Goal: Task Accomplishment & Management: Manage account settings

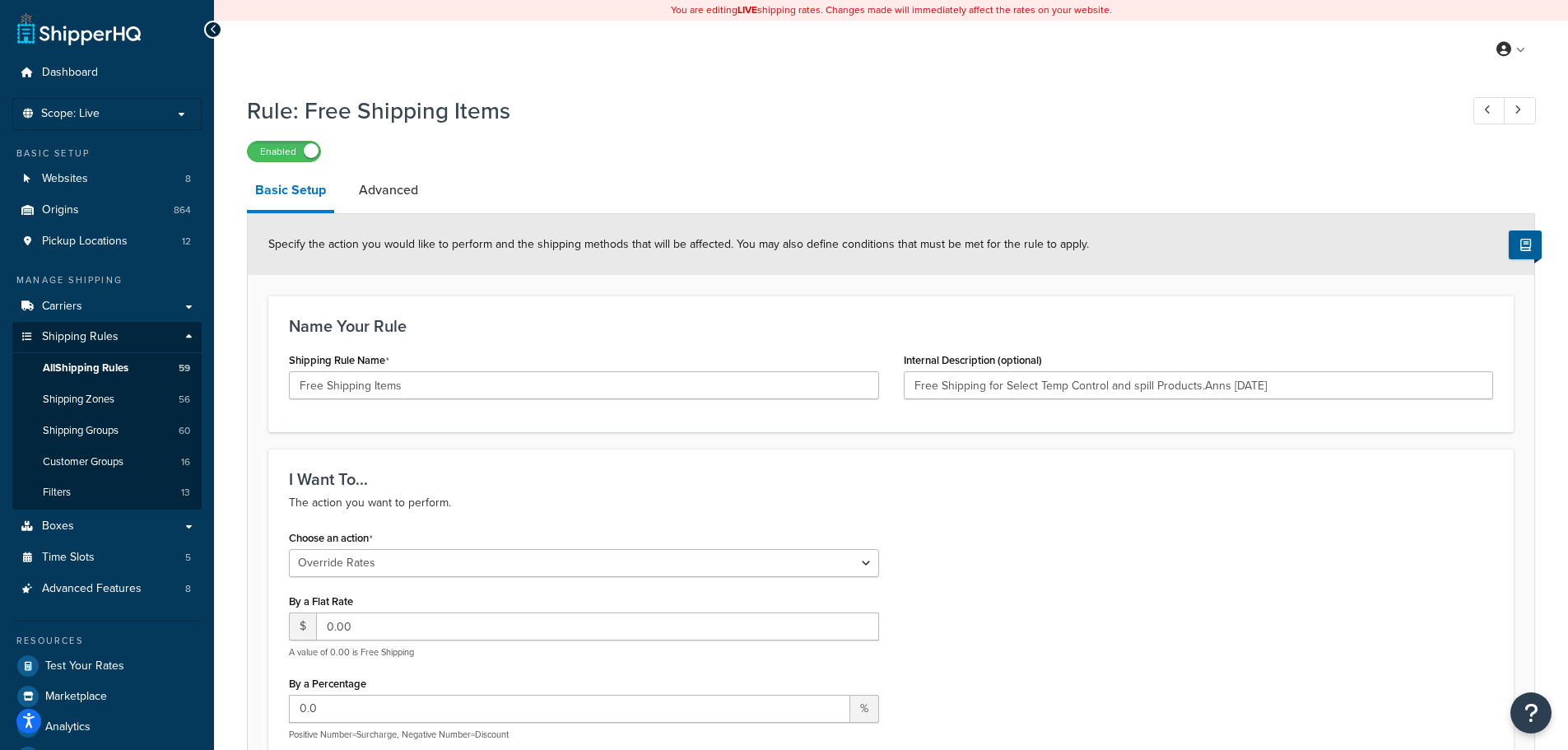
select select "OVERRIDE"
select select "SHIPPING_GROUP"
drag, startPoint x: 103, startPoint y: 129, endPoint x: 105, endPoint y: 110, distance: 19.1
click at [103, 129] on li "Scope: Live" at bounding box center [106, 114] width 189 height 32
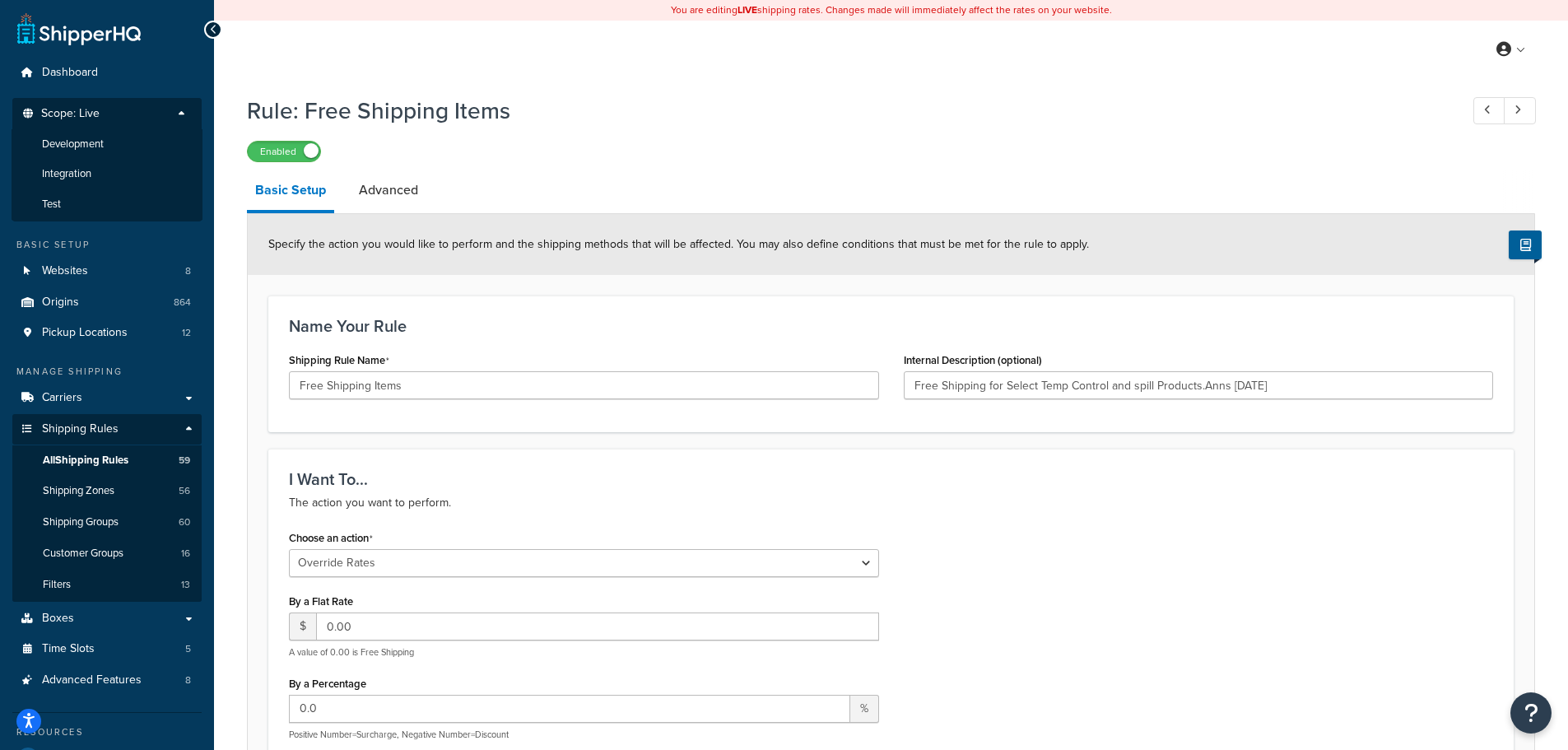
click at [105, 110] on p "Scope: Live" at bounding box center [107, 118] width 174 height 22
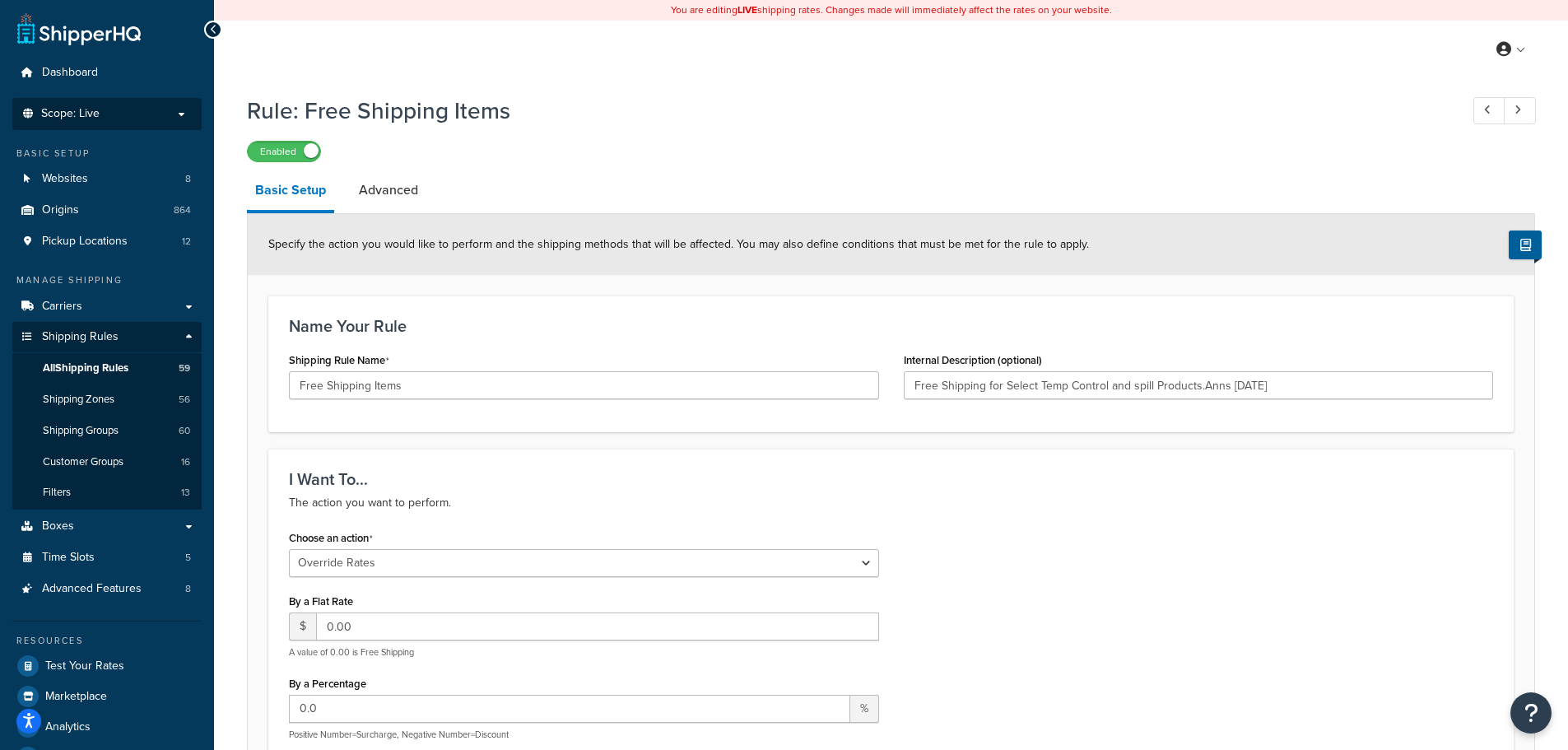
click at [105, 110] on p "Scope: Live" at bounding box center [107, 114] width 174 height 14
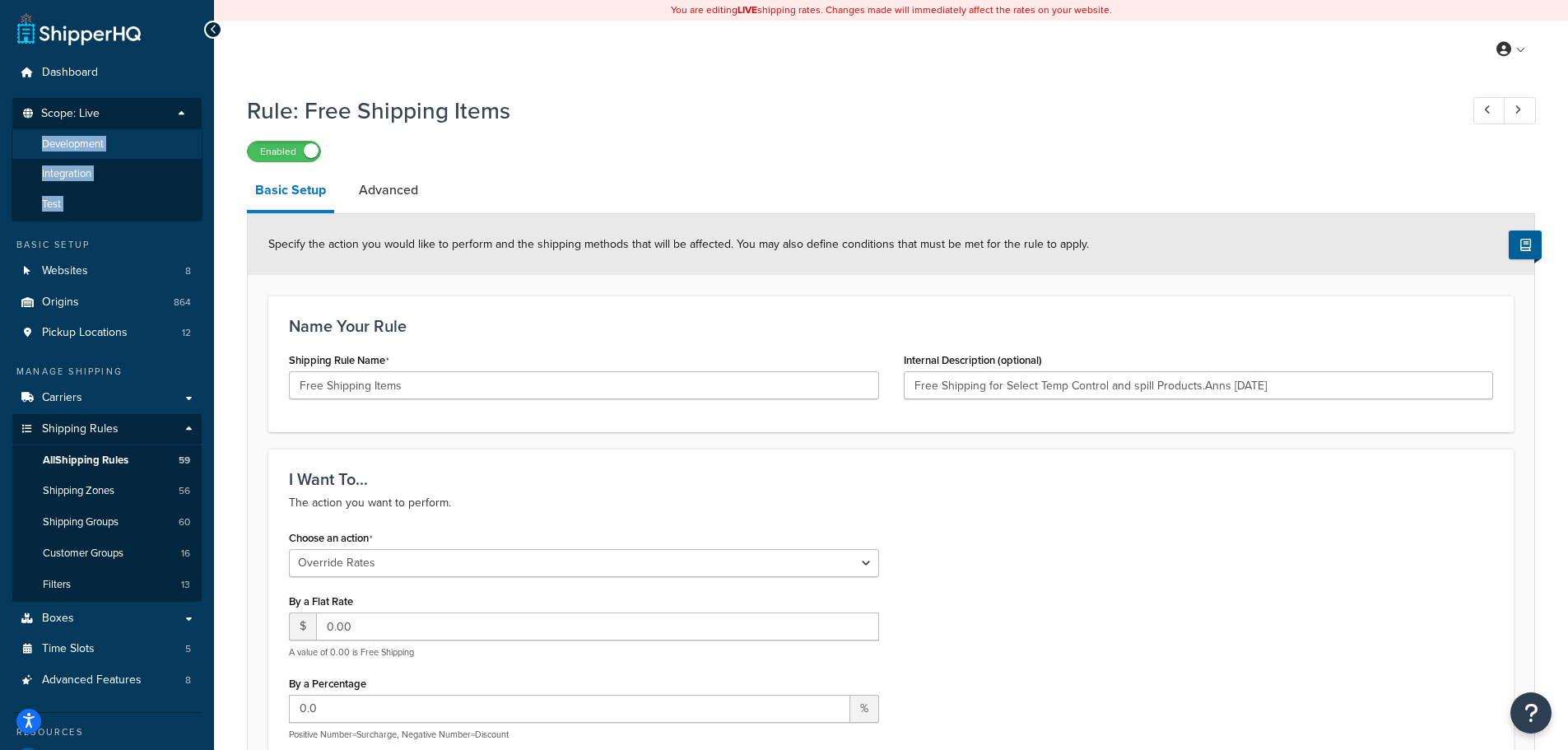
click at [95, 139] on span "Development" at bounding box center [72, 145] width 61 height 14
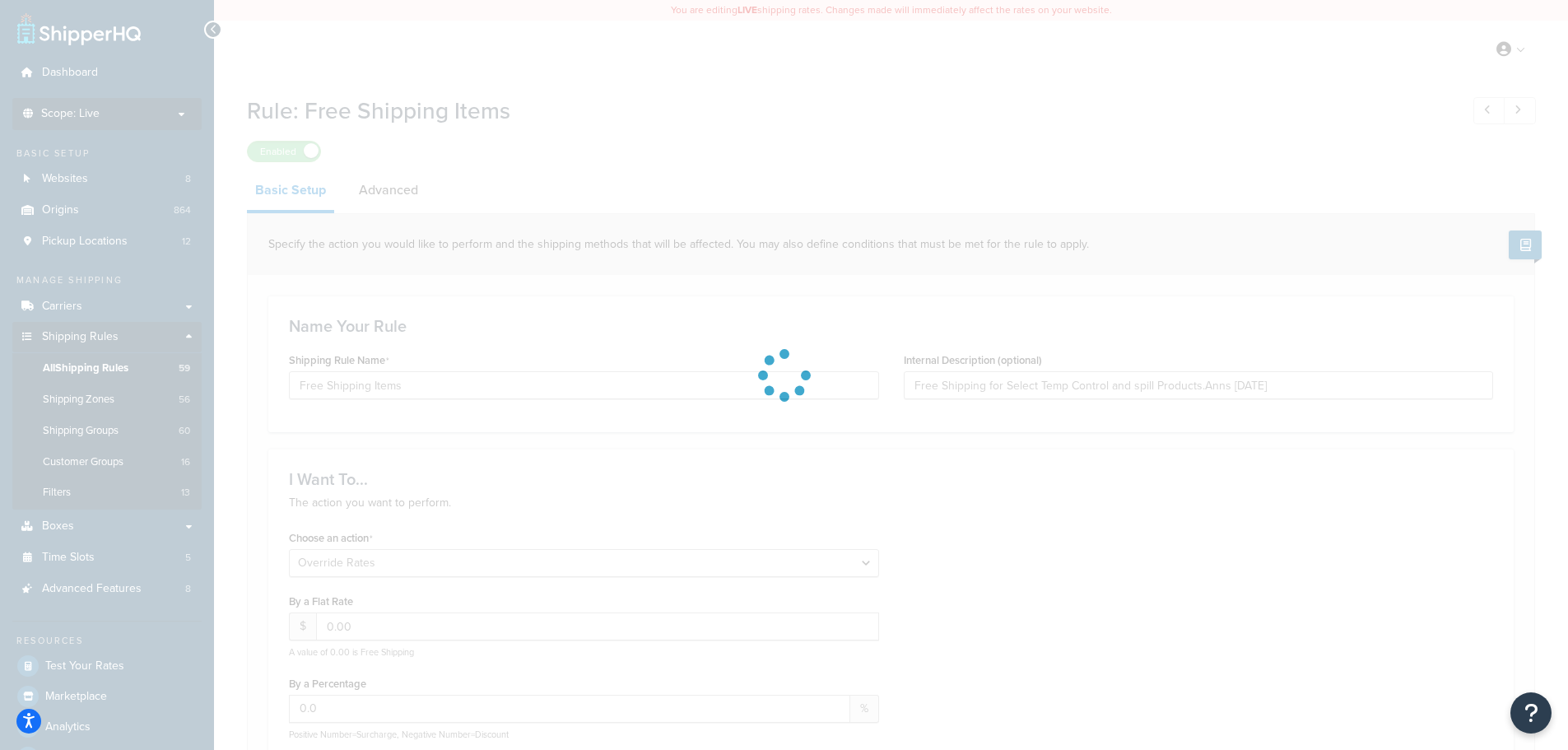
type input "Free Shipping for Select Temp Control and spill Products.Anns 2/1/21"
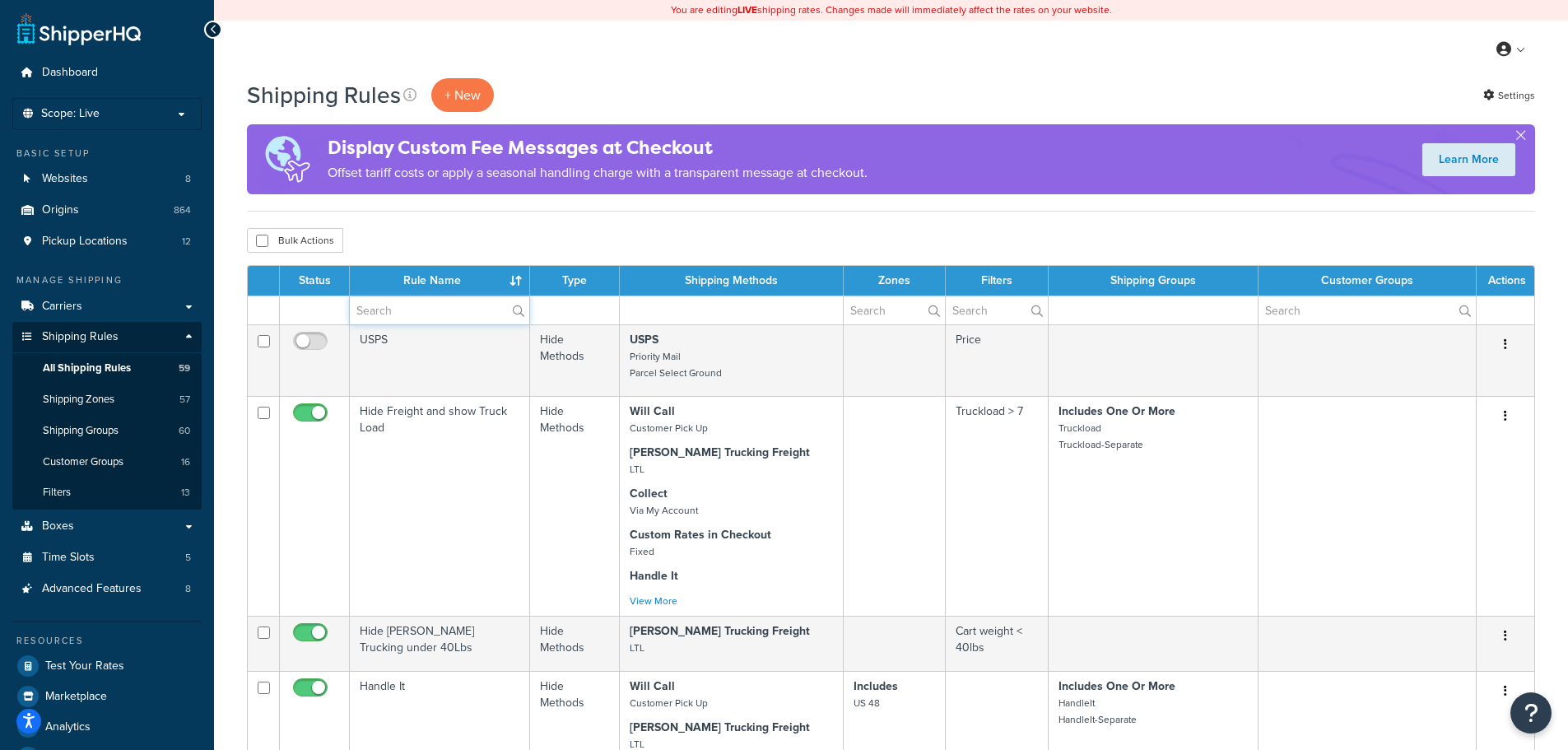
click at [431, 317] on input "text" at bounding box center [439, 310] width 179 height 28
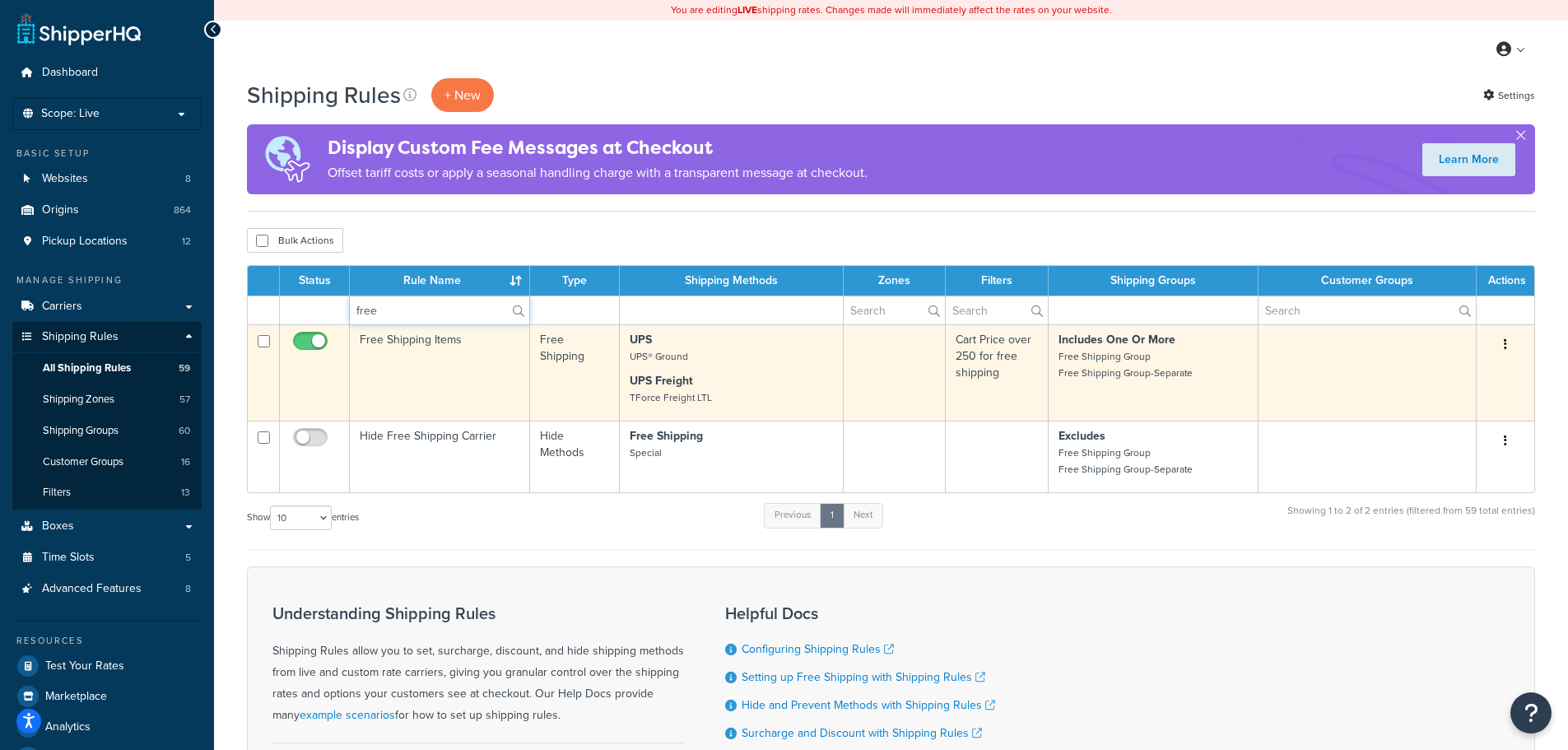
type input "free"
click at [442, 353] on td "Free Shipping Items" at bounding box center [440, 372] width 180 height 96
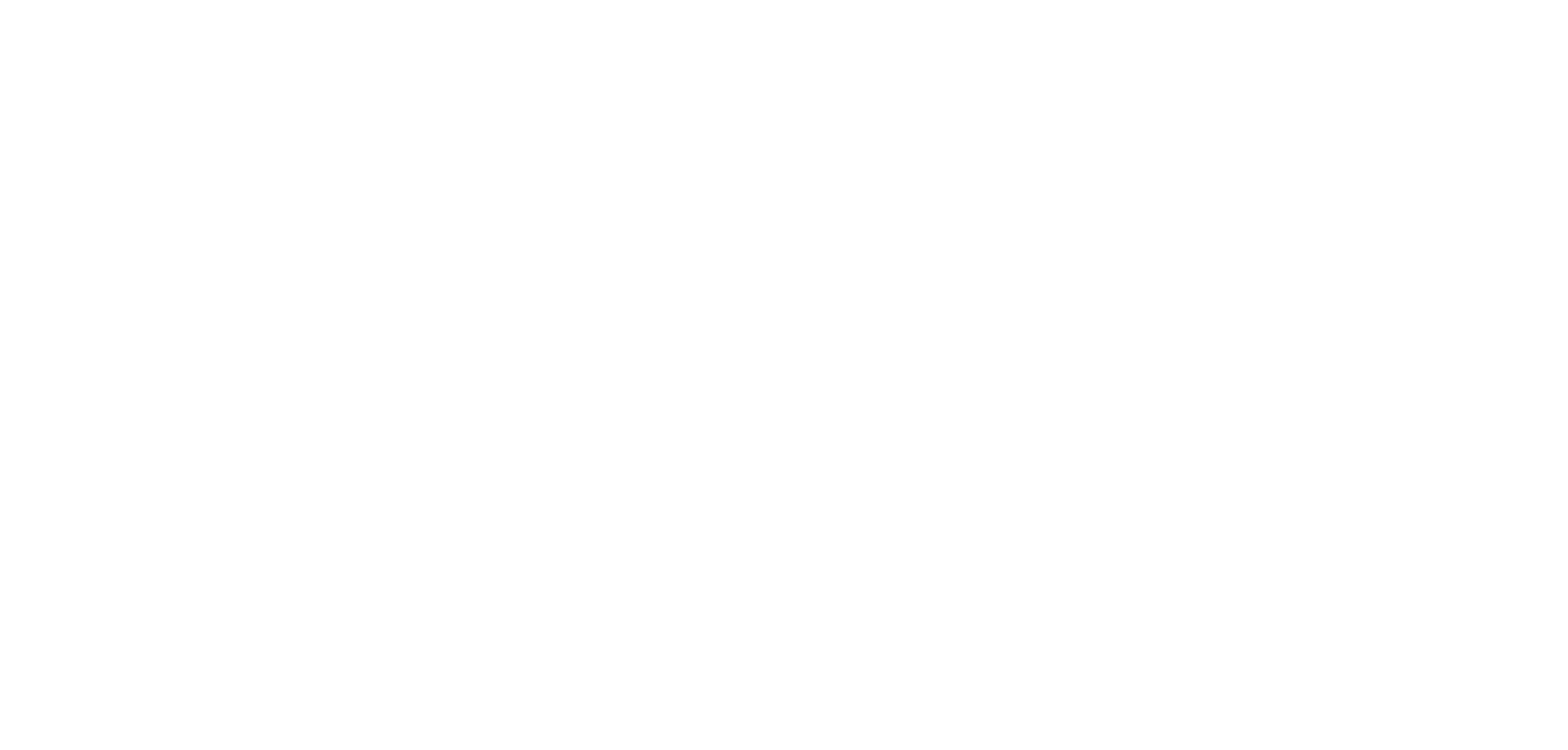
select select "OVERRIDE"
select select "SHIPPING_GROUP"
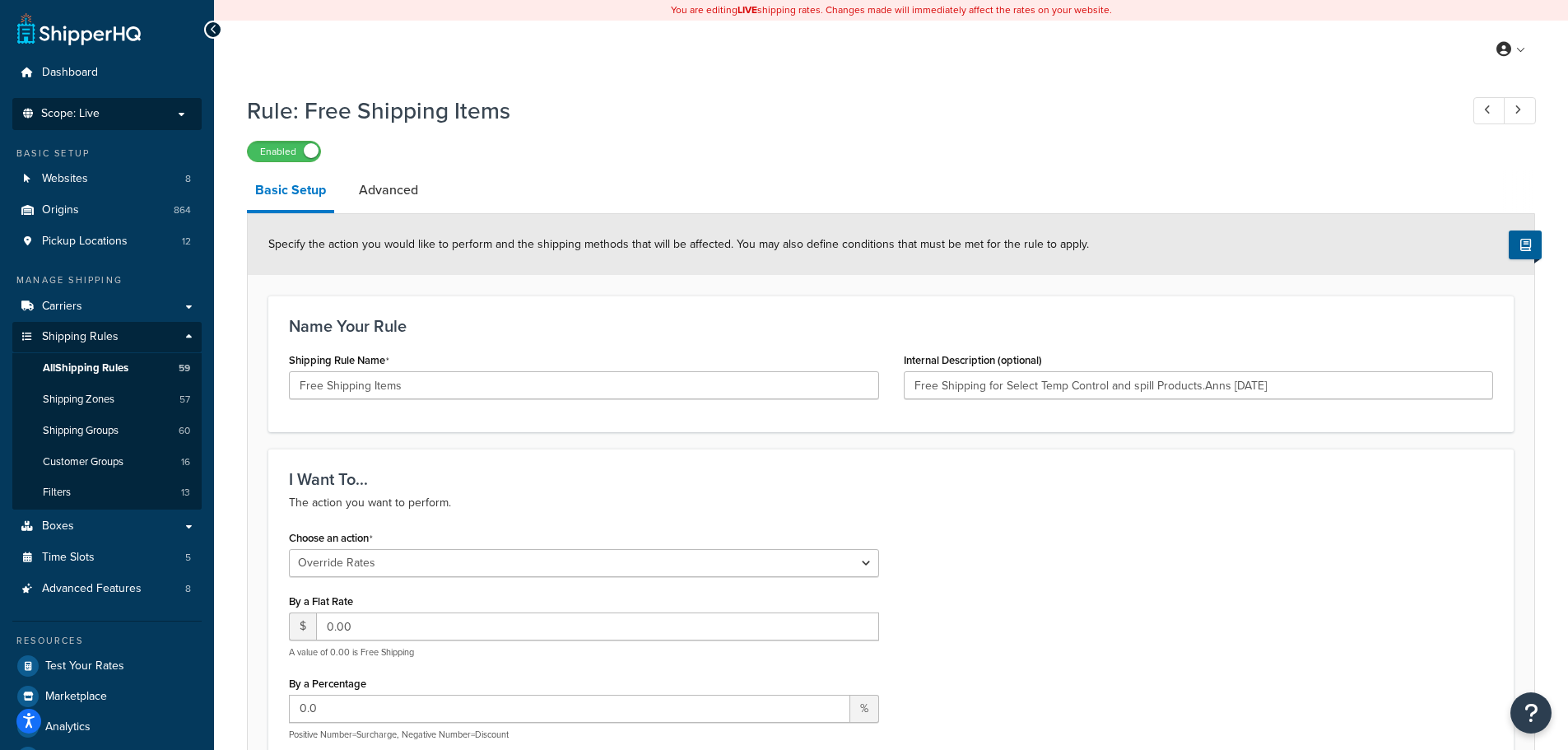
click at [168, 107] on p "Scope: Live" at bounding box center [107, 114] width 174 height 14
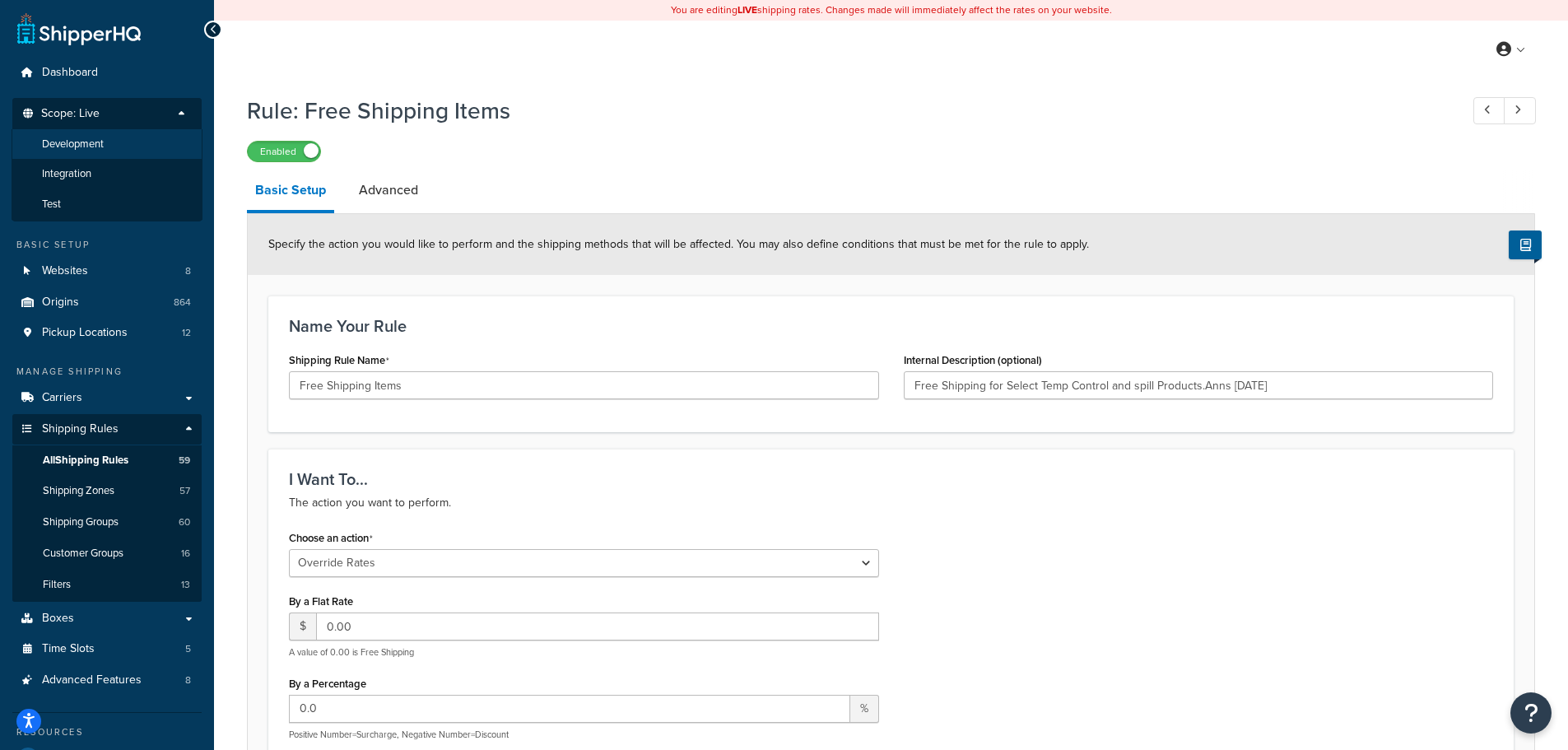
click at [102, 148] on span "Development" at bounding box center [72, 145] width 61 height 14
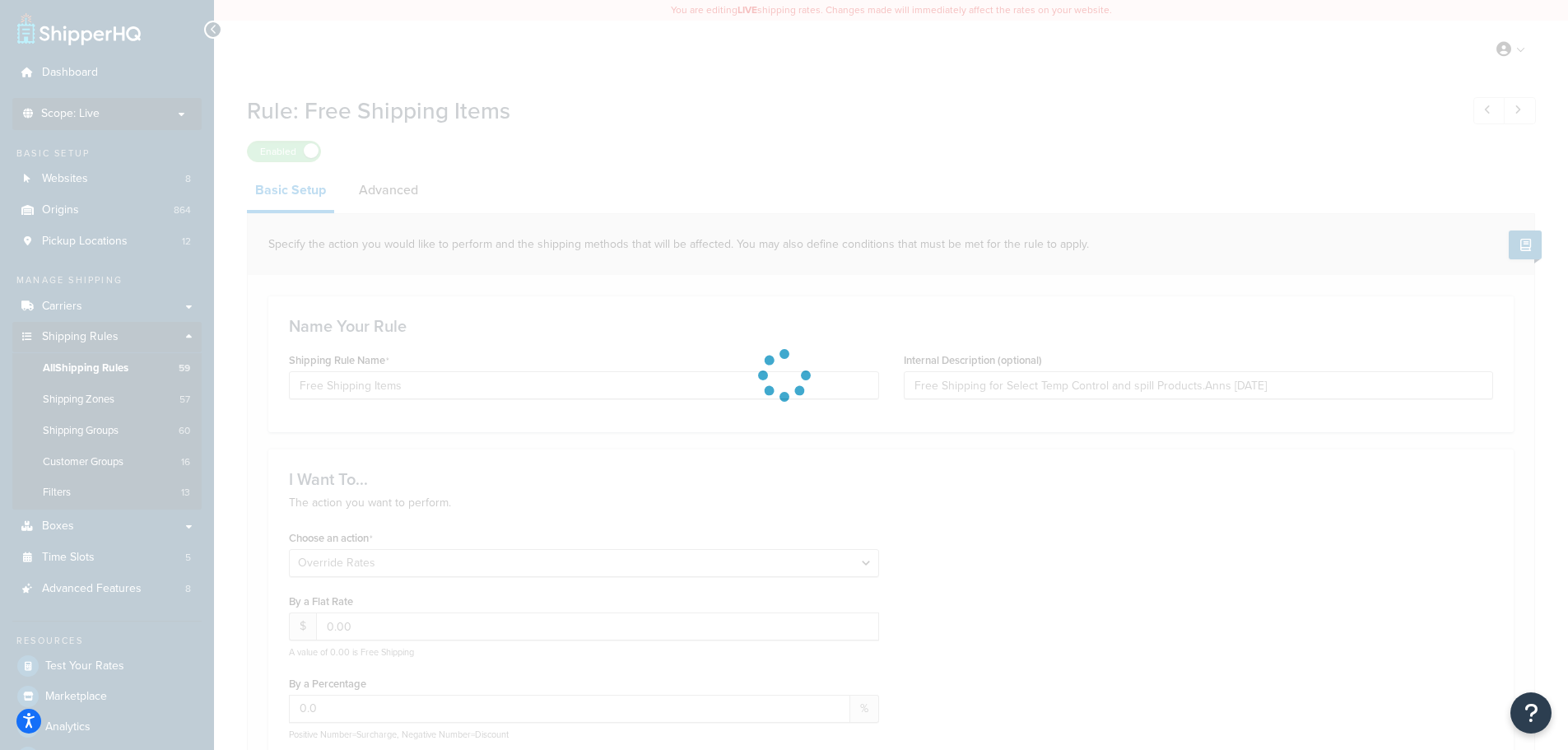
type input "Free Shipping for Select Temp Control and spill Products.Anns 2/1/21"
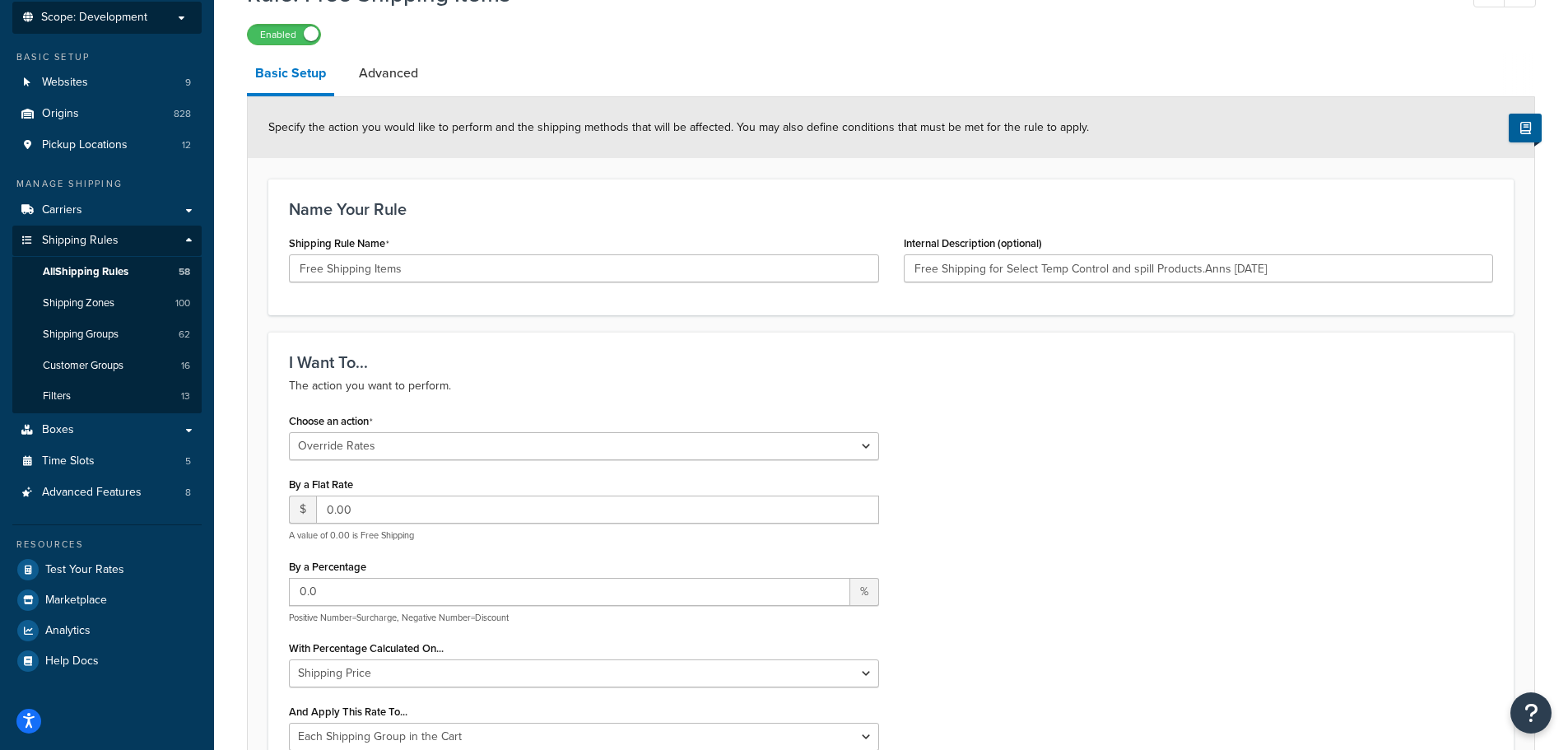
scroll to position [247, 0]
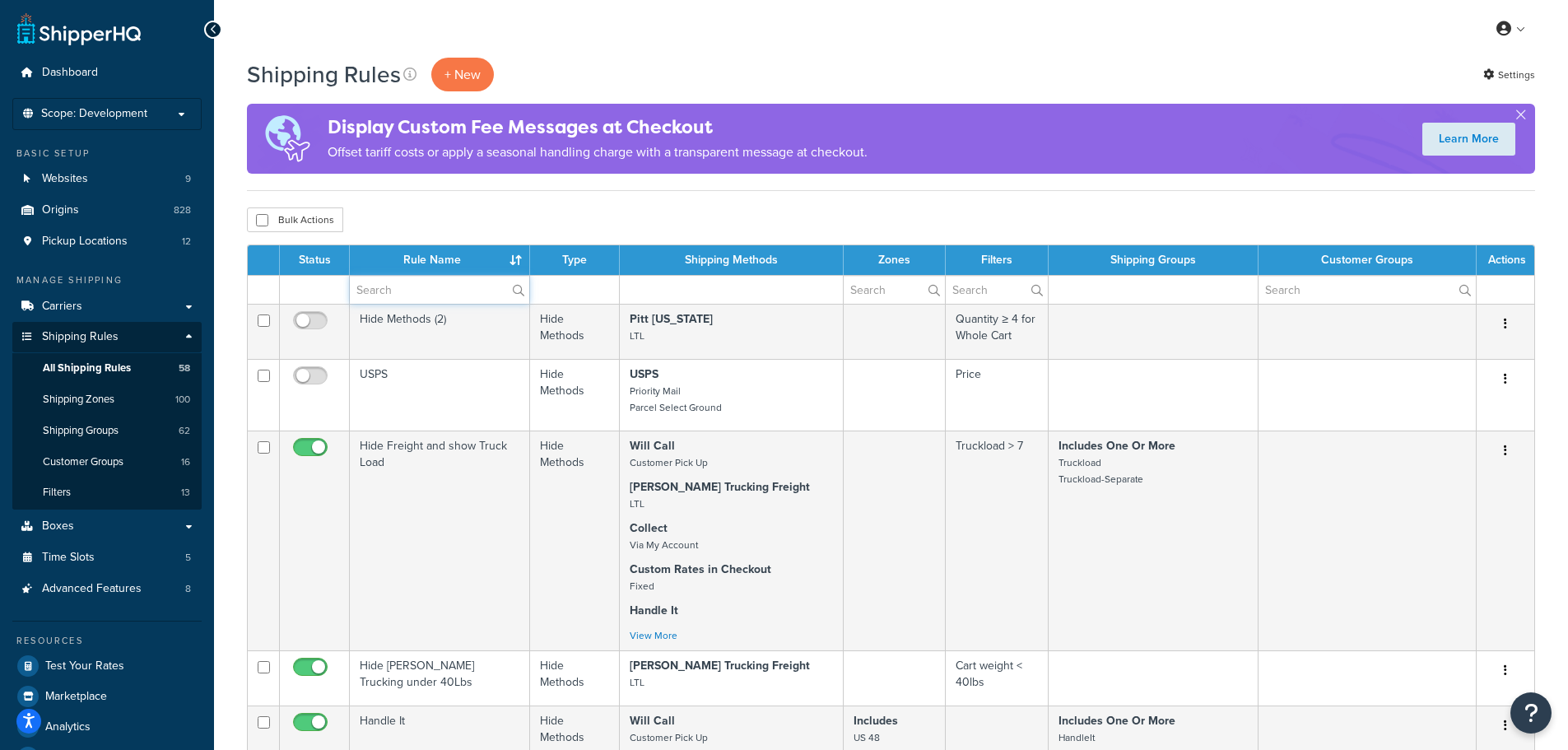
click at [424, 287] on input "text" at bounding box center [439, 289] width 179 height 28
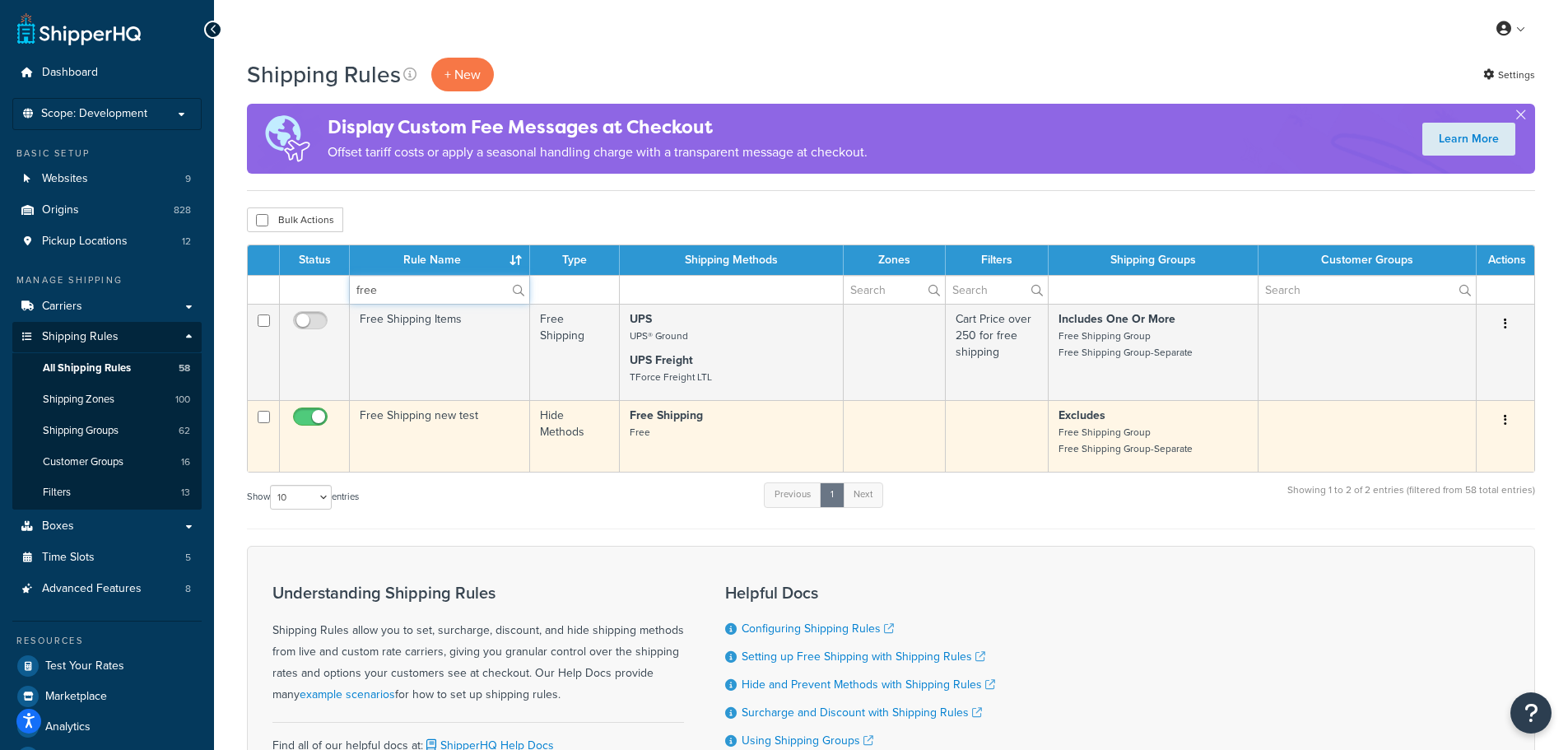
type input "free"
click at [437, 446] on td "Free Shipping new test" at bounding box center [440, 436] width 180 height 71
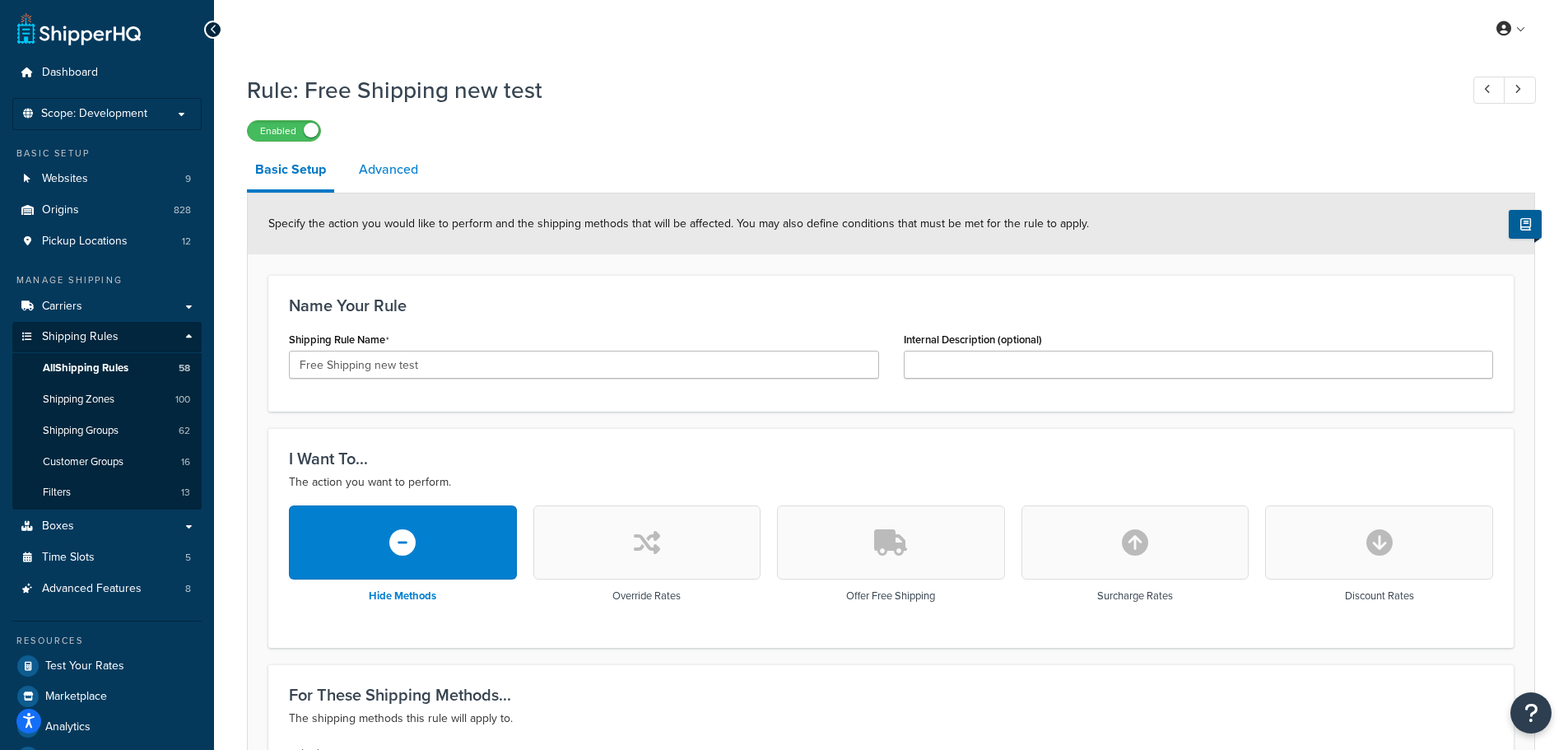
click at [387, 183] on link "Advanced" at bounding box center [388, 169] width 75 height 40
click at [390, 173] on link "Advanced" at bounding box center [388, 169] width 75 height 40
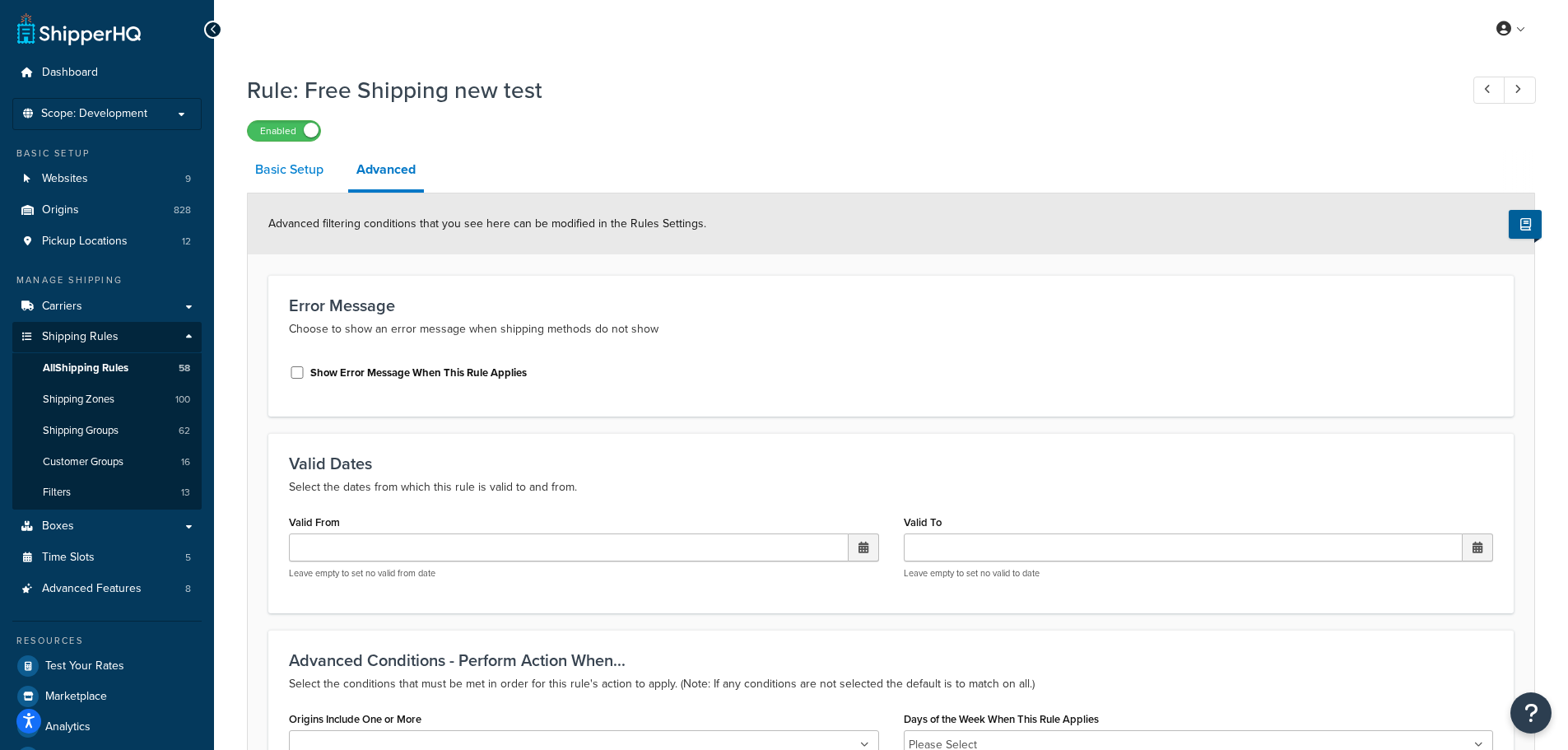
click at [294, 168] on link "Basic Setup" at bounding box center [289, 169] width 85 height 40
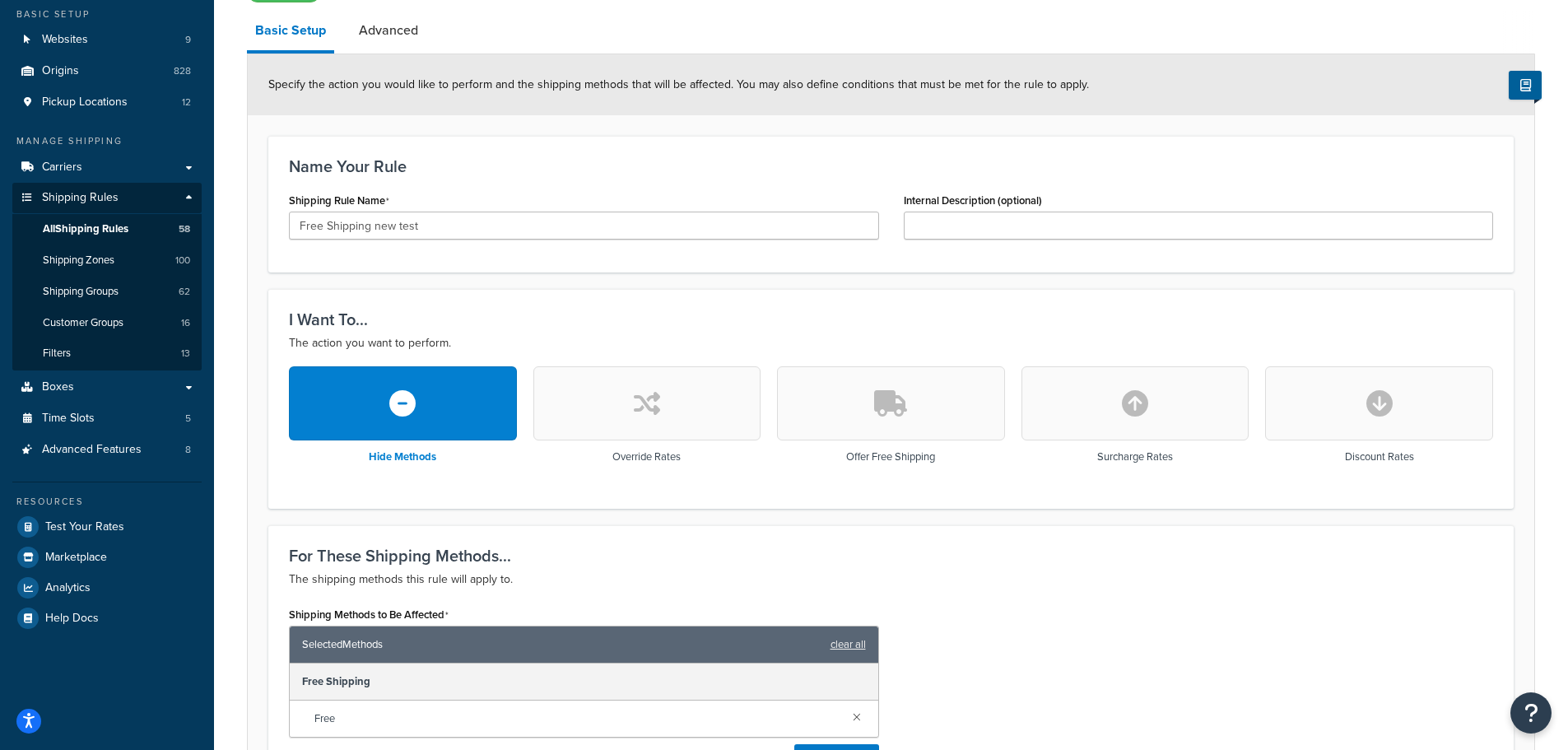
scroll to position [139, 0]
click at [106, 232] on span "All Shipping Rules" at bounding box center [85, 230] width 85 height 14
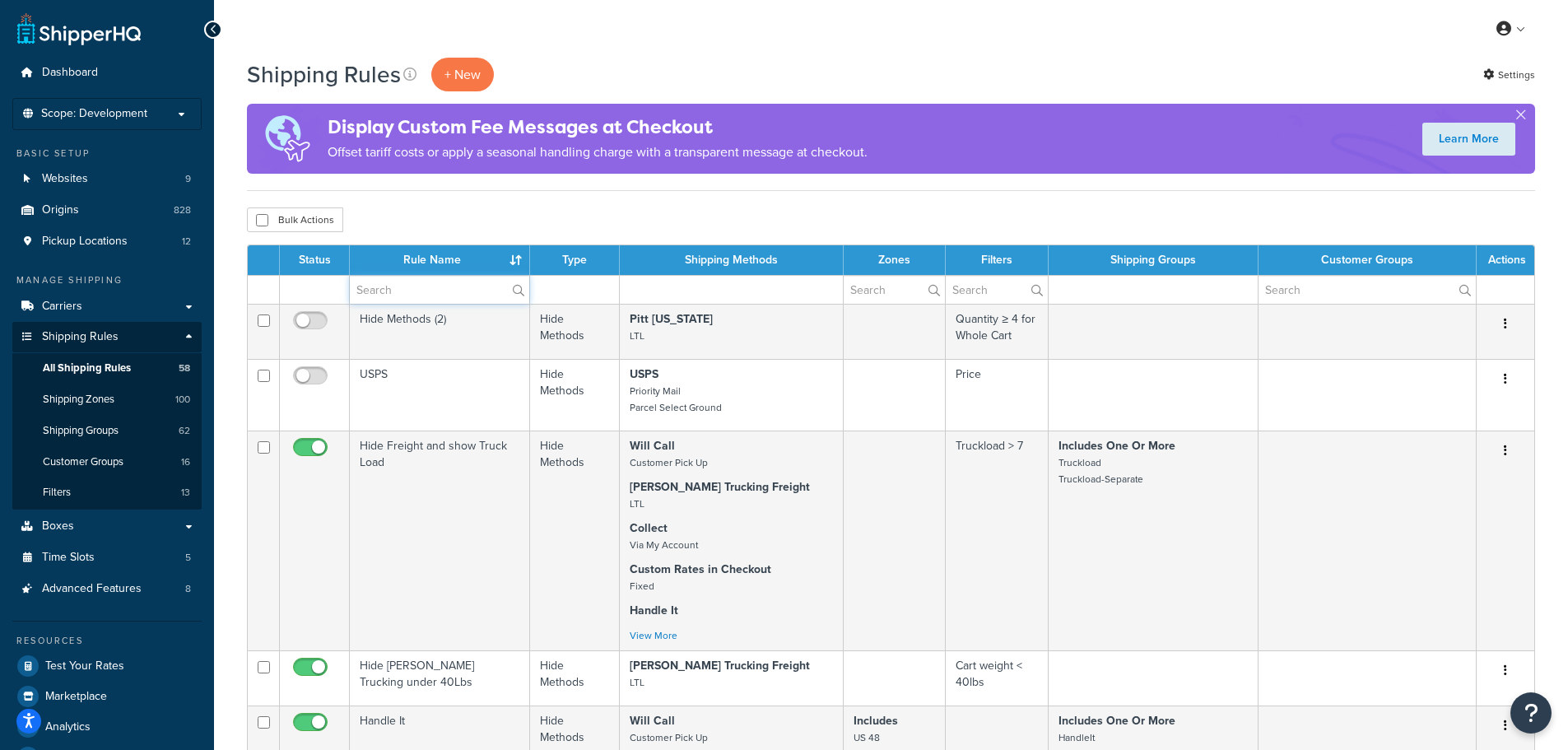
click at [420, 290] on input "text" at bounding box center [439, 289] width 179 height 28
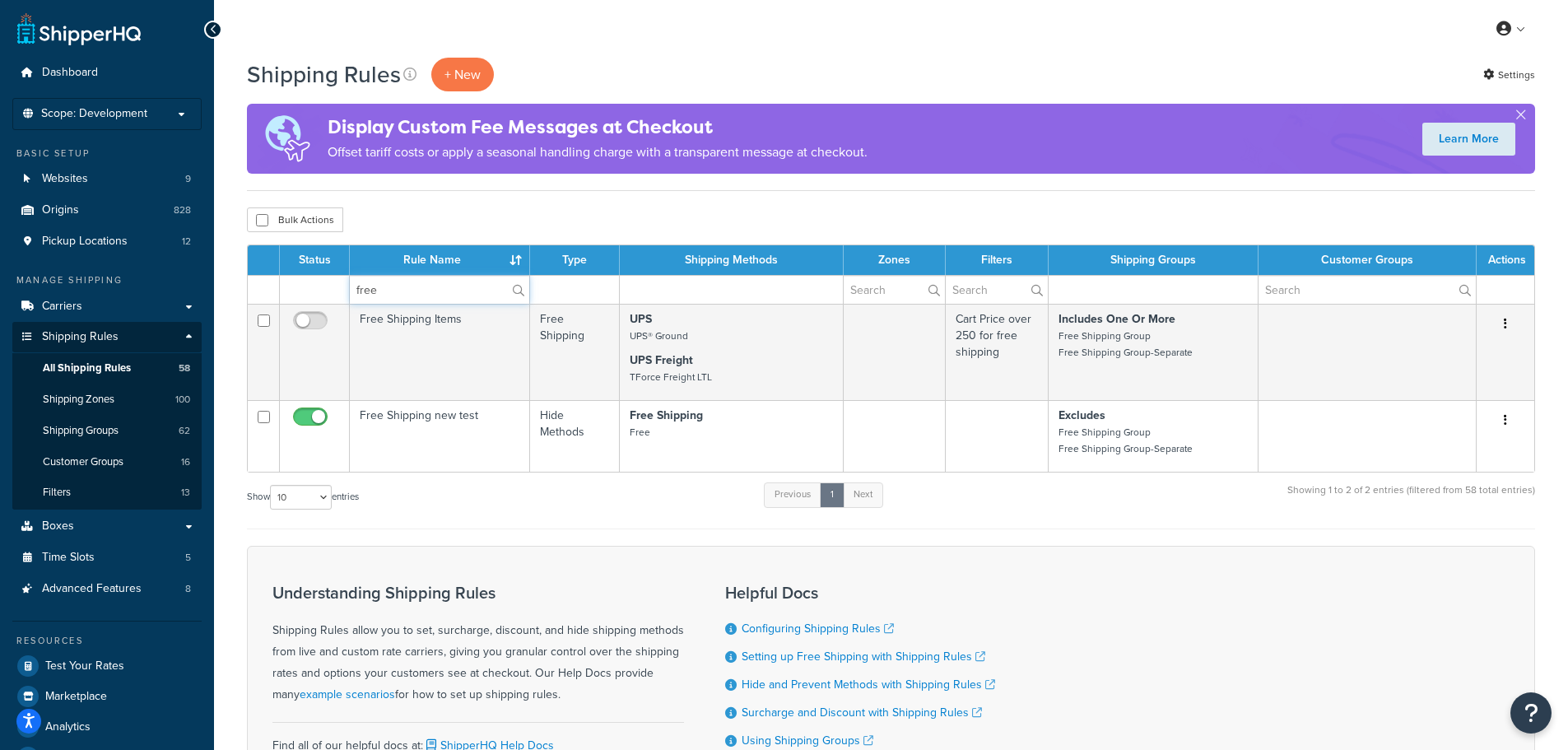
type input "free"
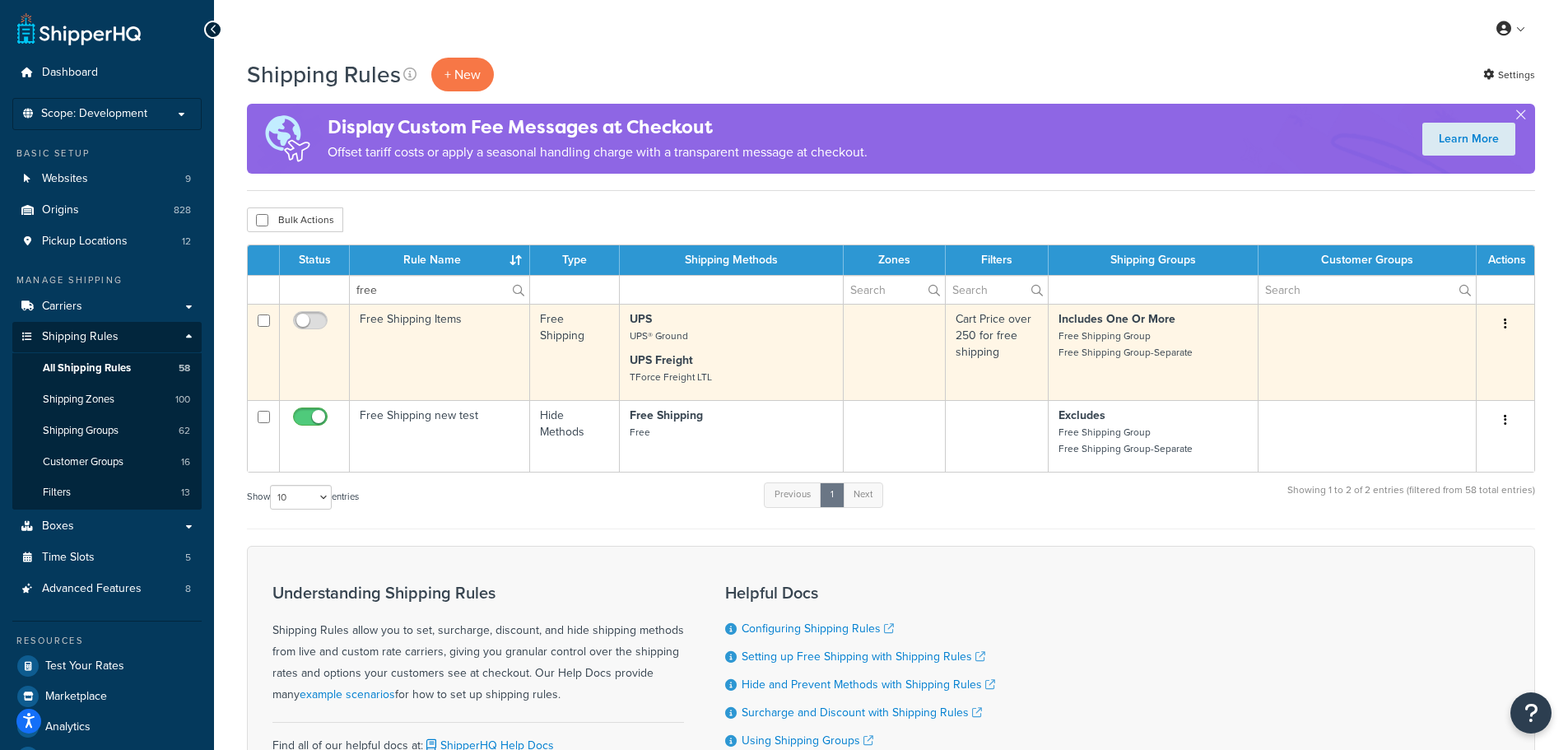
click at [425, 366] on td "Free Shipping Items" at bounding box center [440, 352] width 180 height 96
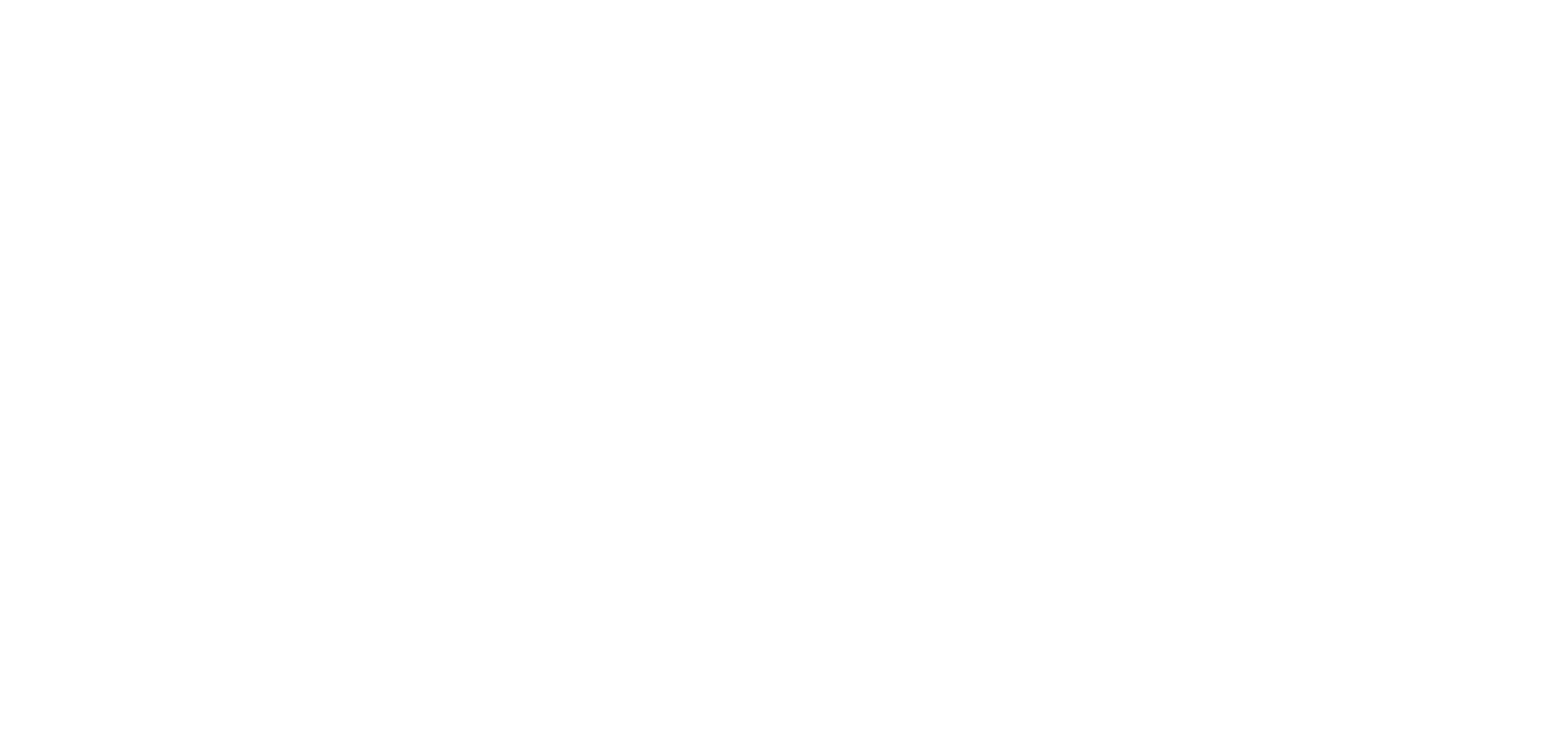
select select "OVERRIDE"
select select "SHIPPING_GROUP"
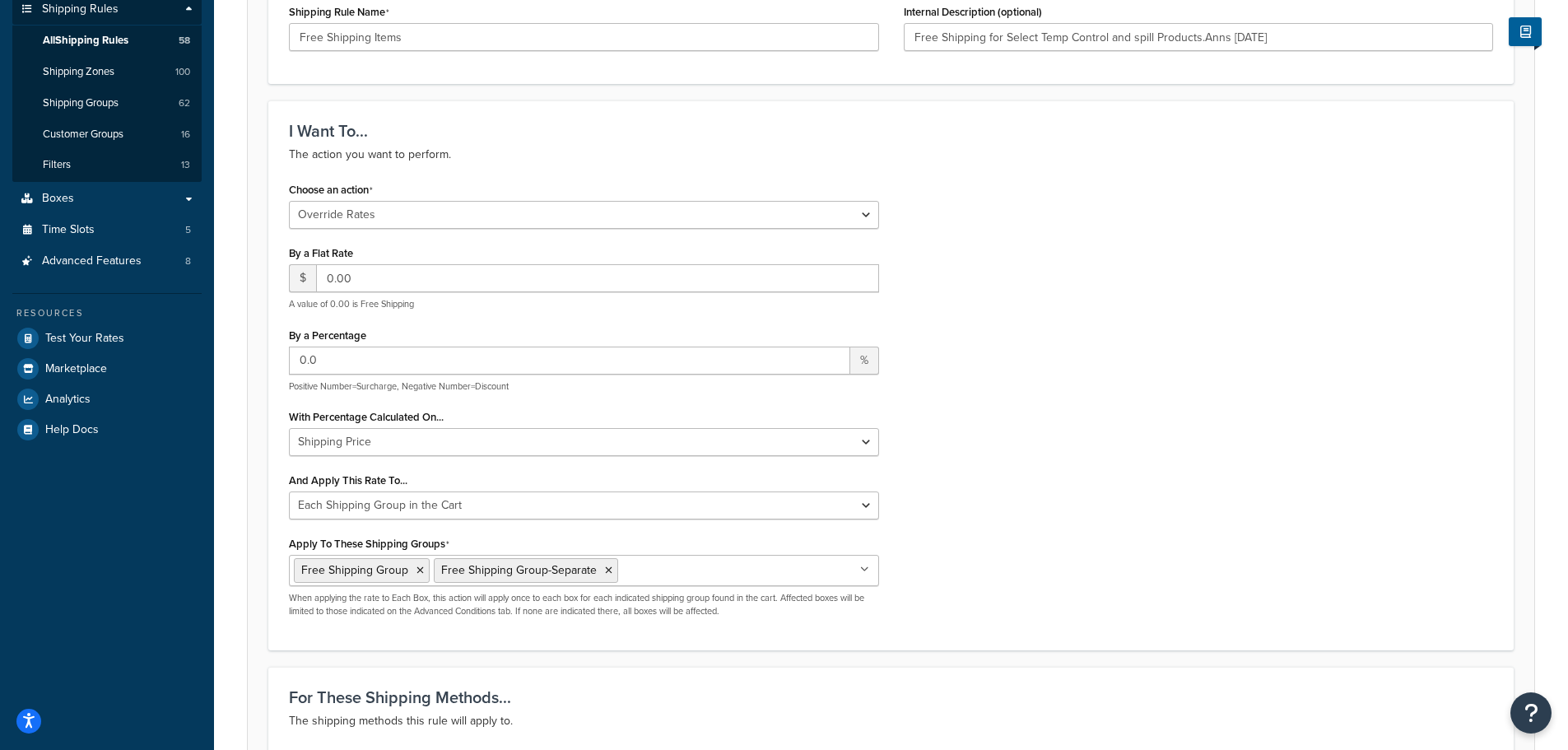
scroll to position [329, 0]
click at [673, 437] on select "Shipping Price Order Value" at bounding box center [584, 441] width 590 height 28
click at [659, 504] on select "Each Shipment in the Cart Each Origin in the Cart Each Shipping Group in the Ca…" at bounding box center [584, 504] width 590 height 28
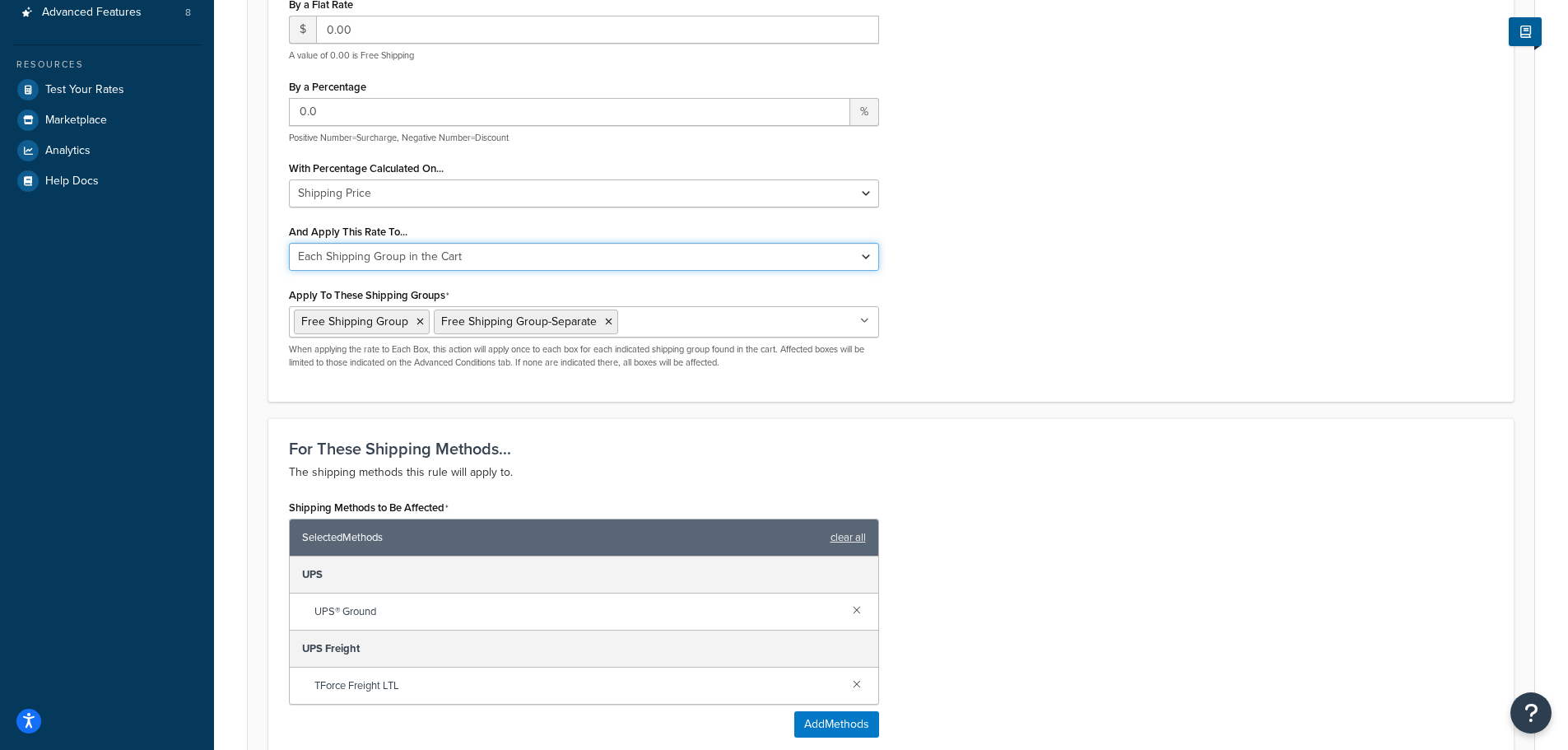
scroll to position [164, 0]
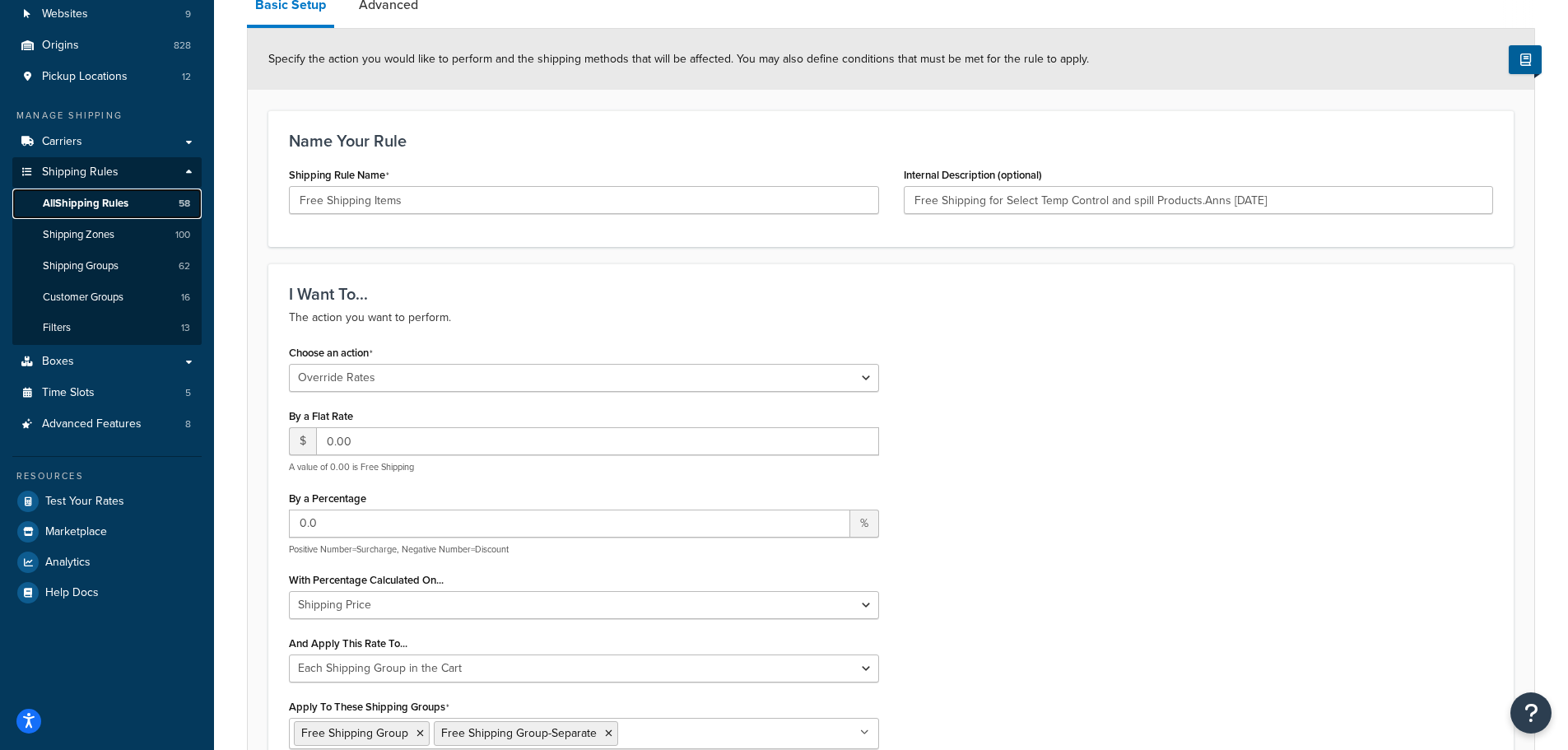
click at [89, 200] on span "All Shipping Rules" at bounding box center [85, 204] width 85 height 14
type input "Free Shipping for Select Temp Control and spill Products.Anns 2/1/21"
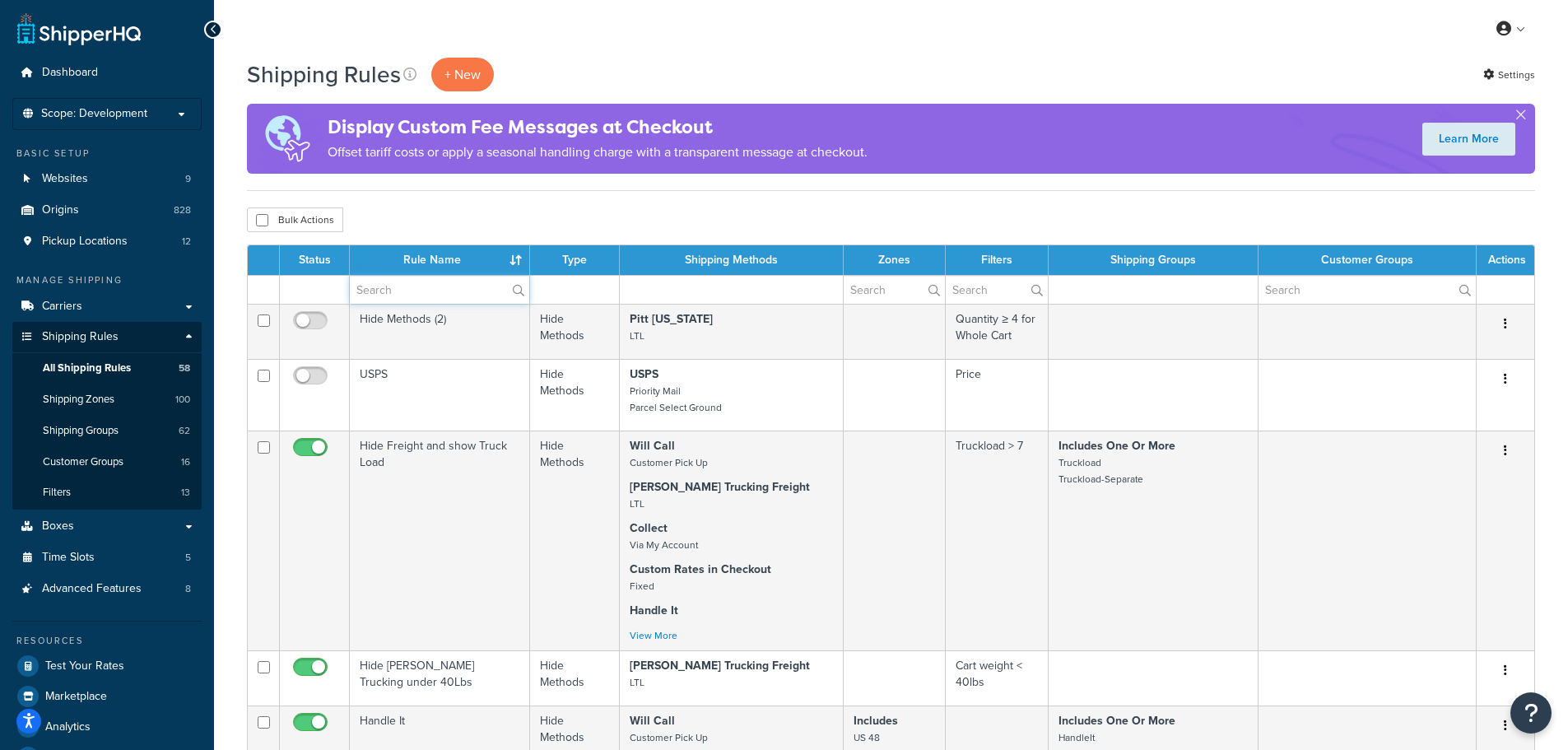
click at [408, 295] on input "text" at bounding box center [439, 289] width 179 height 28
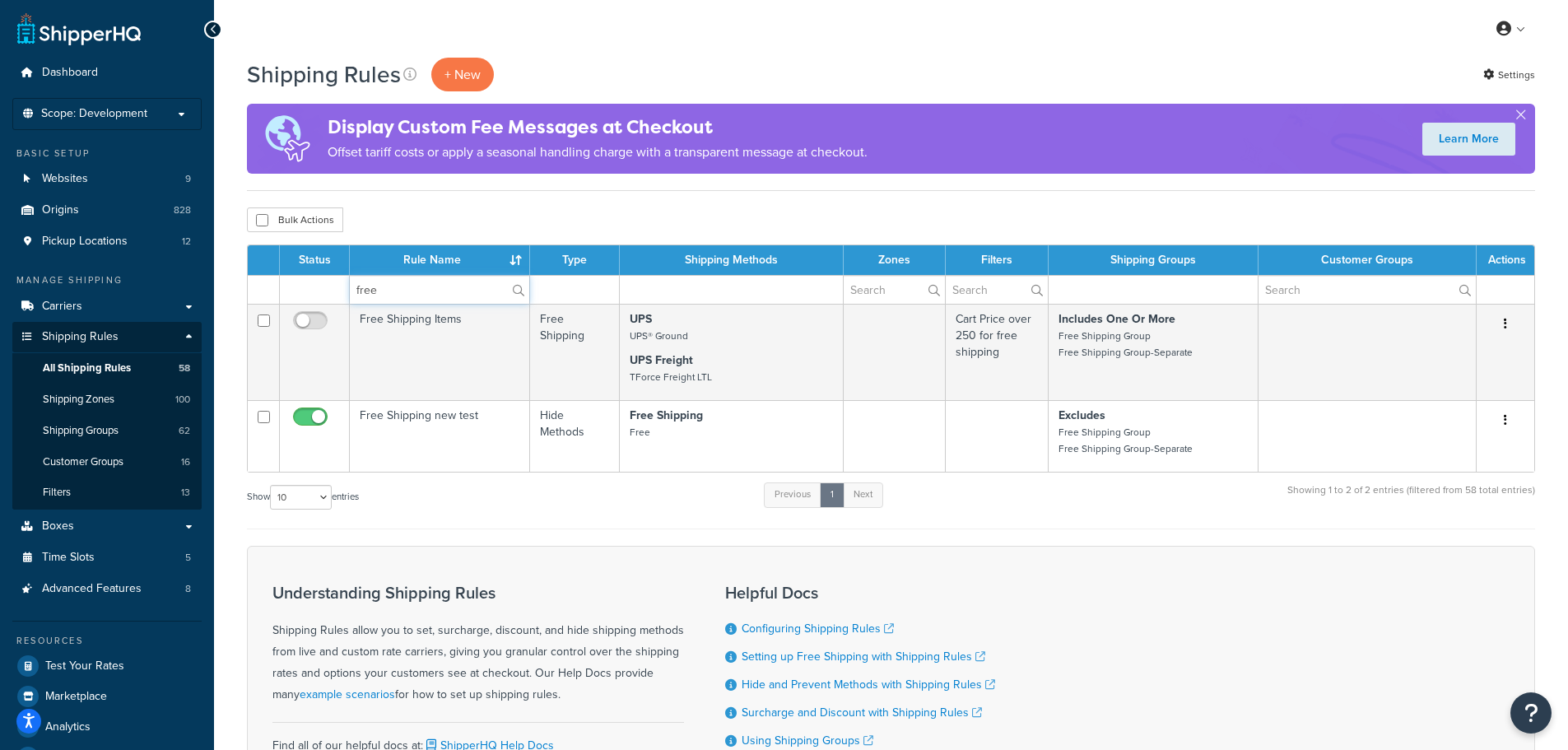
type input "free"
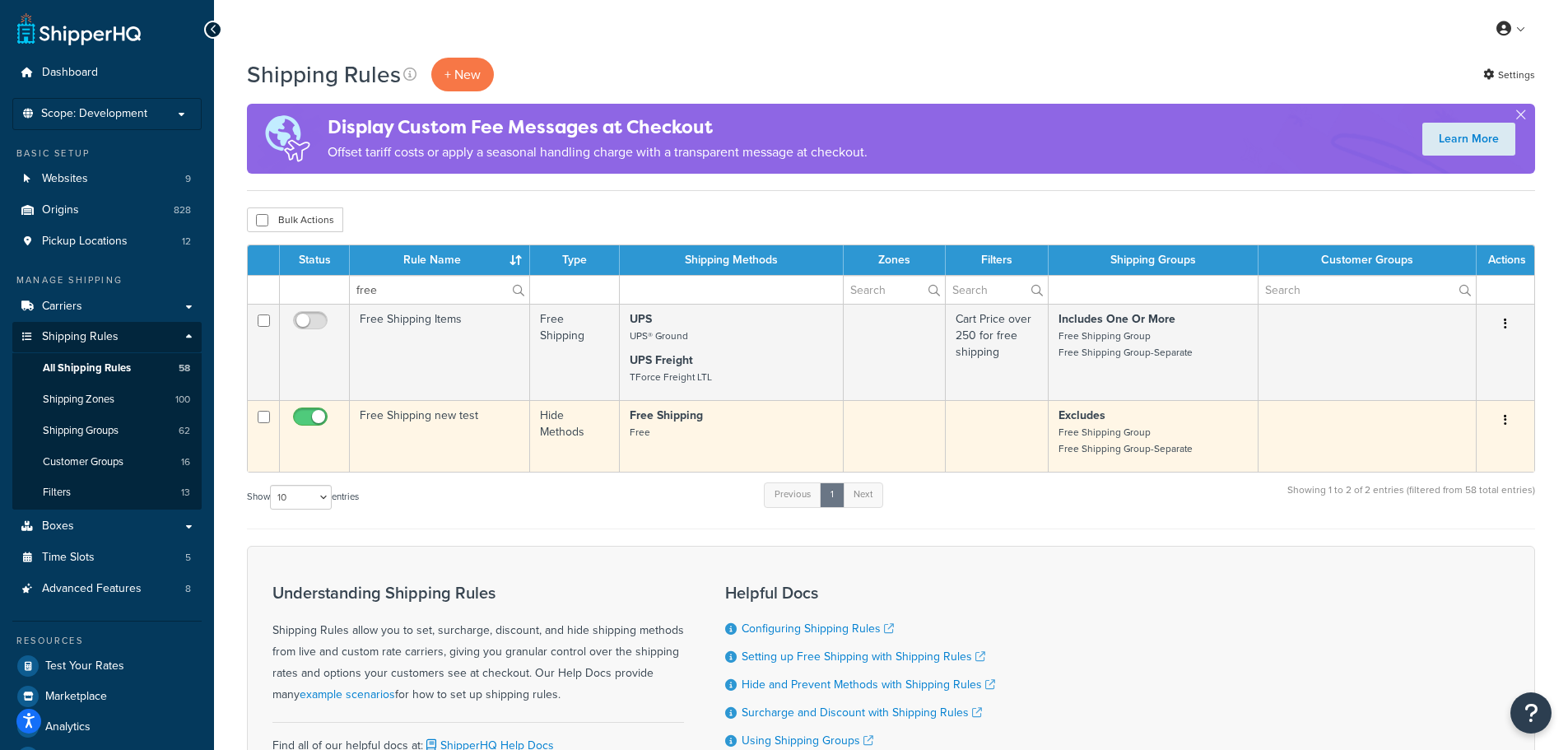
click at [414, 423] on td "Free Shipping new test" at bounding box center [440, 436] width 180 height 71
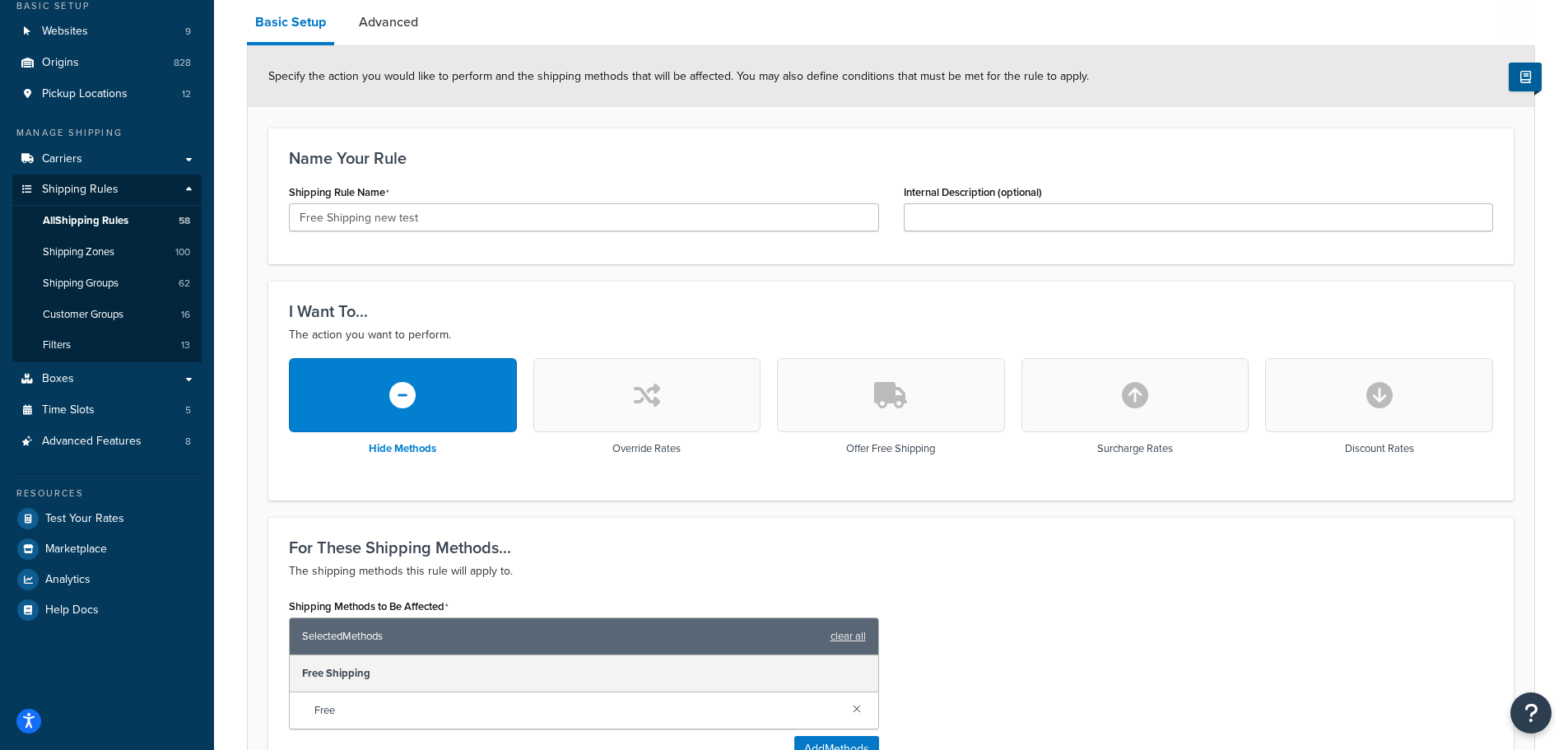
scroll to position [139, 0]
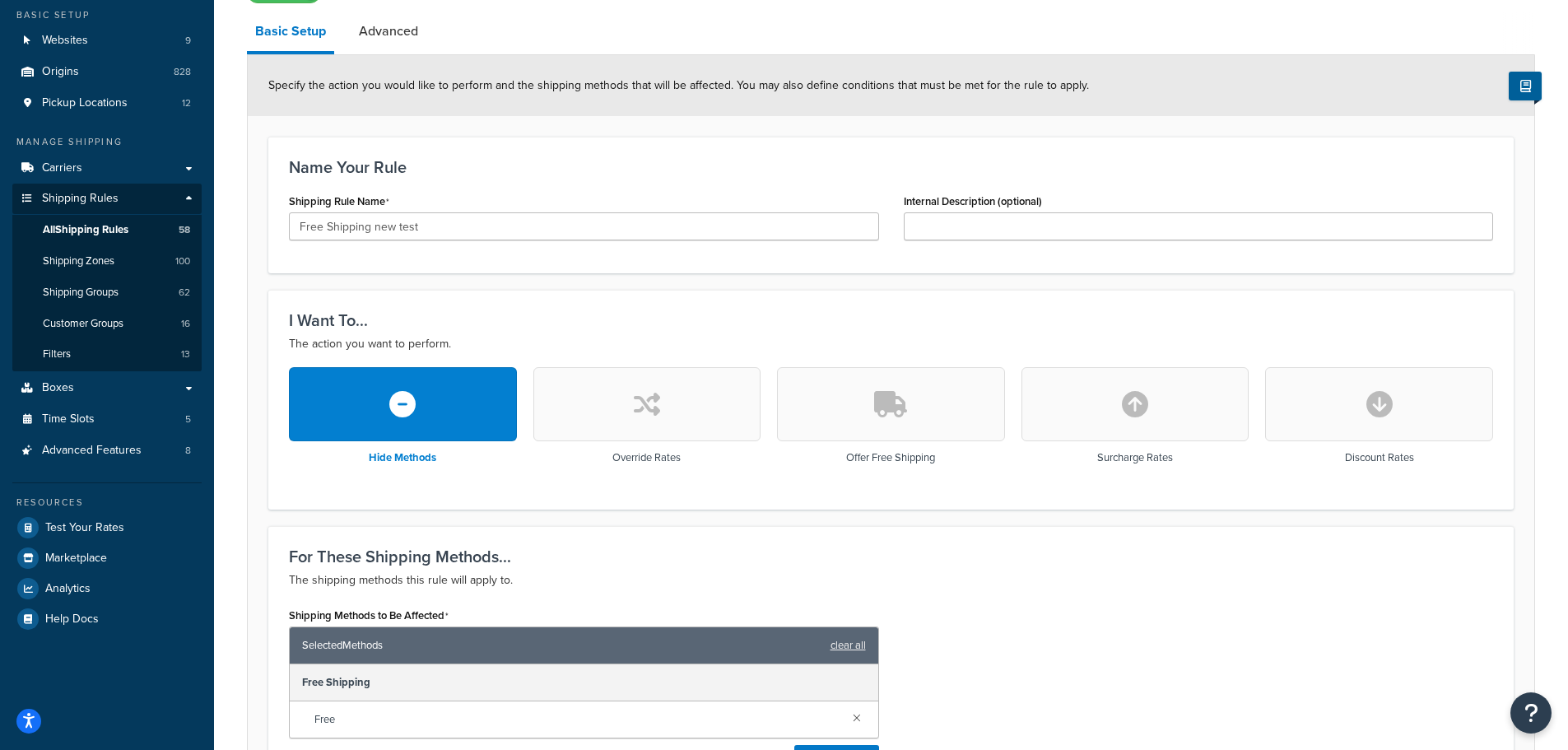
click at [405, 416] on icon "button" at bounding box center [402, 404] width 27 height 27
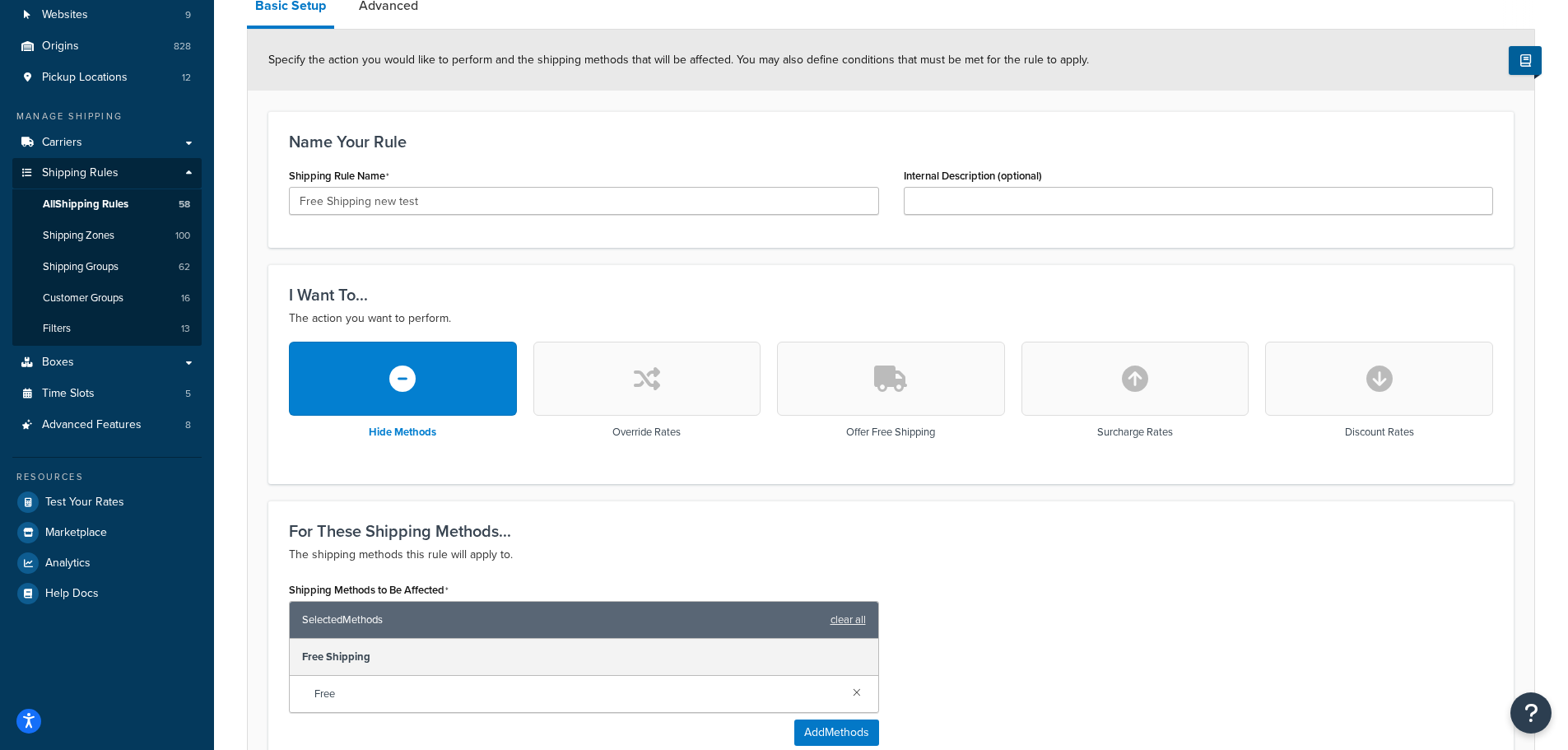
scroll to position [164, 0]
click at [652, 379] on icon "button" at bounding box center [647, 377] width 27 height 27
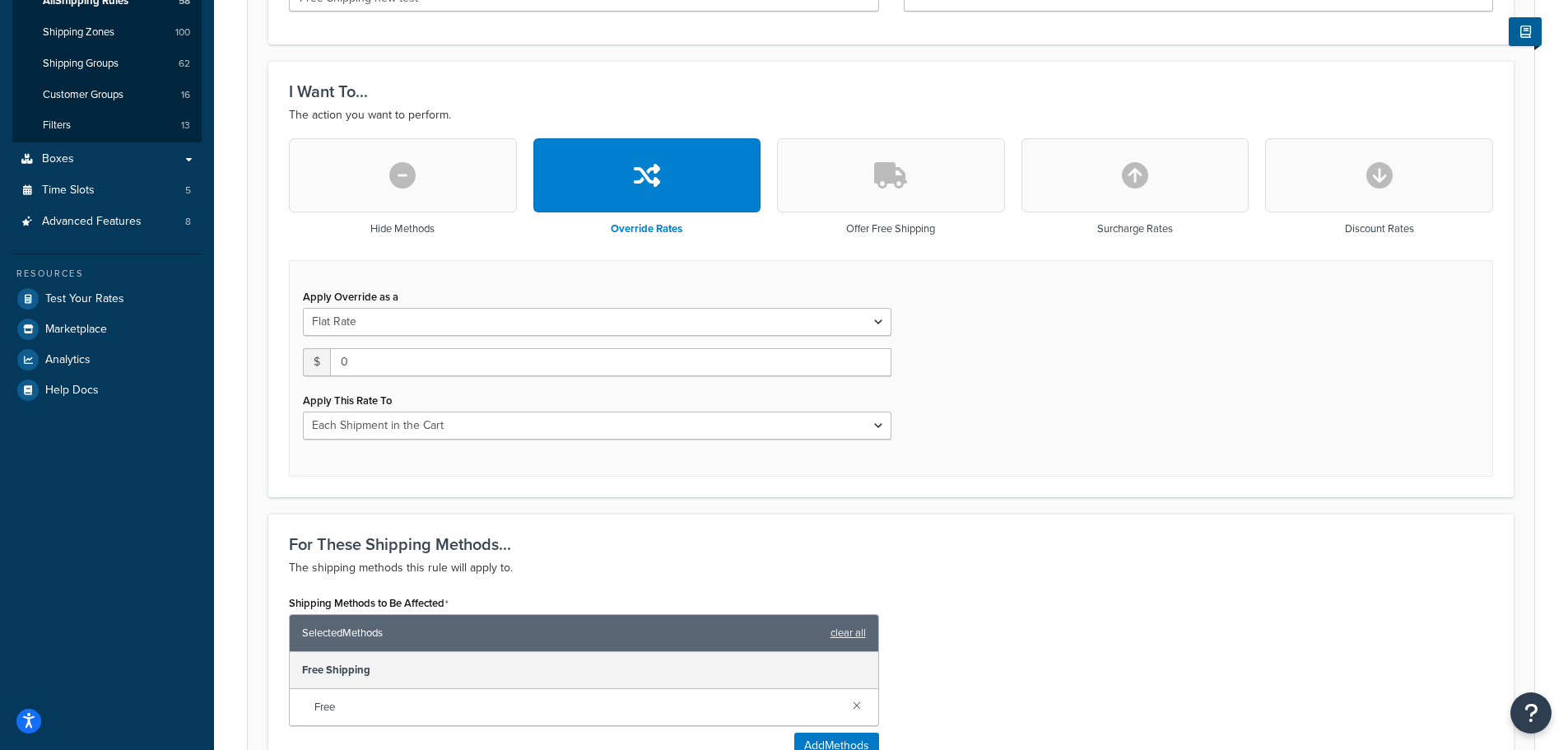
scroll to position [329, 0]
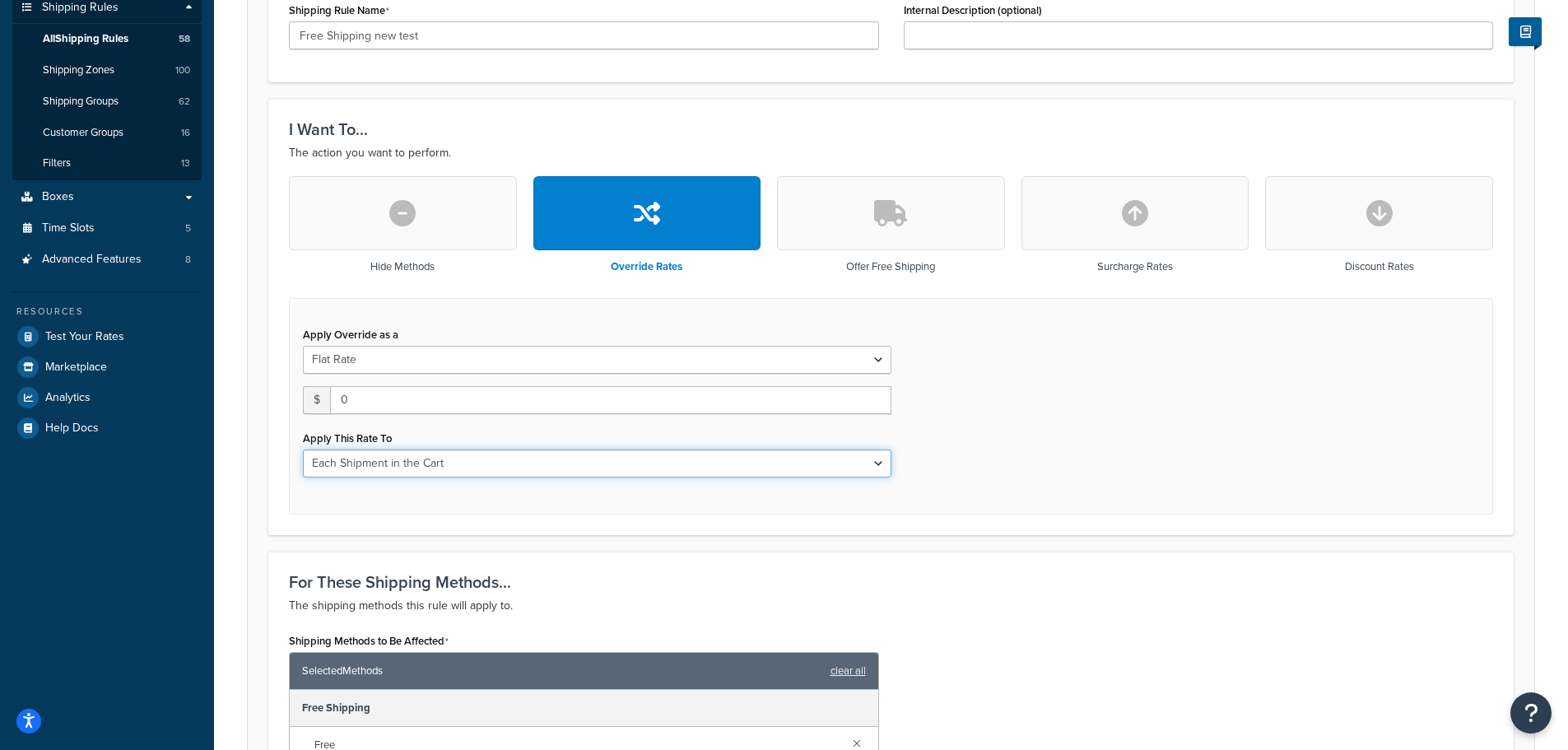
click at [633, 454] on select "Each Shipment in the Cart Each Origin in the Cart Each Shipping Group in the Ca…" at bounding box center [597, 464] width 588 height 28
drag, startPoint x: 991, startPoint y: 380, endPoint x: 668, endPoint y: 334, distance: 326.3
click at [987, 380] on div "Apply Override as a Flat Rate Percentage Flat Rate & Percentage $ 0 Apply This …" at bounding box center [891, 406] width 1204 height 217
click at [453, 231] on button "button" at bounding box center [403, 213] width 228 height 74
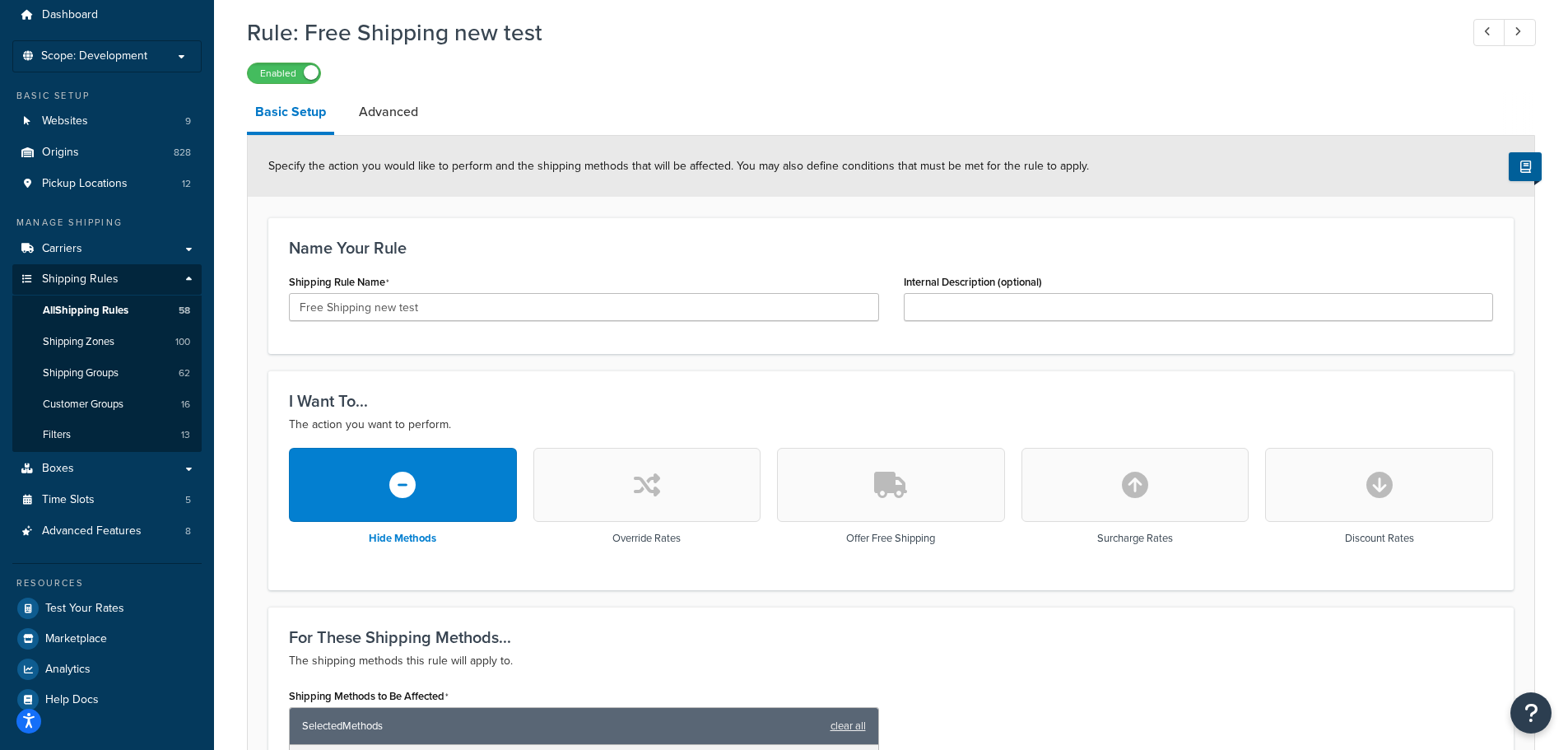
scroll to position [56, 0]
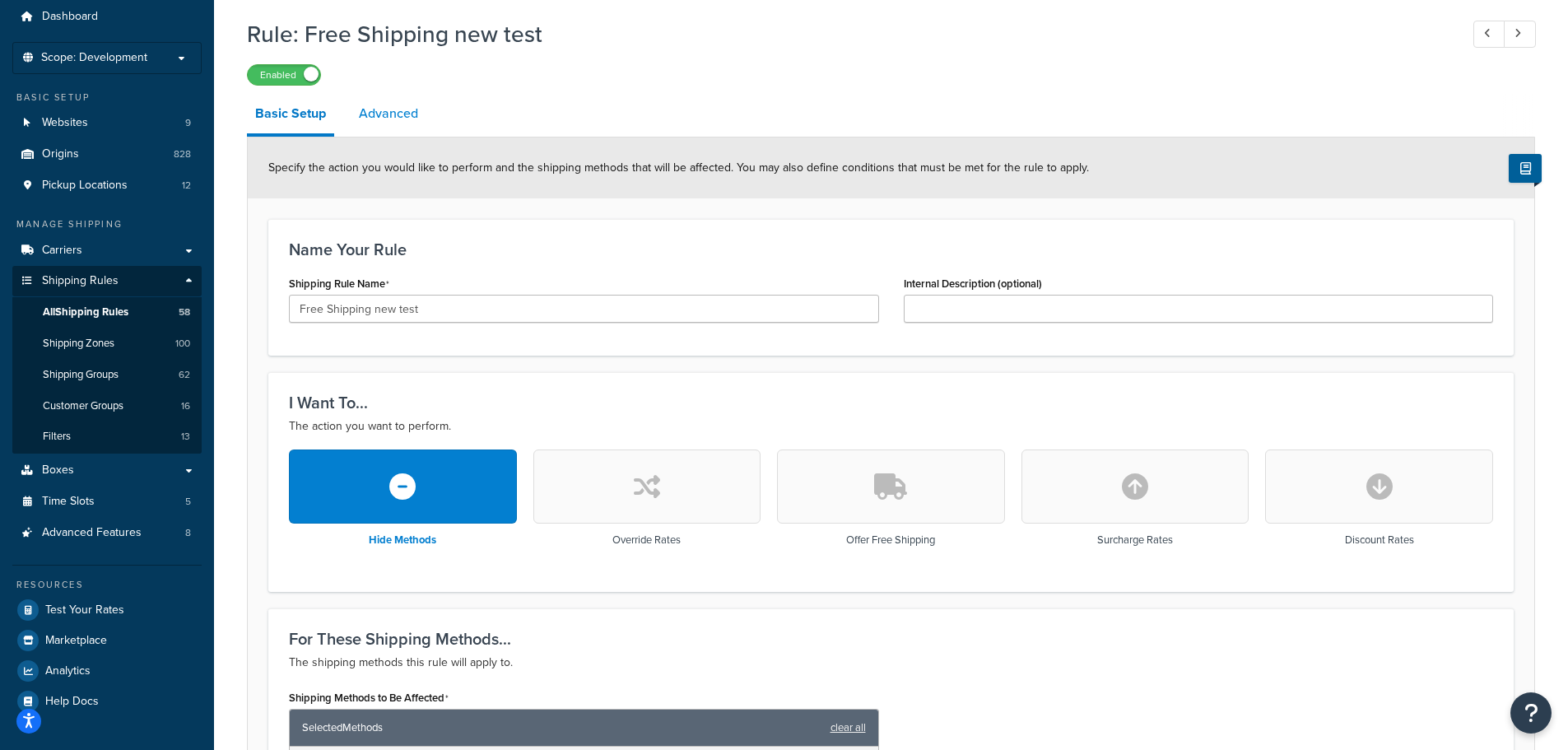
click at [388, 125] on link "Advanced" at bounding box center [388, 114] width 75 height 40
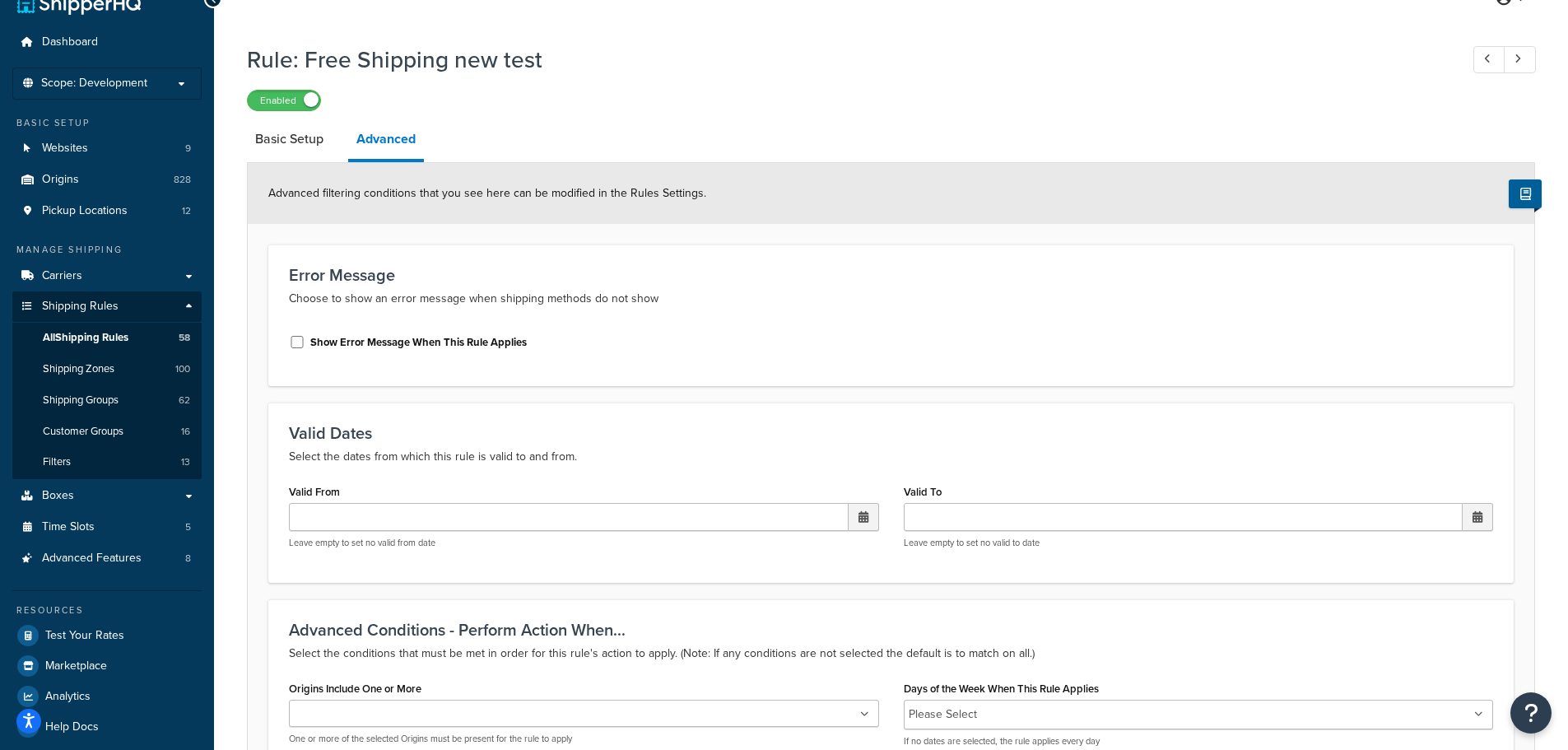
scroll to position [29, 0]
click at [305, 152] on link "Basic Setup" at bounding box center [289, 141] width 85 height 40
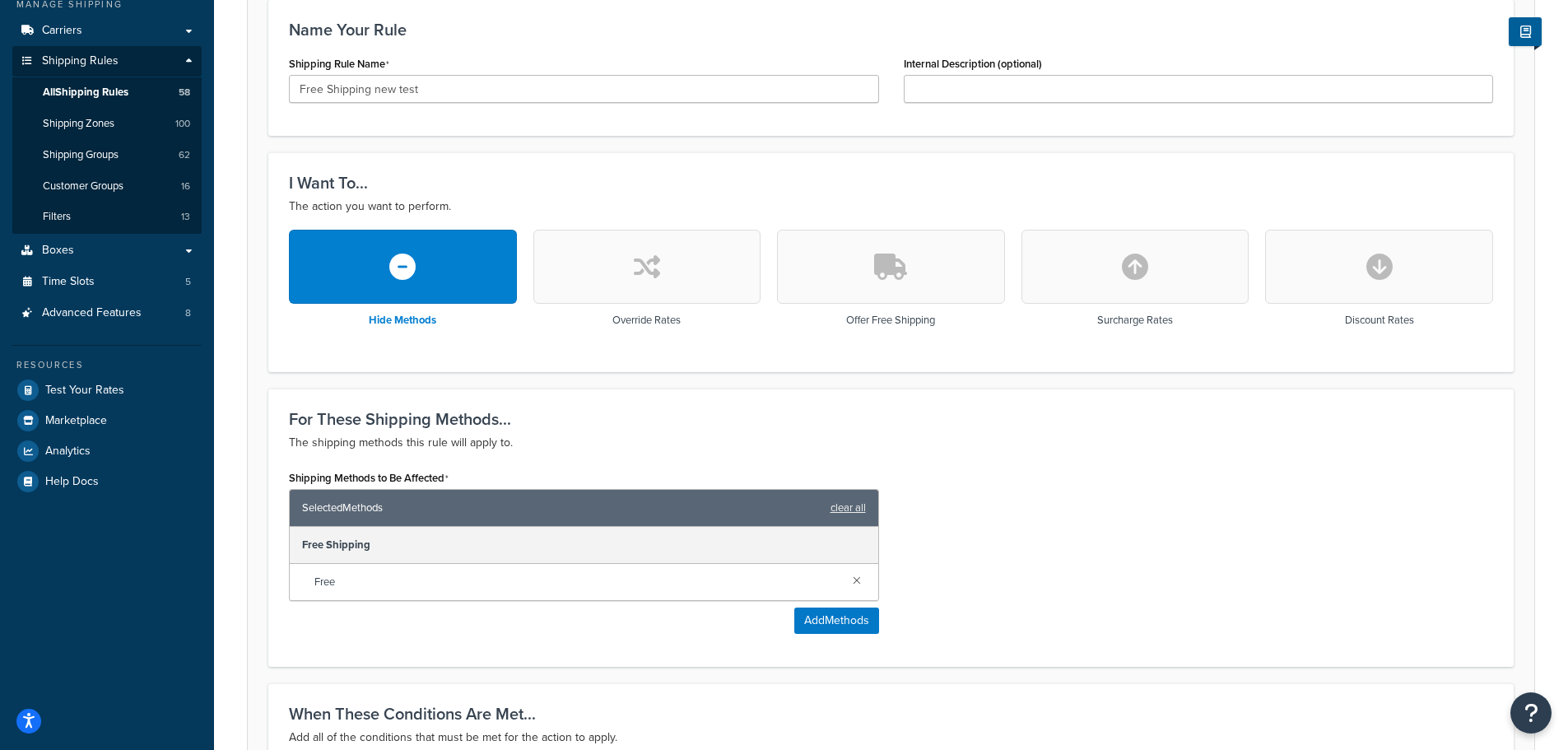
scroll to position [523, 0]
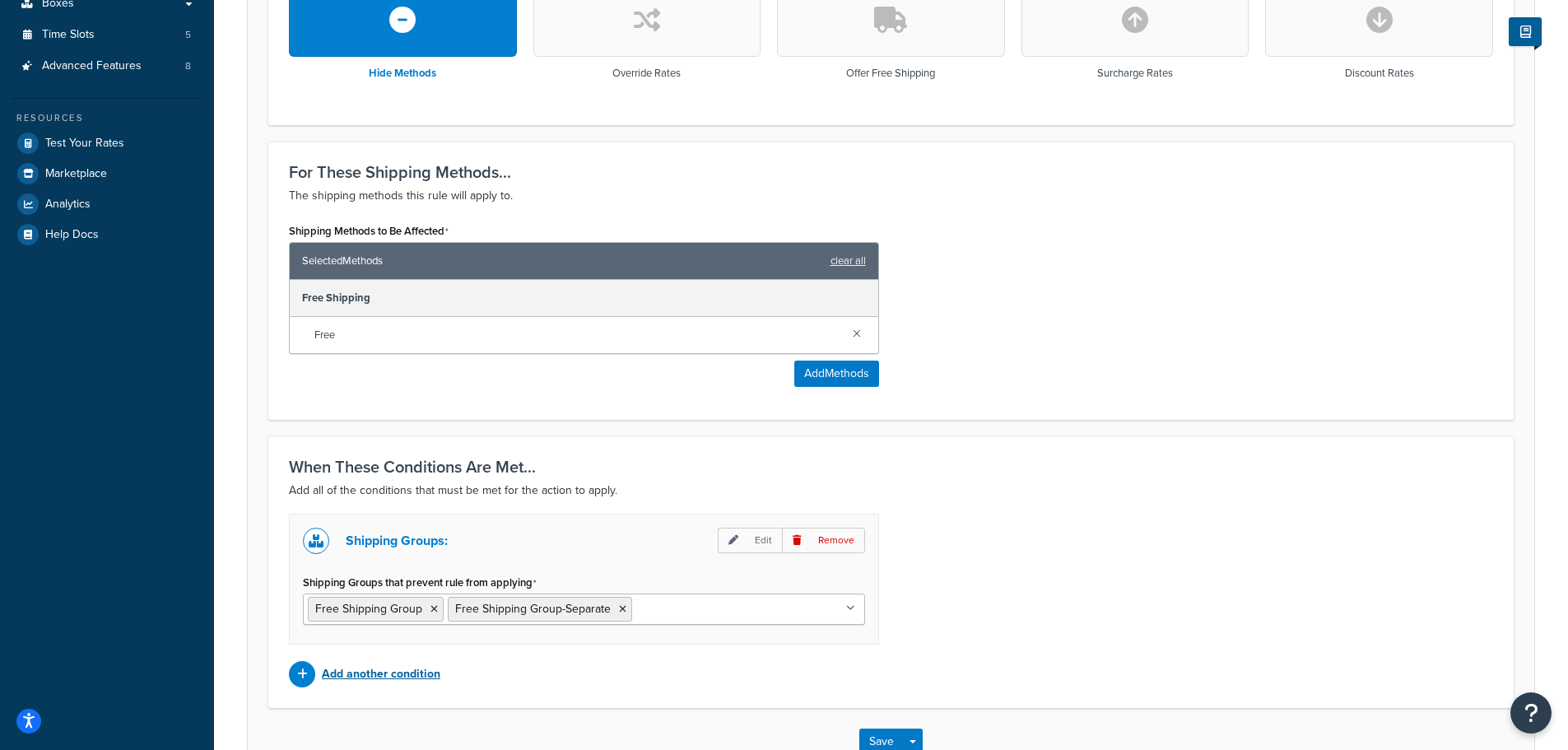
click at [404, 671] on p "Add another condition" at bounding box center [381, 674] width 119 height 23
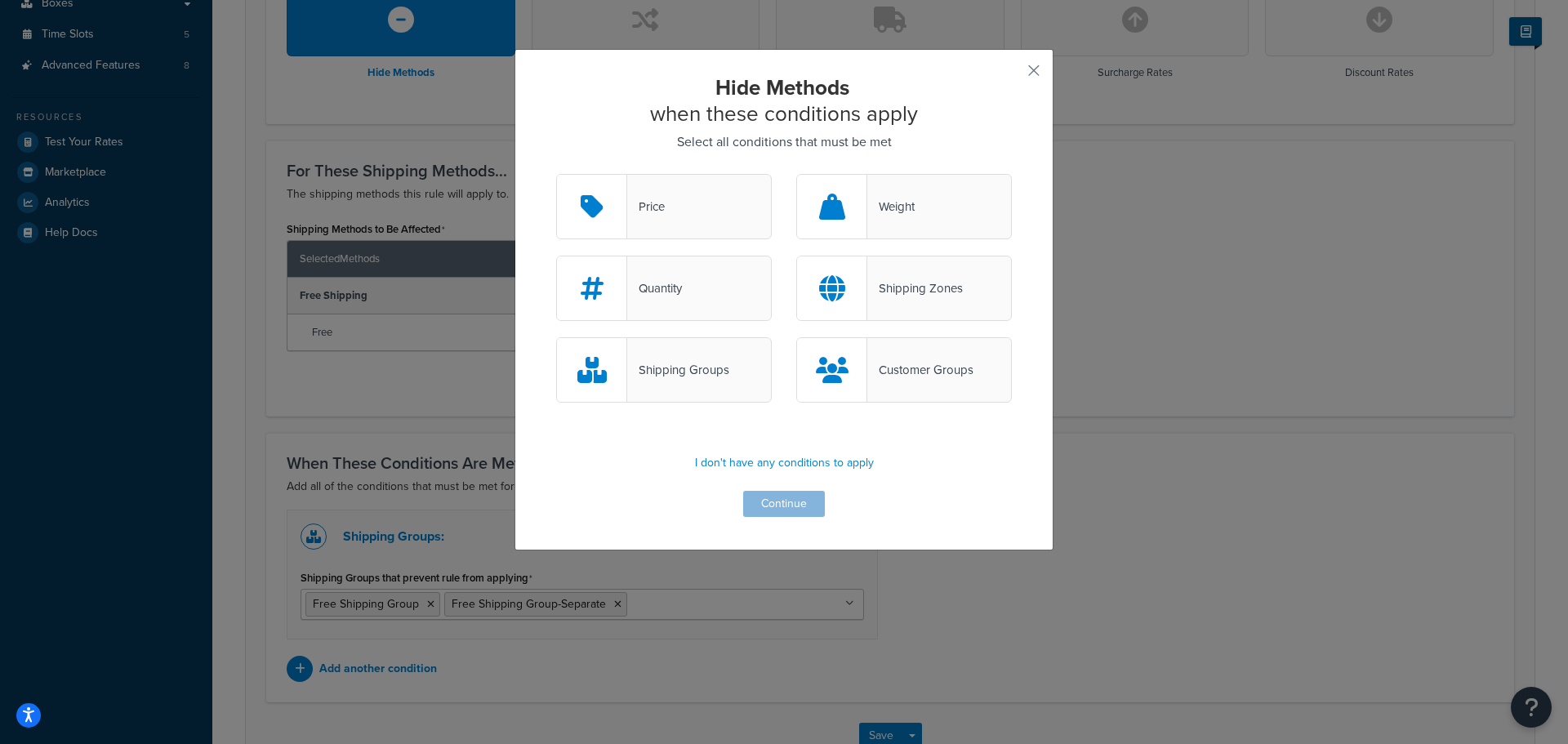
click at [687, 388] on div "Shipping Groups" at bounding box center [663, 370] width 215 height 65
click at [0, 0] on input "Shipping Groups" at bounding box center [0, 0] width 0 height 0
click at [796, 500] on button "Continue" at bounding box center [783, 504] width 82 height 27
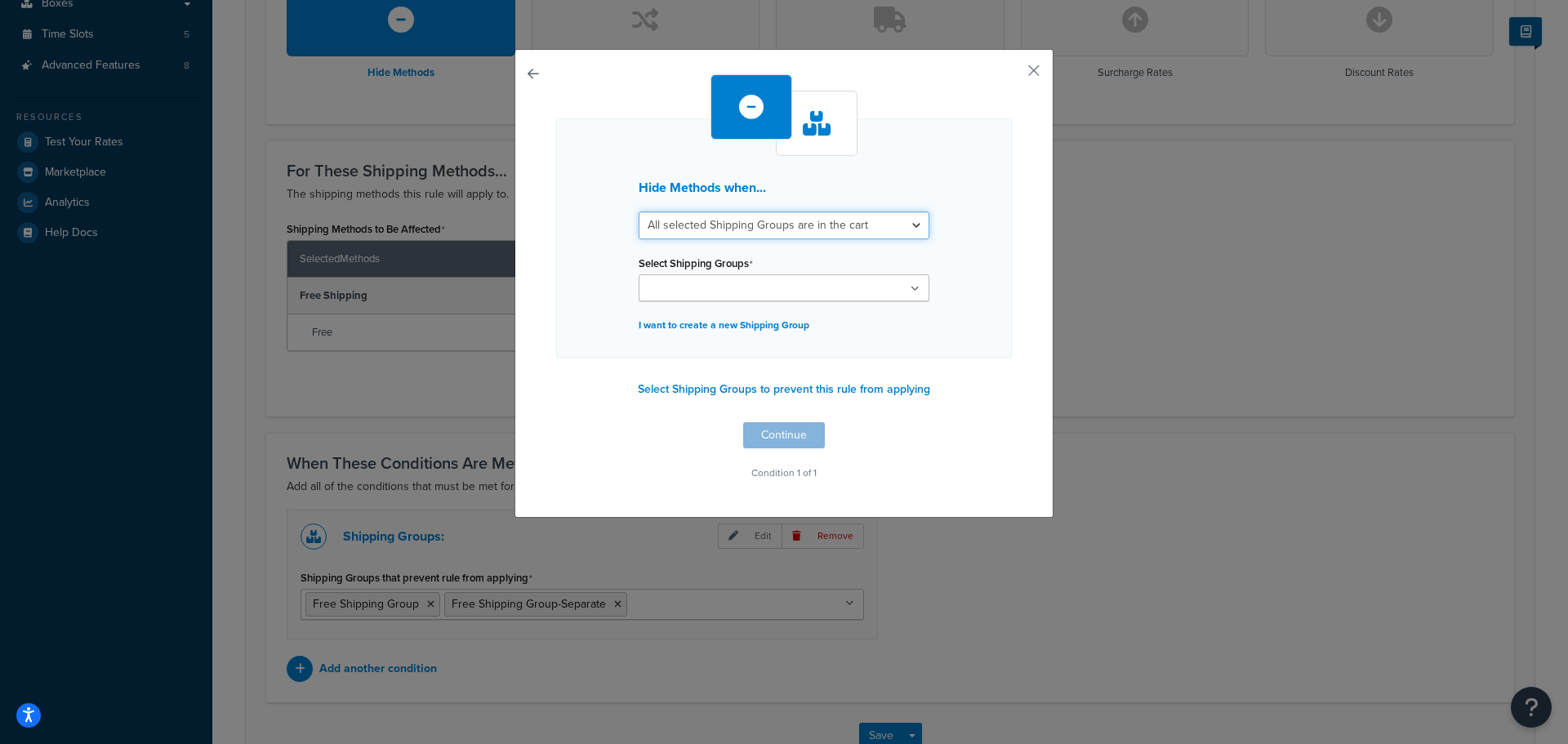
click at [848, 229] on select "All selected Shipping Groups are in the cart Any selected Shipping Groups are i…" at bounding box center [784, 225] width 291 height 28
select select "any"
click at [639, 211] on select "All selected Shipping Groups are in the cart Any selected Shipping Groups are i…" at bounding box center [784, 225] width 291 height 28
click at [794, 394] on button "Select Shipping Groups to prevent this rule from applying" at bounding box center [784, 389] width 303 height 25
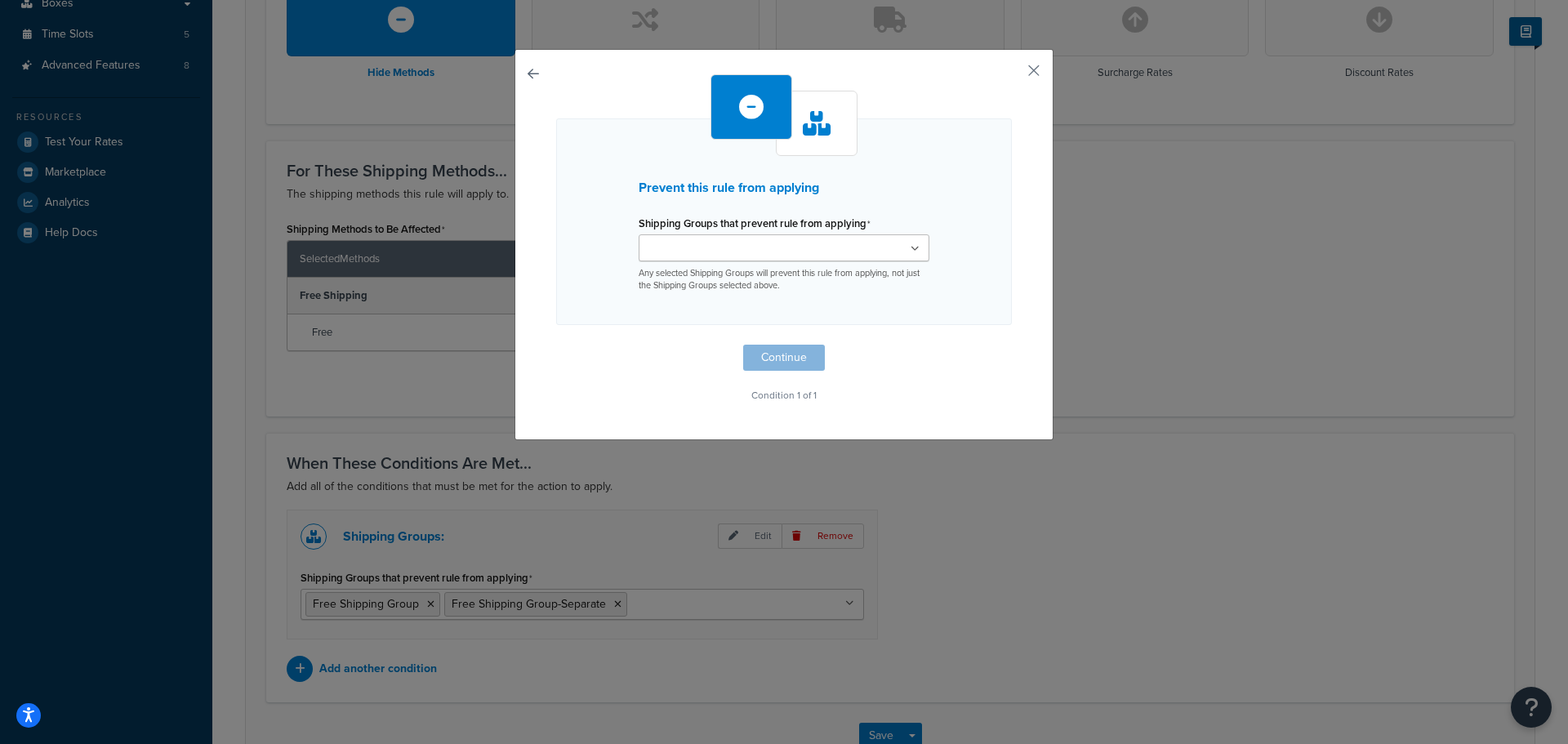
click at [830, 263] on div "LTL Parcel Truckload HandleIt Must Ship Freight Free Shipping Group Free Shippi…" at bounding box center [784, 263] width 291 height 58
click at [873, 251] on ul at bounding box center [784, 248] width 291 height 27
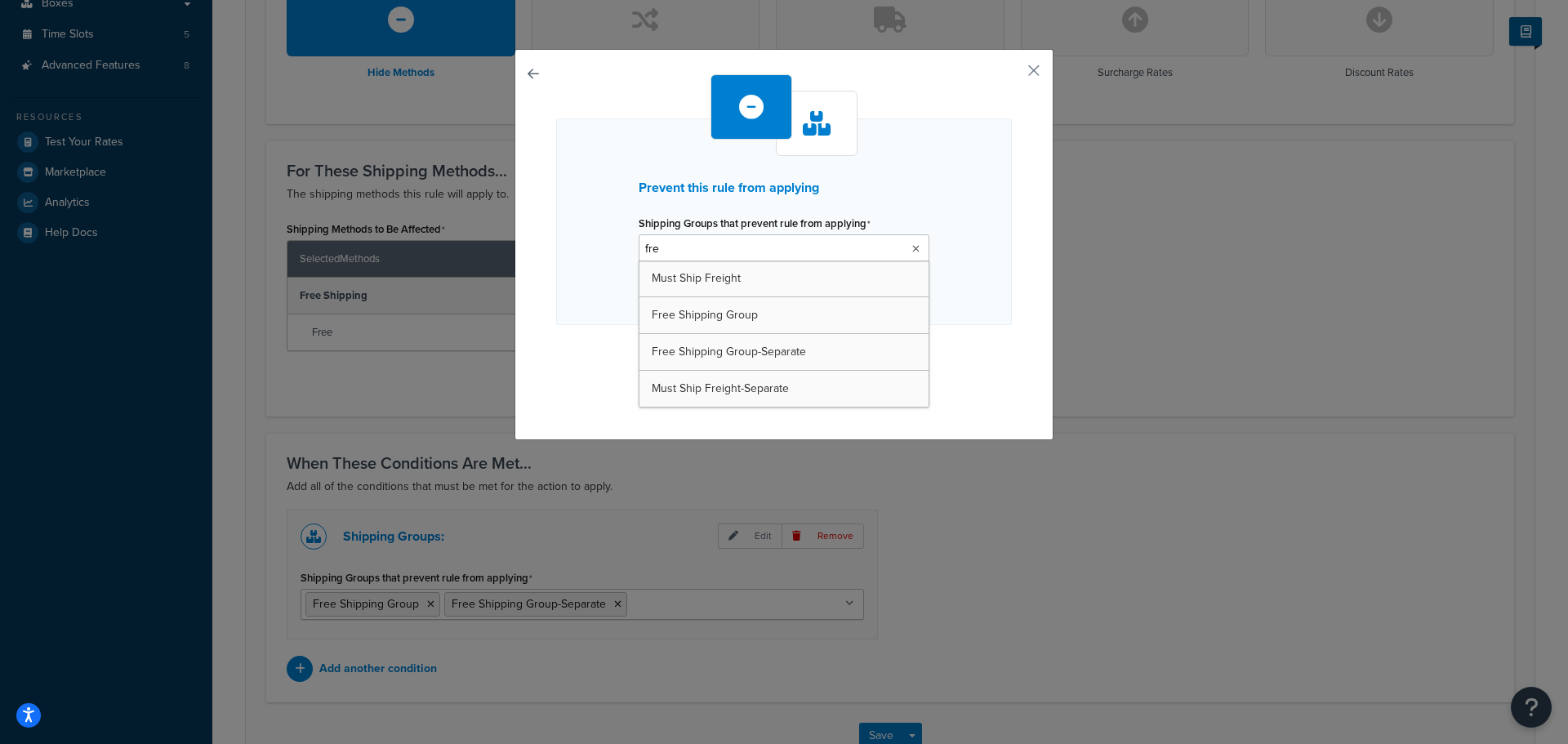
type input "free"
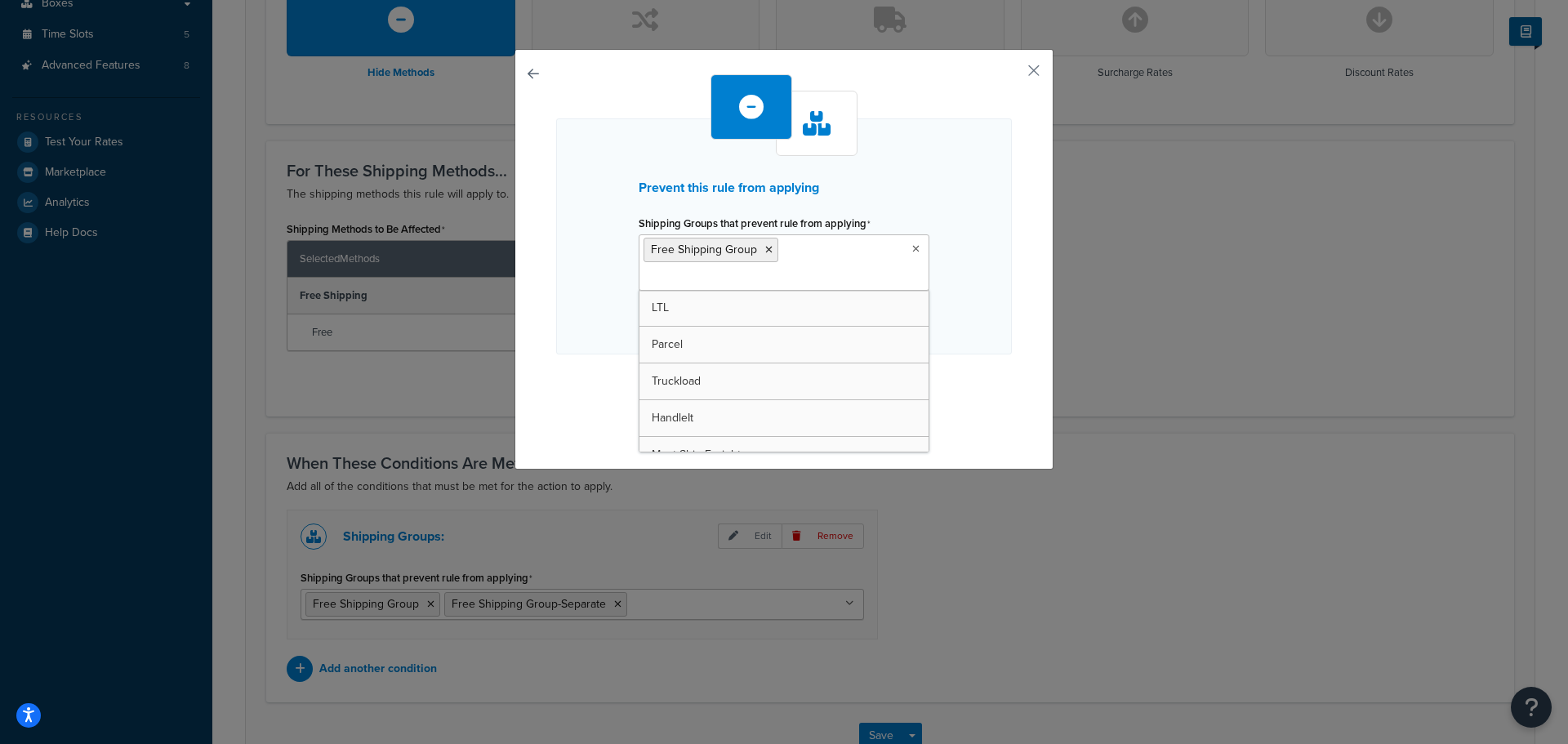
click at [972, 313] on div "Prevent this rule from applying Shipping Groups that prevent rule from applying…" at bounding box center [784, 237] width 456 height 236
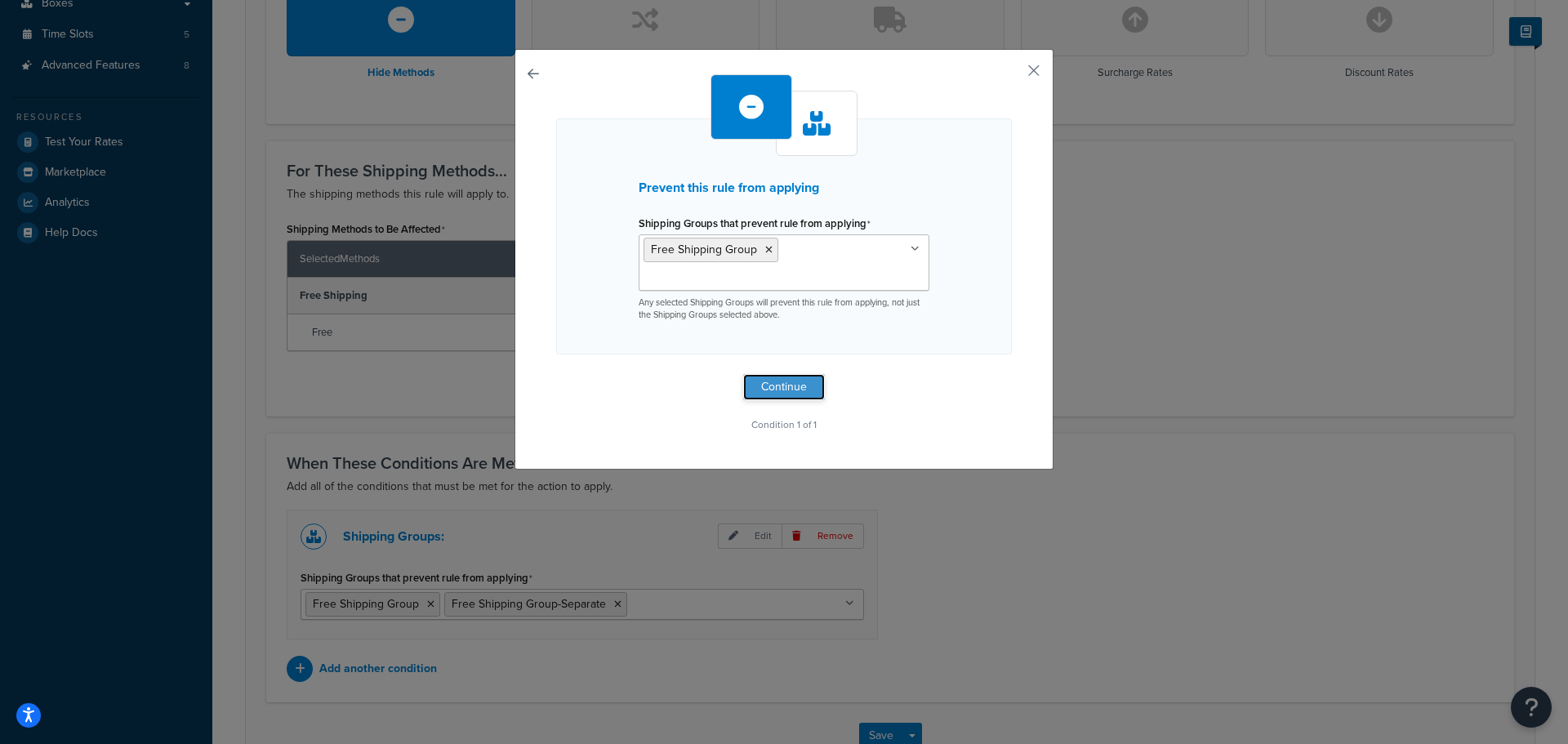
click at [794, 388] on button "Continue" at bounding box center [783, 387] width 82 height 27
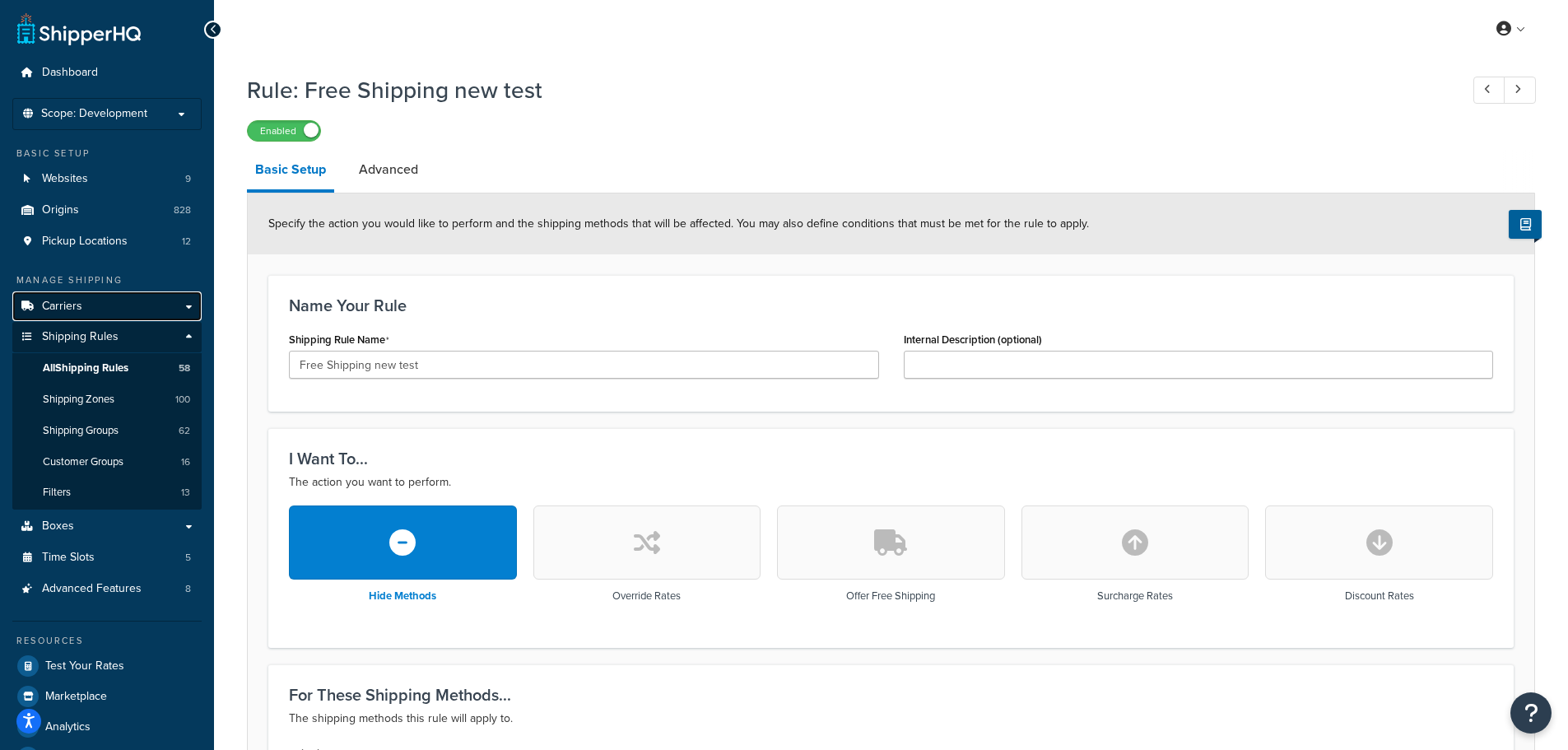
click at [71, 312] on span "Carriers" at bounding box center [61, 307] width 41 height 14
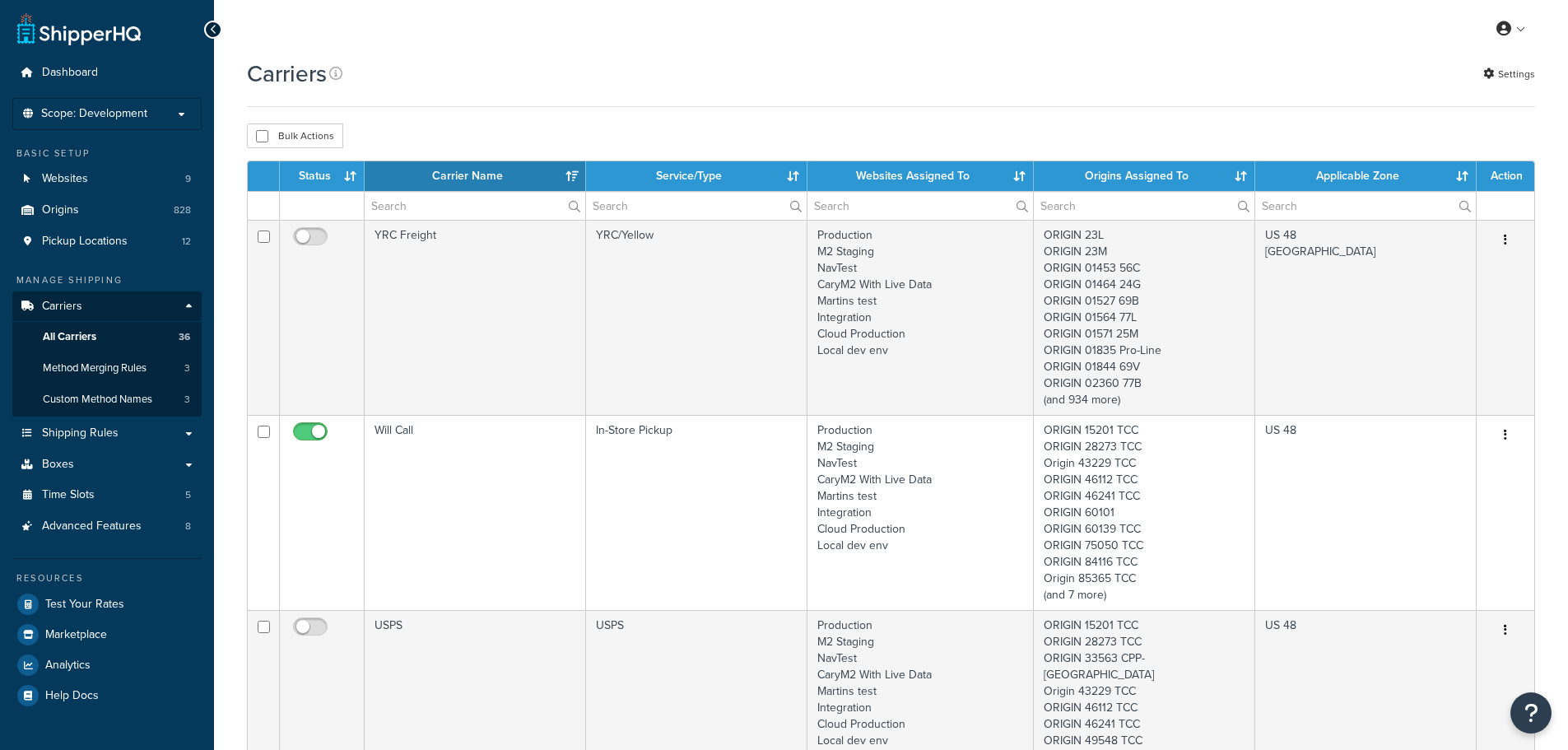
select select "15"
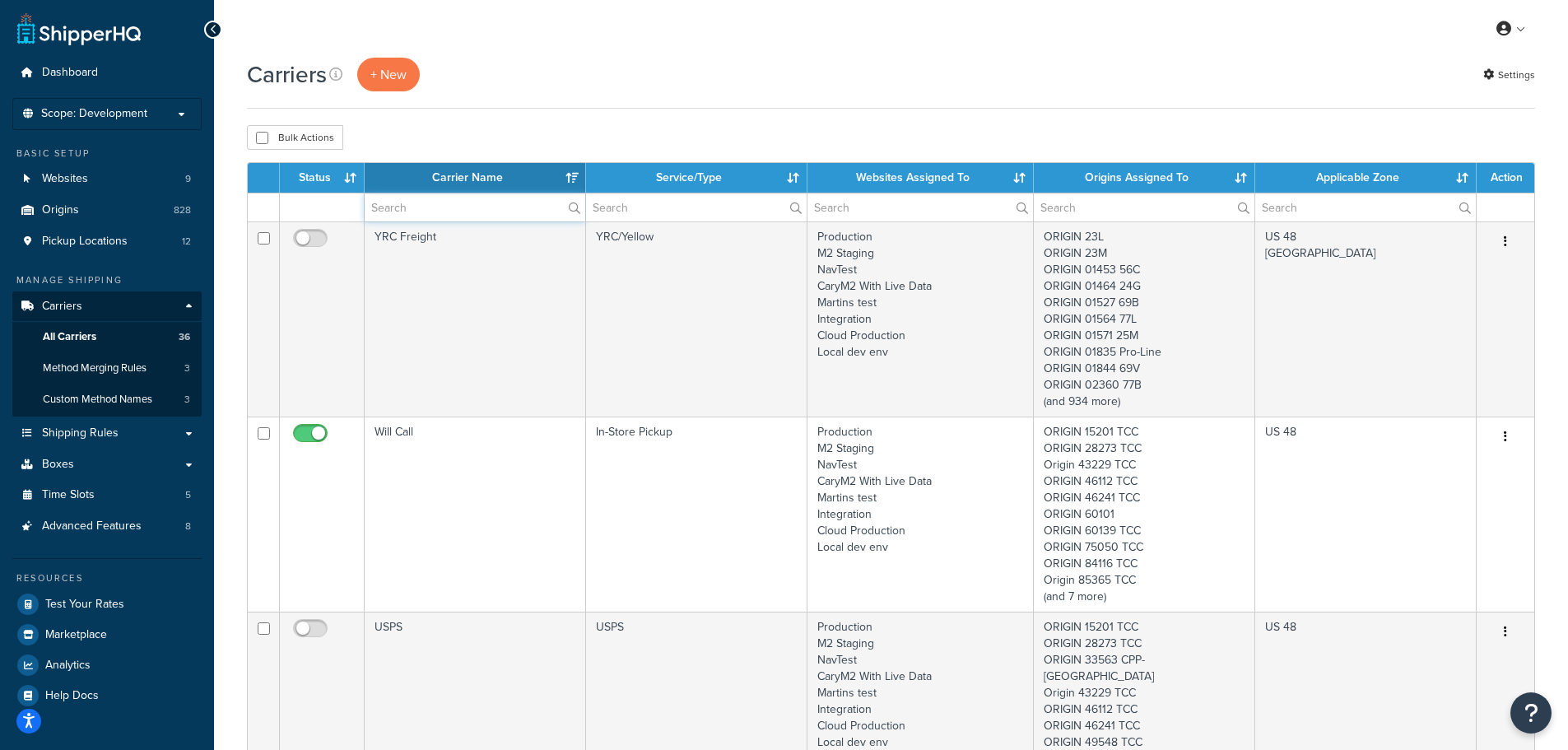
click at [432, 210] on input "text" at bounding box center [474, 207] width 221 height 28
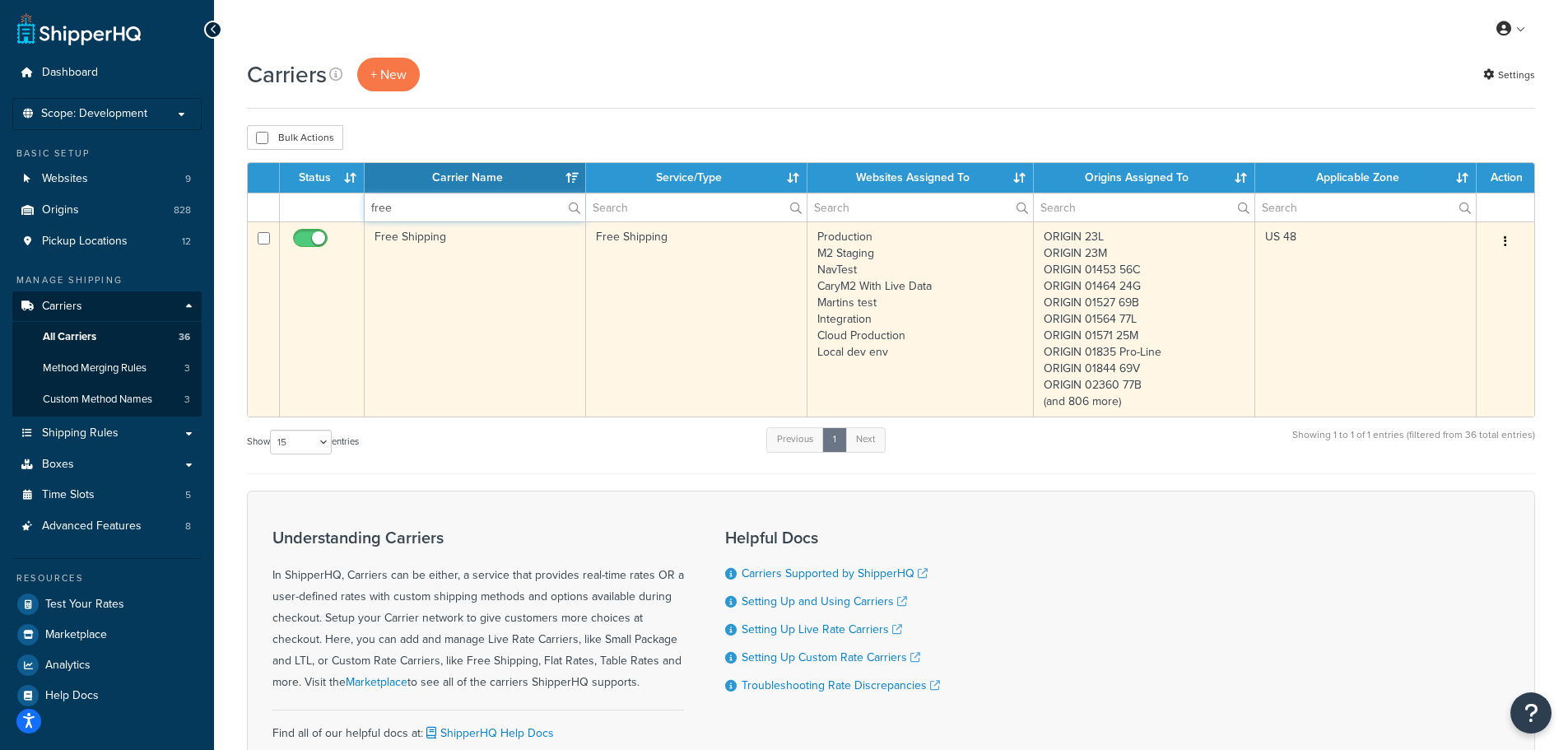
type input "free"
click at [445, 256] on td "Free Shipping" at bounding box center [475, 319] width 222 height 195
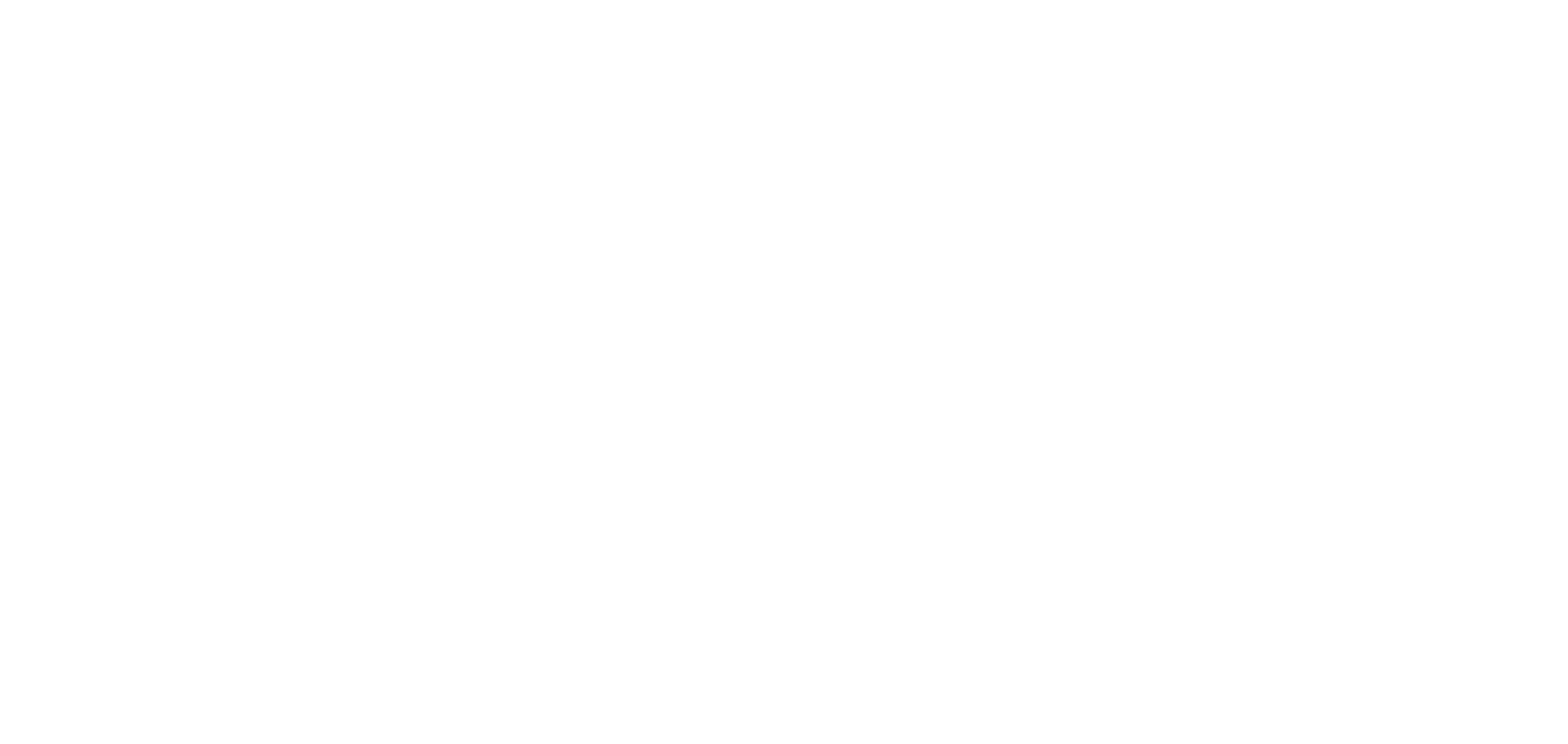
select select "free"
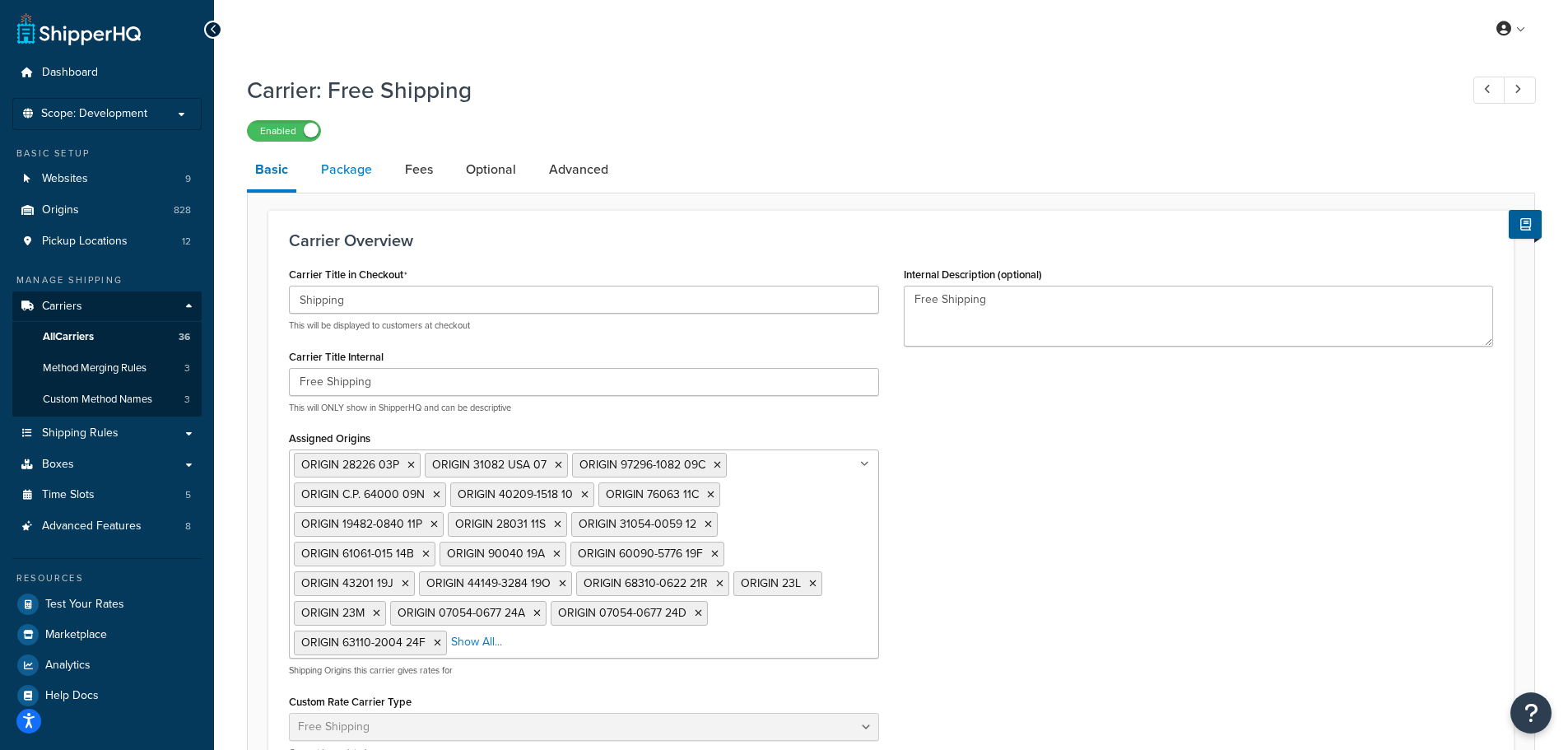
click at [339, 173] on link "Package" at bounding box center [347, 169] width 67 height 40
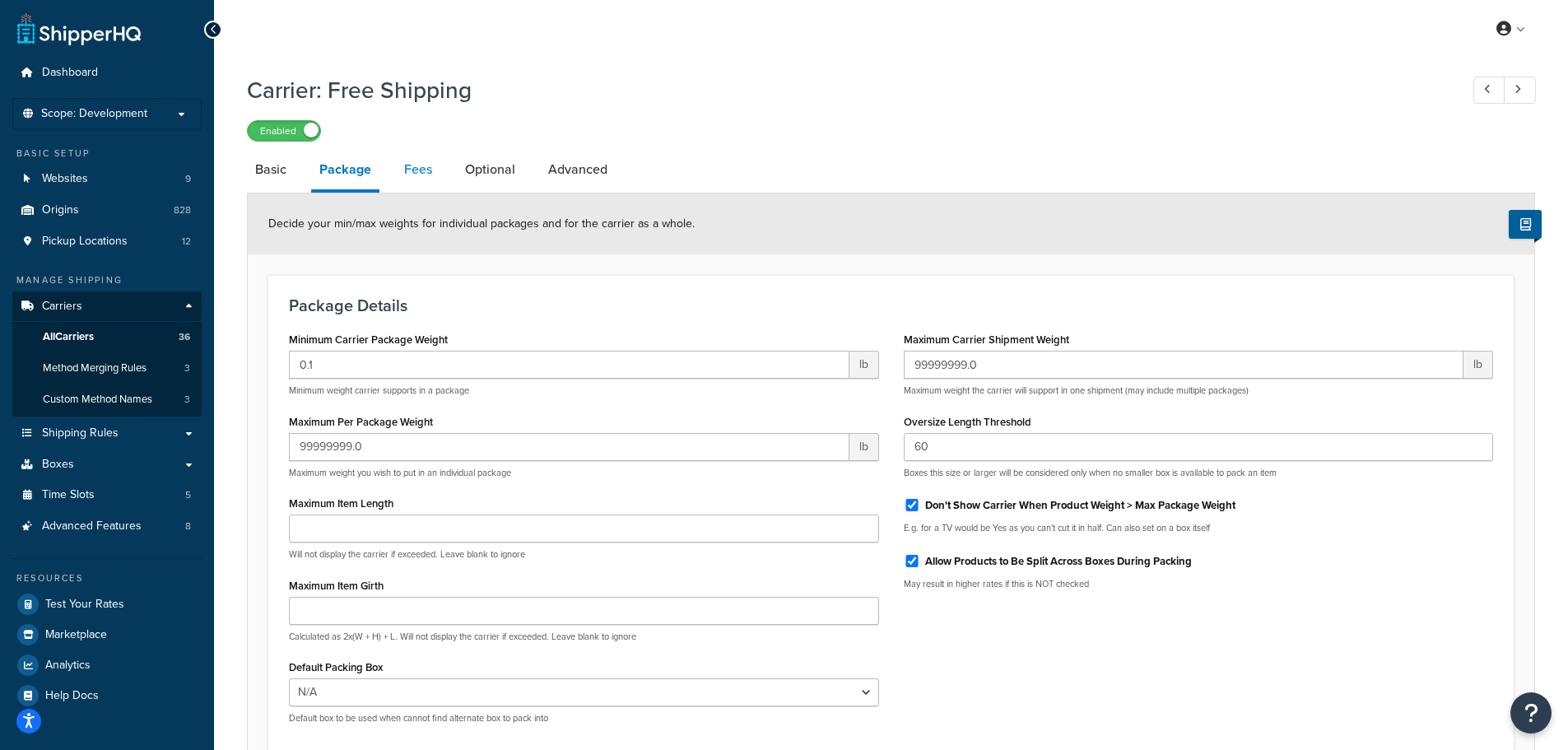
click at [411, 182] on link "Fees" at bounding box center [418, 169] width 45 height 40
select select "AFTER"
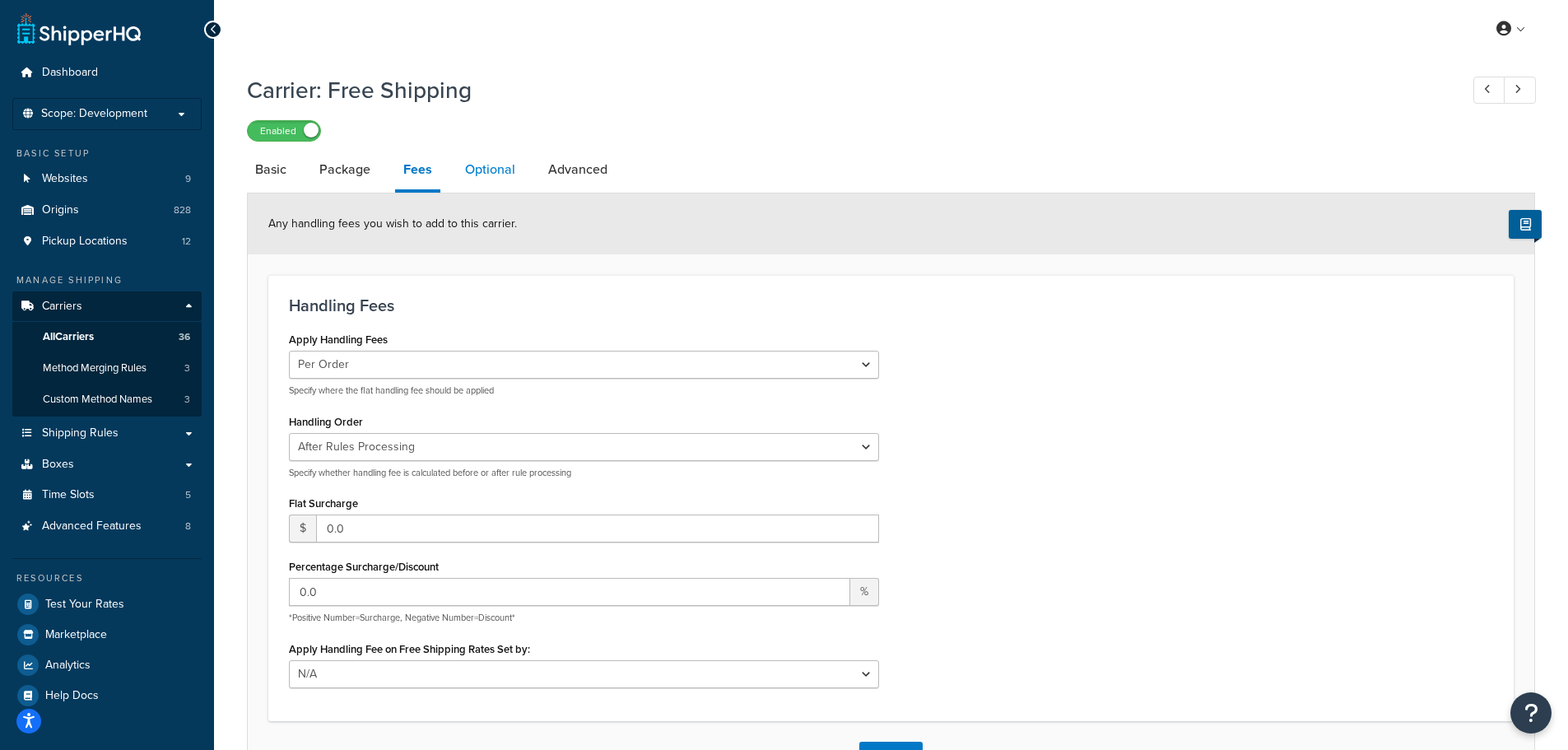
click at [496, 166] on link "Optional" at bounding box center [489, 169] width 66 height 40
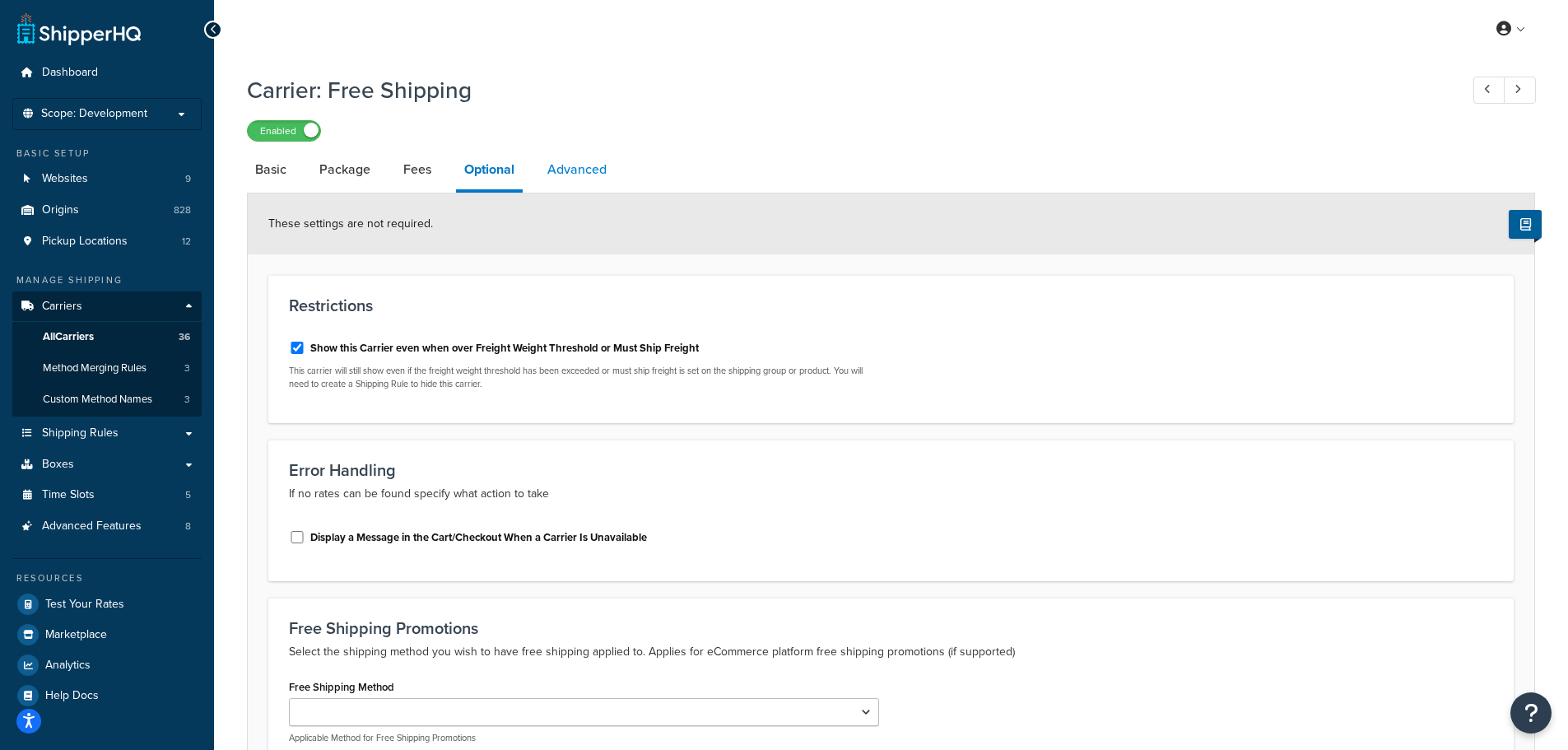
click at [582, 187] on link "Advanced" at bounding box center [576, 169] width 75 height 40
select select "false"
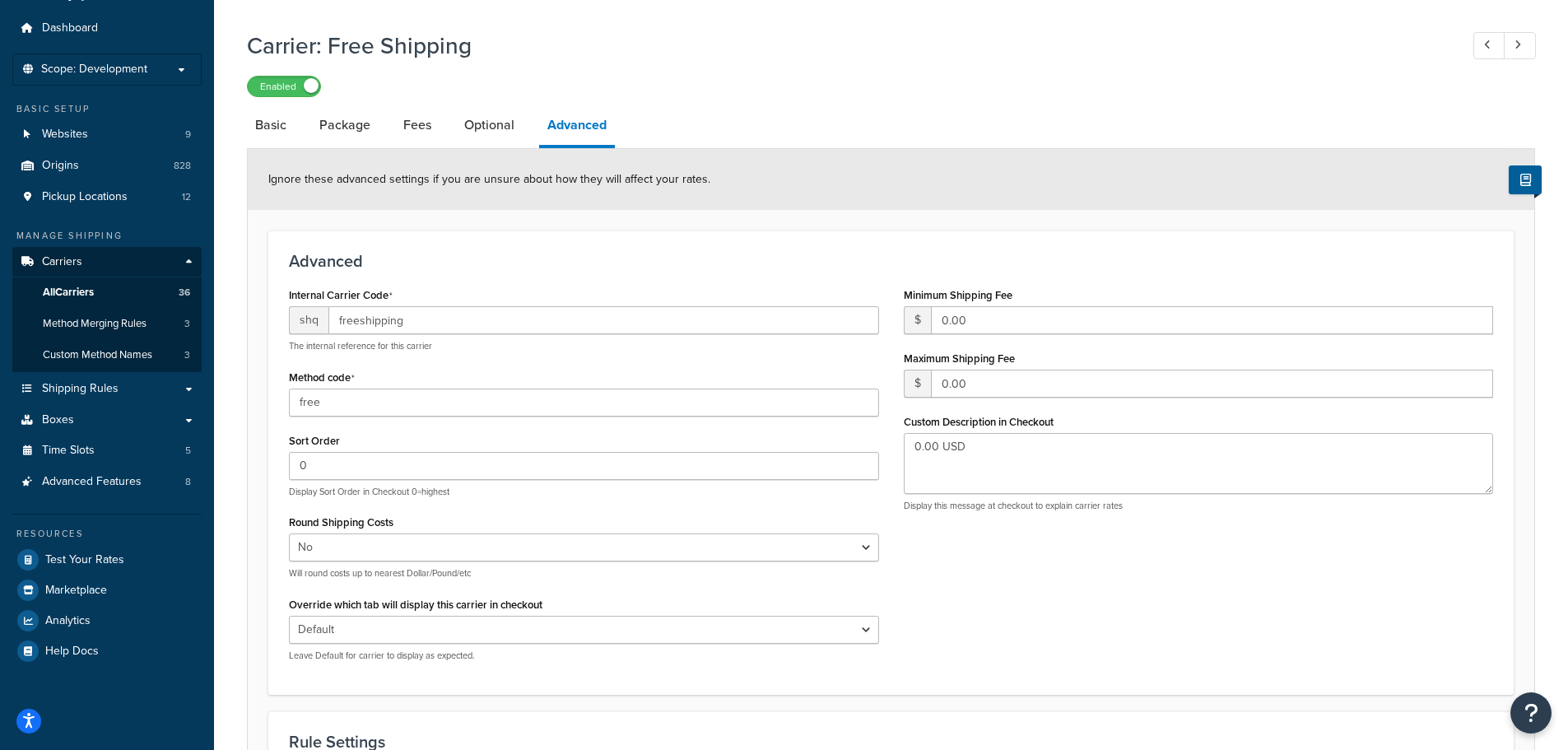
scroll to position [44, 0]
click at [494, 134] on link "Optional" at bounding box center [488, 126] width 66 height 40
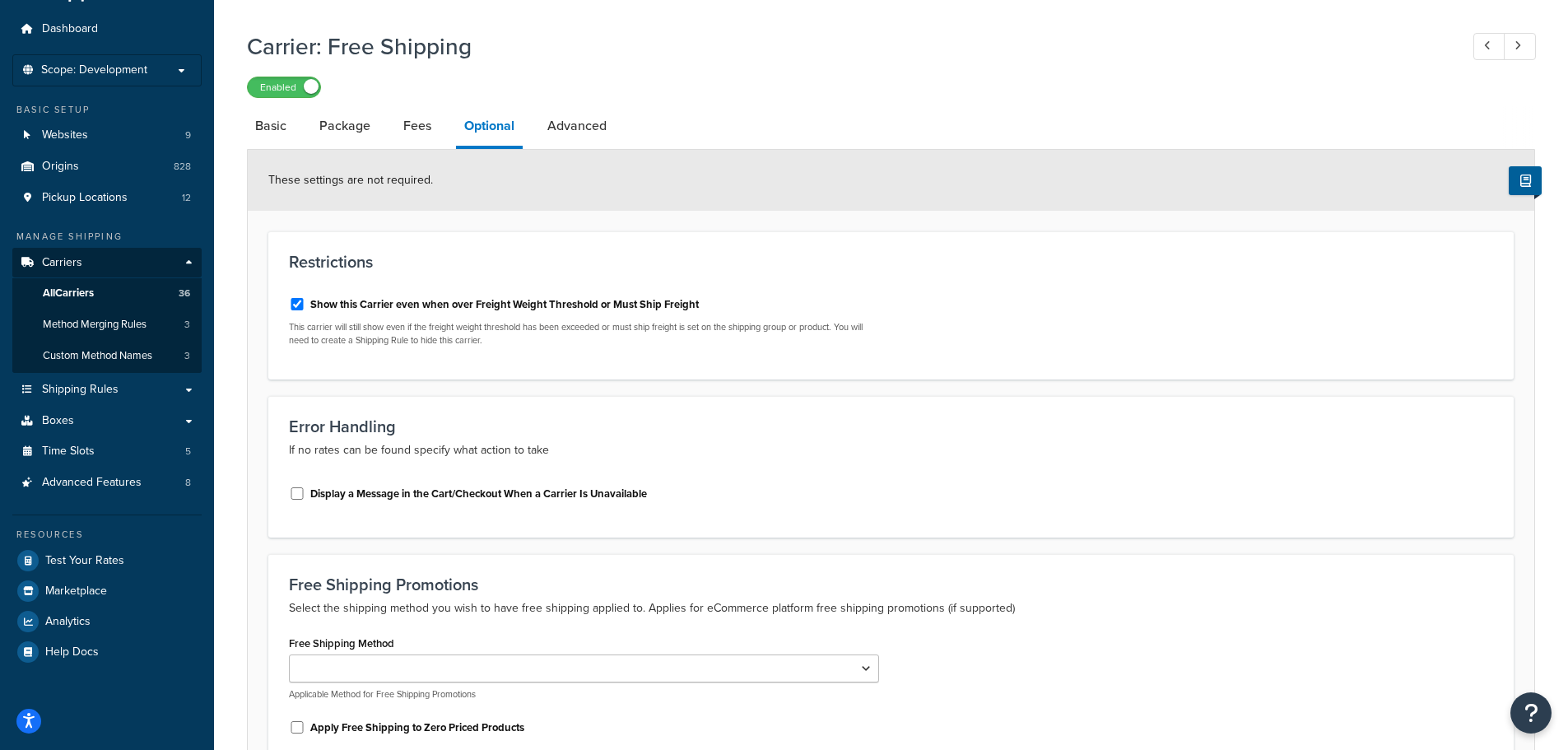
scroll to position [208, 0]
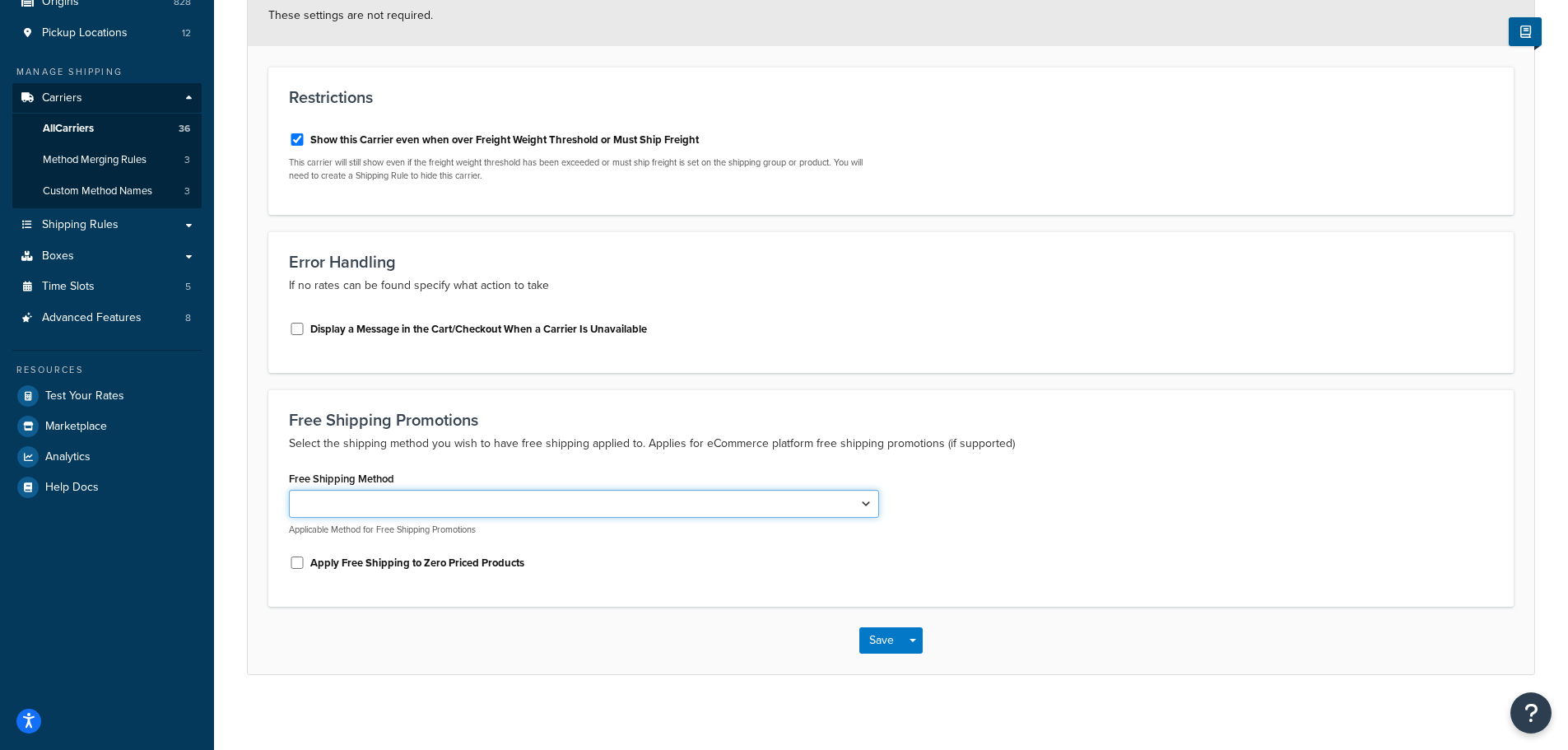
click at [559, 509] on select "Free" at bounding box center [584, 504] width 590 height 28
click at [560, 505] on select "Free" at bounding box center [584, 504] width 590 height 28
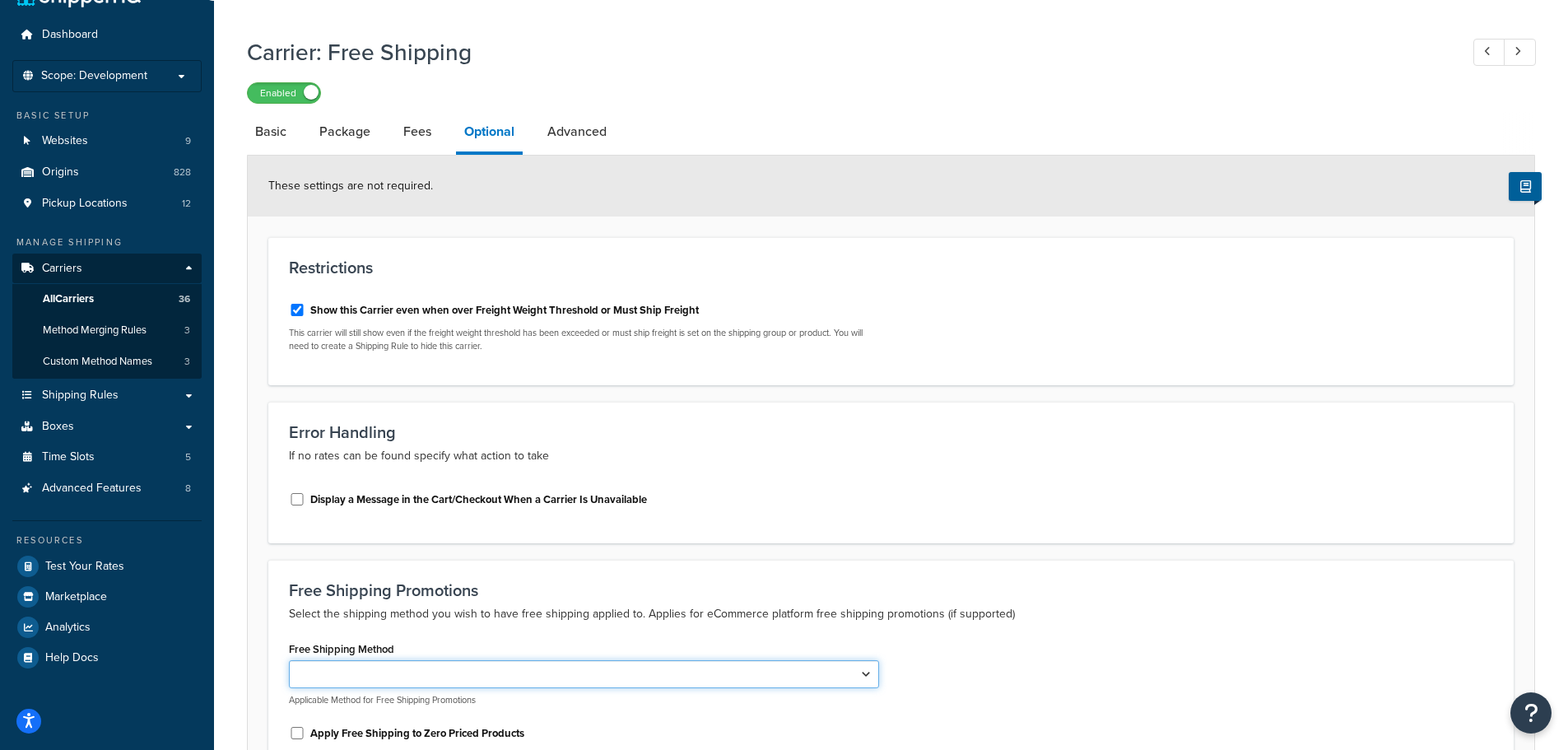
scroll to position [0, 0]
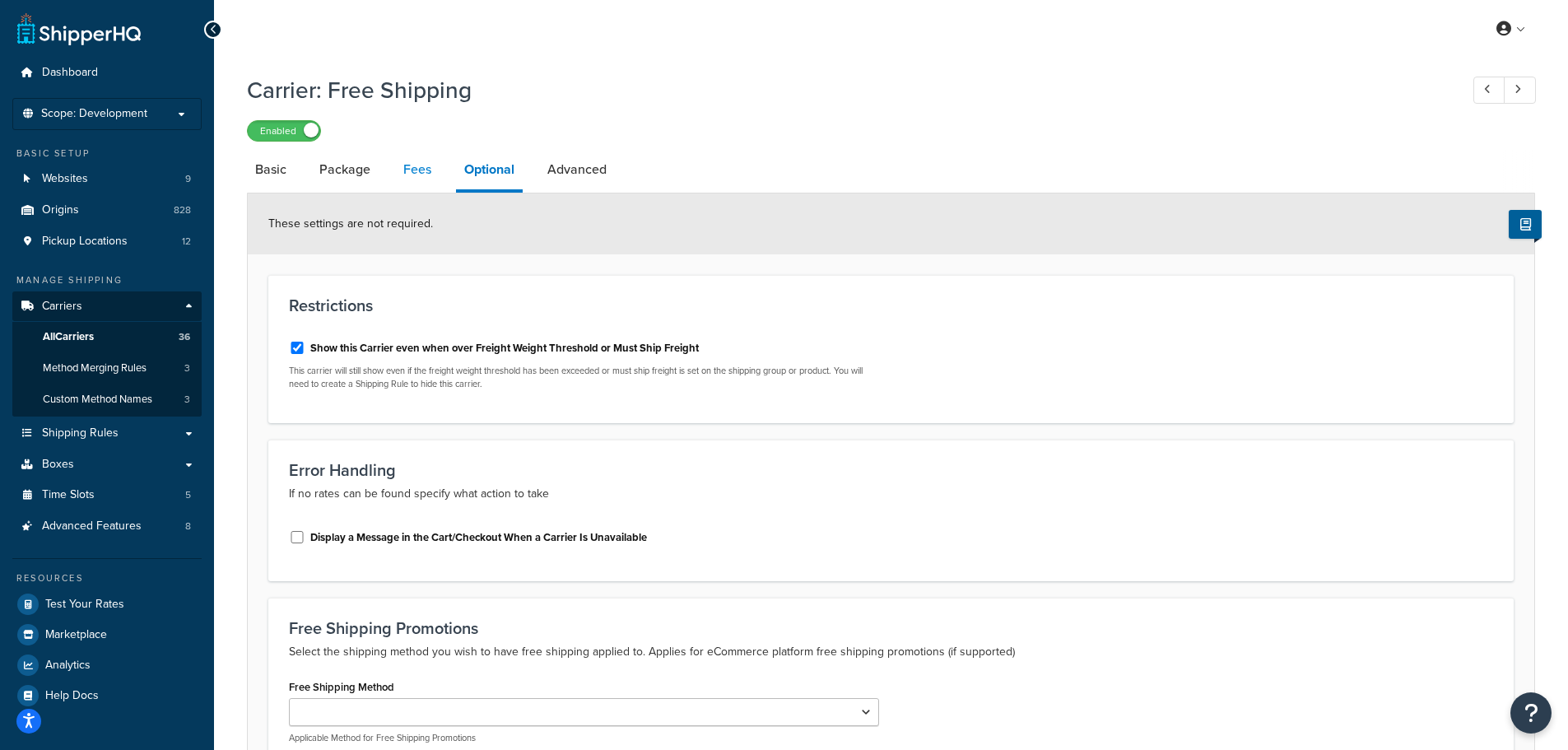
click at [416, 180] on link "Fees" at bounding box center [417, 169] width 45 height 40
select select "AFTER"
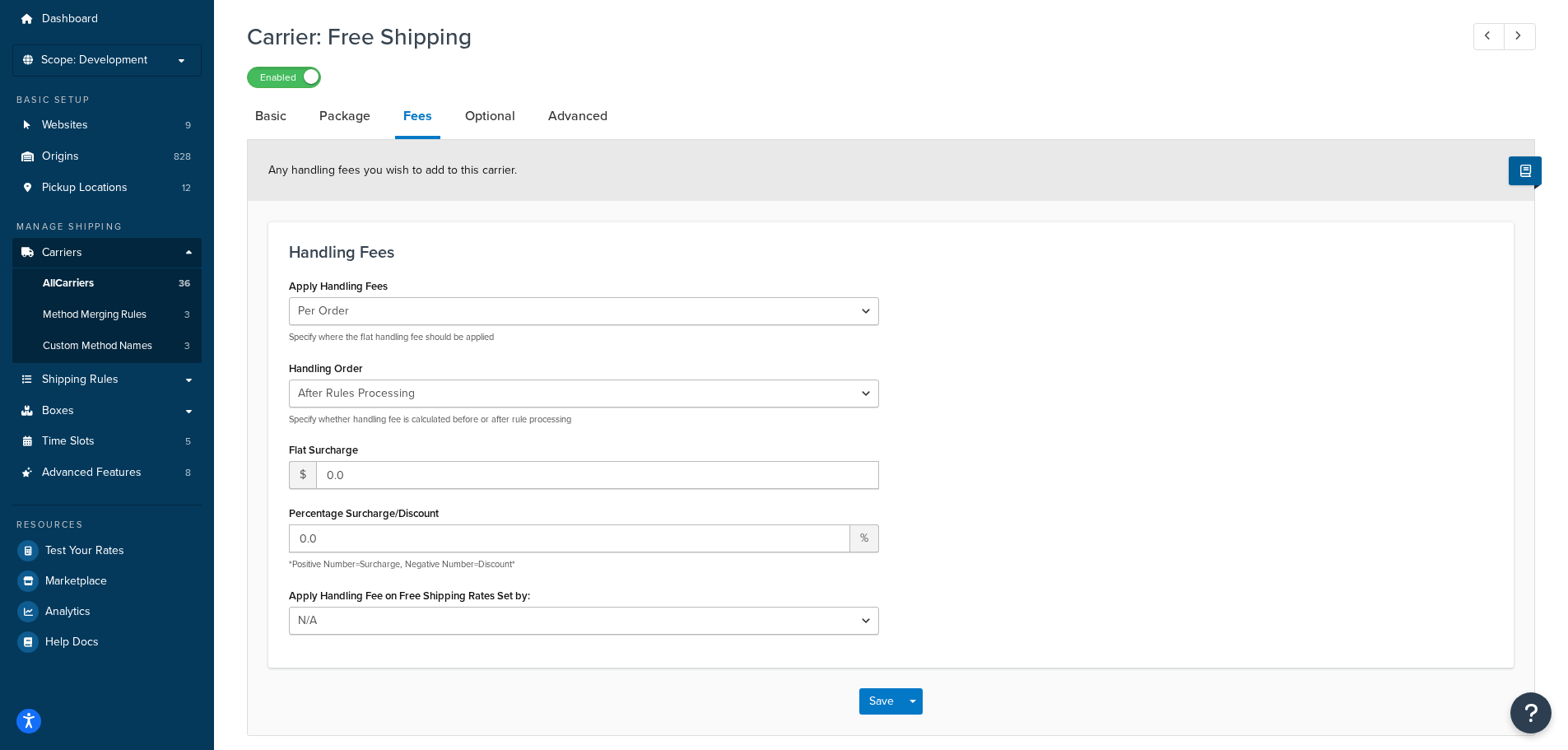
scroll to position [41, 0]
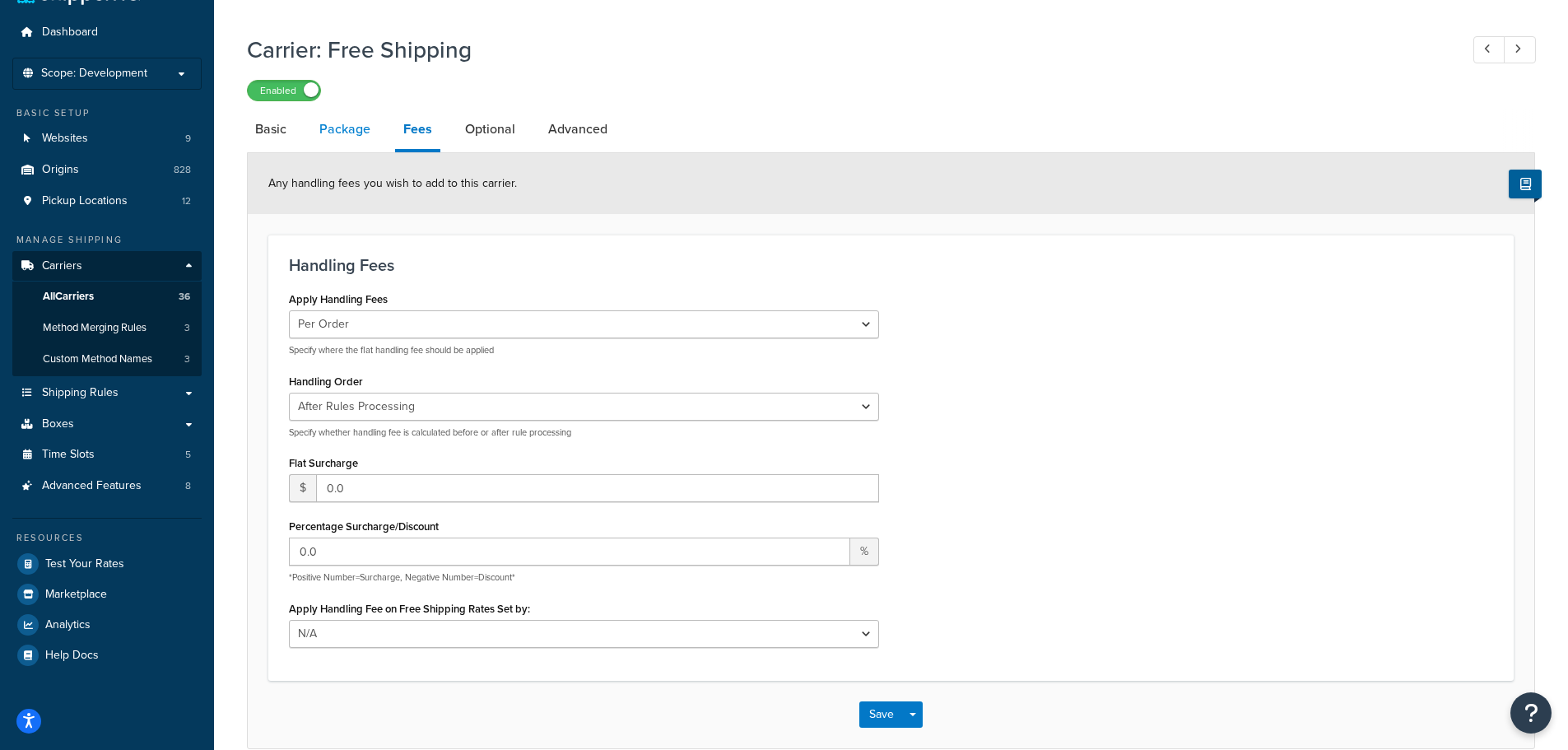
click at [373, 128] on link "Package" at bounding box center [345, 130] width 67 height 40
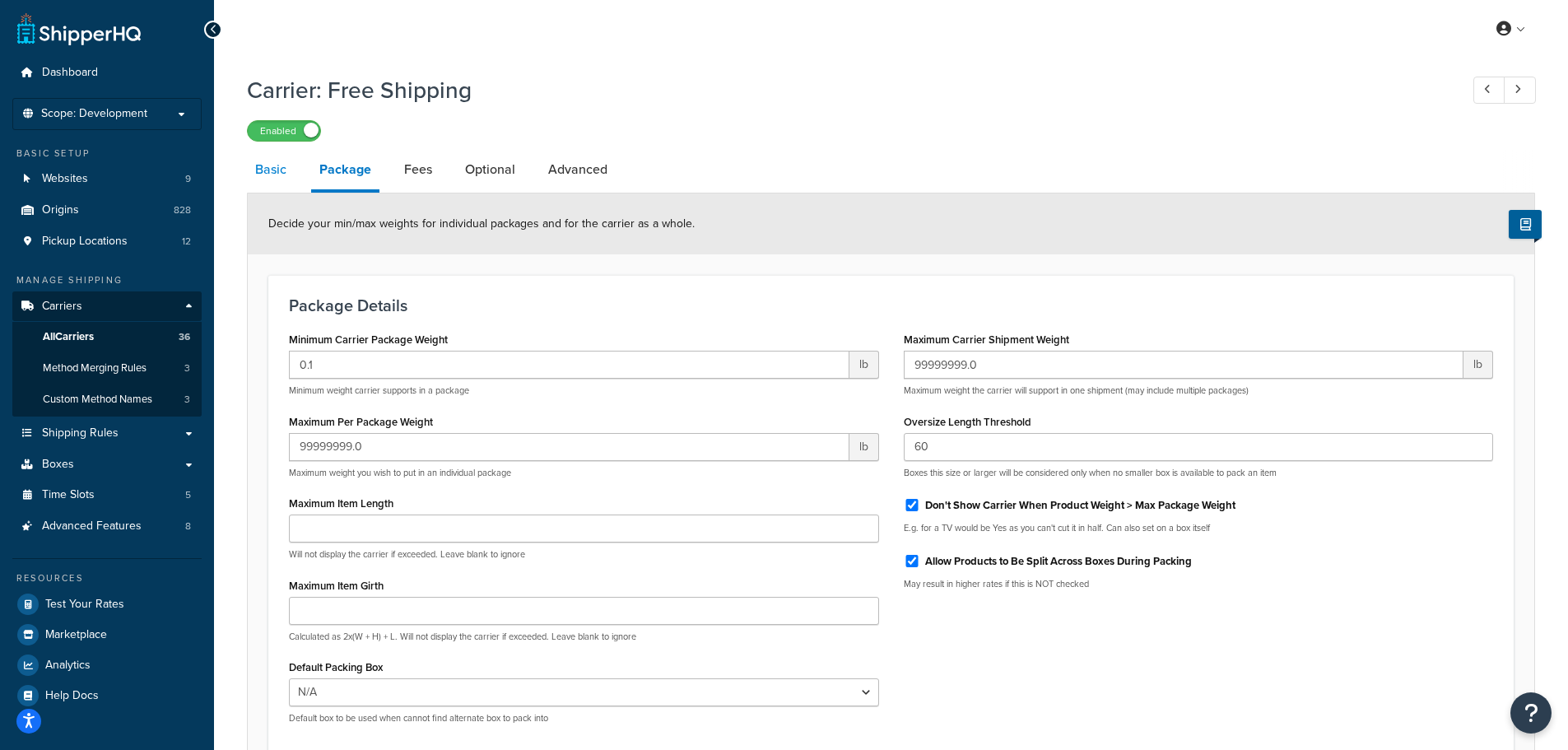
click at [278, 167] on link "Basic" at bounding box center [270, 169] width 48 height 40
select select "free"
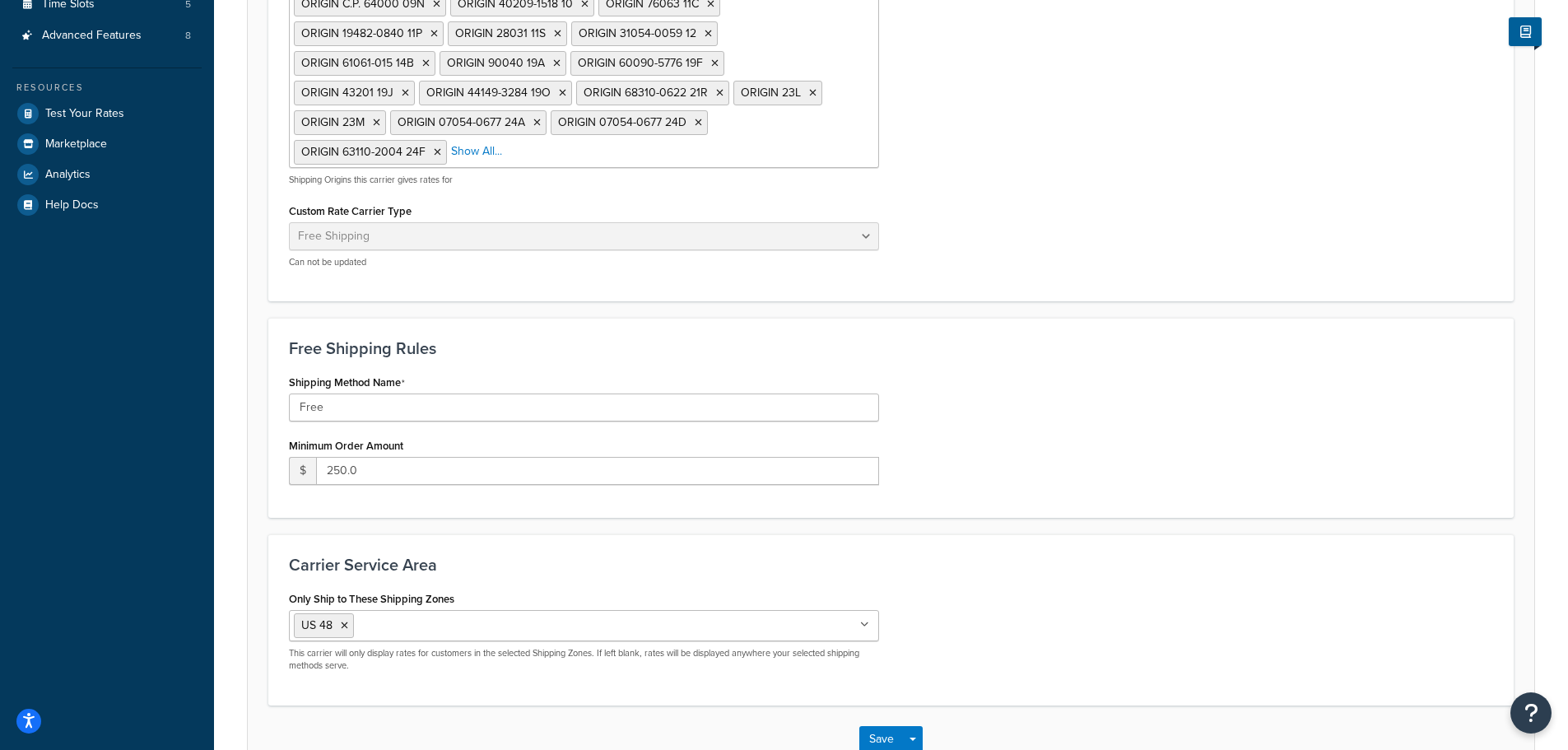
scroll to position [494, 0]
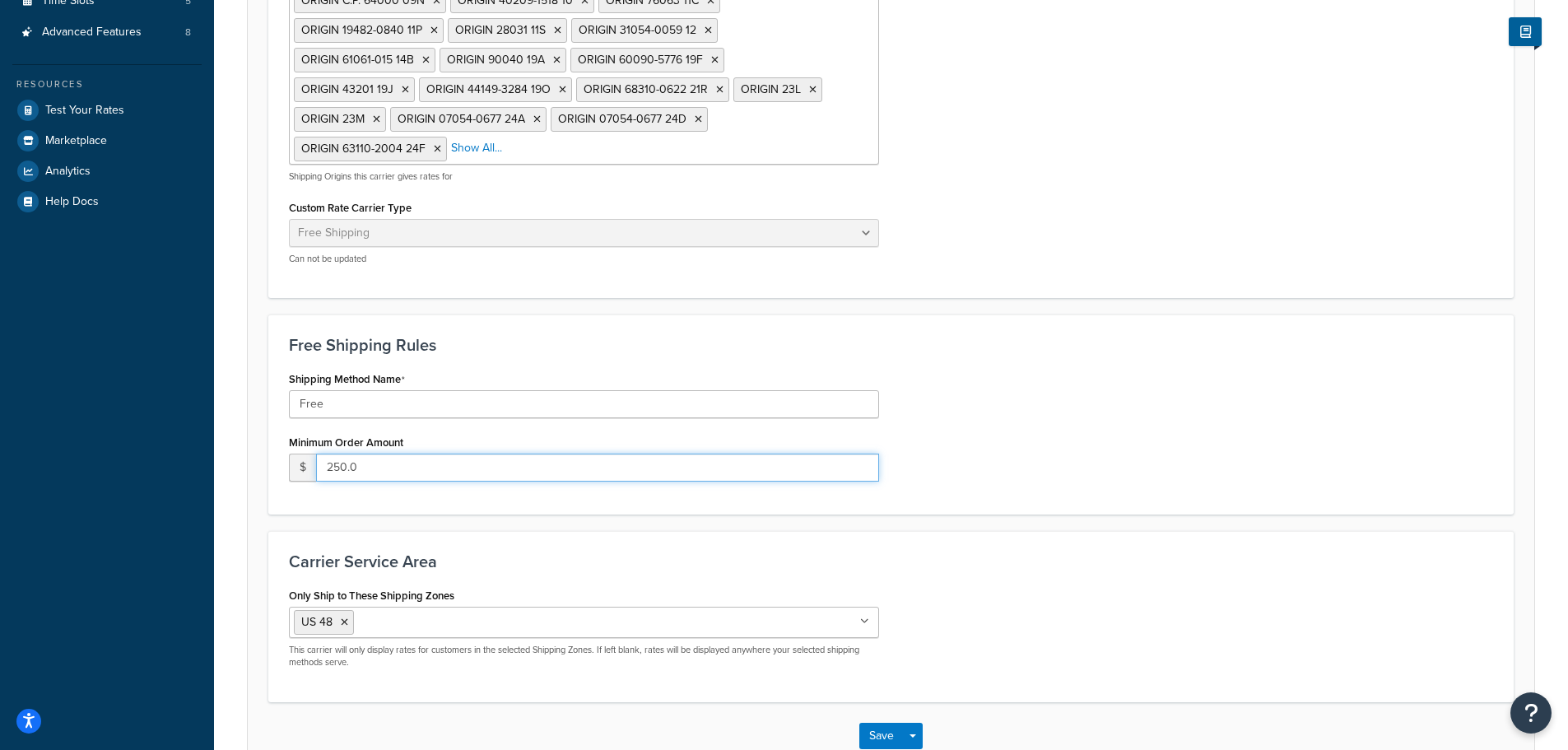
click at [427, 456] on input "250.0" at bounding box center [597, 468] width 564 height 28
type input "2"
click at [874, 730] on button "Save" at bounding box center [882, 736] width 45 height 27
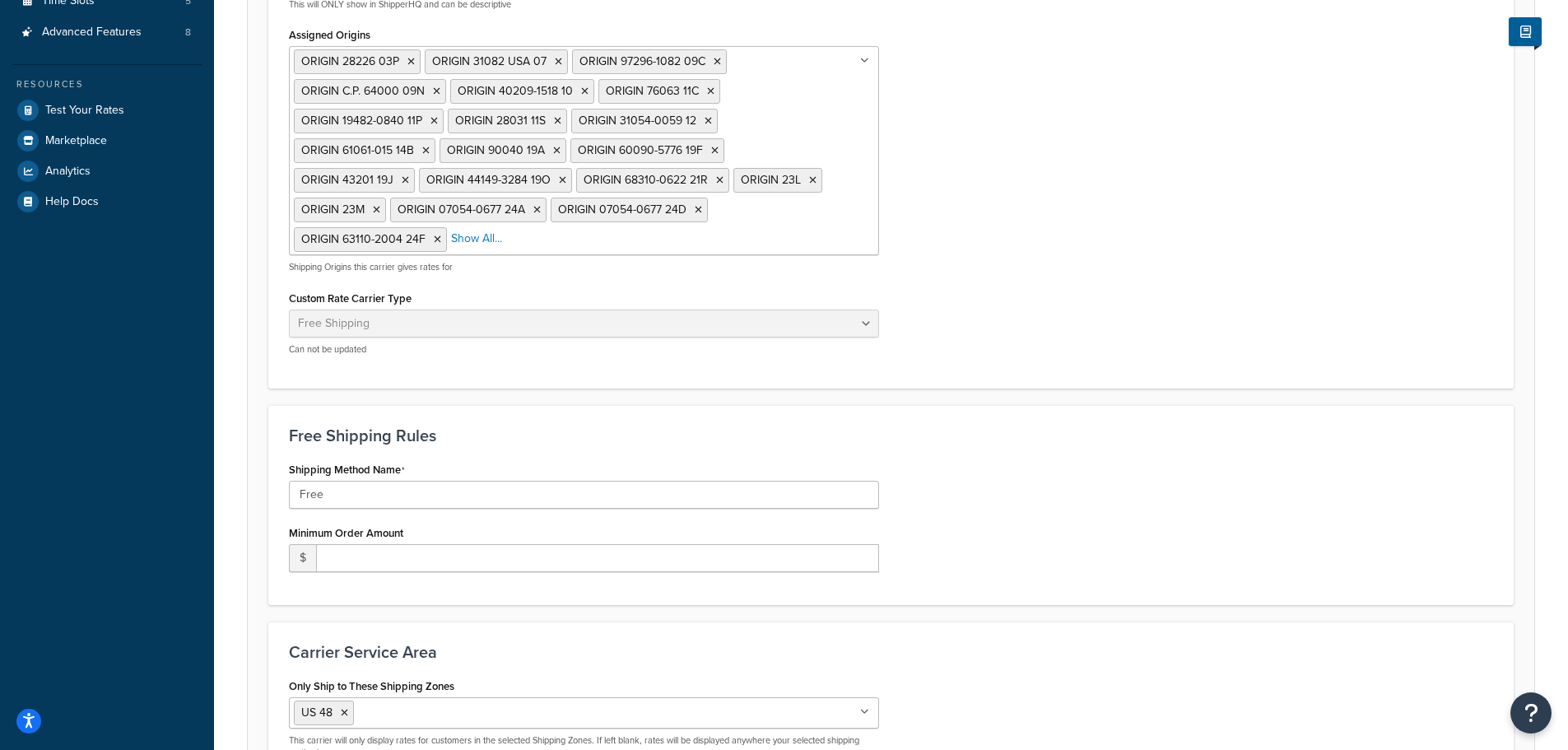
click at [1036, 315] on div "Carrier Title in Checkout Shipping This will be displayed to customers at check…" at bounding box center [890, 114] width 1229 height 509
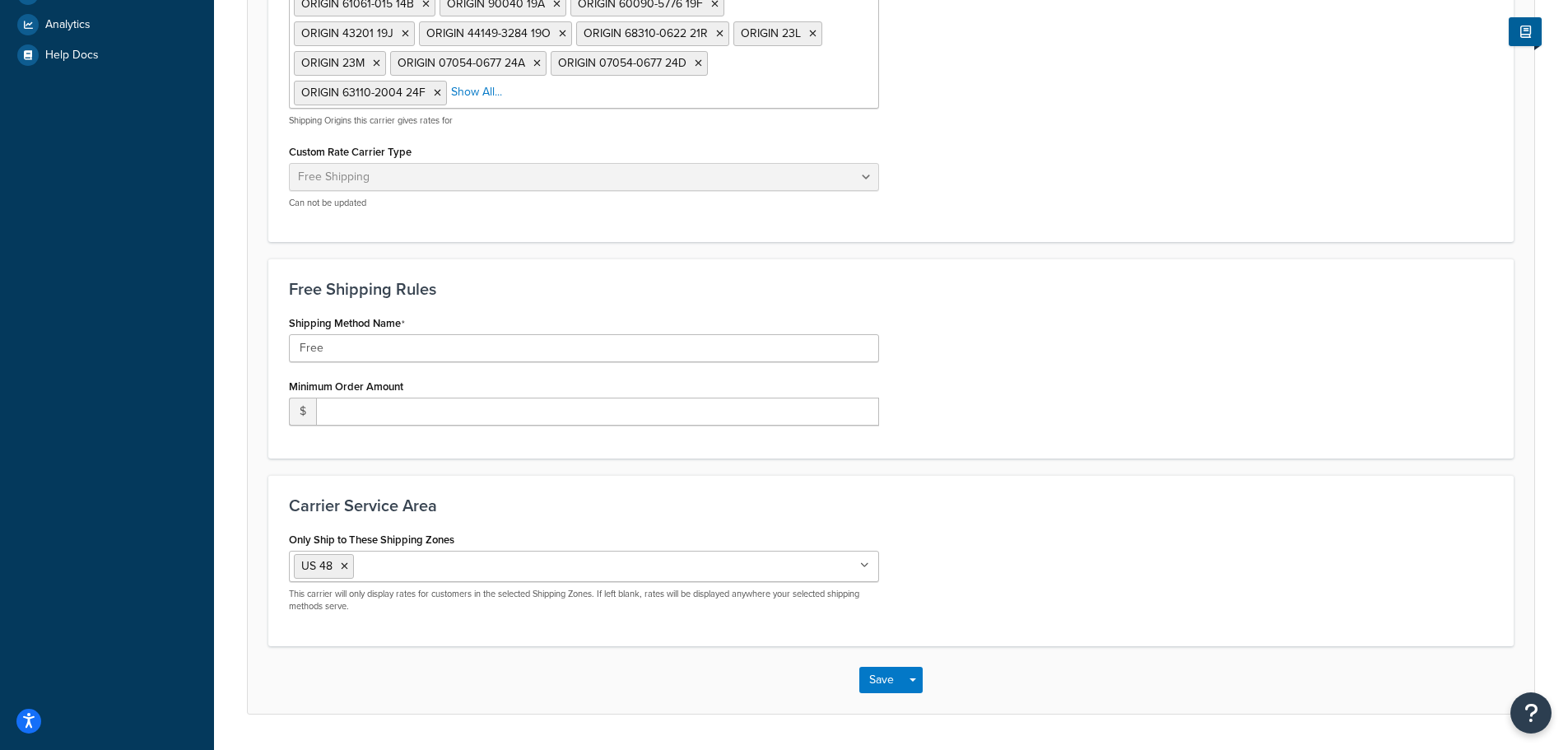
scroll to position [685, 0]
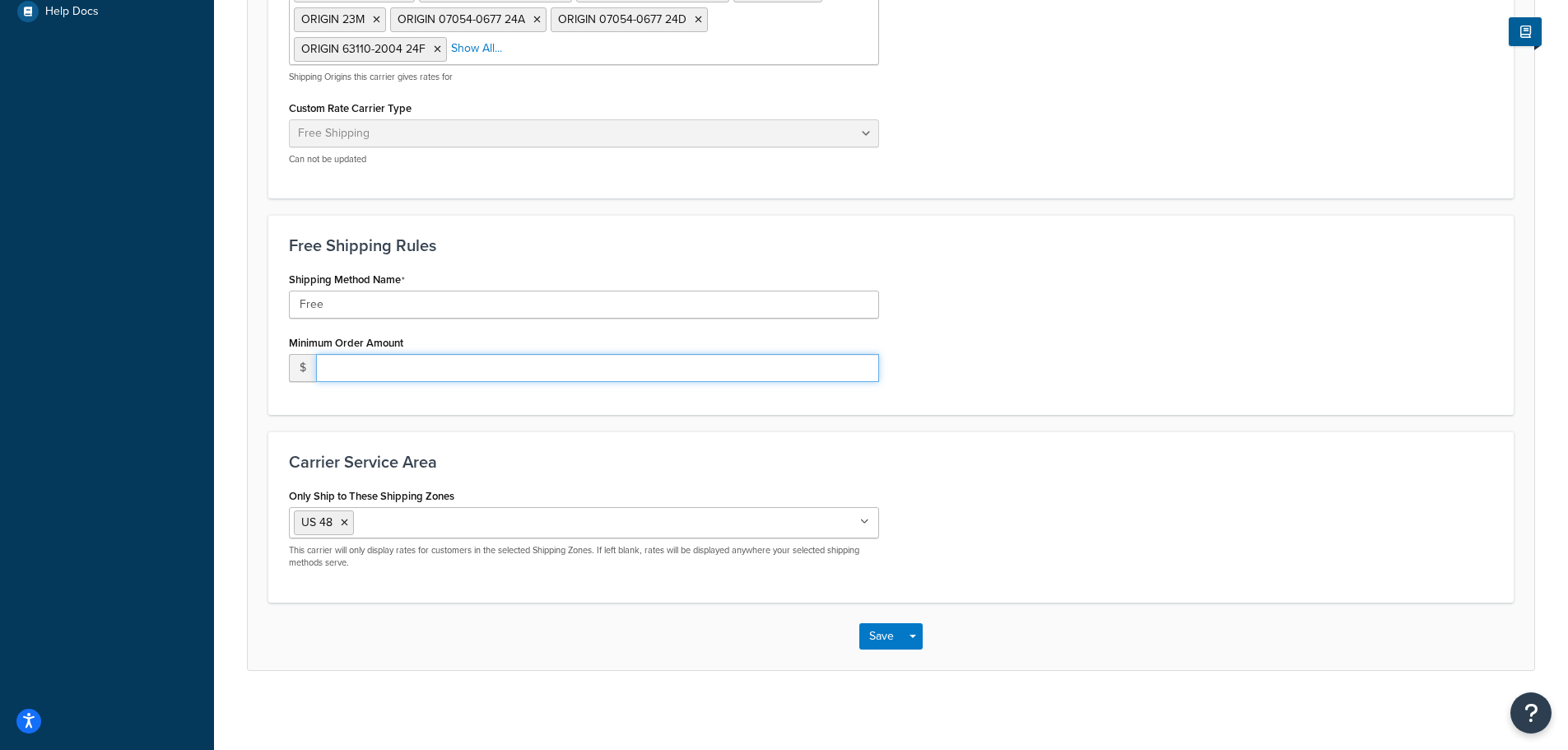
click at [511, 374] on input "number" at bounding box center [597, 368] width 564 height 28
type input "0"
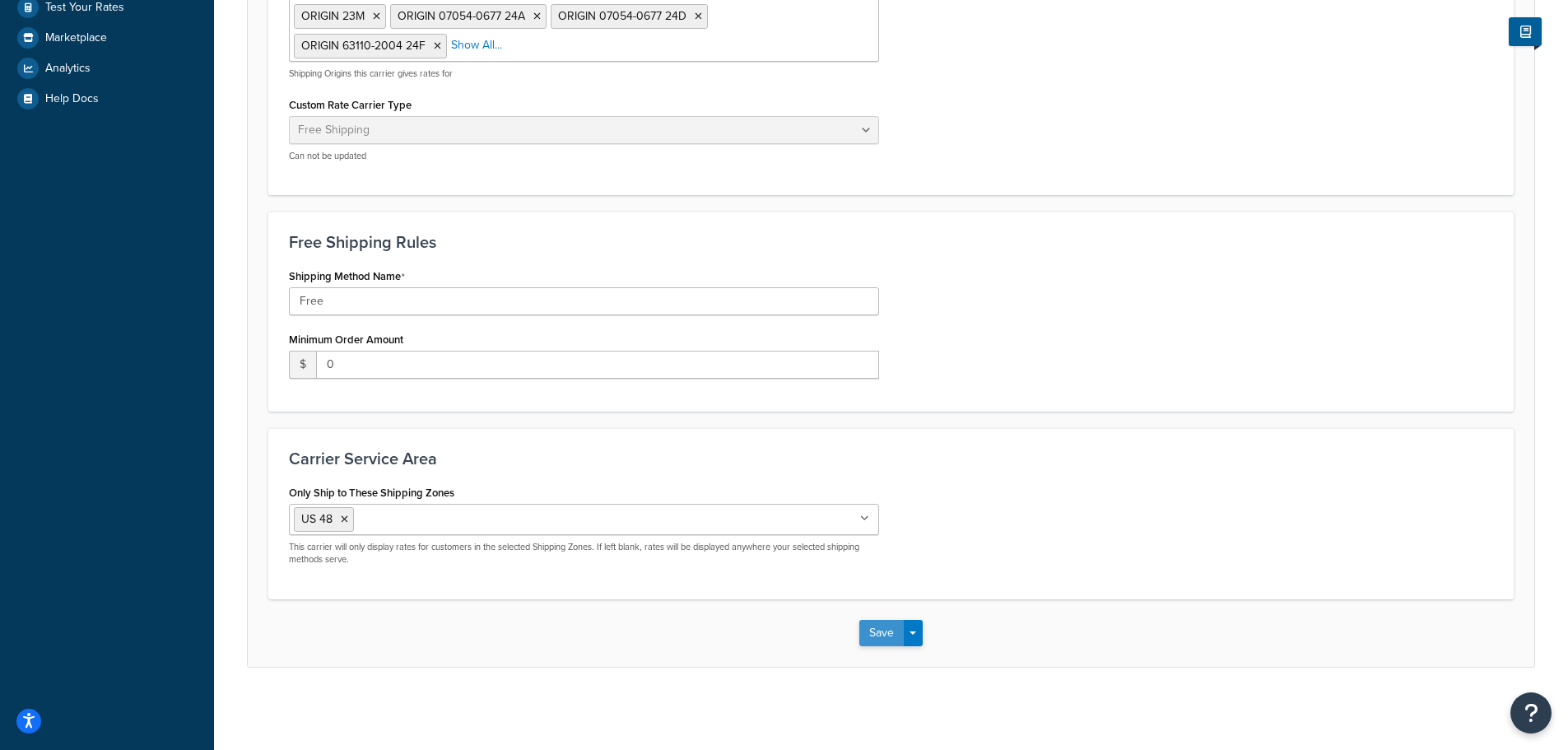
click at [875, 627] on button "Save" at bounding box center [882, 633] width 45 height 27
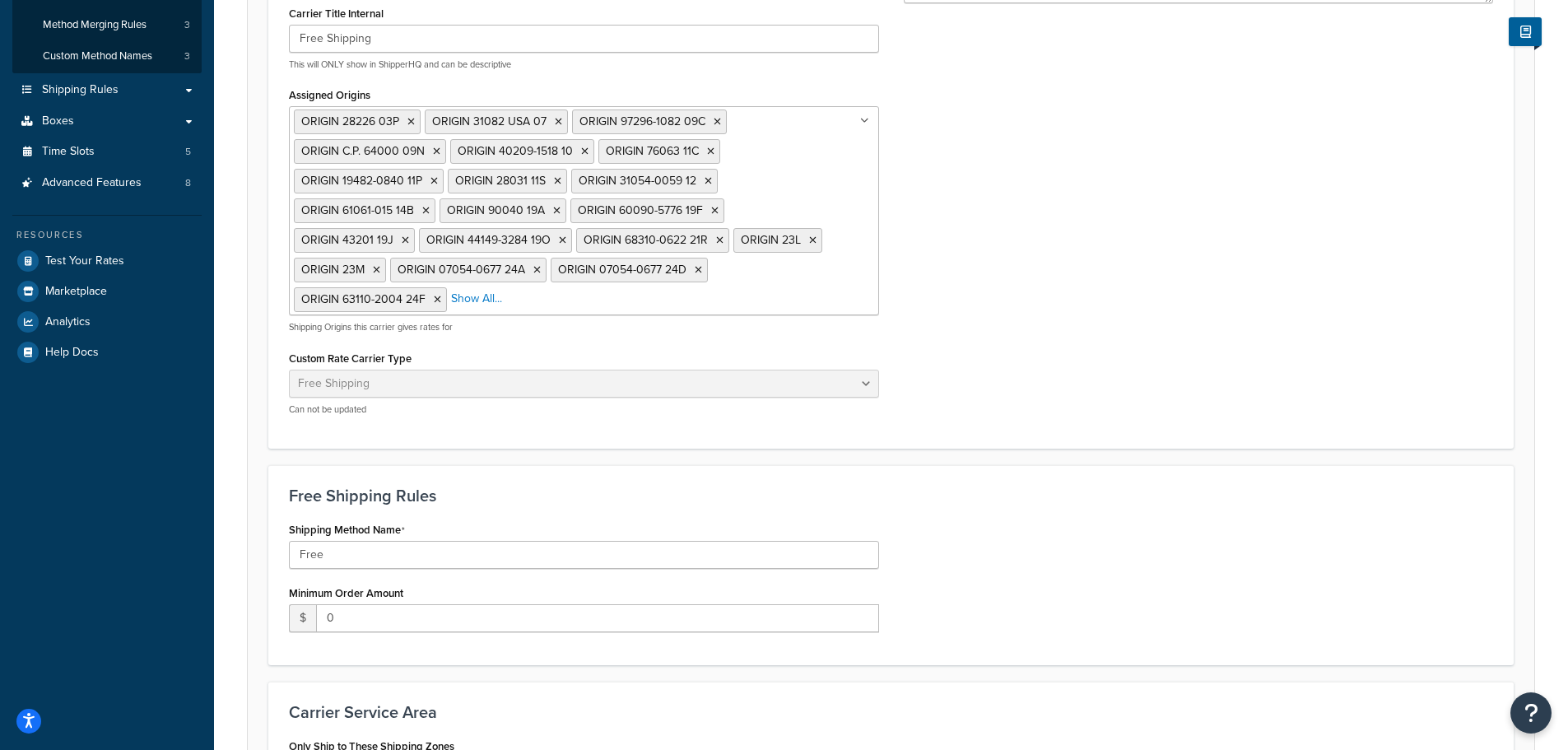
scroll to position [494, 0]
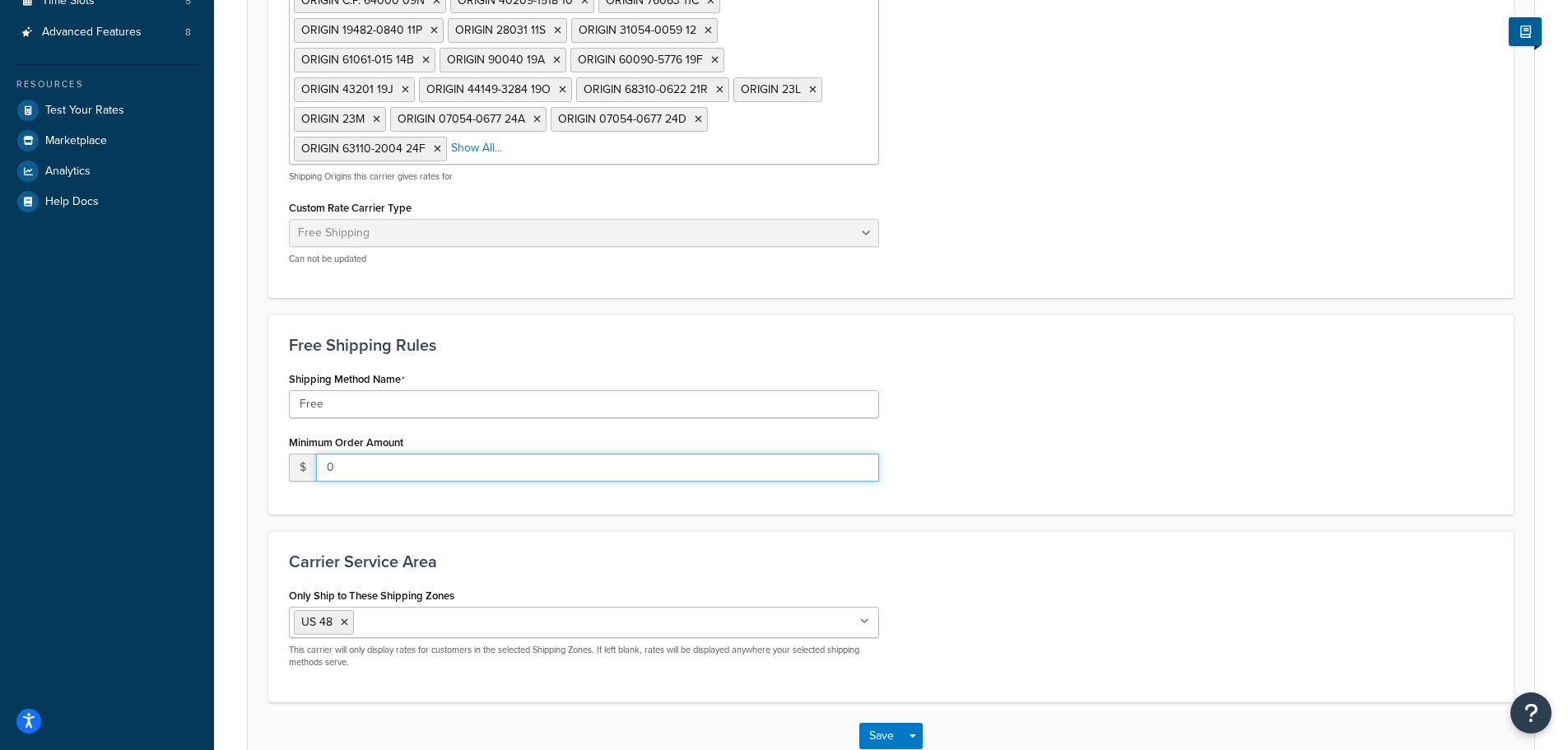
click at [382, 461] on input "0" at bounding box center [597, 468] width 564 height 28
click at [910, 531] on div "Carrier Service Area Only Ship to These Shipping Zones US 48 HI_and_AK Canada C…" at bounding box center [891, 616] width 1246 height 171
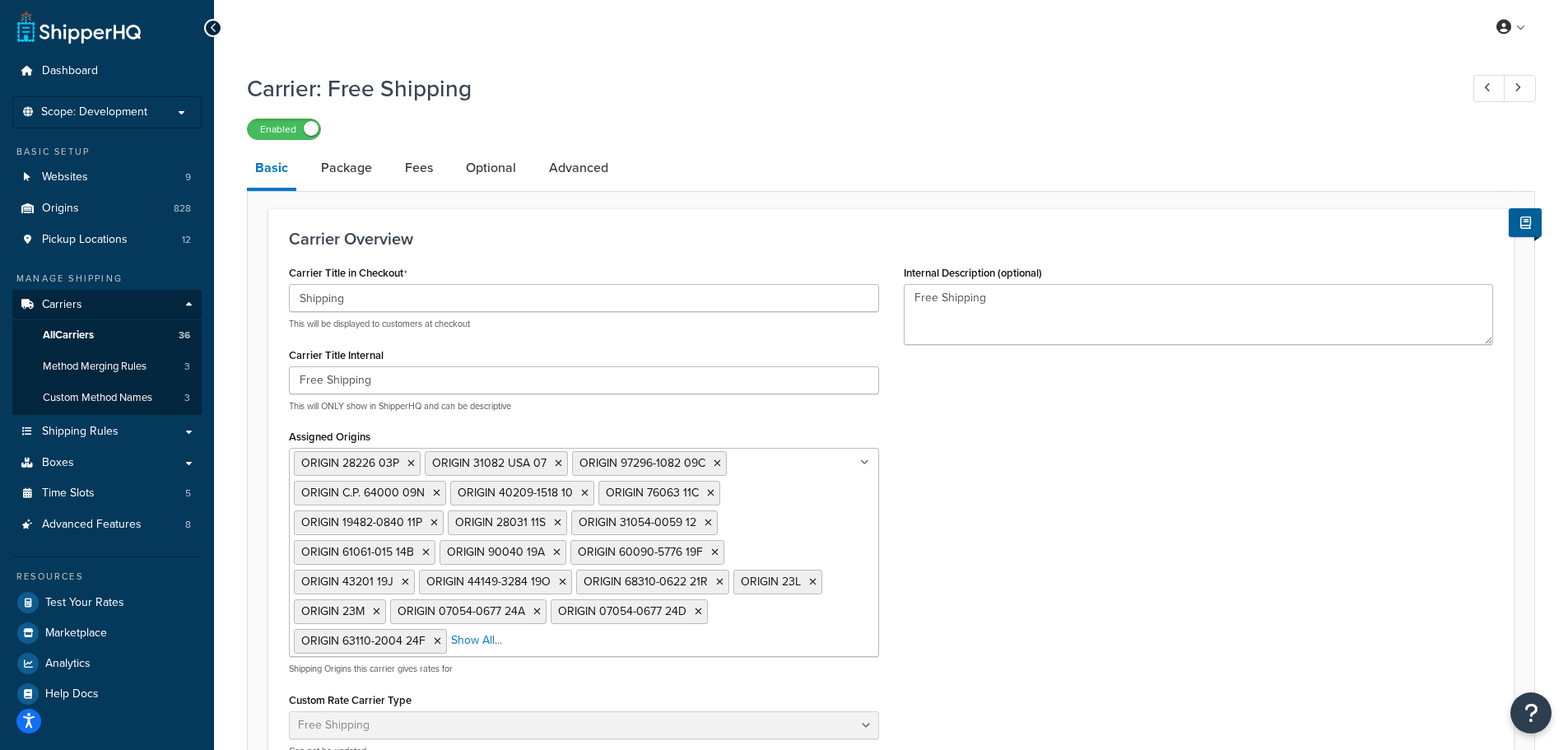
scroll to position [0, 0]
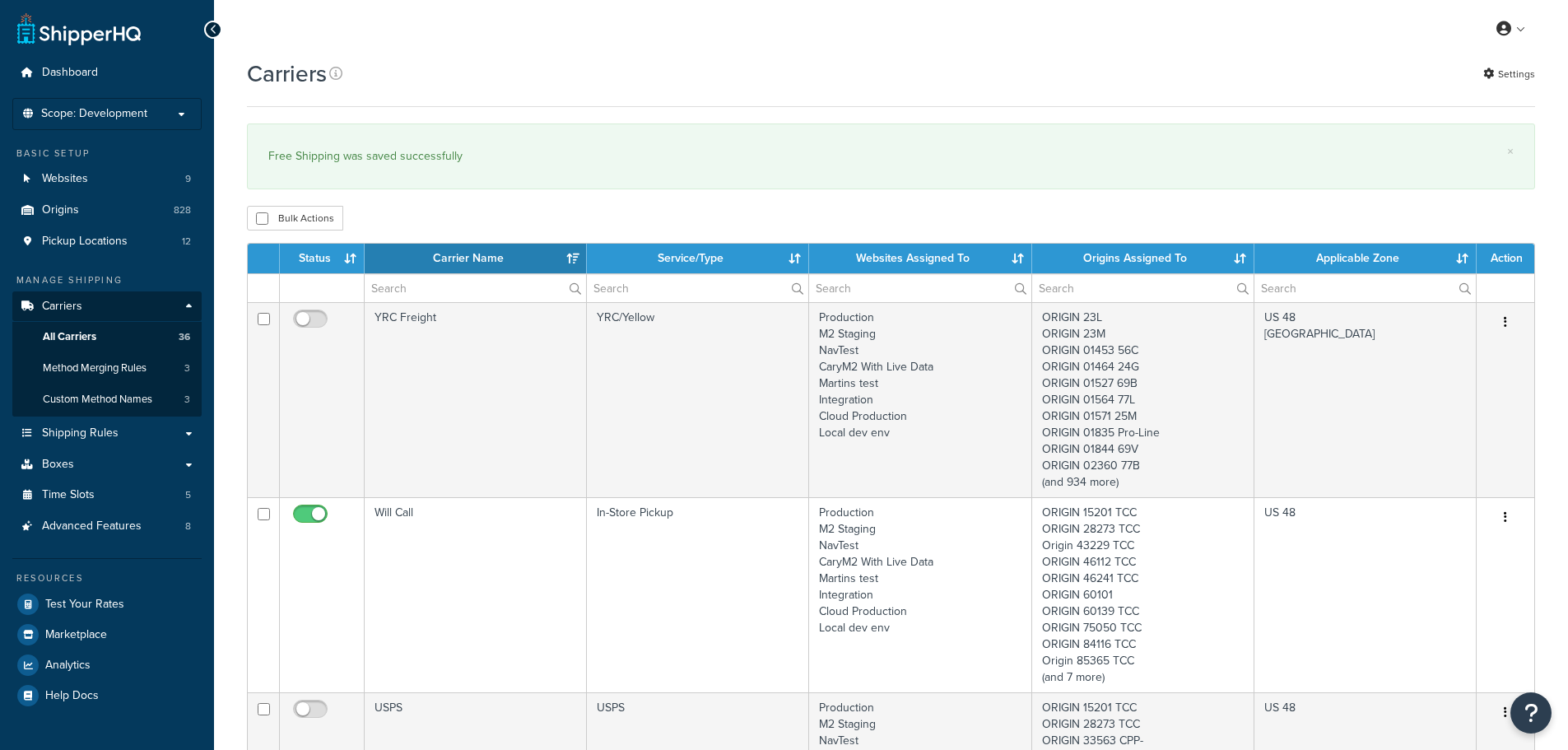
select select "15"
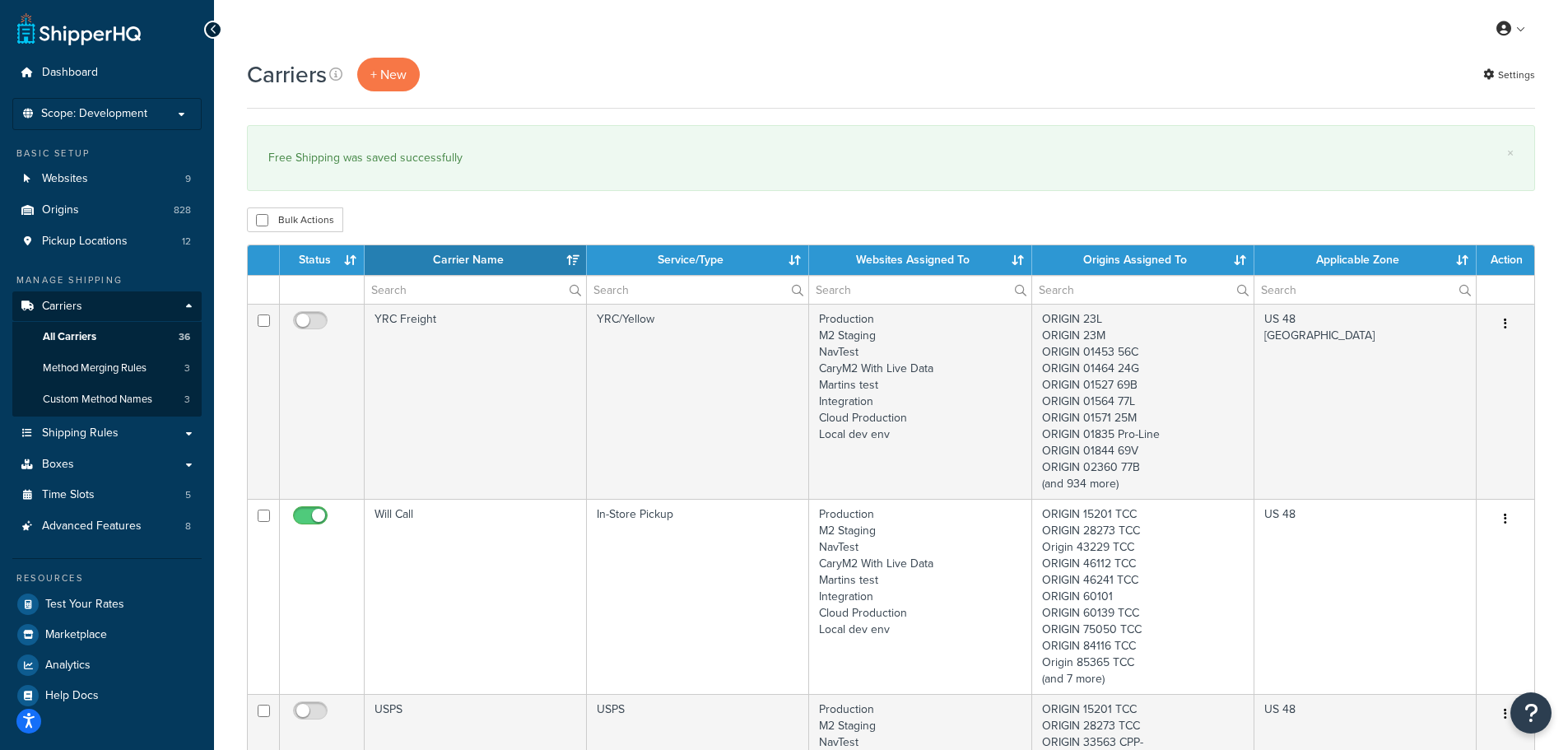
drag, startPoint x: 934, startPoint y: 216, endPoint x: 1578, endPoint y: 295, distance: 648.8
click at [934, 216] on div "Bulk Actions Duplicate [GEOGRAPHIC_DATA]" at bounding box center [890, 219] width 1289 height 25
click at [449, 298] on input "text" at bounding box center [475, 289] width 222 height 28
click at [90, 439] on span "Shipping Rules" at bounding box center [79, 434] width 76 height 14
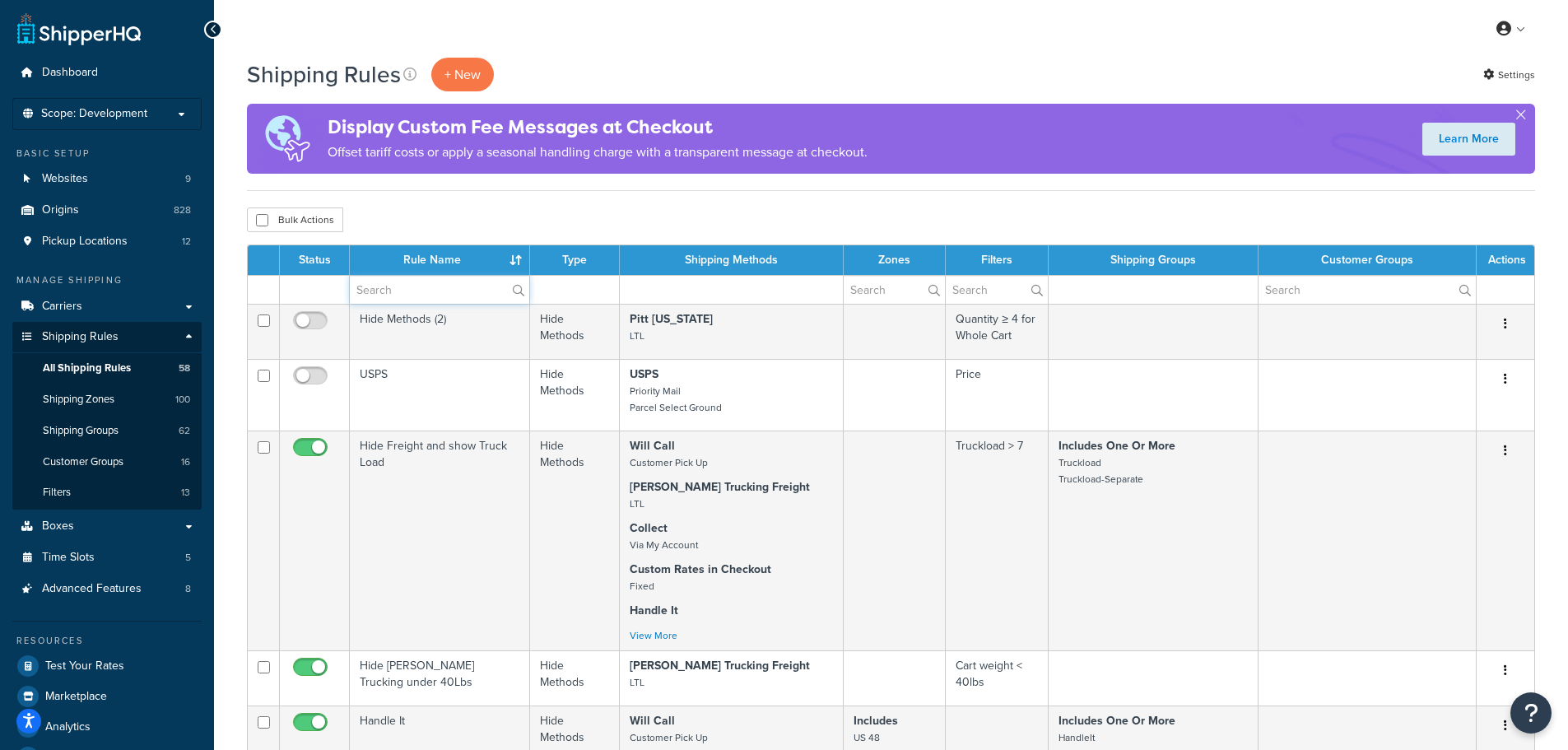
click at [383, 294] on input "text" at bounding box center [439, 289] width 179 height 28
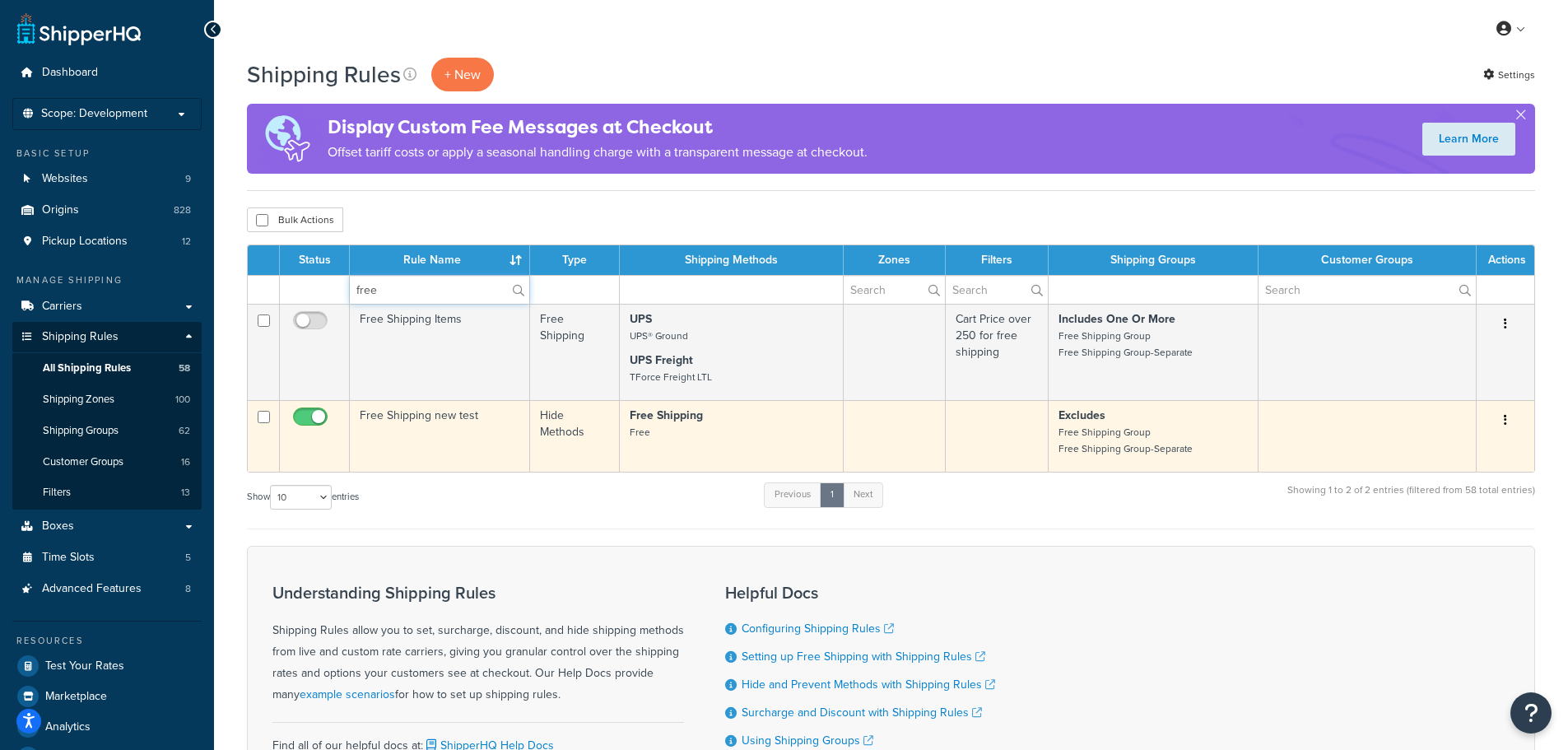
type input "free"
click at [425, 422] on td "Free Shipping new test" at bounding box center [440, 436] width 180 height 71
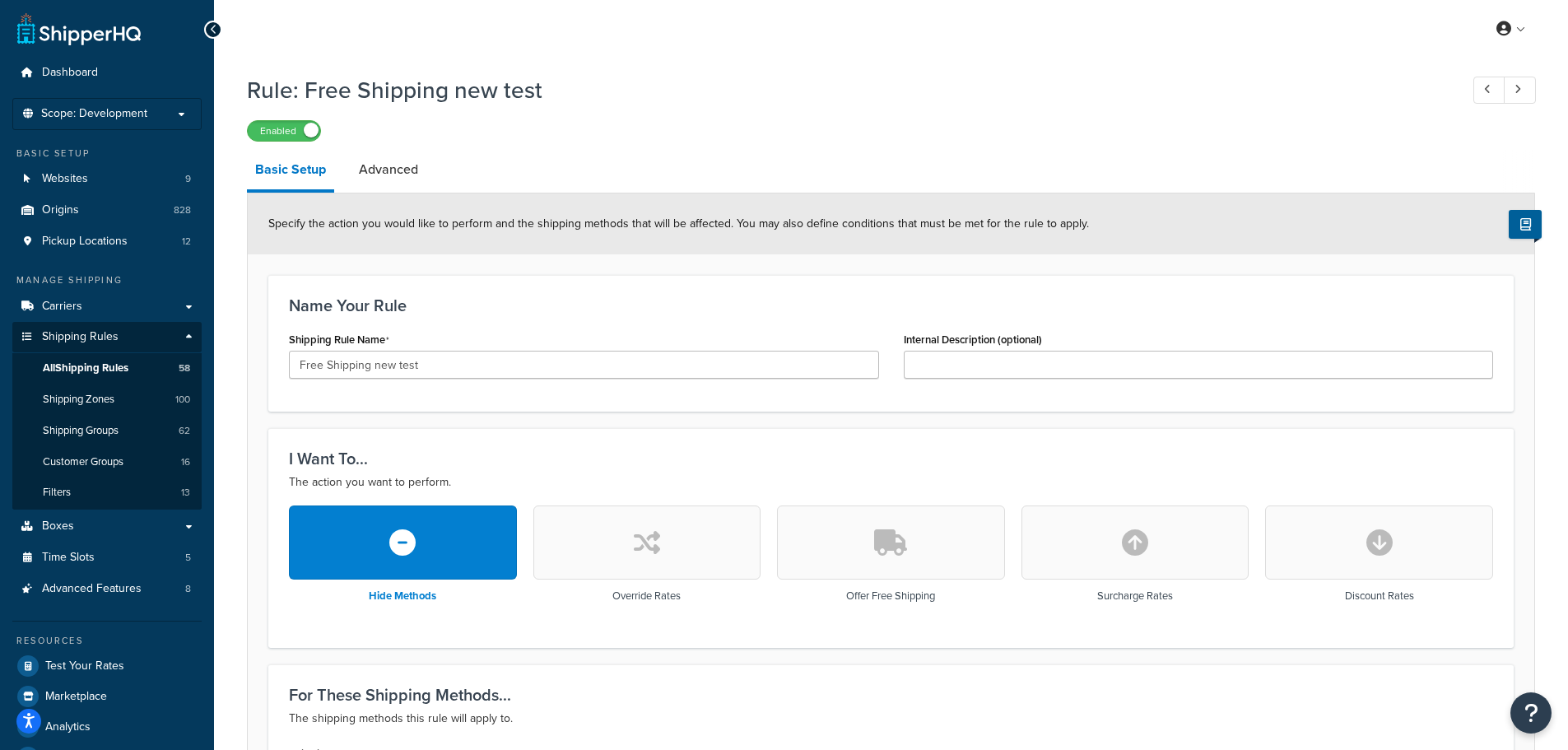
click at [899, 553] on icon "button" at bounding box center [890, 542] width 33 height 27
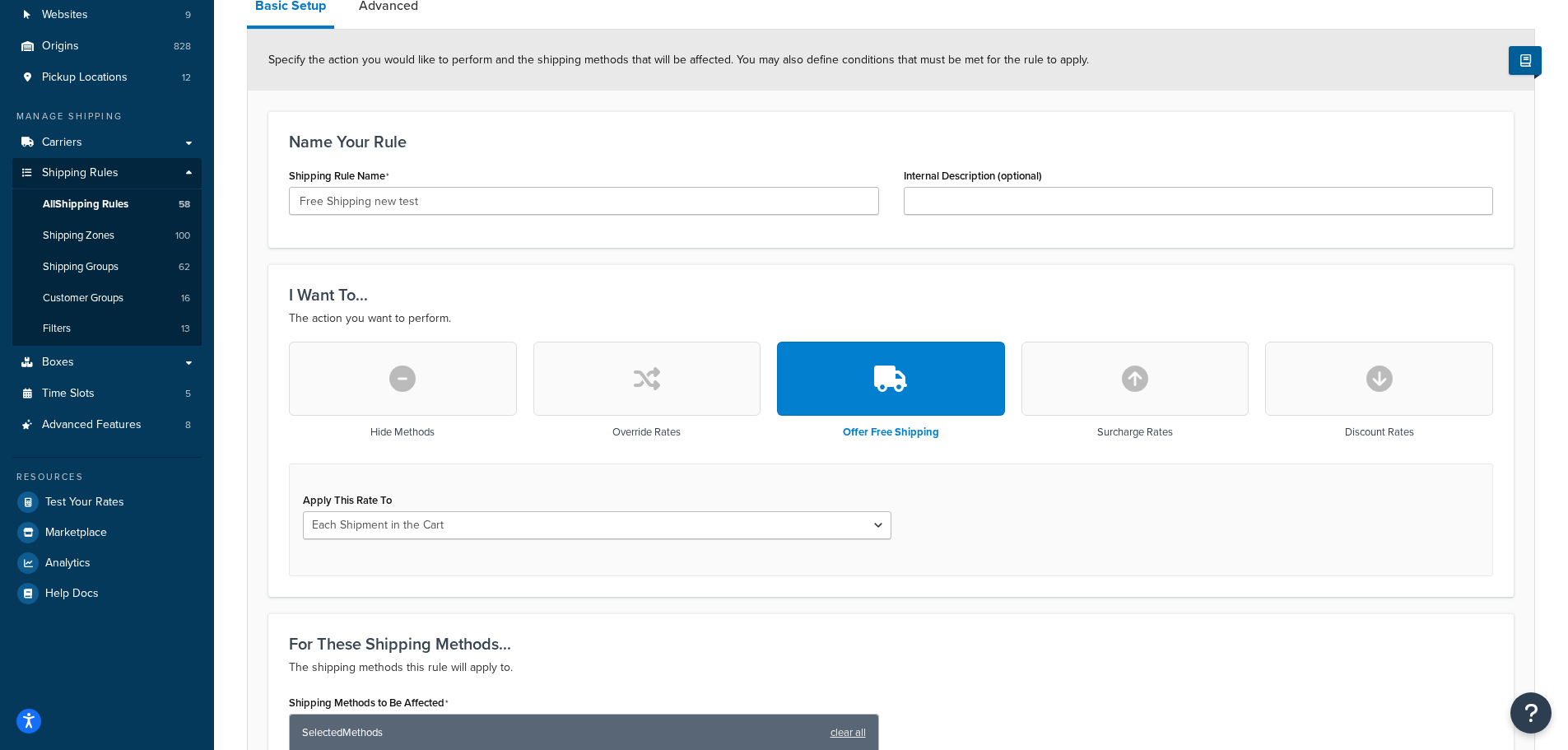
scroll to position [164, 0]
click at [849, 534] on select "Each Shipment in the Cart Each Origin in the Cart Each Shipping Group in the Ca…" at bounding box center [597, 524] width 588 height 28
select select "SHIPPING_GROUP"
click at [303, 510] on select "Each Shipment in the Cart Each Origin in the Cart Each Shipping Group in the Ca…" at bounding box center [597, 524] width 588 height 28
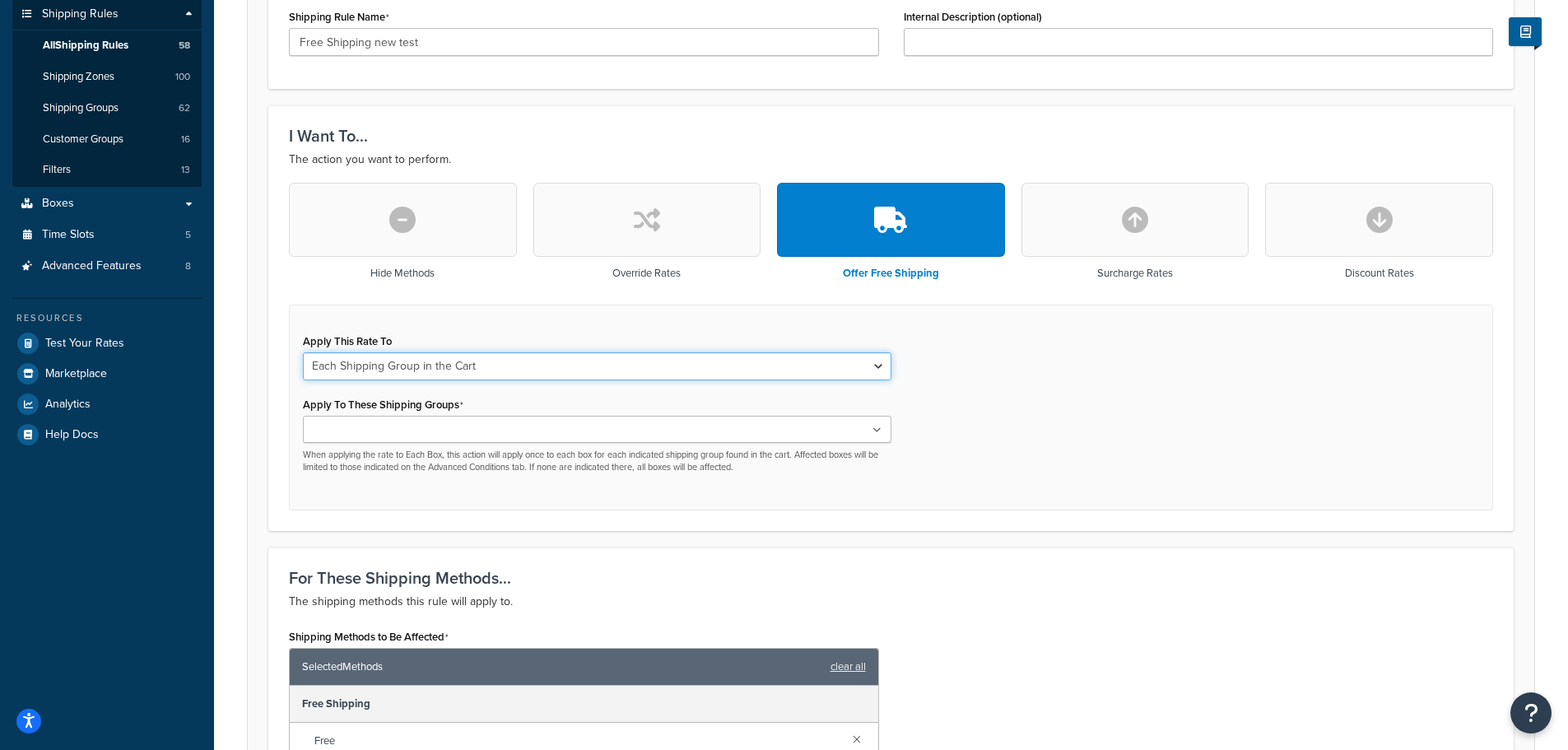
scroll to position [329, 0]
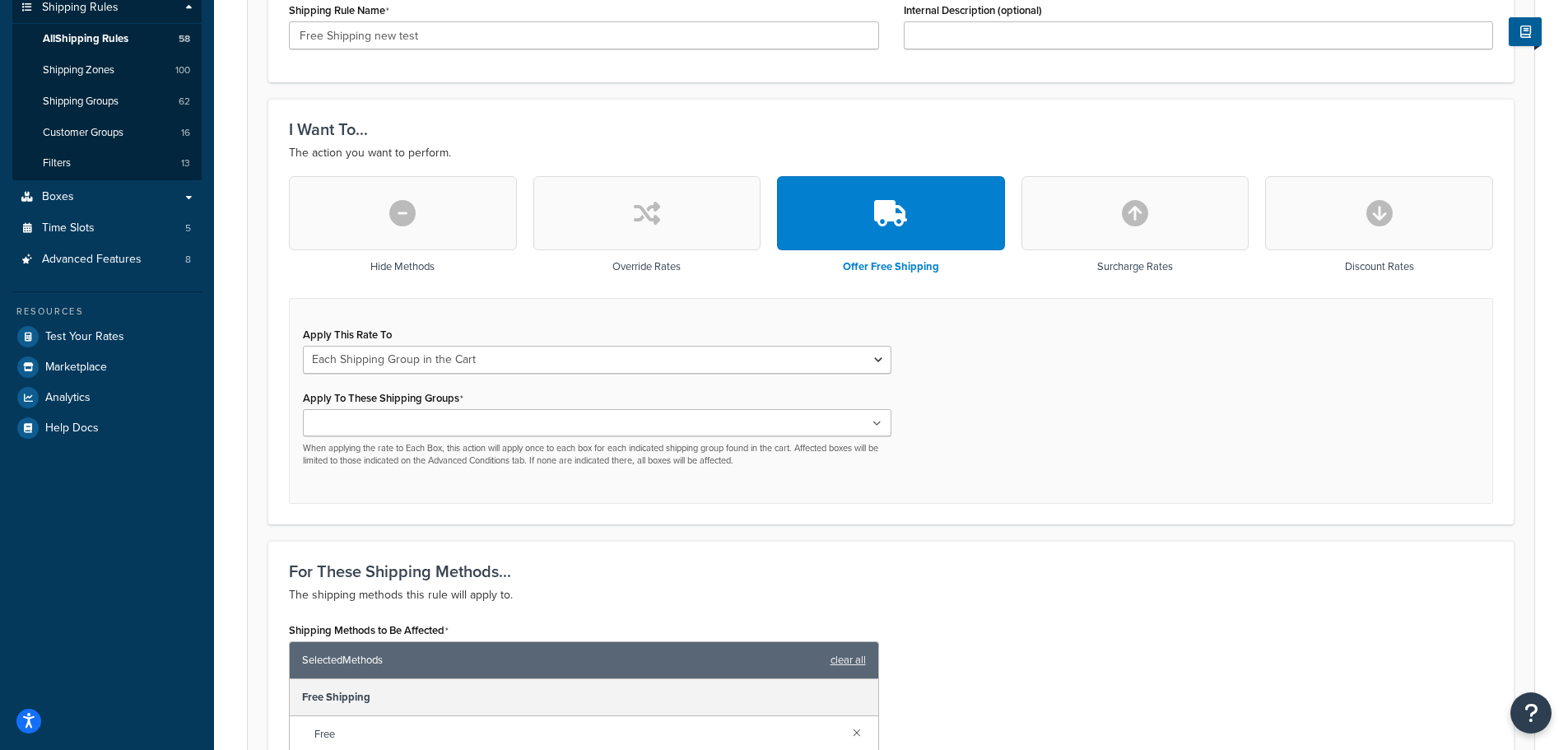
click at [861, 417] on ul at bounding box center [597, 422] width 588 height 27
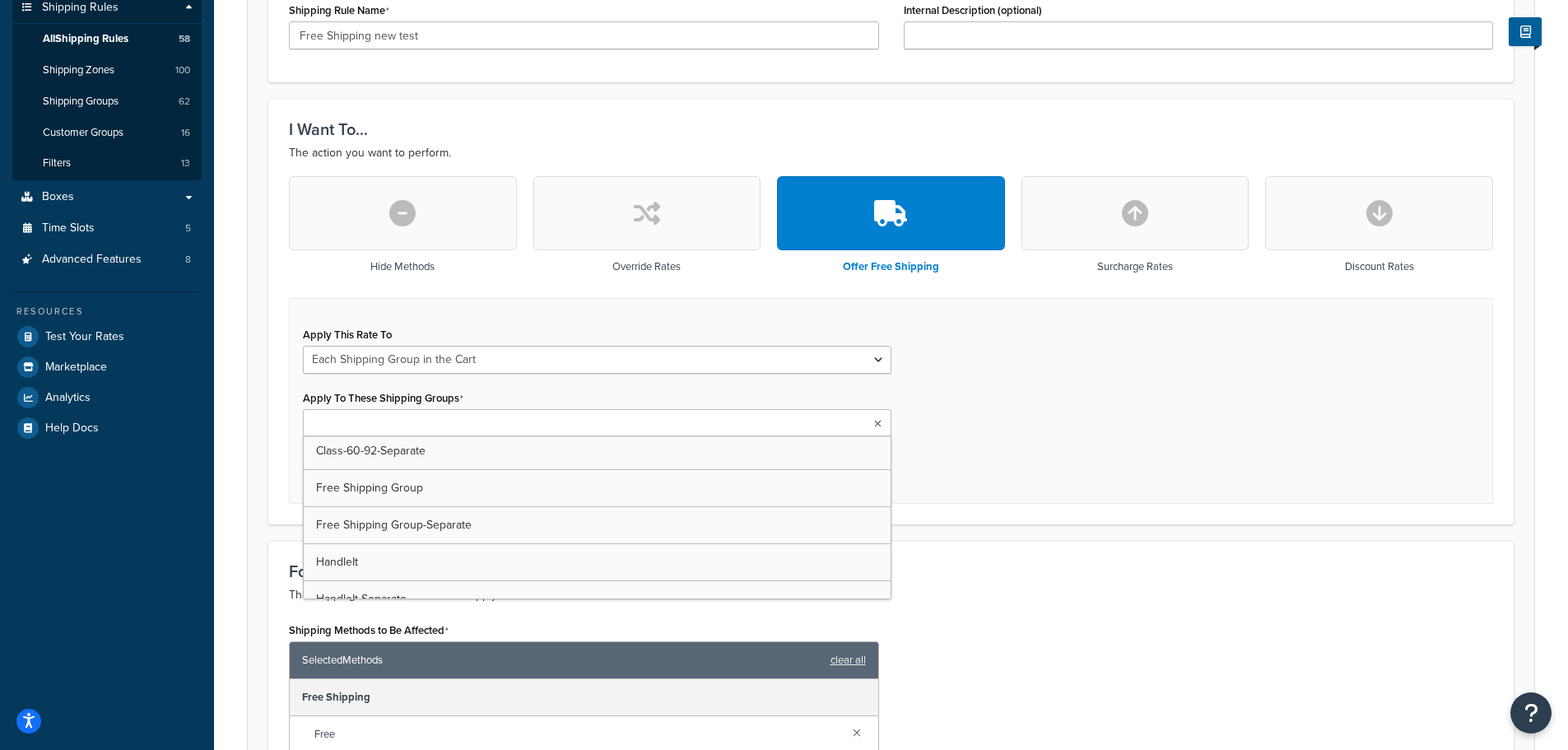
scroll to position [412, 0]
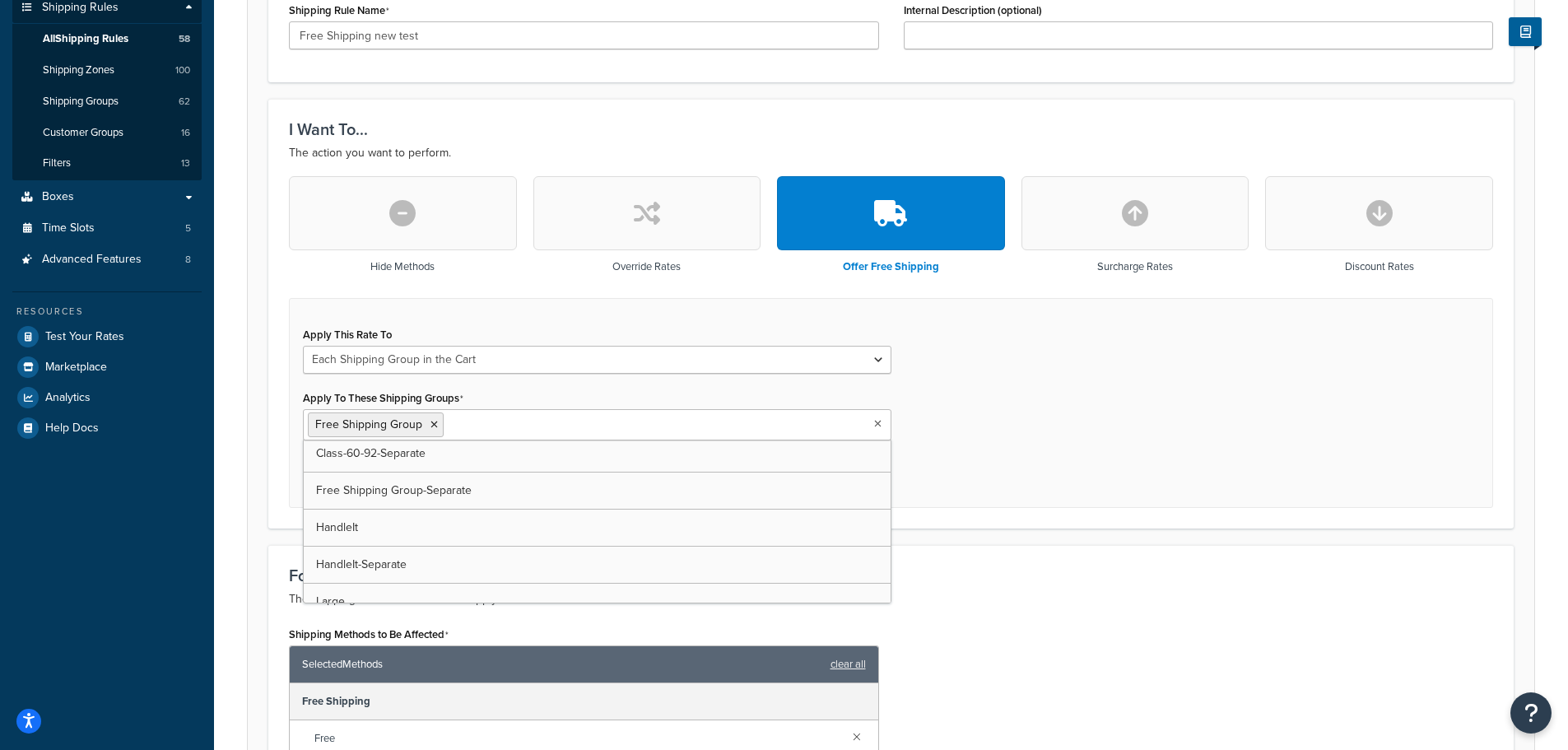
click at [1063, 500] on div "Apply This Rate To Each Shipment in the Cart Each Origin in the Cart Each Shipp…" at bounding box center [891, 403] width 1204 height 211
click at [725, 430] on ul "Free Shipping Group" at bounding box center [597, 425] width 588 height 32
type input "free"
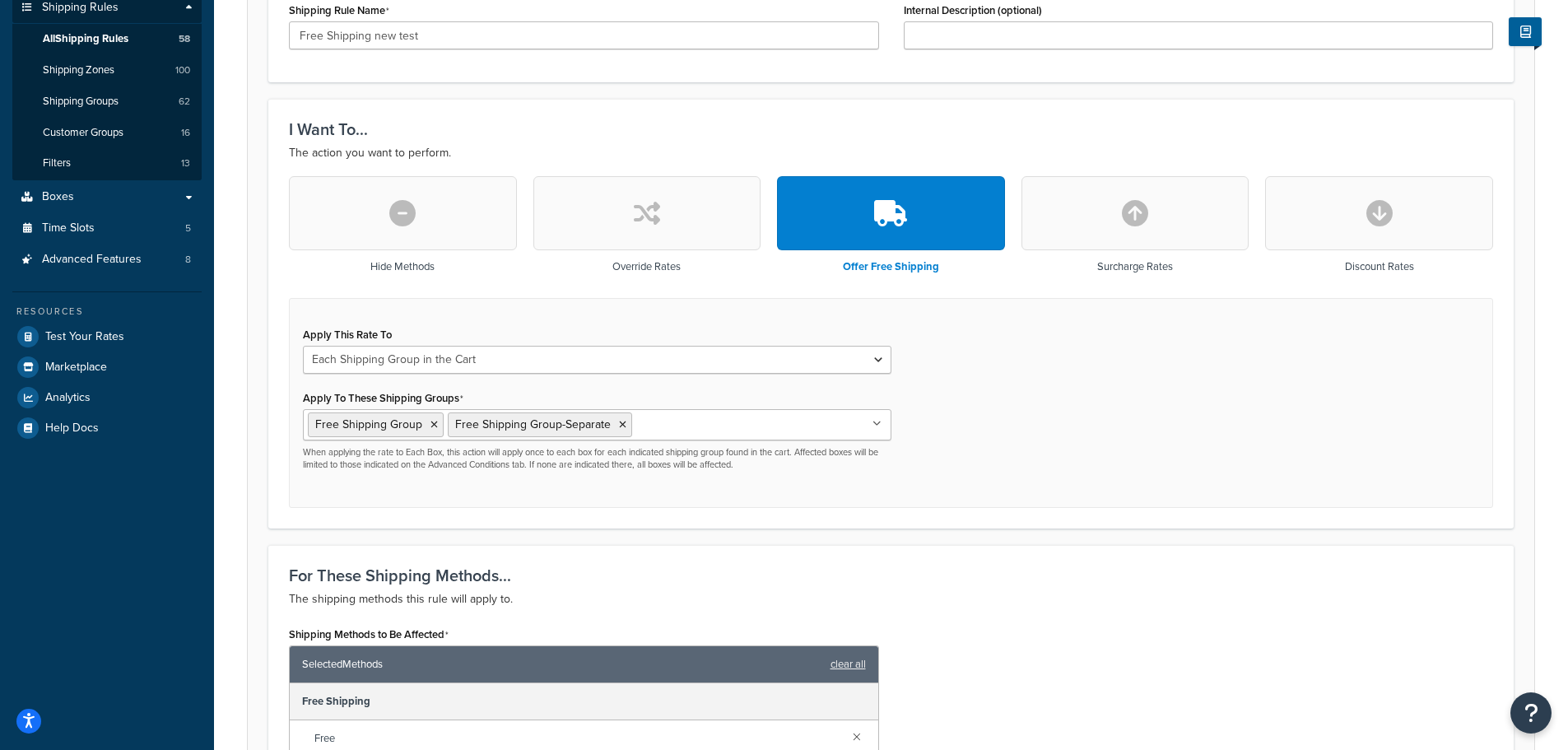
click at [1110, 505] on div "Apply This Rate To Each Shipment in the Cart Each Origin in the Cart Each Shipp…" at bounding box center [891, 403] width 1204 height 211
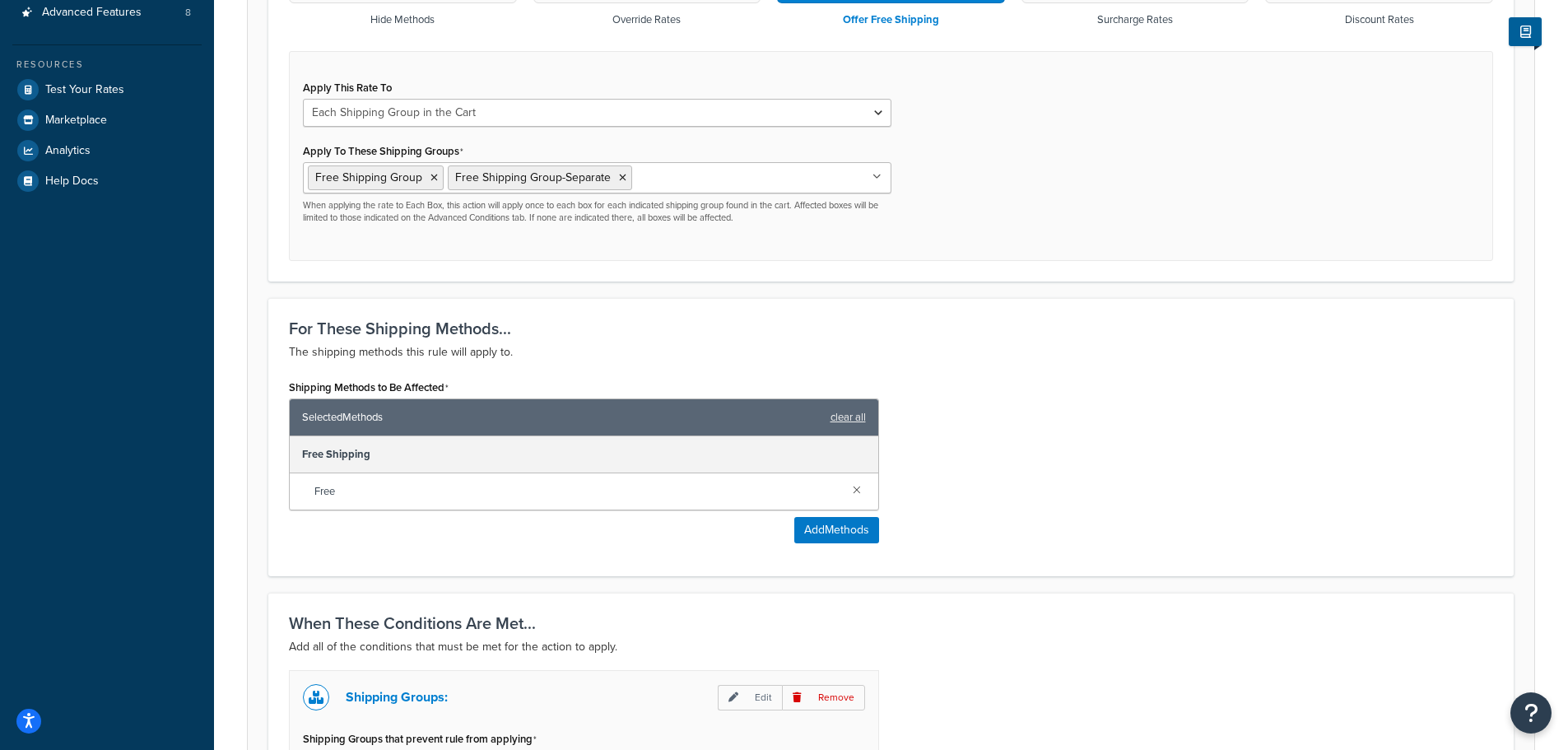
scroll to position [823, 0]
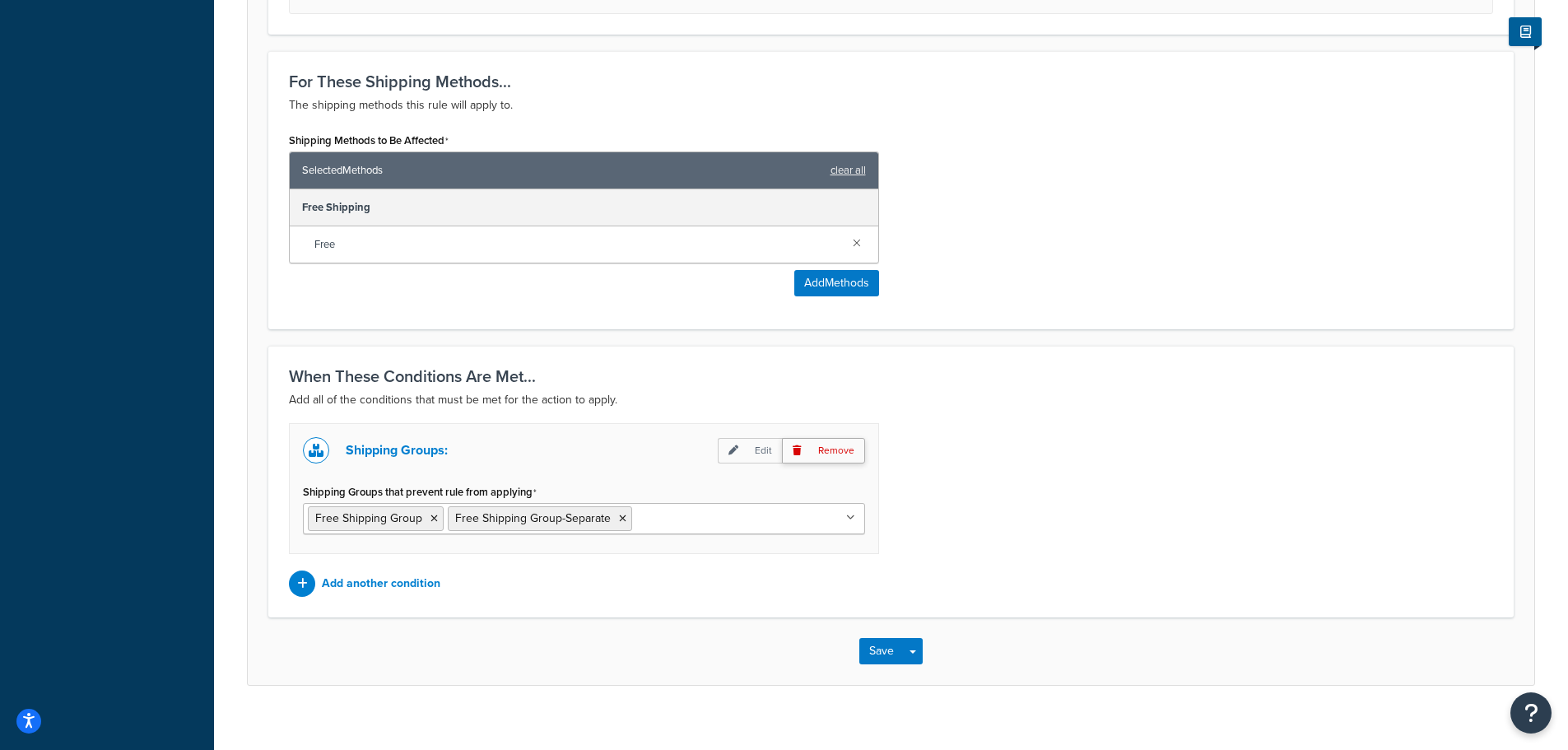
click at [841, 456] on p "Remove" at bounding box center [824, 451] width 83 height 26
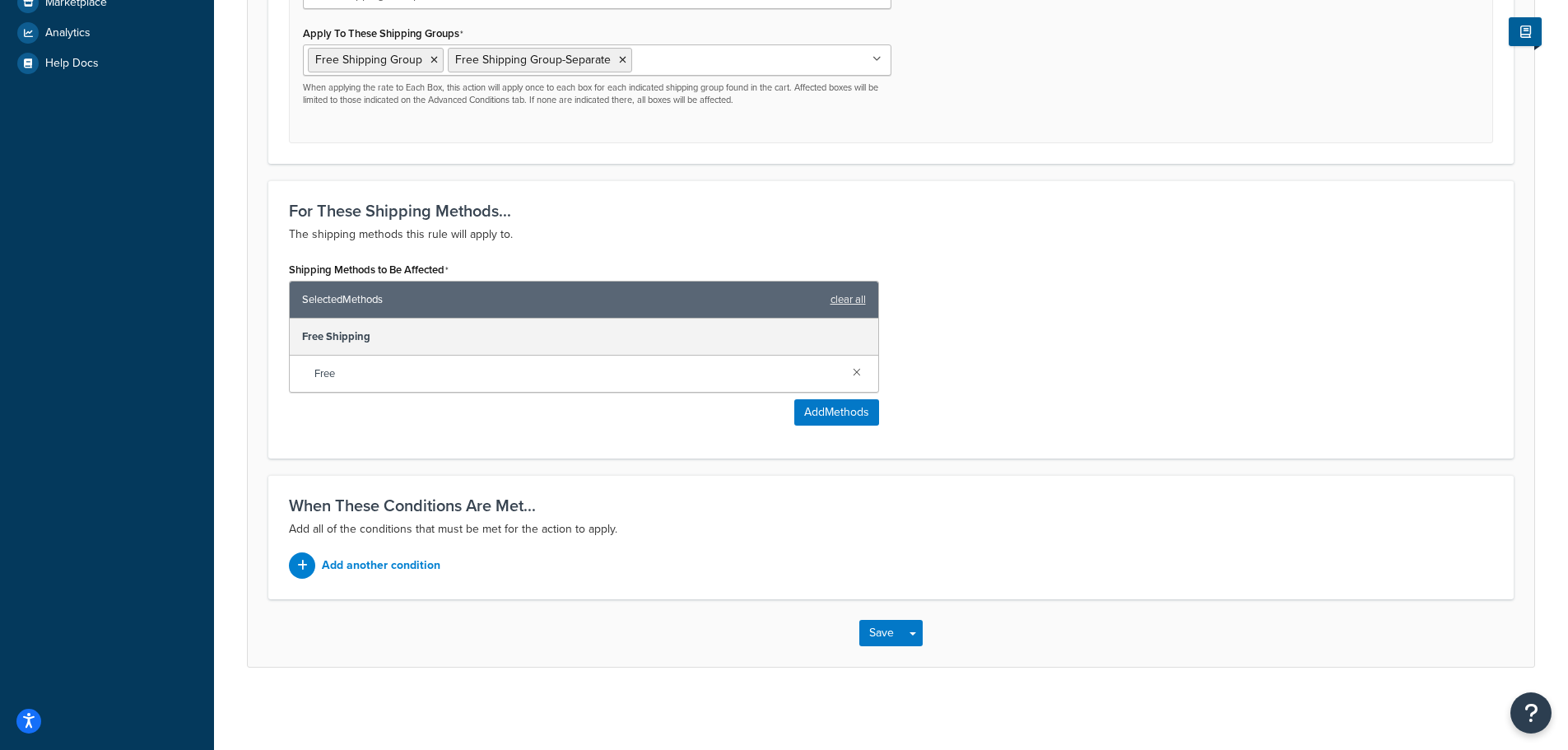
scroll to position [695, 0]
click at [887, 635] on button "Save" at bounding box center [882, 633] width 45 height 27
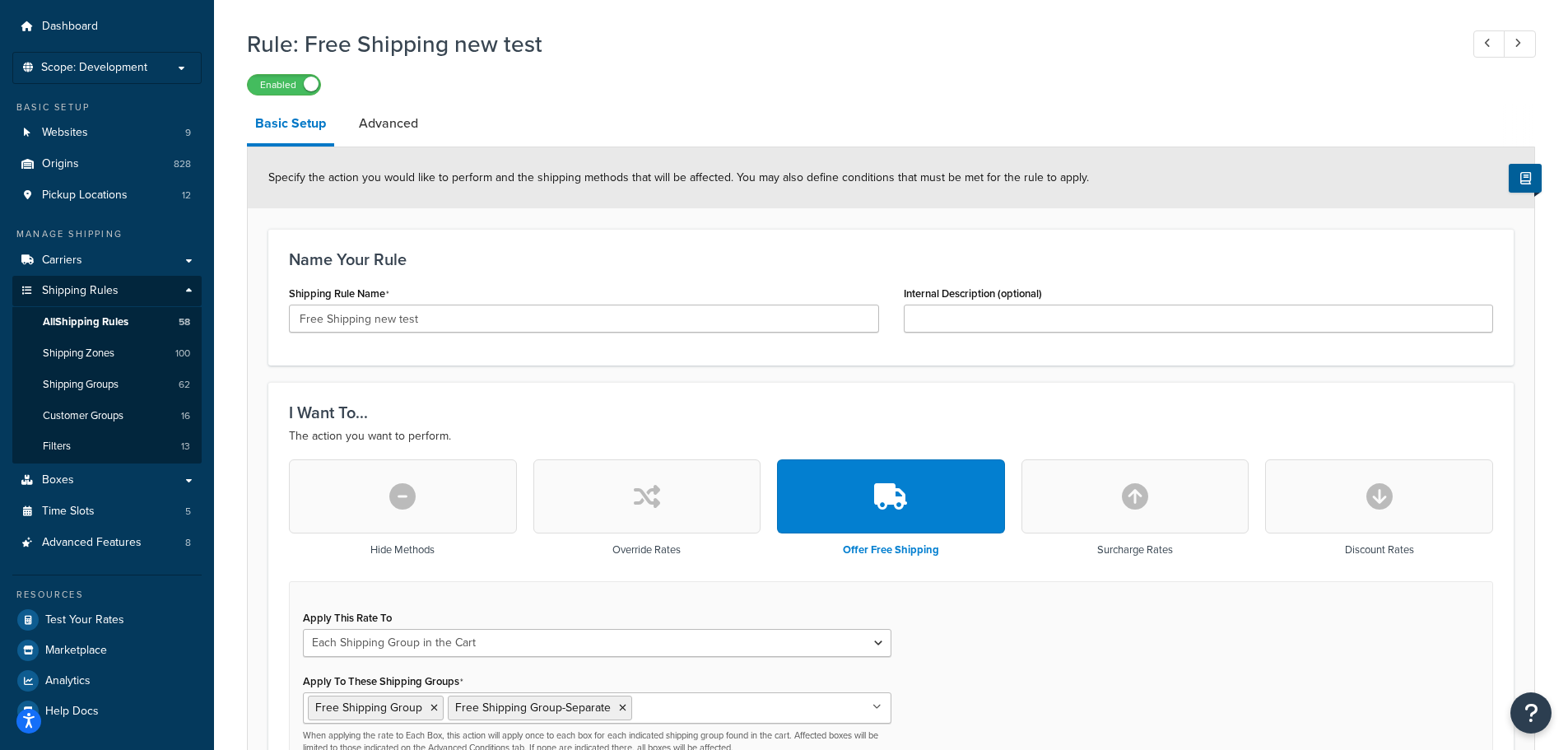
scroll to position [82, 0]
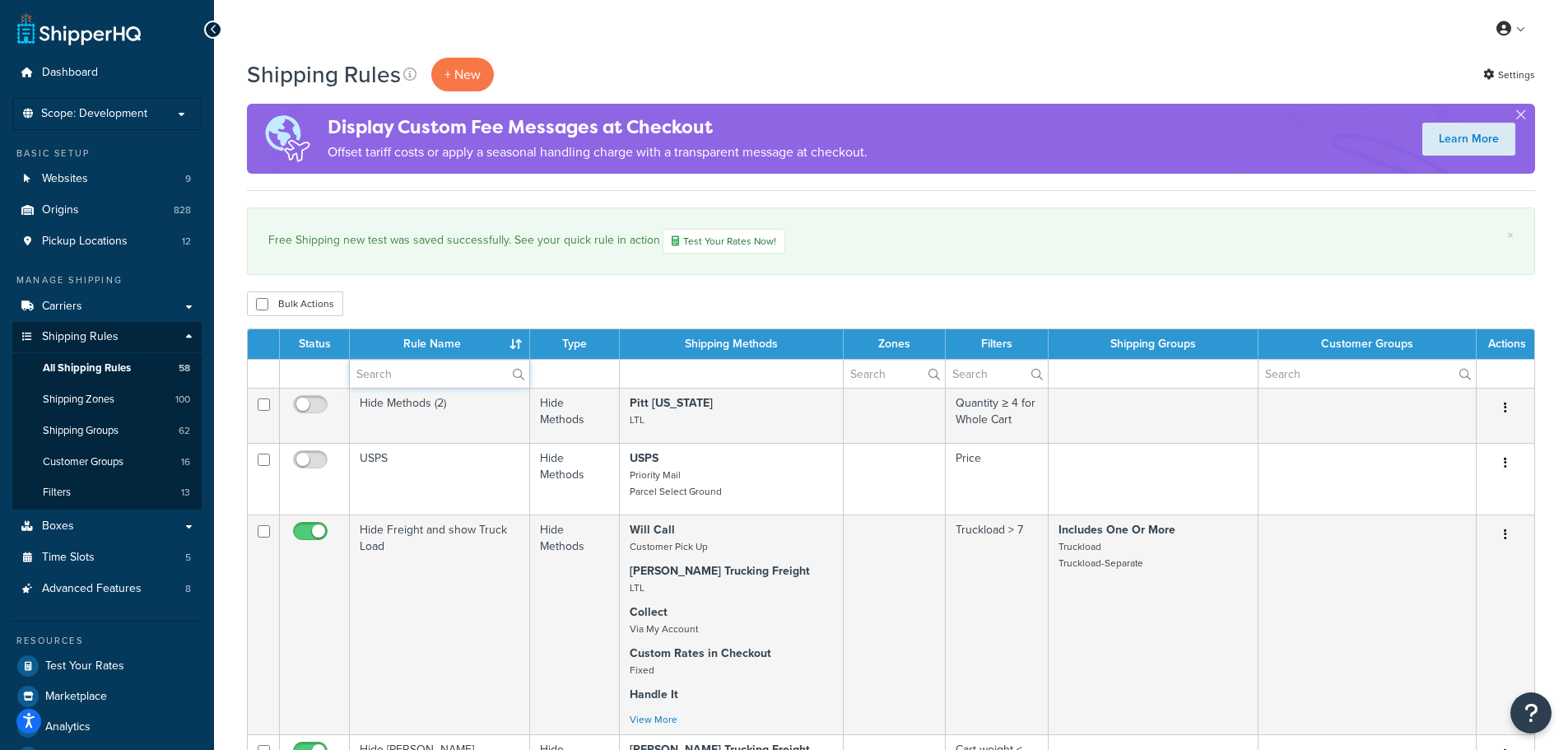
click at [397, 375] on input "text" at bounding box center [439, 374] width 179 height 28
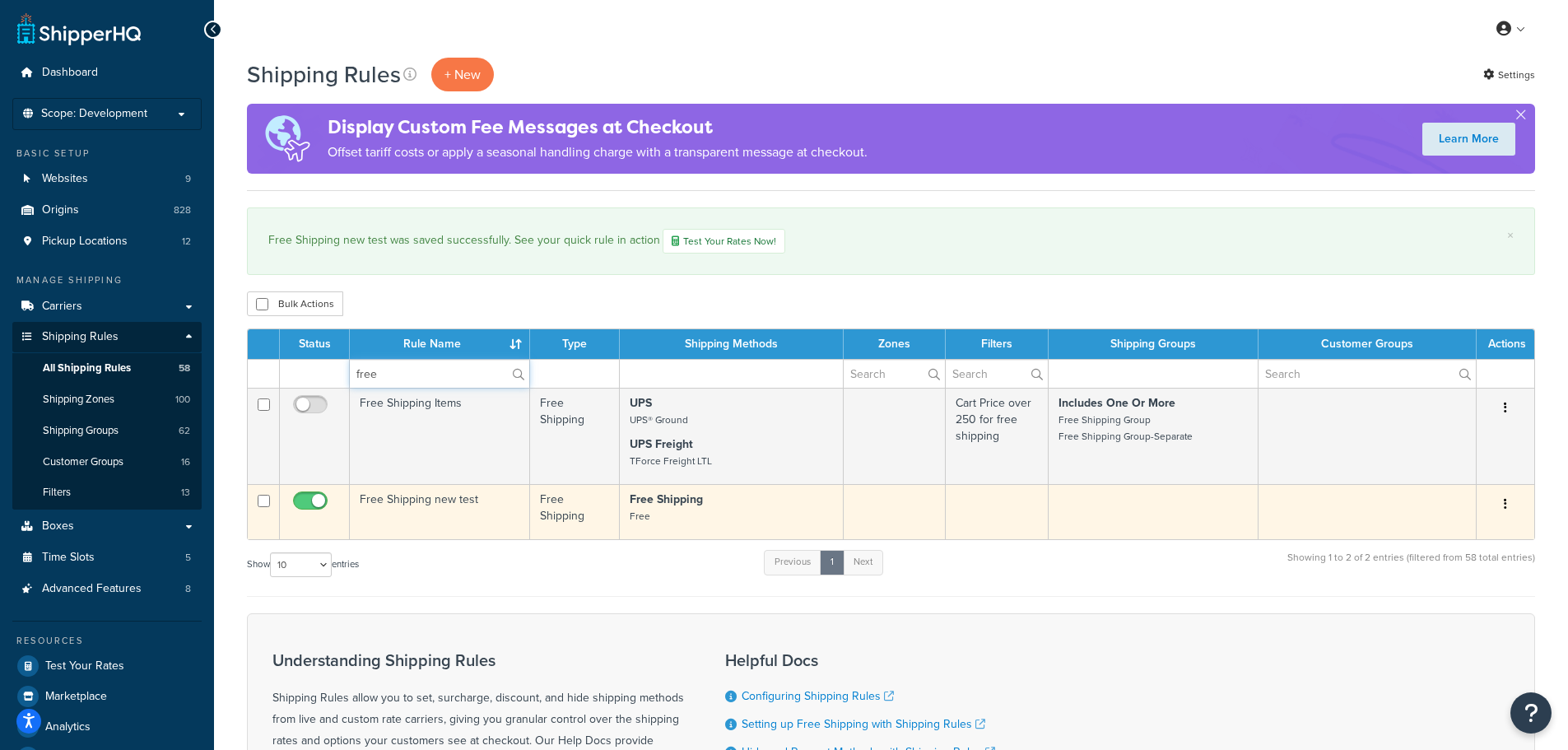
type input "free"
click at [447, 512] on td "Free Shipping new test" at bounding box center [440, 512] width 180 height 55
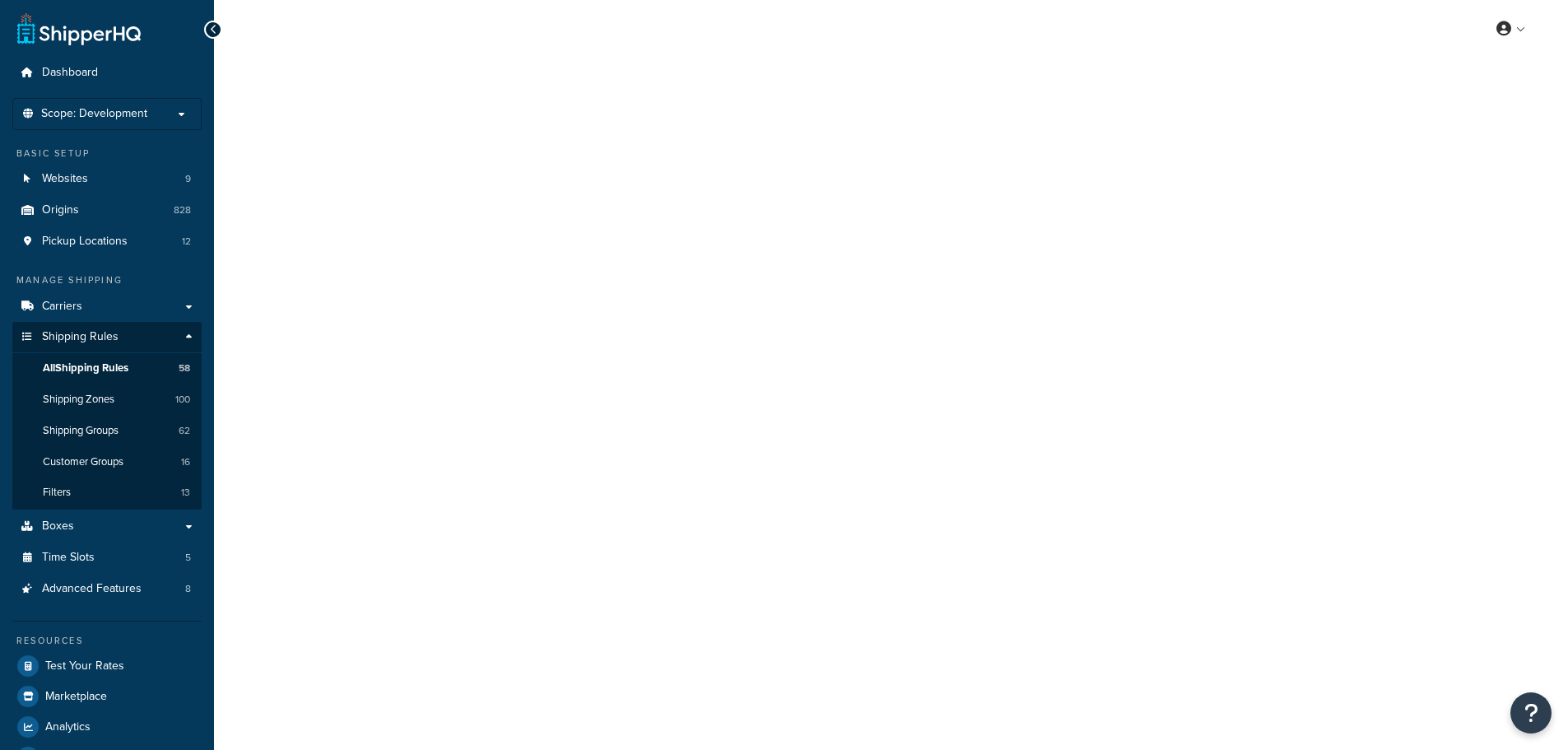
select select "SHIPPING_GROUP"
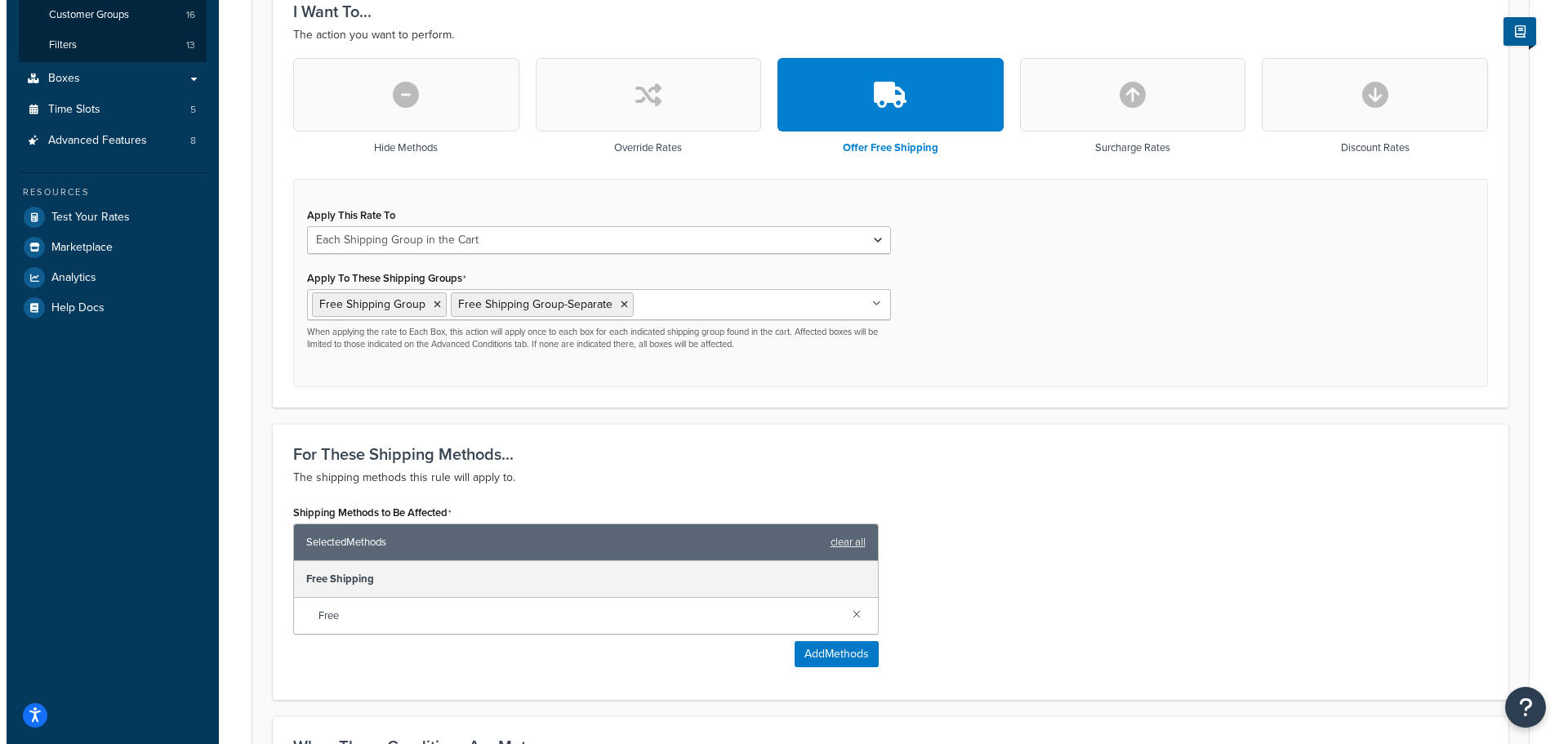
scroll to position [444, 0]
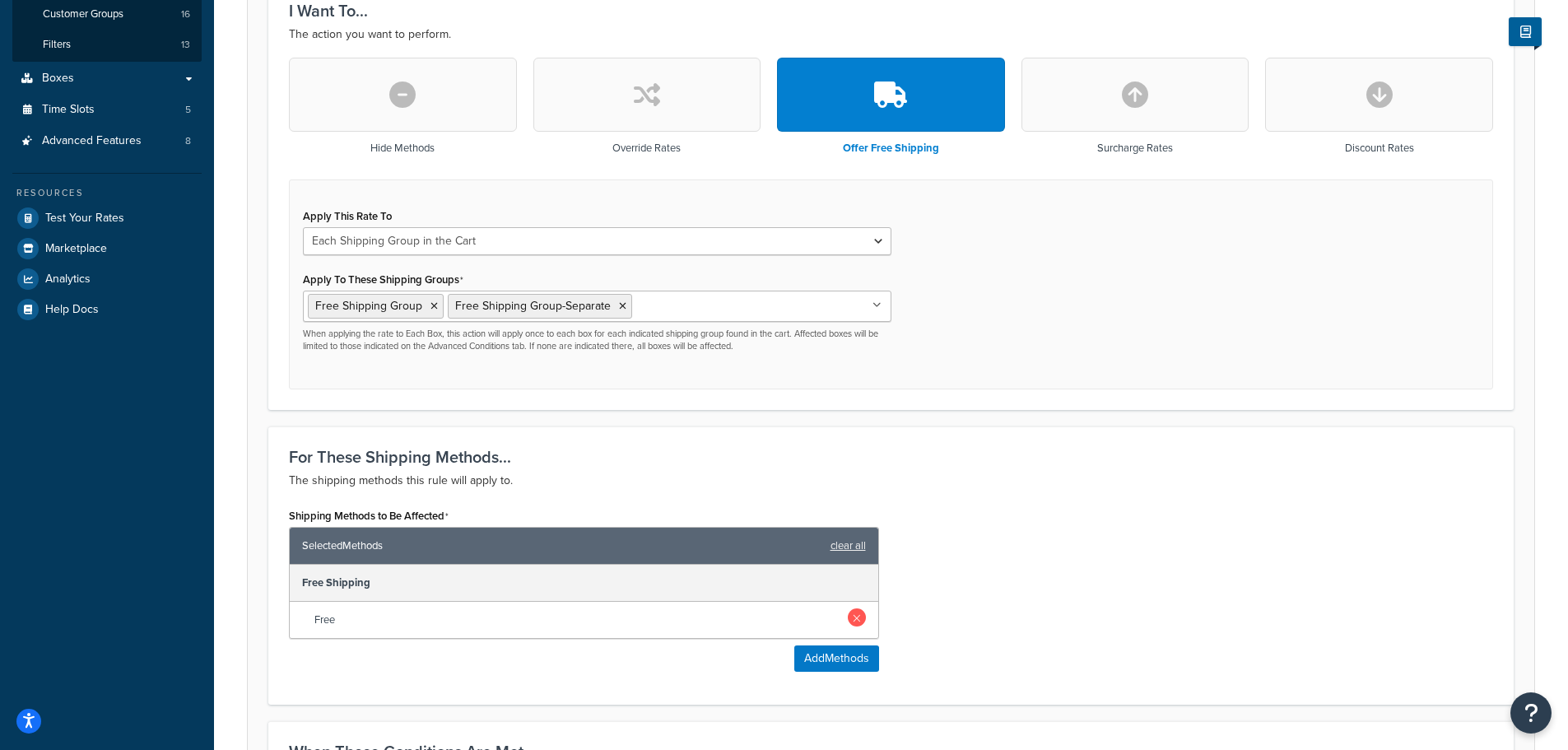
click at [856, 622] on link at bounding box center [857, 617] width 18 height 18
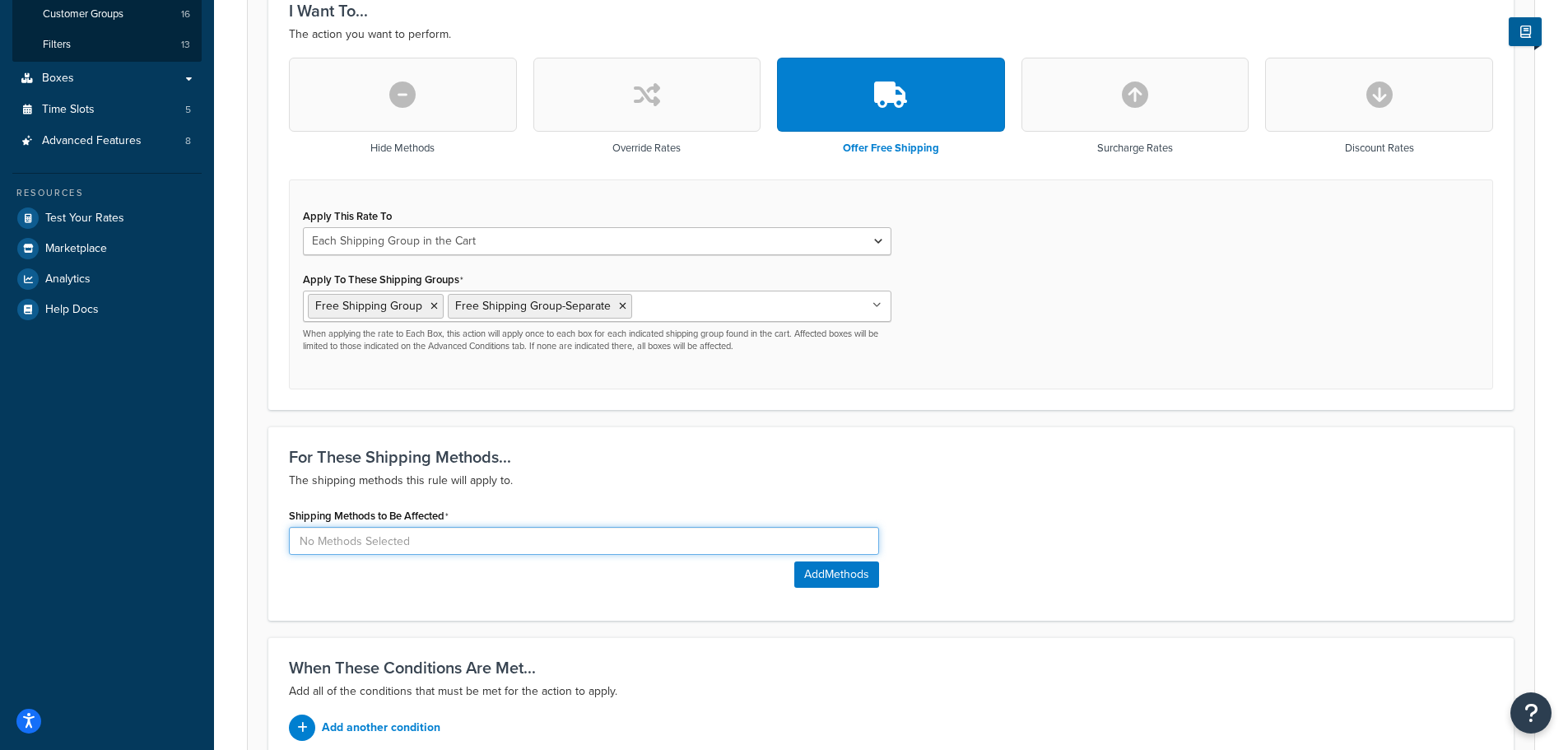
click at [841, 539] on input at bounding box center [584, 541] width 590 height 28
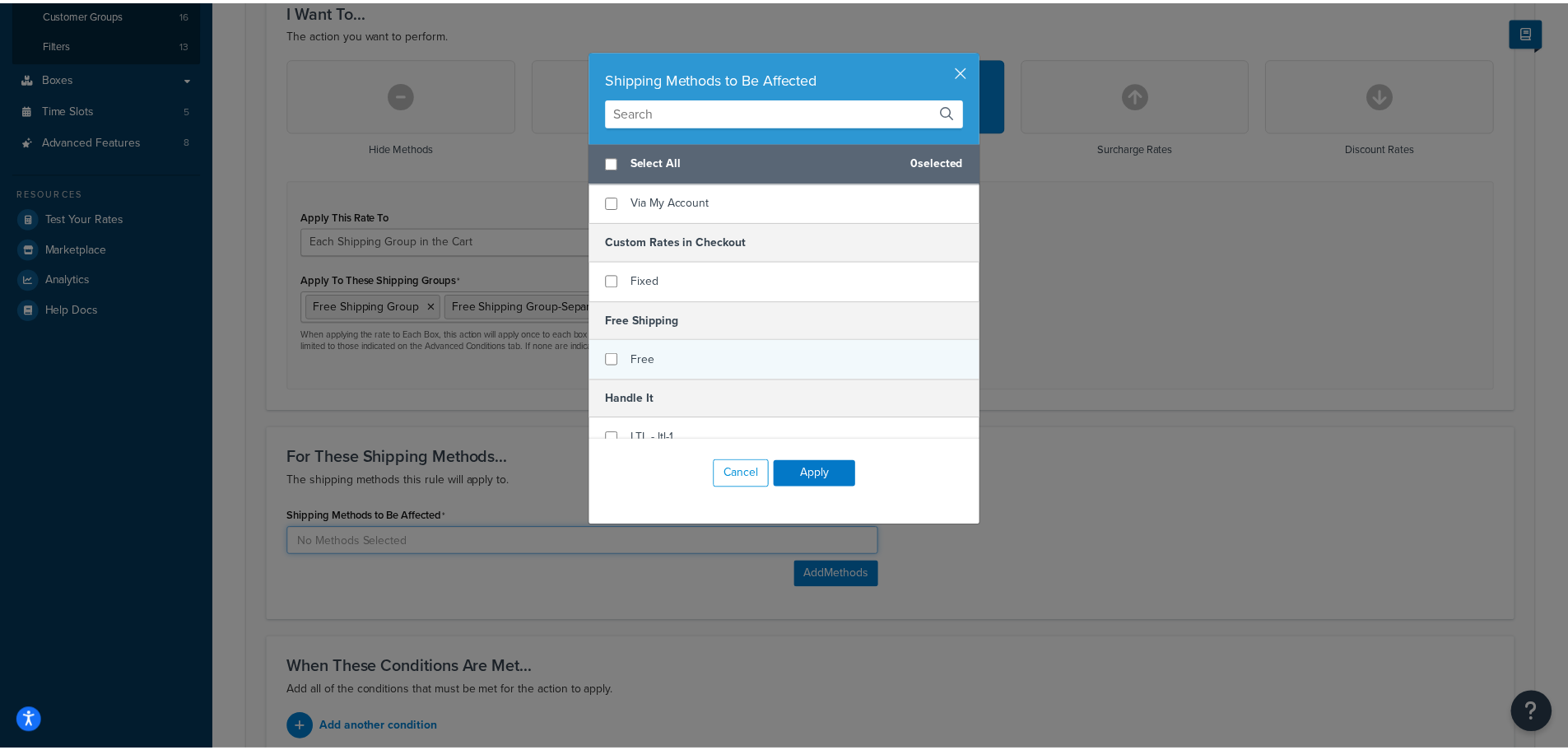
scroll to position [577, 0]
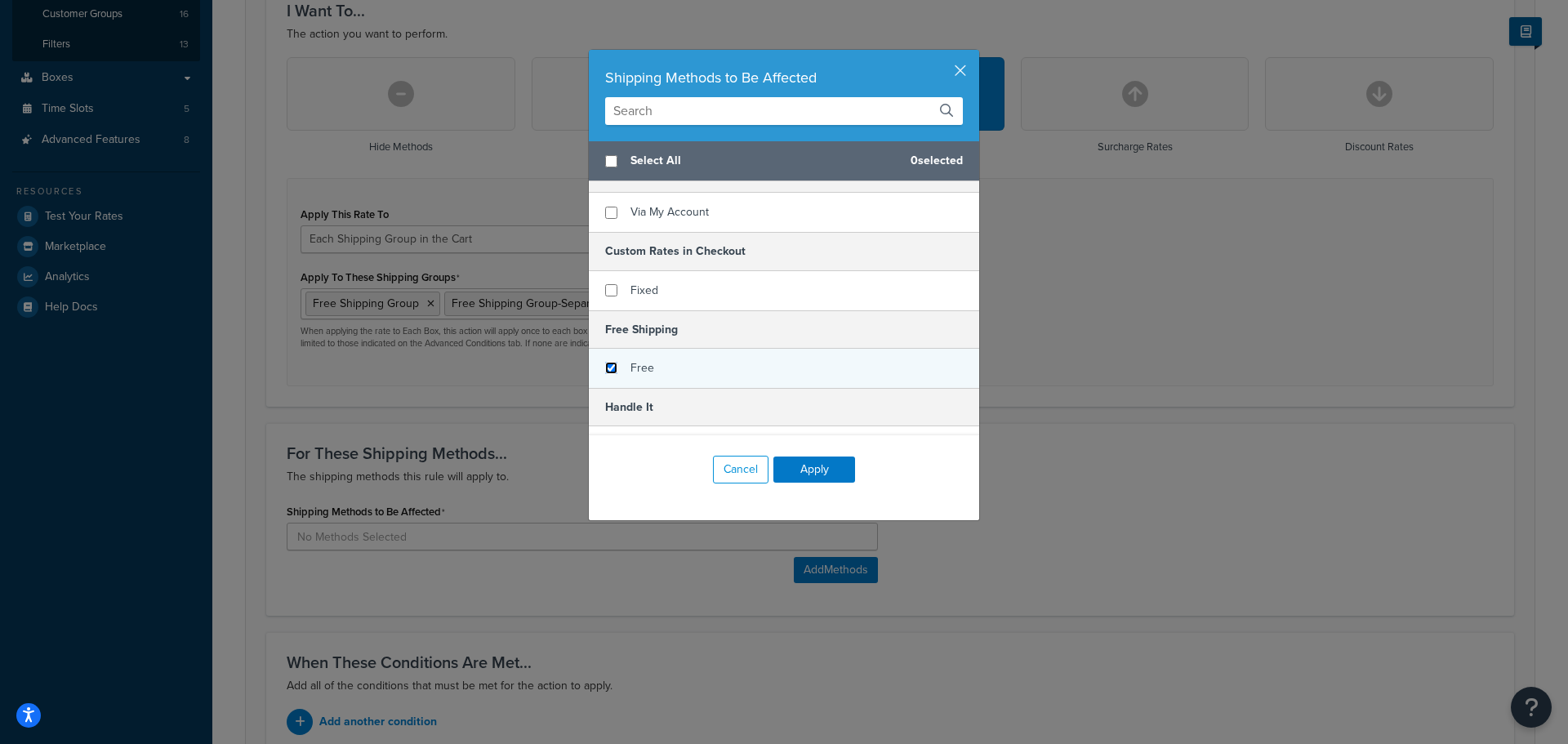
click at [607, 364] on input "checkbox" at bounding box center [611, 368] width 12 height 12
checkbox input "true"
click at [823, 477] on button "Apply" at bounding box center [813, 470] width 82 height 27
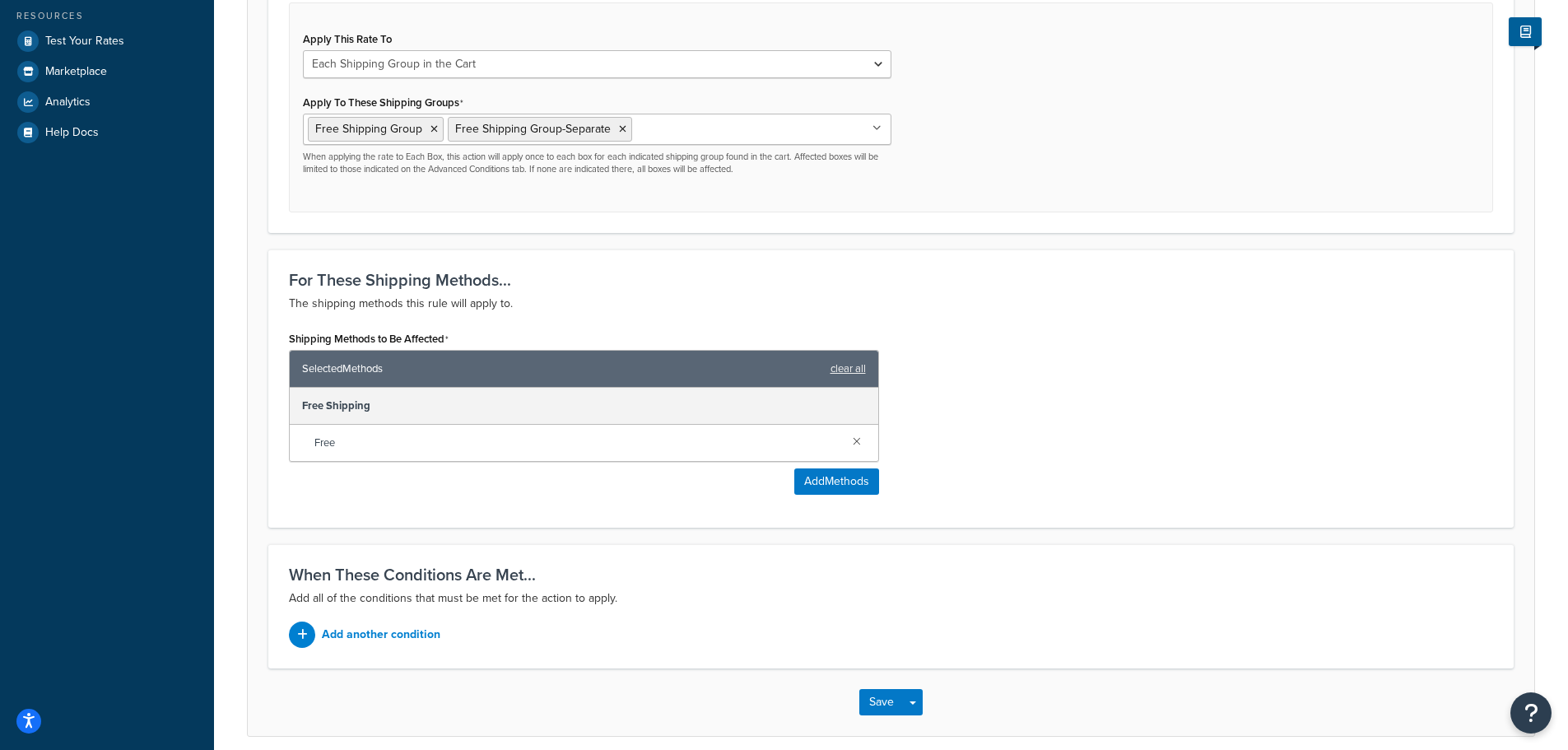
scroll to position [695, 0]
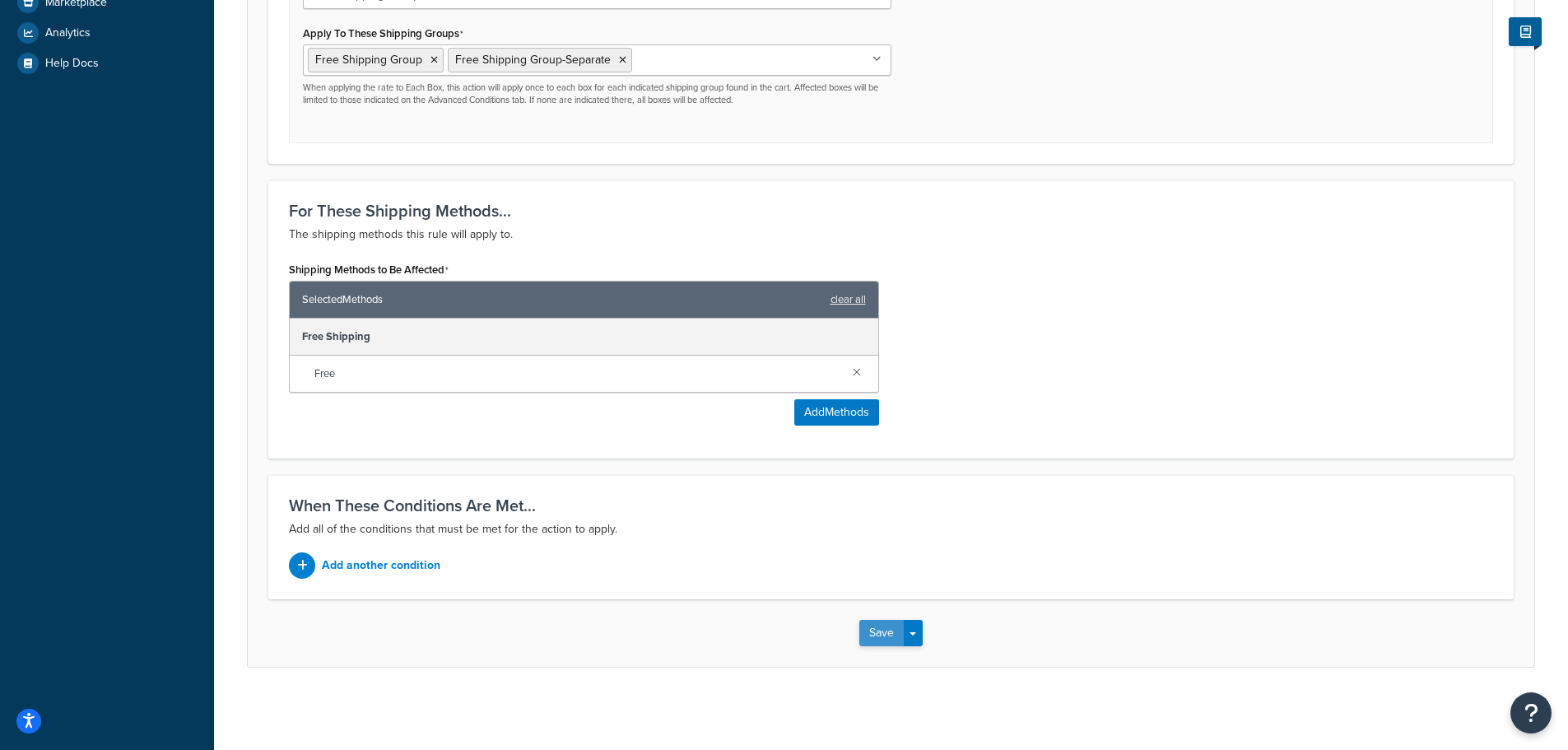
click at [874, 631] on button "Save" at bounding box center [882, 633] width 45 height 27
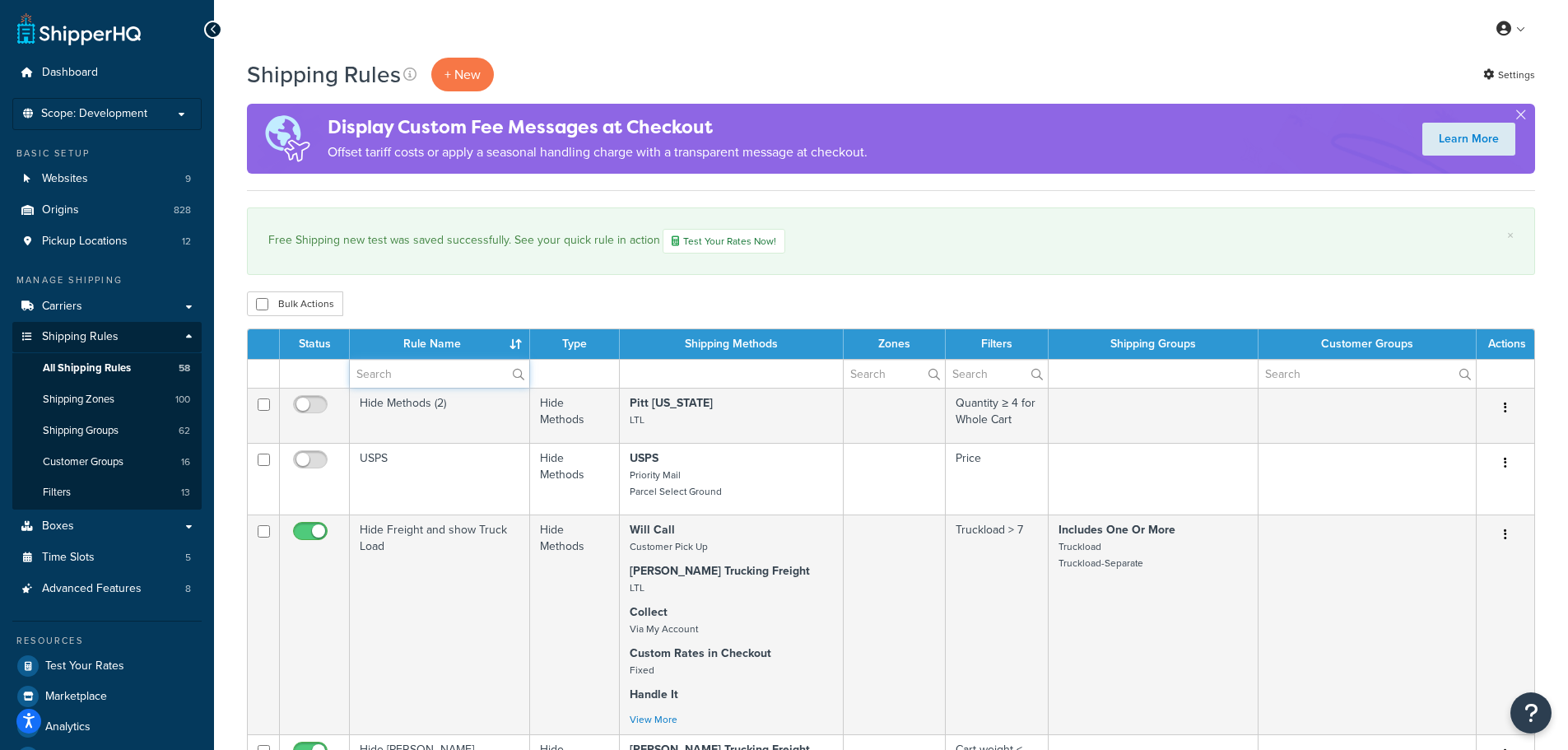
click at [451, 375] on input "text" at bounding box center [439, 374] width 179 height 28
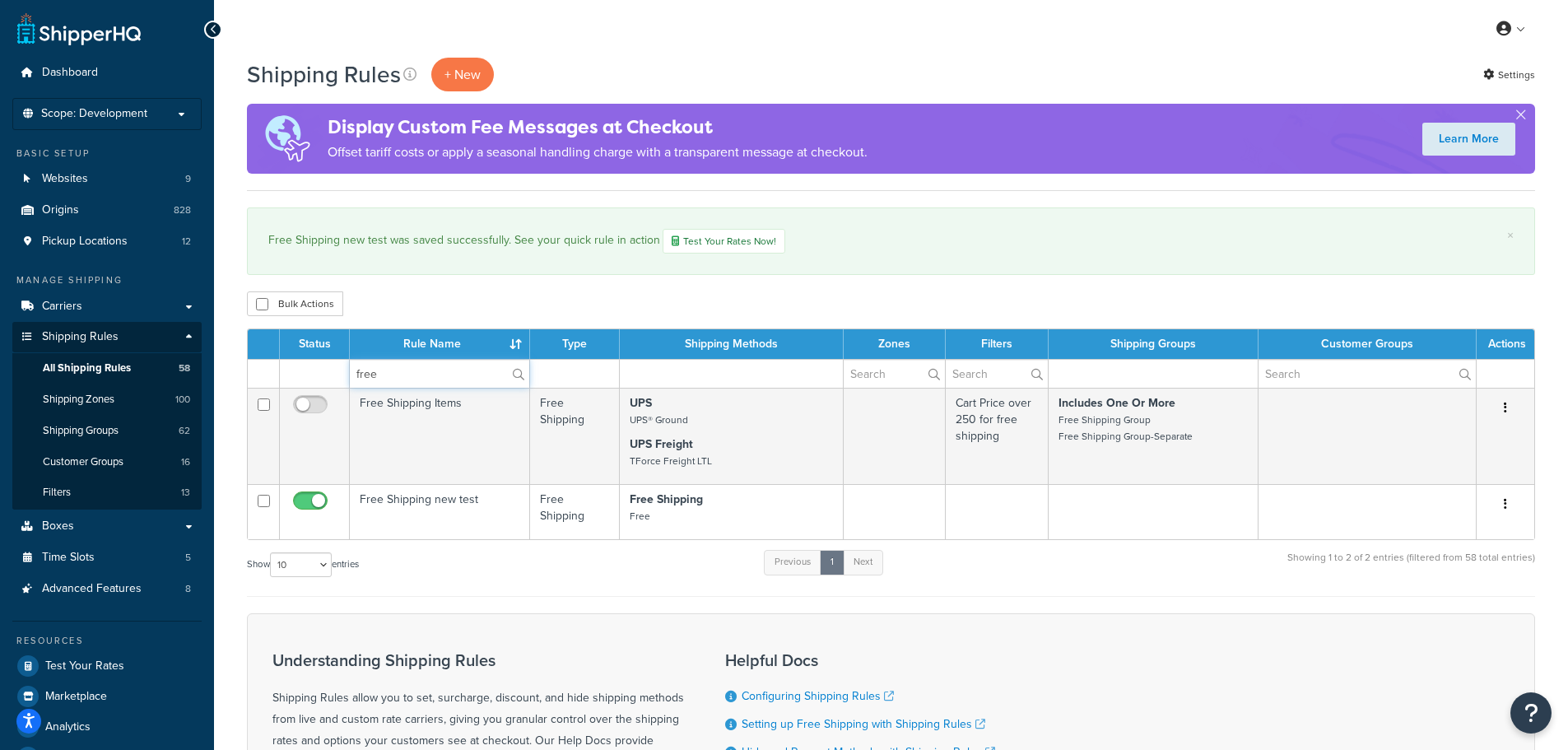
type input "free"
drag, startPoint x: 503, startPoint y: 80, endPoint x: 477, endPoint y: 75, distance: 26.5
click at [501, 80] on div "Shipping Rules + New Settings" at bounding box center [890, 74] width 1289 height 34
click at [477, 75] on p "+ New" at bounding box center [463, 74] width 62 height 34
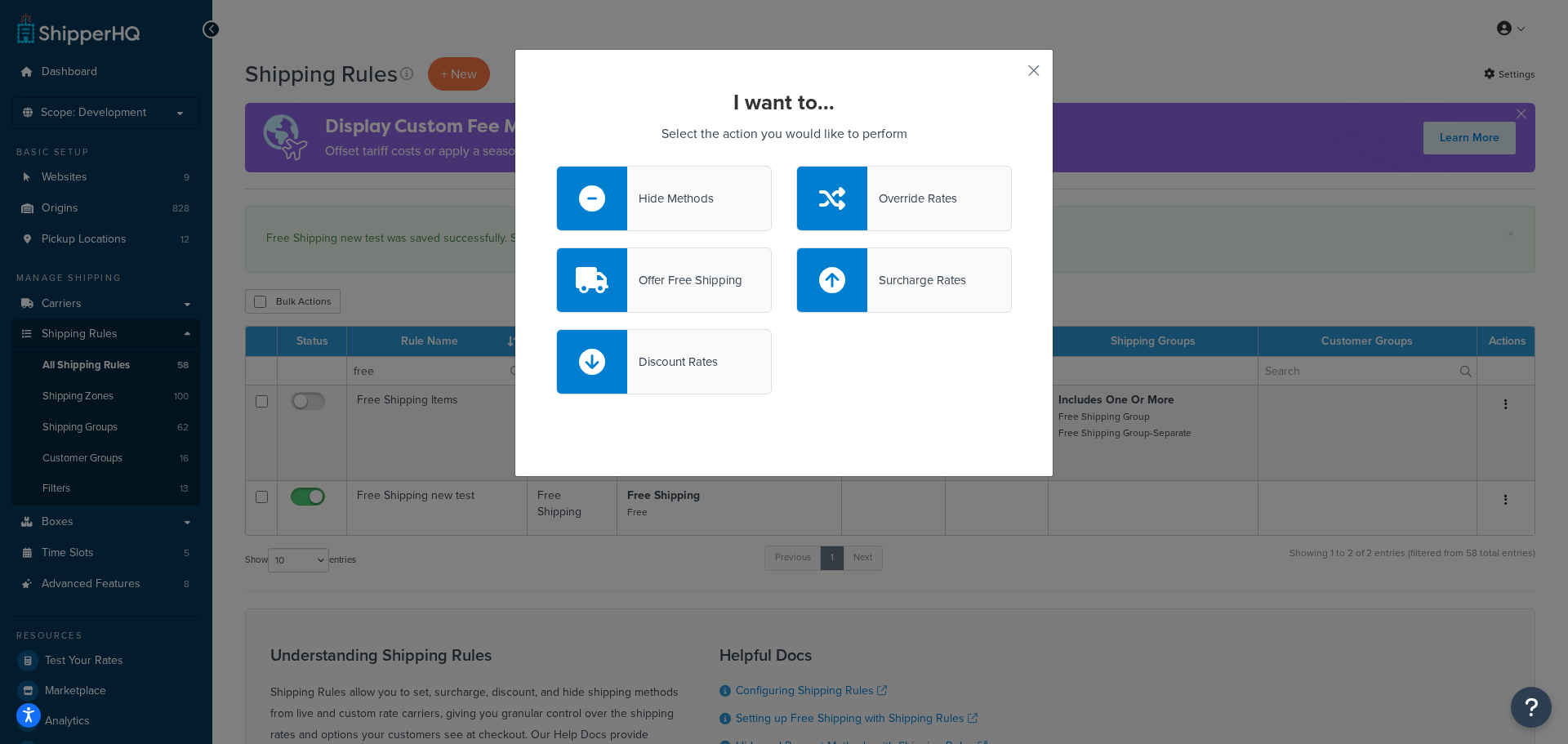
click at [670, 205] on div "Hide Methods" at bounding box center [670, 198] width 86 height 23
click at [0, 0] on input "Hide Methods" at bounding box center [0, 0] width 0 height 0
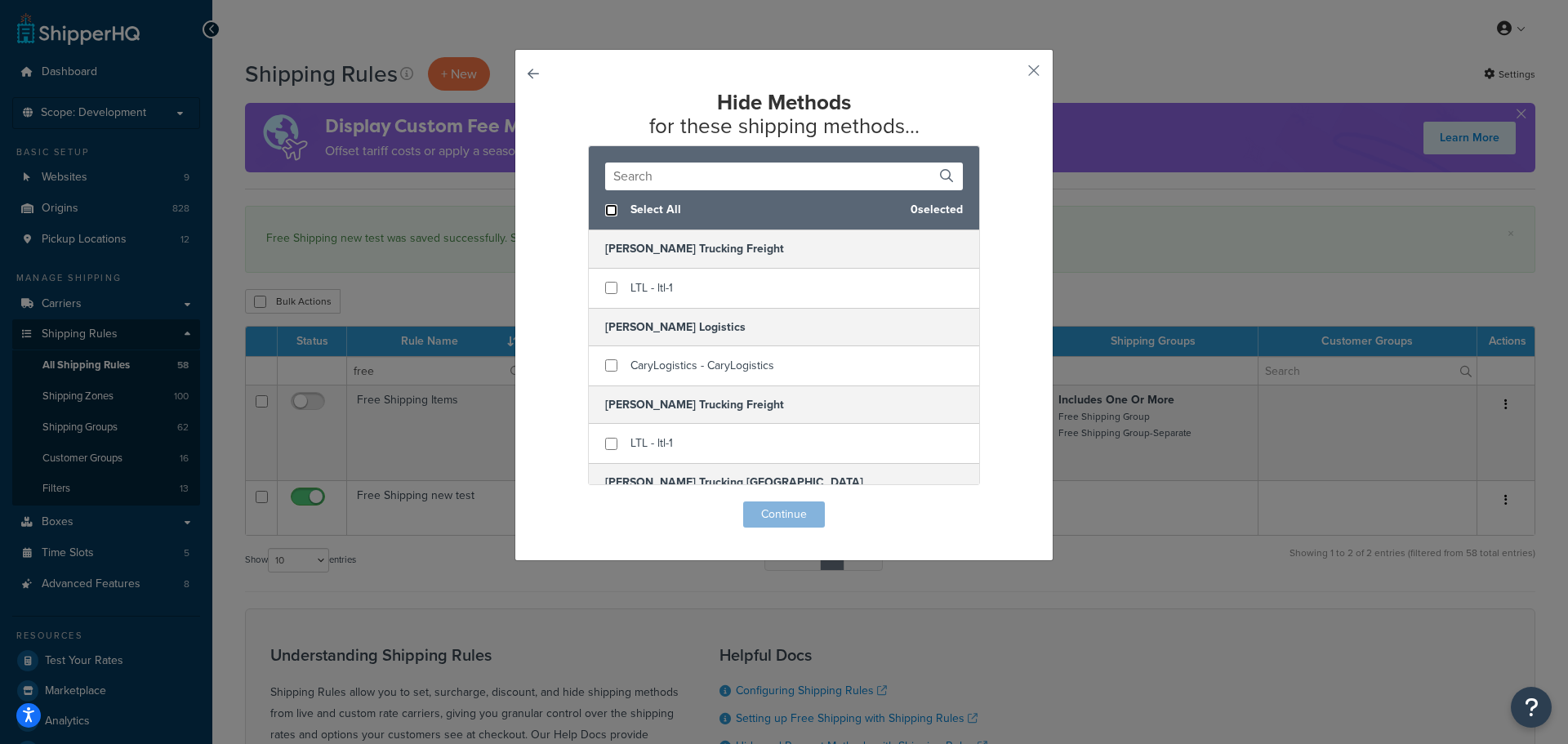
click at [608, 209] on input "checkbox" at bounding box center [611, 210] width 12 height 12
checkbox input "true"
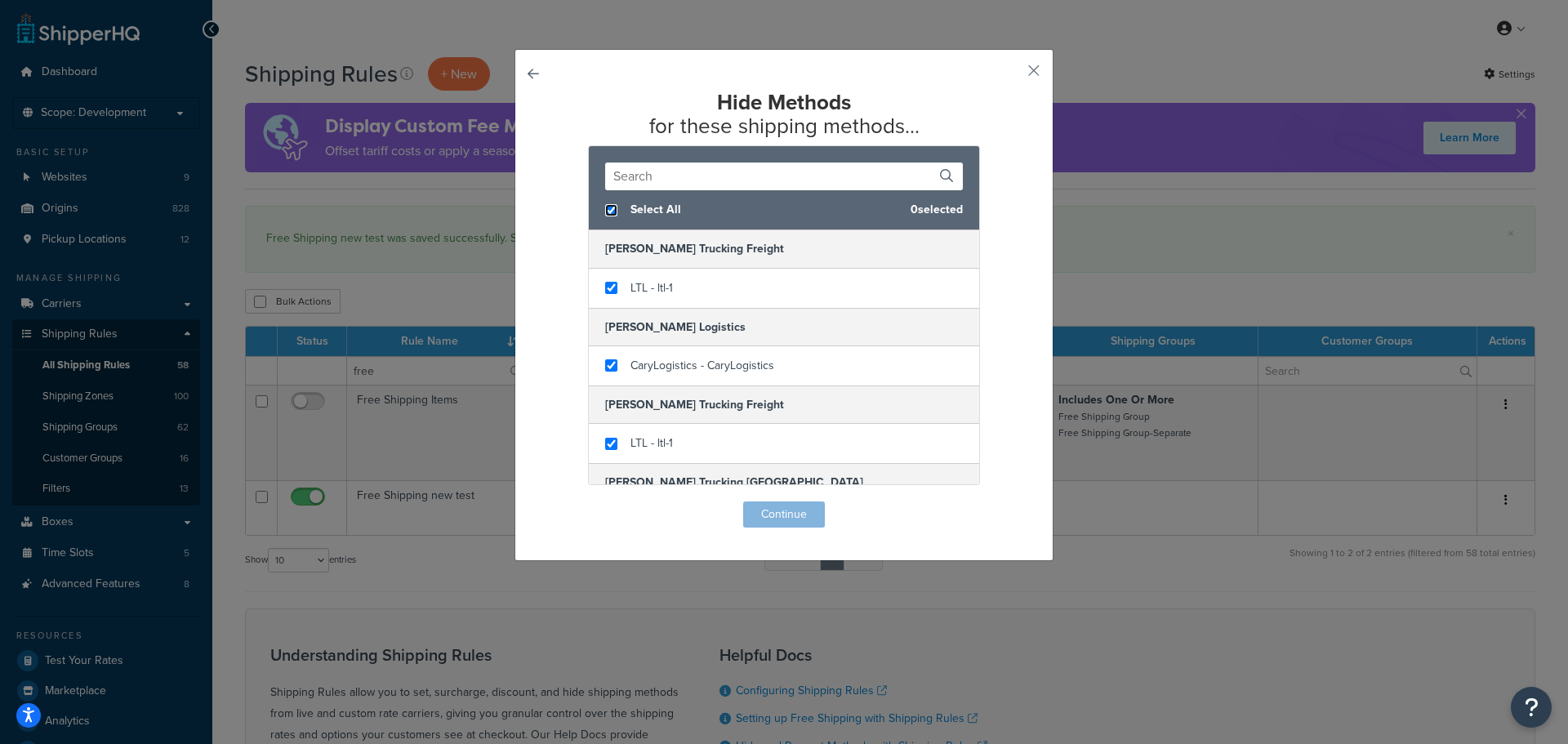
checkbox input "true"
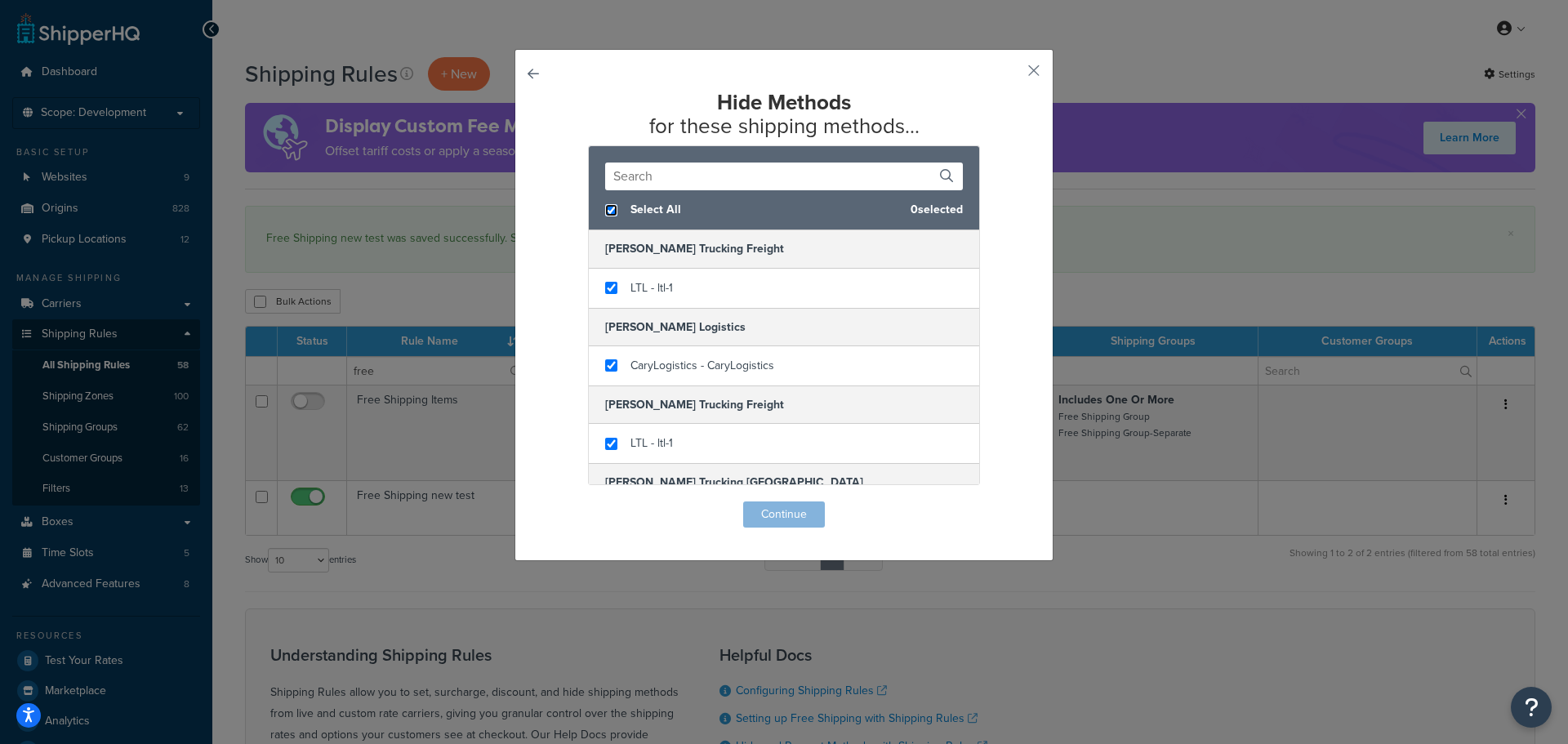
checkbox input "true"
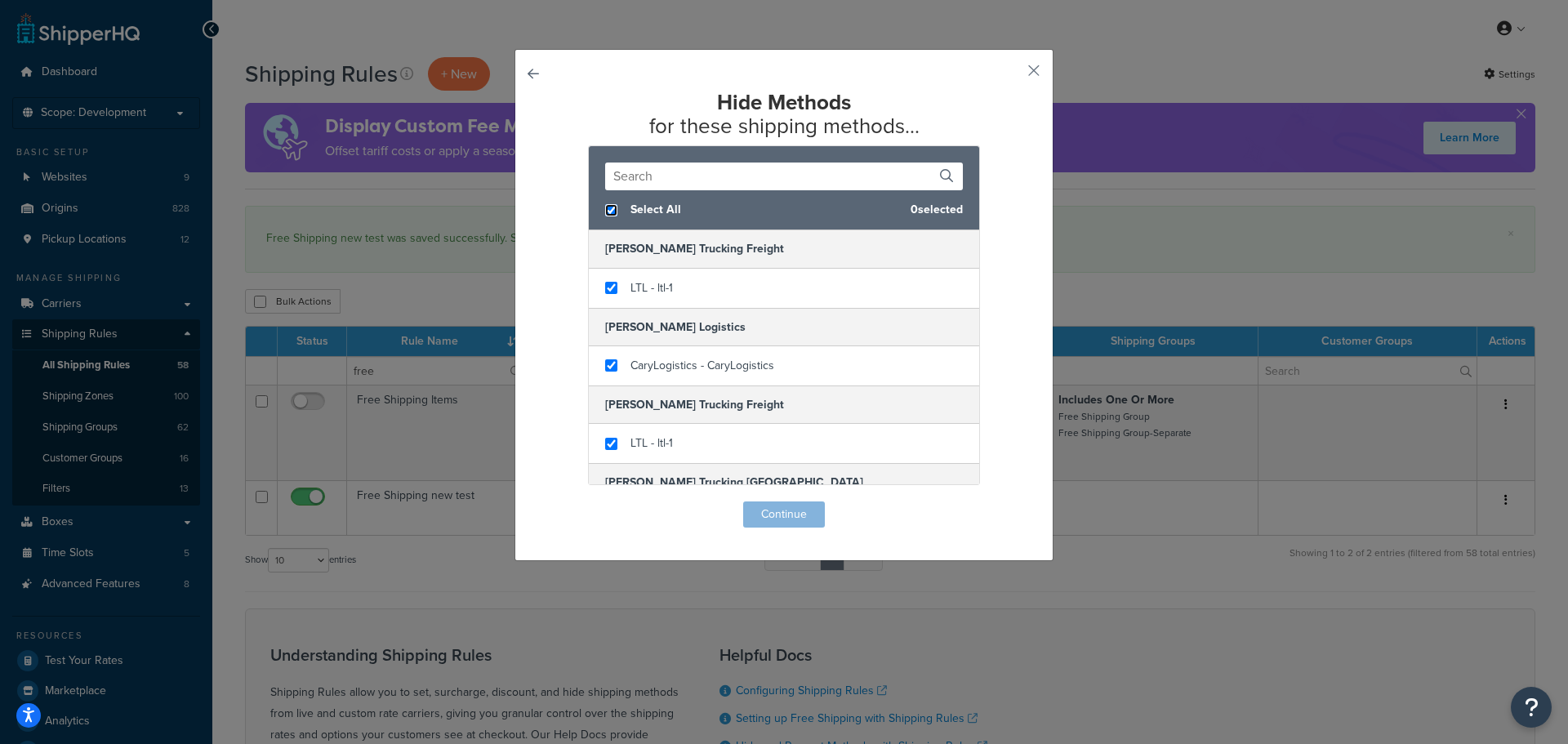
checkbox input "true"
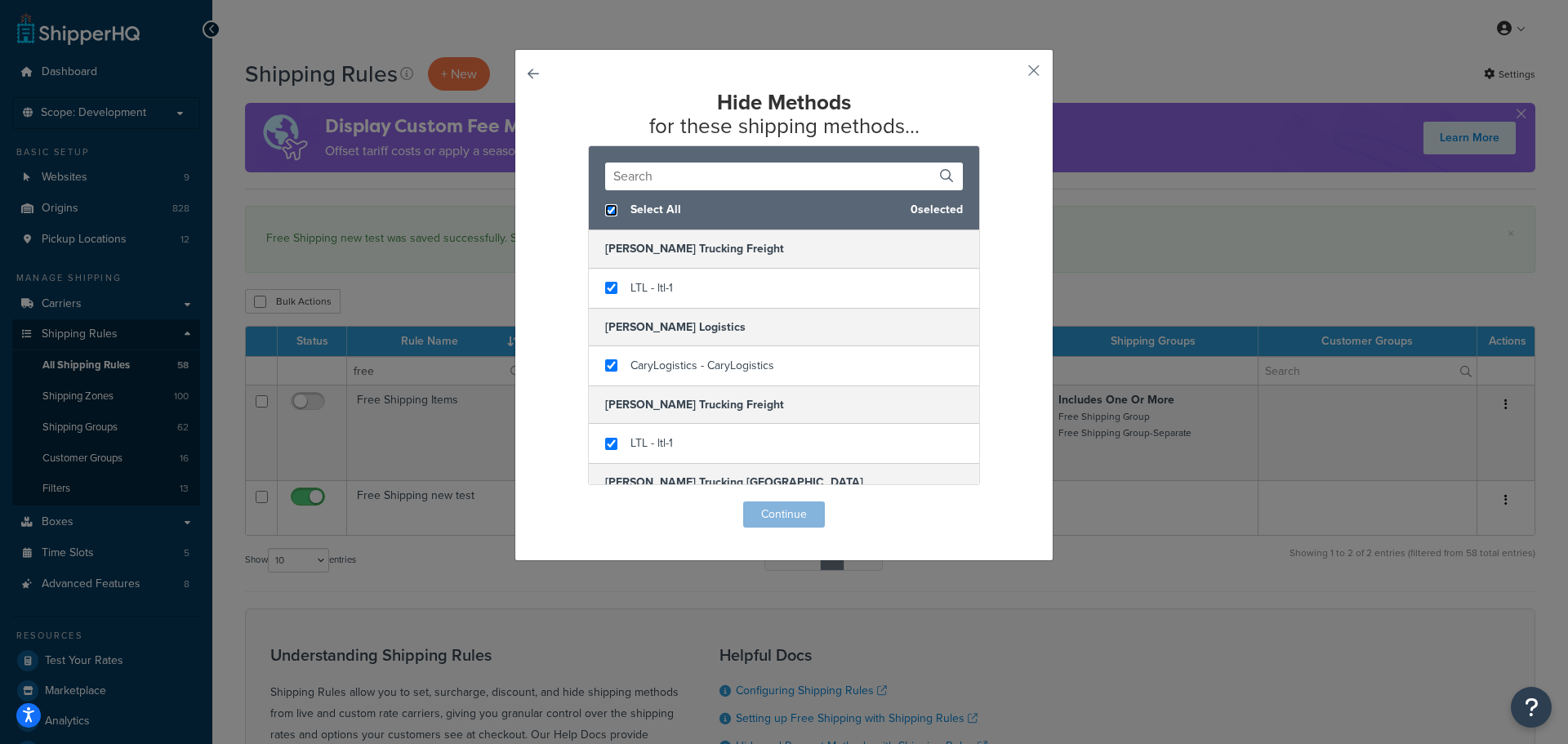
checkbox input "true"
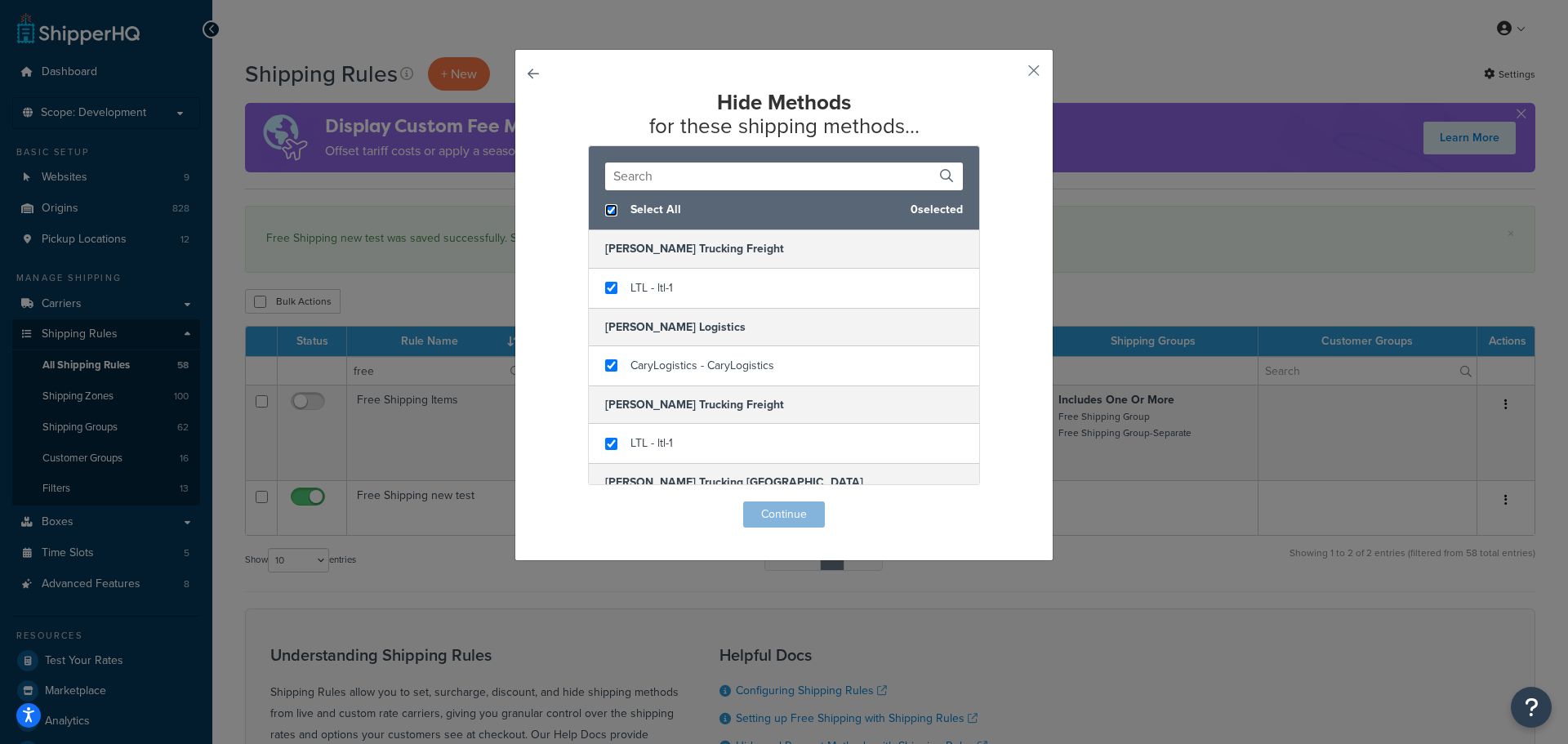
checkbox input "true"
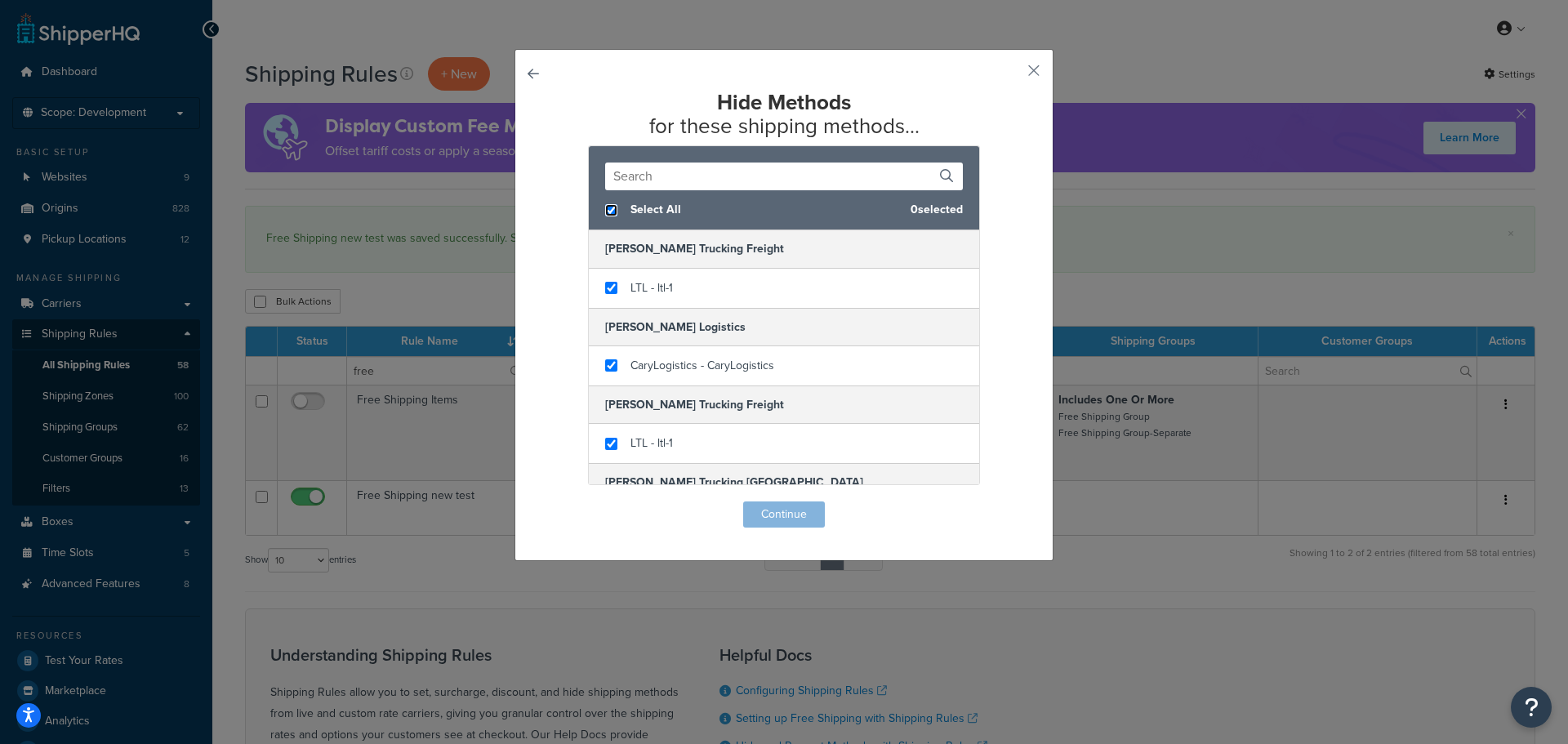
checkbox input "true"
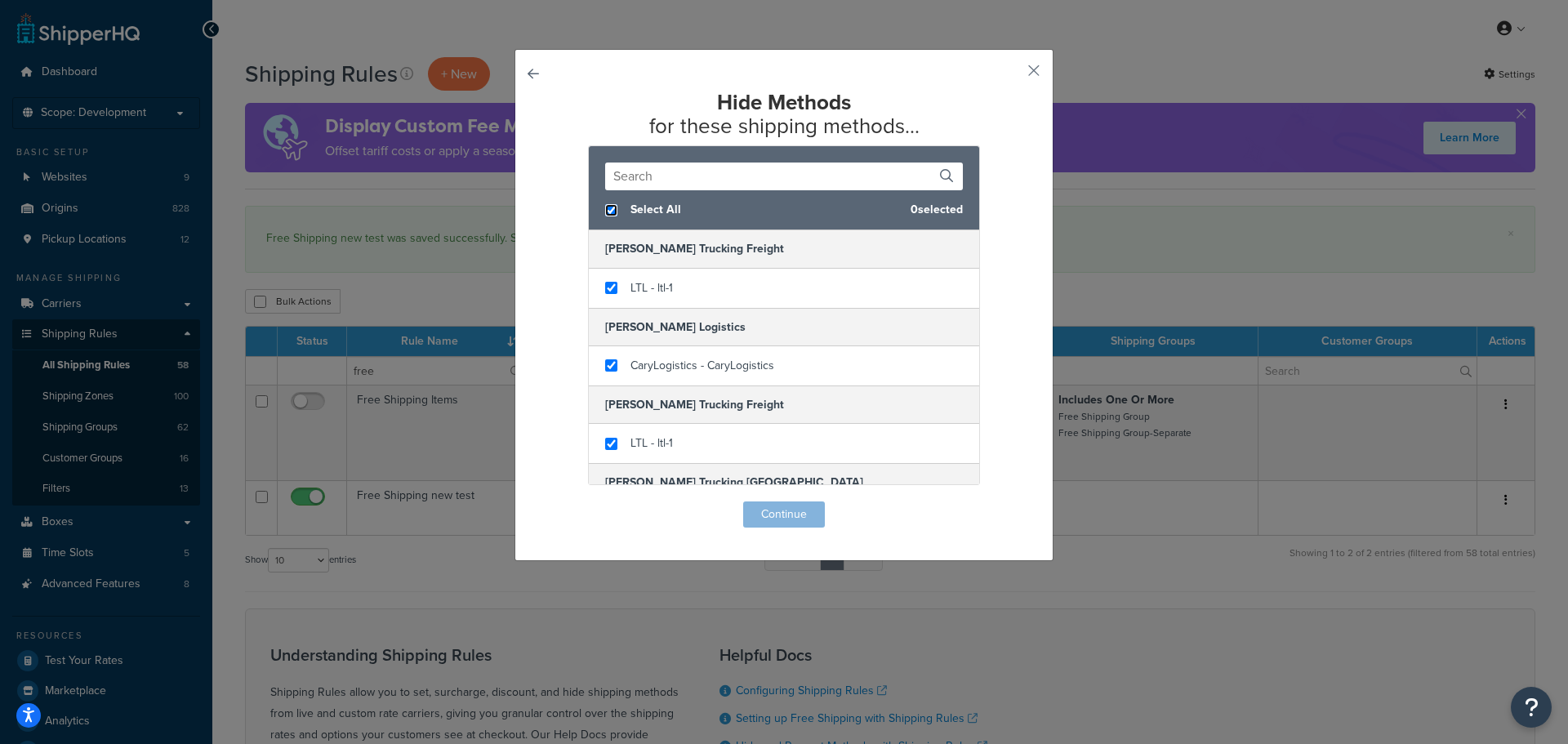
checkbox input "true"
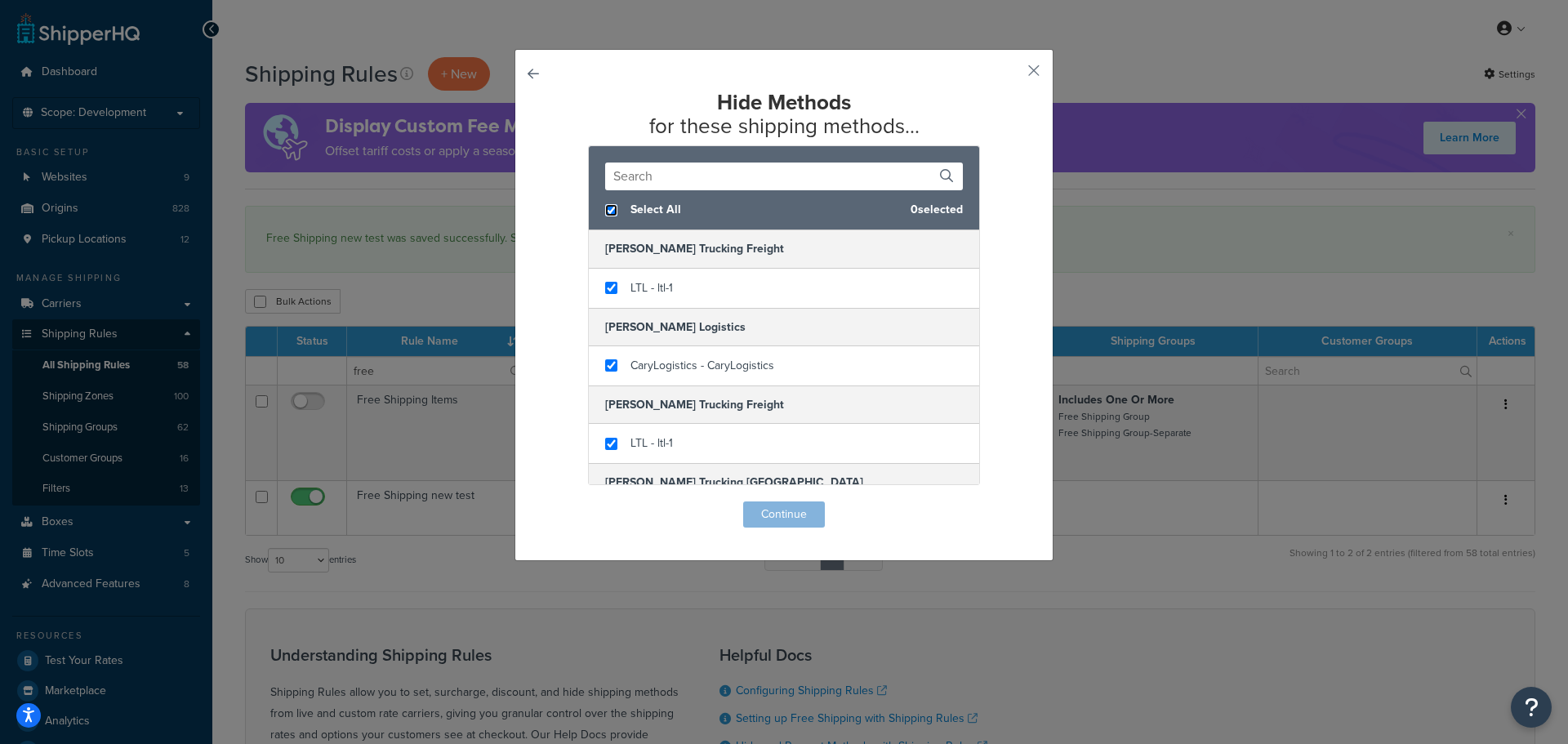
checkbox input "true"
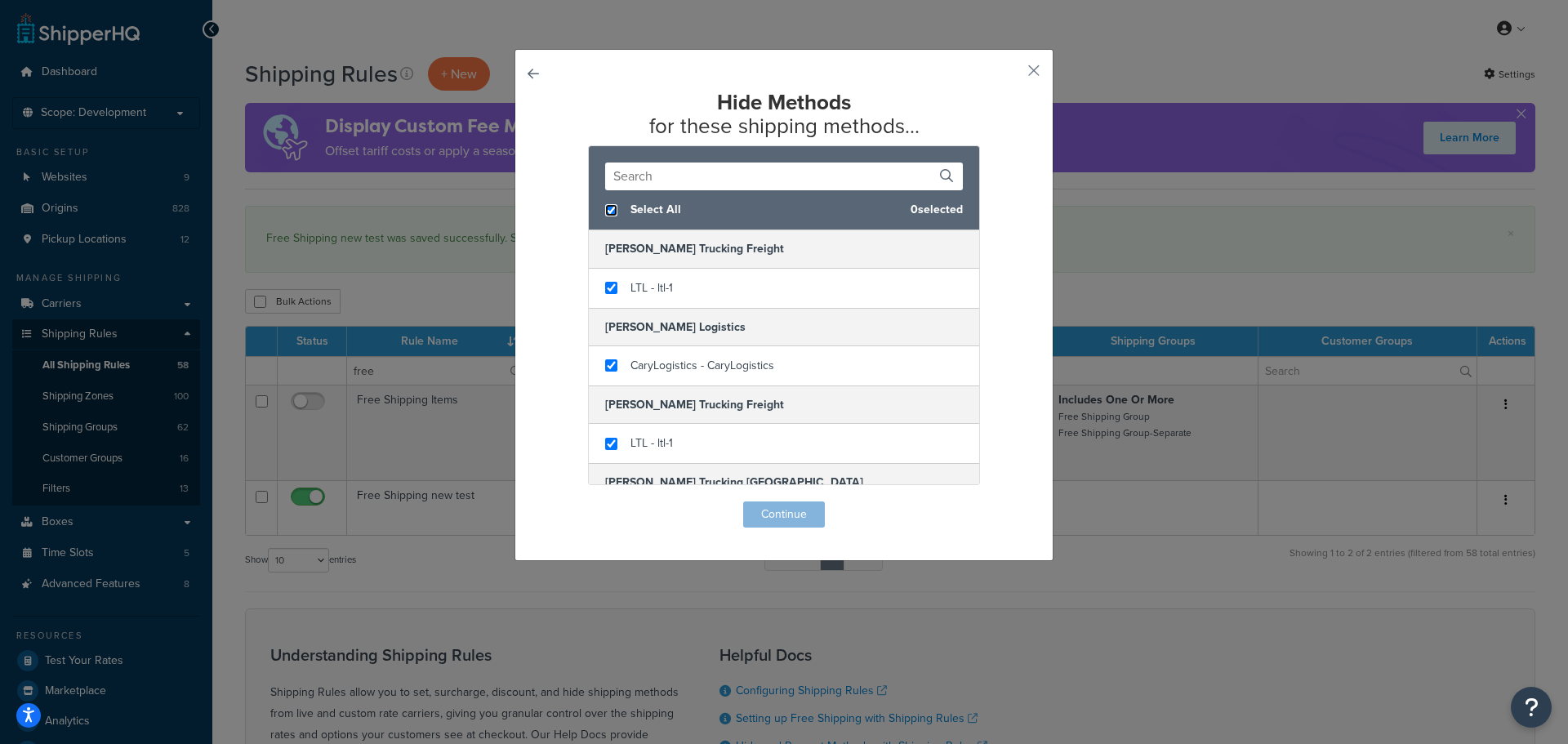
checkbox input "true"
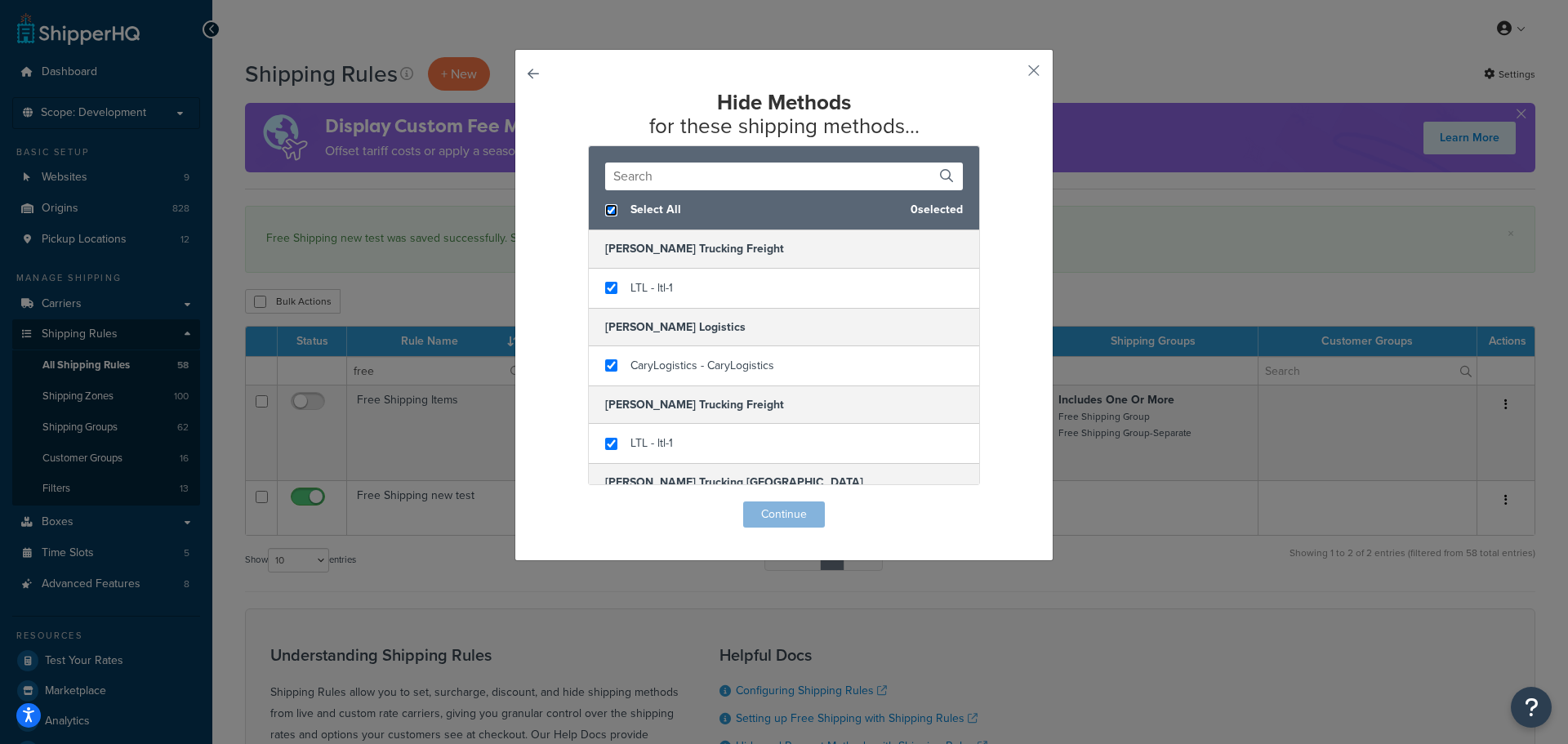
checkbox input "true"
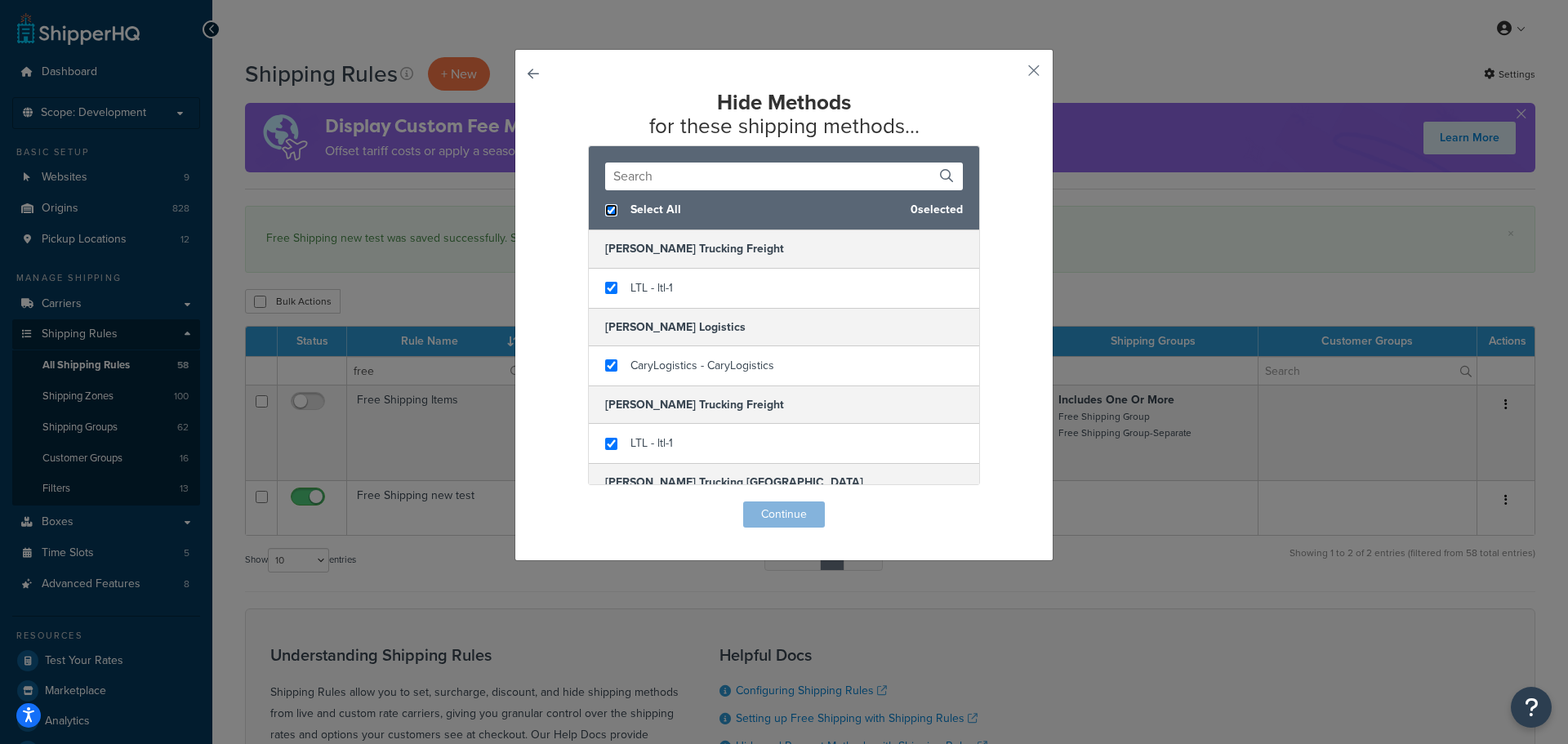
checkbox input "true"
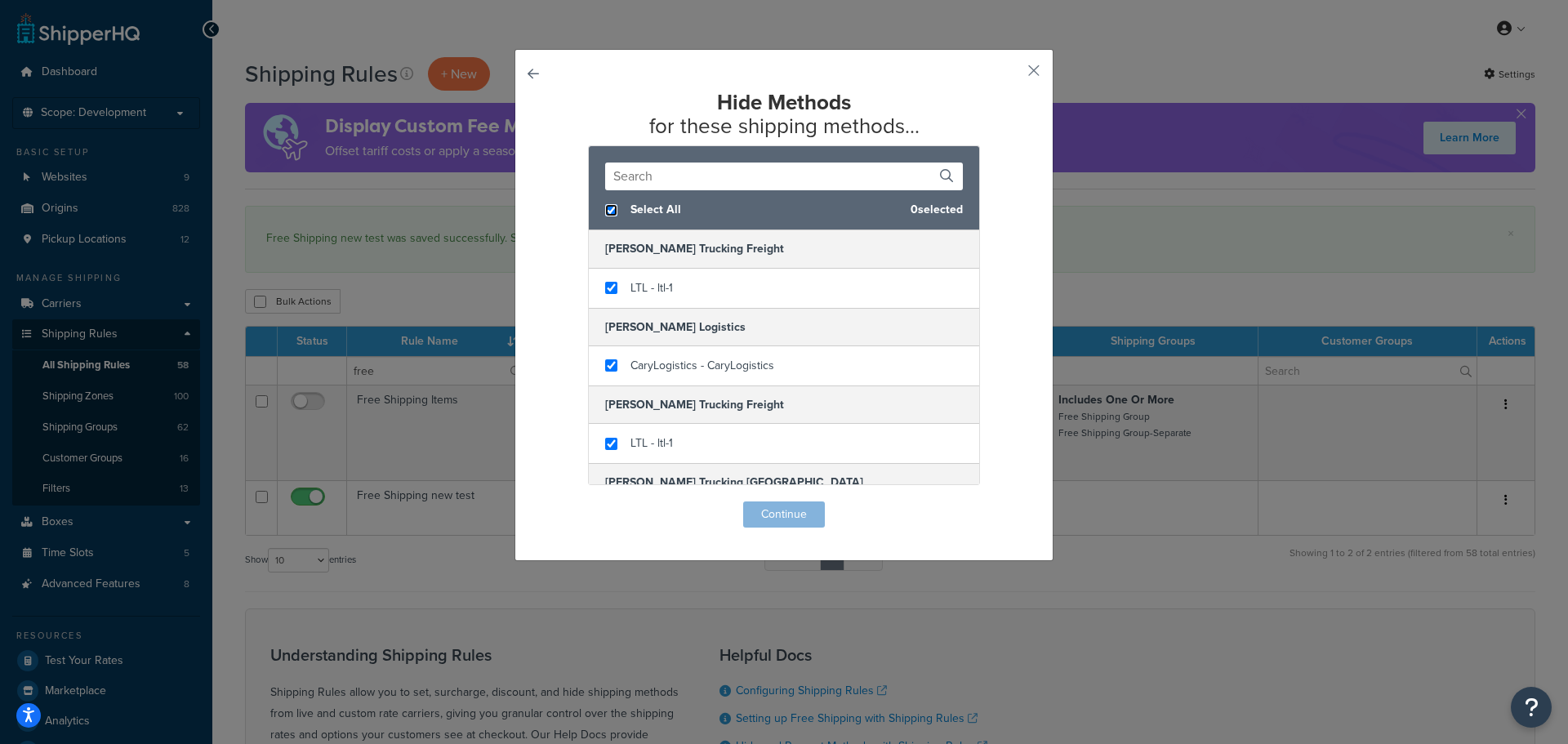
checkbox input "true"
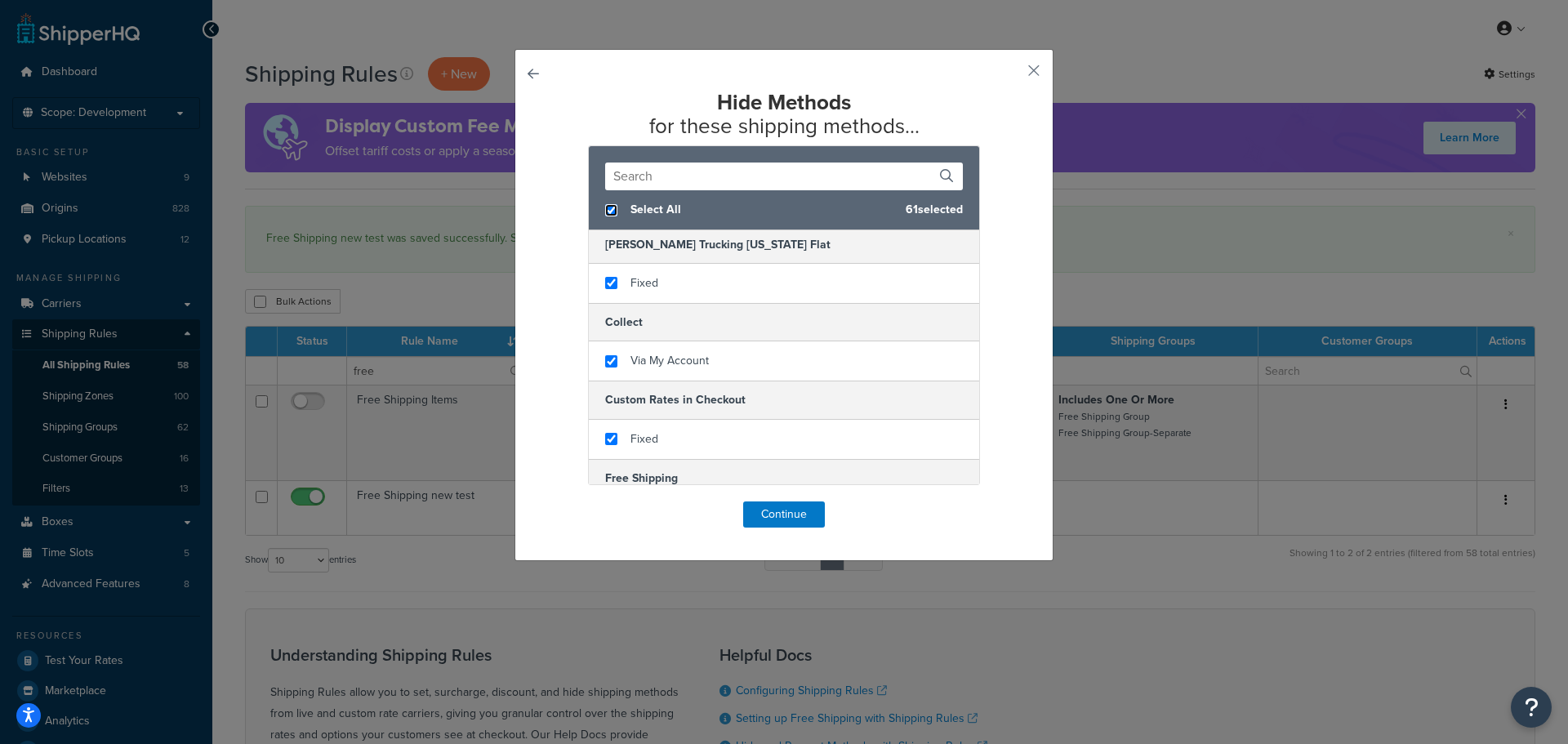
scroll to position [654, 0]
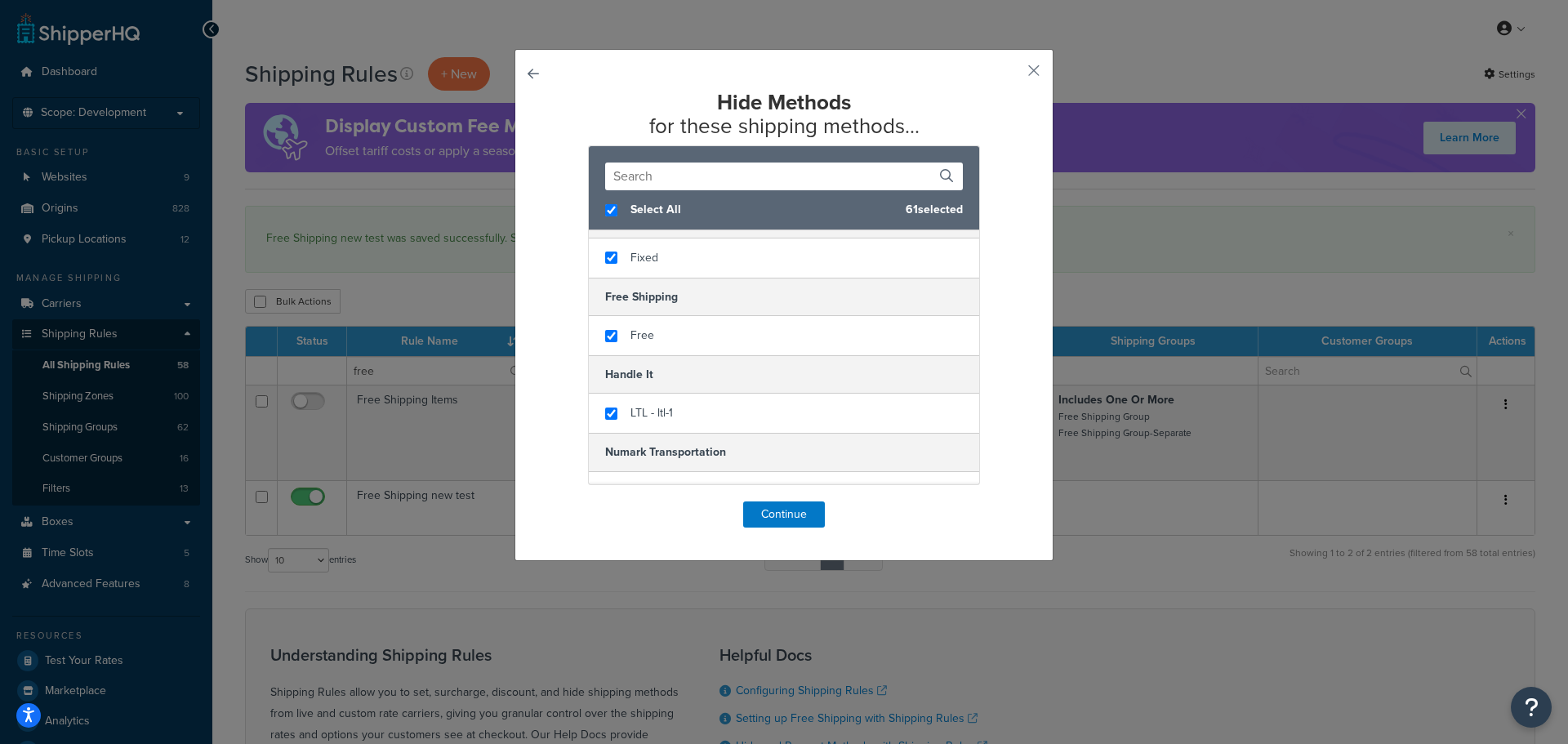
click at [556, 501] on button "button" at bounding box center [556, 501] width 0 height 0
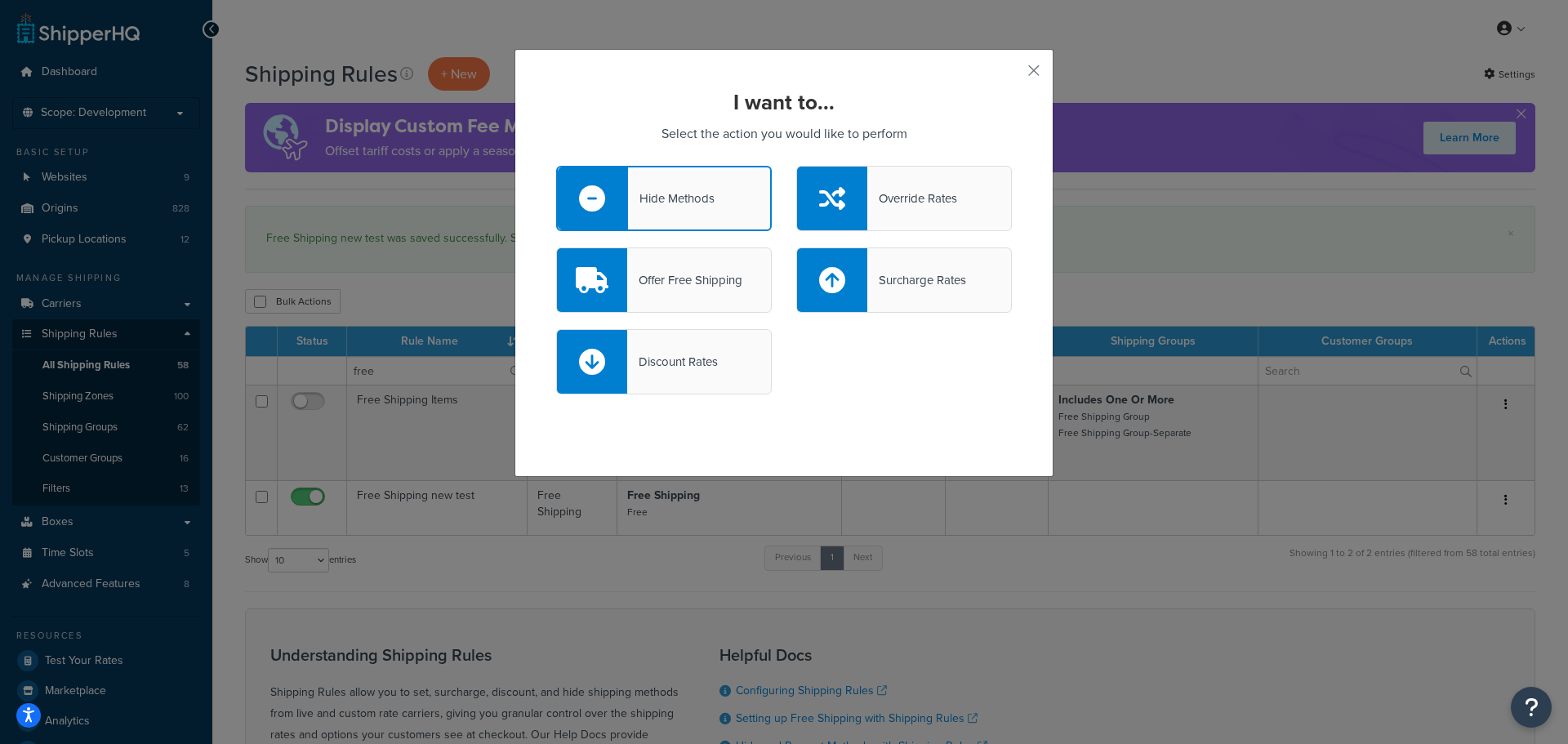
click at [667, 191] on div "Hide Methods" at bounding box center [671, 198] width 86 height 23
click at [0, 0] on input "Hide Methods" at bounding box center [0, 0] width 0 height 0
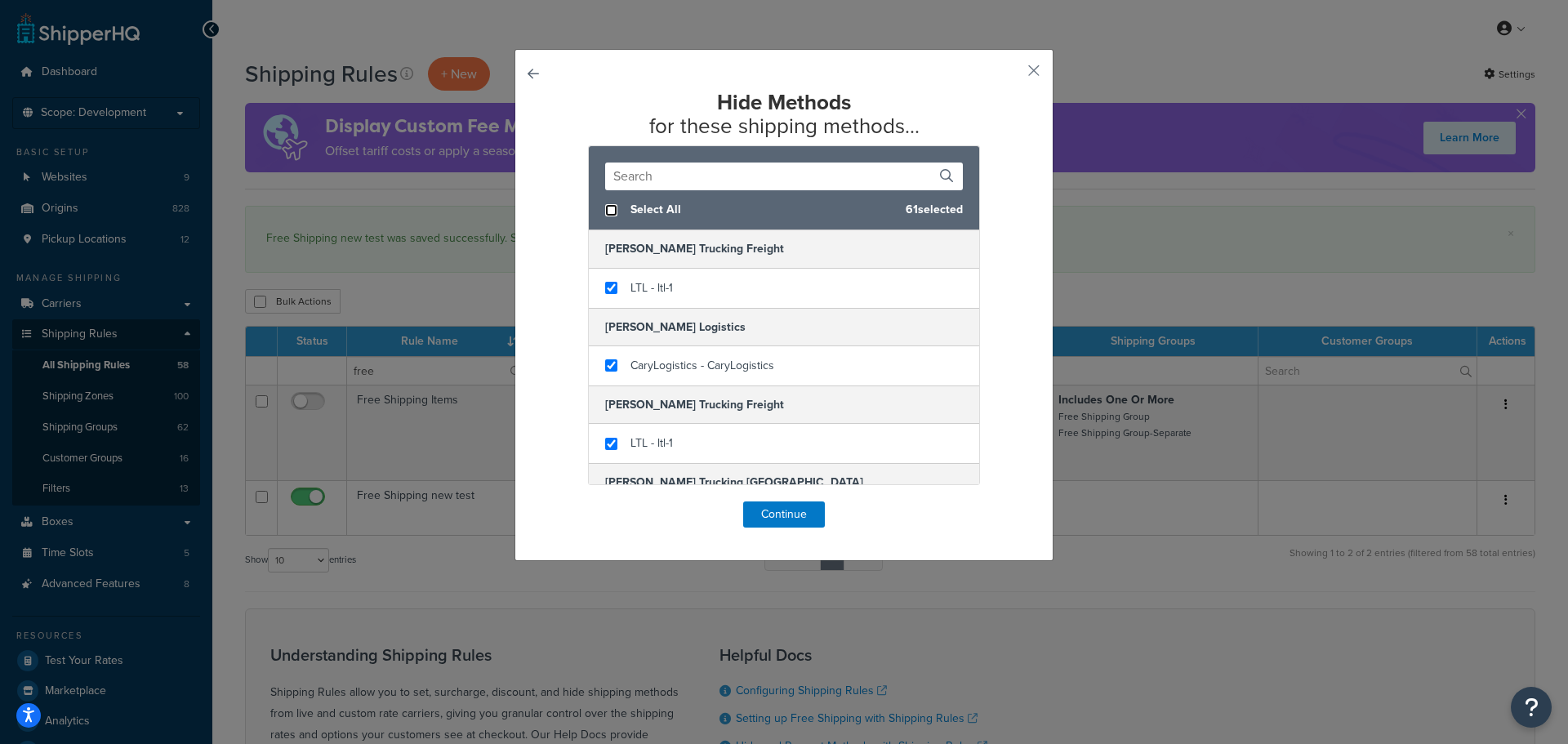
click at [605, 211] on input "checkbox" at bounding box center [611, 210] width 12 height 12
checkbox input "false"
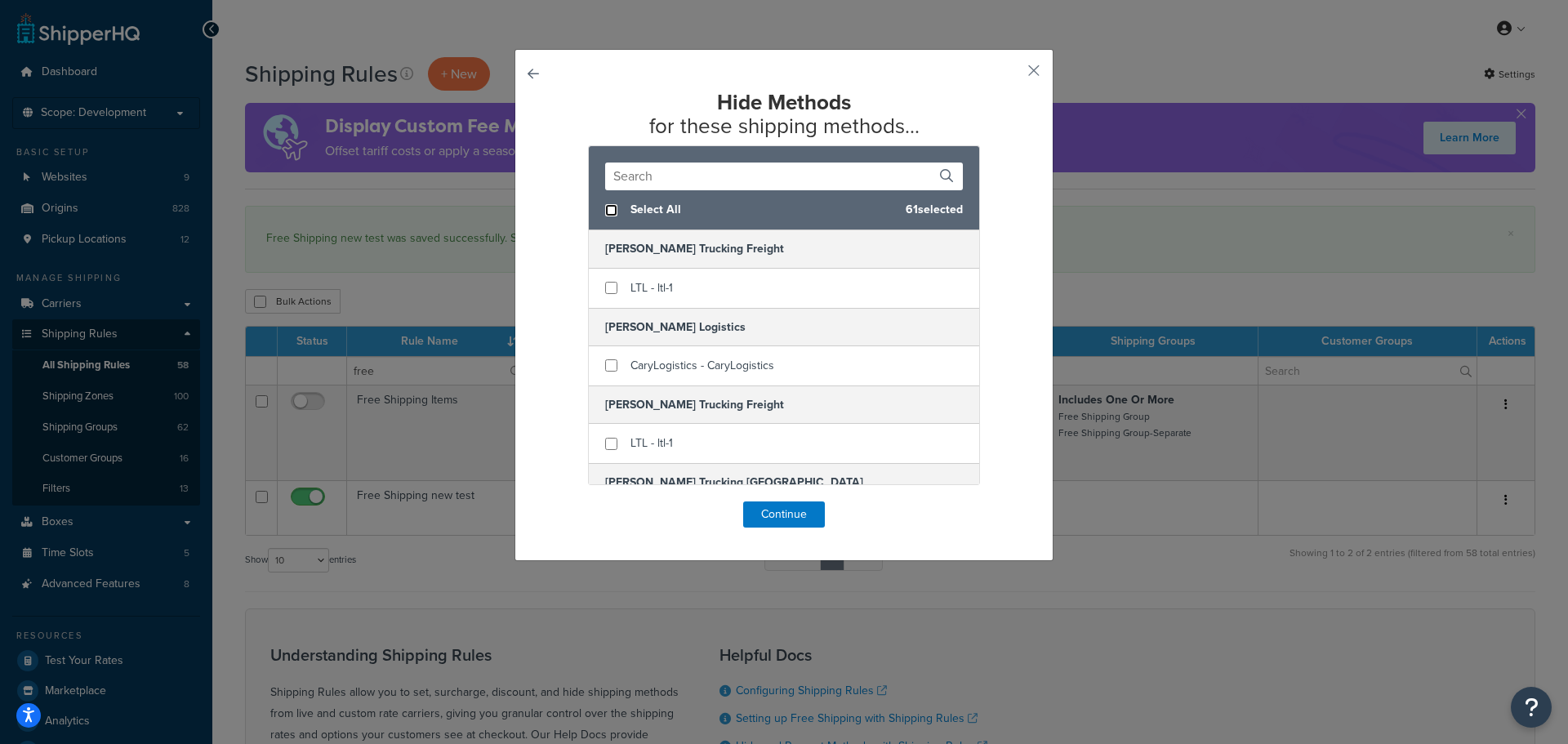
checkbox input "false"
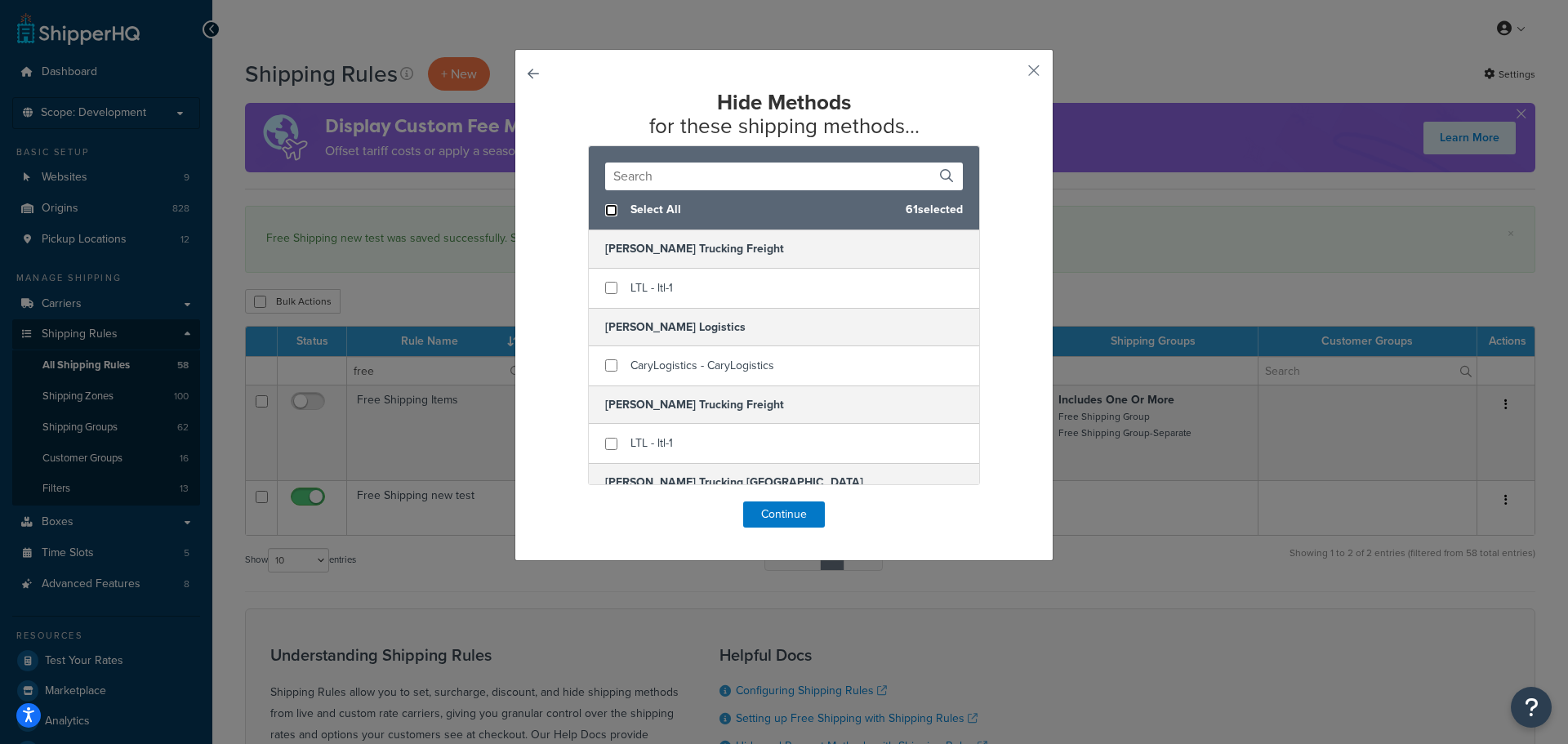
checkbox input "false"
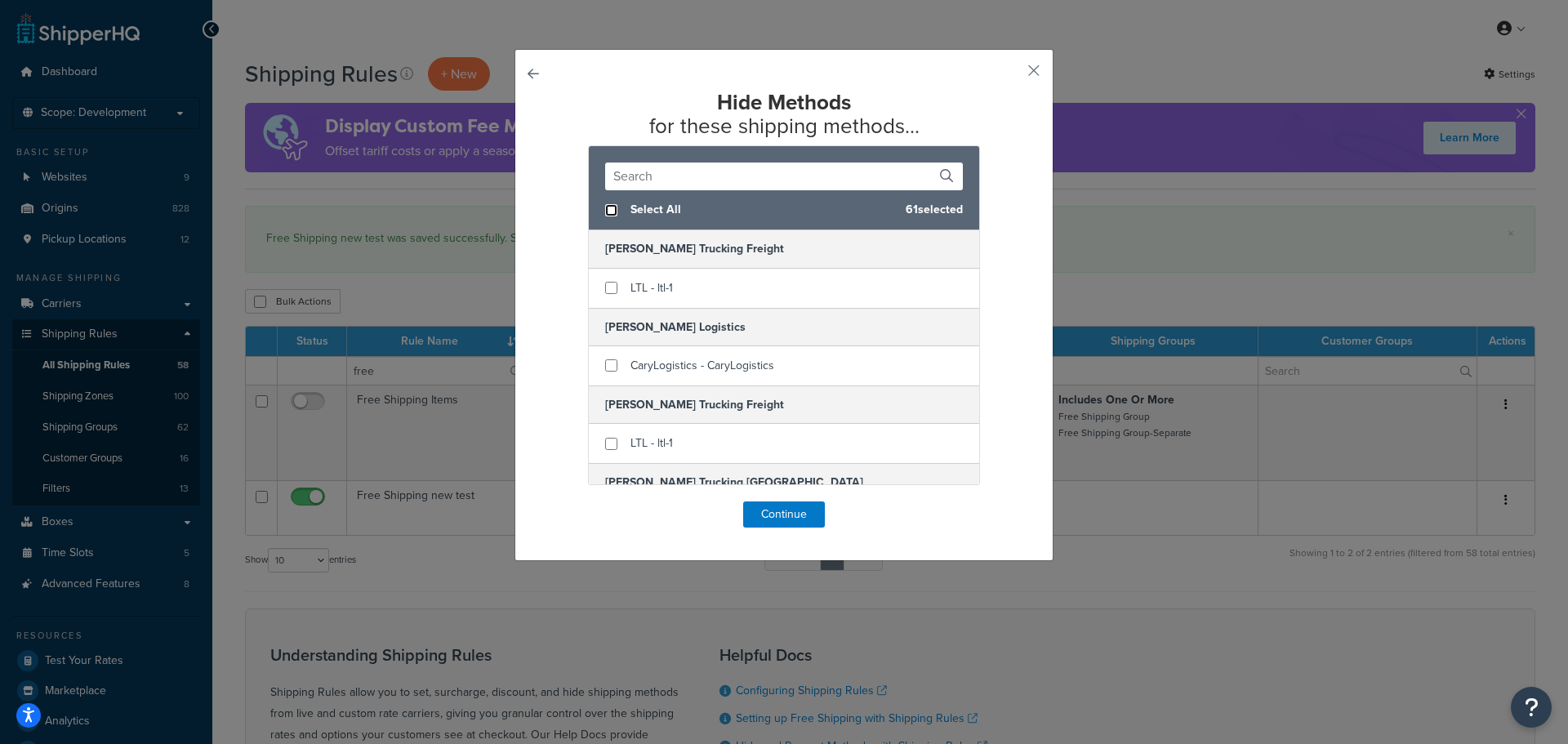
checkbox input "false"
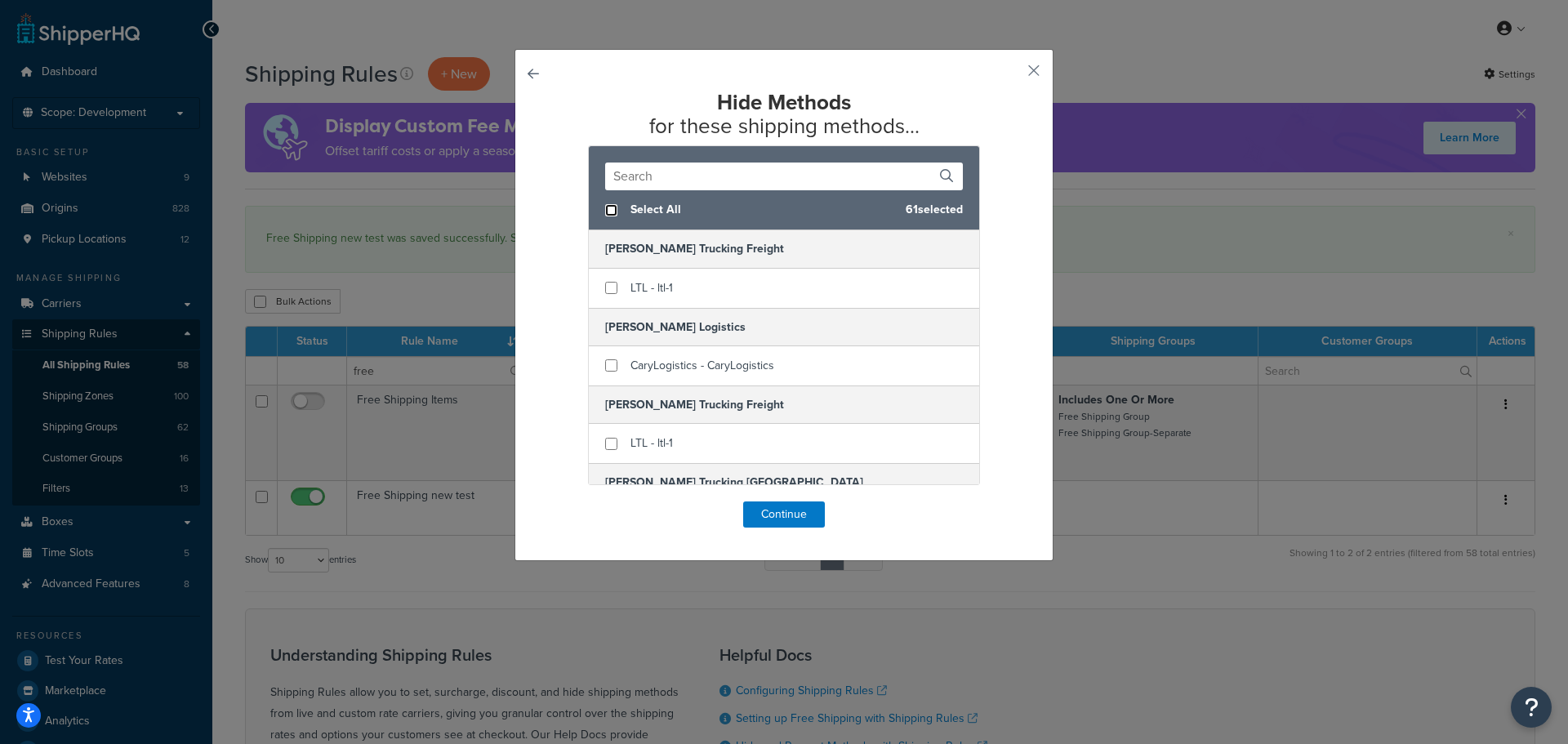
checkbox input "false"
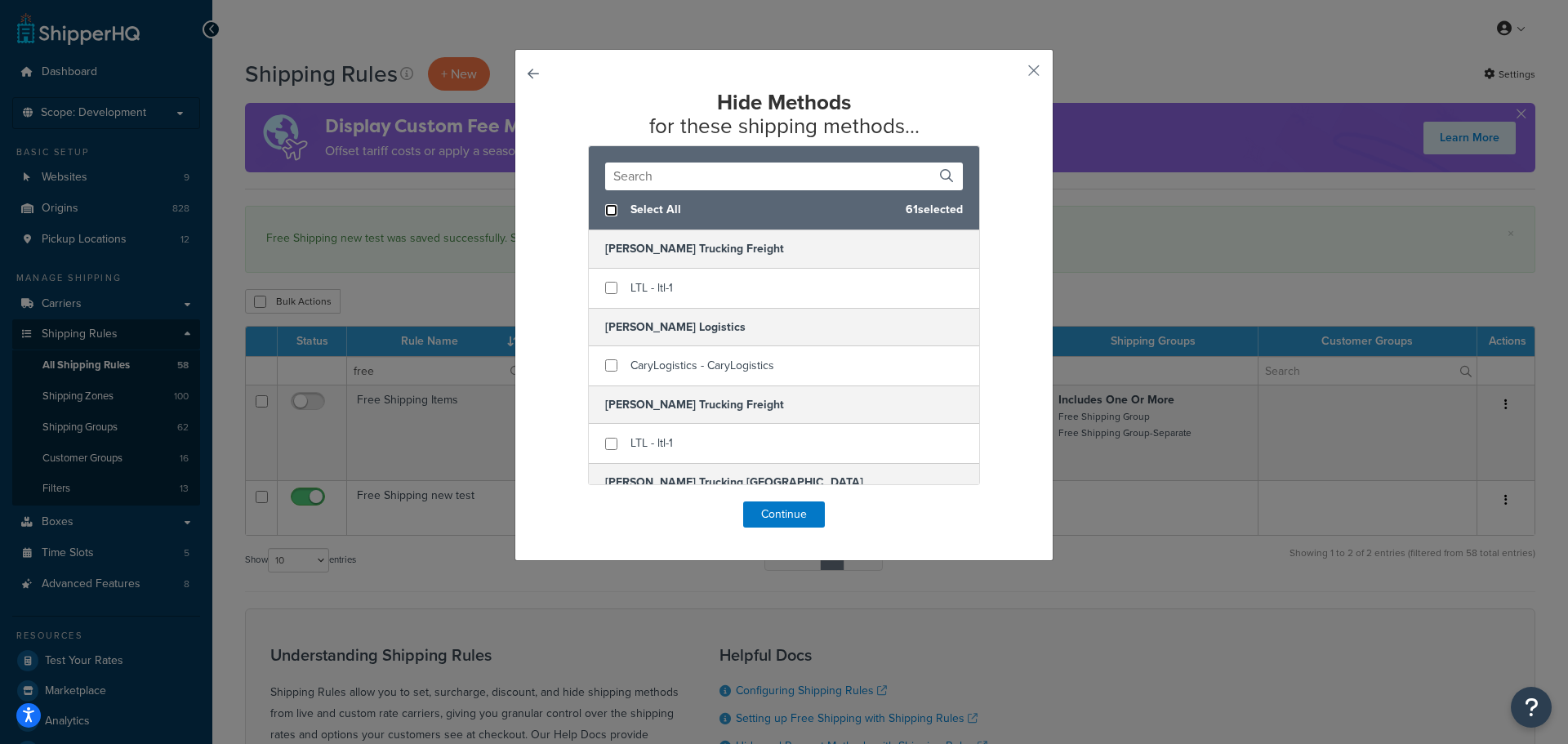
checkbox input "false"
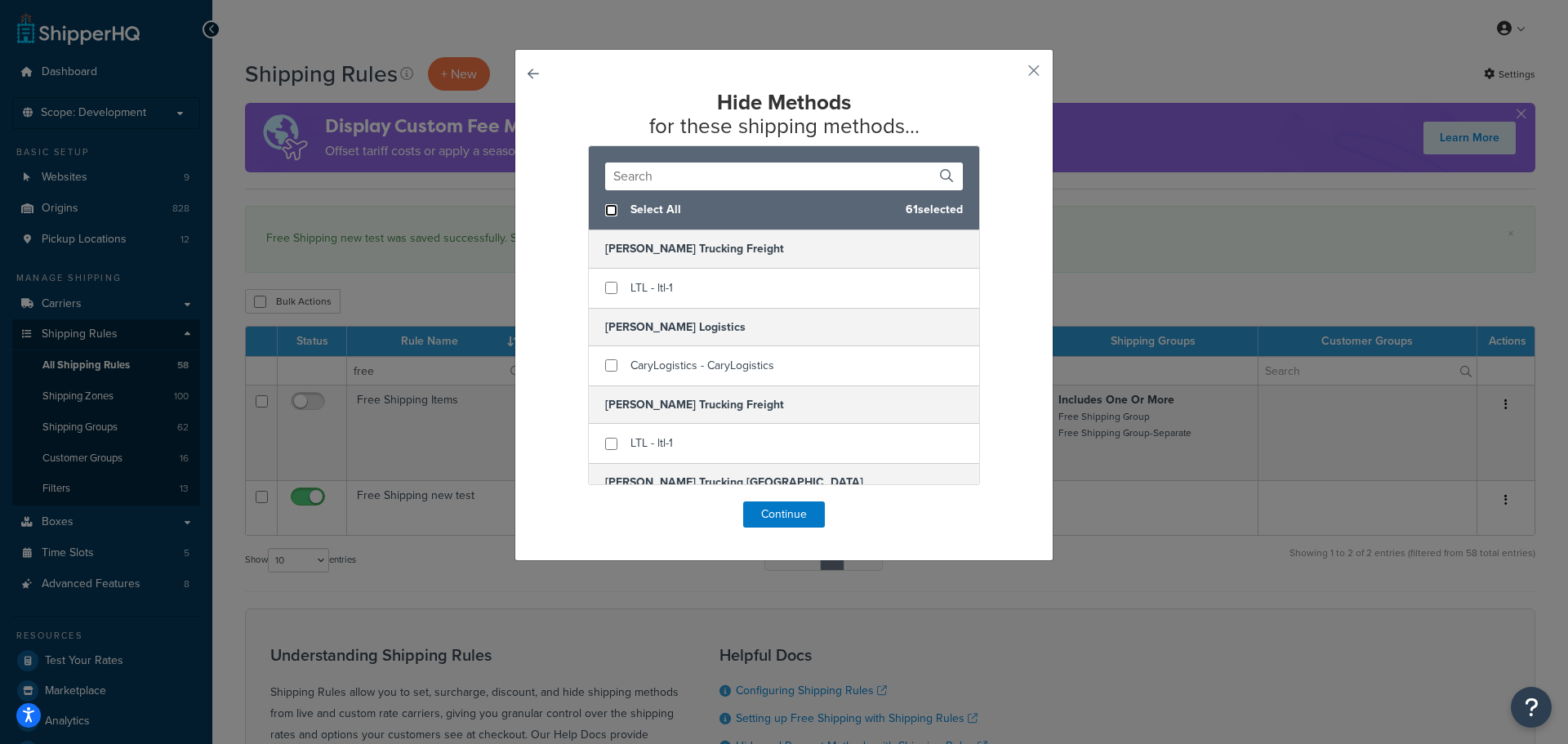
checkbox input "false"
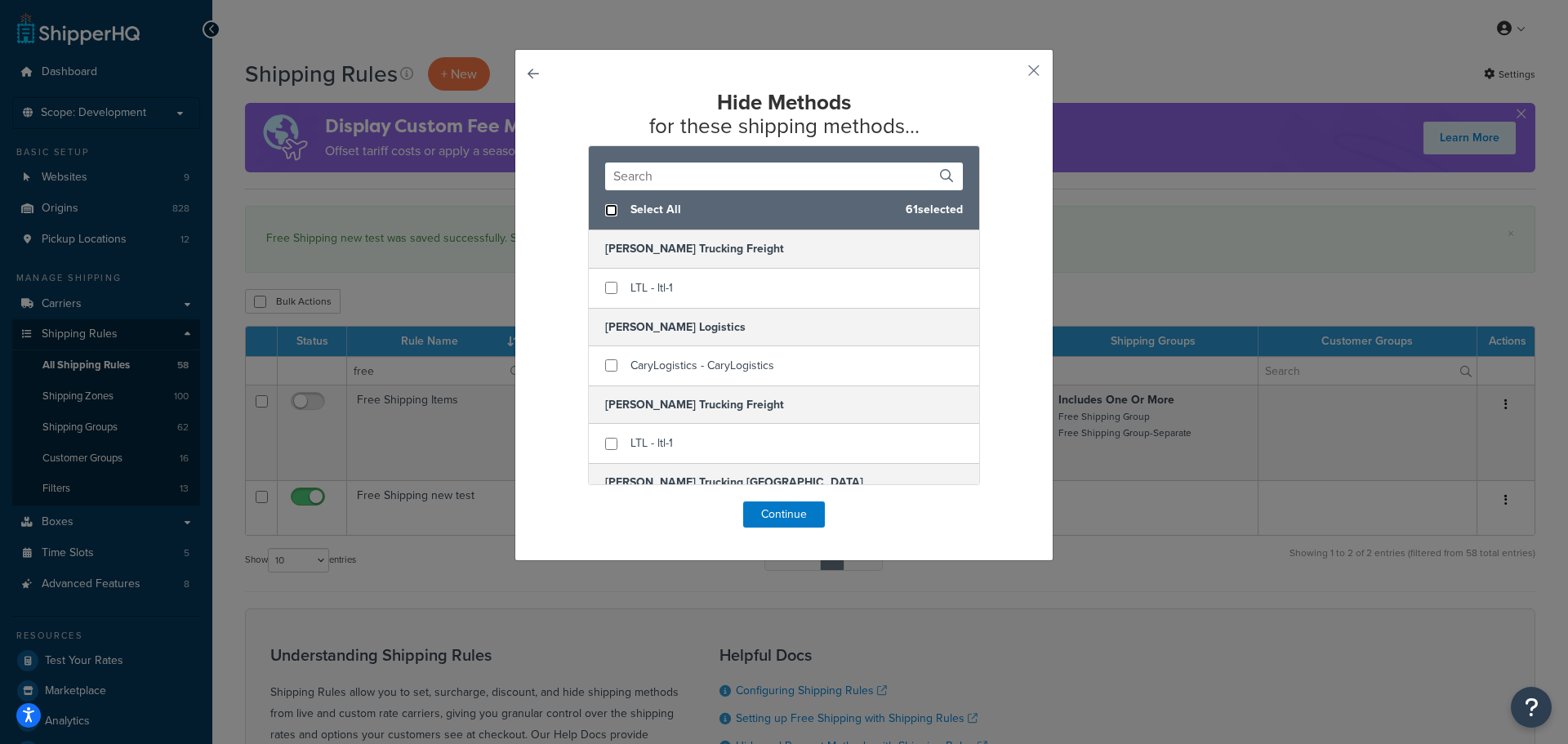
checkbox input "false"
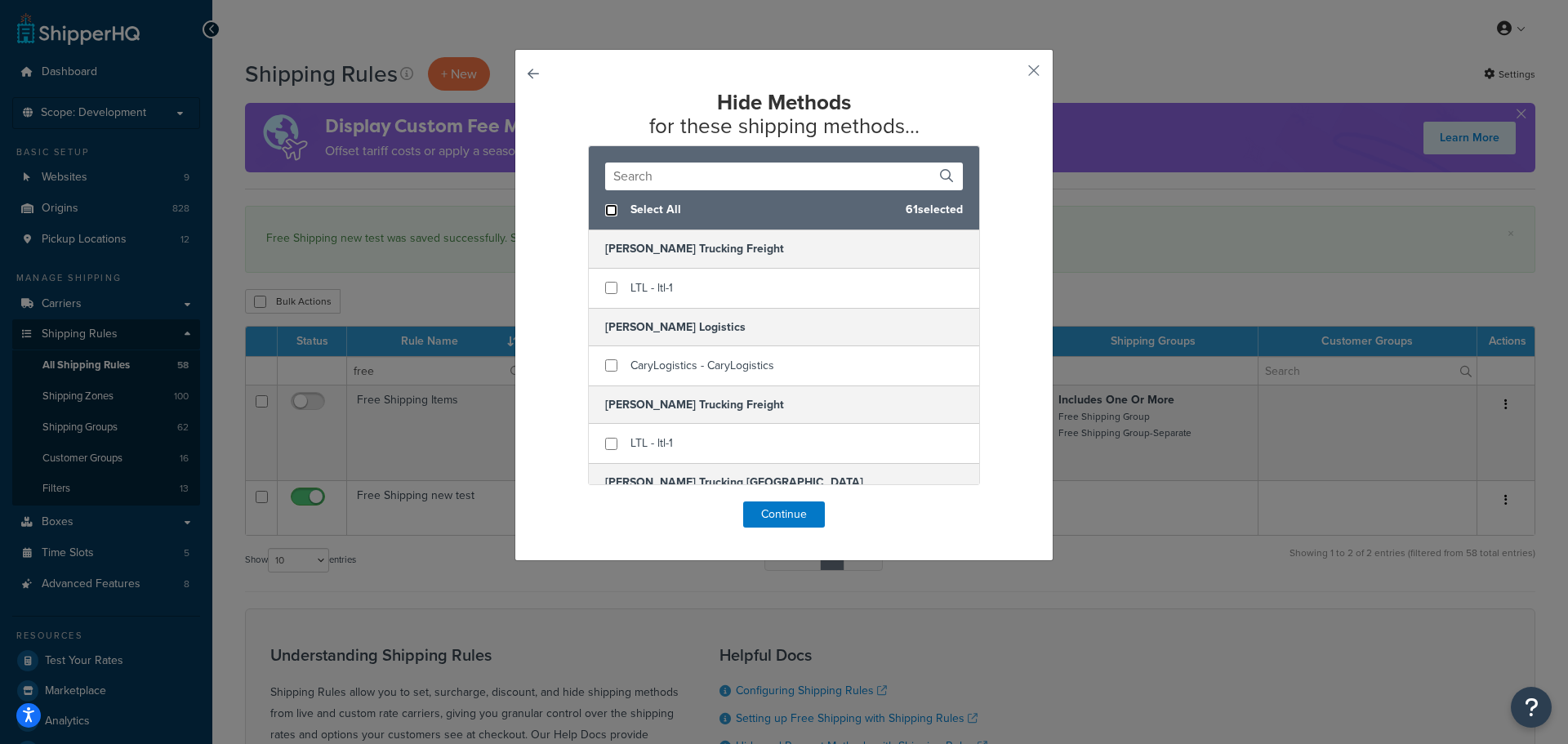
checkbox input "false"
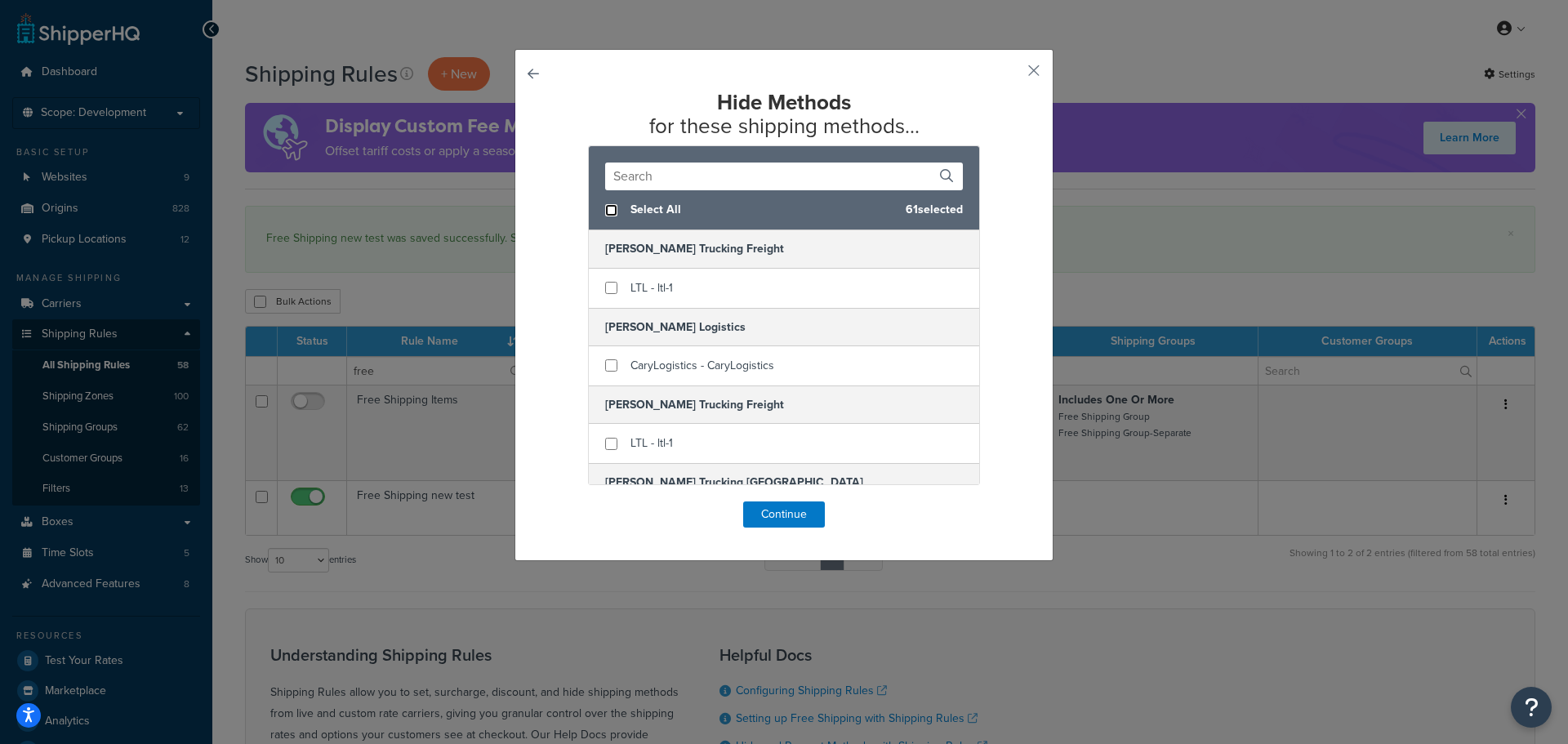
checkbox input "false"
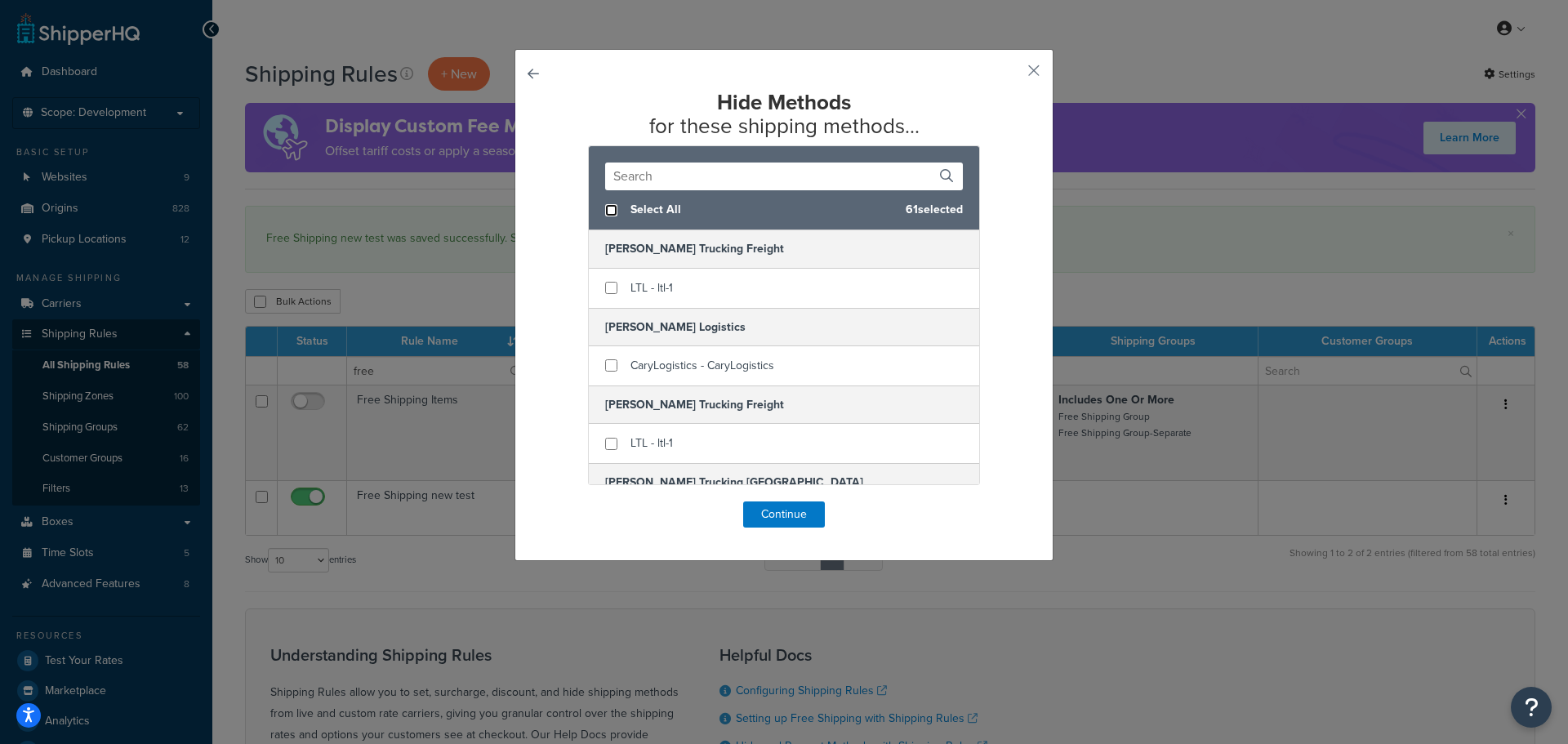
checkbox input "false"
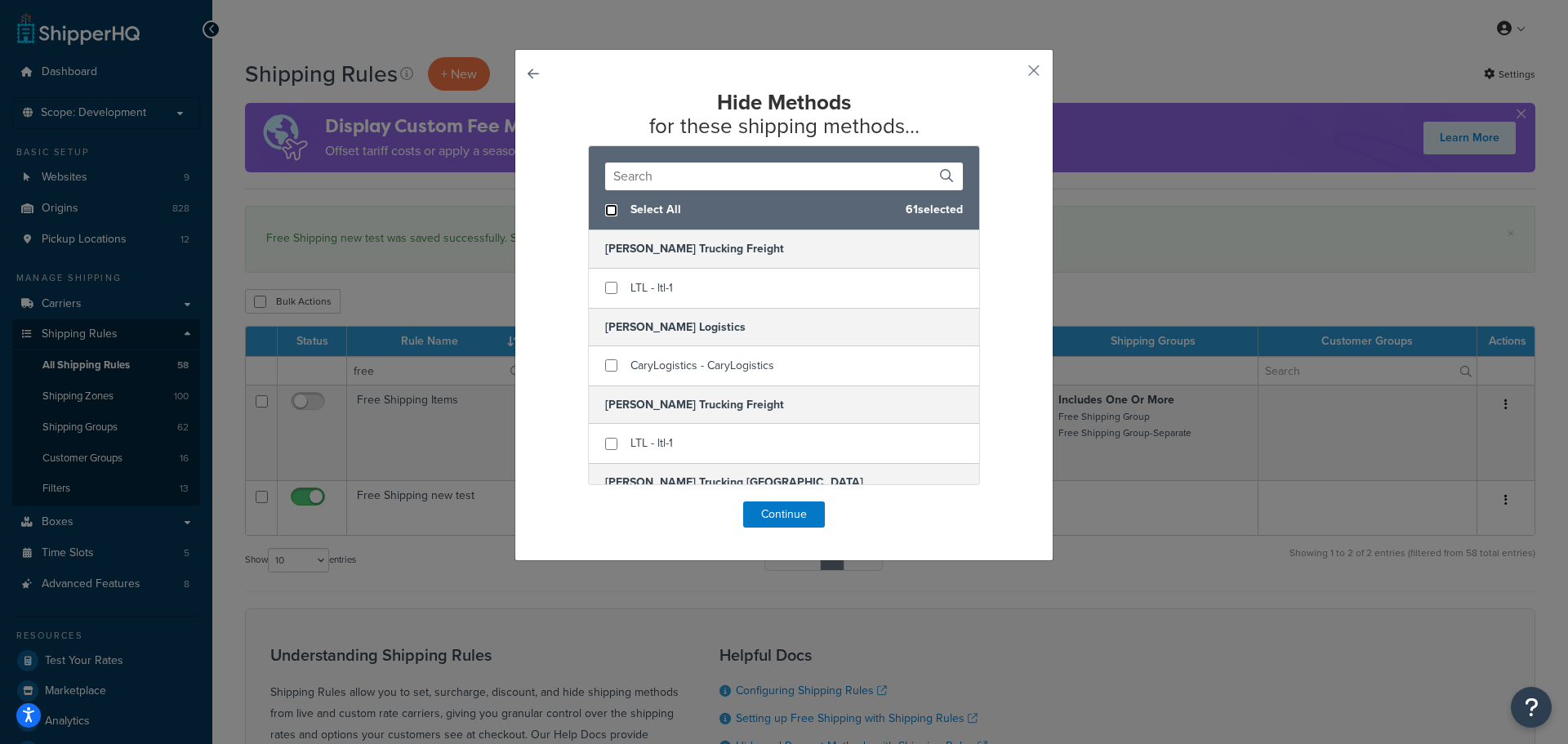
checkbox input "false"
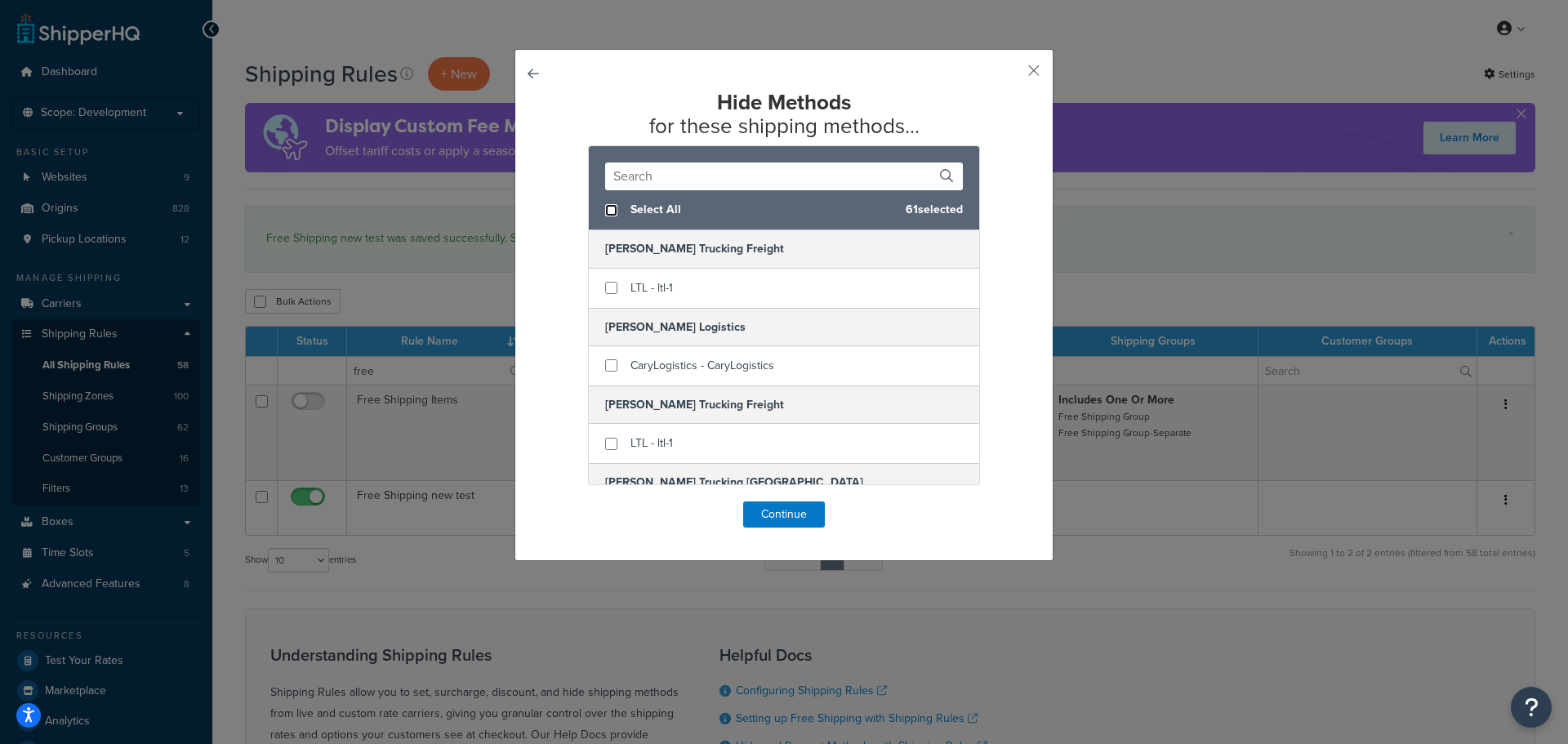
checkbox input "false"
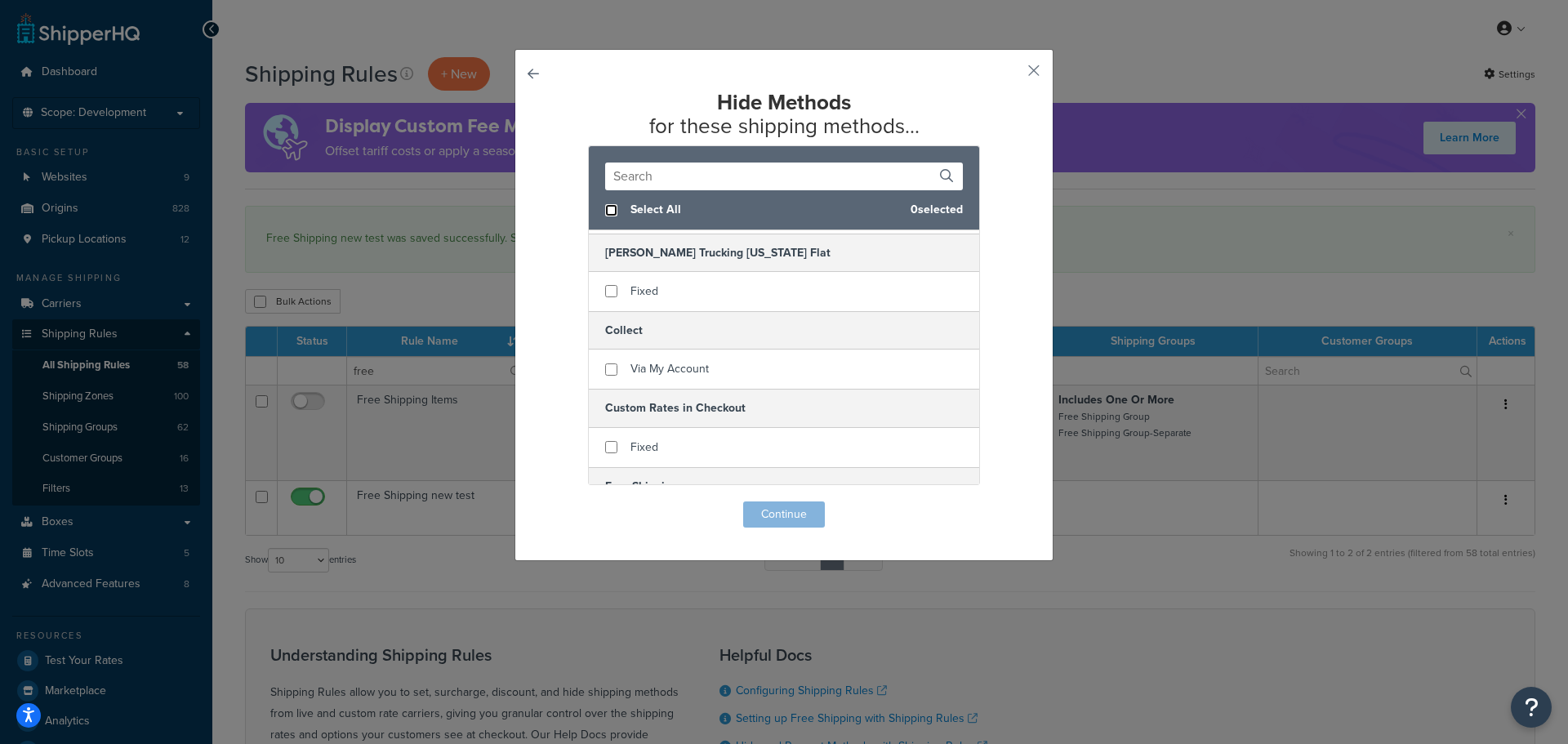
scroll to position [572, 0]
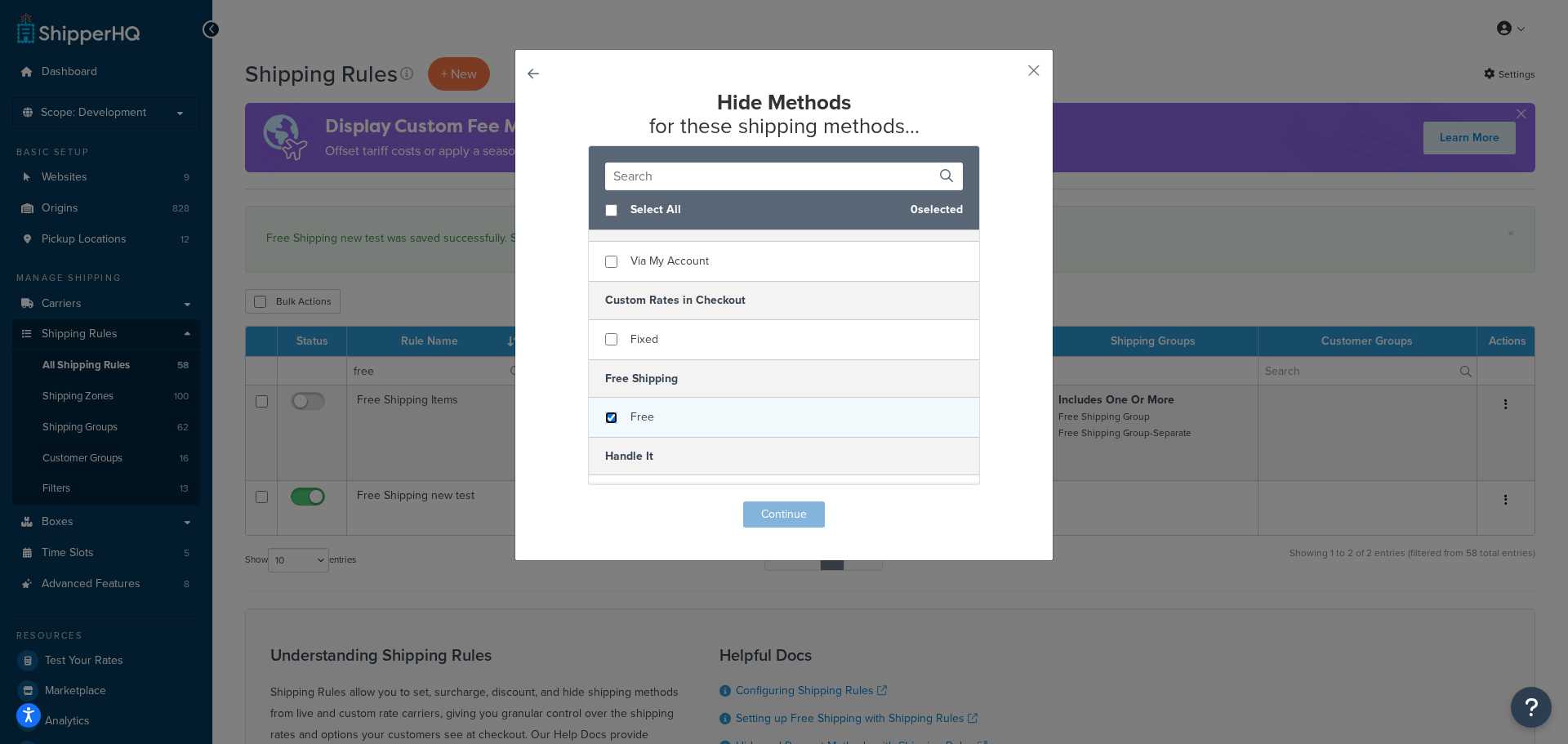
click at [606, 417] on input "checkbox" at bounding box center [611, 418] width 12 height 12
checkbox input "true"
click at [787, 506] on button "Continue" at bounding box center [783, 514] width 82 height 27
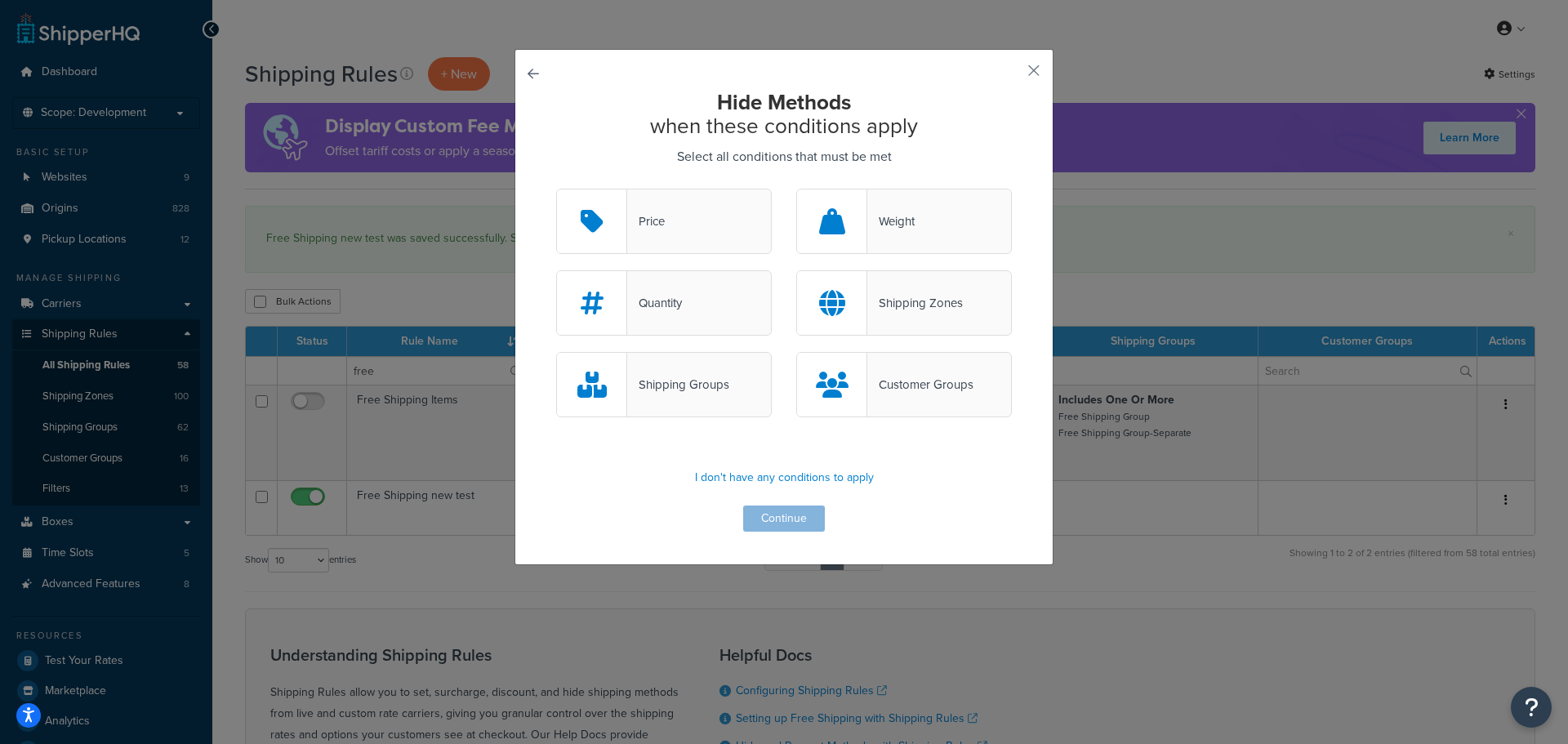
click at [673, 399] on div "Shipping Groups" at bounding box center [663, 384] width 215 height 65
click at [0, 0] on input "Shipping Groups" at bounding box center [0, 0] width 0 height 0
click at [673, 399] on div "Shipping Groups" at bounding box center [663, 384] width 215 height 65
click at [0, 0] on input "Shipping Groups" at bounding box center [0, 0] width 0 height 0
click at [717, 388] on div "Shipping Groups" at bounding box center [678, 384] width 102 height 23
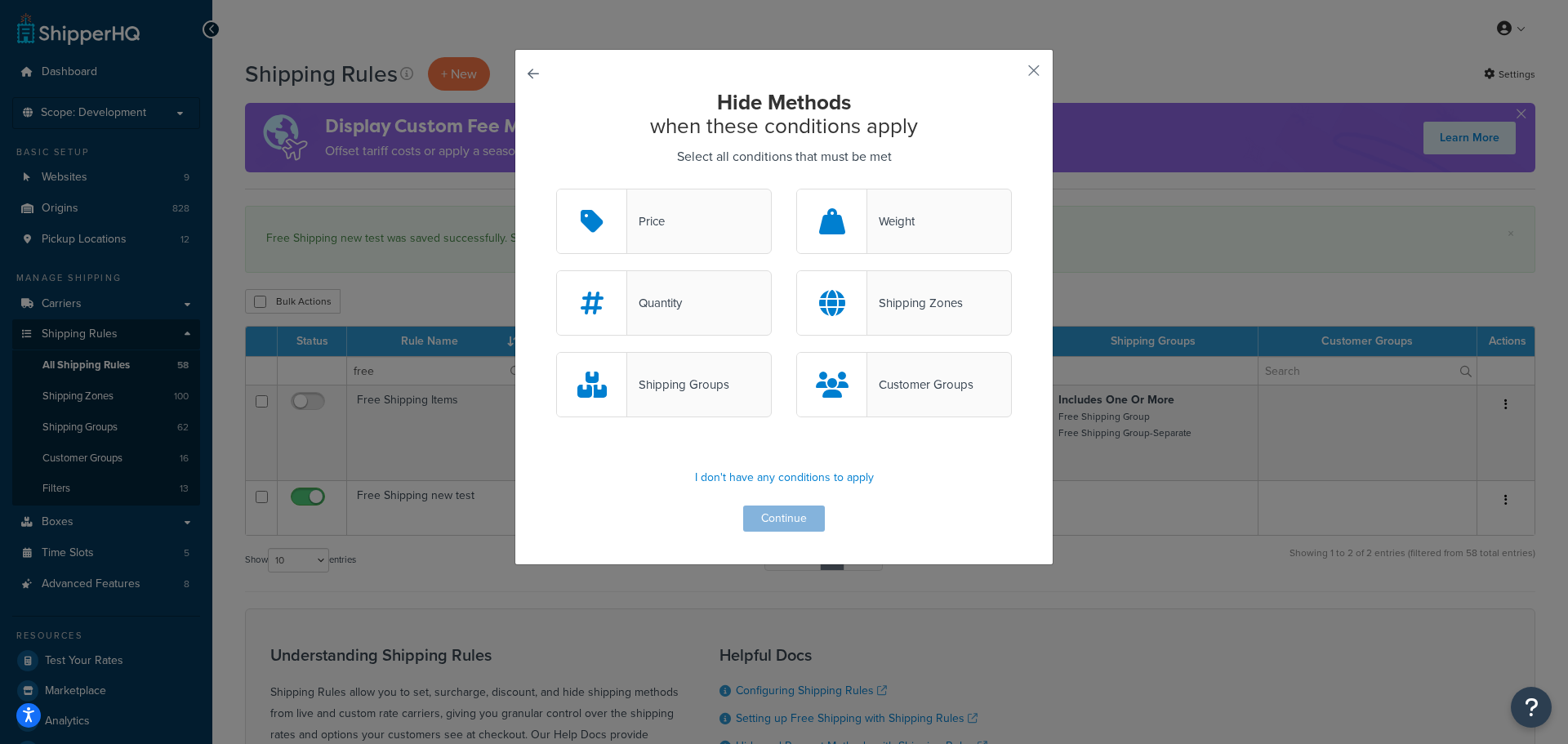
click at [0, 0] on input "Shipping Groups" at bounding box center [0, 0] width 0 height 0
click at [777, 512] on button "Continue" at bounding box center [783, 518] width 82 height 27
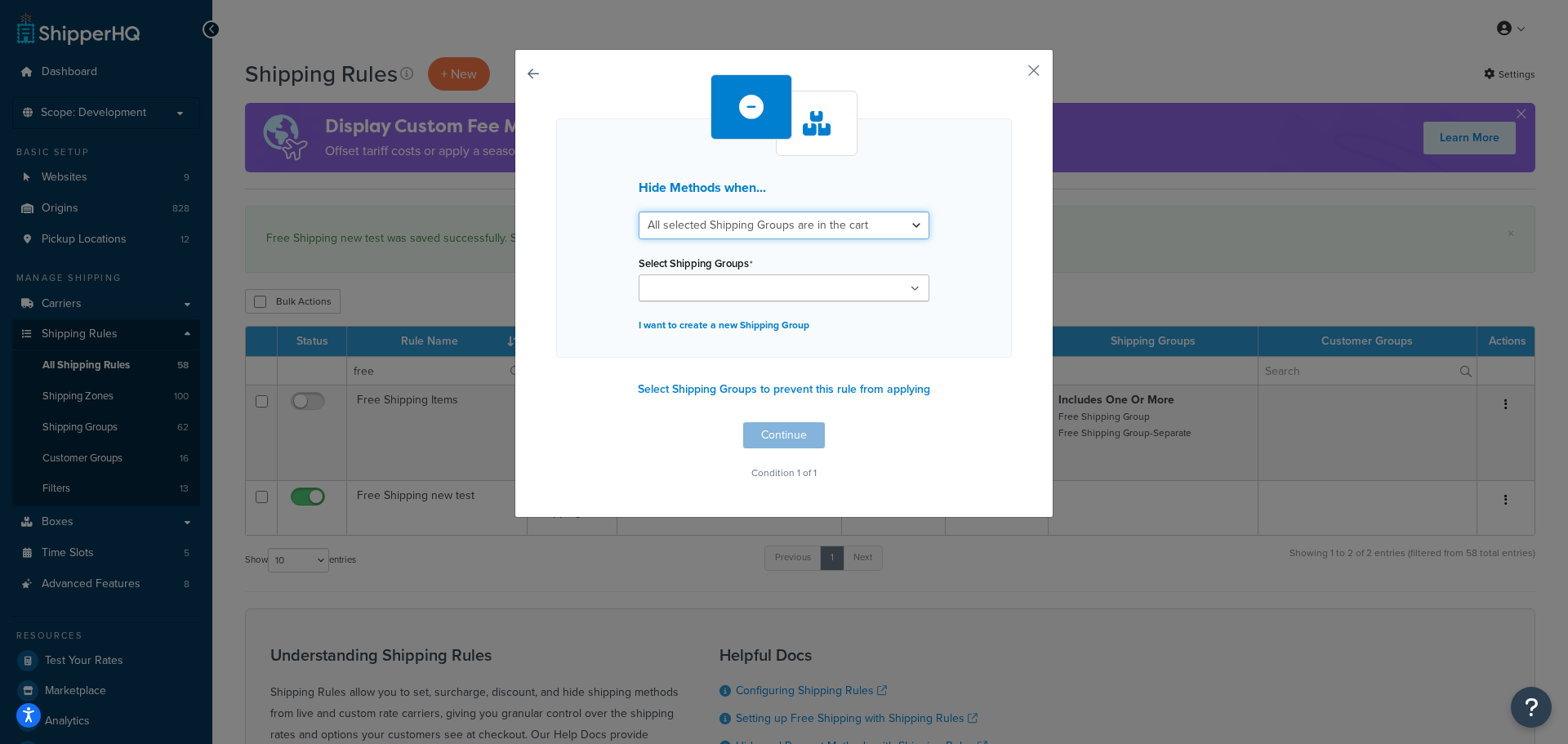
click at [892, 234] on select "All selected Shipping Groups are in the cart Any selected Shipping Groups are i…" at bounding box center [784, 225] width 291 height 28
select select "any"
click at [639, 211] on select "All selected Shipping Groups are in the cart Any selected Shipping Groups are i…" at bounding box center [784, 225] width 291 height 28
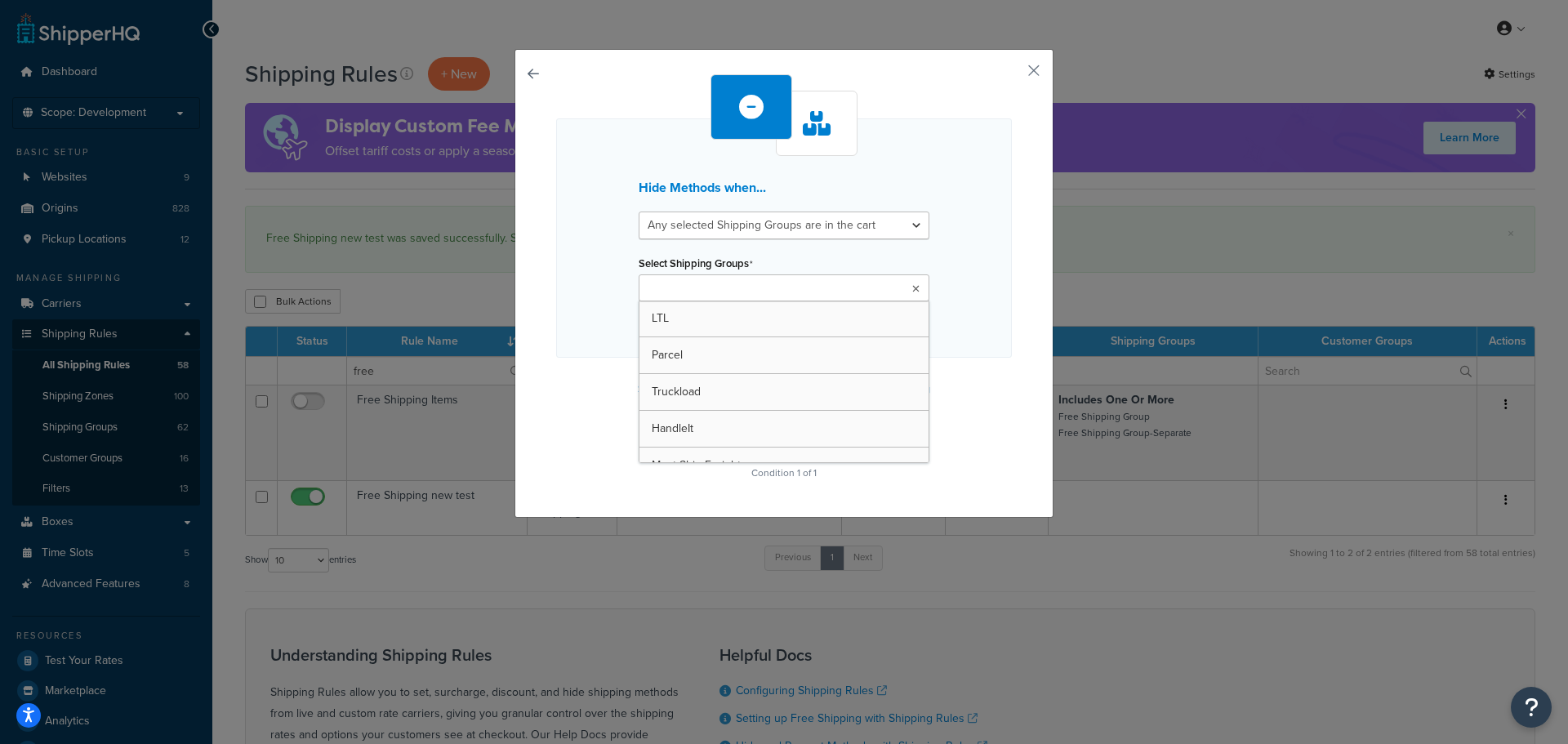
click at [909, 282] on ul at bounding box center [784, 287] width 291 height 27
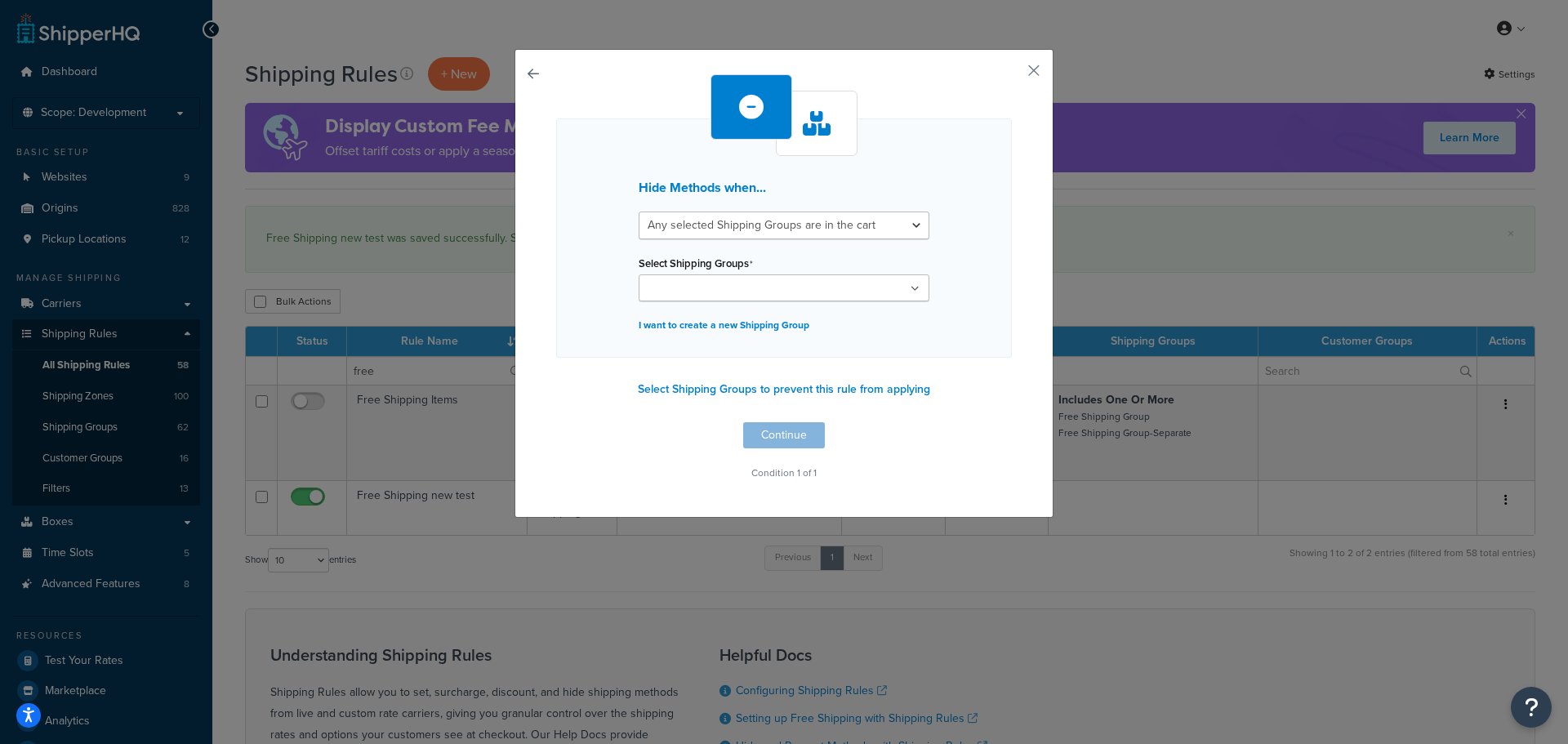
click at [1000, 429] on div "Hide Methods when... All selected Shipping Groups are in the cart Any selected …" at bounding box center [784, 279] width 456 height 410
click at [798, 390] on button "Select Shipping Groups to prevent this rule from applying" at bounding box center [784, 389] width 303 height 25
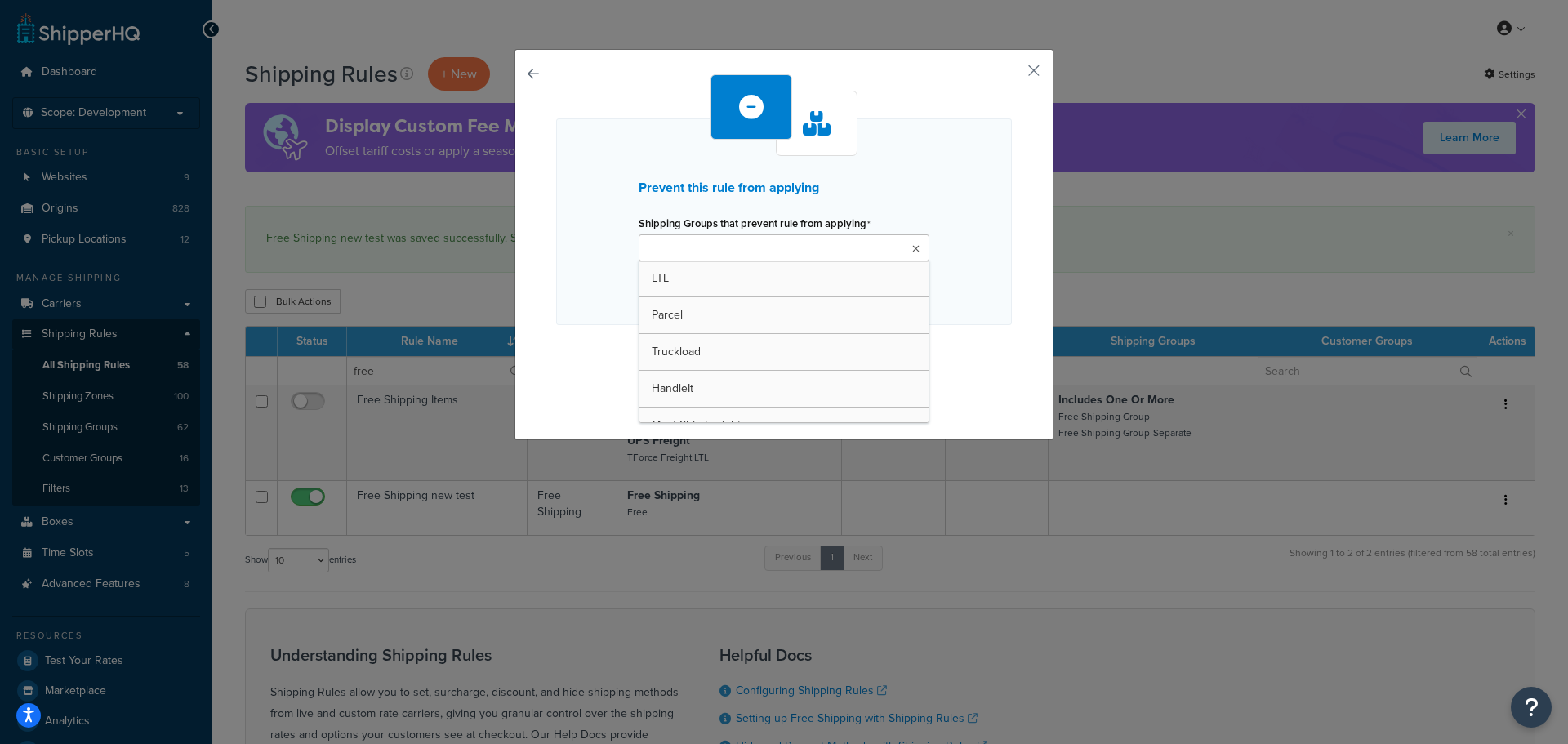
click at [909, 257] on ul at bounding box center [784, 248] width 291 height 27
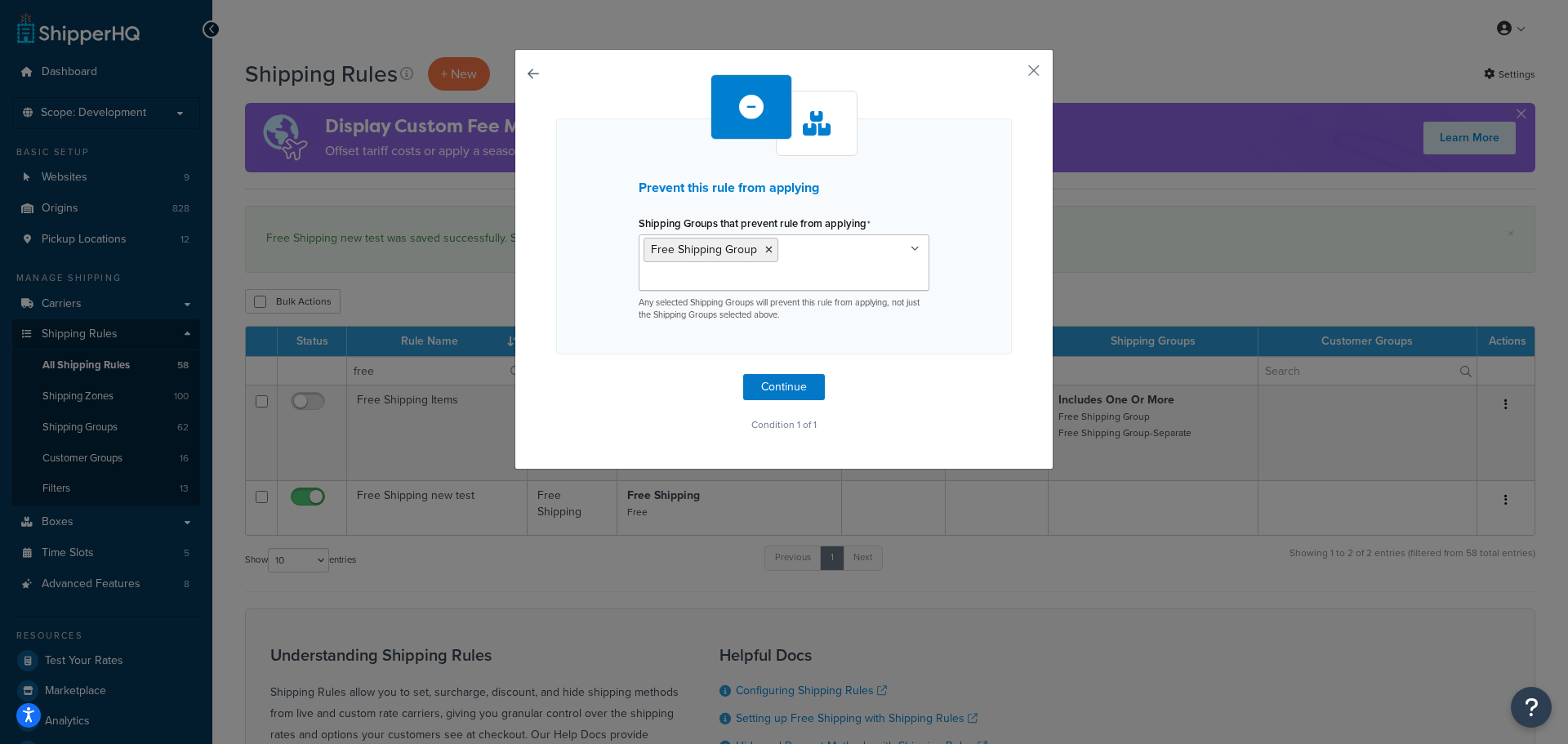
click at [978, 371] on div "Prevent this rule from applying Shipping Groups that prevent rule from applying…" at bounding box center [784, 256] width 456 height 362
click at [795, 384] on button "Continue" at bounding box center [783, 387] width 82 height 27
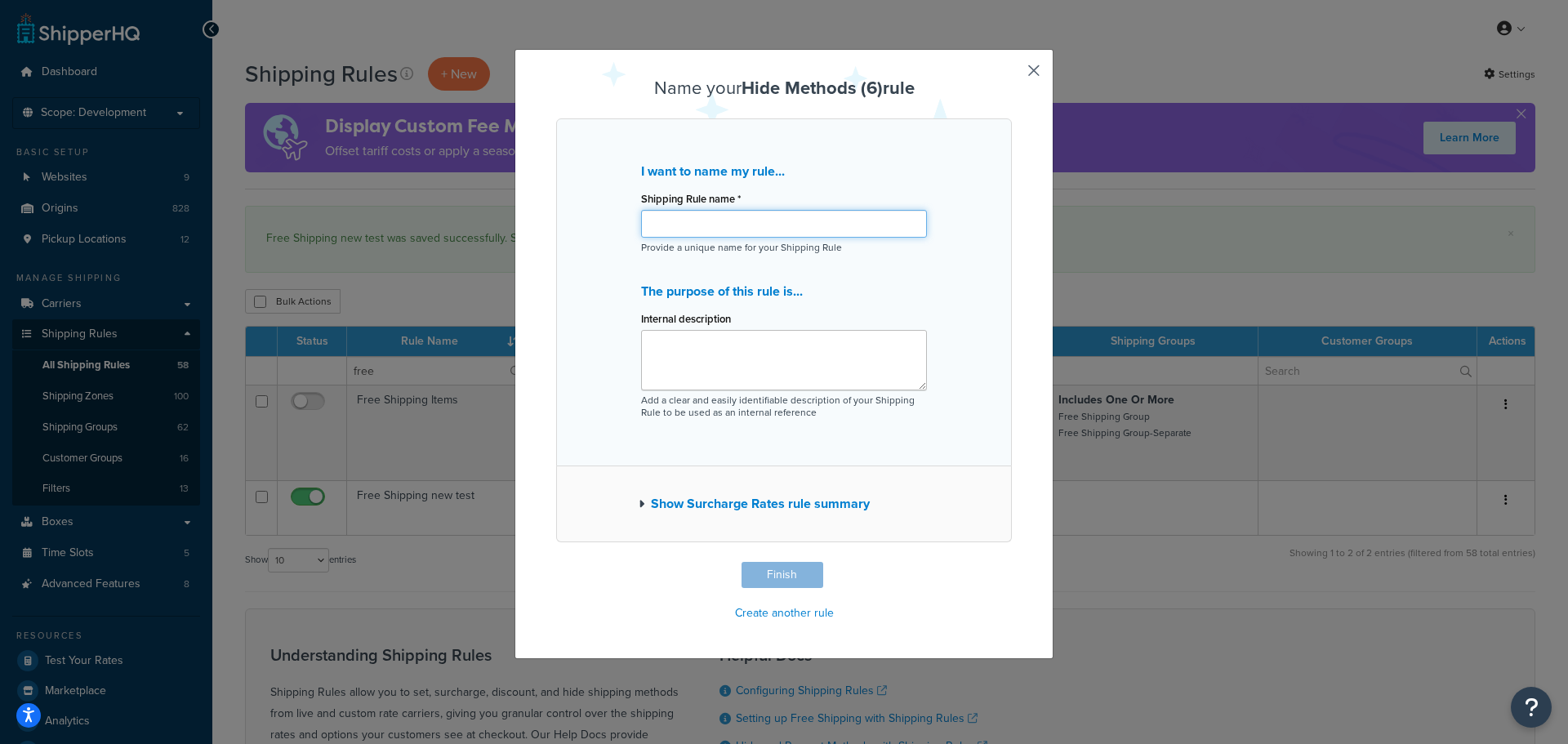
click at [770, 231] on input "Shipping Rule name *" at bounding box center [783, 224] width 286 height 28
type input "Free Shipping Test 1"
click at [769, 564] on button "Finish" at bounding box center [782, 575] width 82 height 27
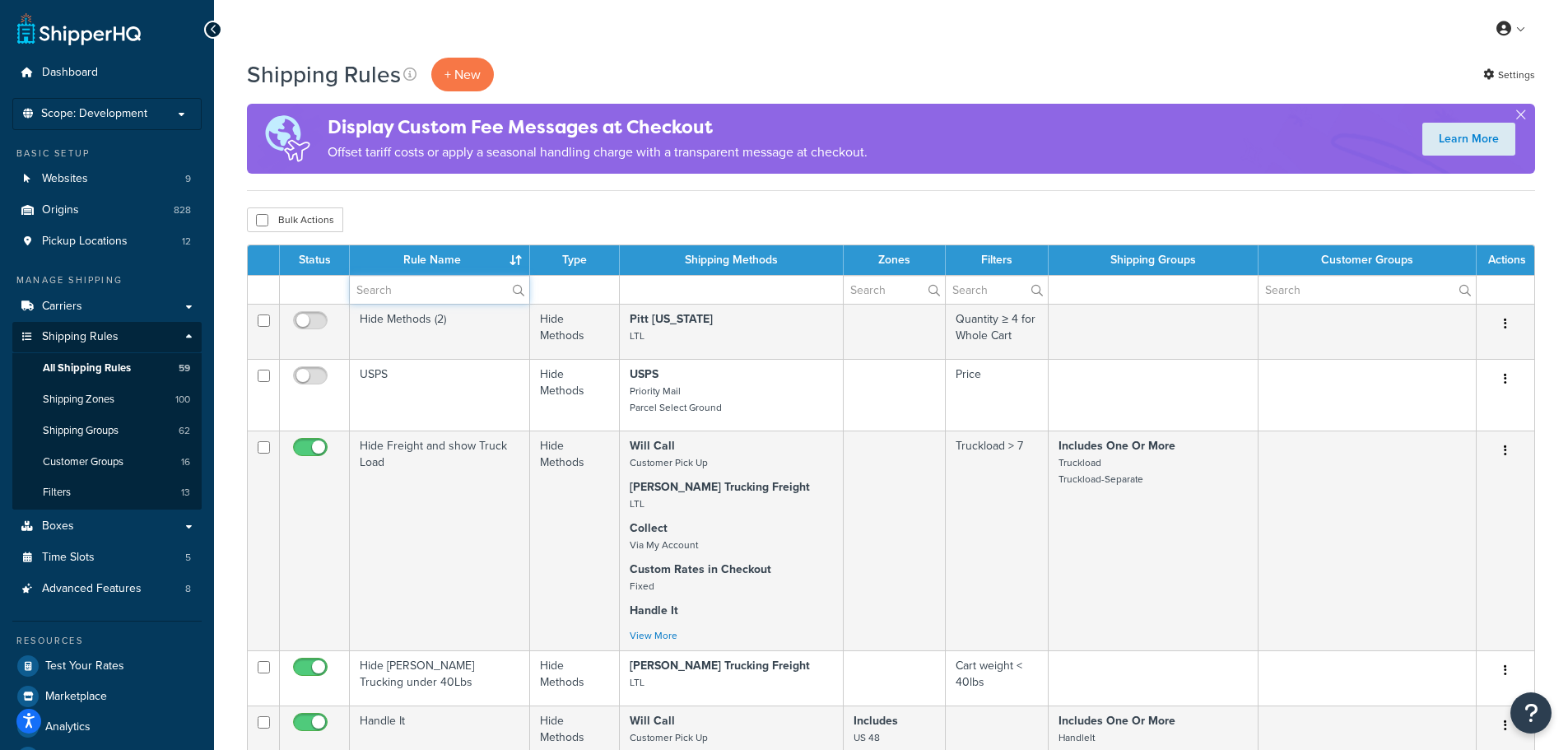
click at [476, 295] on input "text" at bounding box center [439, 289] width 179 height 28
type input "free"
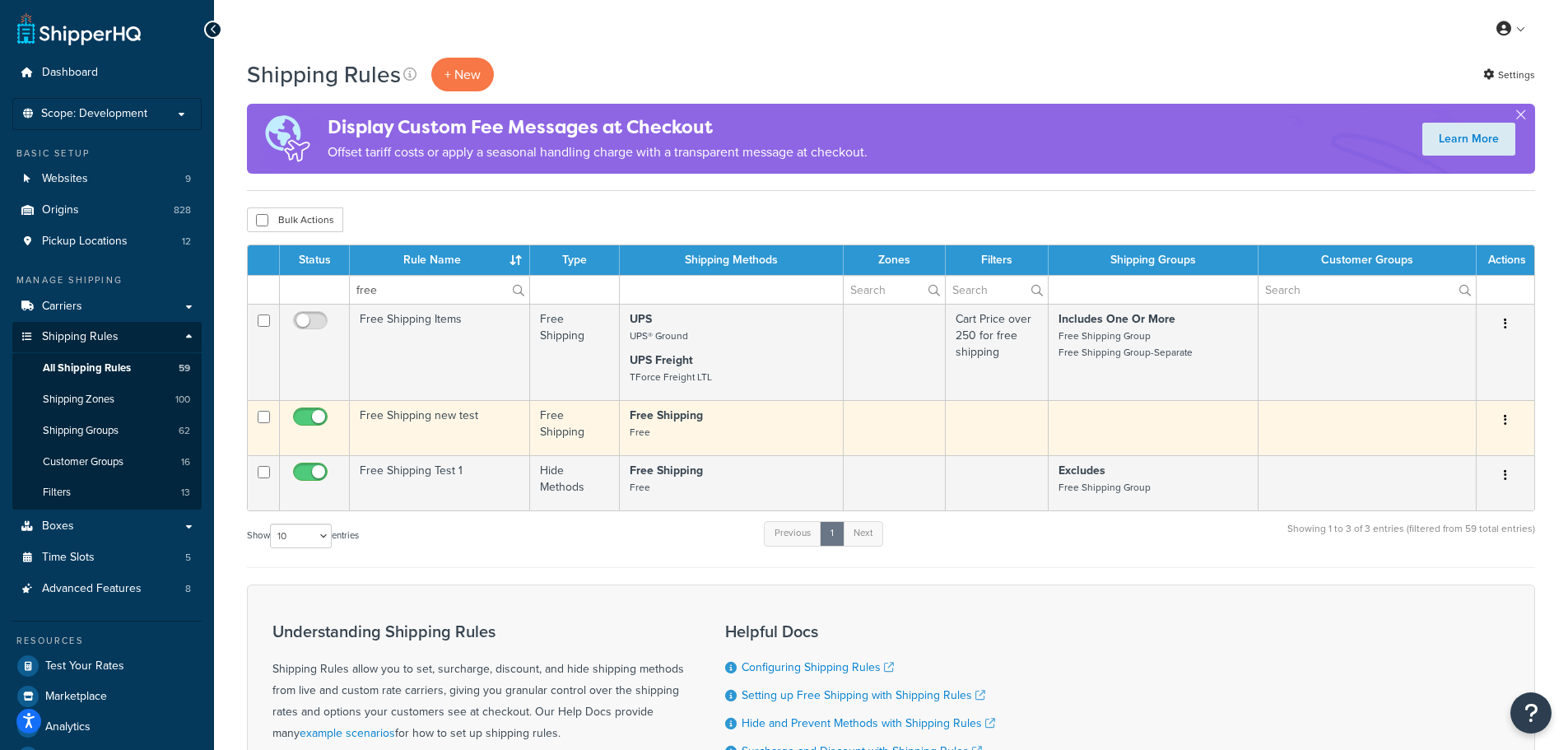
click at [308, 412] on input "checkbox" at bounding box center [313, 421] width 46 height 21
checkbox input "false"
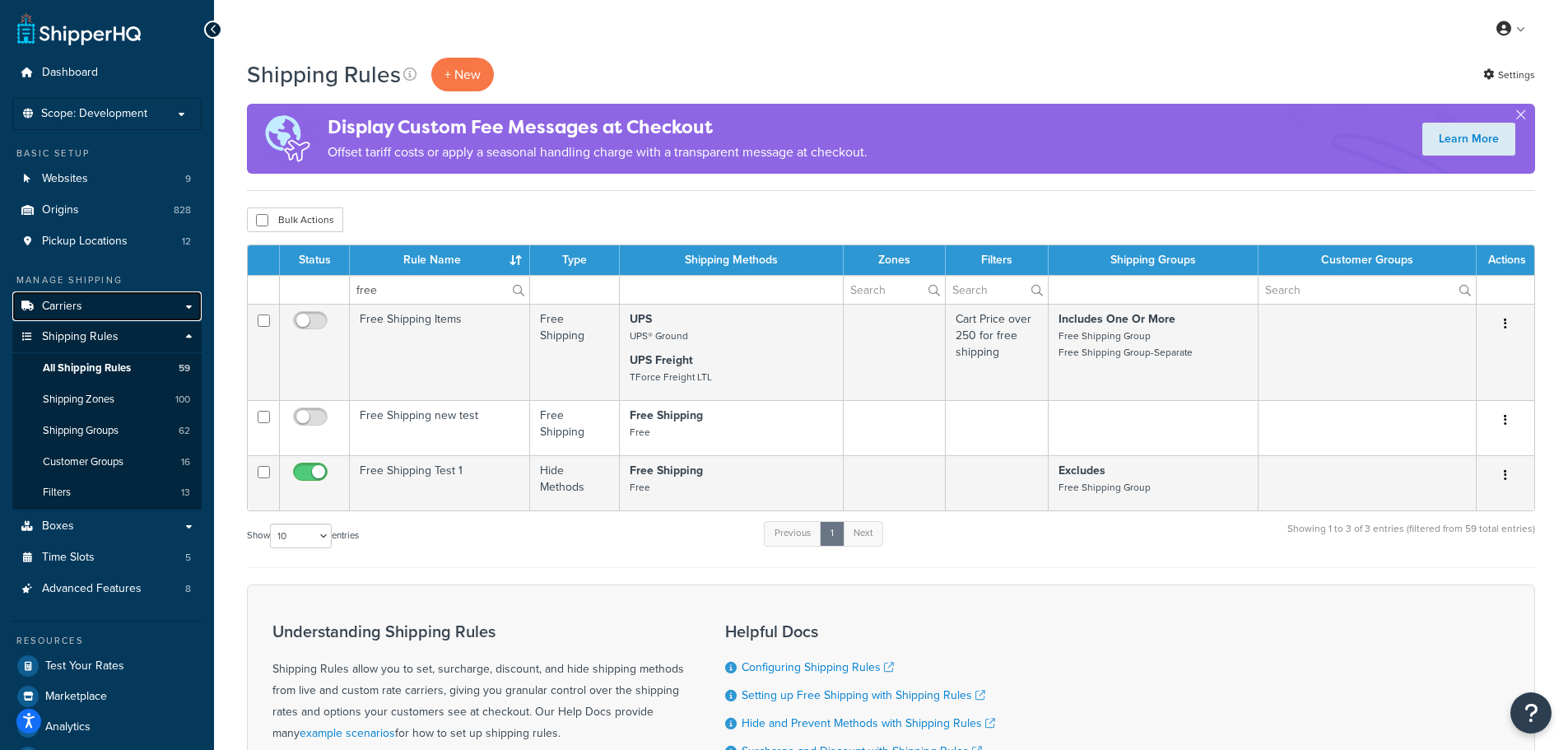
click at [102, 311] on link "Carriers" at bounding box center [106, 306] width 189 height 31
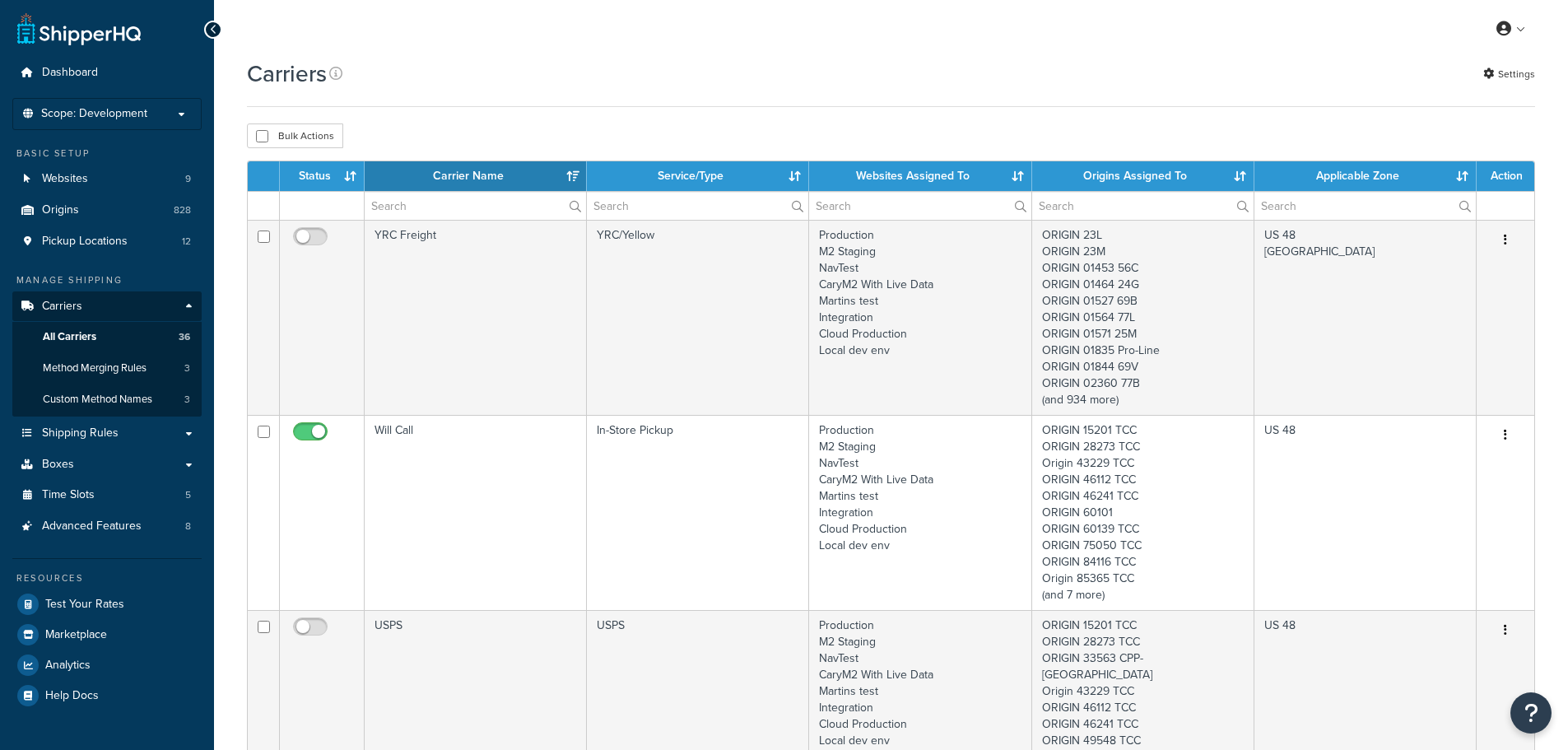
select select "15"
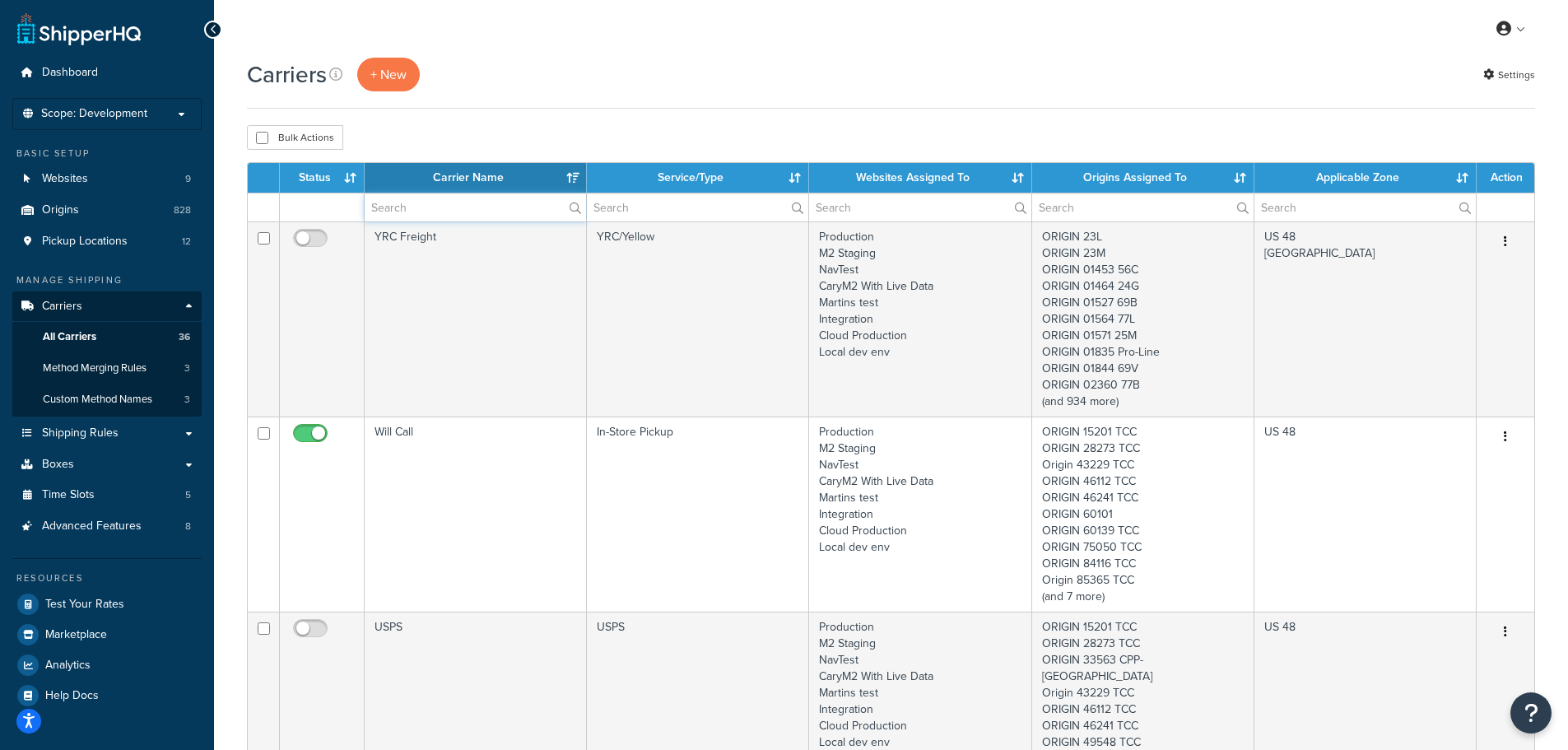
click at [397, 212] on input "text" at bounding box center [475, 207] width 222 height 28
click at [80, 334] on span "All Carriers" at bounding box center [69, 337] width 53 height 14
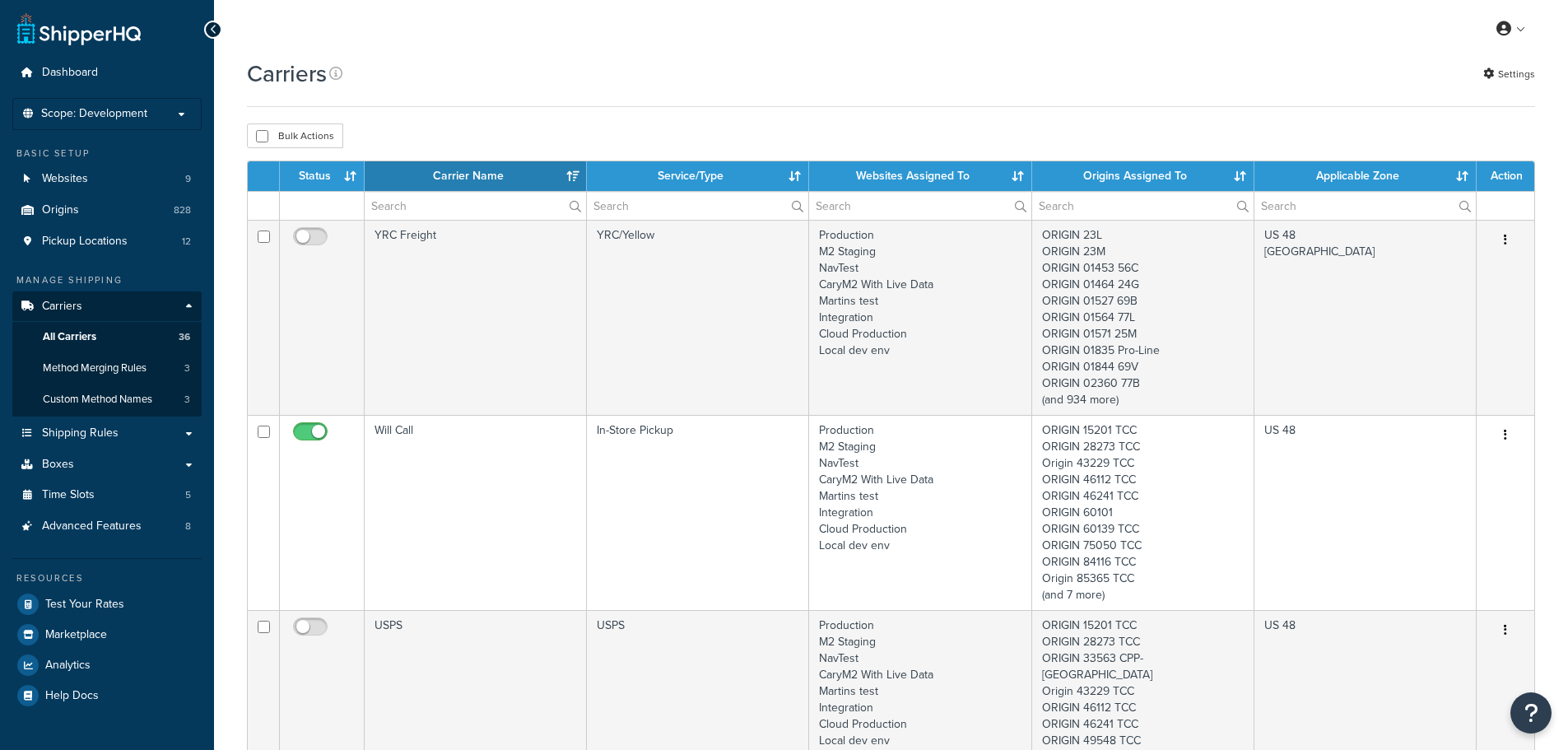
select select "15"
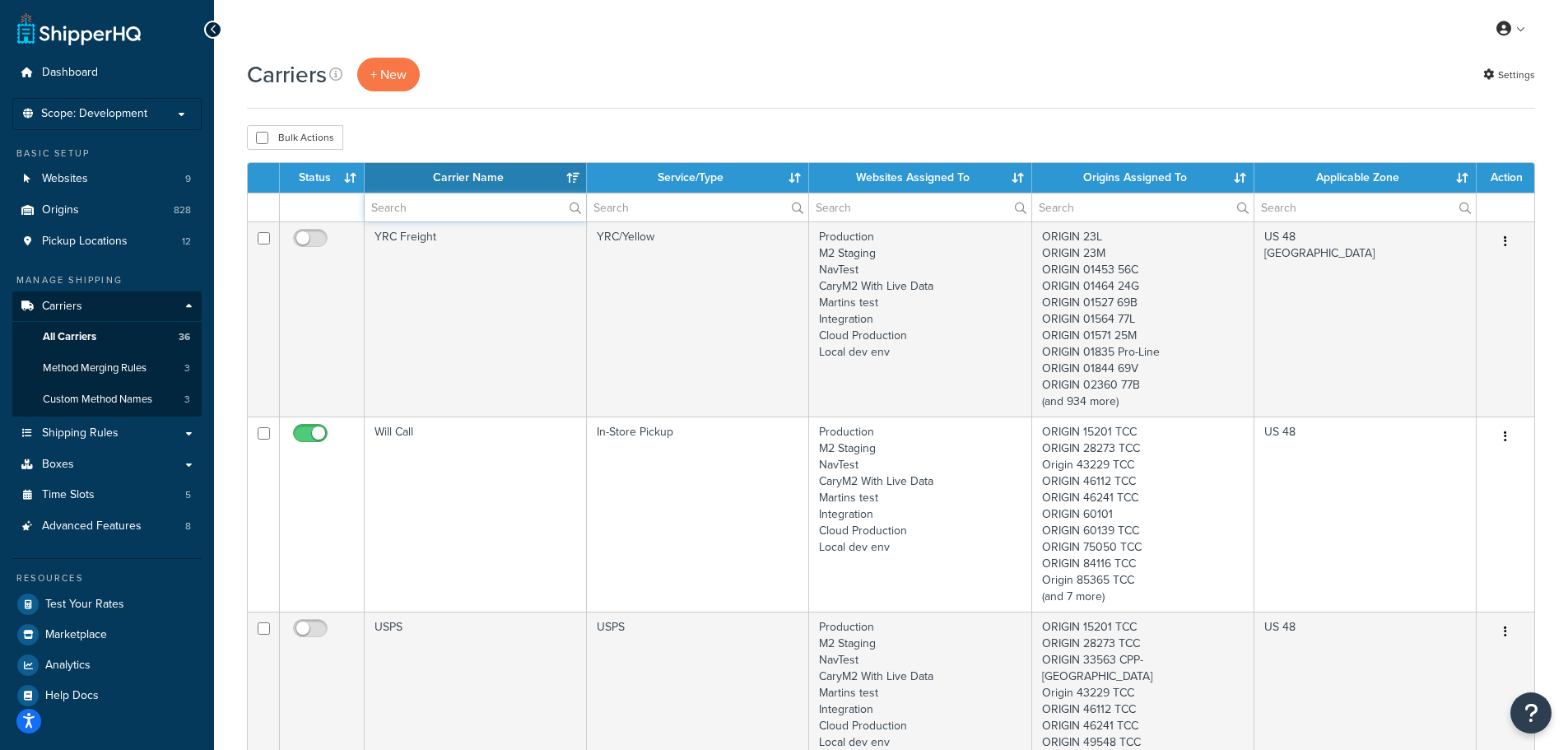
click at [427, 208] on input "text" at bounding box center [475, 207] width 222 height 28
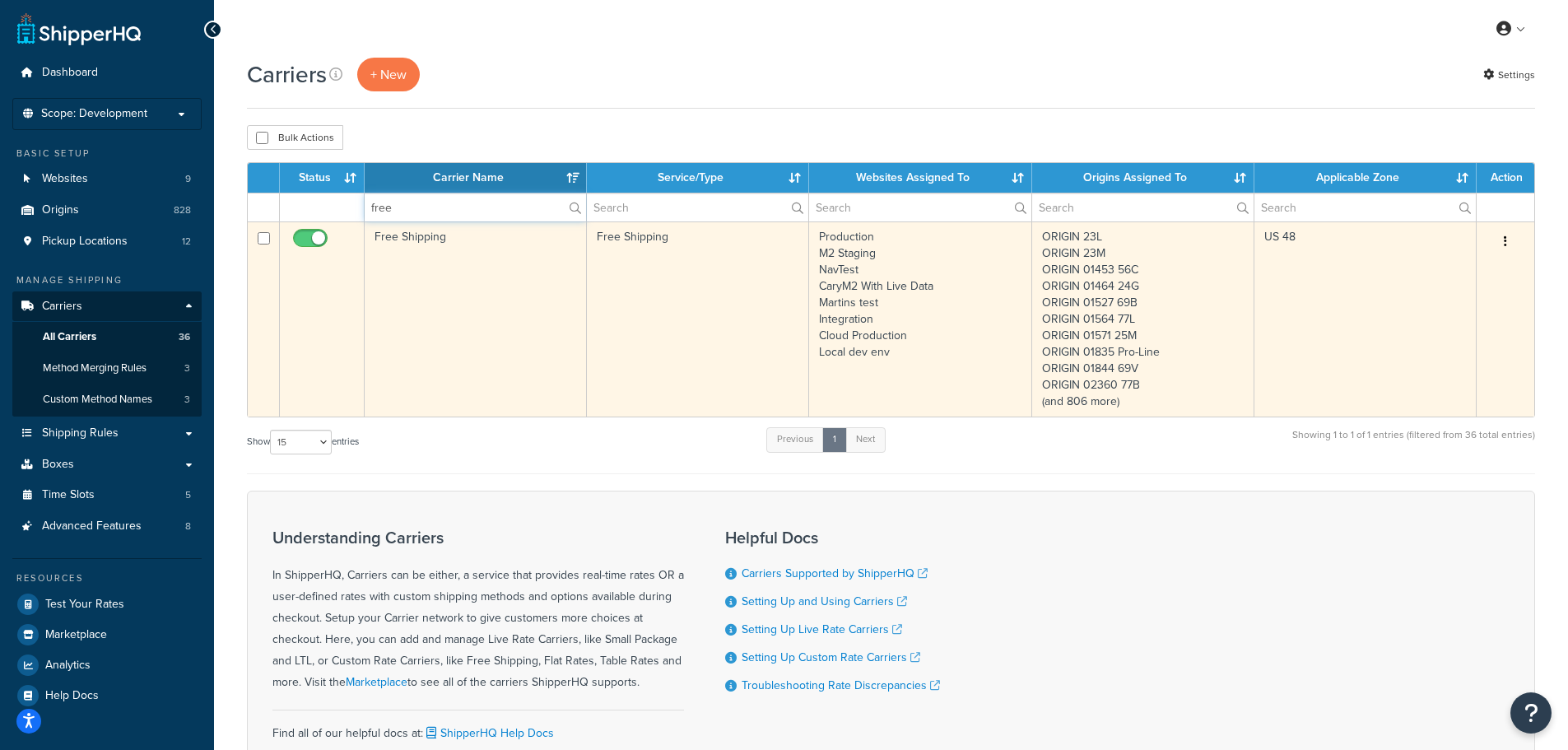
type input "free"
click at [436, 249] on td "Free Shipping" at bounding box center [475, 319] width 222 height 195
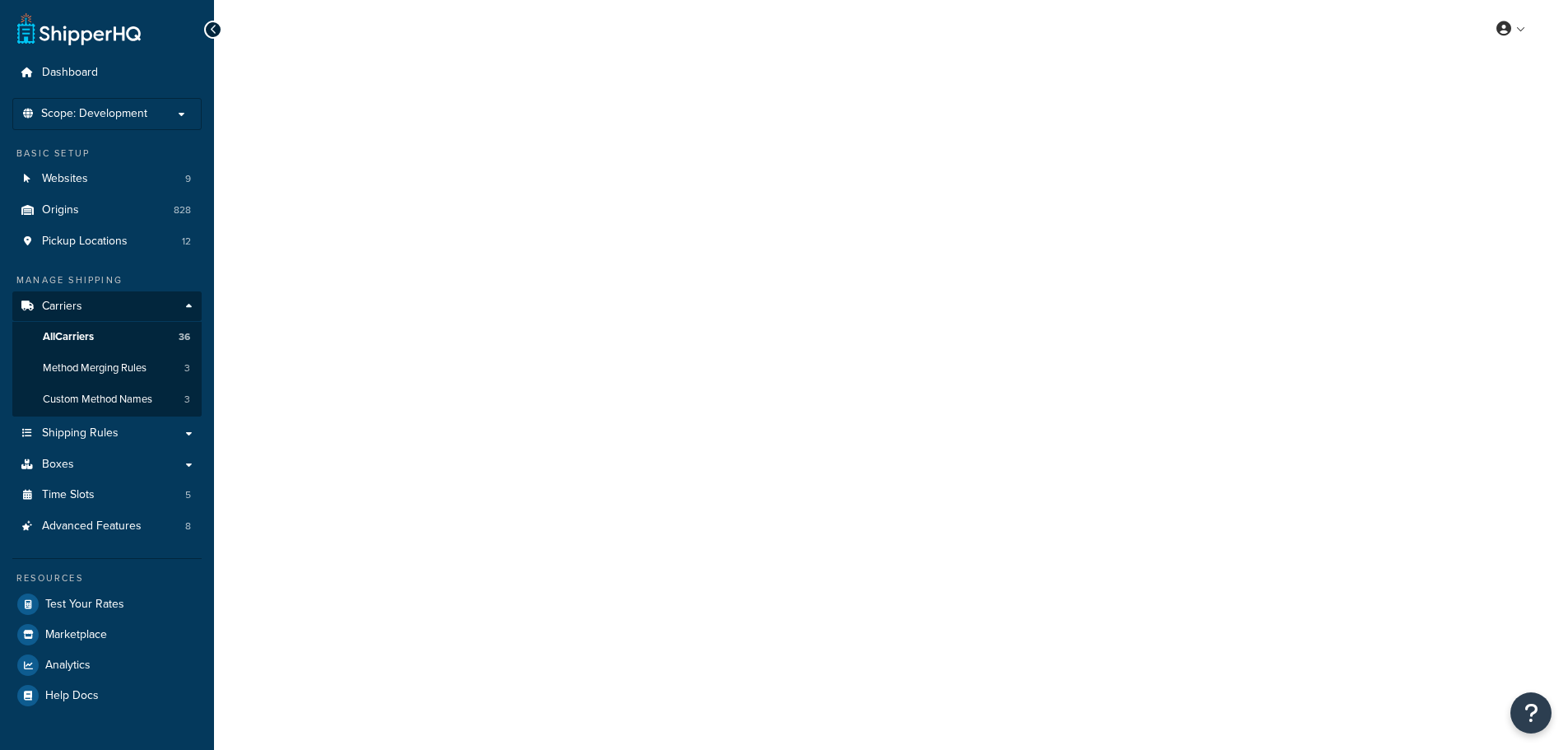
select select "free"
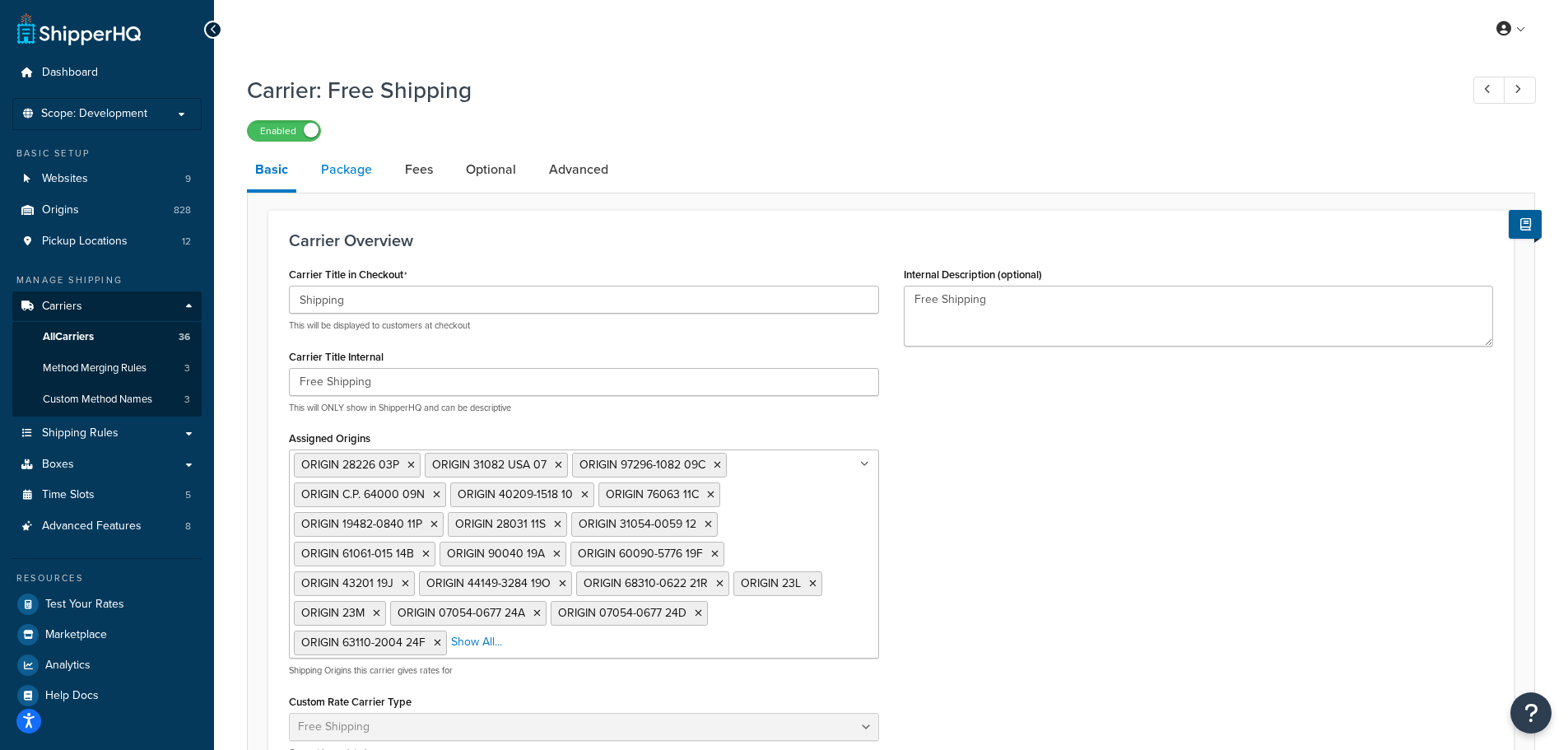
click at [354, 179] on link "Package" at bounding box center [347, 169] width 67 height 40
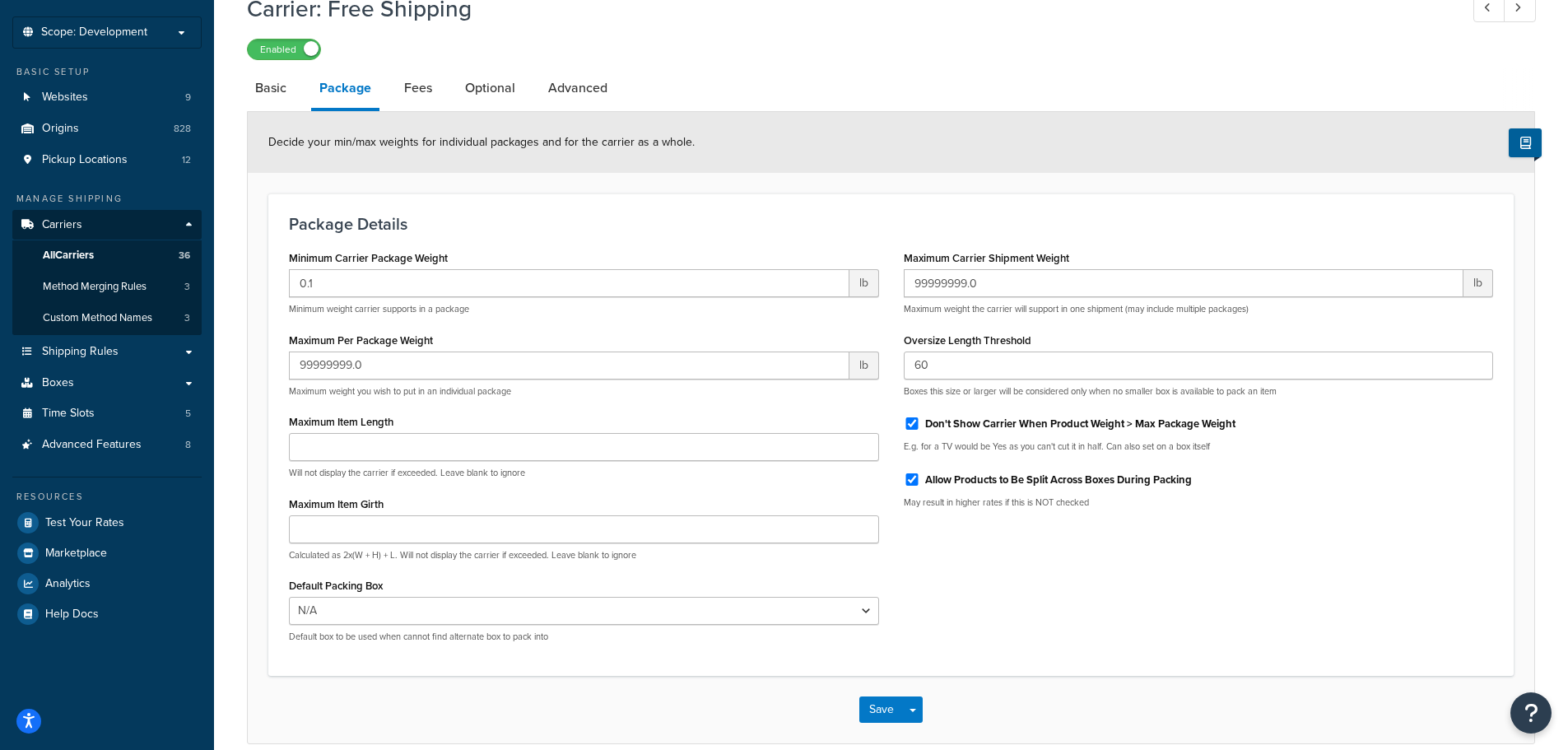
scroll to position [82, 0]
click at [424, 92] on link "Fees" at bounding box center [418, 87] width 45 height 40
select select "AFTER"
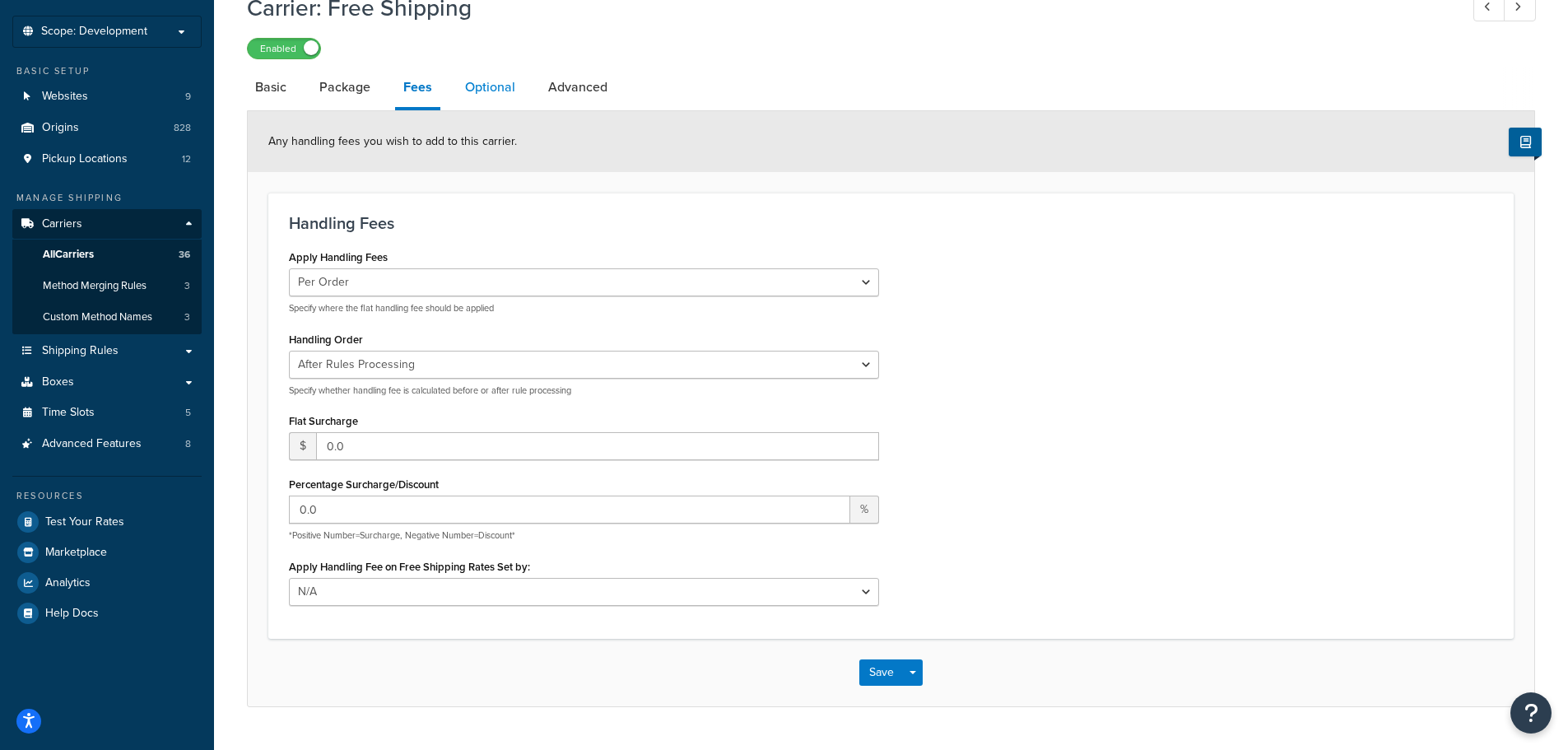
click at [513, 75] on link "Optional" at bounding box center [489, 87] width 66 height 40
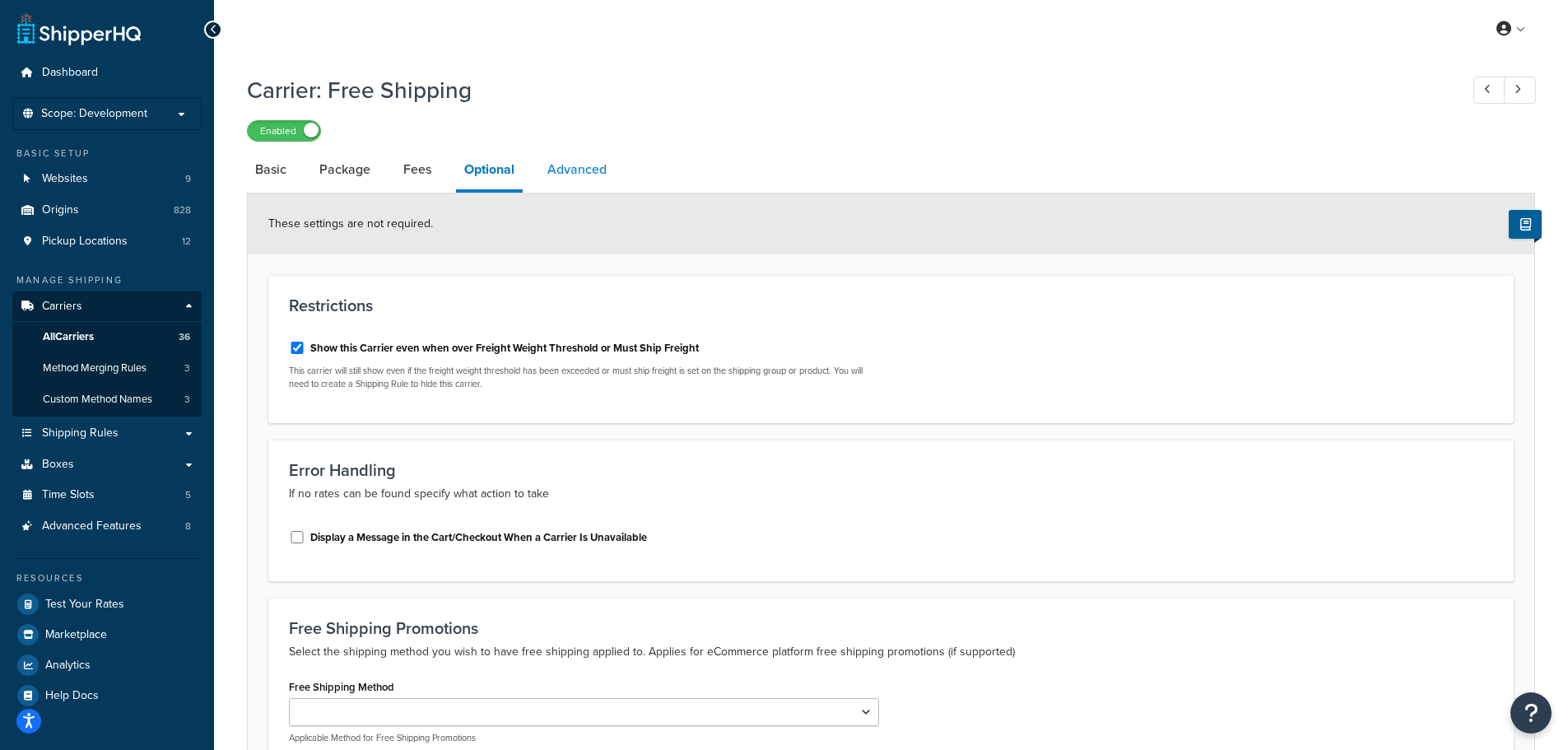
click at [593, 178] on link "Advanced" at bounding box center [576, 169] width 75 height 40
select select "false"
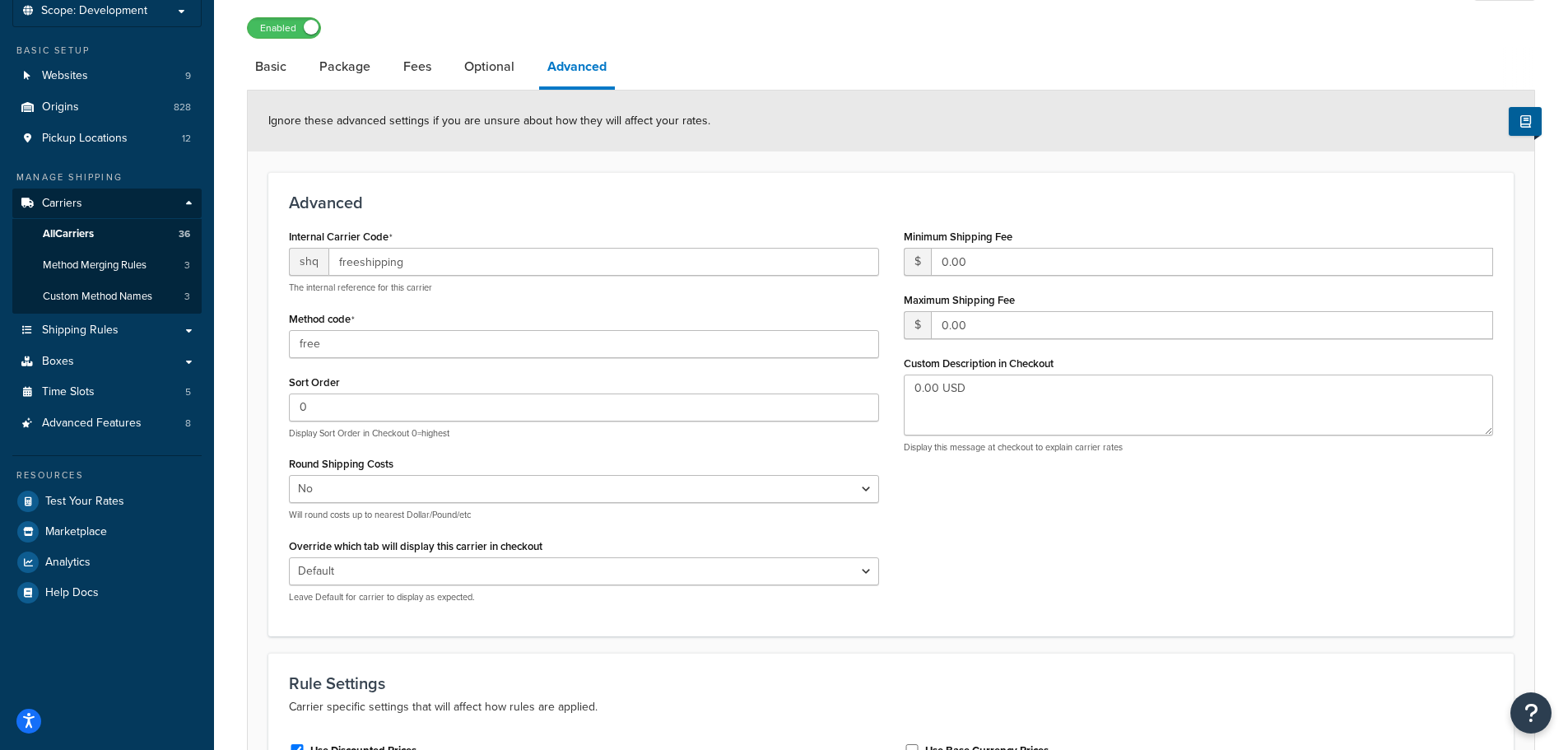
scroll to position [82, 0]
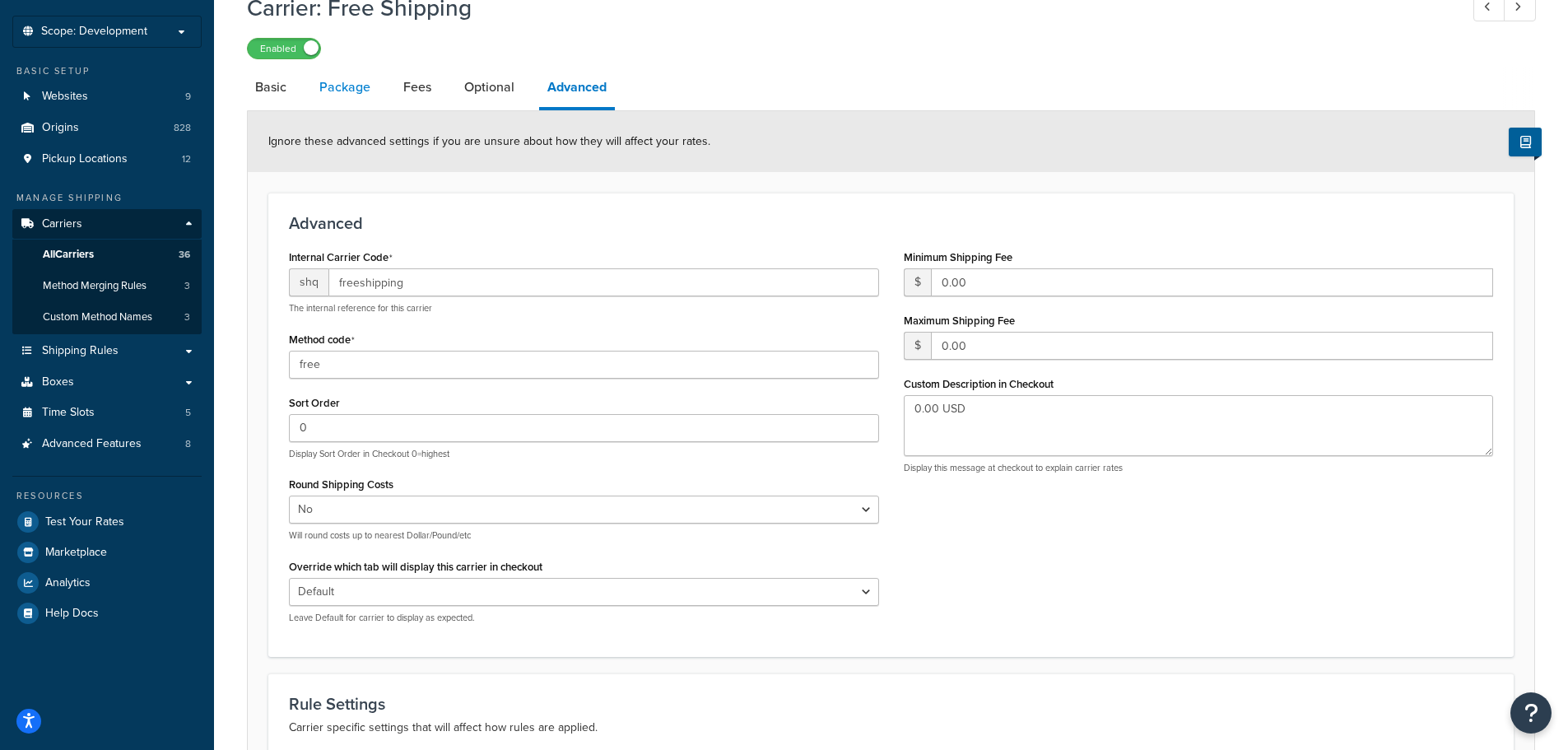
click at [339, 93] on link "Package" at bounding box center [345, 87] width 67 height 40
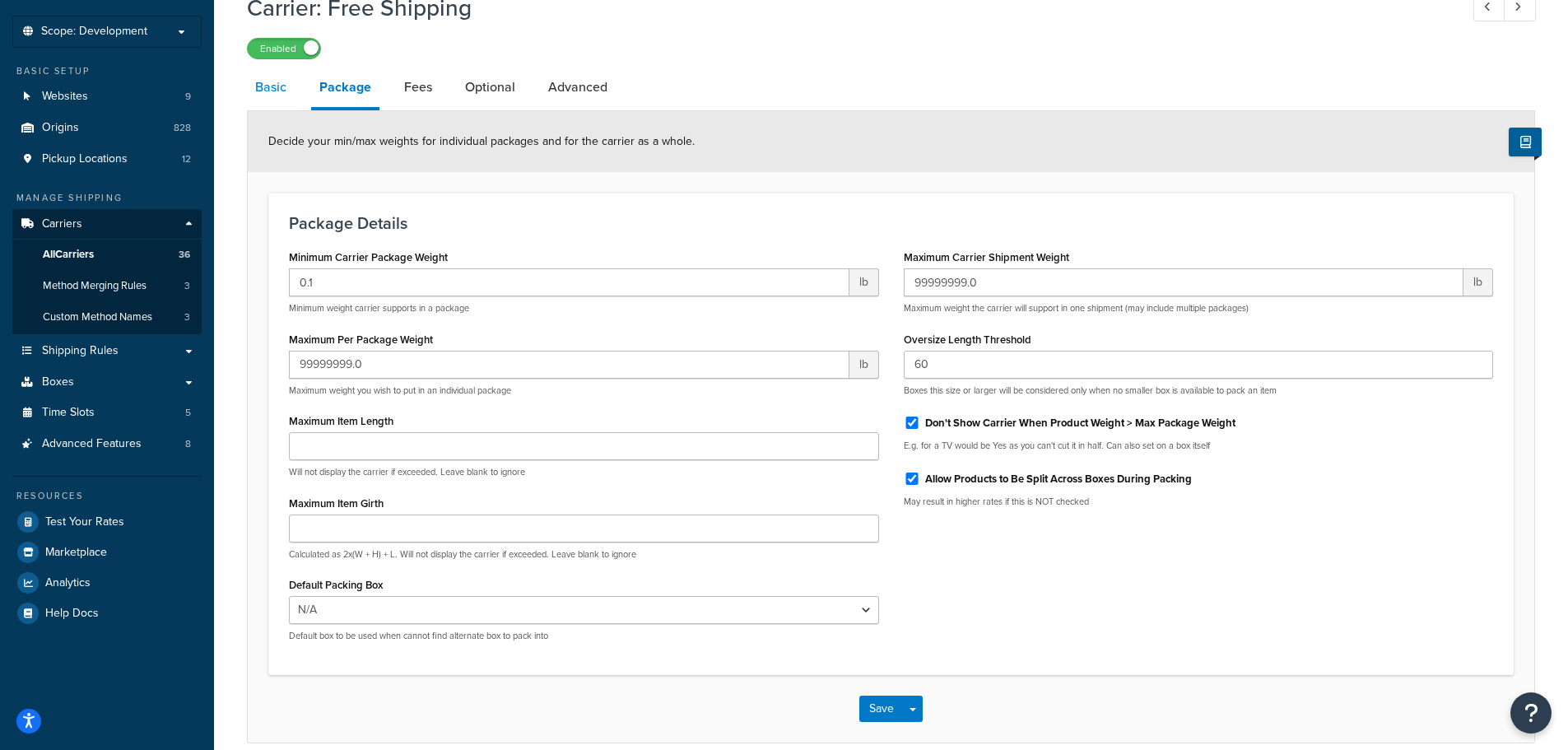
click at [258, 89] on link "Basic" at bounding box center [270, 87] width 48 height 40
select select "free"
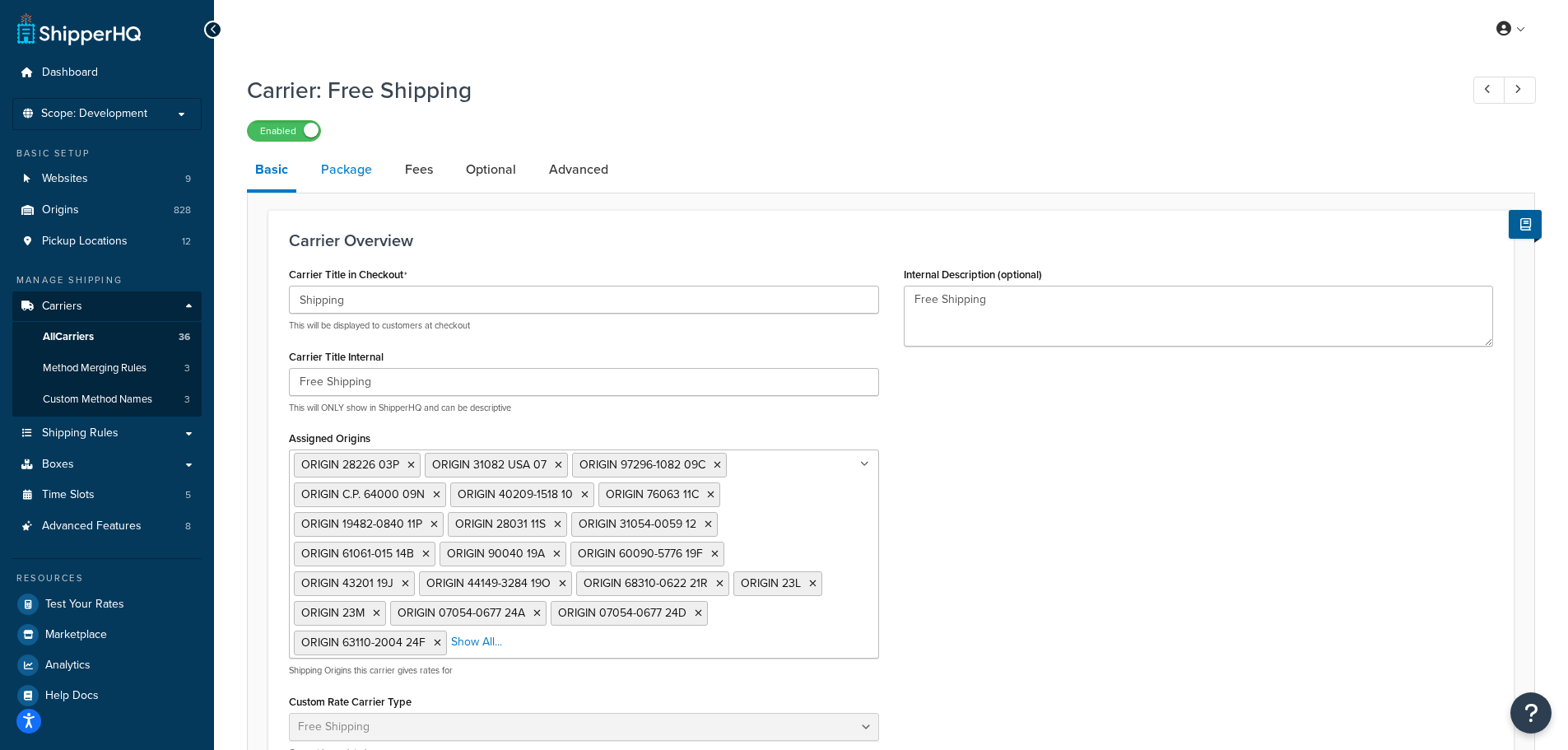
click at [336, 169] on link "Package" at bounding box center [347, 169] width 67 height 40
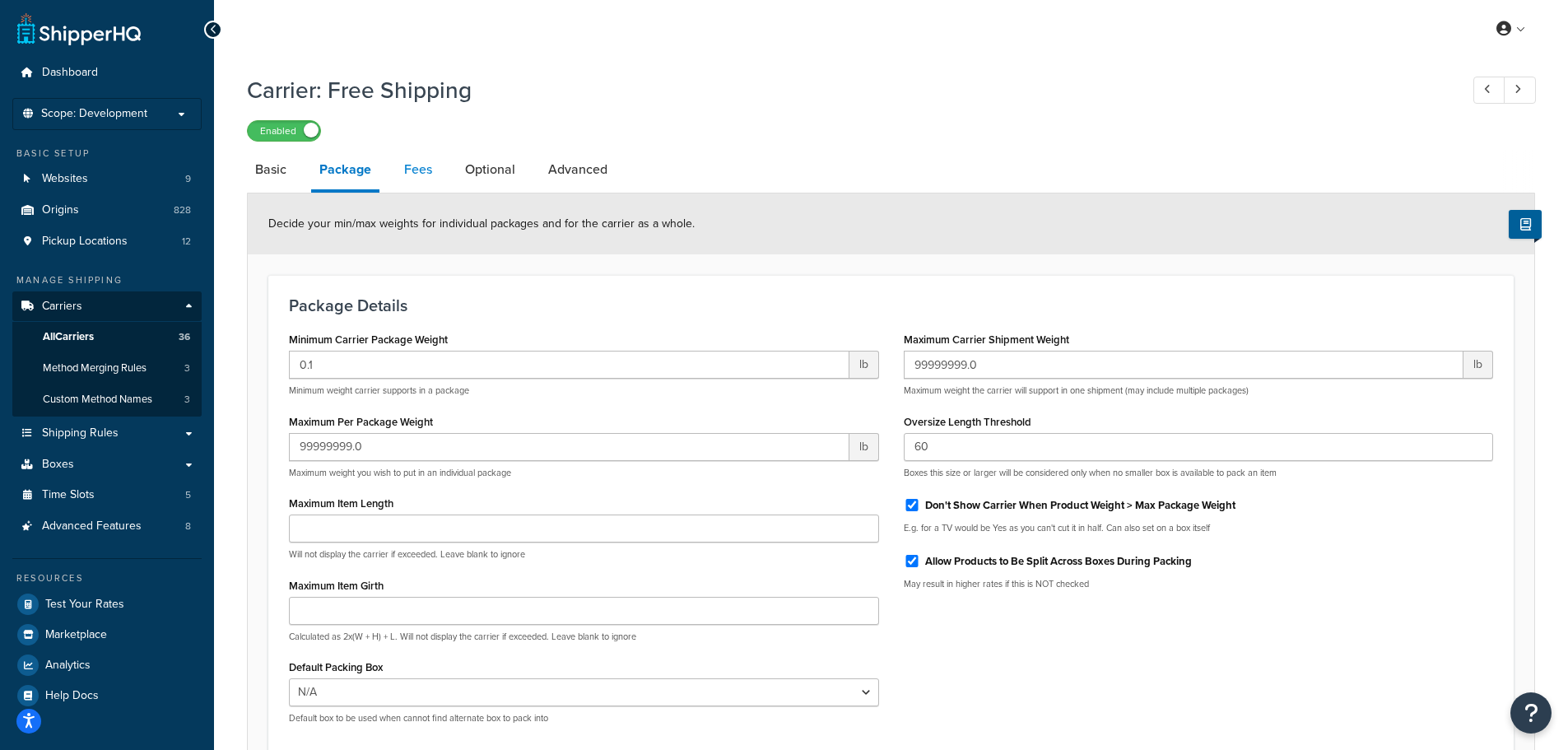
click at [430, 167] on link "Fees" at bounding box center [418, 169] width 45 height 40
select select "AFTER"
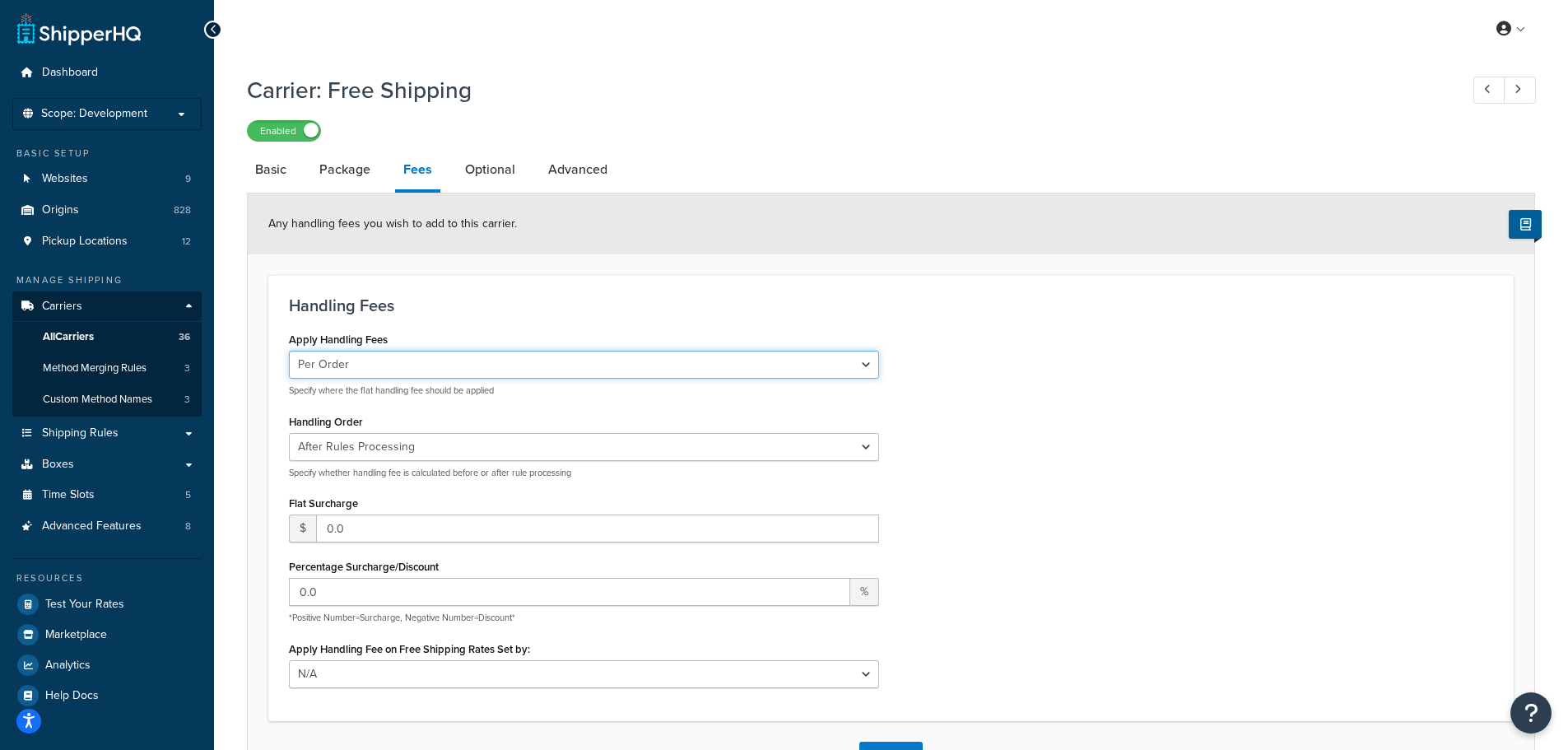
click at [386, 372] on select "Per Order Per Item Per Package" at bounding box center [584, 365] width 590 height 28
click at [289, 352] on select "Per Order Per Item Per Package" at bounding box center [584, 365] width 590 height 28
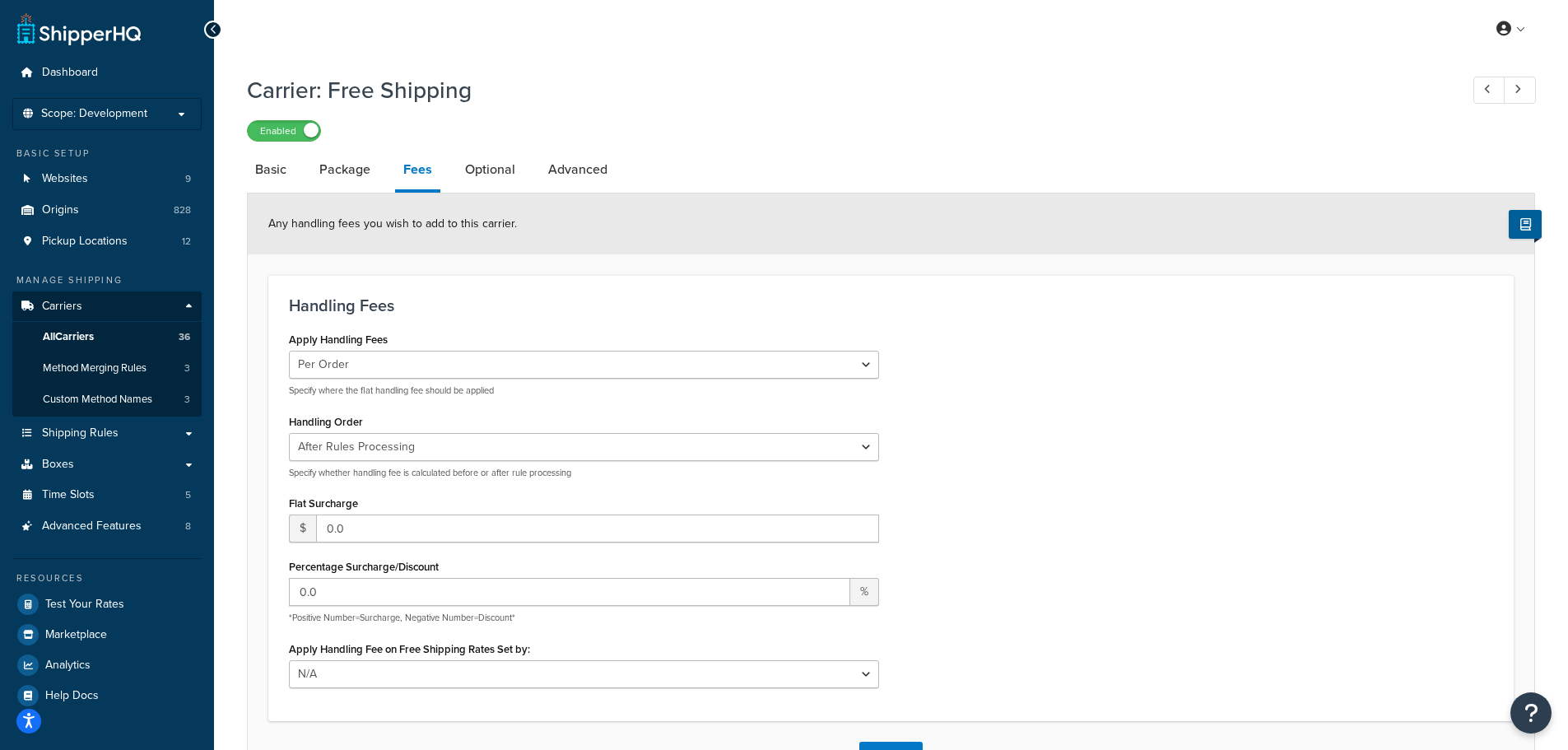
click at [538, 324] on div "Handling Fees Apply Handling Fees Per Order Per Item Per Package Specify where …" at bounding box center [891, 498] width 1246 height 446
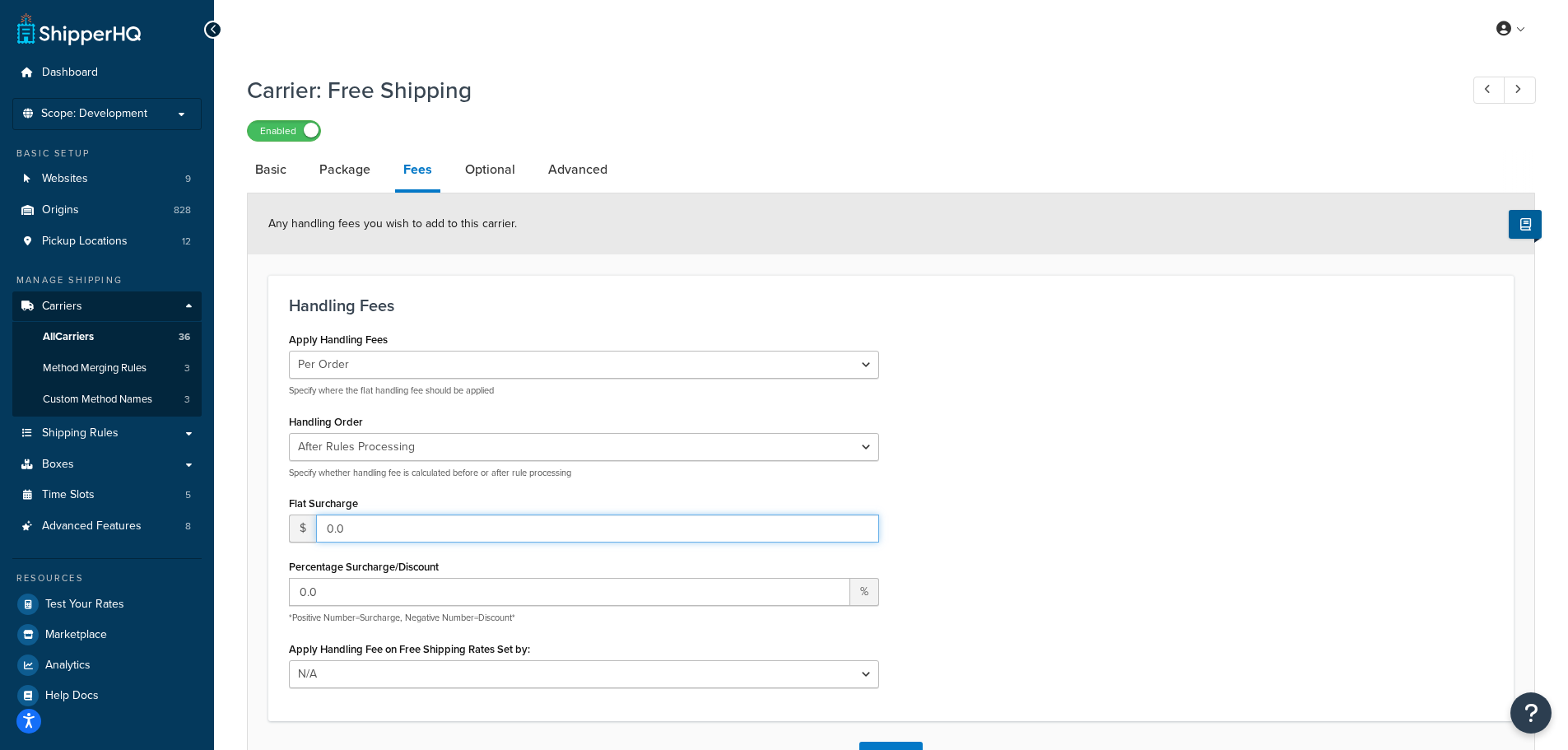
click at [399, 529] on input "0.0" at bounding box center [597, 528] width 564 height 28
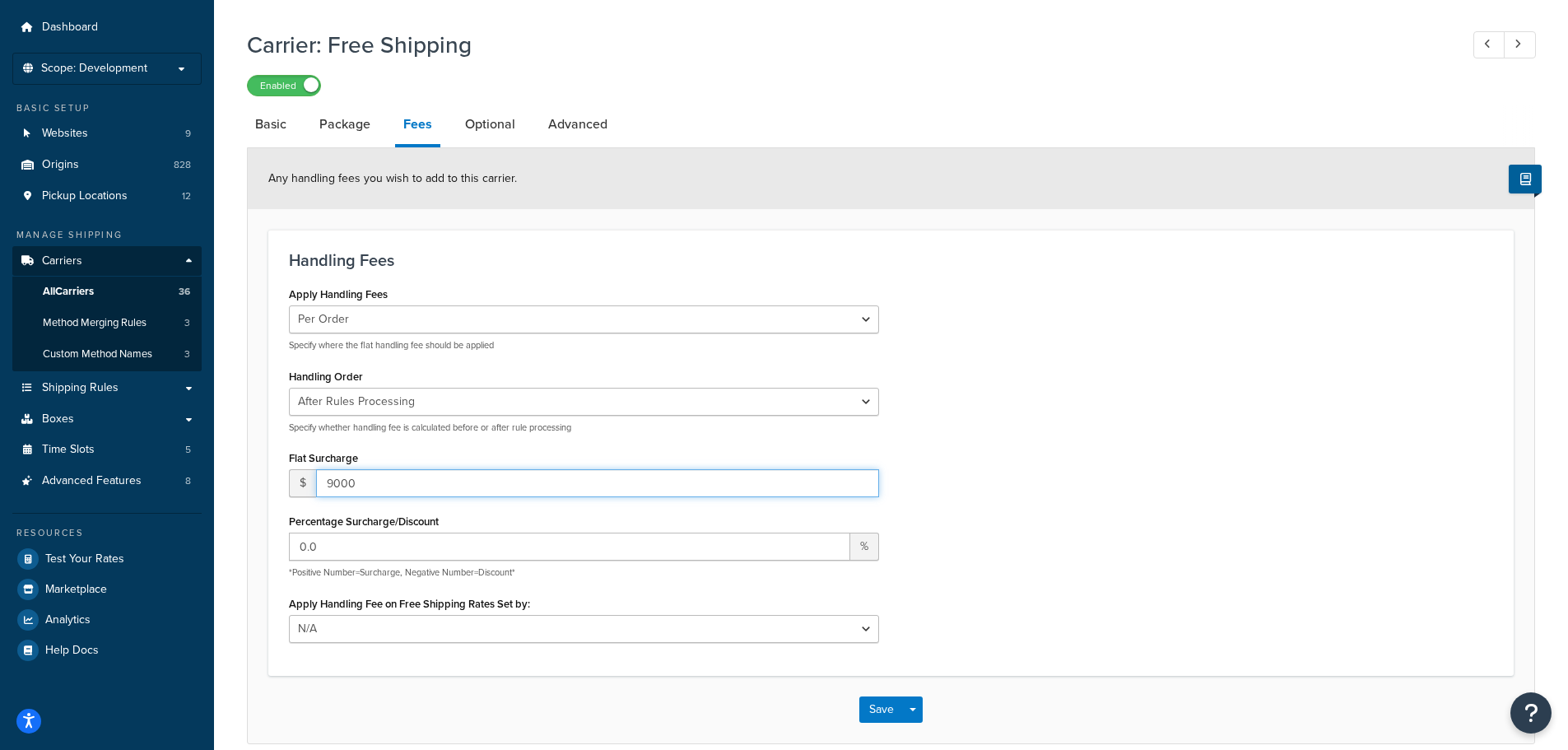
scroll to position [123, 0]
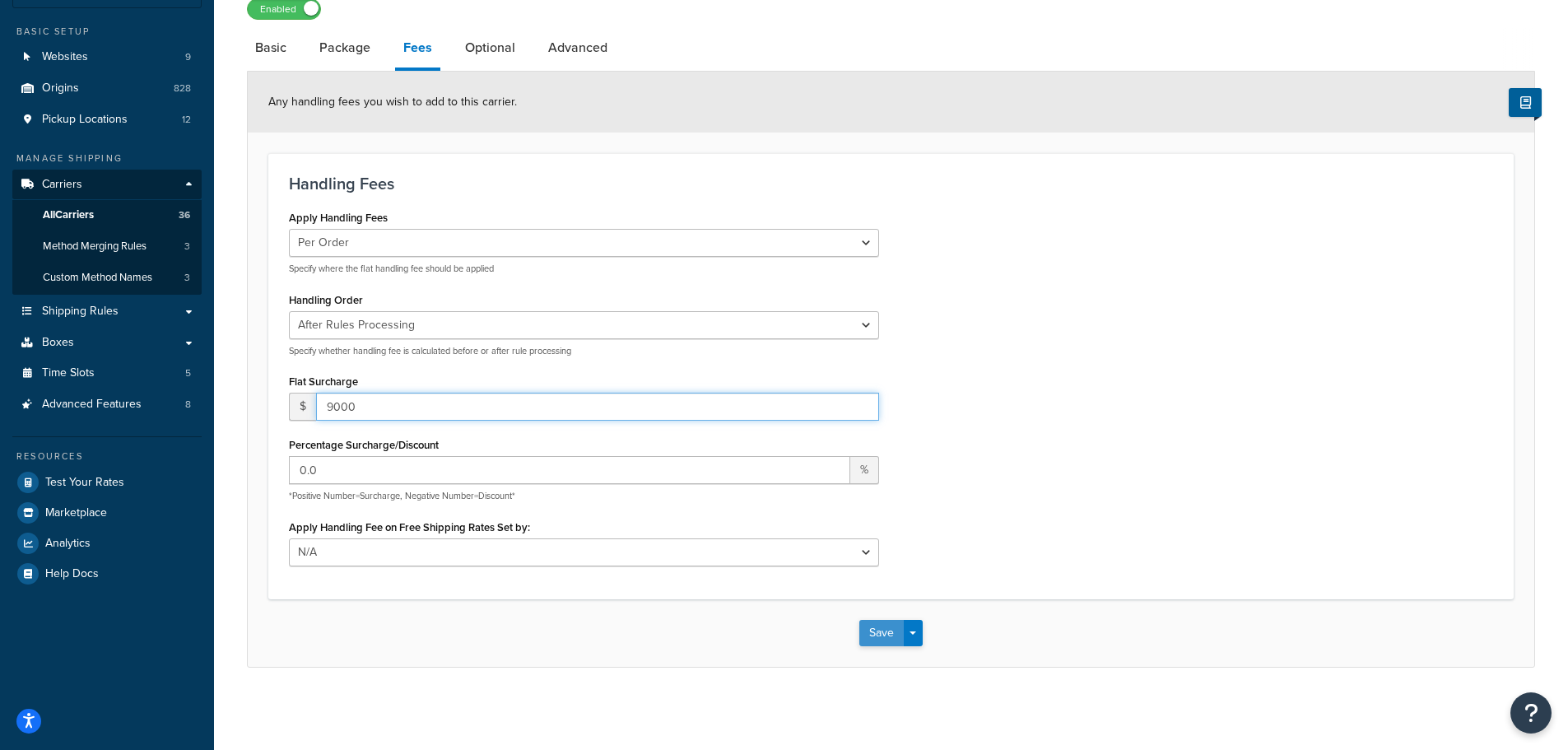
type input "9000"
click at [876, 636] on button "Save" at bounding box center [882, 633] width 45 height 27
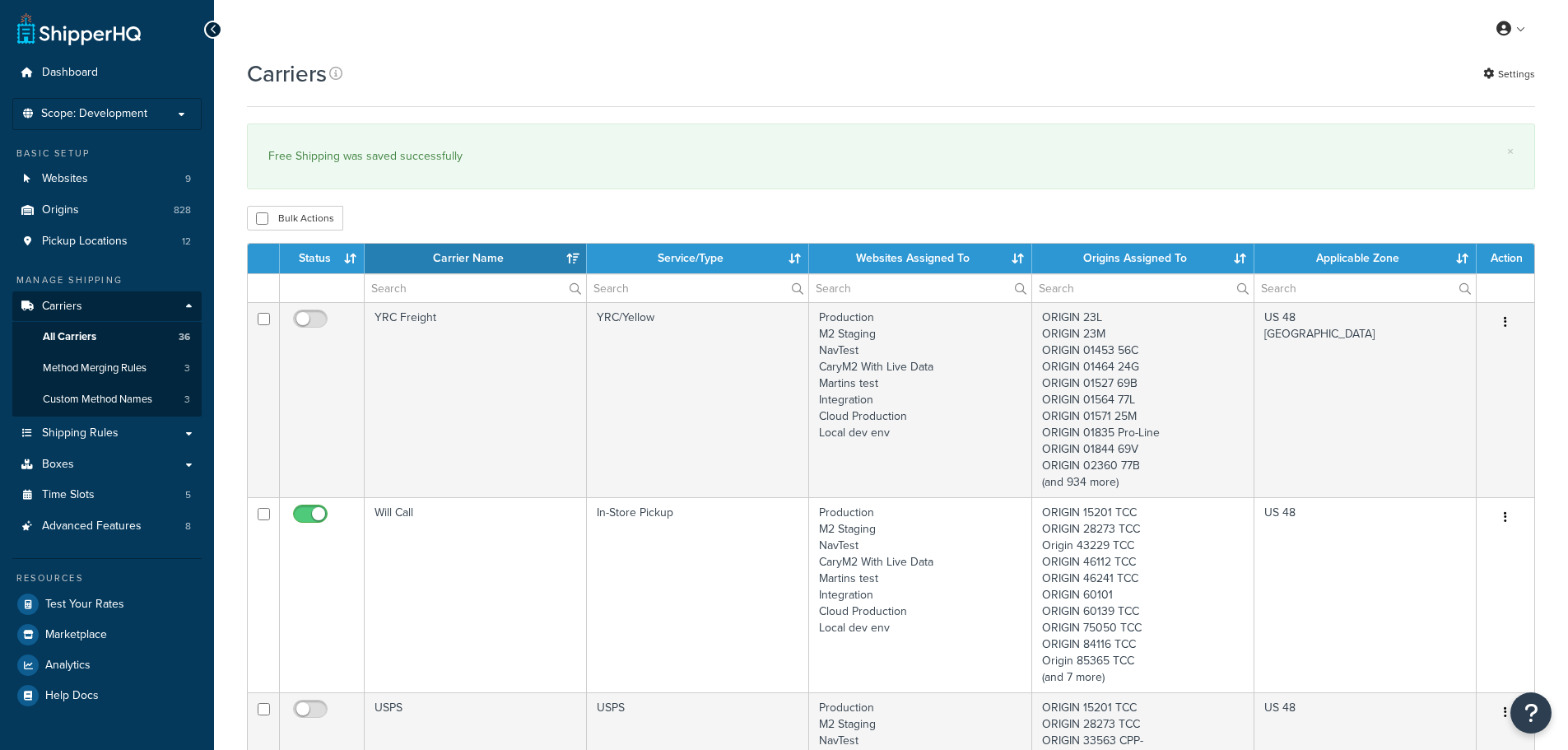
select select "15"
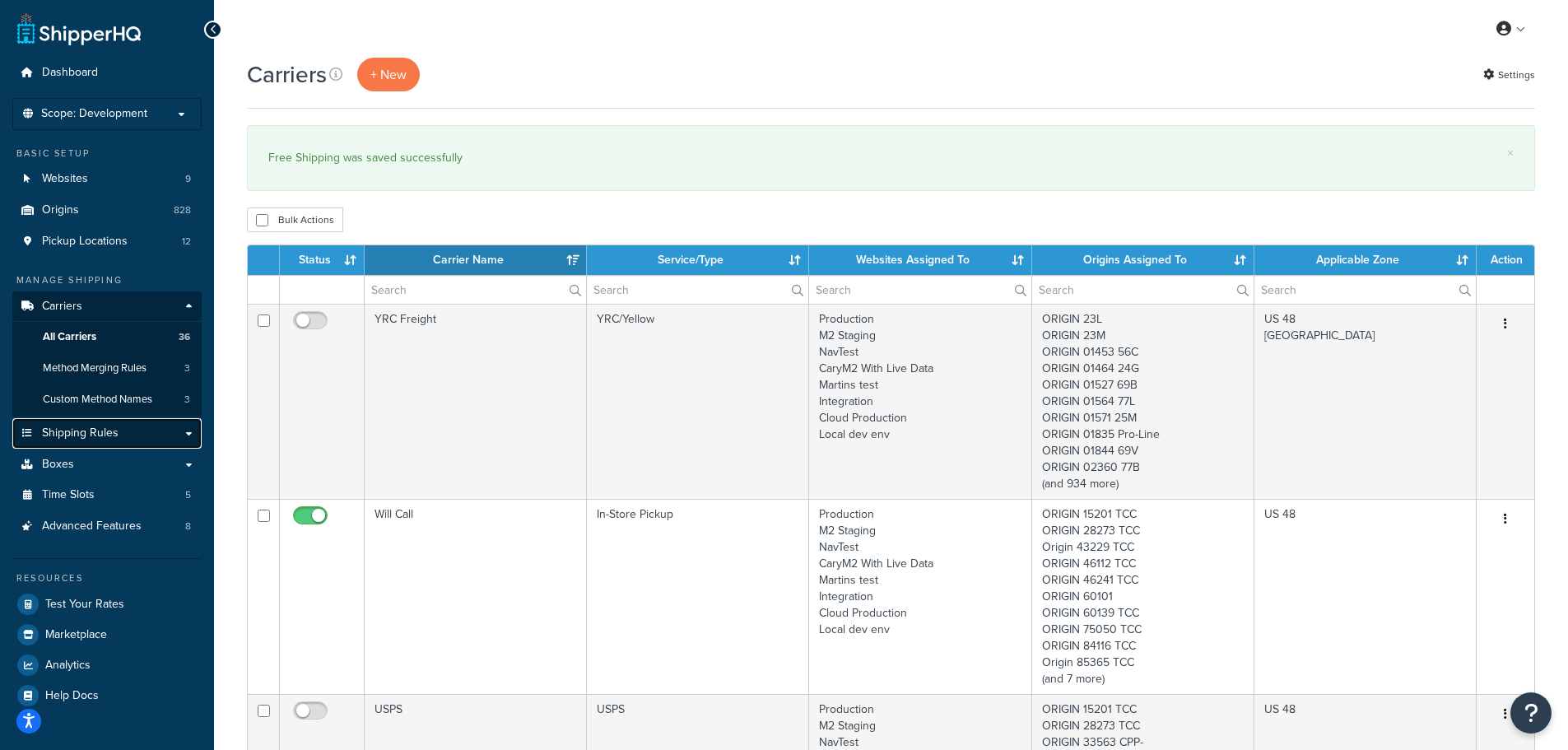
click at [112, 437] on span "Shipping Rules" at bounding box center [79, 434] width 76 height 14
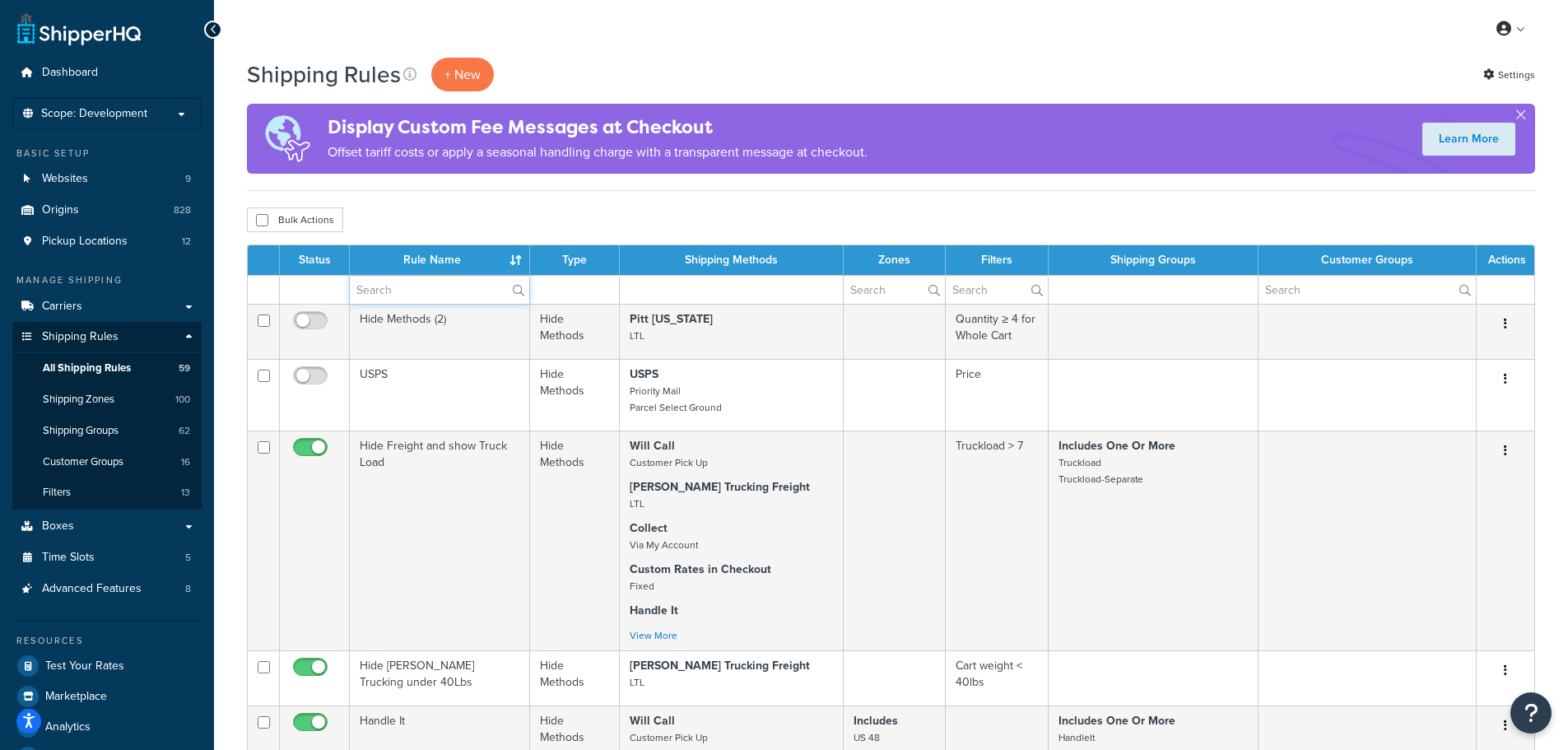
click at [466, 288] on input "text" at bounding box center [439, 289] width 179 height 28
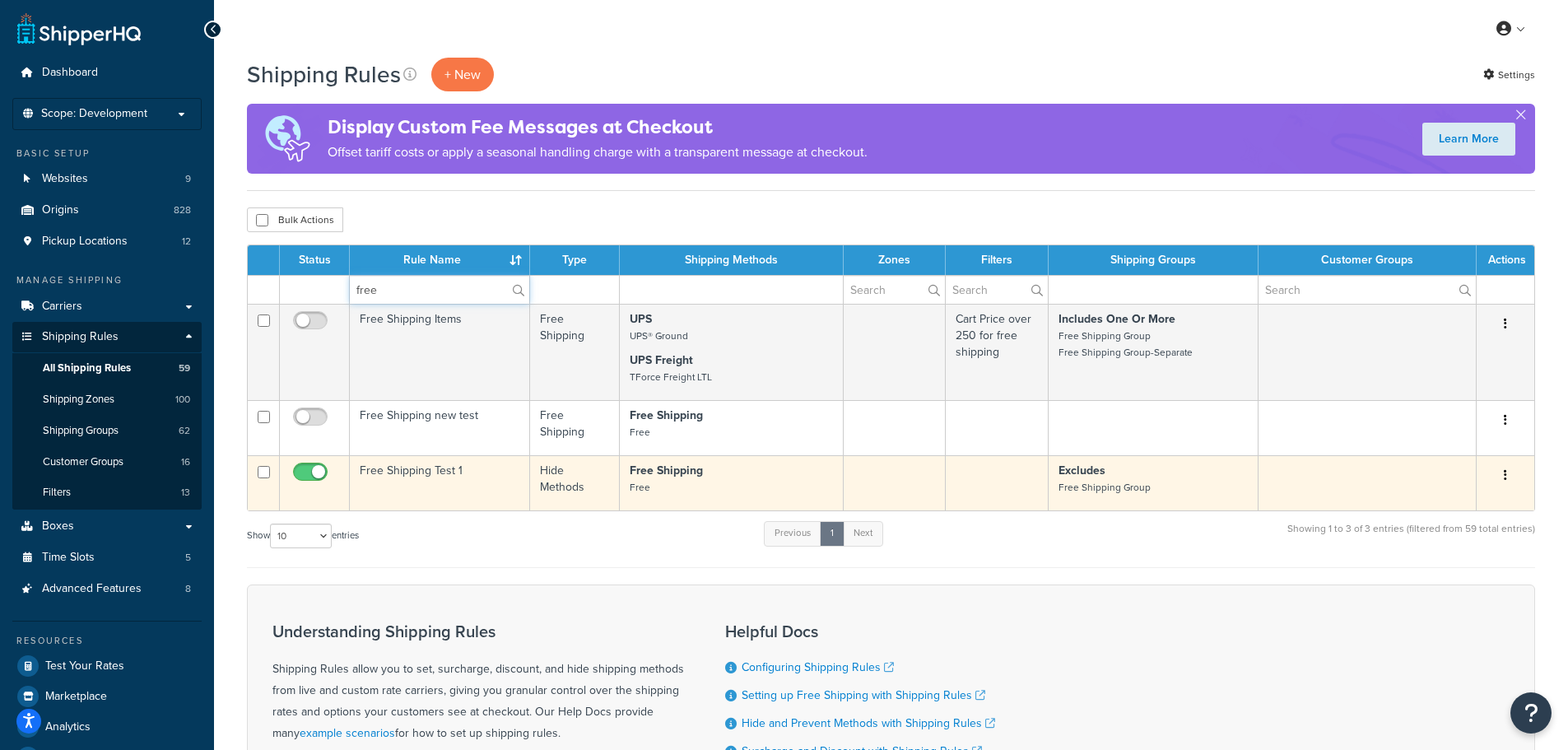
type input "free"
click at [456, 490] on td "Free Shipping Test 1" at bounding box center [440, 483] width 180 height 55
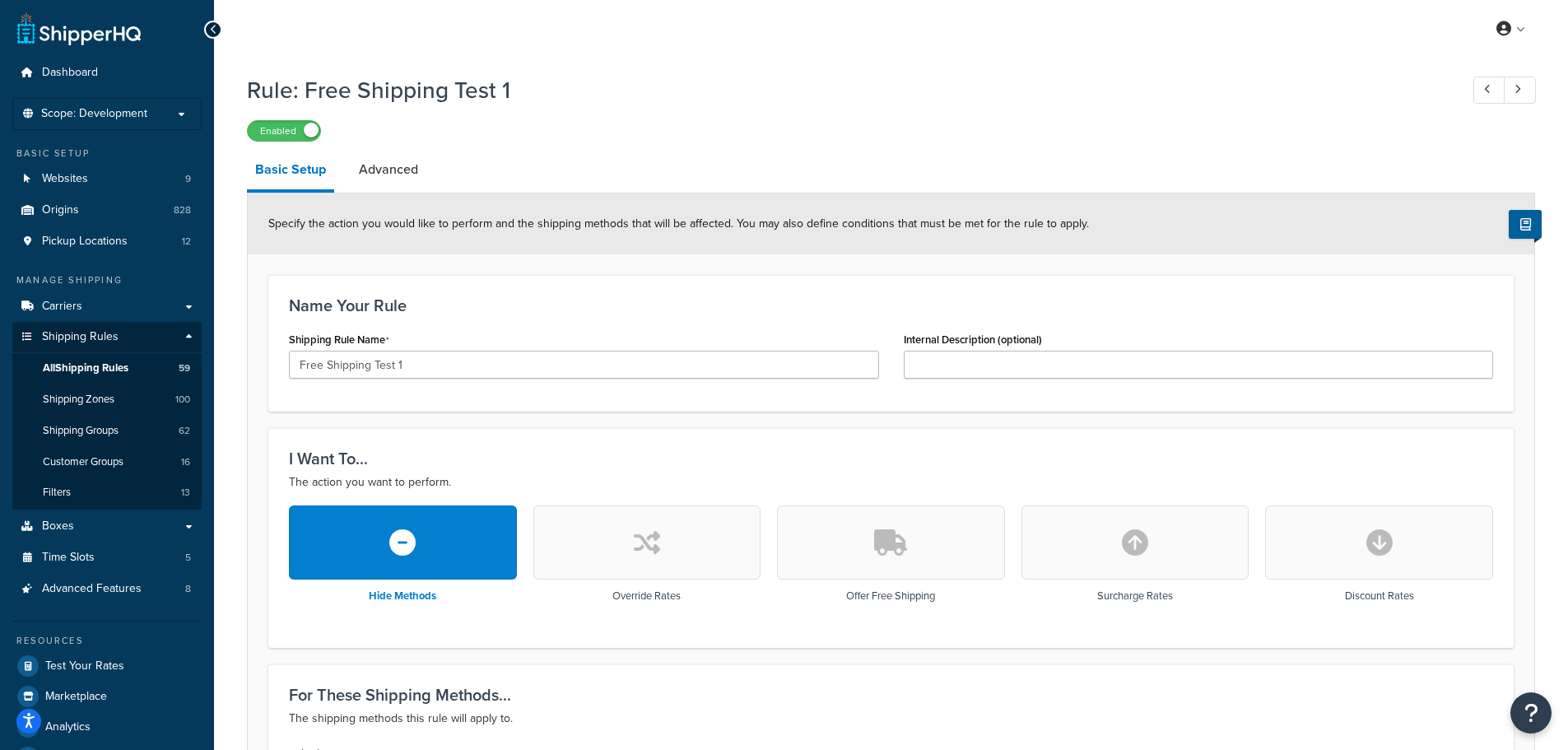
click at [210, 32] on icon at bounding box center [213, 30] width 7 height 12
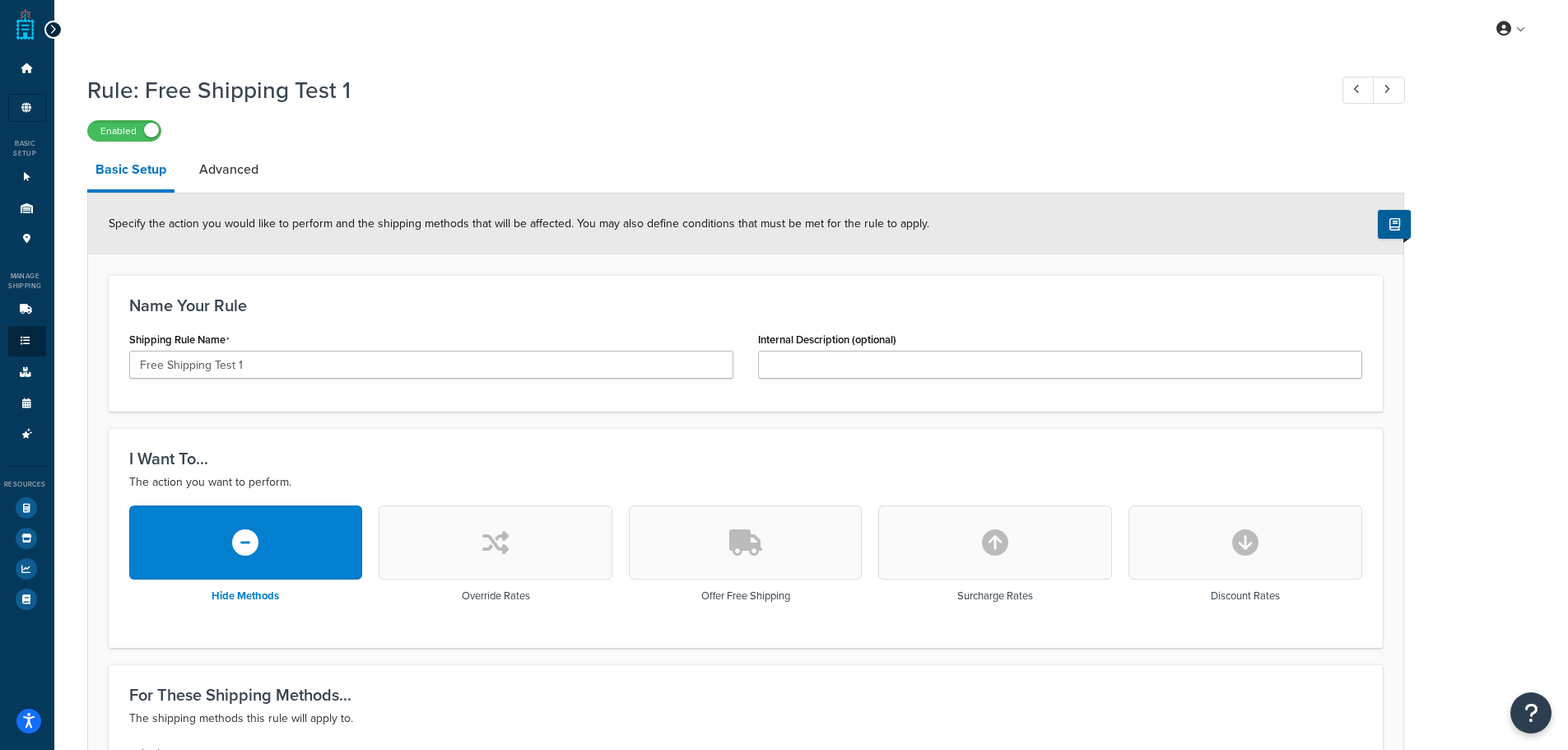
click at [54, 32] on icon at bounding box center [52, 30] width 7 height 12
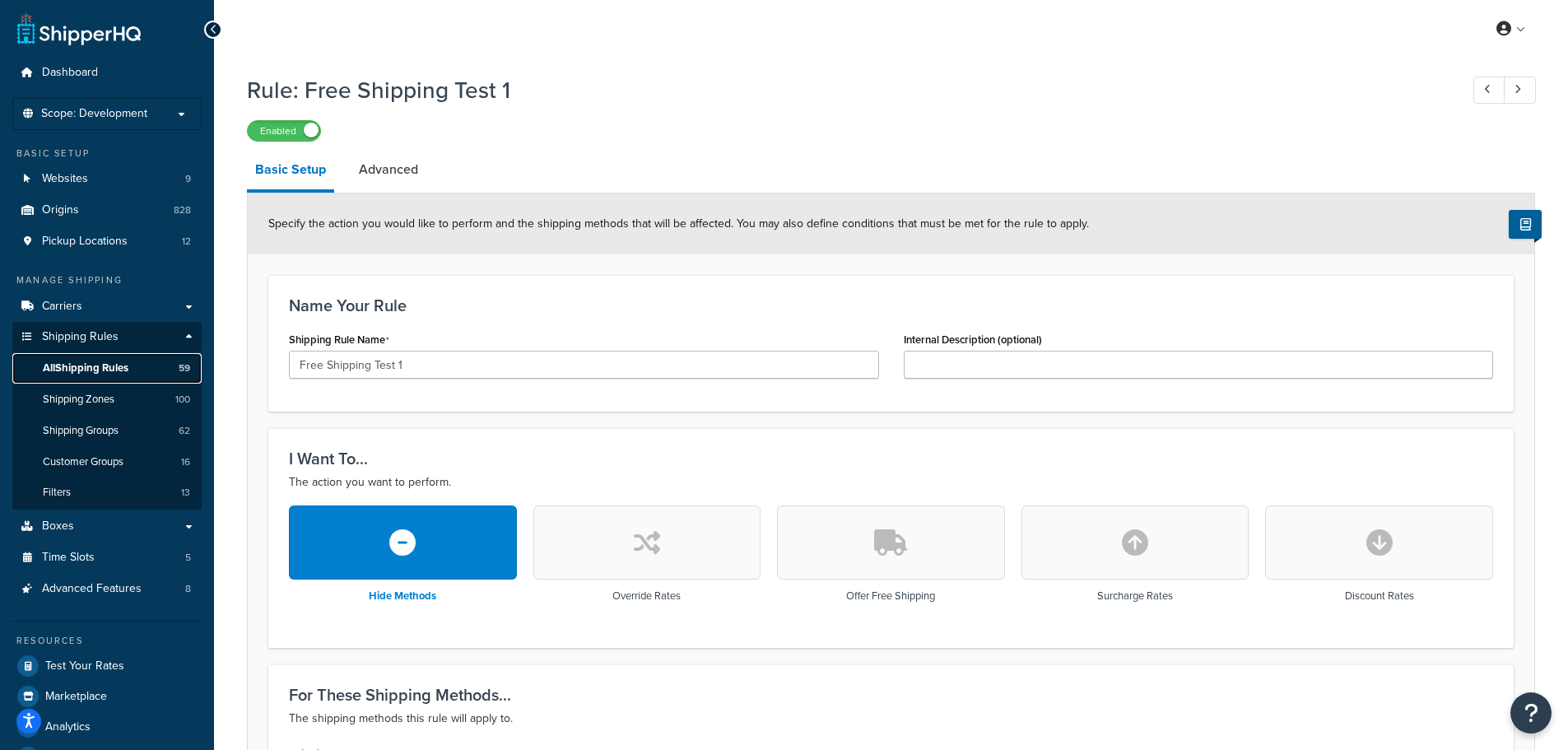
click at [97, 369] on span "All Shipping Rules" at bounding box center [85, 369] width 85 height 14
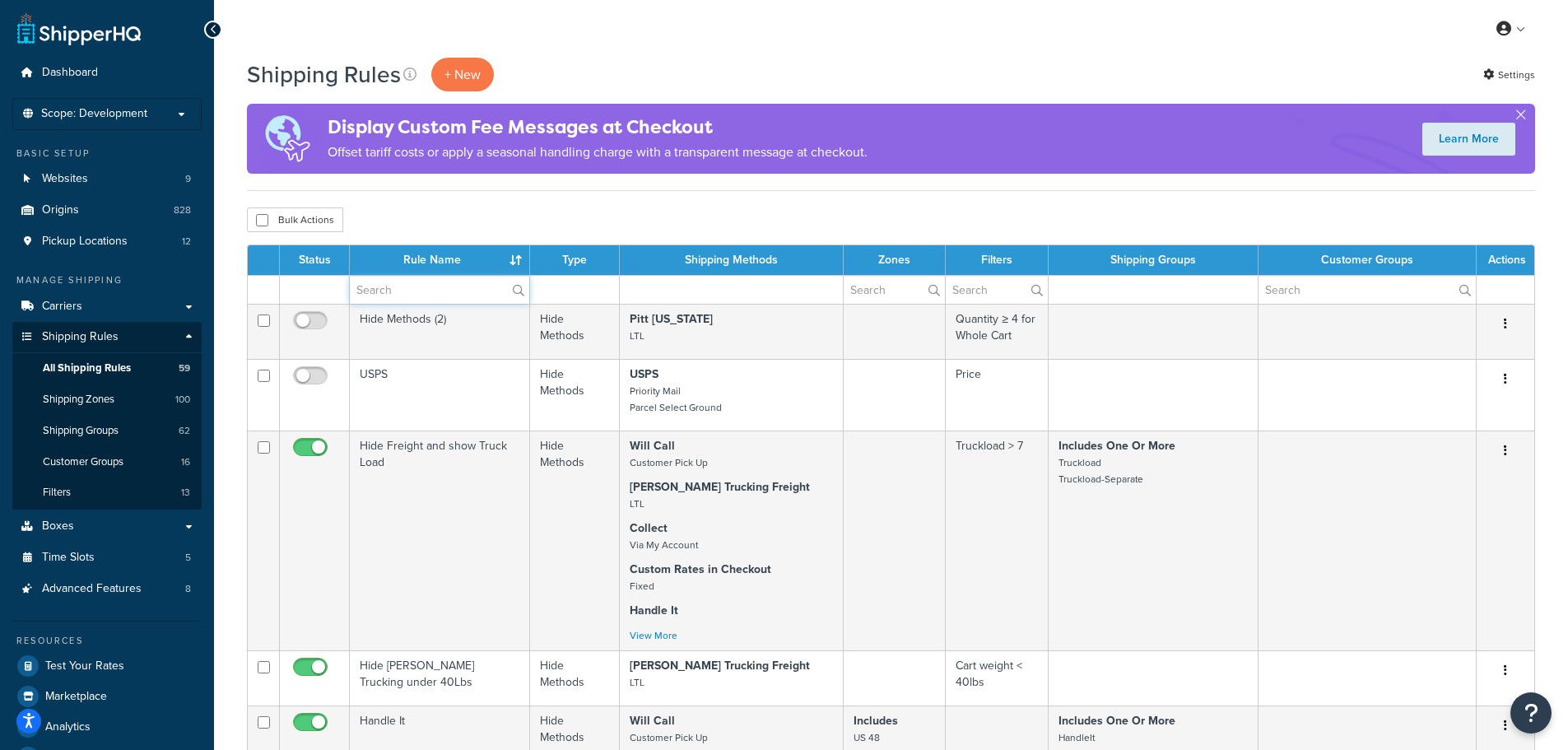
click at [470, 285] on input "text" at bounding box center [439, 289] width 179 height 28
type input "free"
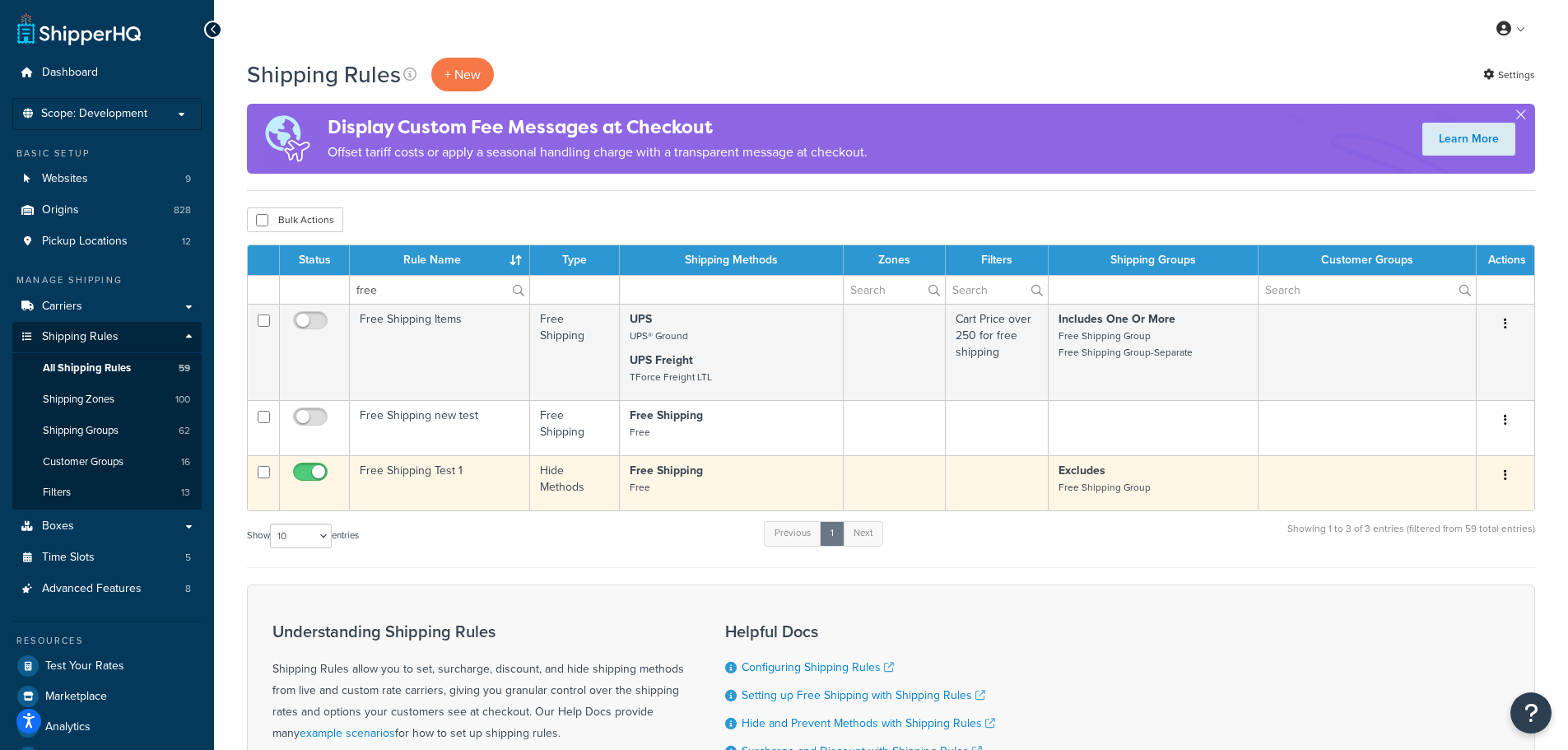
click at [402, 495] on td "Free Shipping Test 1" at bounding box center [440, 483] width 180 height 55
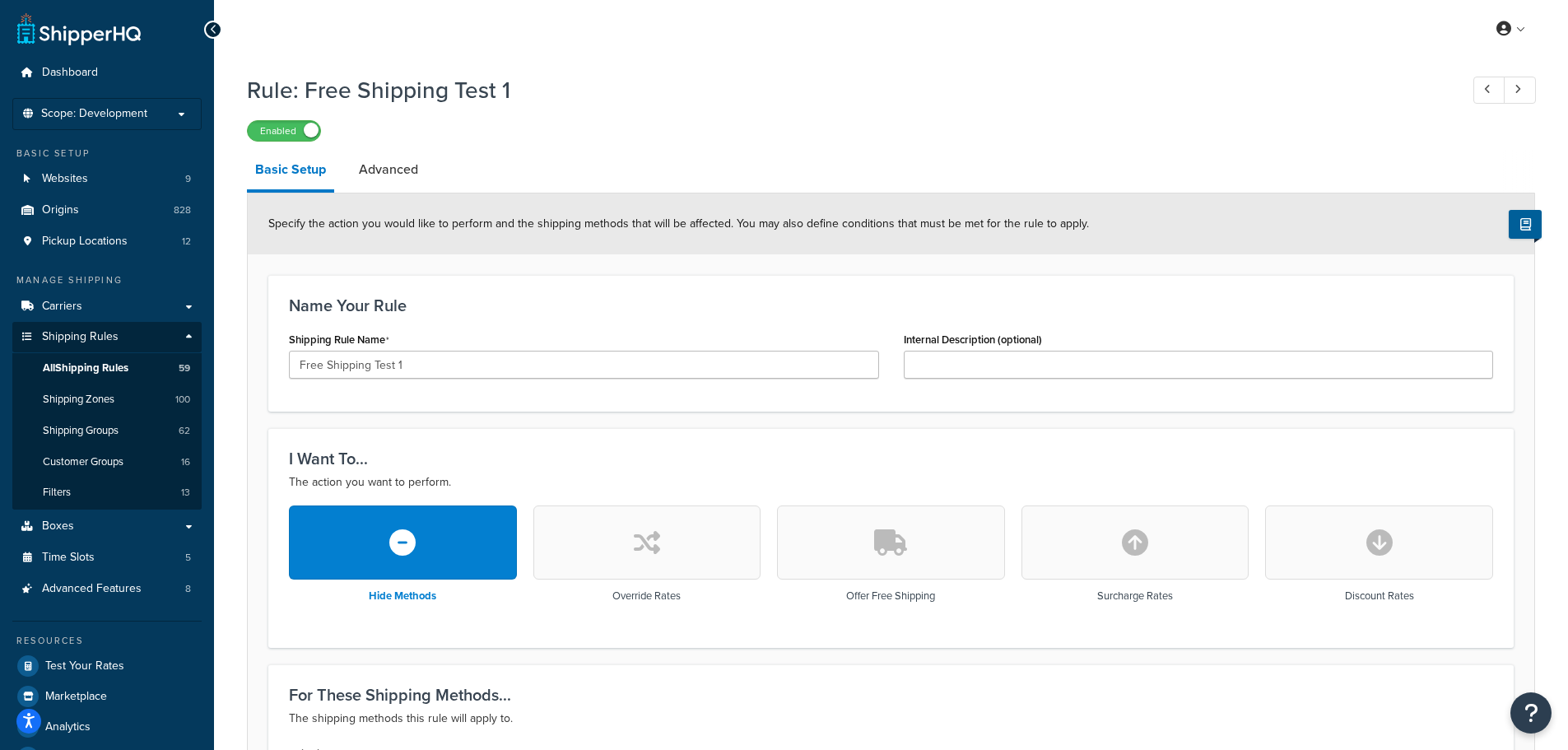
drag, startPoint x: 384, startPoint y: 168, endPoint x: 302, endPoint y: 171, distance: 82.1
click at [384, 168] on link "Advanced" at bounding box center [388, 169] width 75 height 40
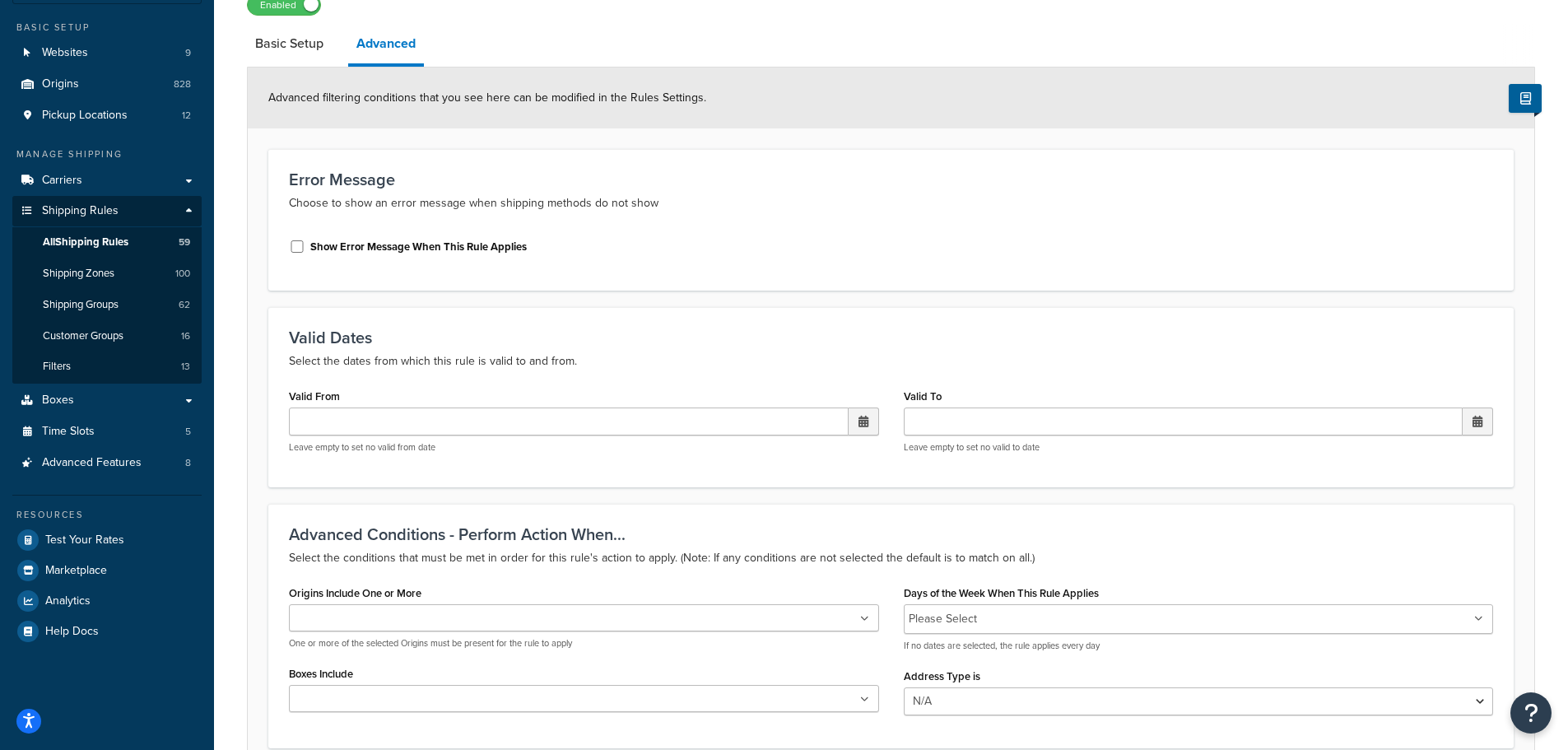
scroll to position [111, 0]
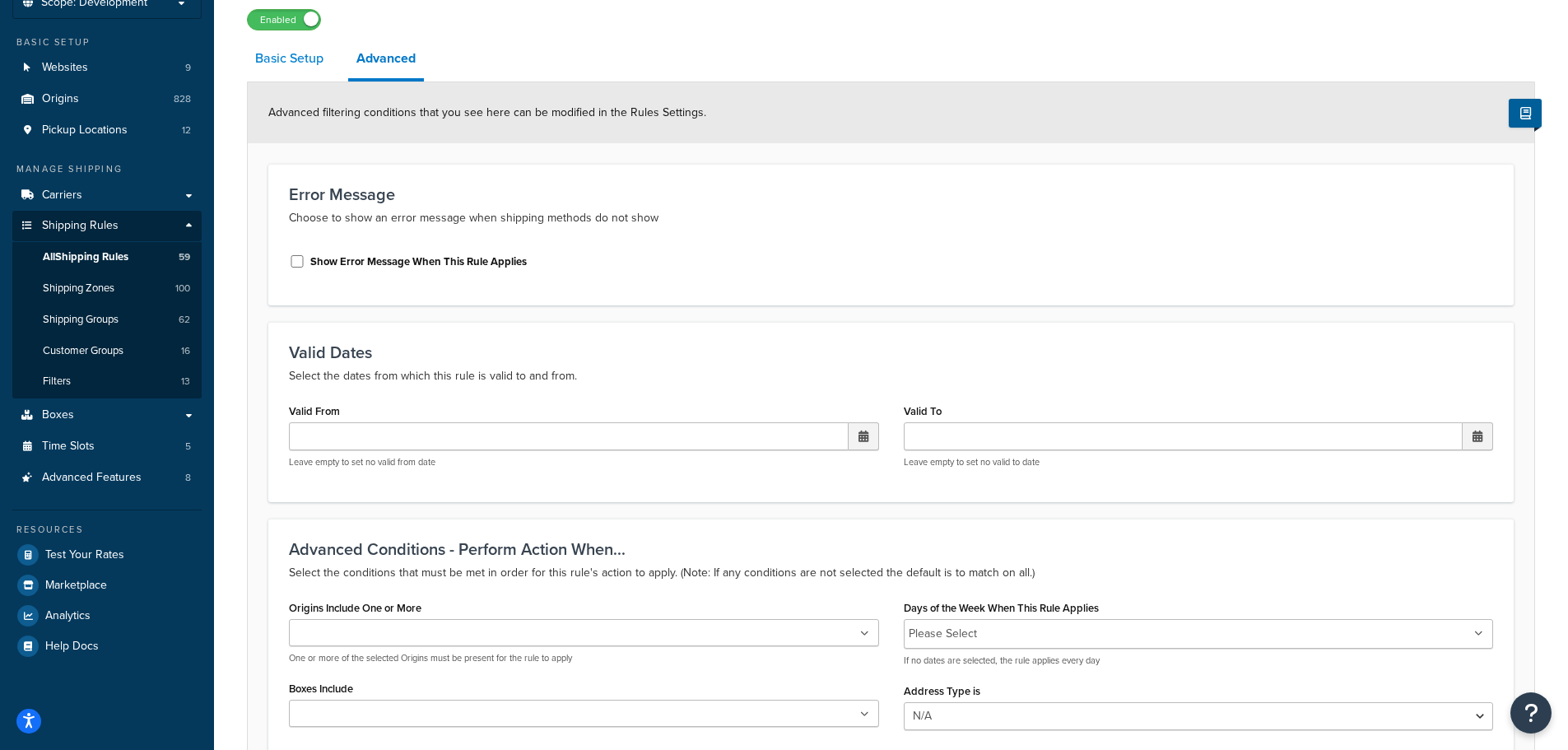
click at [288, 58] on link "Basic Setup" at bounding box center [289, 58] width 85 height 40
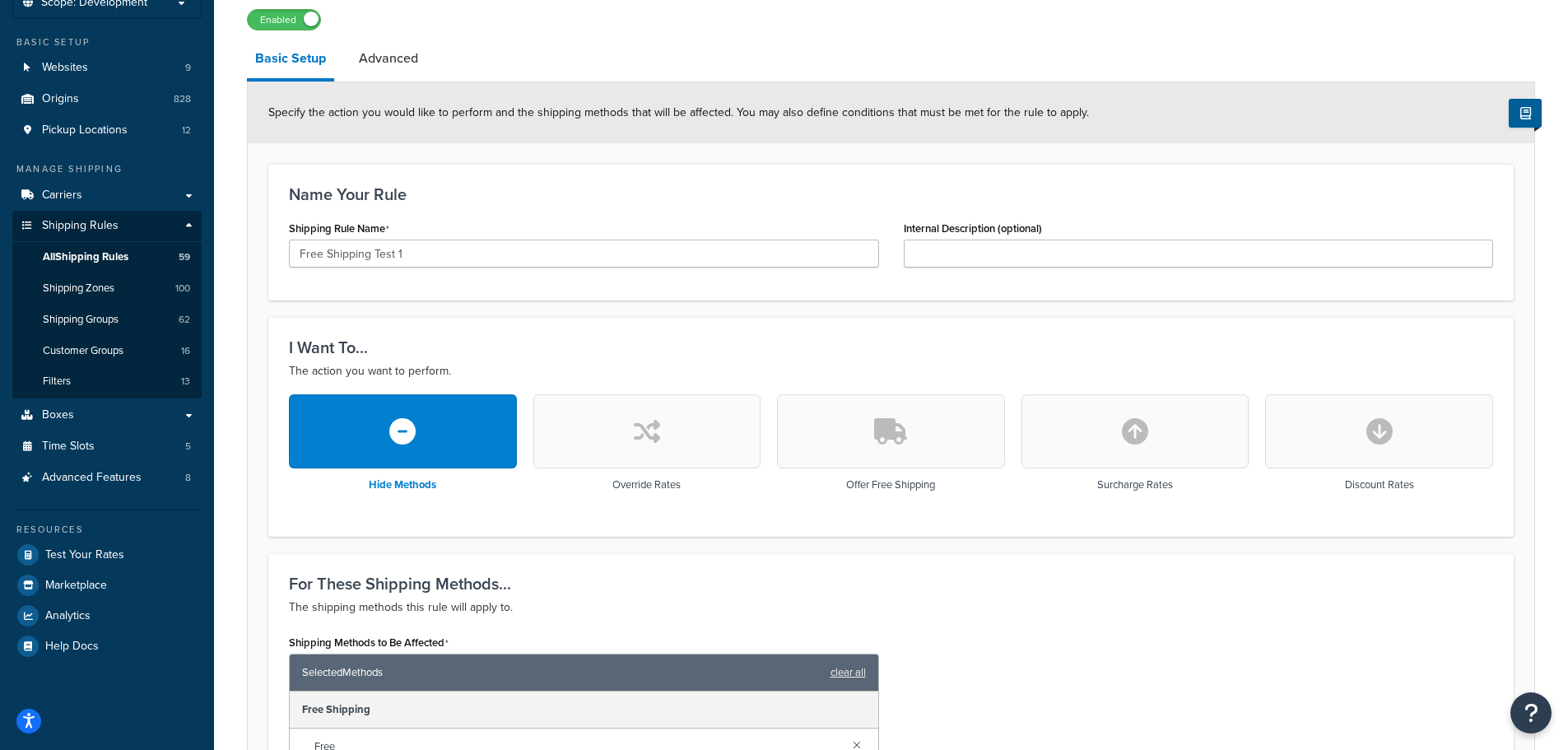
click at [884, 425] on icon "button" at bounding box center [890, 431] width 33 height 27
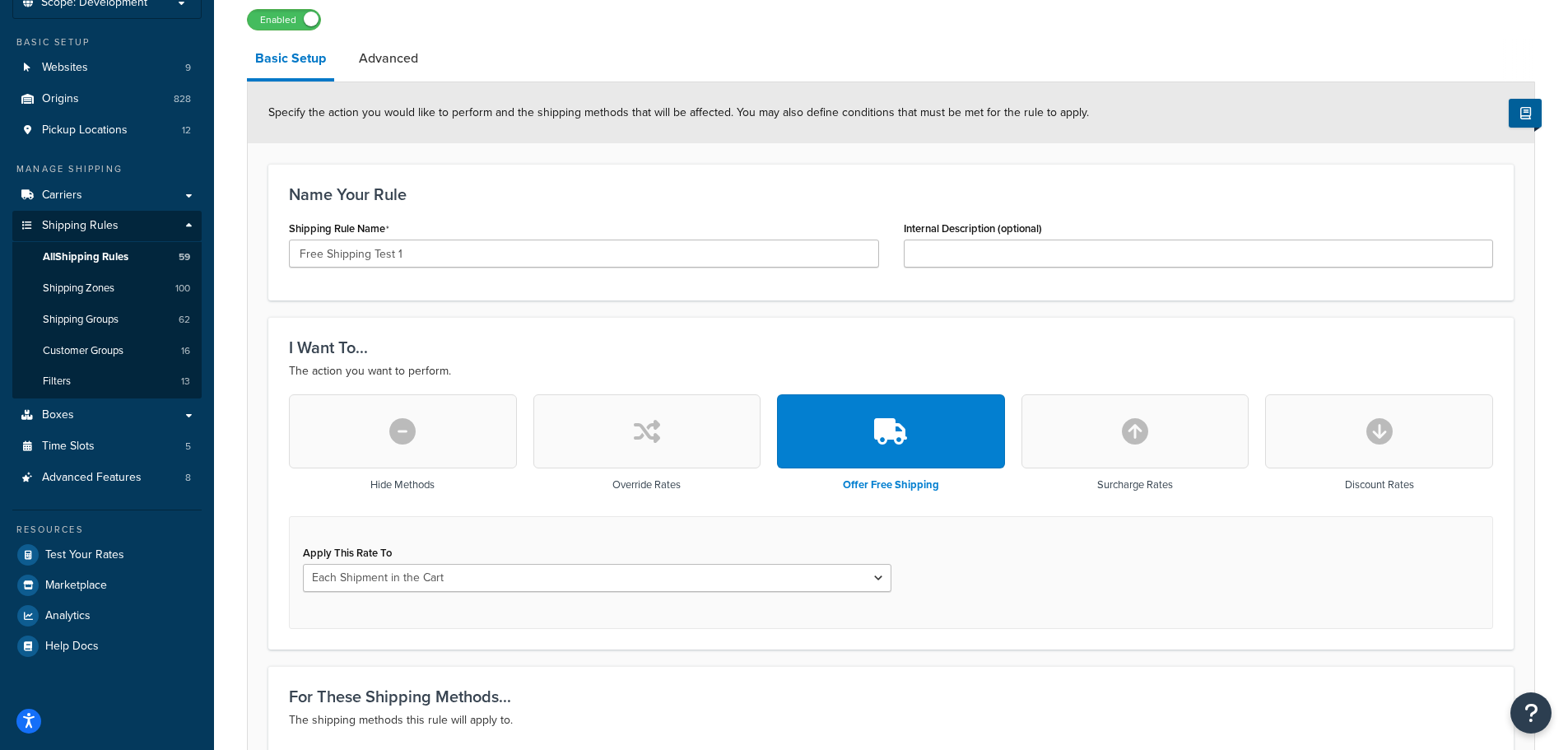
click at [422, 422] on button "button" at bounding box center [403, 431] width 228 height 74
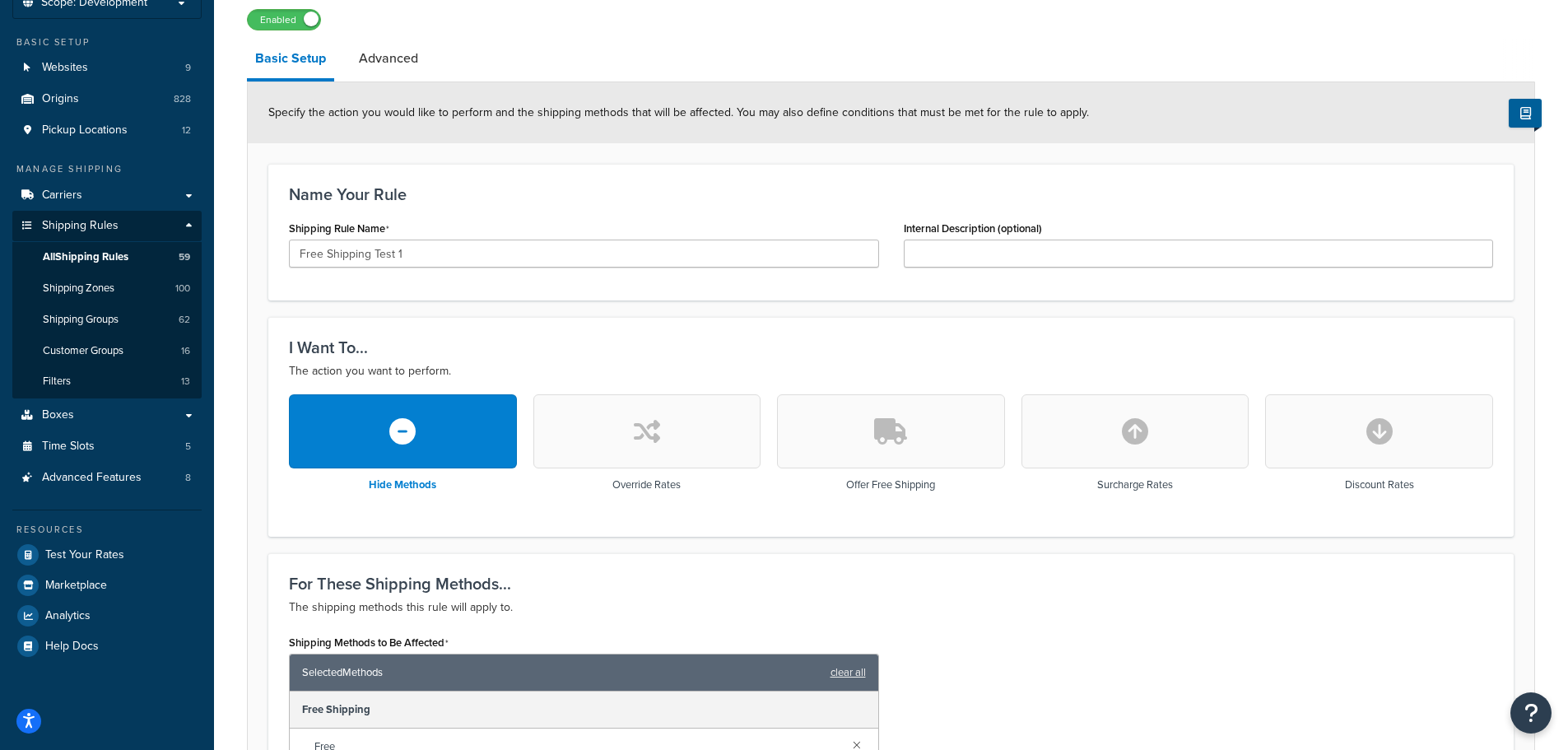
click at [881, 422] on icon "button" at bounding box center [890, 431] width 33 height 27
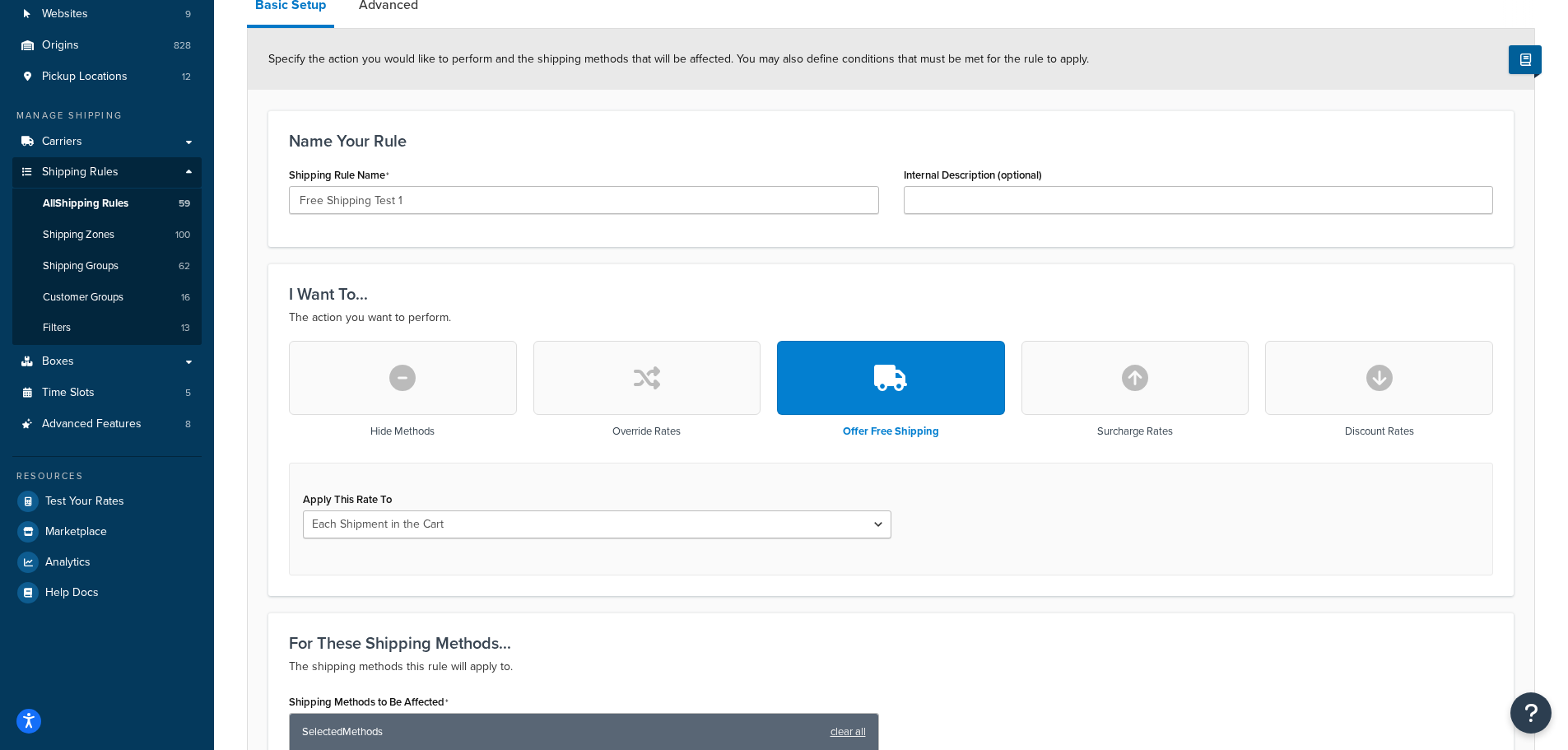
scroll to position [275, 0]
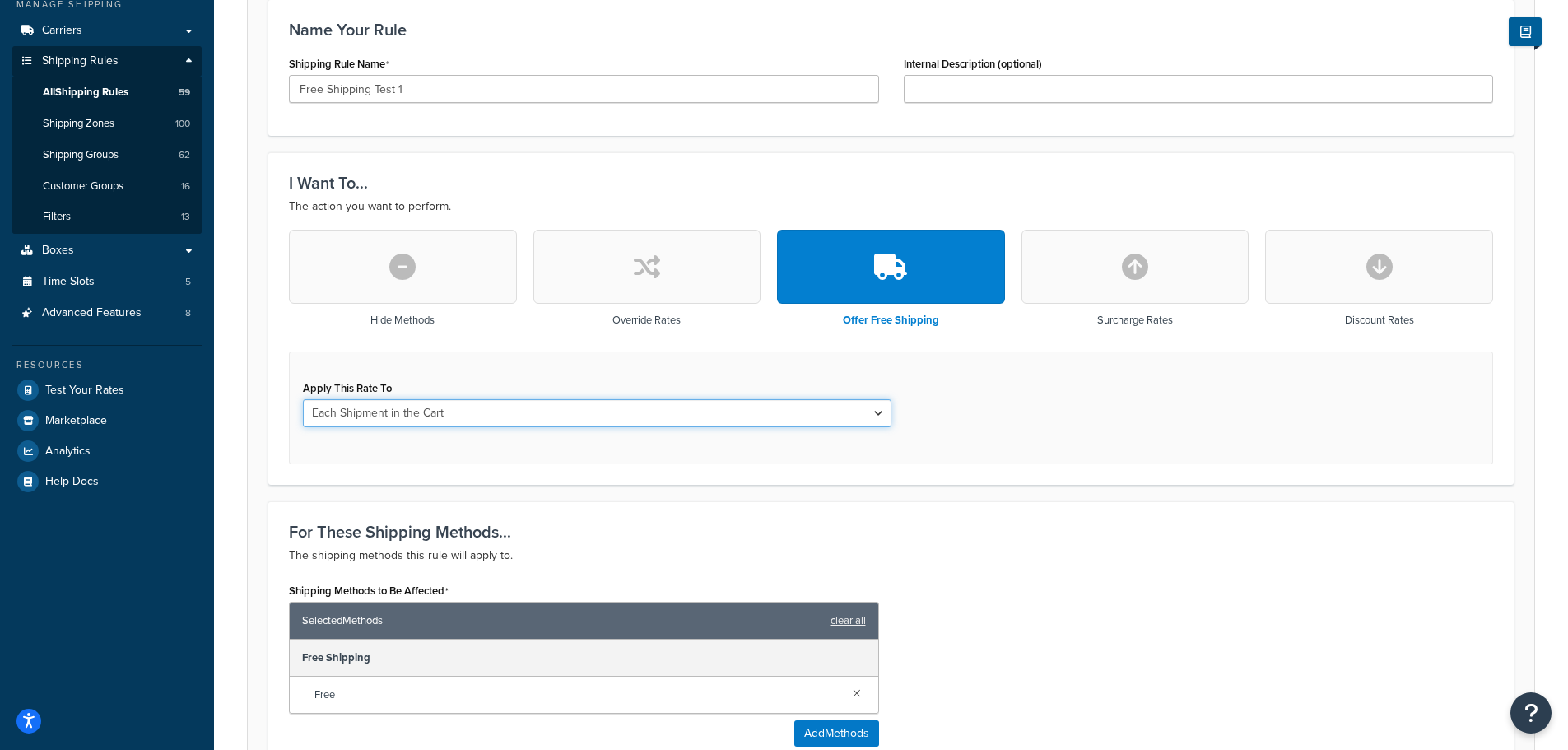
click at [767, 422] on select "Each Shipment in the Cart Each Origin in the Cart Each Shipping Group in the Ca…" at bounding box center [597, 413] width 588 height 28
select select "SHIPPING_GROUP"
click at [303, 399] on select "Each Shipment in the Cart Each Origin in the Cart Each Shipping Group in the Ca…" at bounding box center [597, 413] width 588 height 28
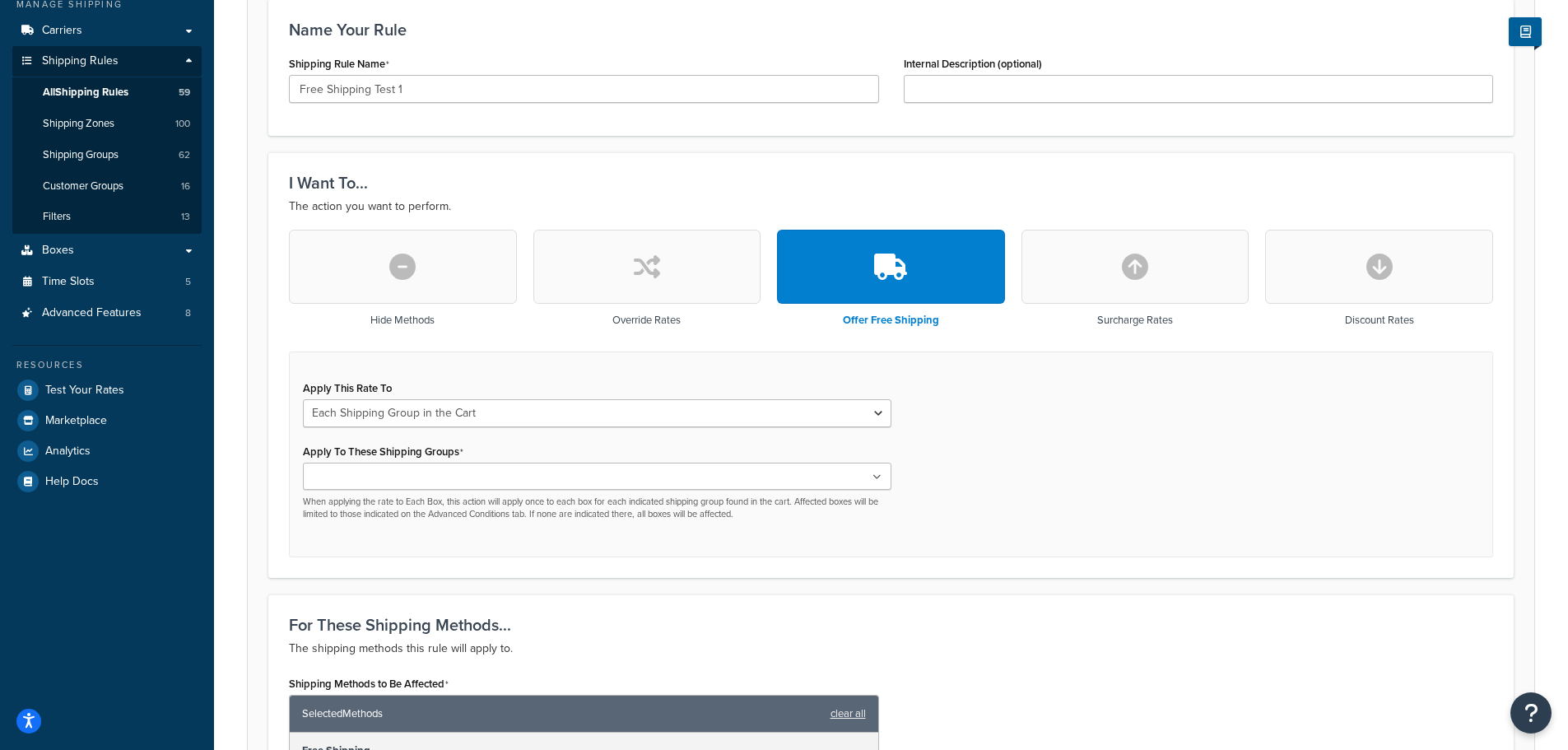
click at [1009, 488] on div "Apply This Rate To Each Shipment in the Cart Each Origin in the Cart Each Shipp…" at bounding box center [891, 455] width 1204 height 207
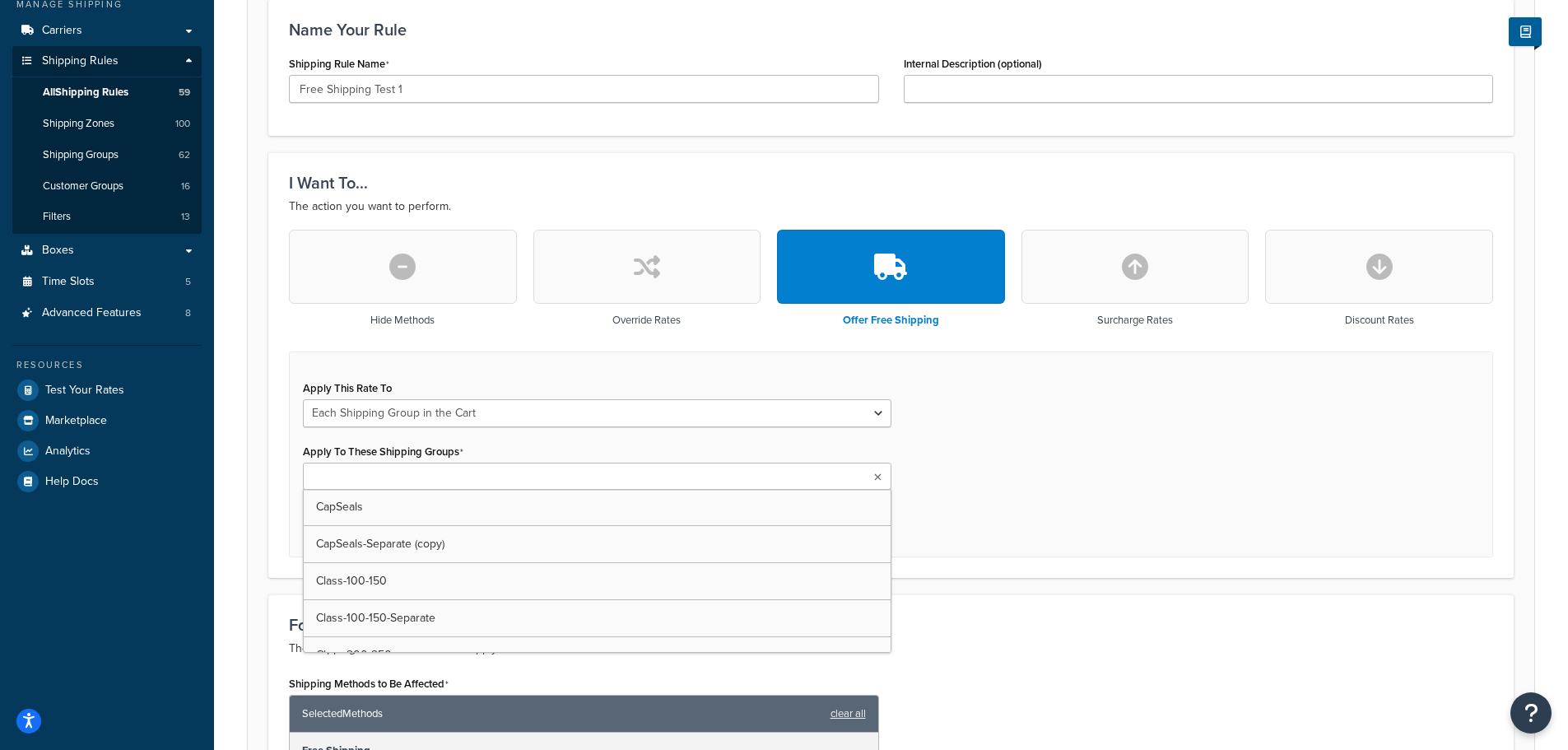
click at [811, 480] on ul at bounding box center [597, 476] width 588 height 27
type input "free"
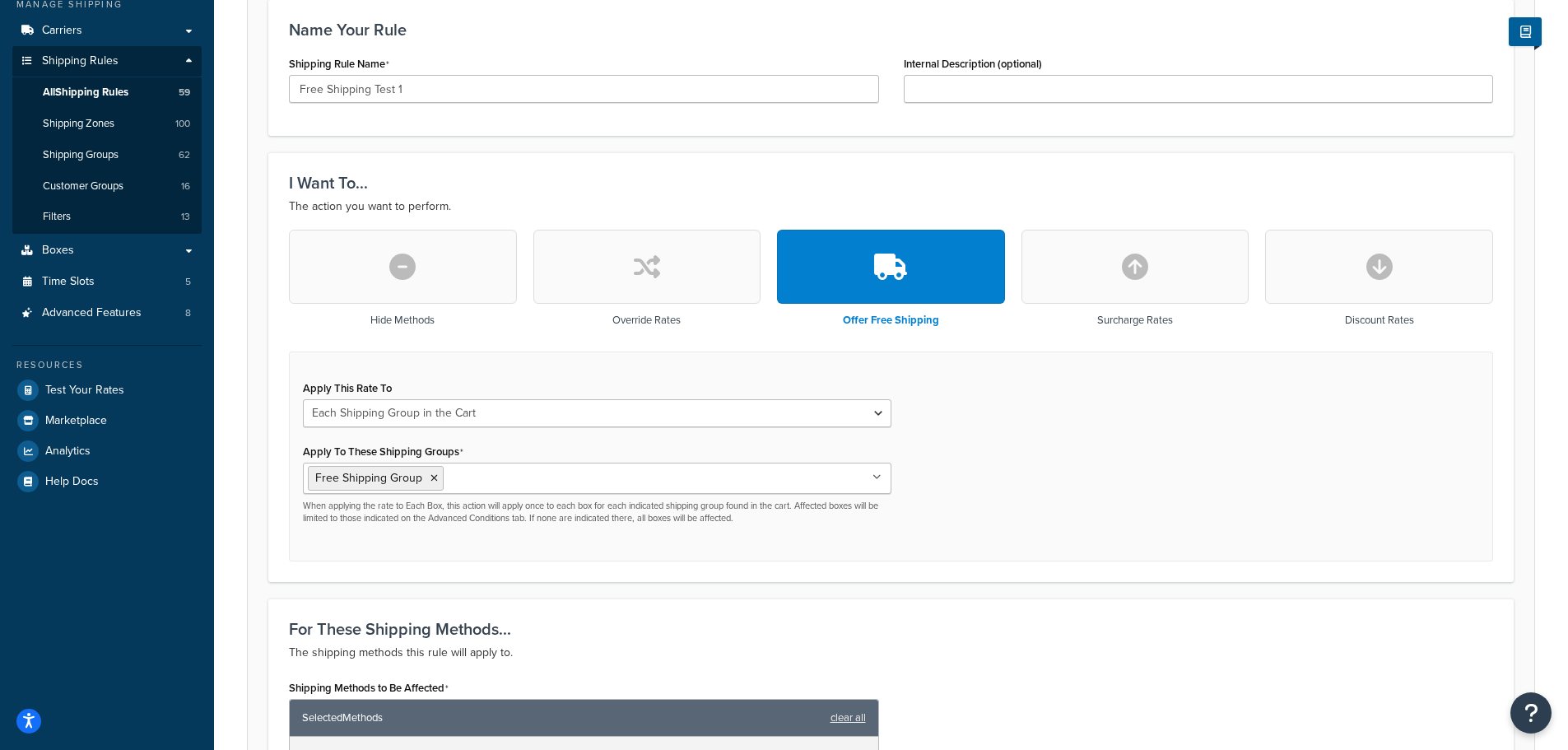
click at [1076, 575] on div "I Want To... The action you want to perform. Hide Methods Override Rates Offer …" at bounding box center [891, 368] width 1246 height 430
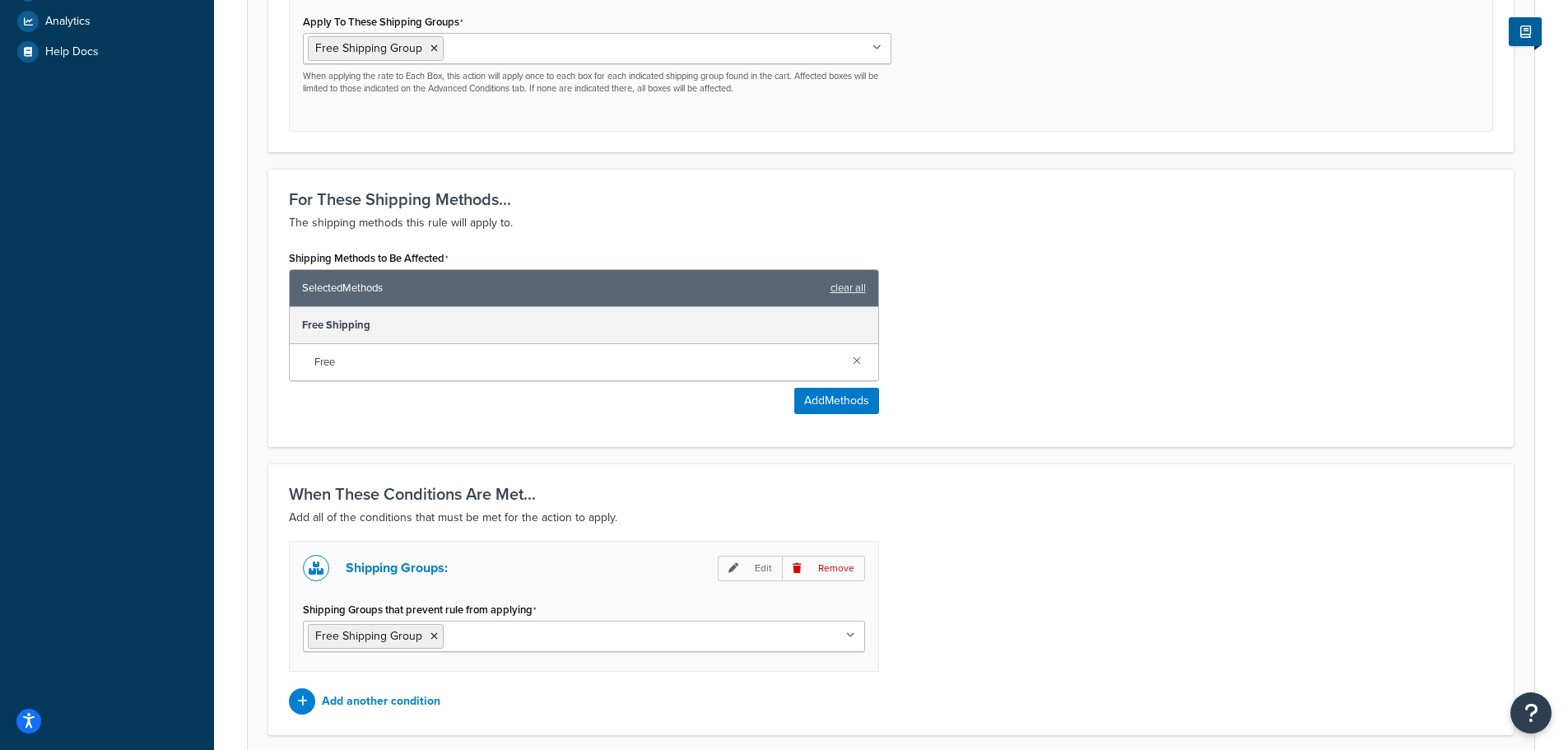
scroll to position [770, 0]
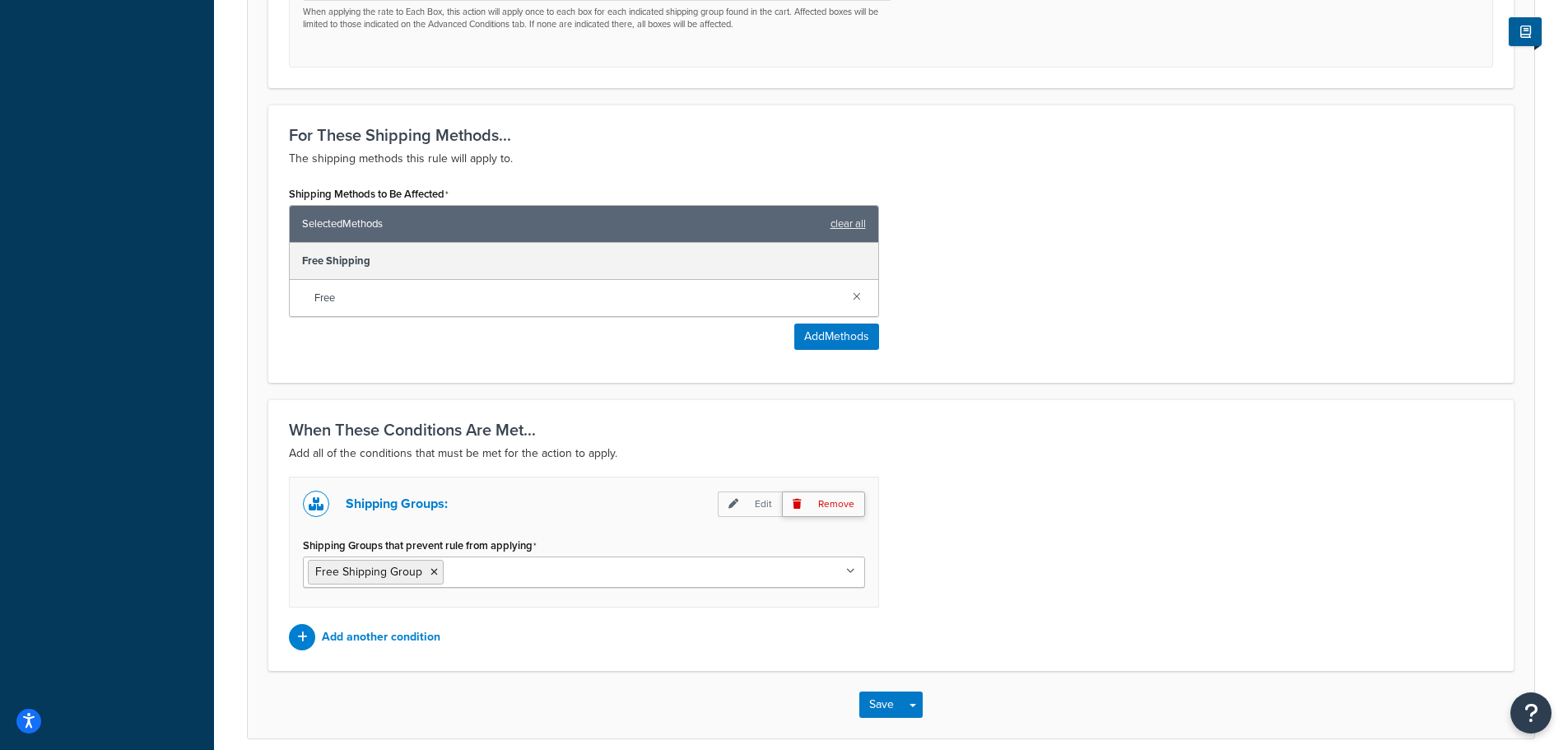
click at [831, 505] on p "Remove" at bounding box center [824, 504] width 83 height 26
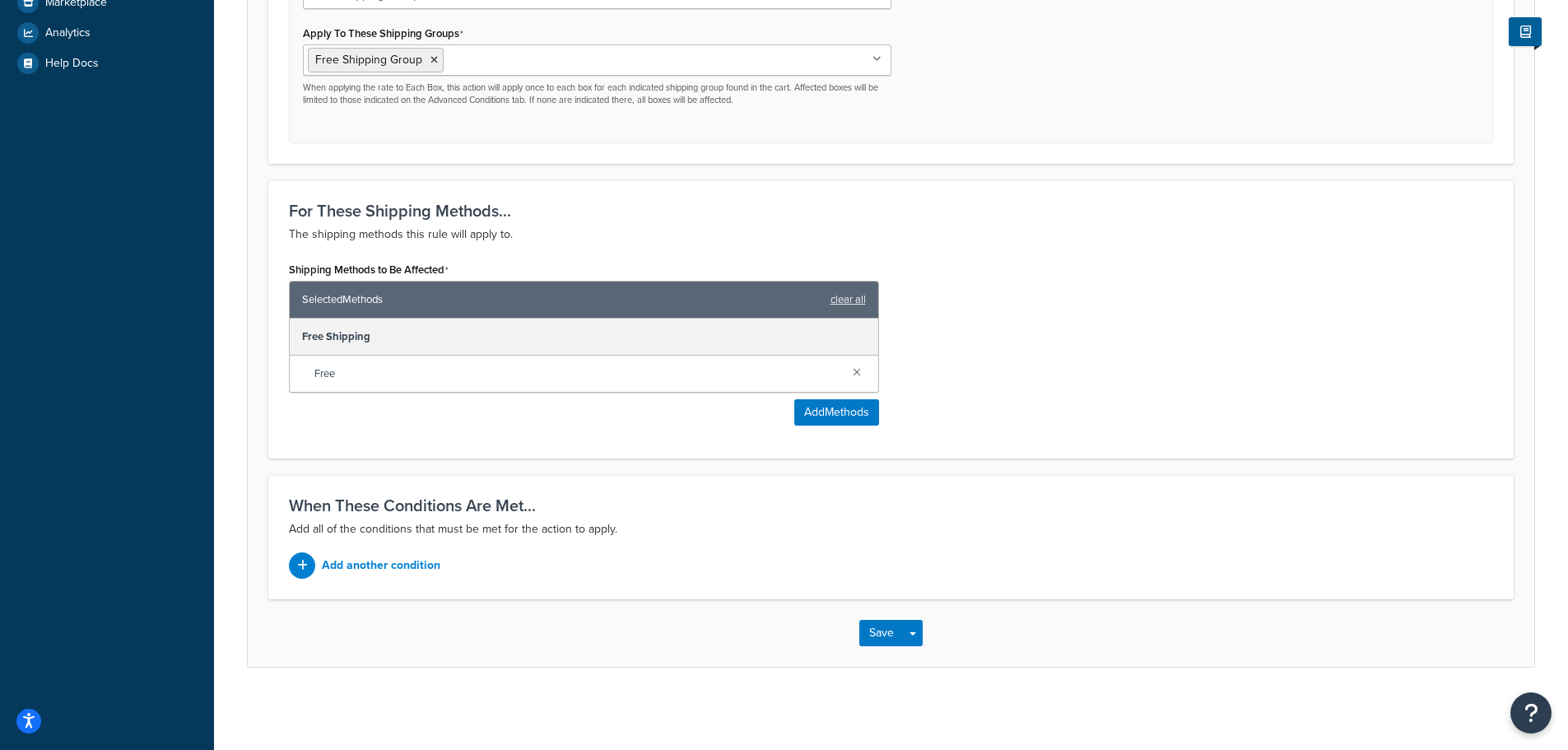
scroll to position [695, 0]
click at [893, 632] on button "Save" at bounding box center [882, 633] width 45 height 27
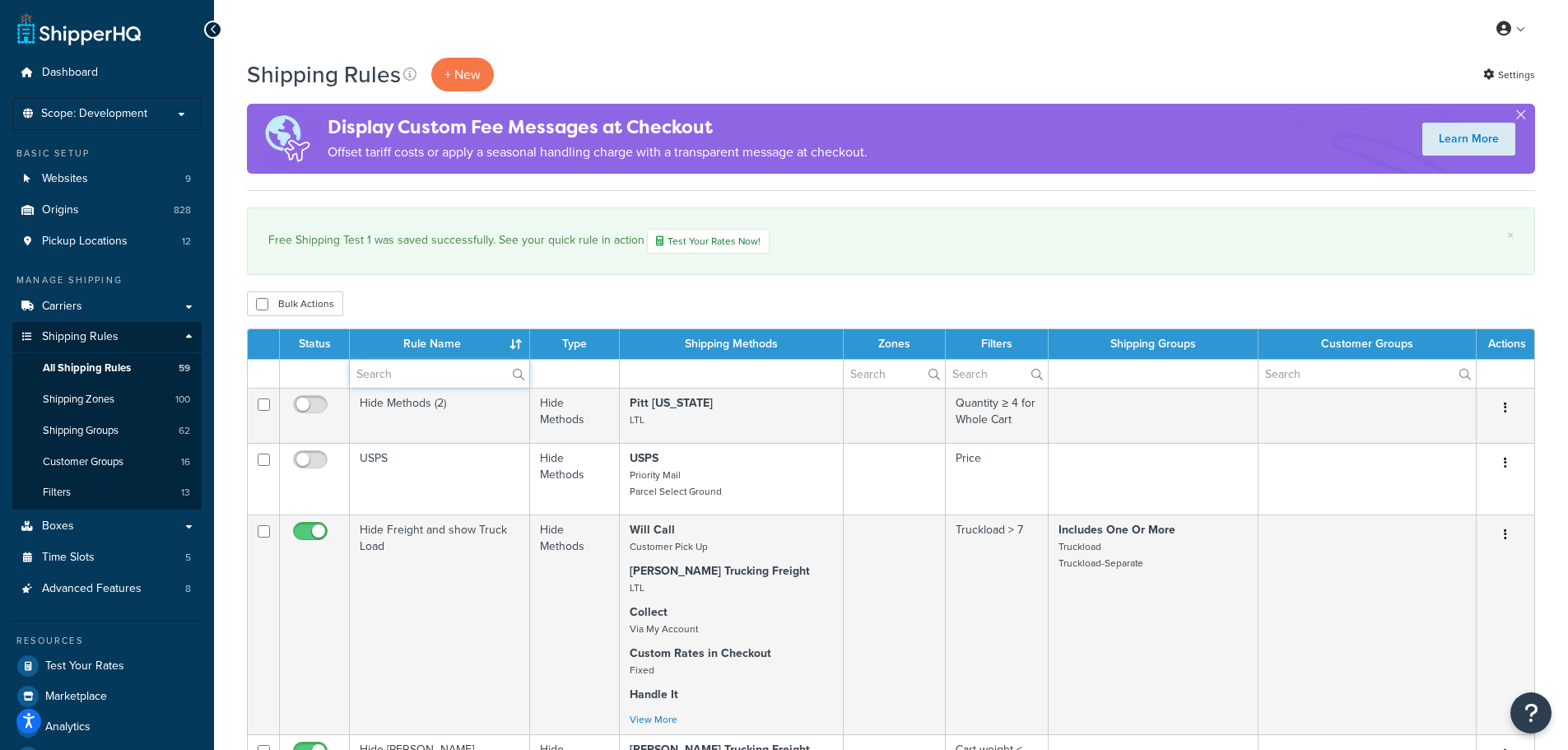
click at [413, 377] on input "text" at bounding box center [439, 374] width 179 height 28
type input "free"
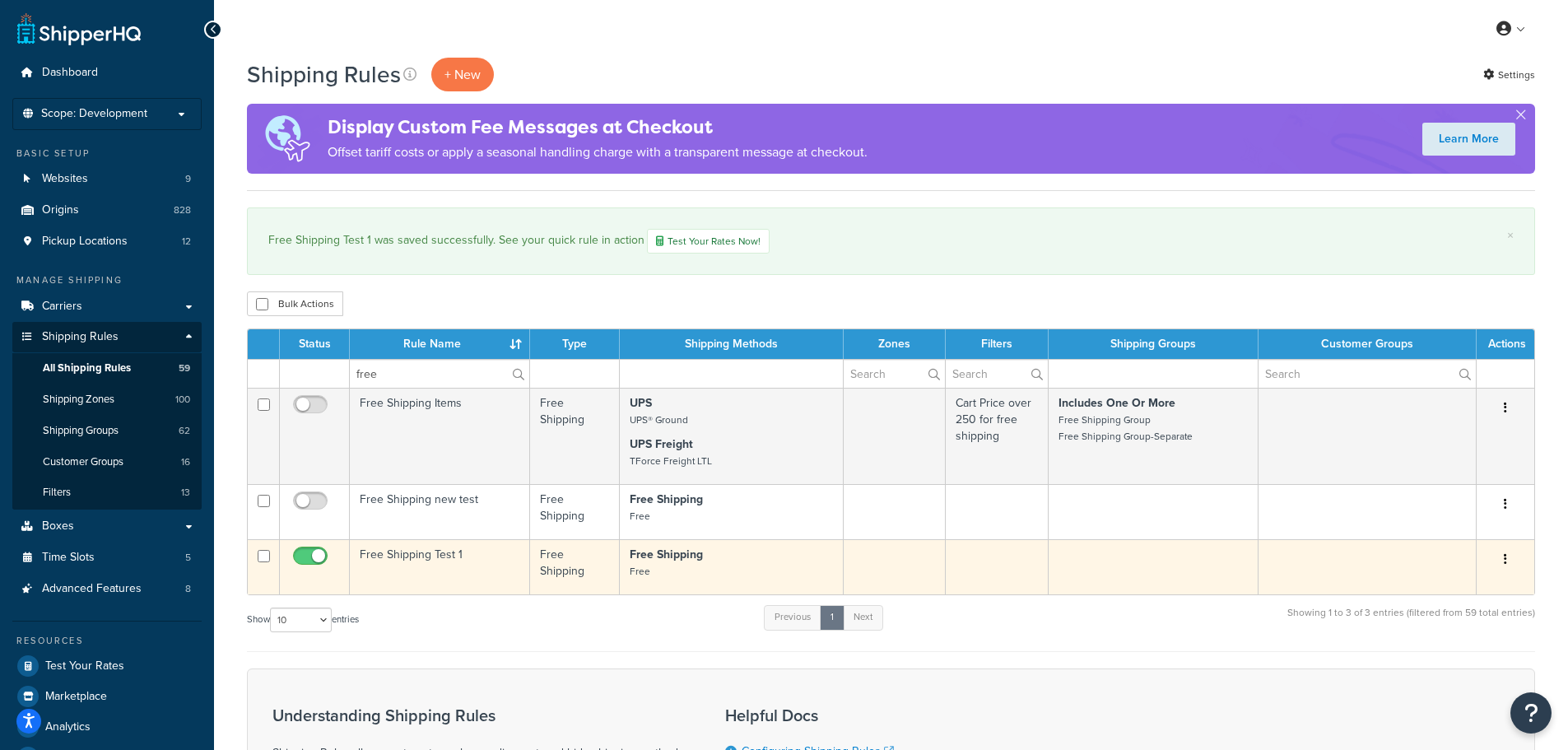
click at [1361, 569] on td at bounding box center [1368, 567] width 218 height 55
click at [1505, 557] on icon "button" at bounding box center [1506, 560] width 3 height 12
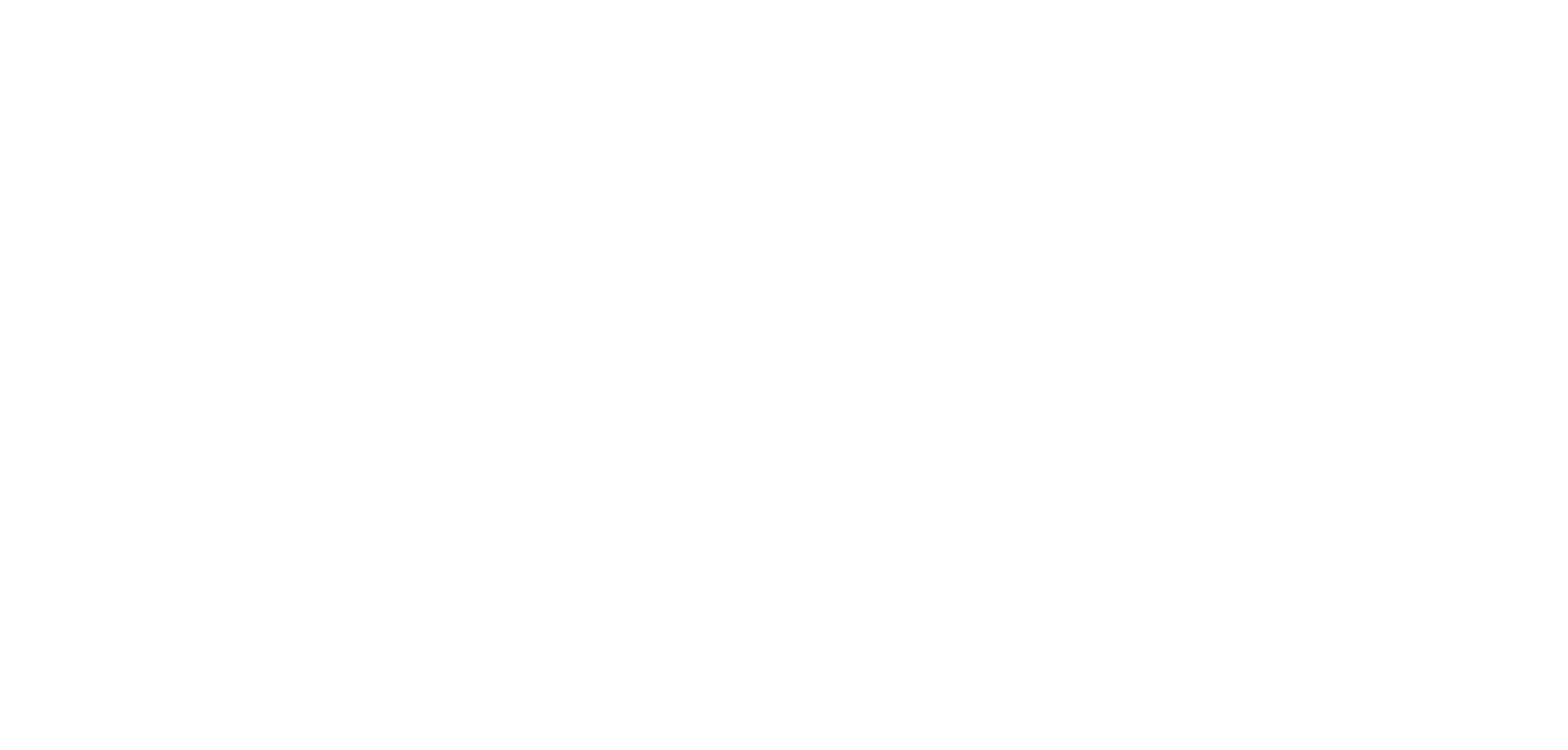
select select "SHIPPING_GROUP"
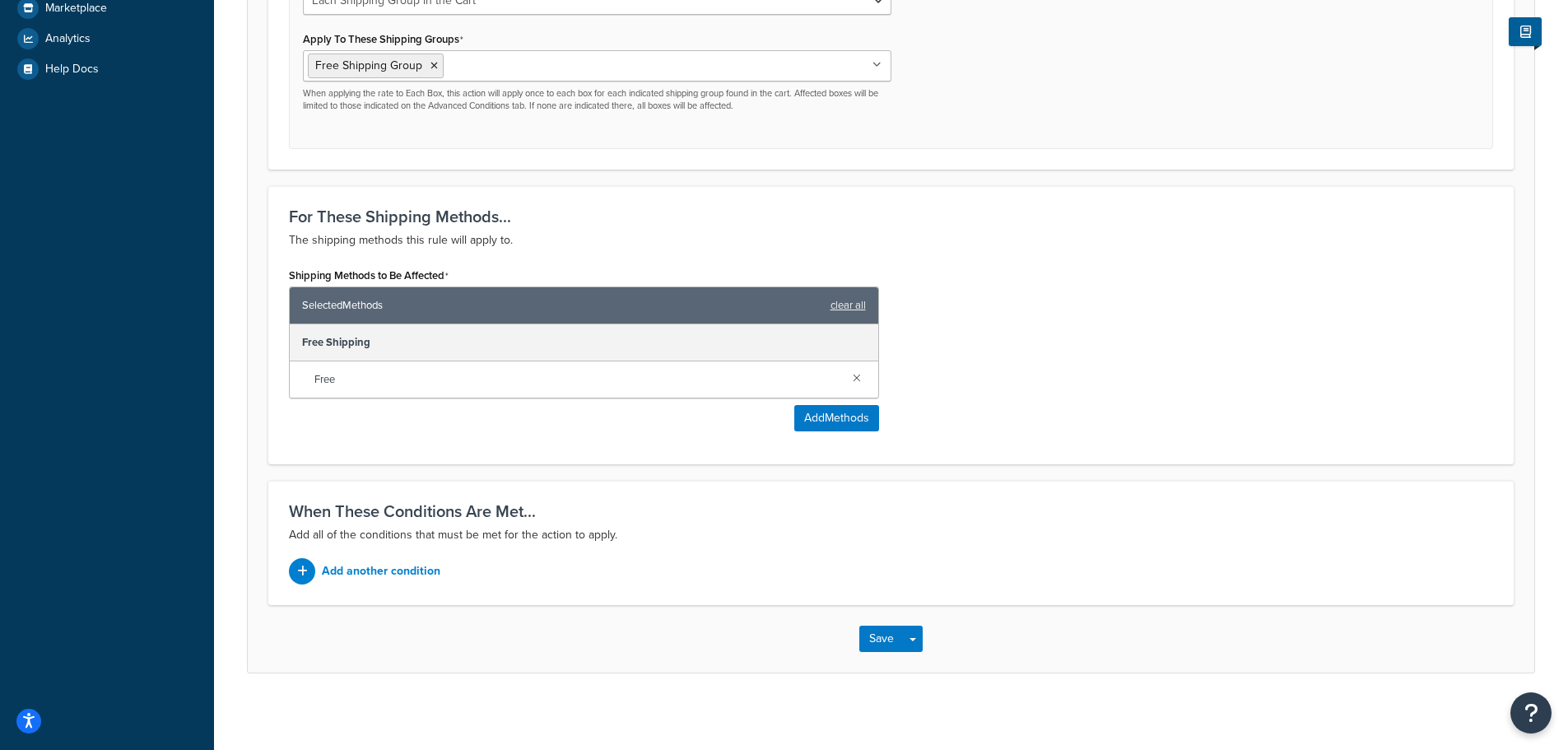
scroll to position [695, 0]
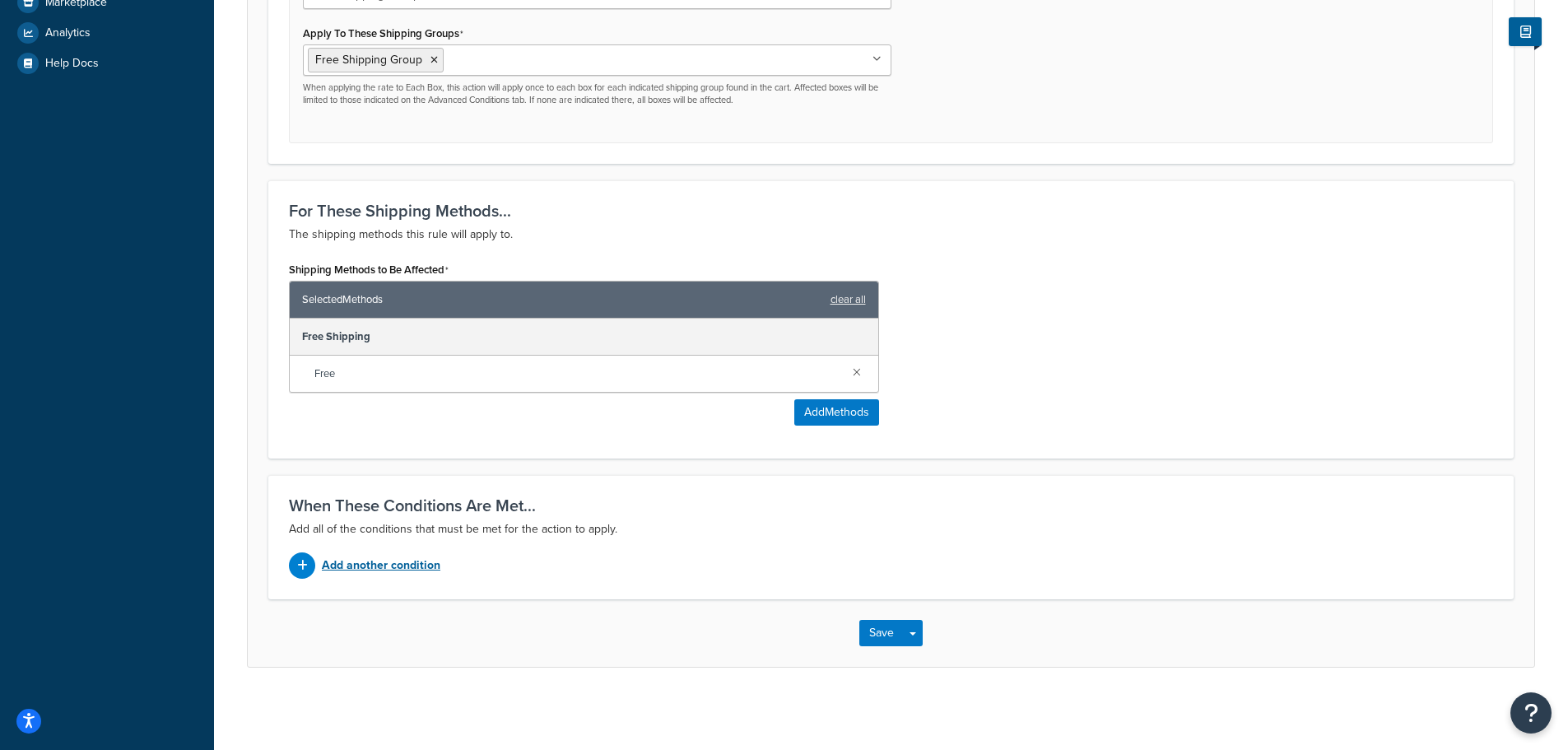
click at [387, 566] on p "Add another condition" at bounding box center [381, 565] width 119 height 23
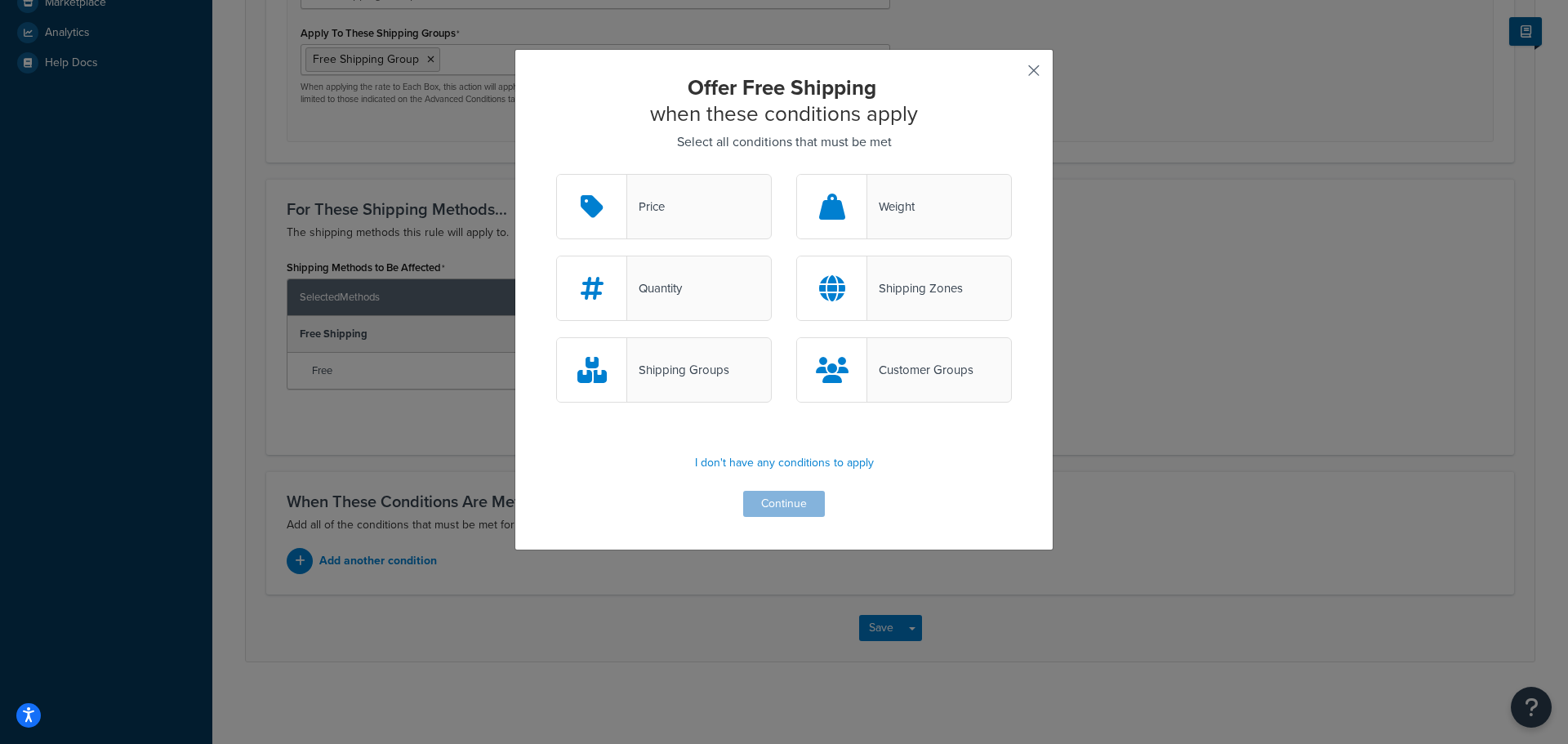
click at [1012, 75] on button "button" at bounding box center [1010, 77] width 4 height 4
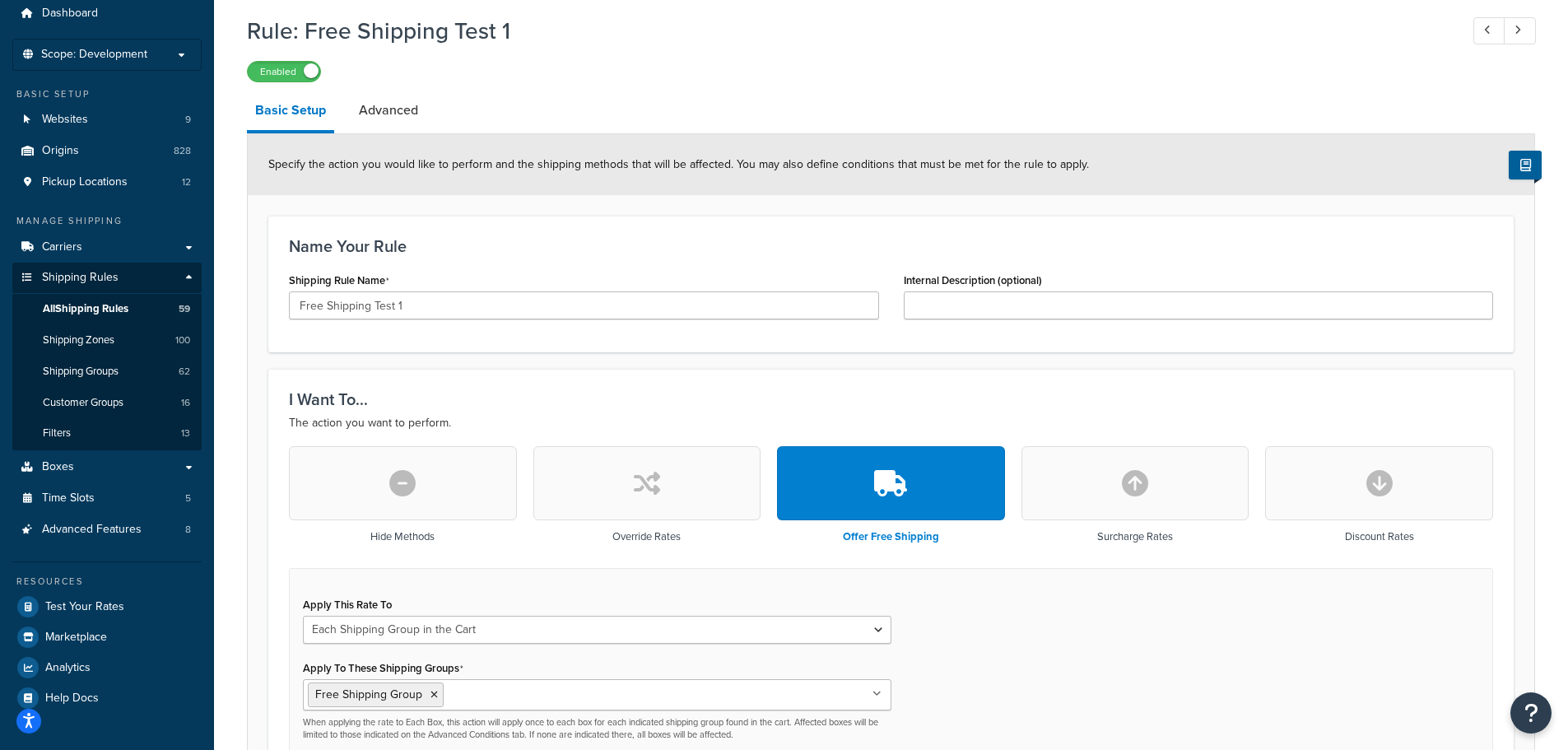
scroll to position [37, 0]
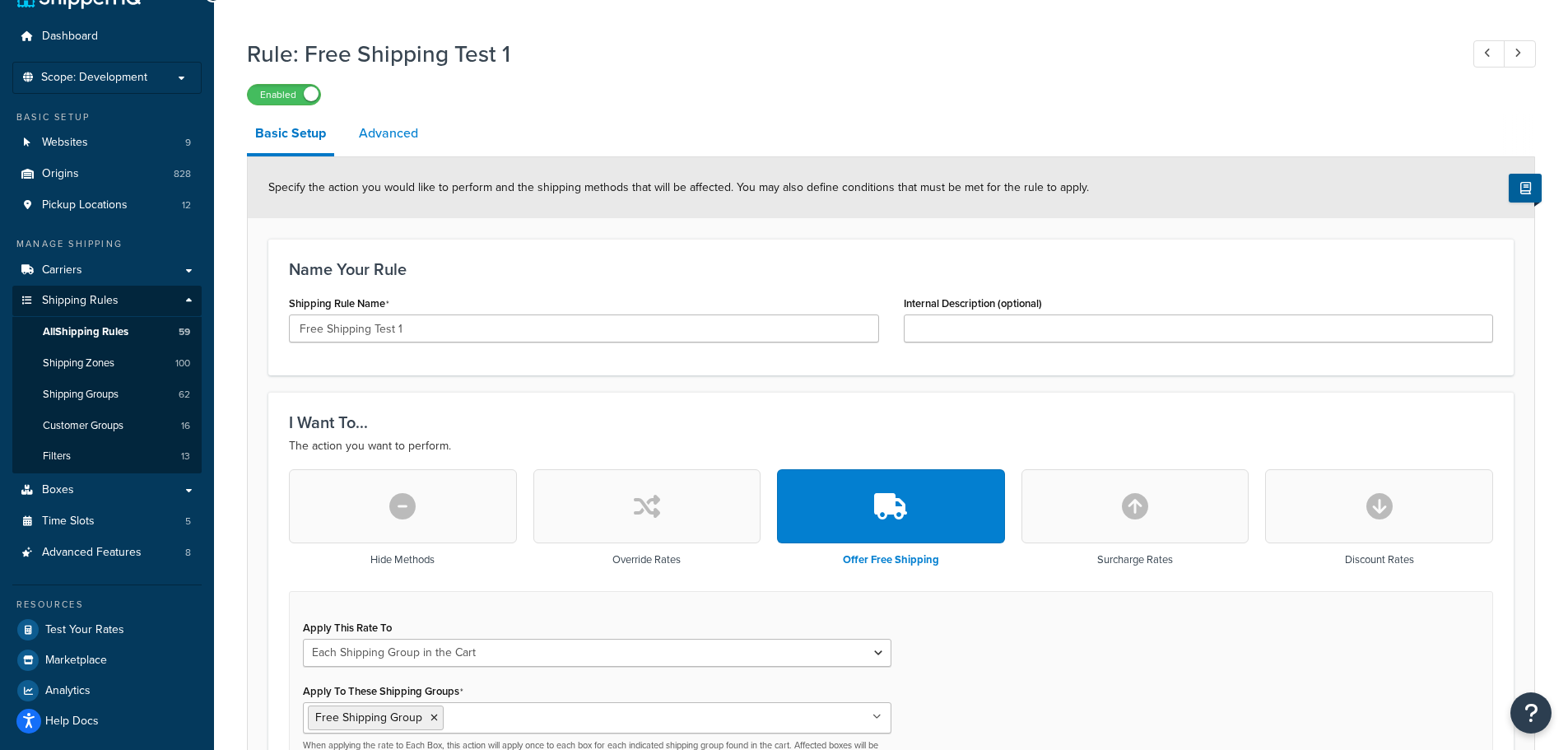
click at [408, 137] on link "Advanced" at bounding box center [388, 134] width 75 height 40
click at [400, 134] on link "Advanced" at bounding box center [388, 134] width 75 height 40
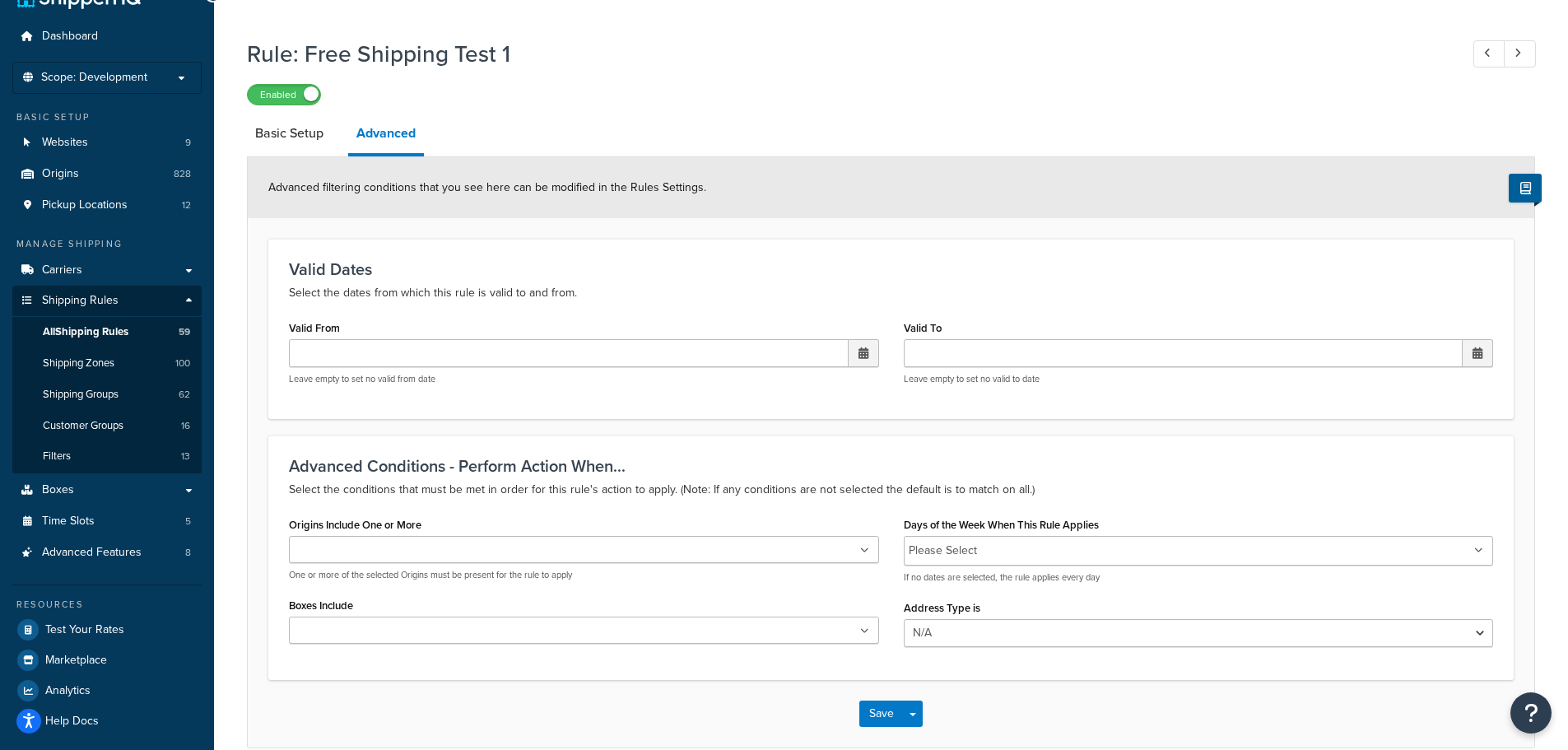
scroll to position [118, 0]
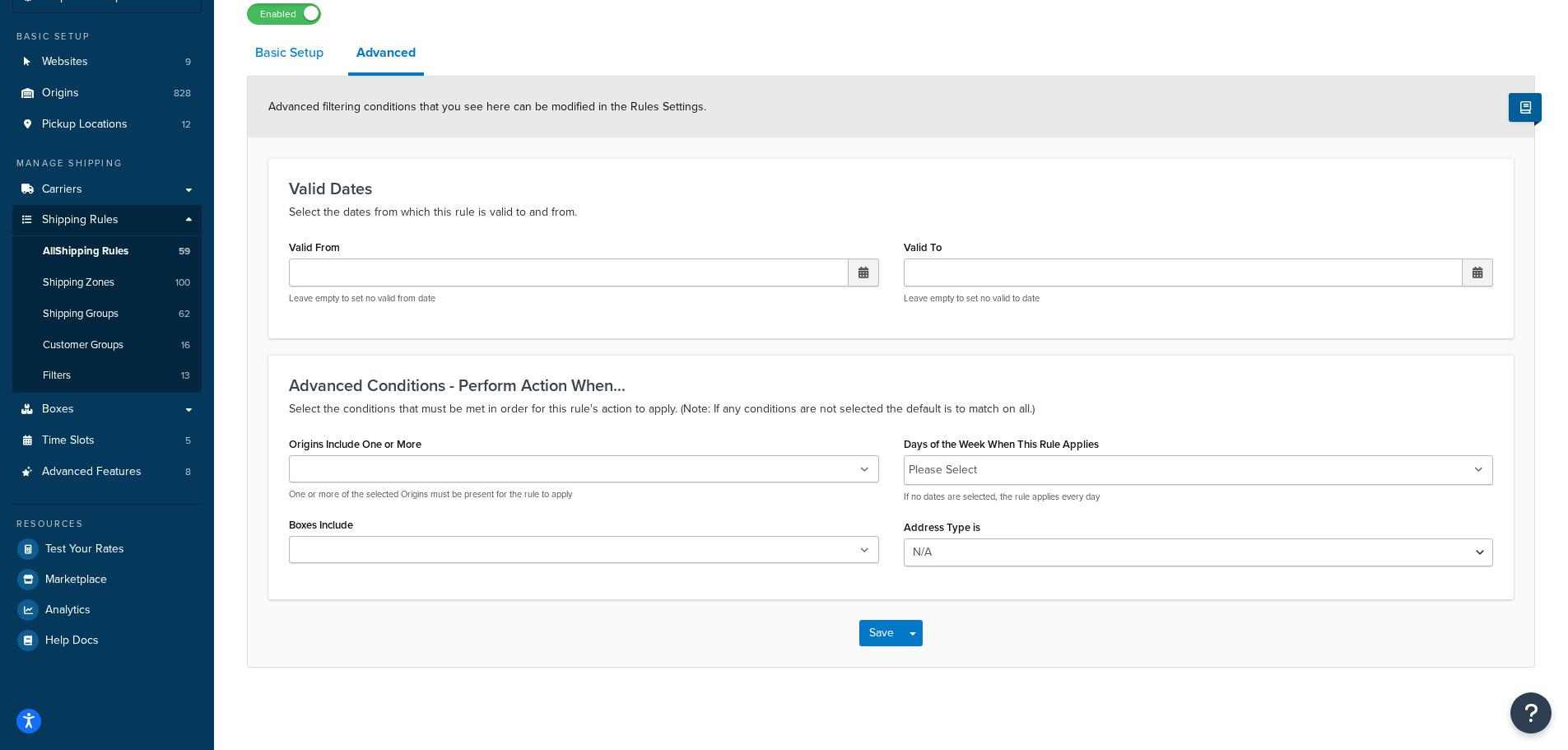
click at [270, 51] on link "Basic Setup" at bounding box center [289, 53] width 85 height 40
select select "SHIPPING_GROUP"
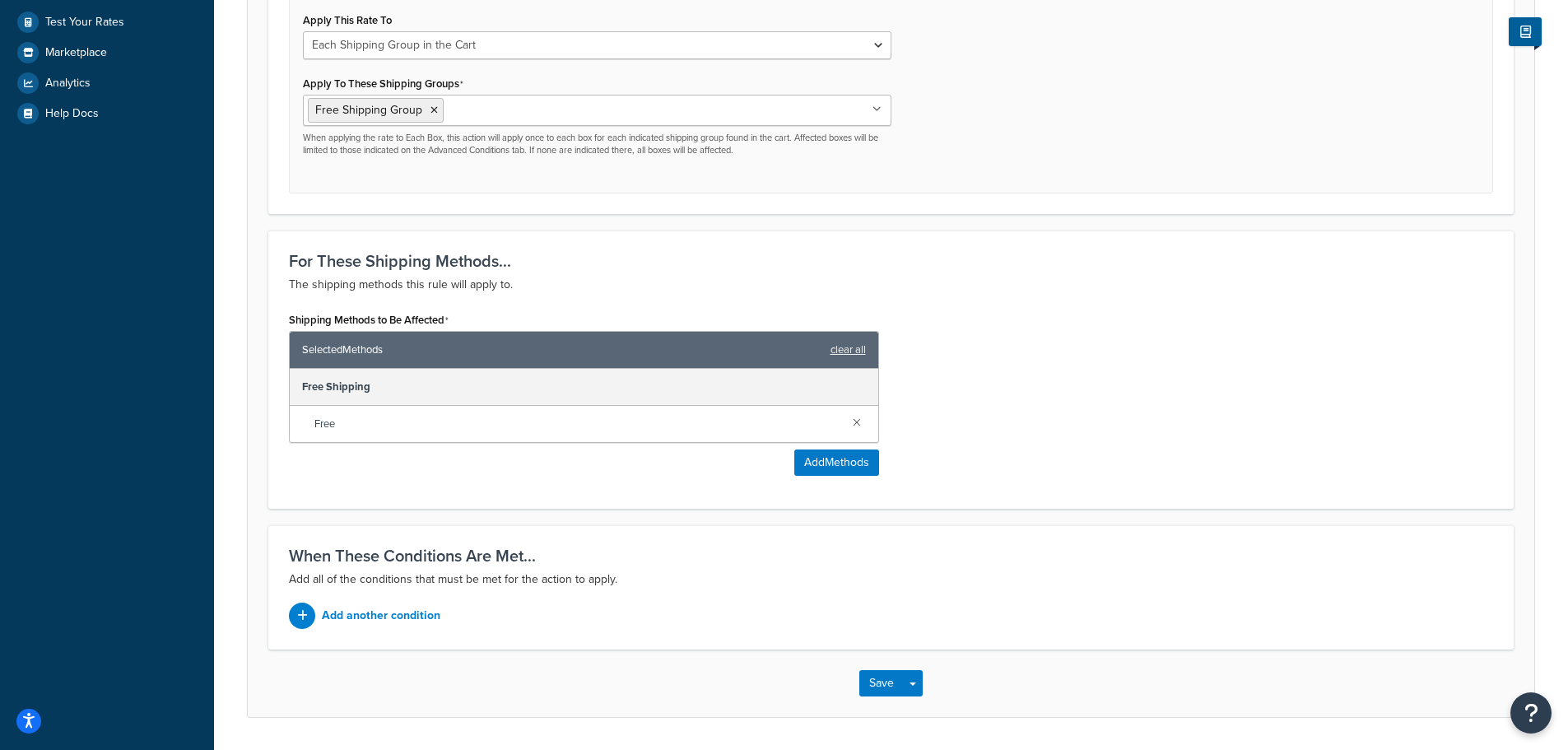
scroll to position [695, 0]
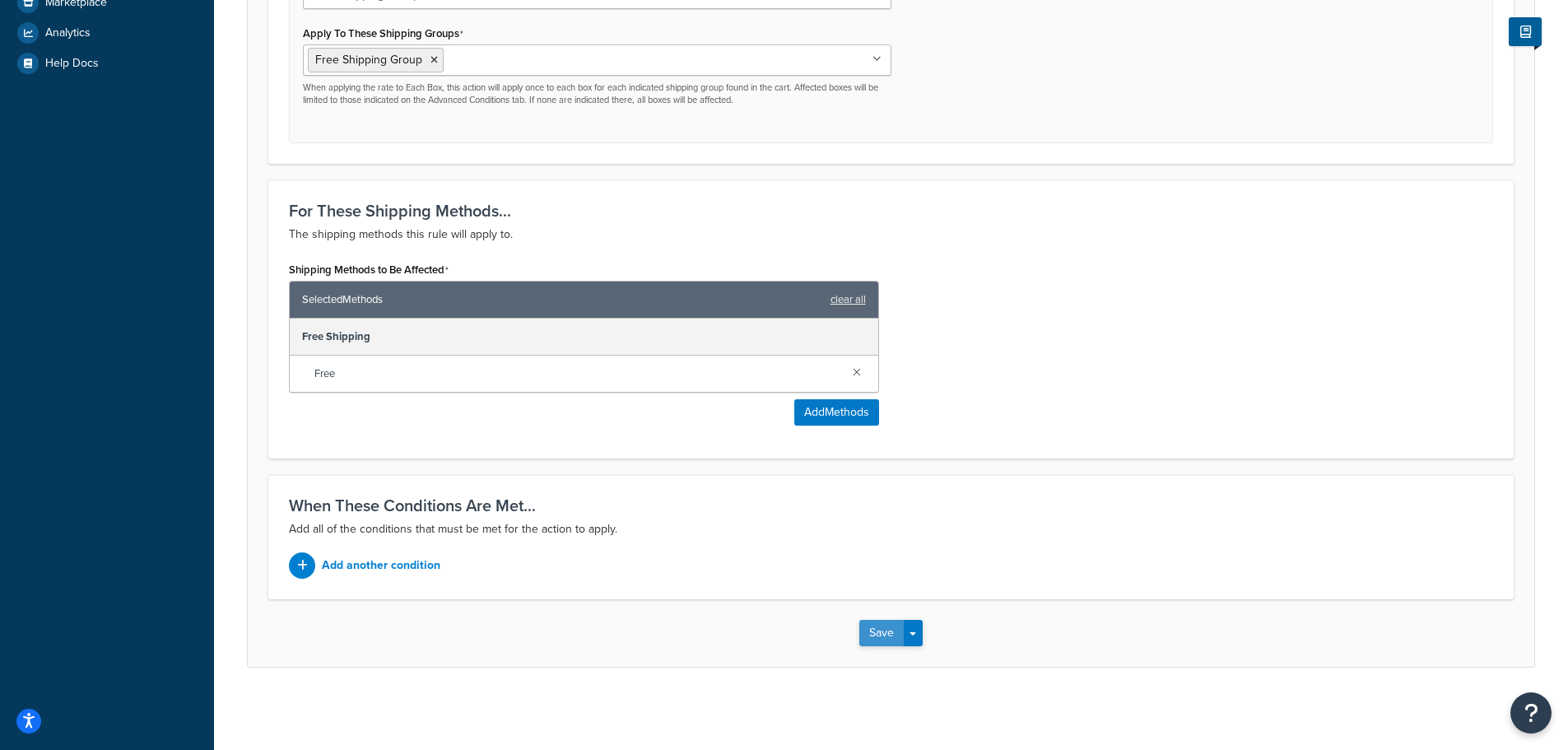
click at [889, 634] on button "Save" at bounding box center [882, 633] width 45 height 27
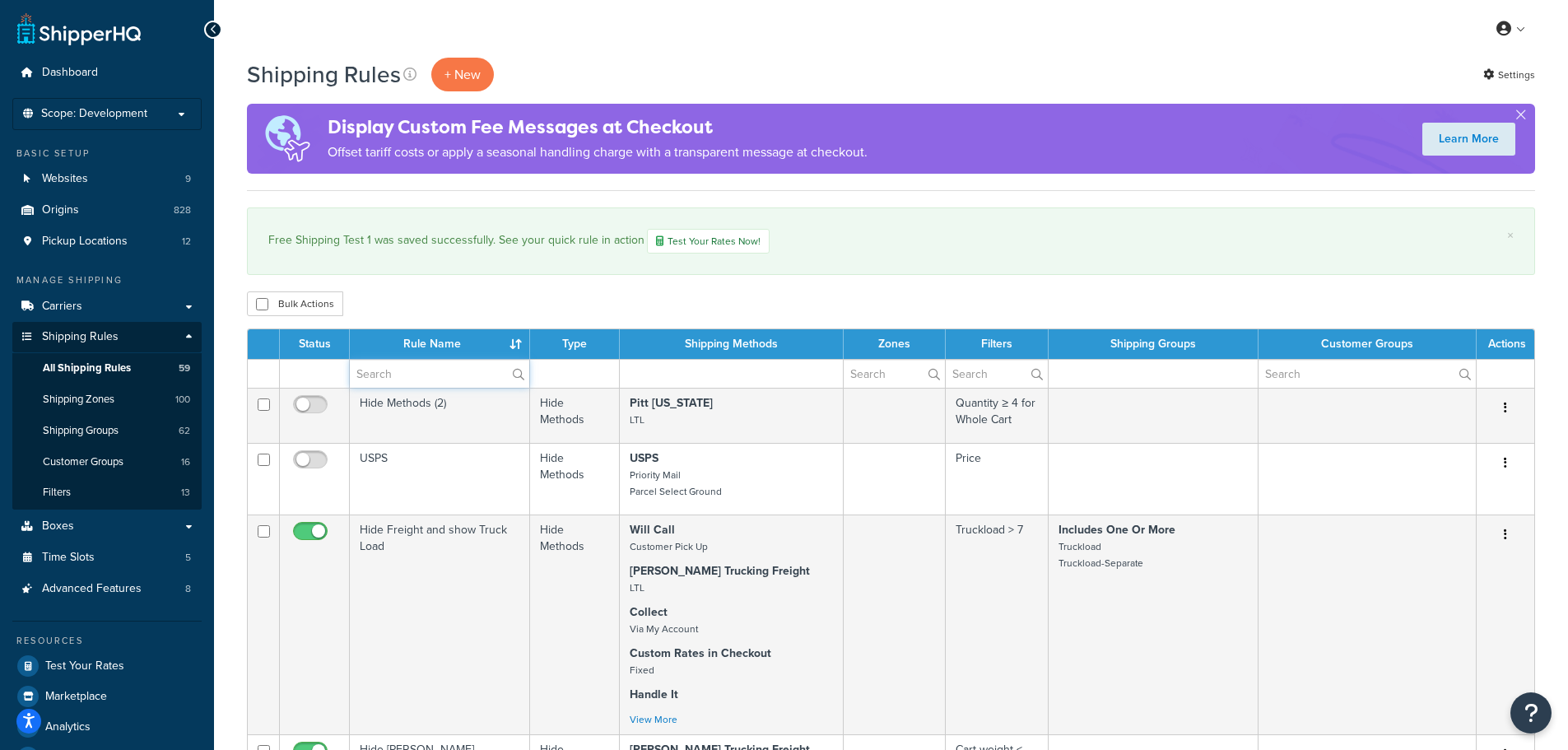
click at [468, 361] on input "text" at bounding box center [439, 374] width 179 height 28
type input "free"
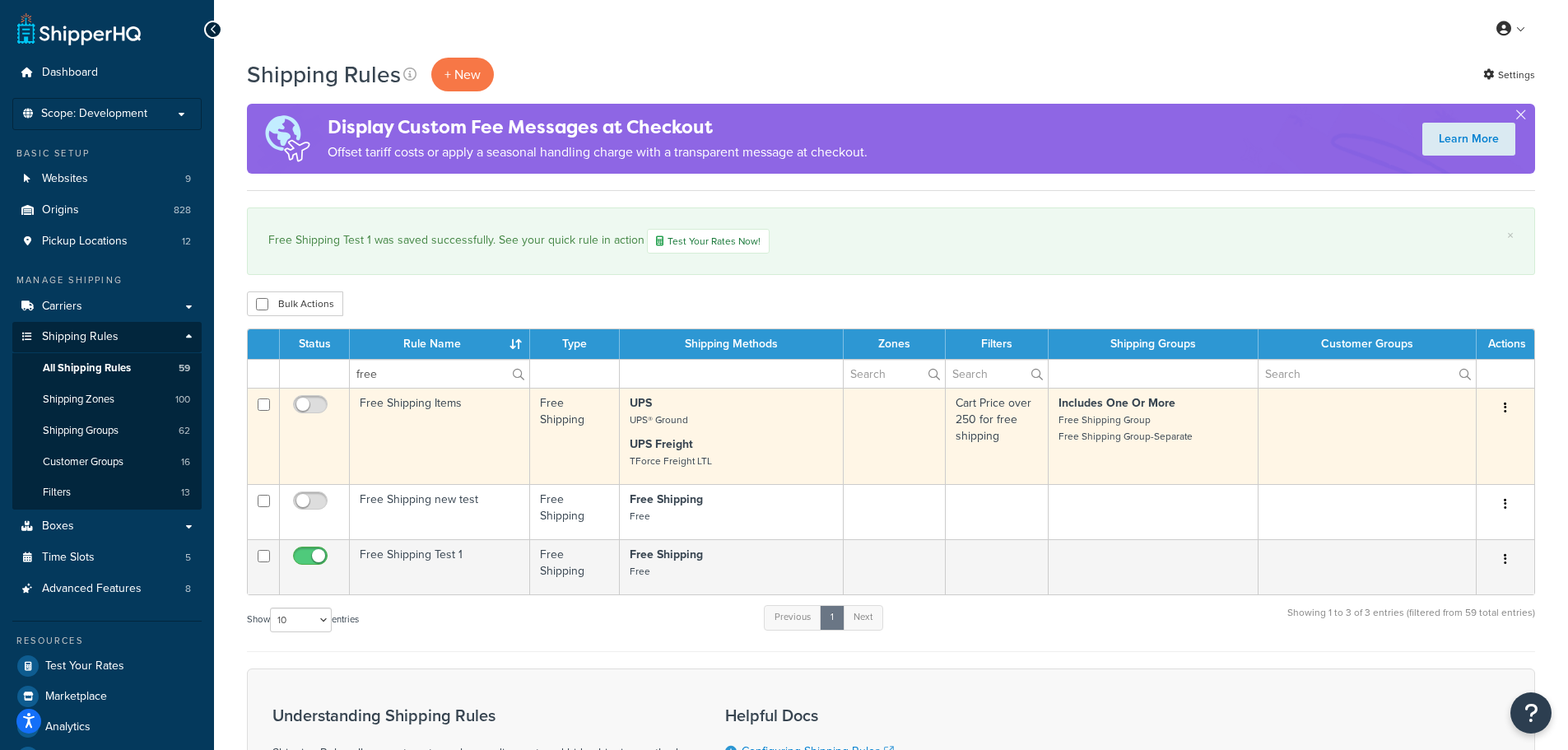
click at [416, 423] on td "Free Shipping Items" at bounding box center [440, 435] width 180 height 96
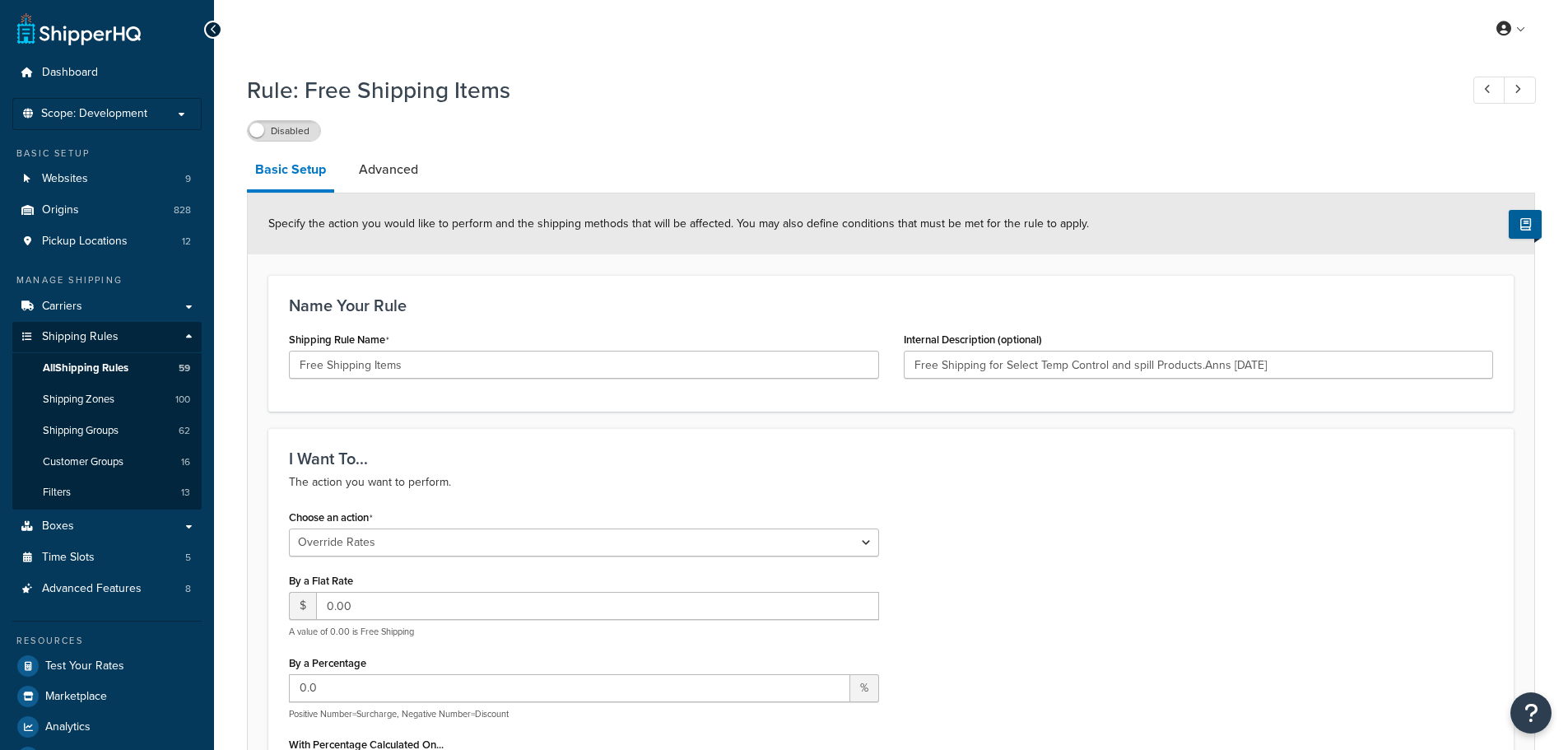
select select "OVERRIDE"
select select "SHIPPING_GROUP"
click at [215, 30] on icon at bounding box center [213, 30] width 7 height 12
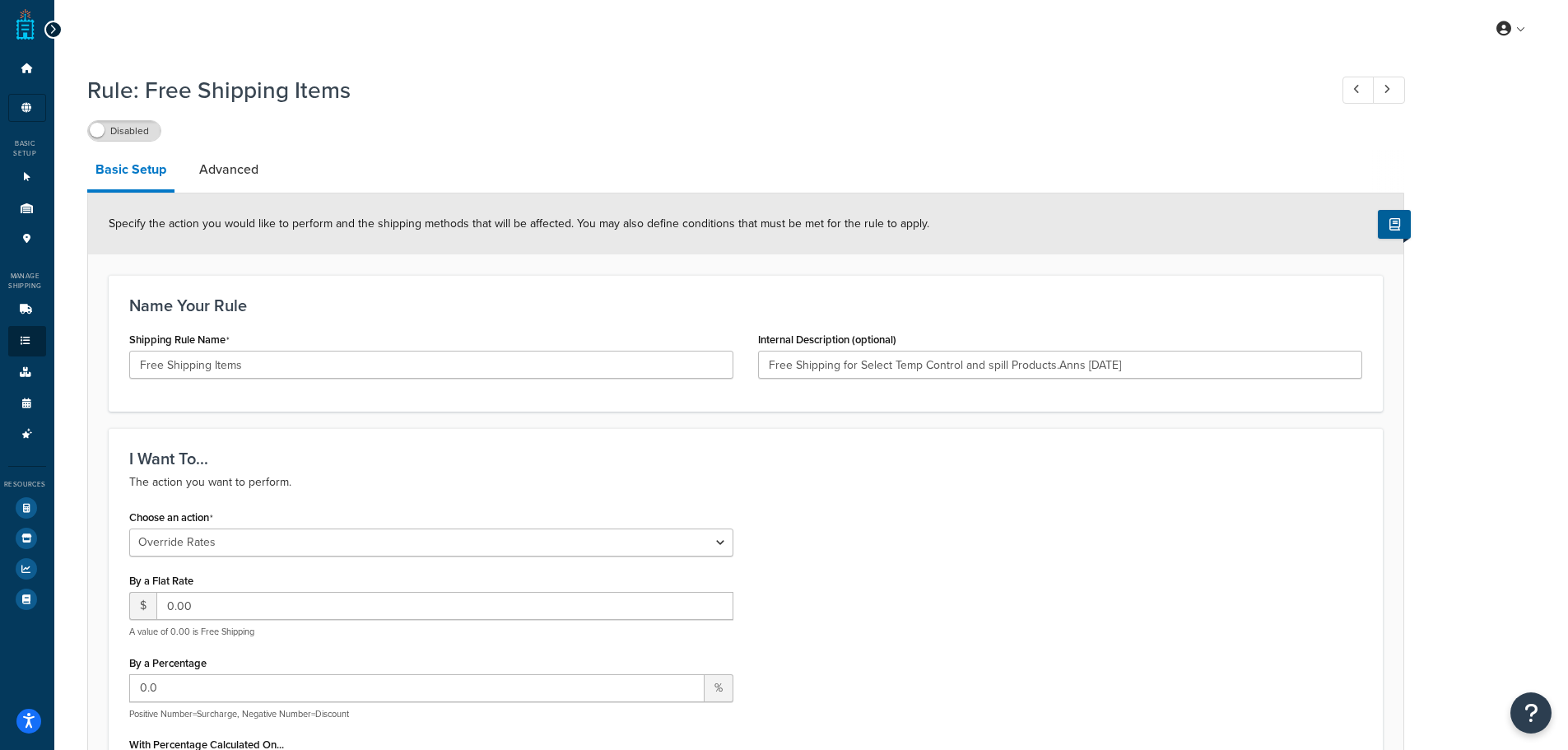
click at [45, 30] on div at bounding box center [53, 30] width 18 height 18
click at [52, 30] on icon at bounding box center [52, 30] width 7 height 12
type input "Free Shipping for Select Temp Control and spill Products.Anns 2/1/21"
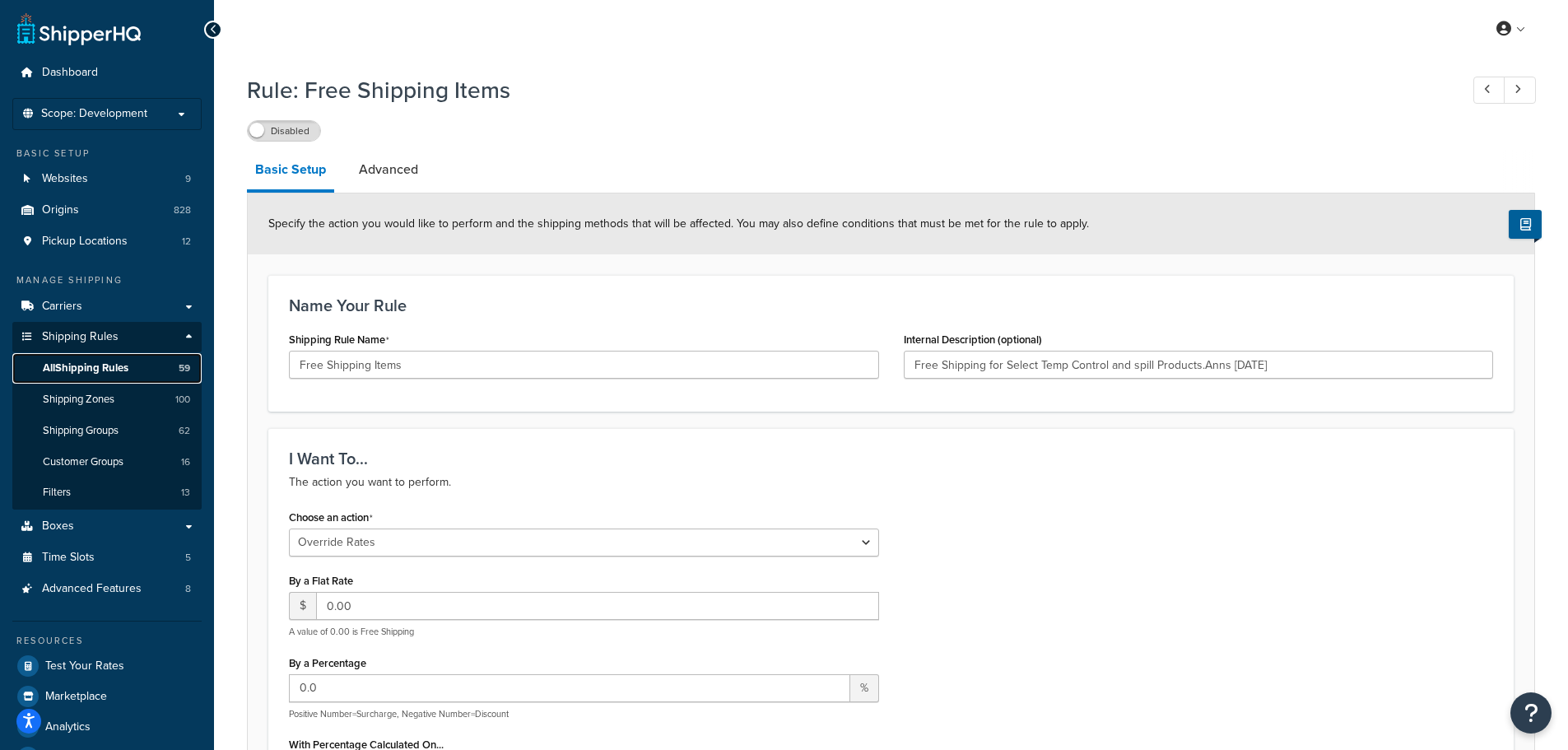
click at [113, 372] on span "All Shipping Rules" at bounding box center [85, 369] width 85 height 14
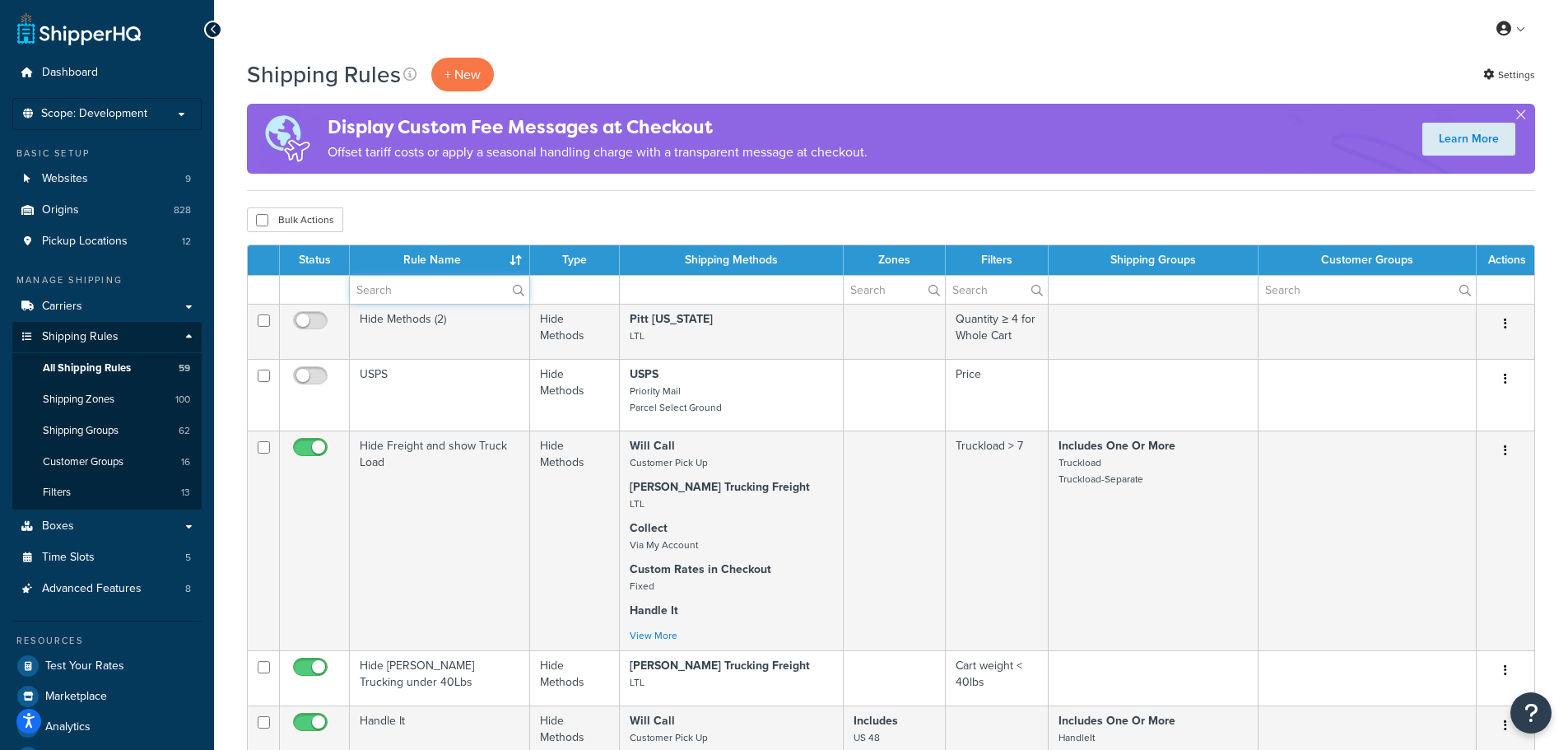
click at [397, 295] on input "text" at bounding box center [439, 289] width 179 height 28
type input "free"
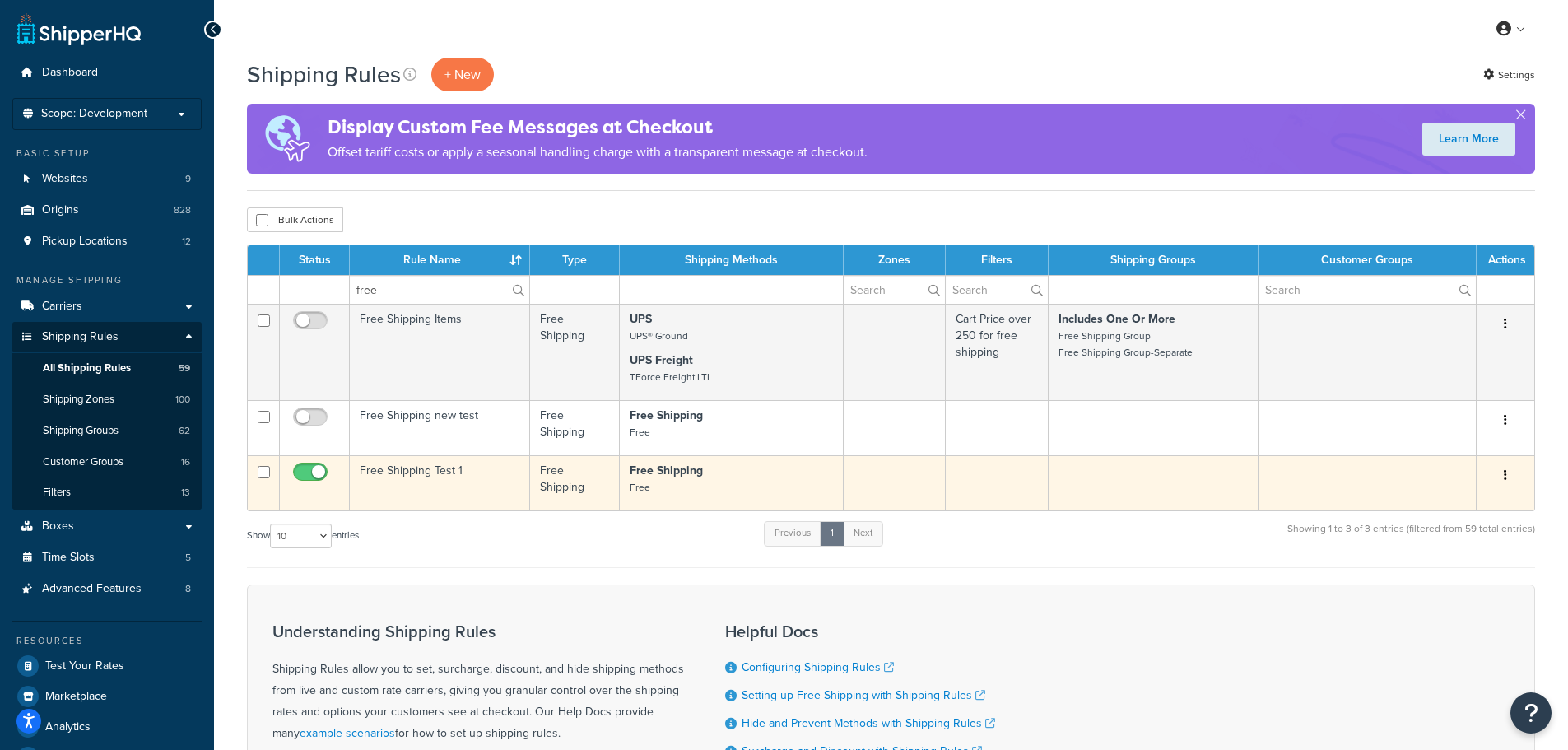
click at [410, 485] on td "Free Shipping Test 1" at bounding box center [440, 483] width 180 height 55
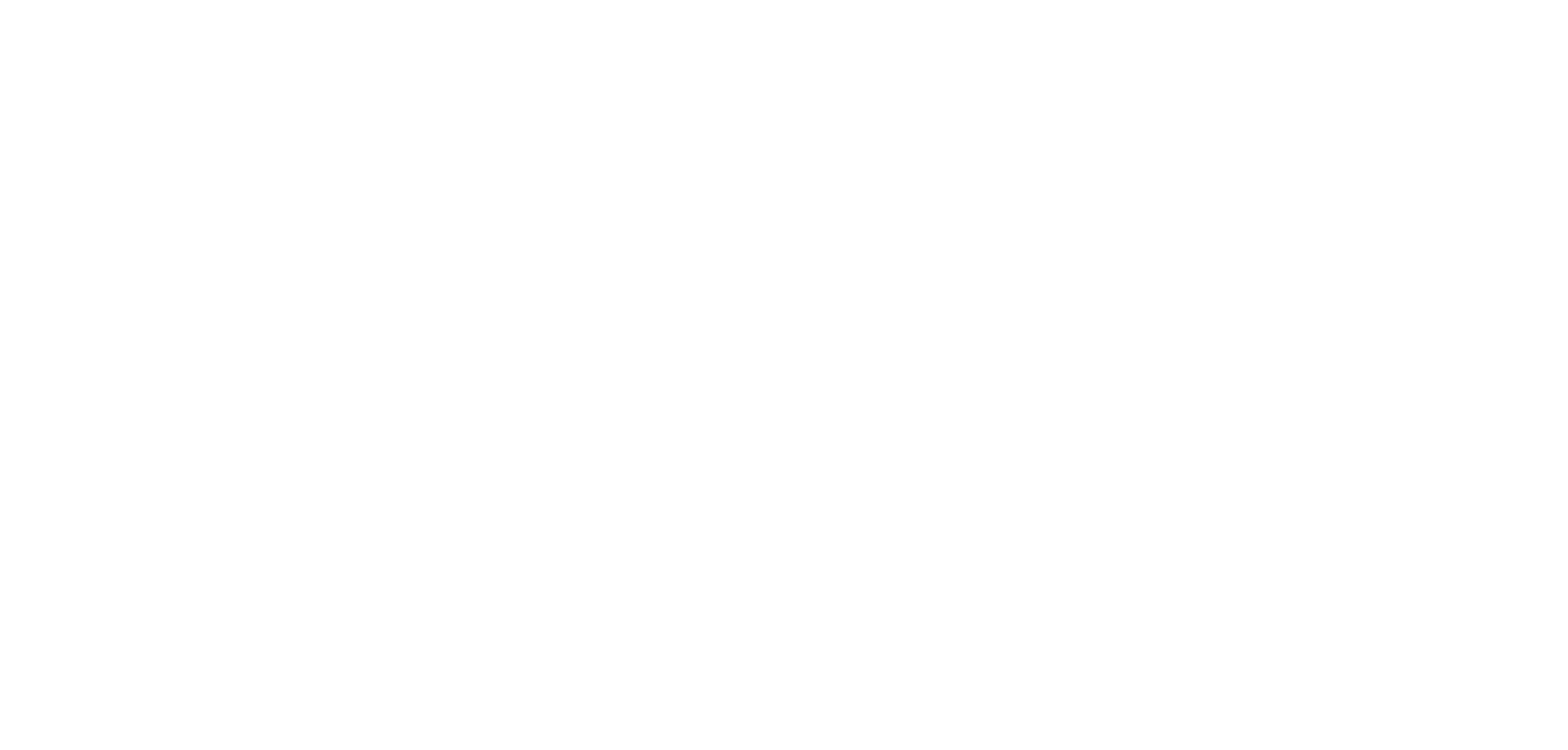
select select "SHIPPING_GROUP"
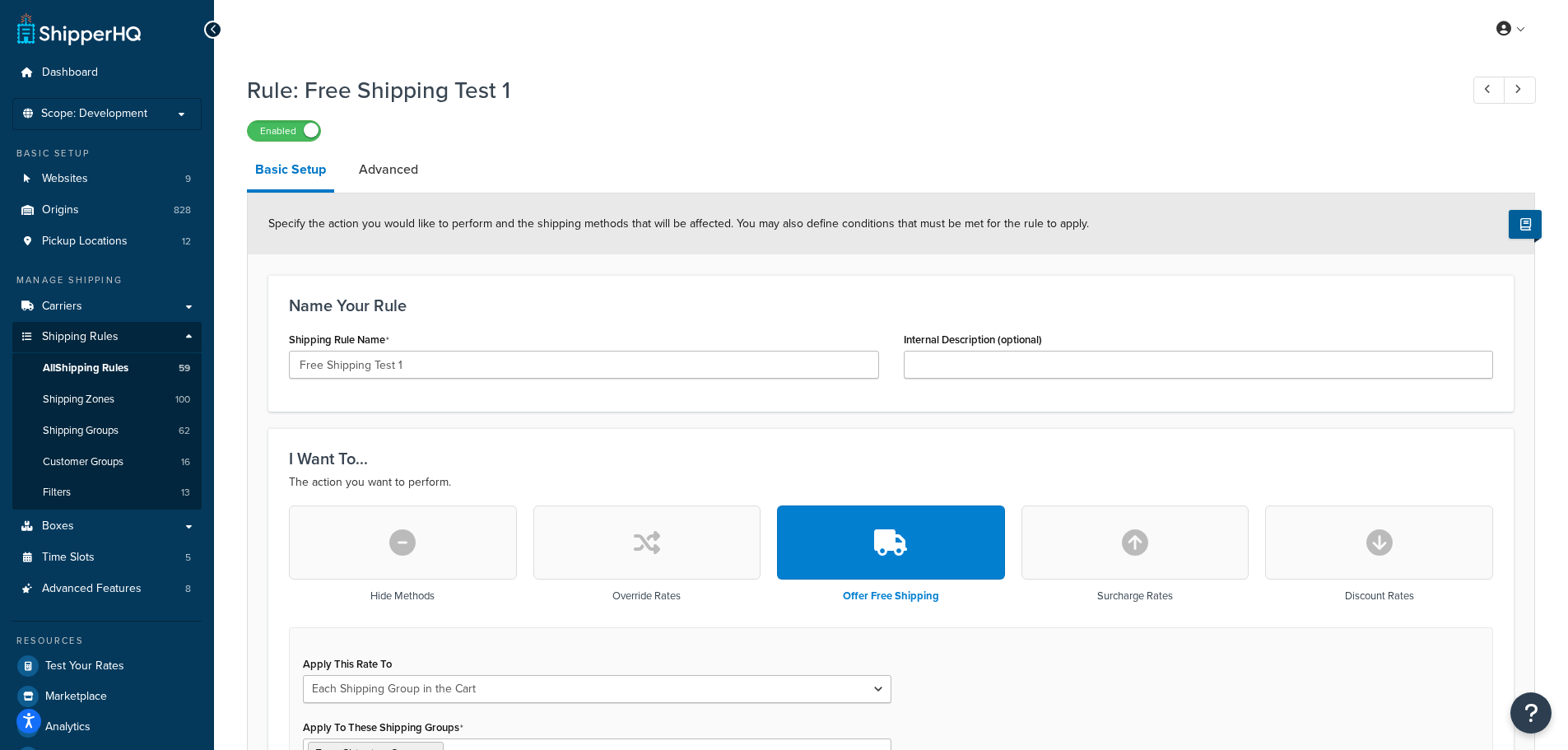
click at [1373, 552] on icon "button" at bounding box center [1380, 542] width 27 height 27
select select "CART"
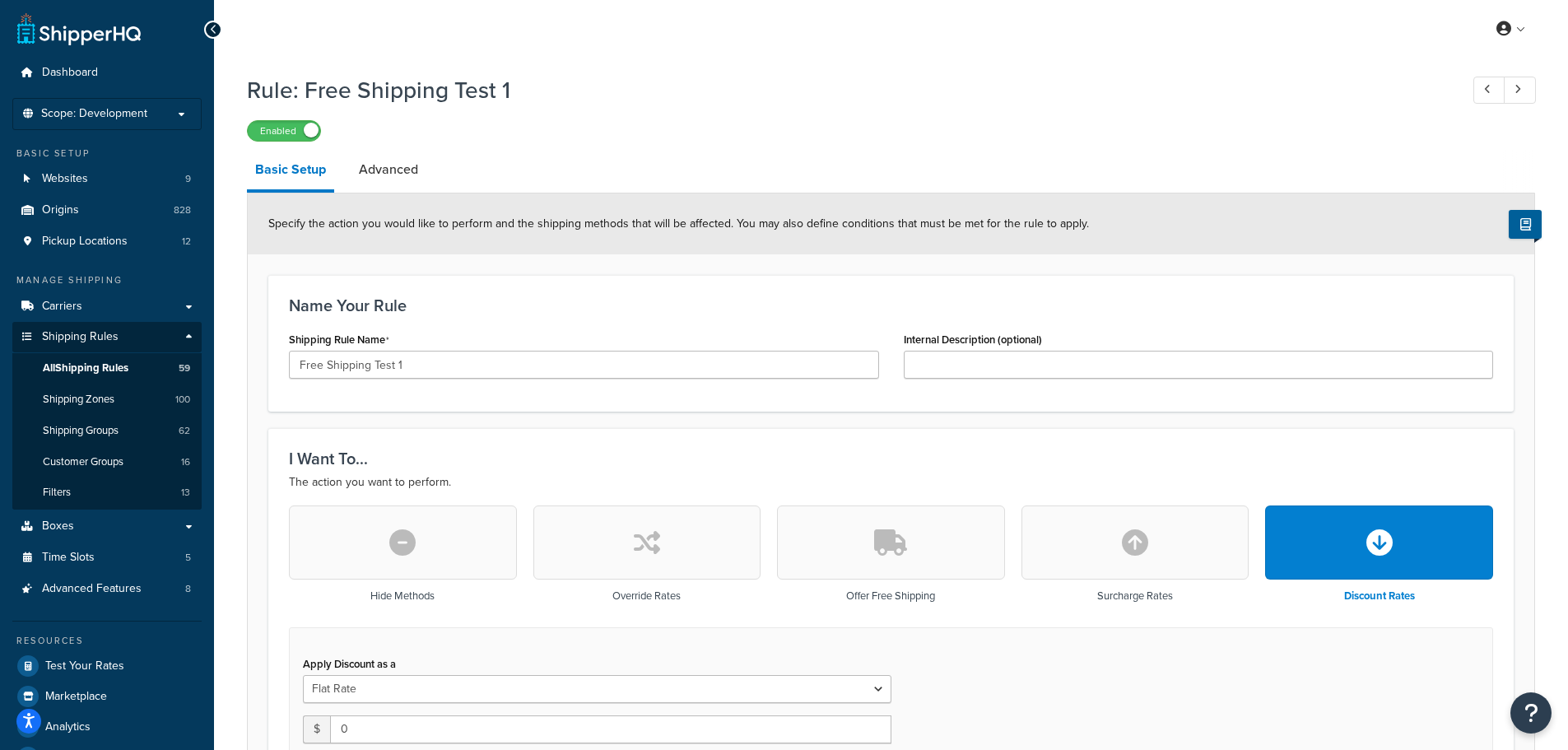
click at [678, 556] on button "button" at bounding box center [648, 542] width 228 height 74
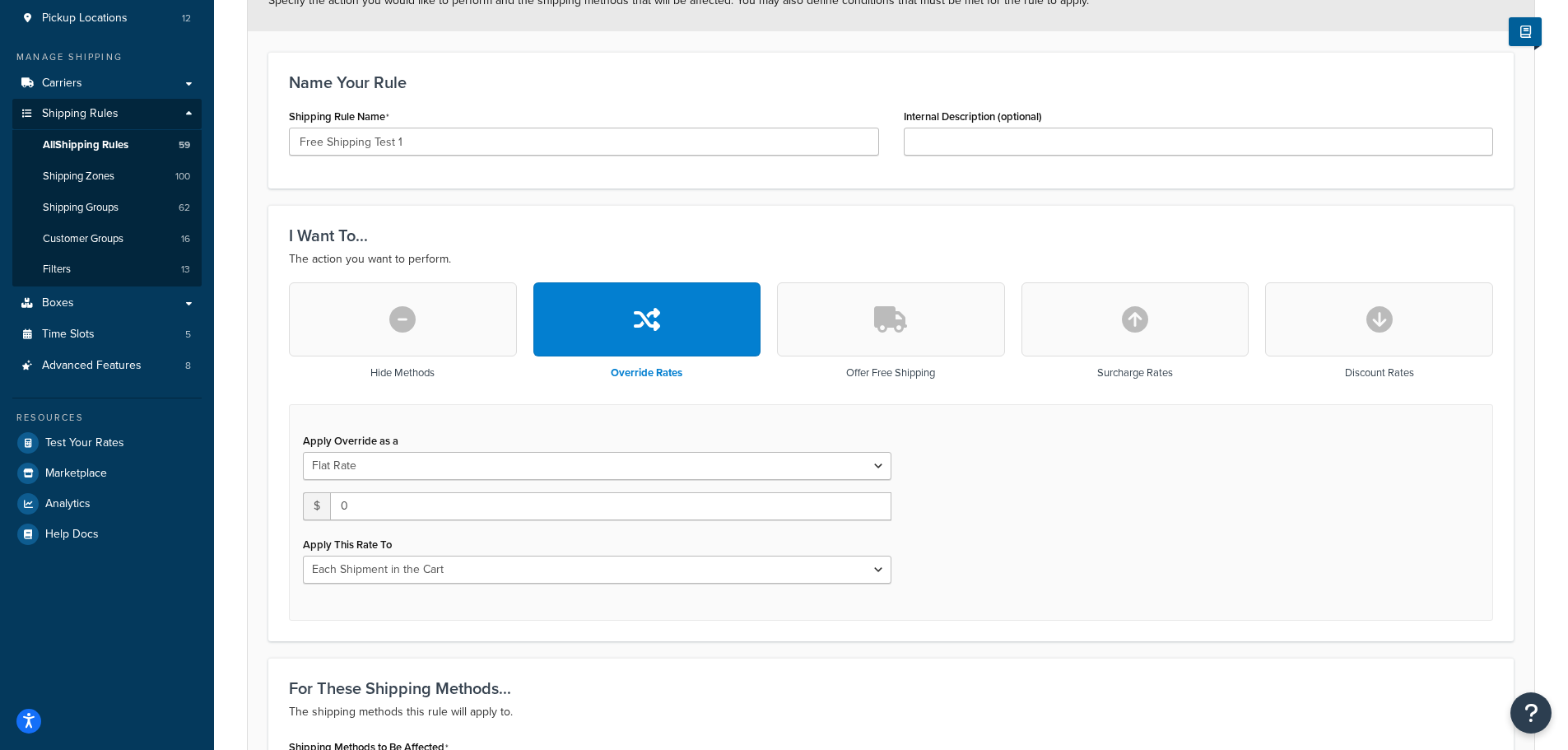
scroll to position [247, 0]
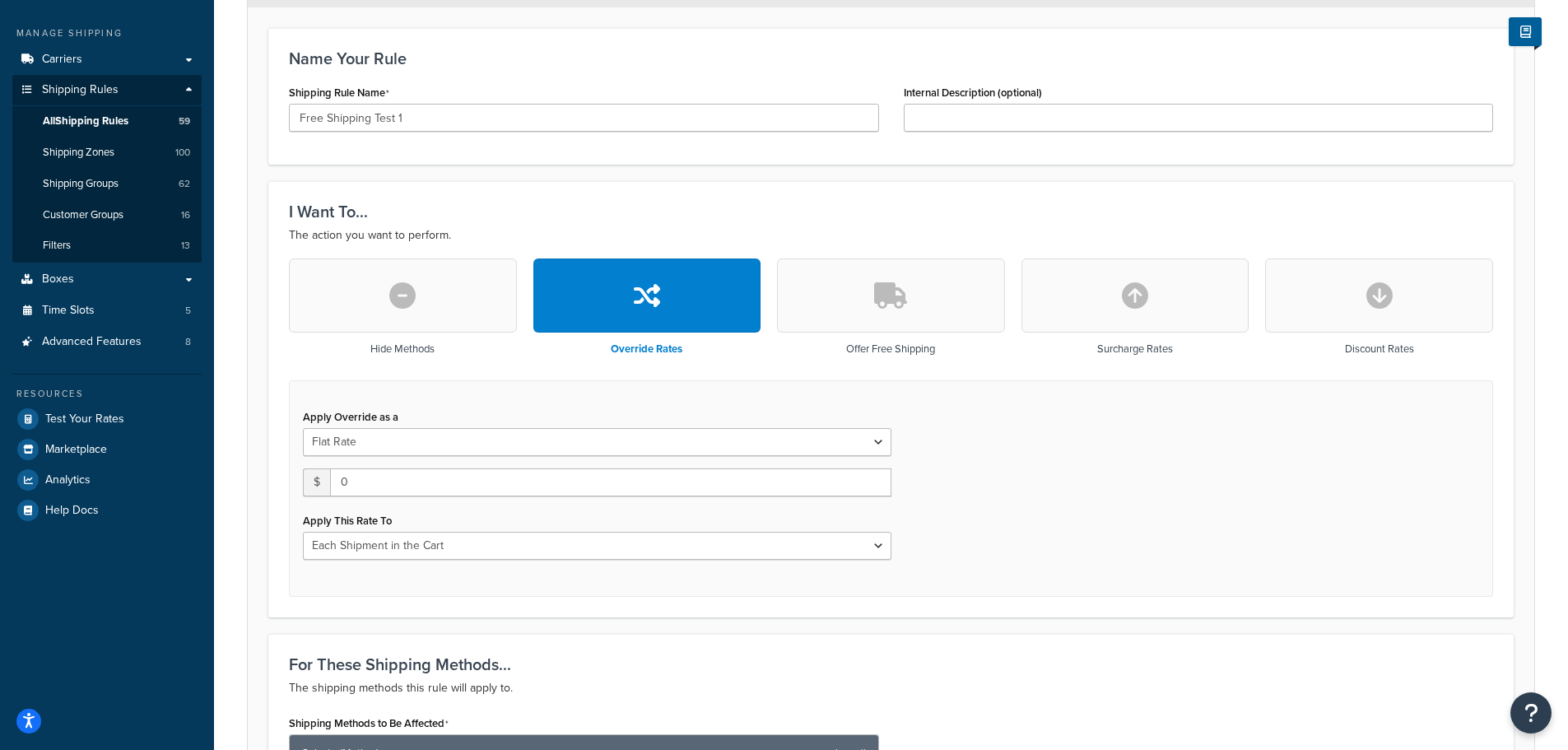
click at [1392, 307] on icon "button" at bounding box center [1380, 295] width 27 height 27
select select "CART"
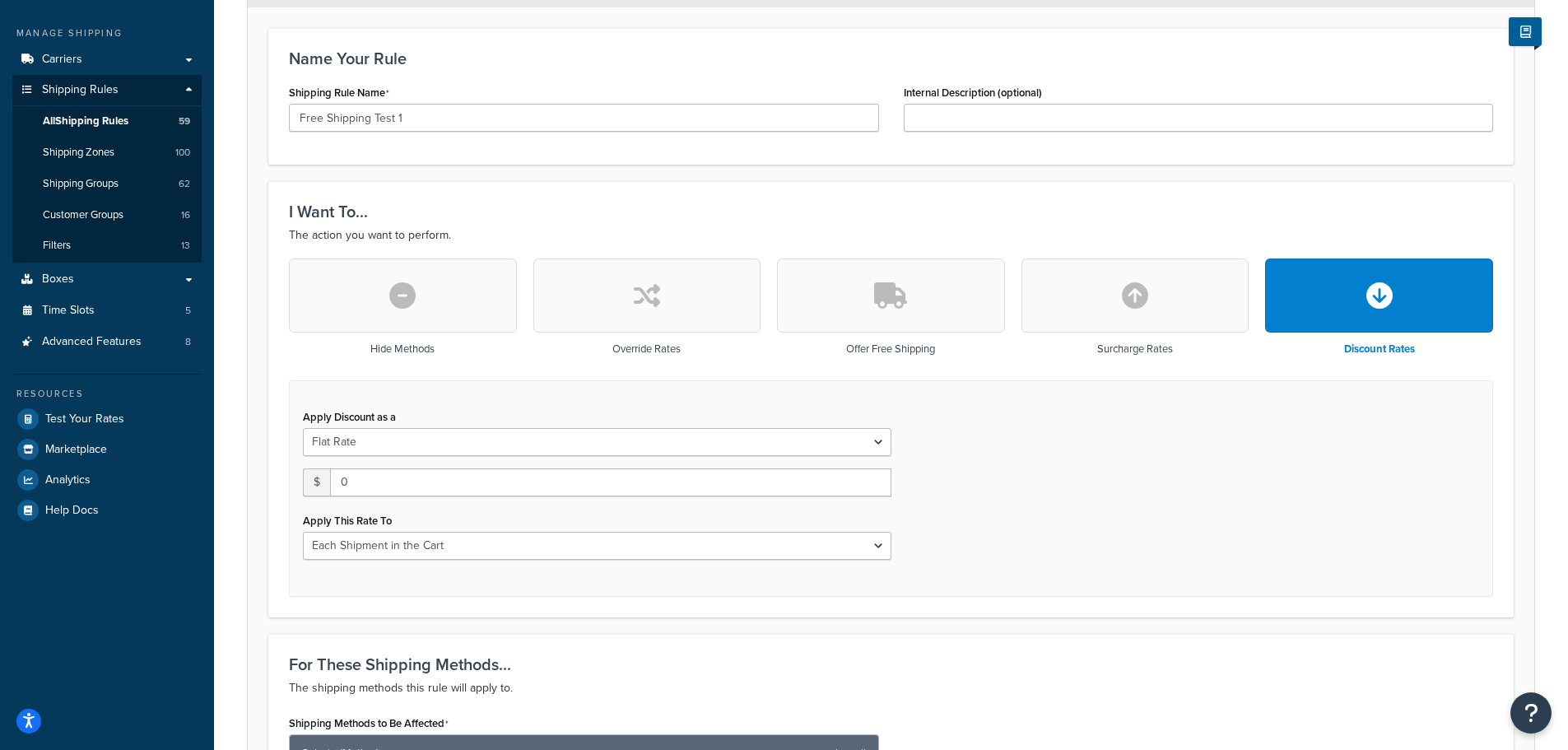
click at [650, 300] on icon "button" at bounding box center [647, 295] width 27 height 27
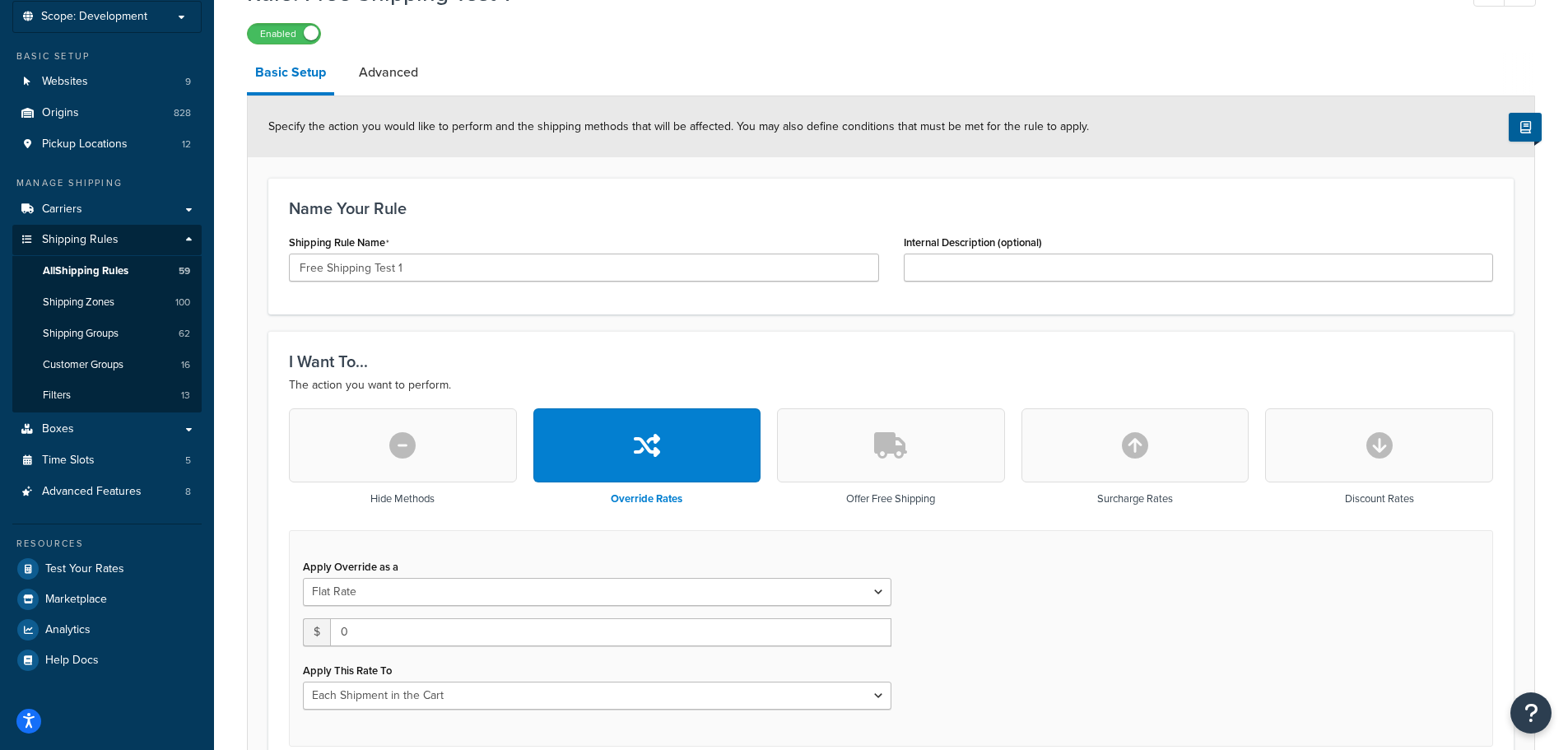
scroll to position [290, 0]
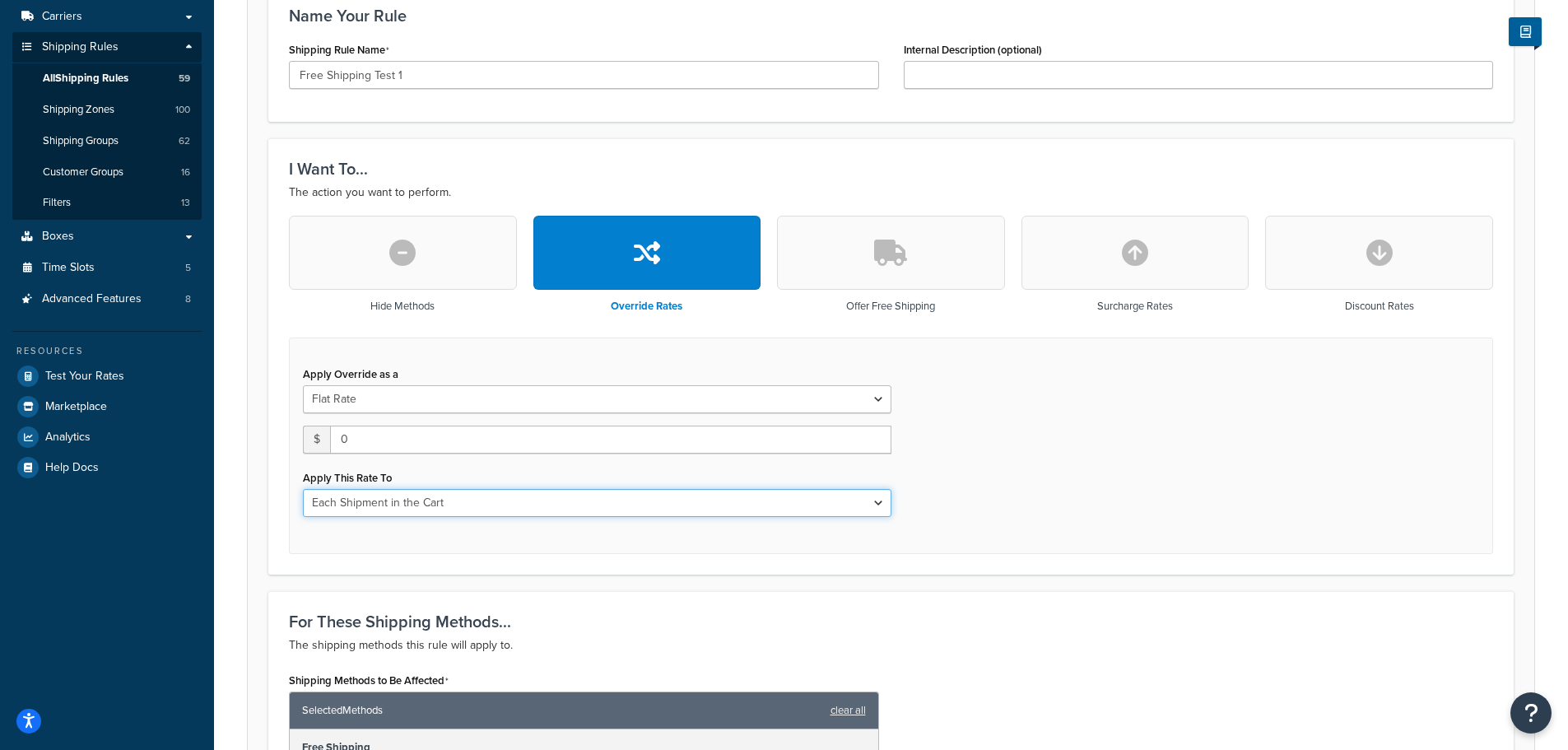
click at [466, 500] on select "Each Shipment in the Cart Each Origin in the Cart Each Shipping Group in the Ca…" at bounding box center [597, 503] width 588 height 28
select select "SHIPPING_GROUP"
click at [303, 489] on select "Each Shipment in the Cart Each Origin in the Cart Each Shipping Group in the Ca…" at bounding box center [597, 503] width 588 height 28
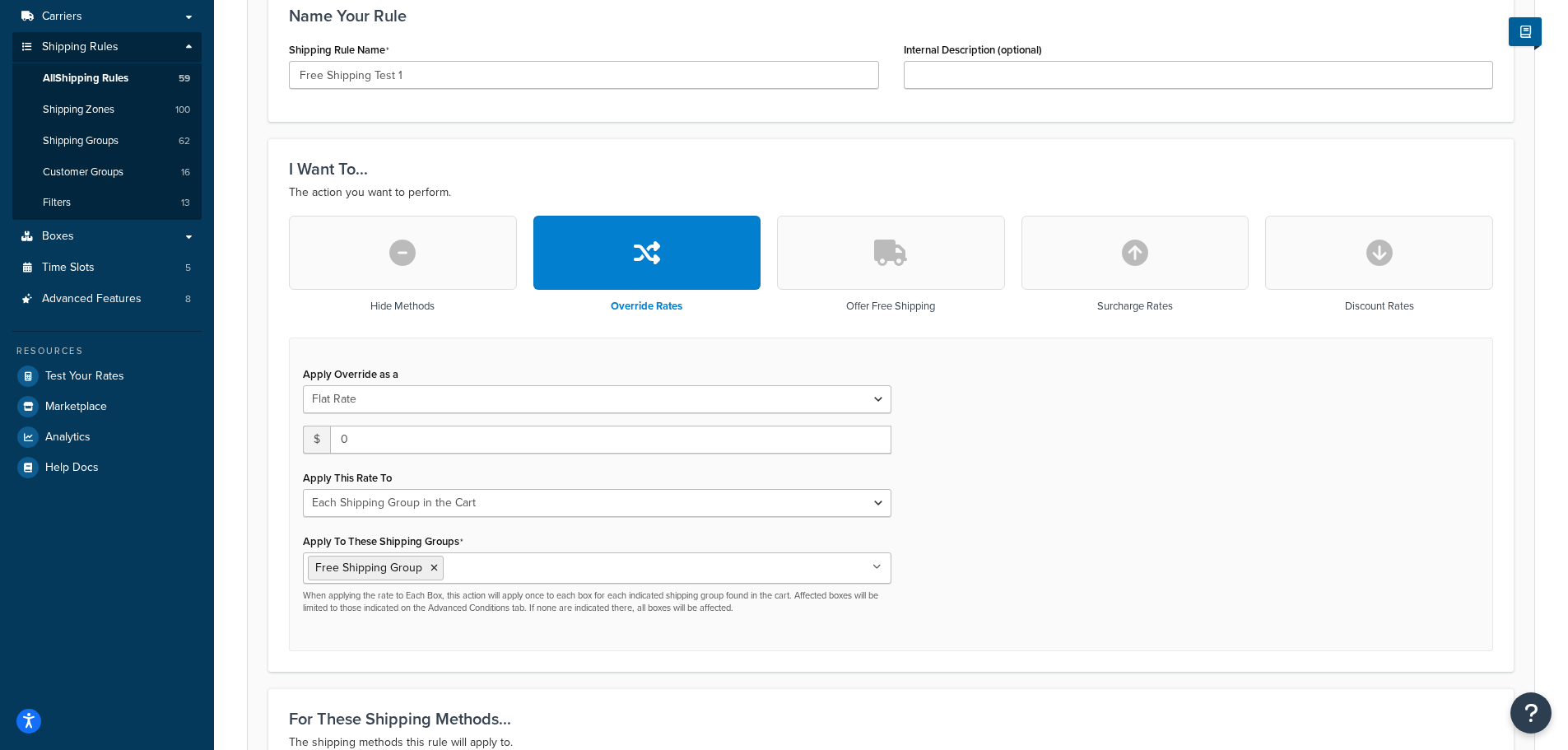
drag, startPoint x: 1050, startPoint y: 562, endPoint x: 912, endPoint y: 551, distance: 138.4
click at [1044, 561] on div "Apply Override as a Flat Rate Percentage Flat Rate & Percentage $ 0 Apply This …" at bounding box center [891, 495] width 1204 height 315
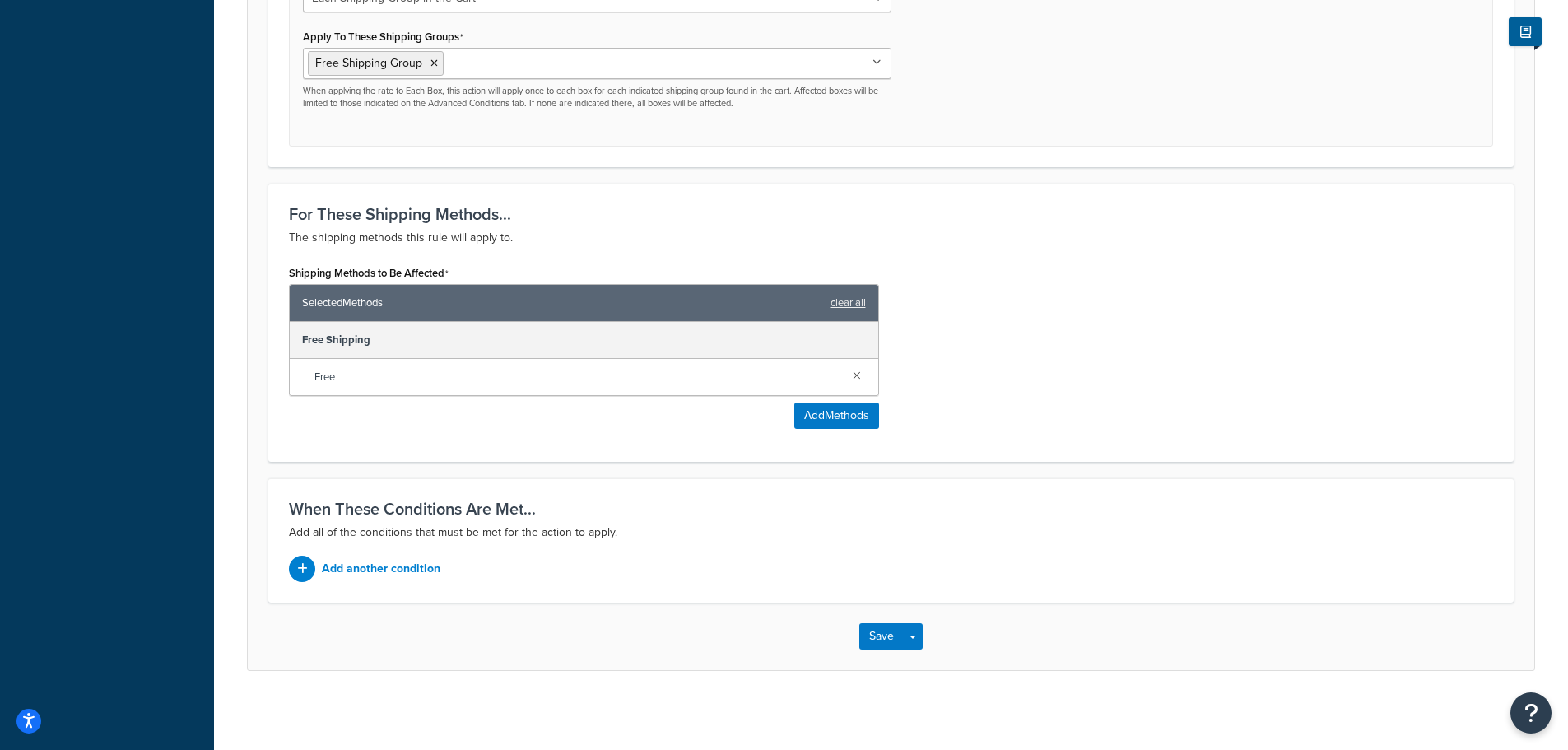
scroll to position [799, 0]
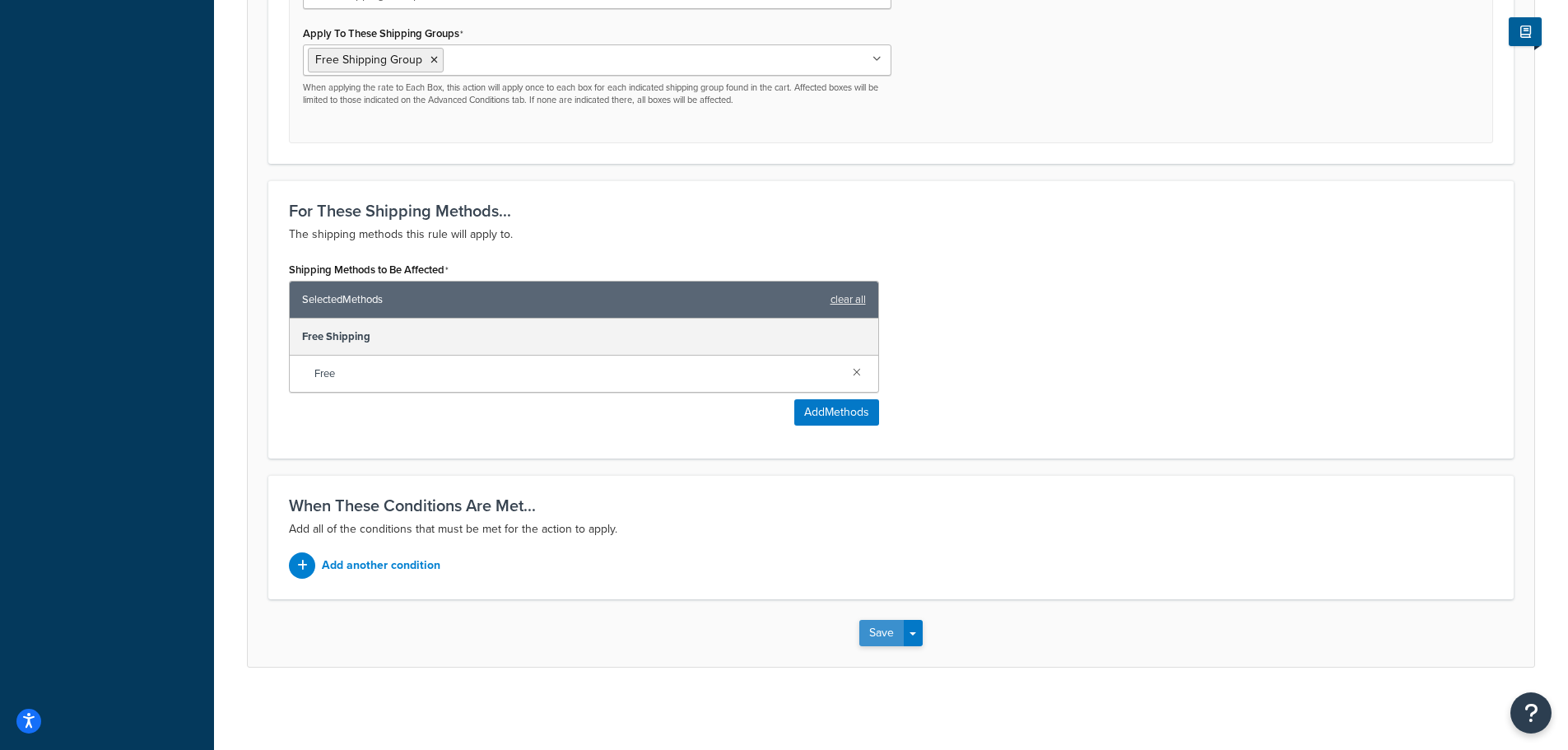
click at [873, 632] on button "Save" at bounding box center [882, 633] width 45 height 27
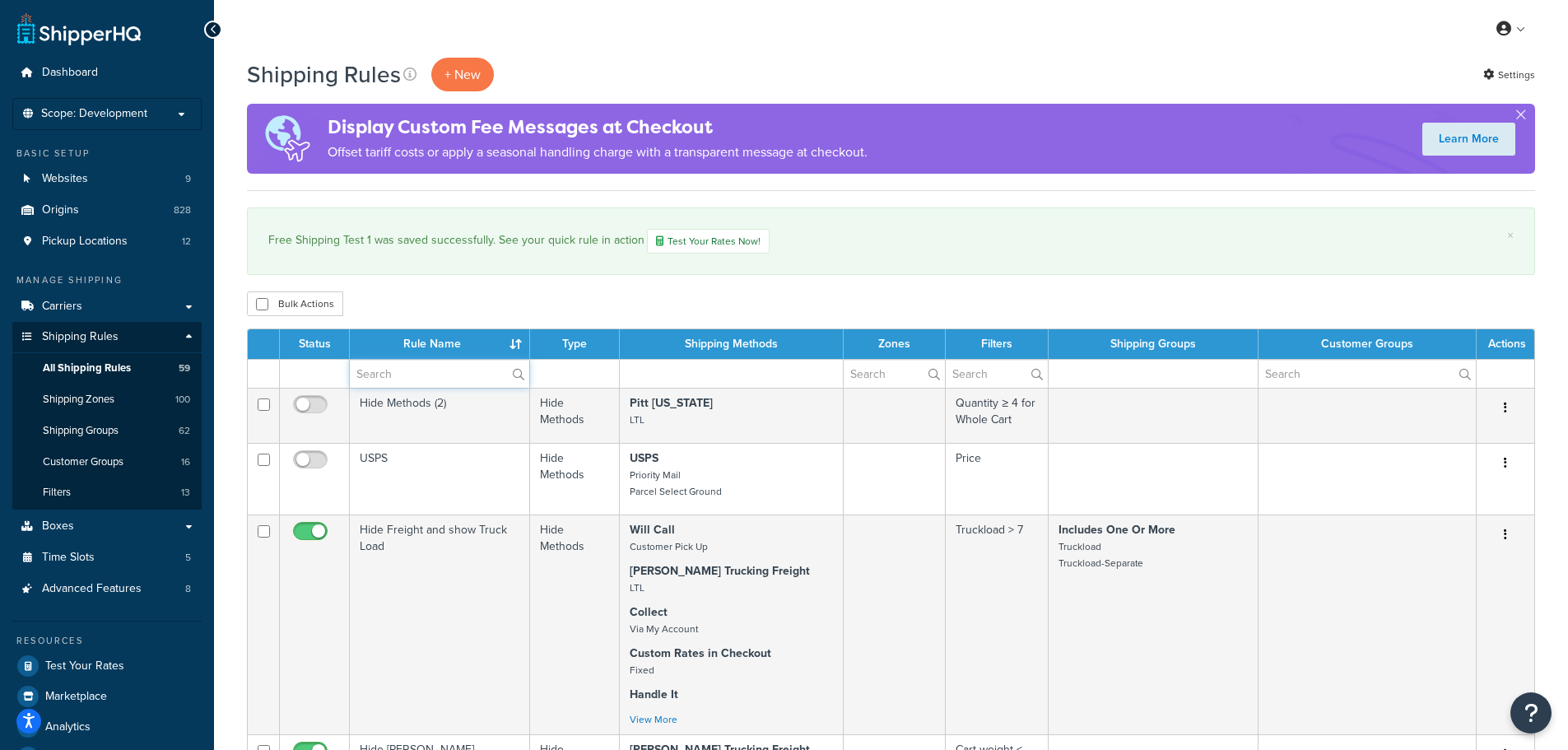
click at [483, 377] on input "text" at bounding box center [439, 374] width 179 height 28
type input "free"
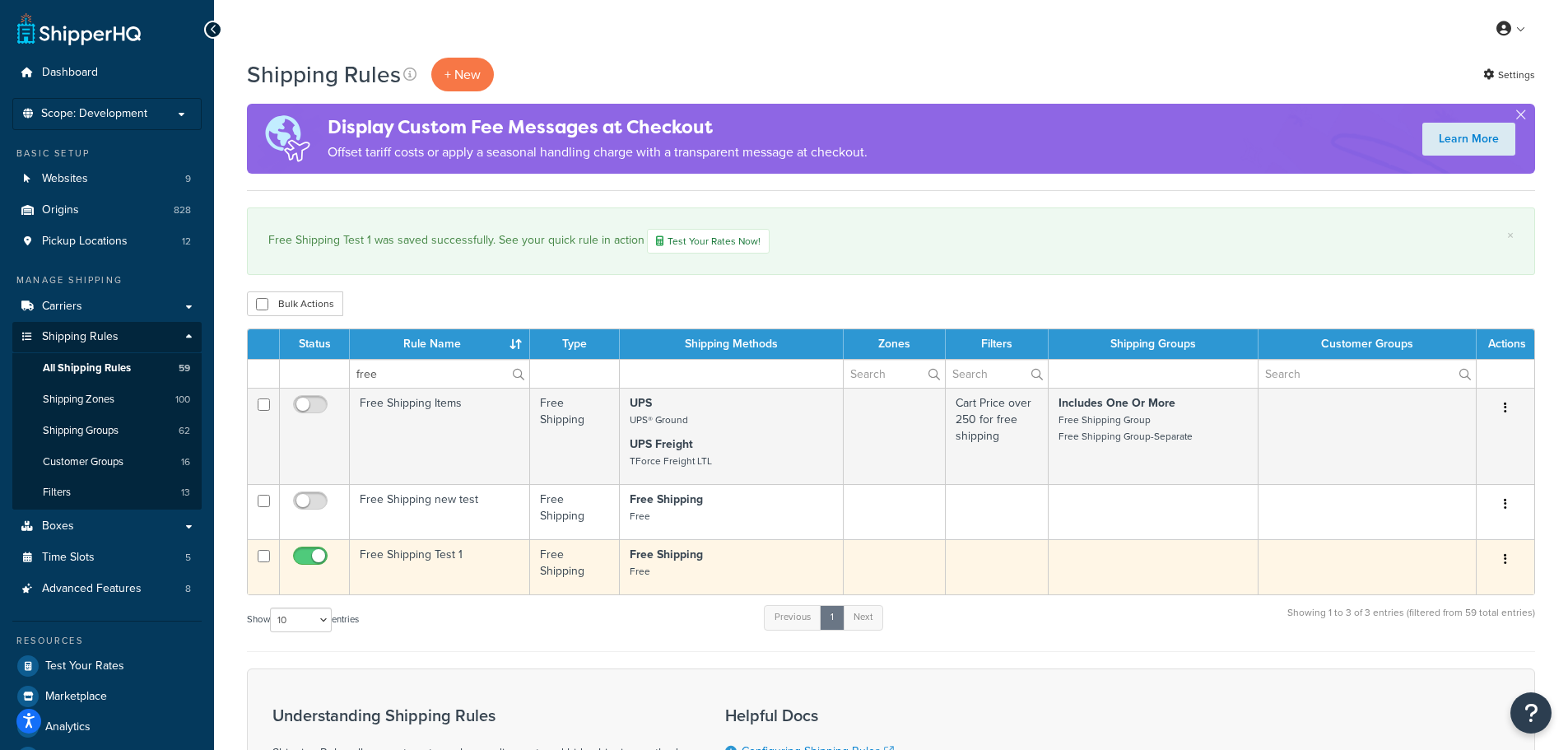
click at [438, 566] on td "Free Shipping Test 1" at bounding box center [440, 567] width 180 height 55
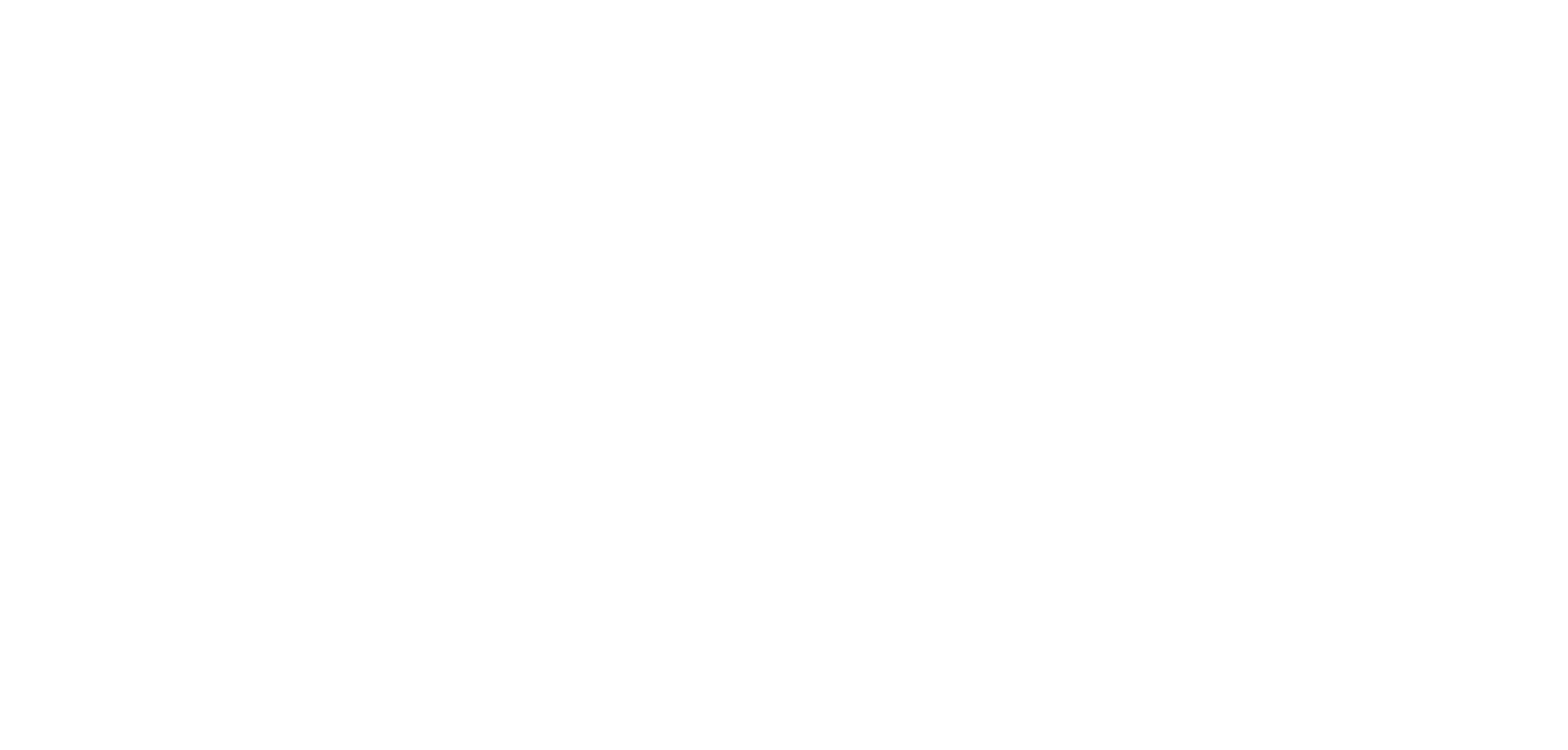
select select "SHIPPING_GROUP"
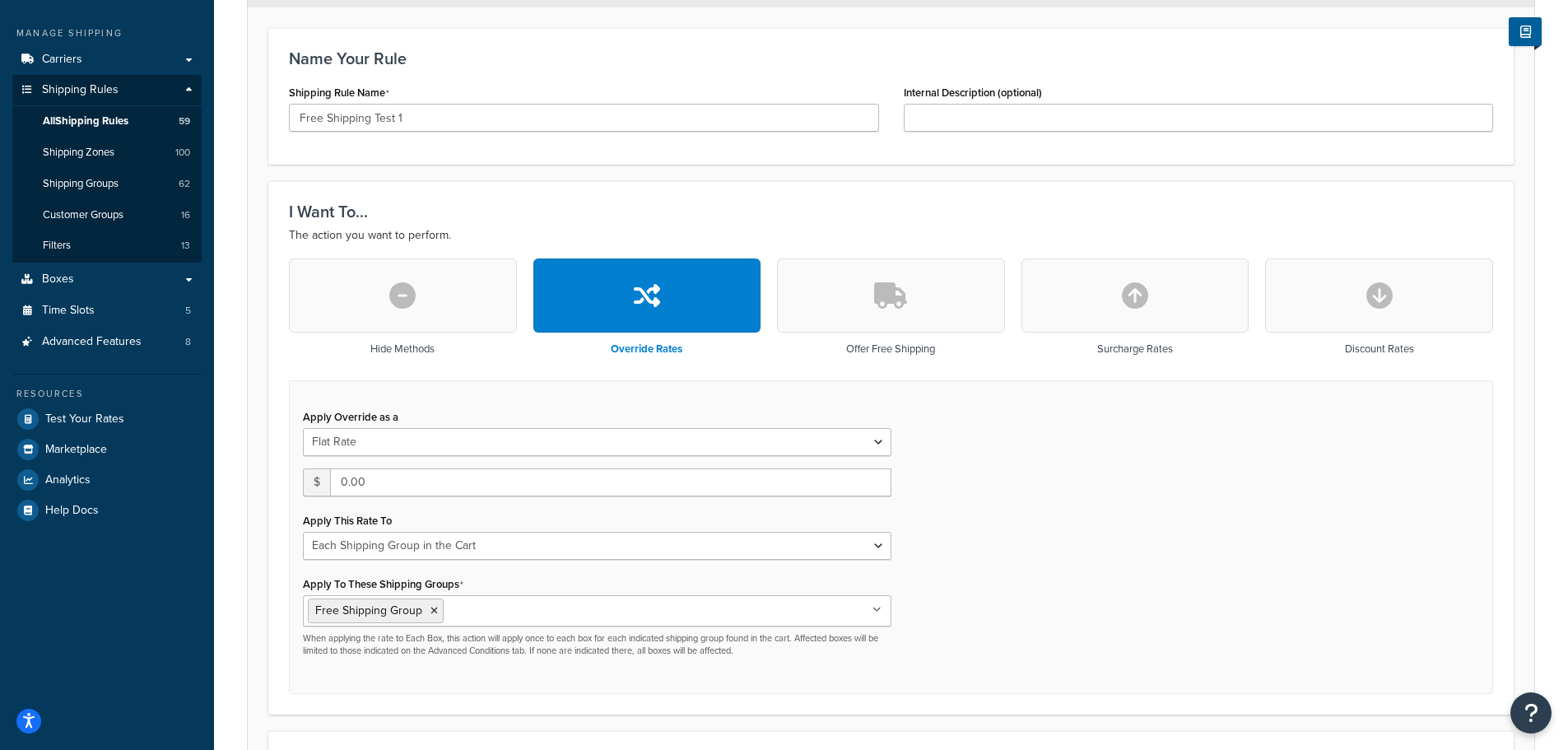
scroll to position [494, 0]
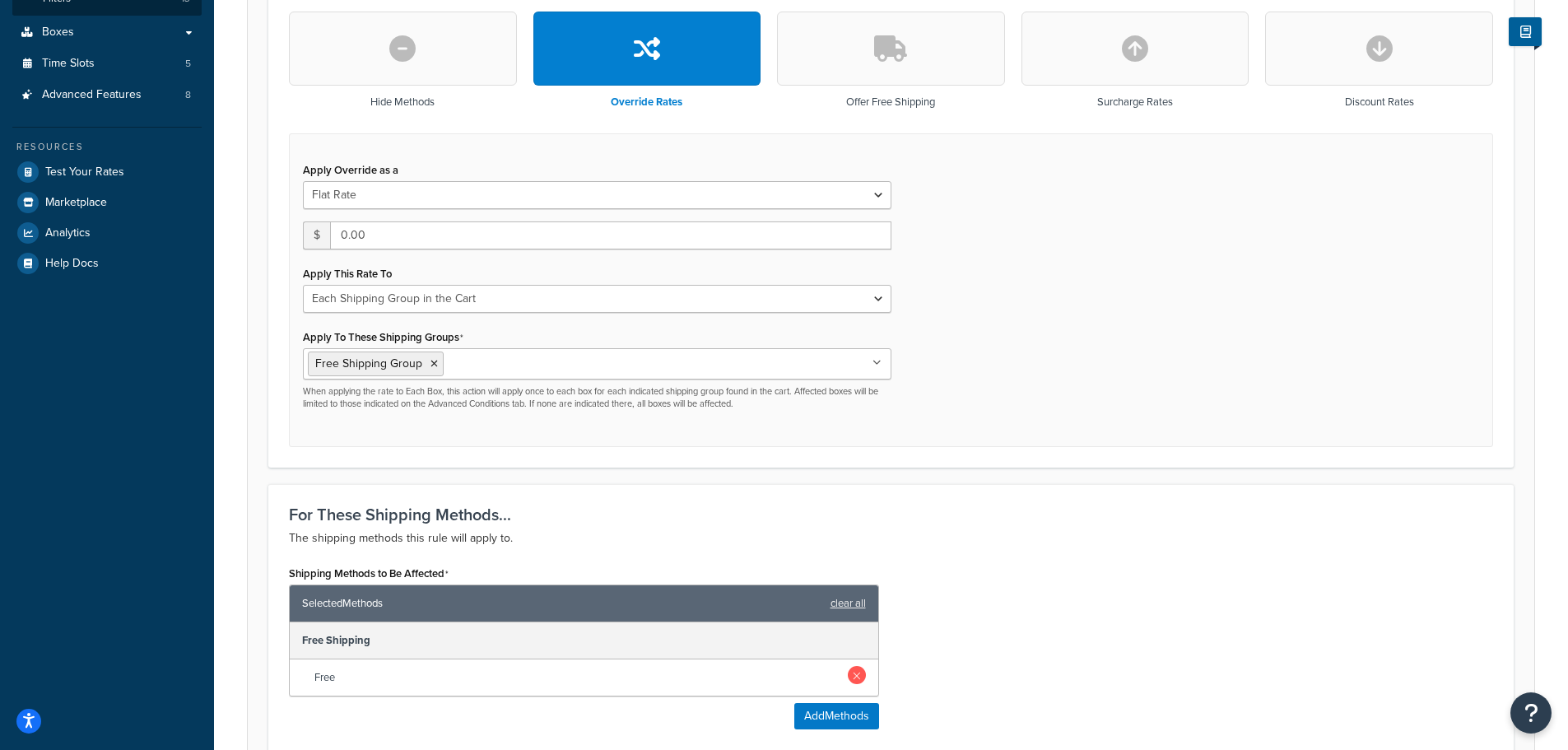
click at [864, 681] on link at bounding box center [857, 675] width 18 height 18
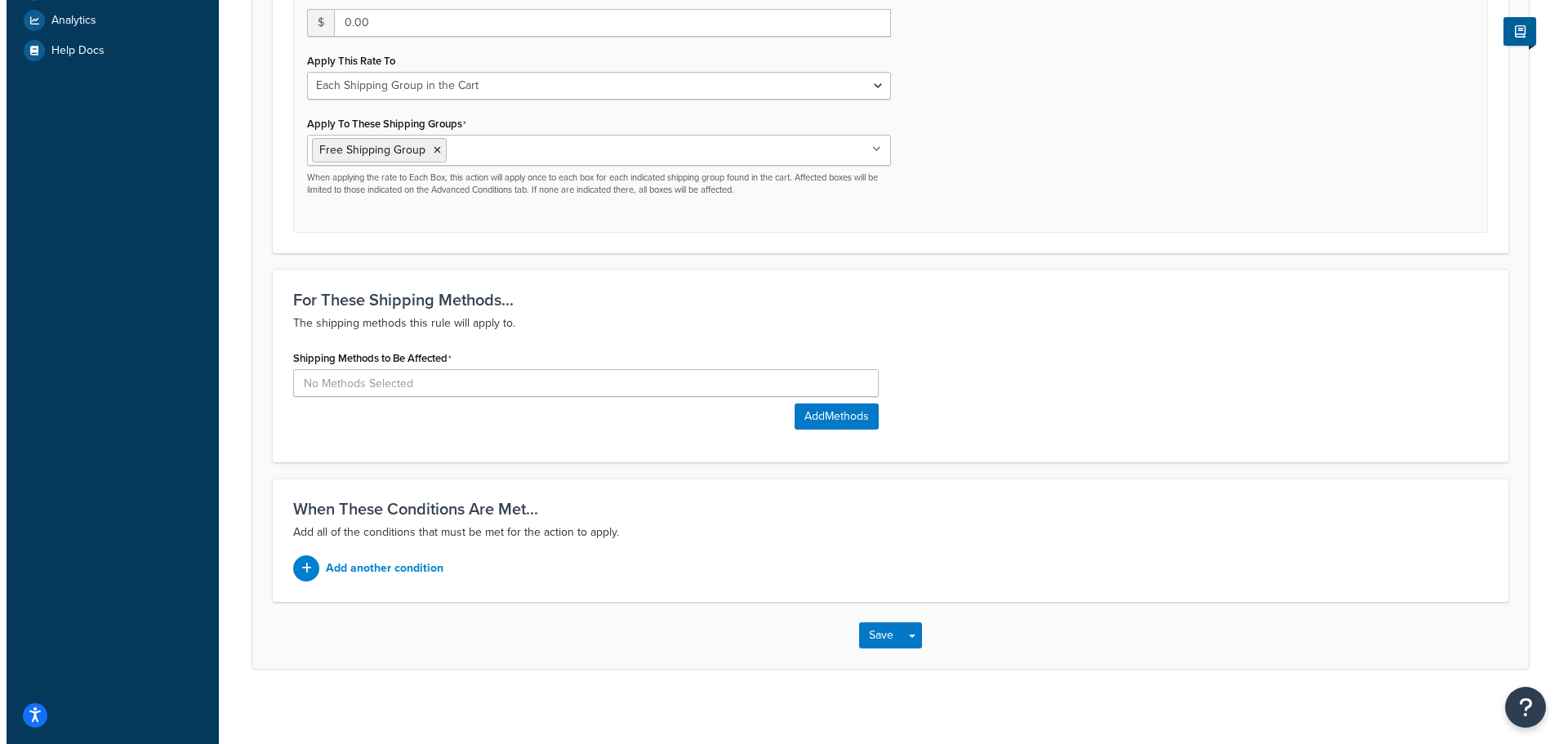
scroll to position [709, 0]
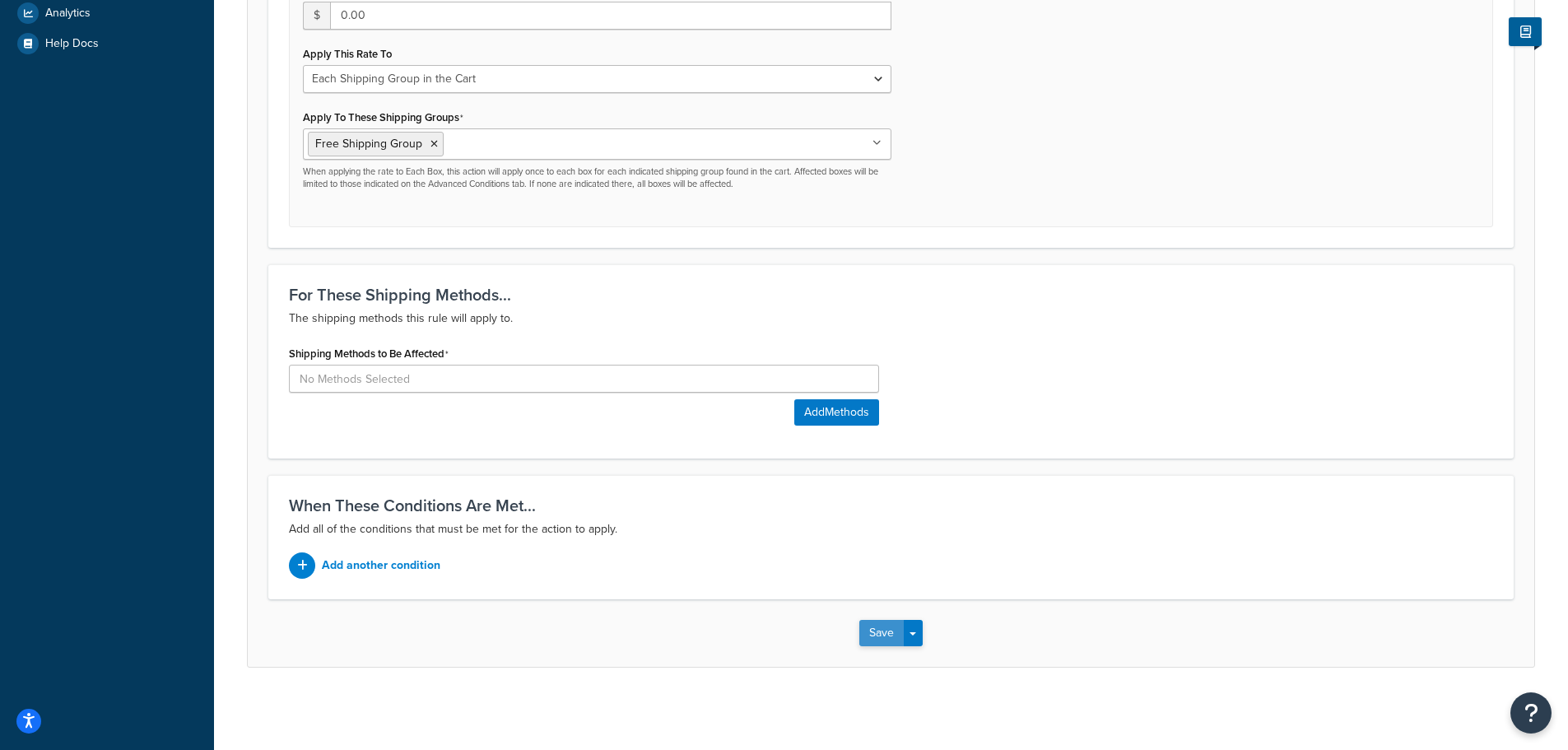
click at [893, 637] on button "Save" at bounding box center [882, 633] width 45 height 27
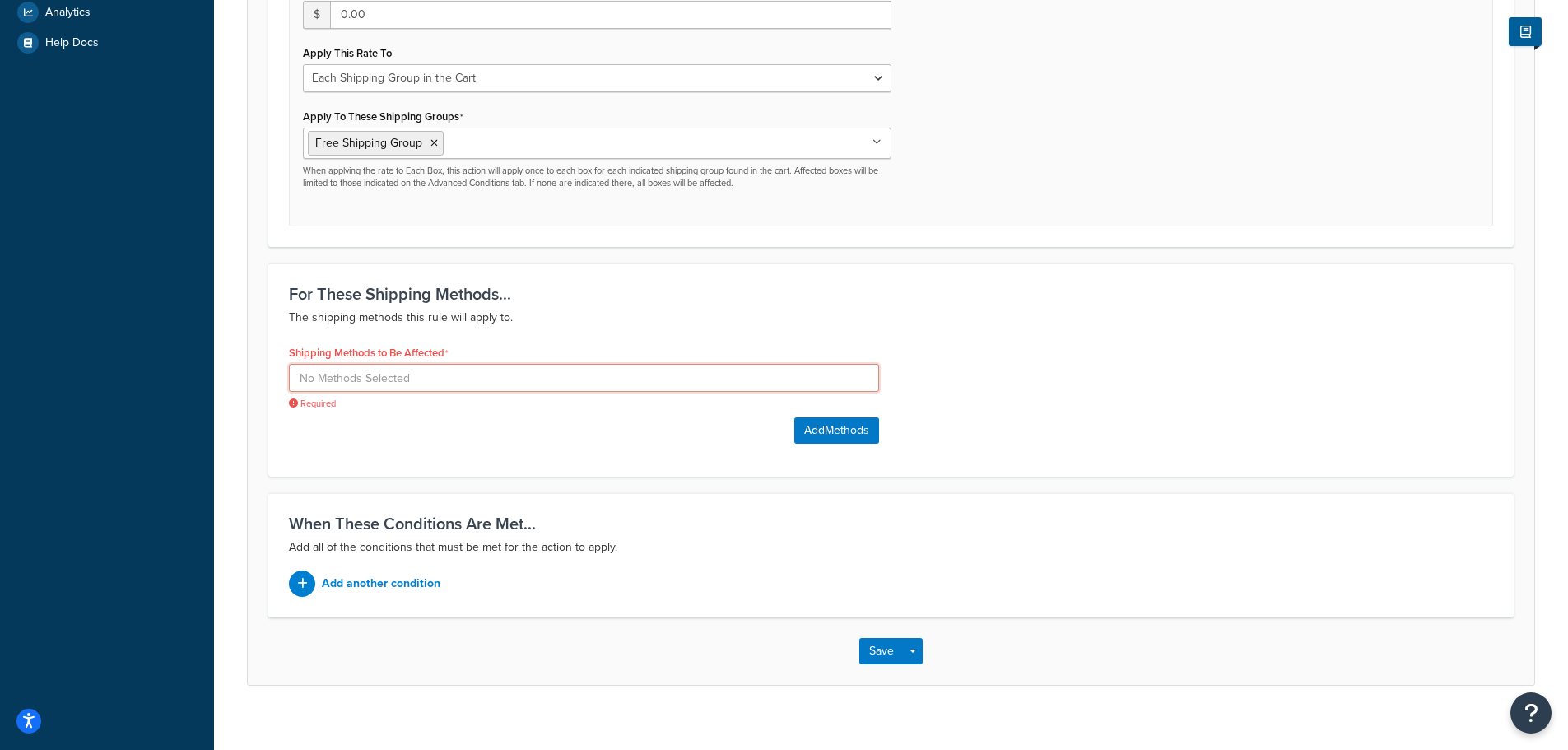
click at [584, 382] on input at bounding box center [584, 377] width 590 height 28
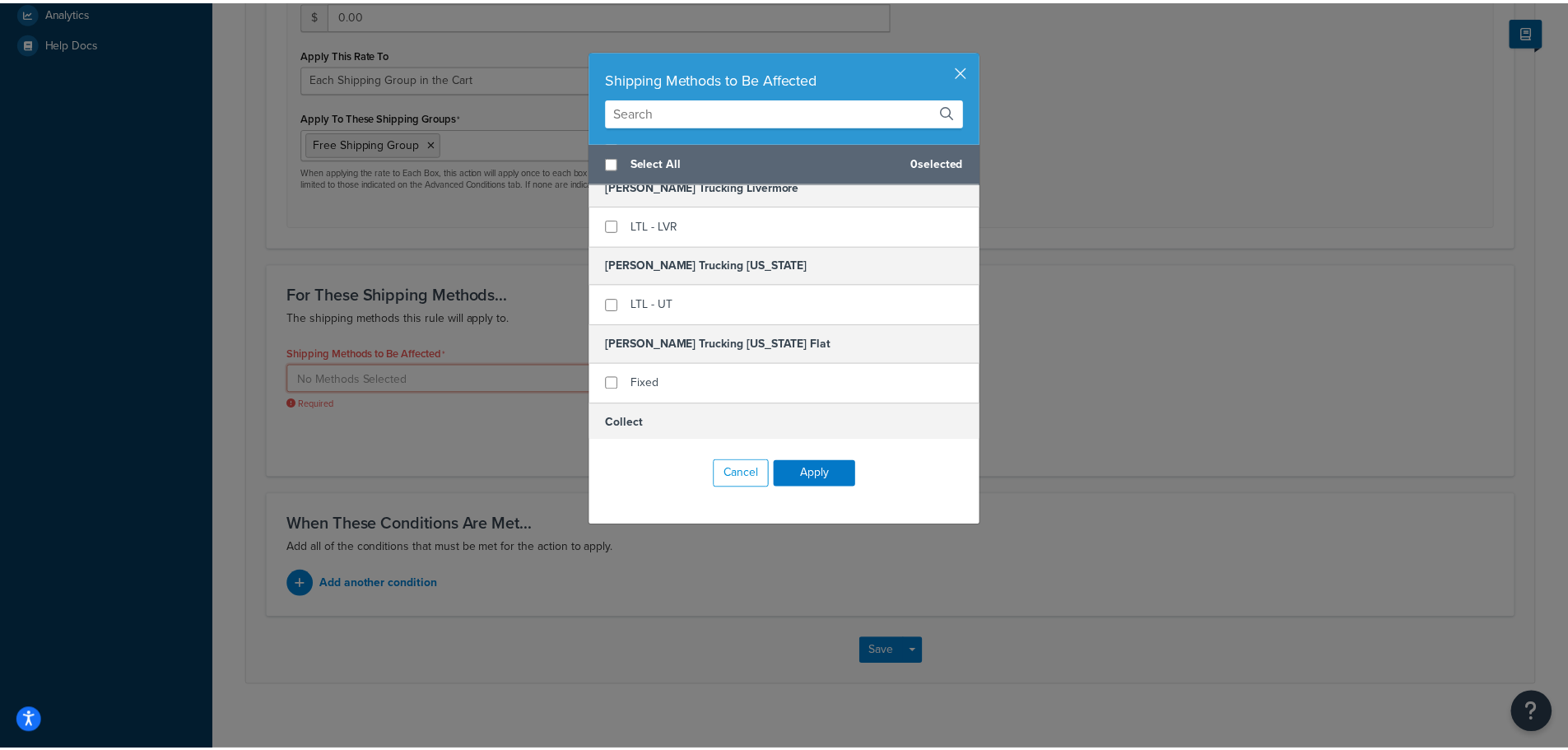
scroll to position [494, 0]
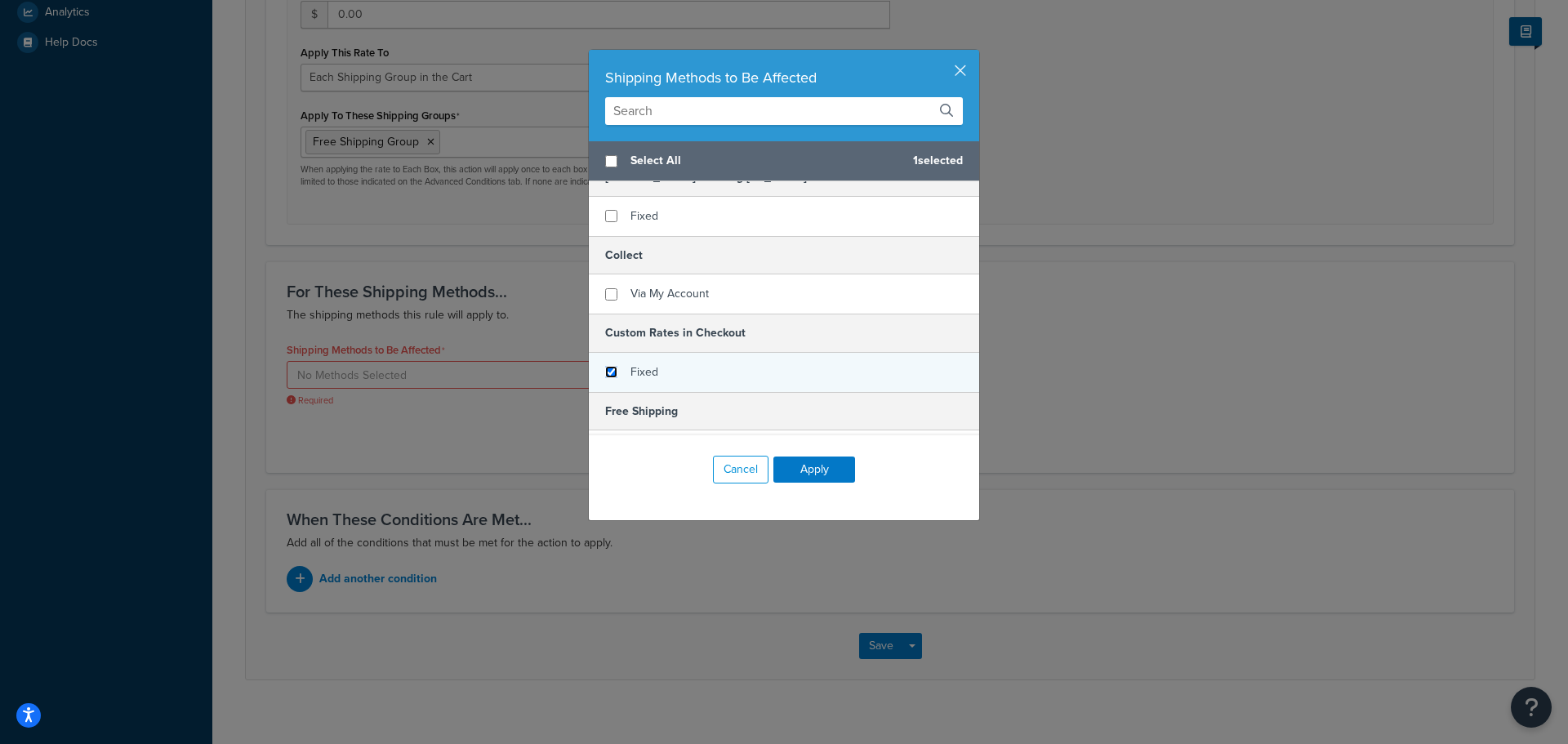
click at [606, 371] on input "checkbox" at bounding box center [611, 372] width 12 height 12
checkbox input "true"
click at [825, 467] on button "Apply" at bounding box center [813, 470] width 82 height 27
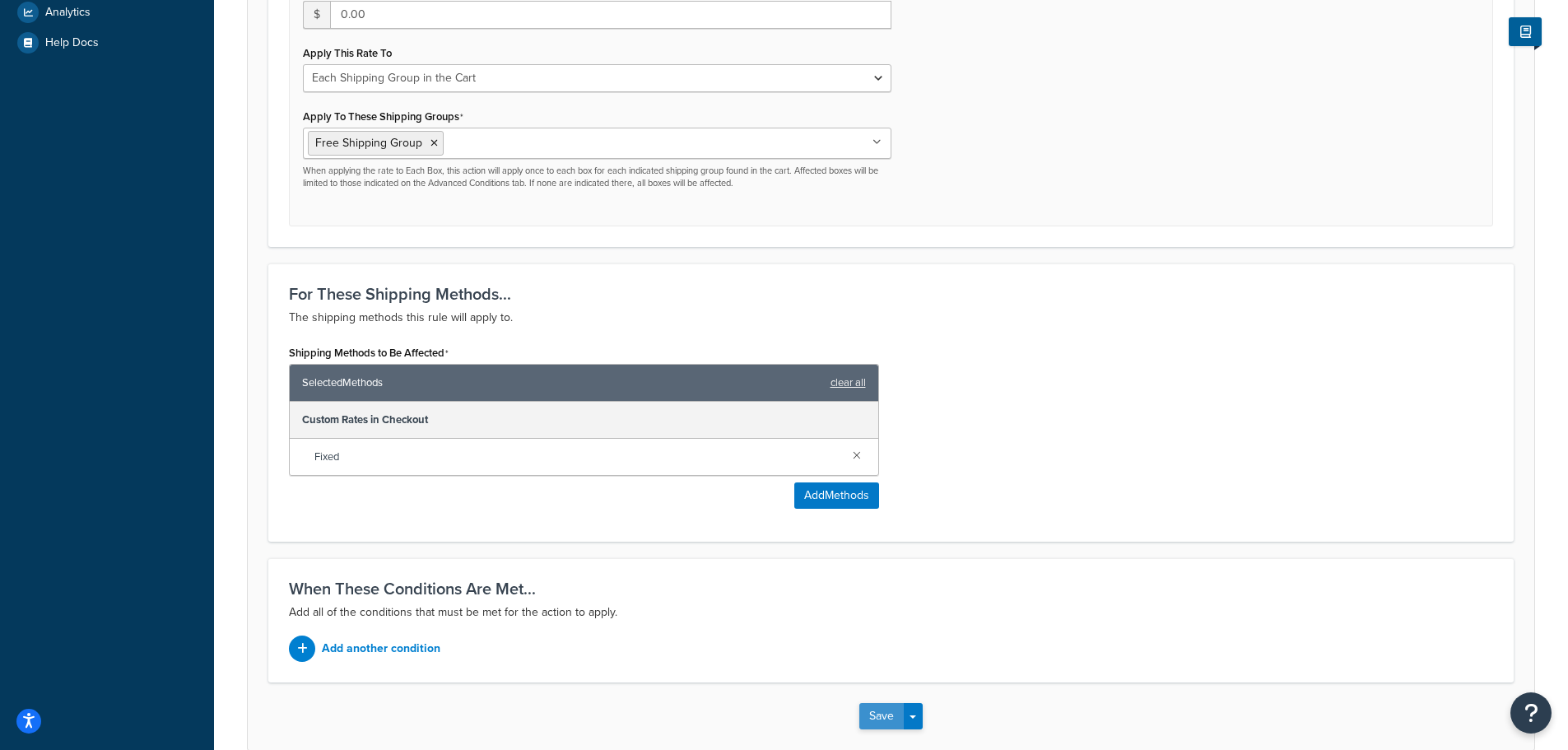
click at [887, 713] on button "Save" at bounding box center [882, 716] width 45 height 27
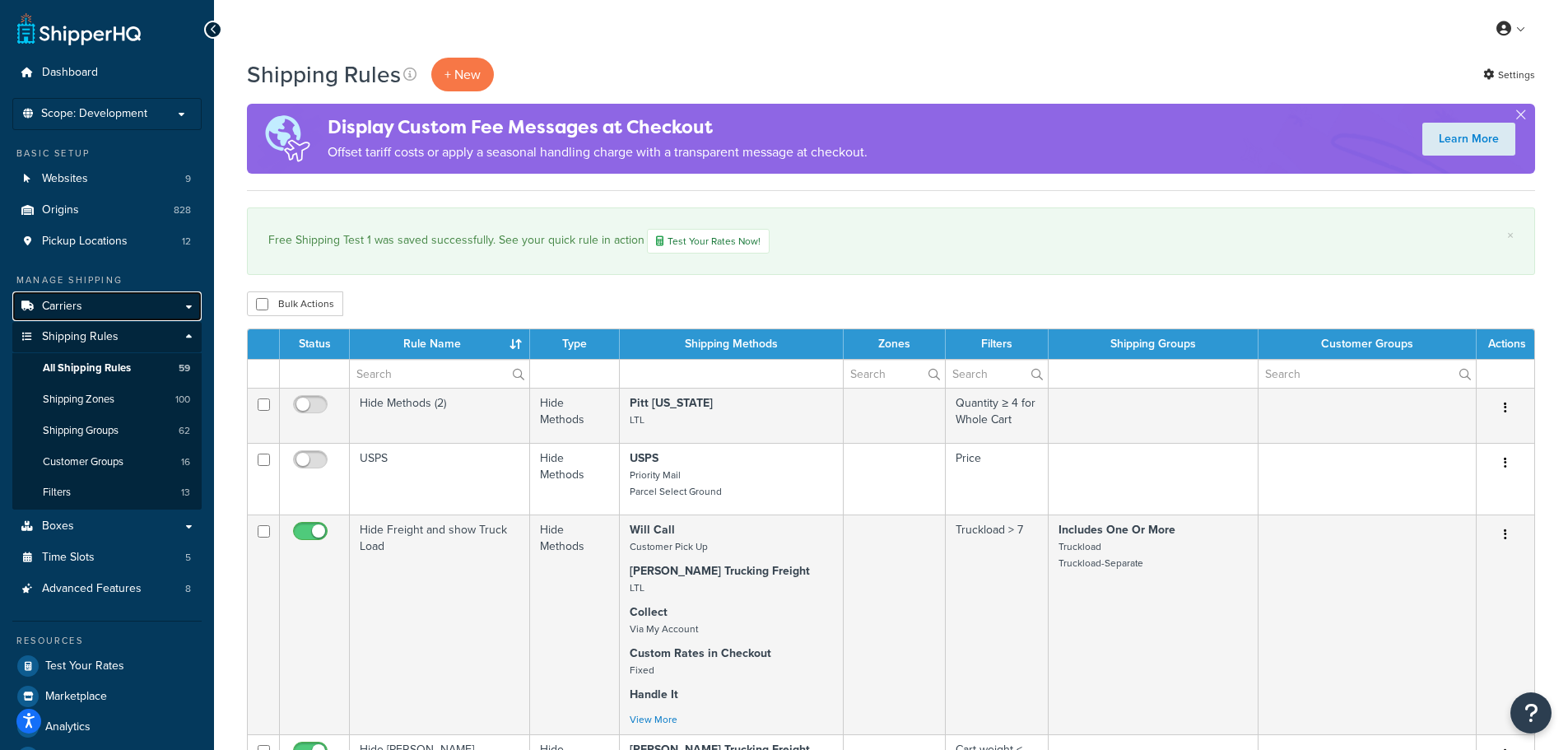
click at [61, 314] on span "Carriers" at bounding box center [61, 307] width 41 height 14
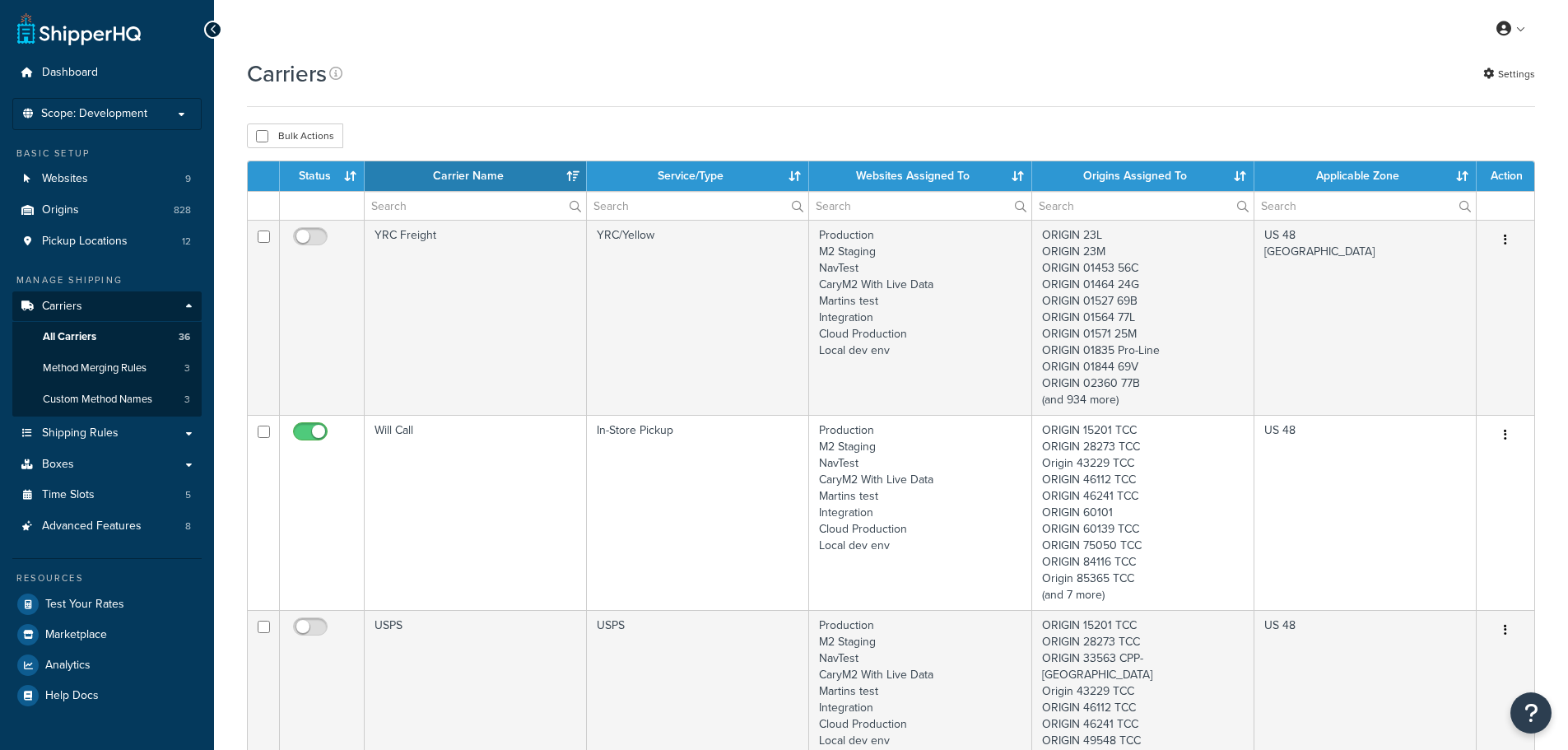
select select "15"
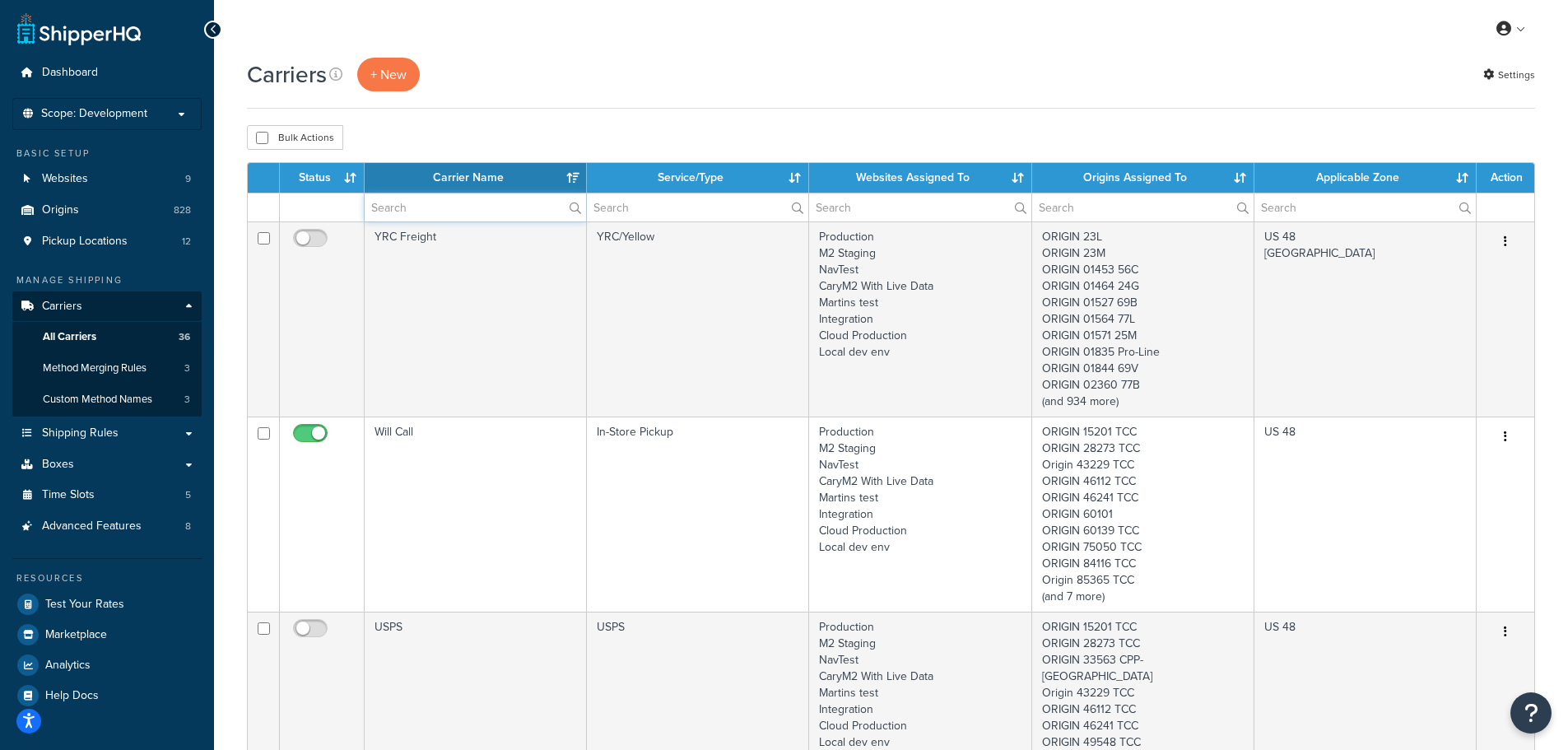
click at [424, 207] on input "text" at bounding box center [475, 207] width 222 height 28
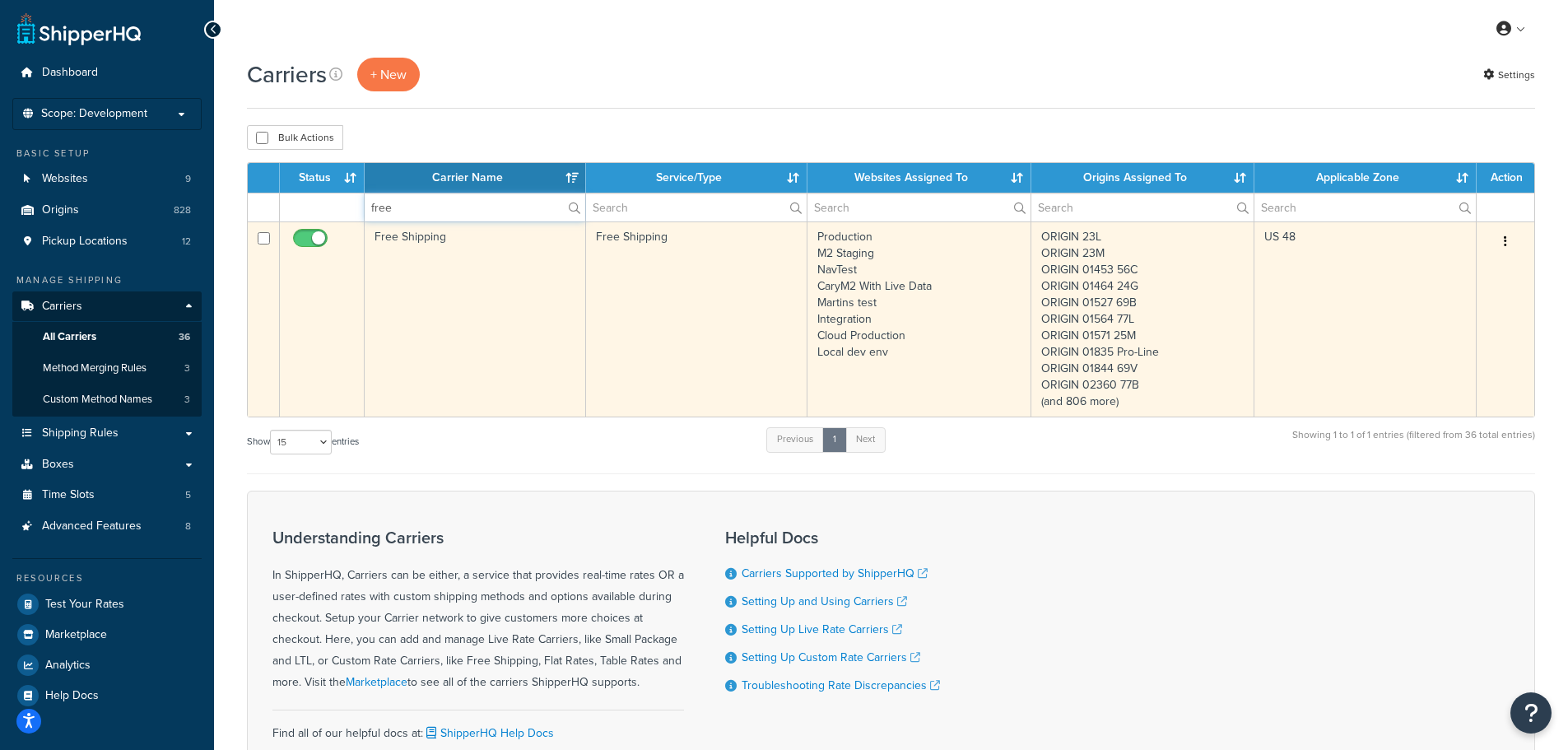
type input "free"
click at [1505, 242] on icon "button" at bounding box center [1506, 242] width 3 height 12
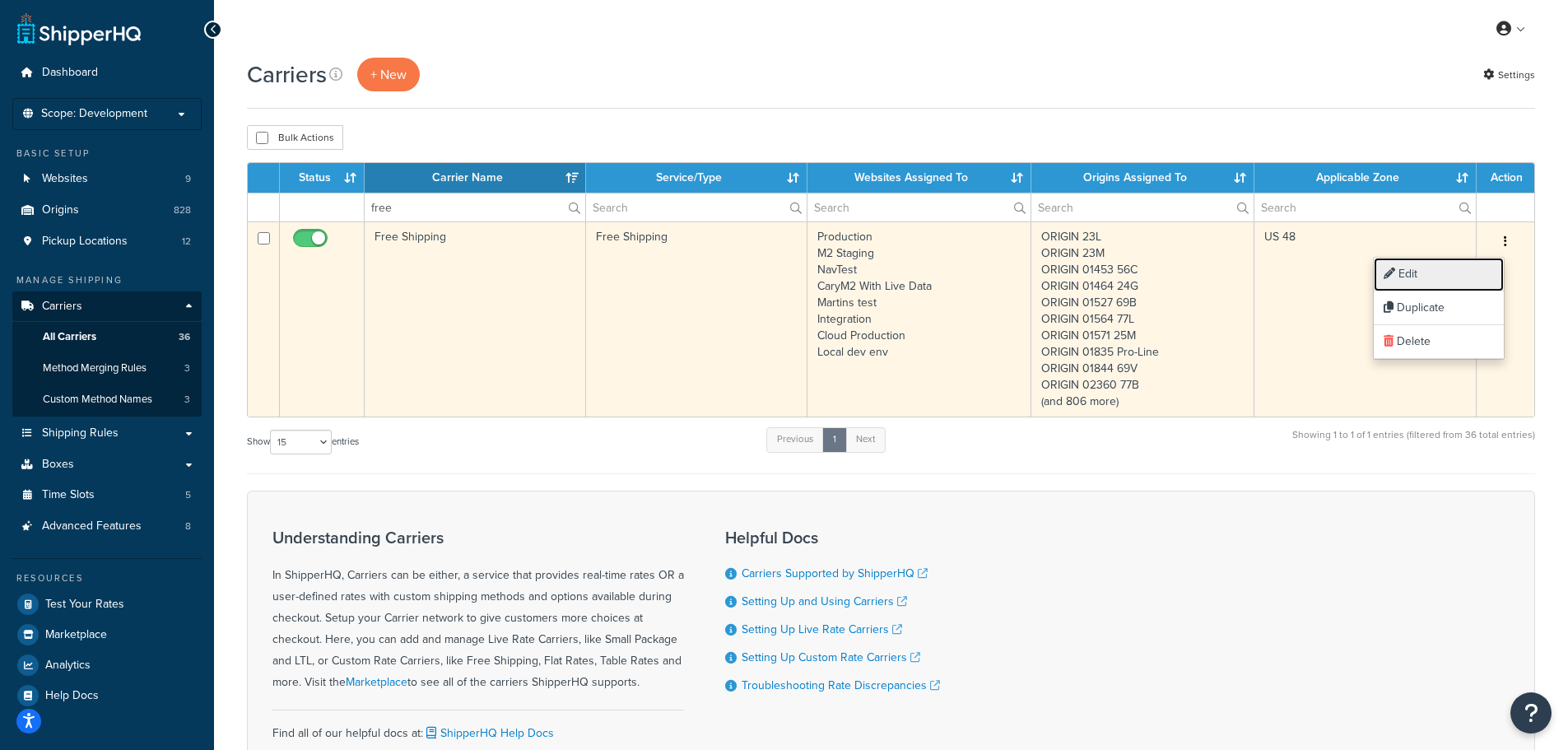
click at [1470, 266] on link "Edit" at bounding box center [1438, 274] width 130 height 34
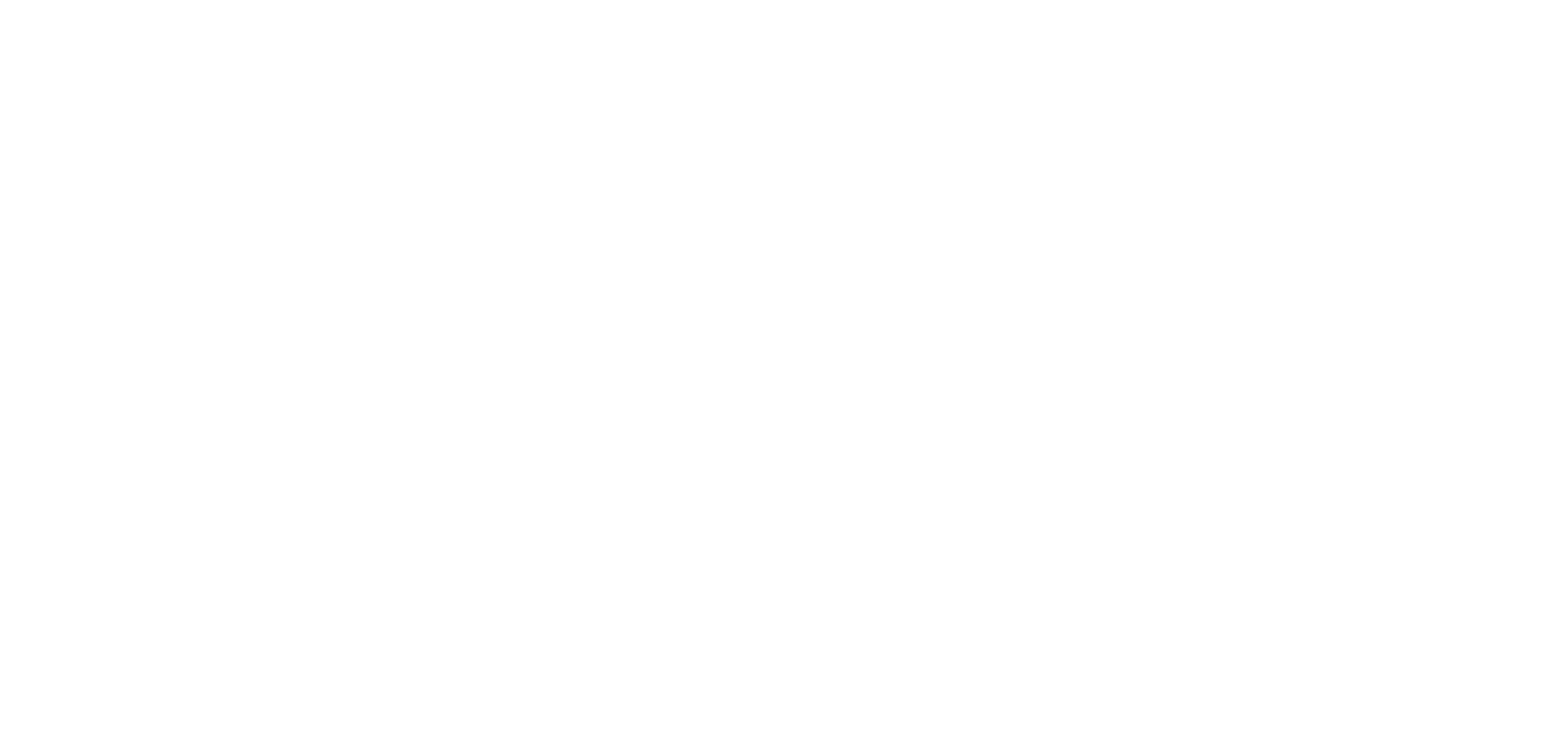
select select "free"
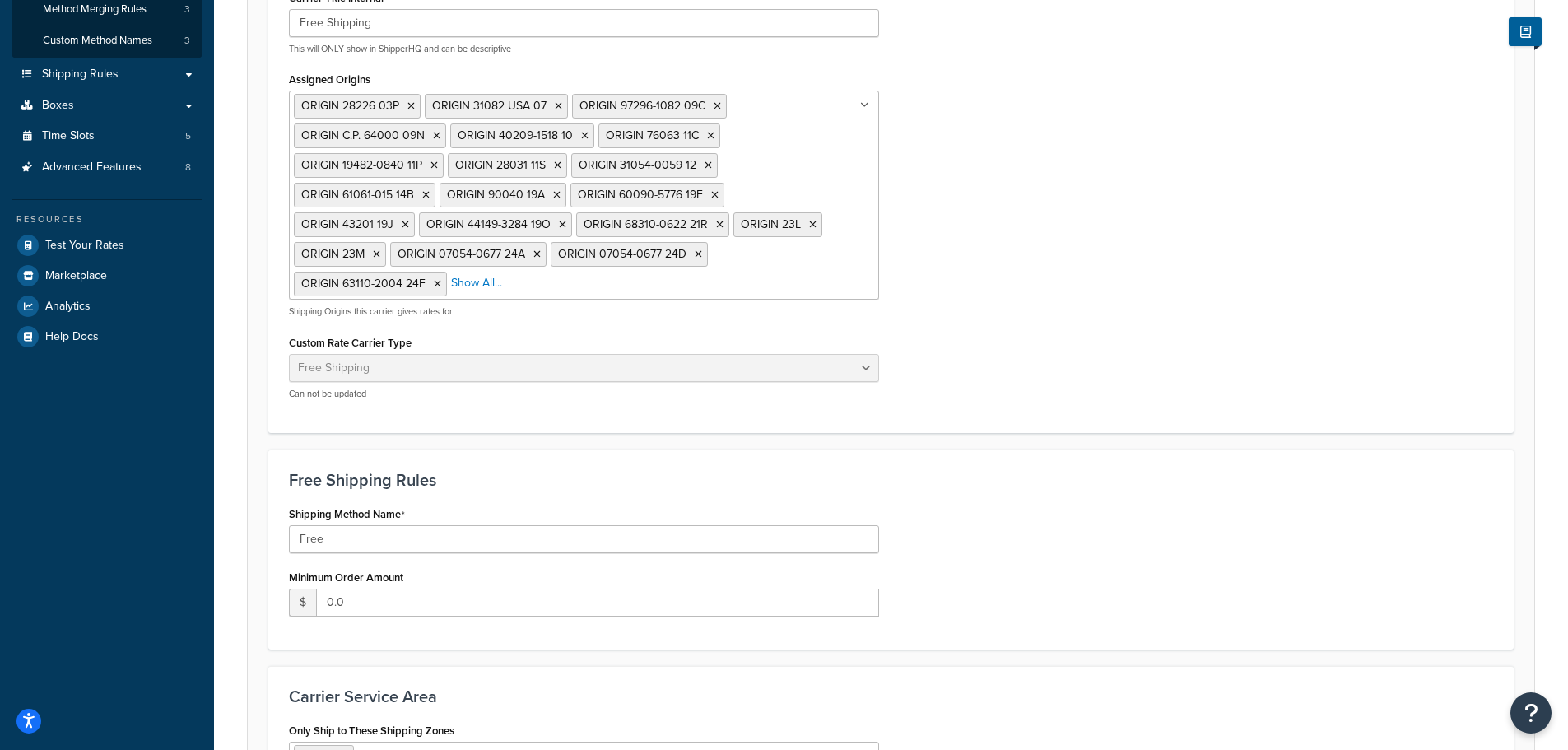
scroll to position [100, 0]
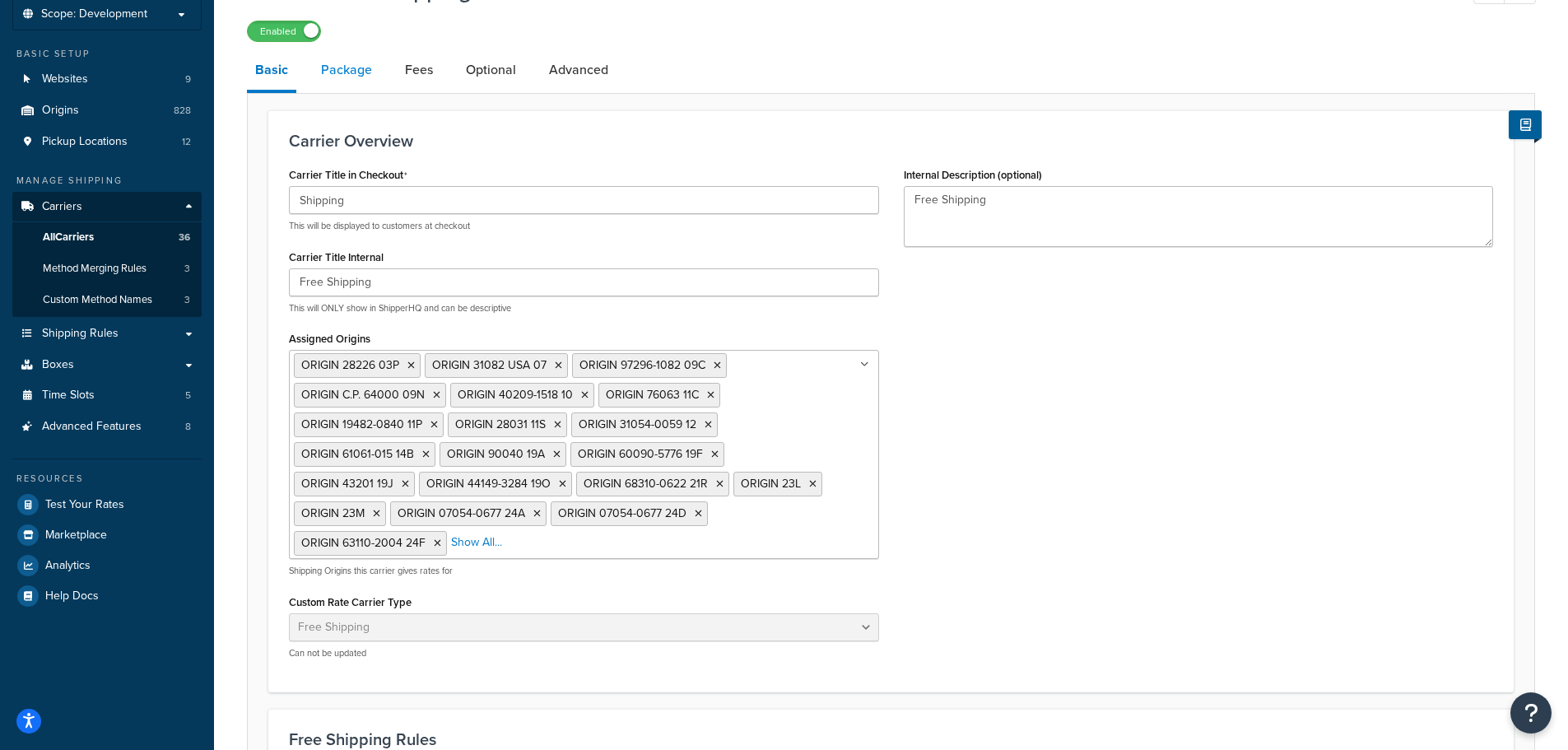
click at [354, 77] on link "Package" at bounding box center [347, 70] width 67 height 40
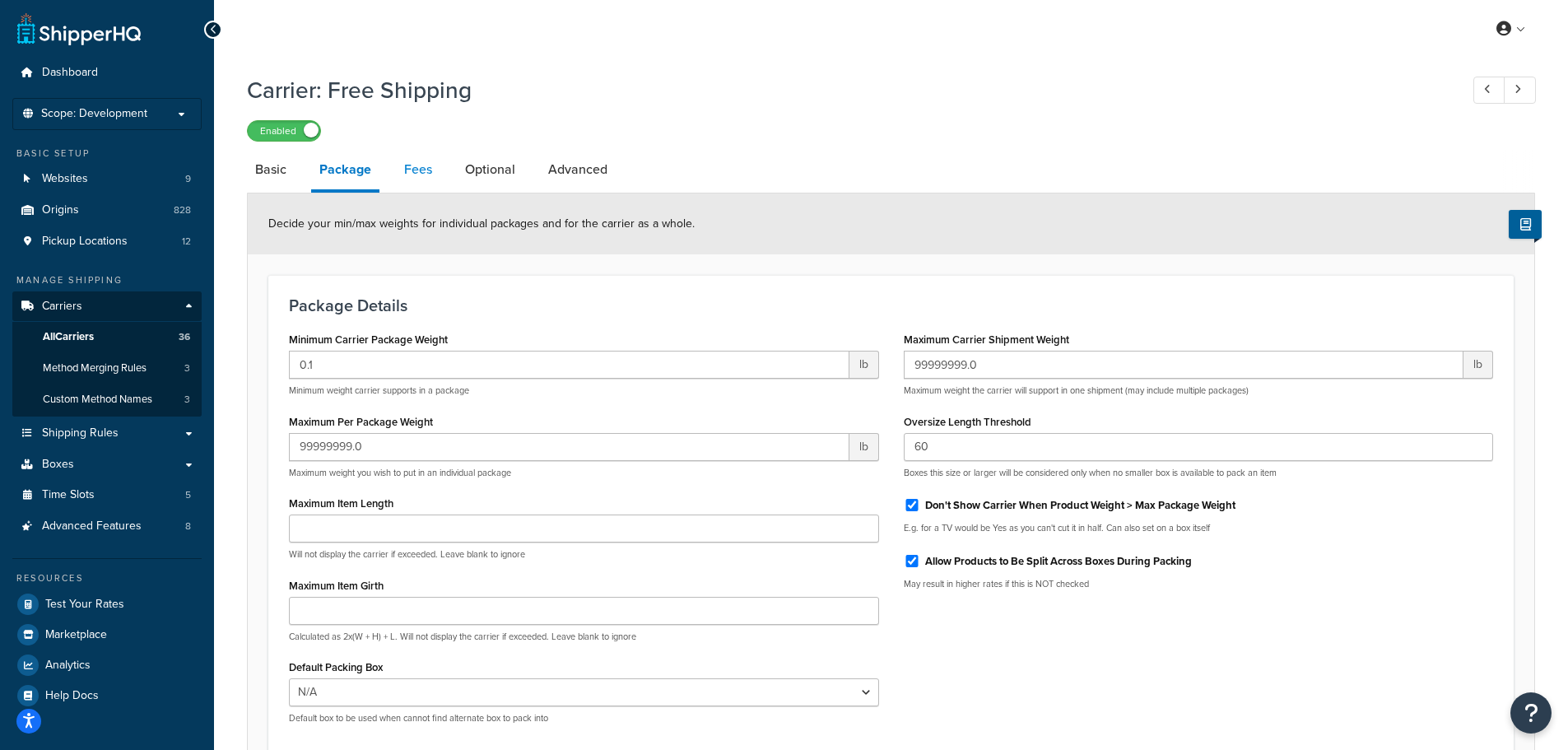
click at [416, 173] on link "Fees" at bounding box center [418, 169] width 45 height 40
select select "AFTER"
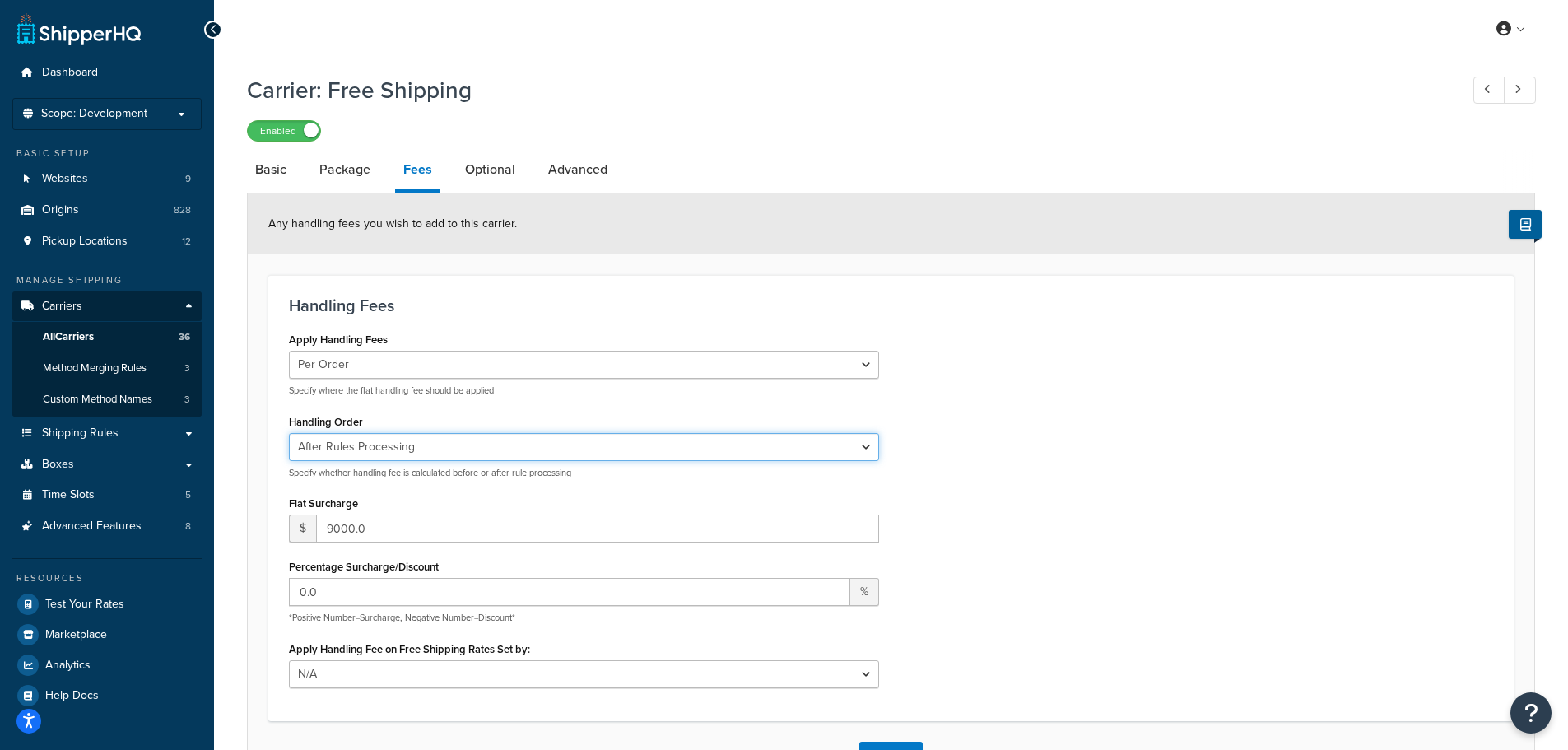
click at [452, 451] on select "Before Rules Processing After Rules Processing" at bounding box center [584, 447] width 590 height 28
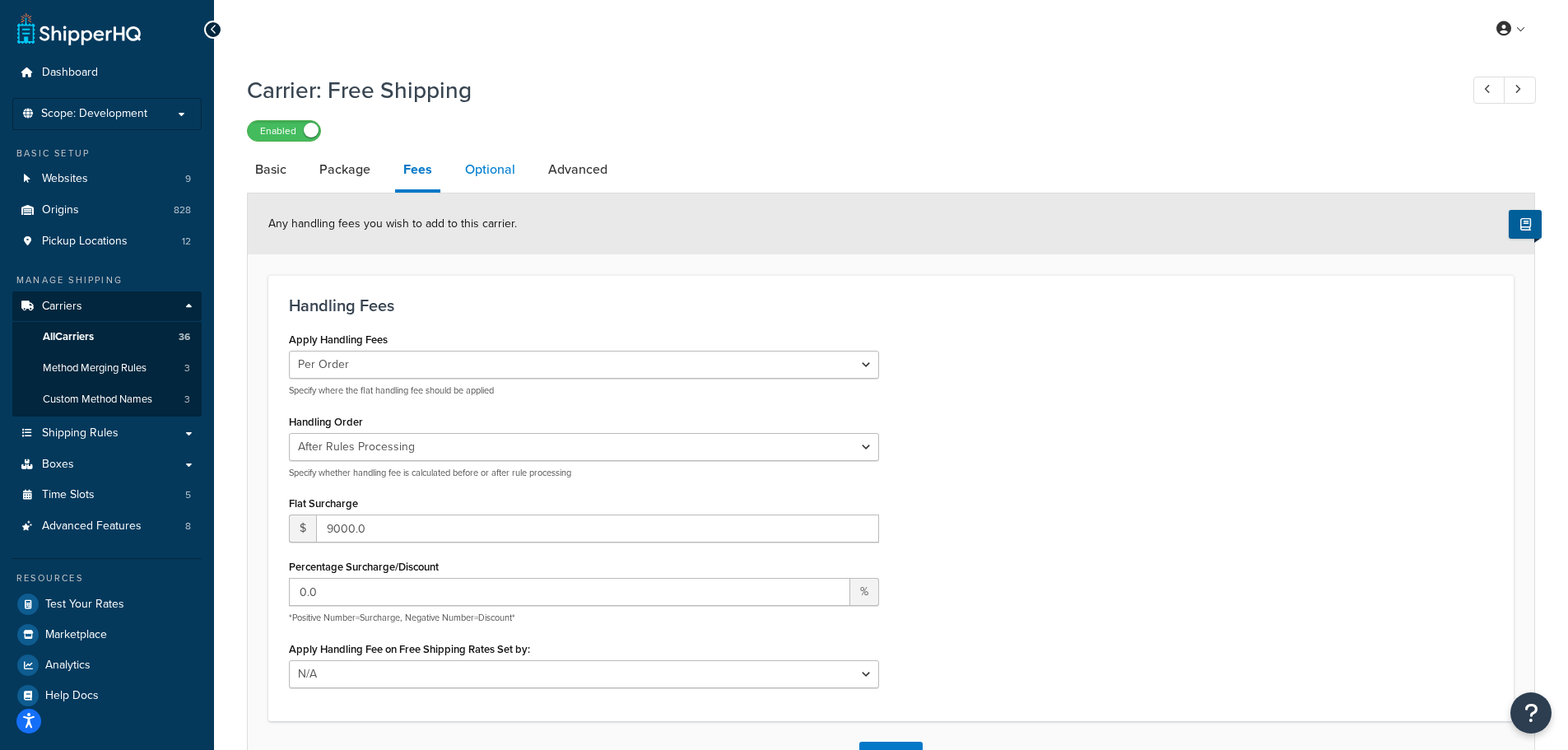
click at [480, 175] on link "Optional" at bounding box center [489, 169] width 66 height 40
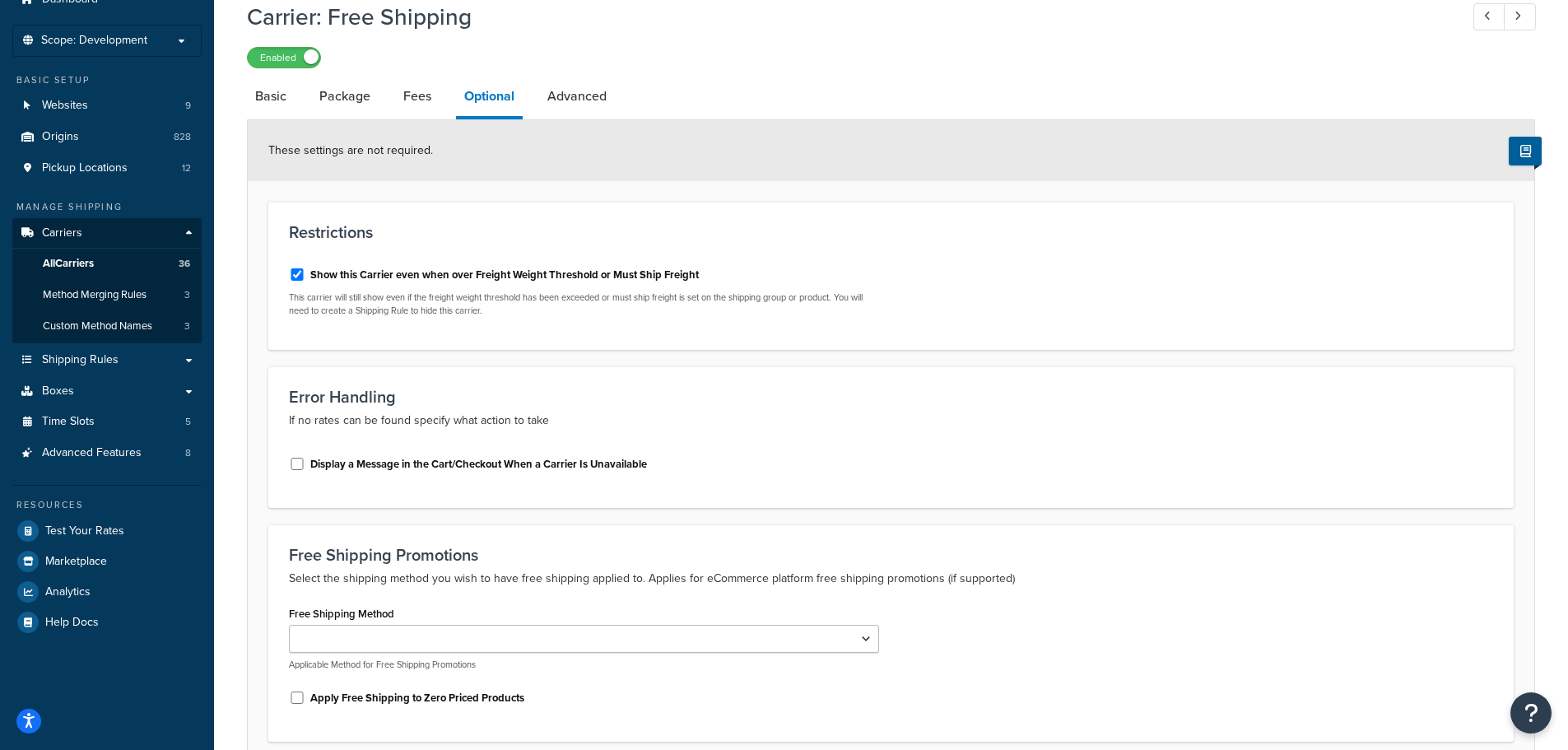
scroll to position [164, 0]
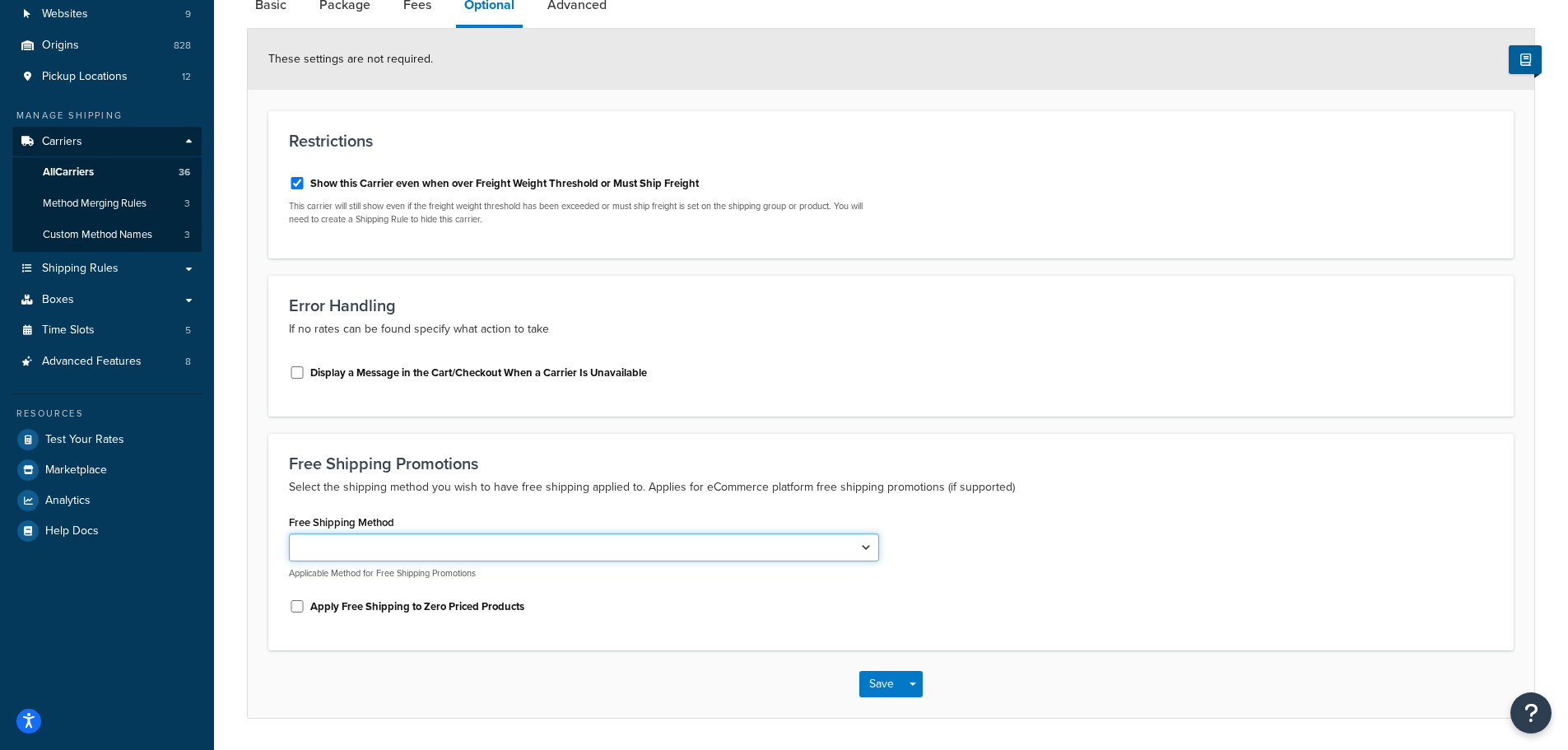
click at [689, 561] on select "Free" at bounding box center [584, 548] width 590 height 28
click at [683, 554] on select "Free" at bounding box center [584, 548] width 590 height 28
click at [671, 565] on div "Free Applicable Method for Free Shipping Promotions" at bounding box center [584, 557] width 590 height 47
click at [671, 554] on select "Free" at bounding box center [584, 548] width 590 height 28
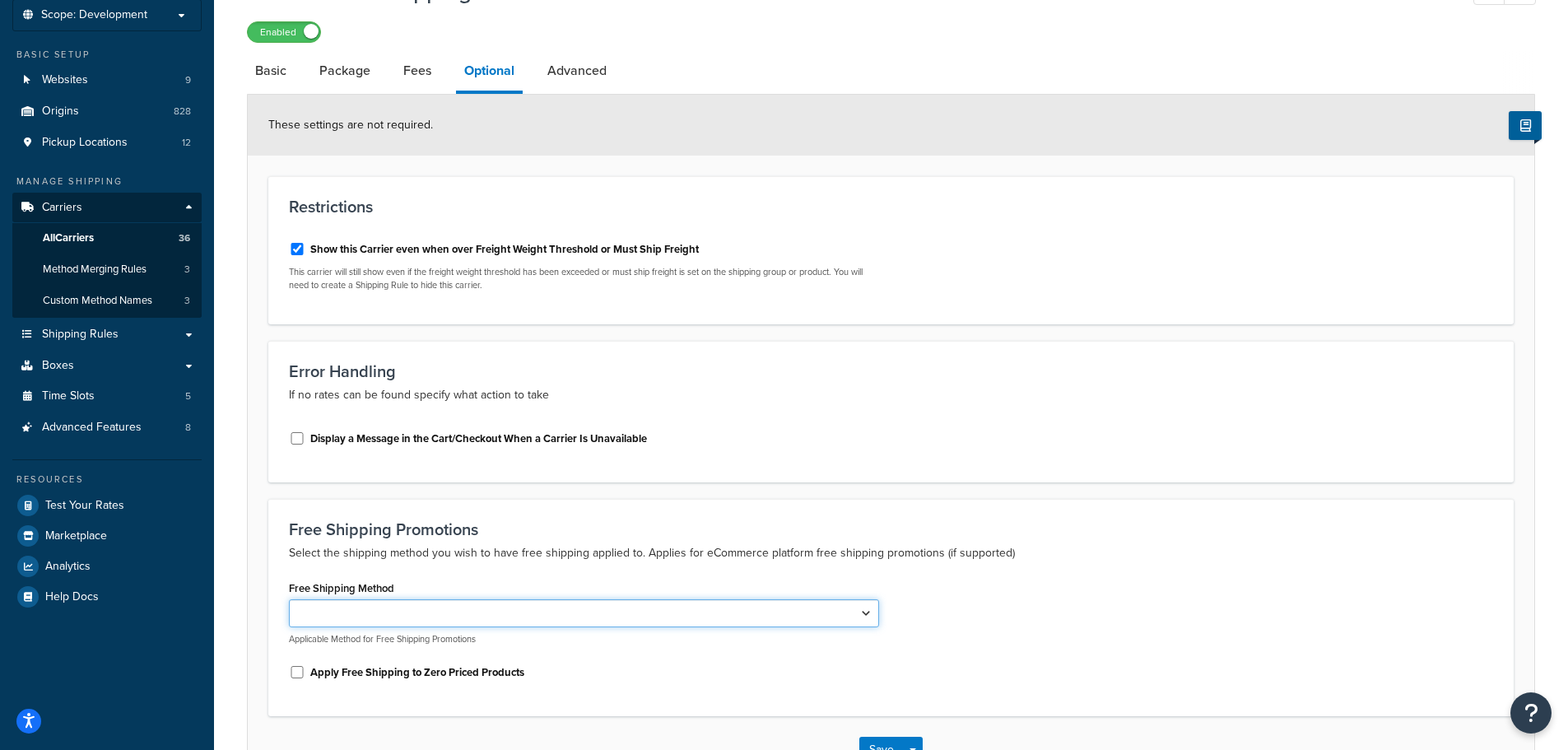
scroll to position [0, 0]
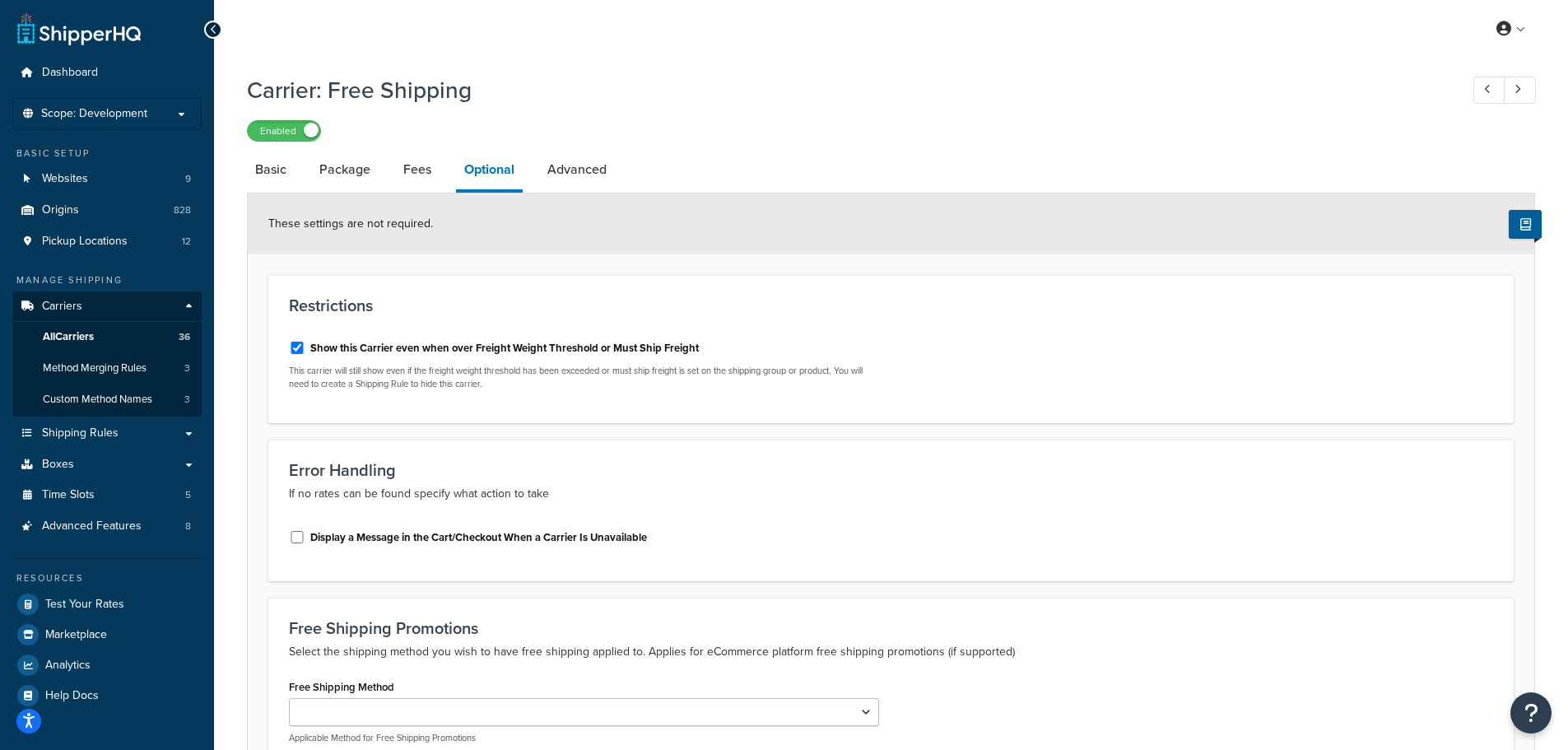
click at [582, 171] on link "Advanced" at bounding box center [576, 169] width 75 height 40
select select "false"
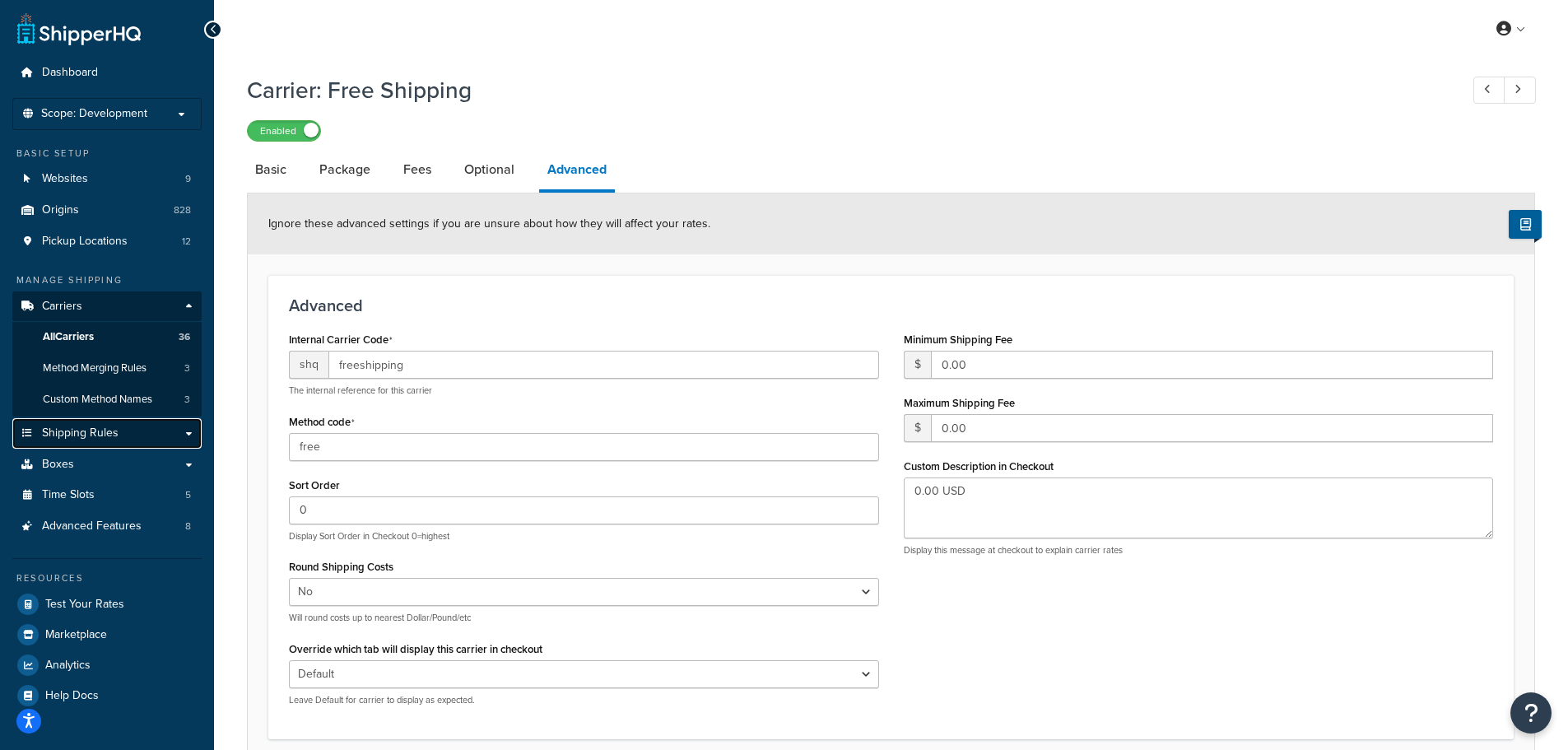
click at [84, 431] on span "Shipping Rules" at bounding box center [79, 434] width 76 height 14
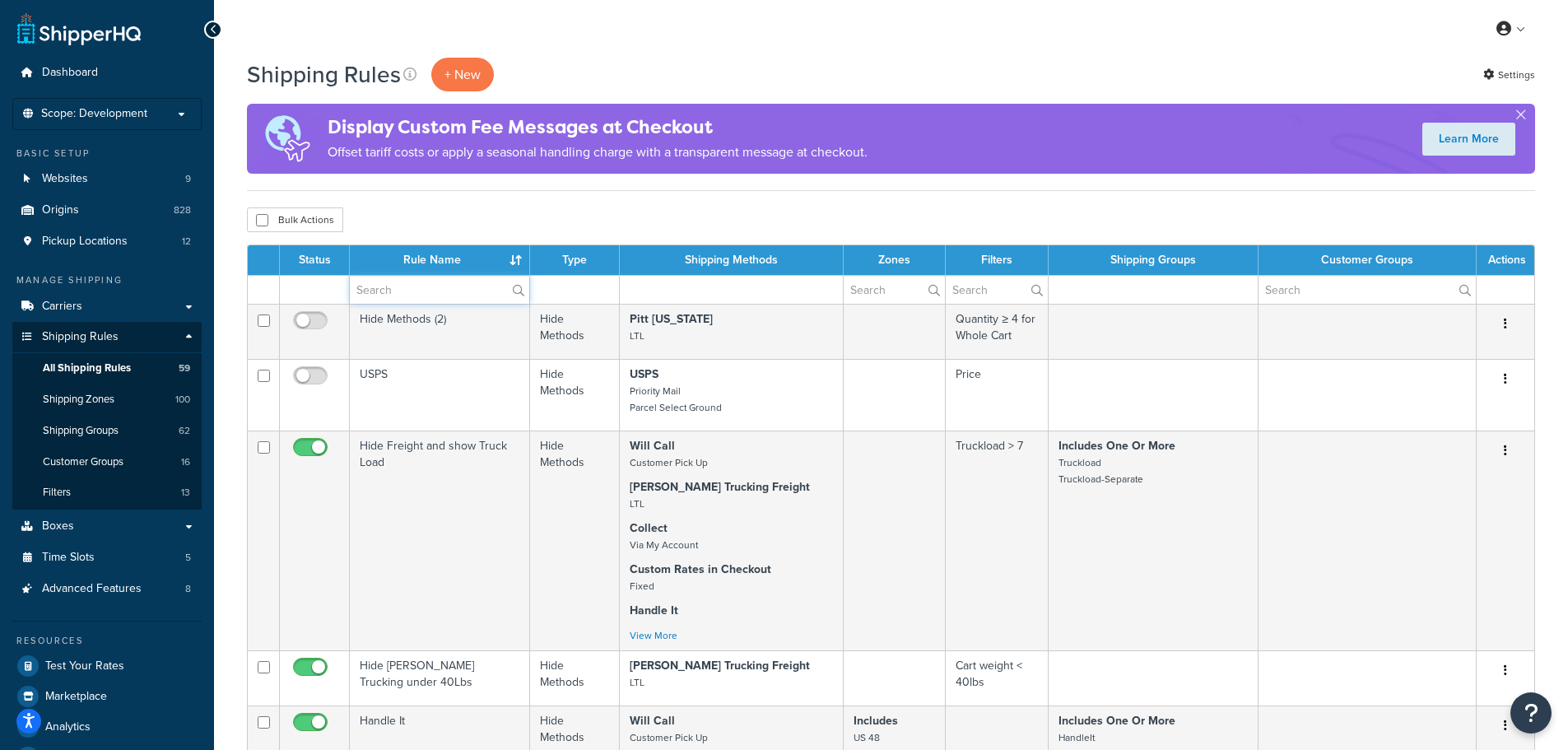
click at [392, 296] on input "text" at bounding box center [439, 289] width 179 height 28
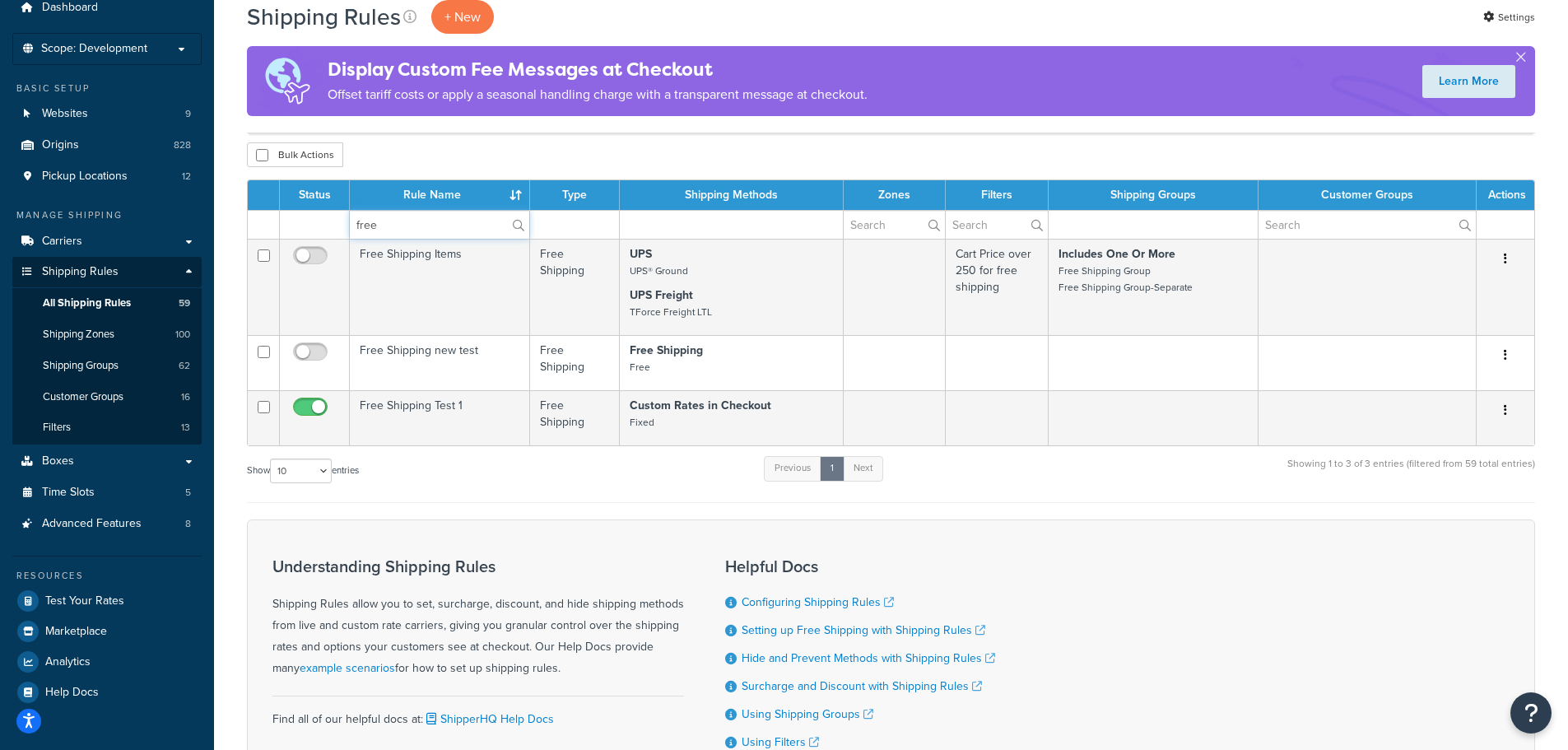
scroll to position [164, 0]
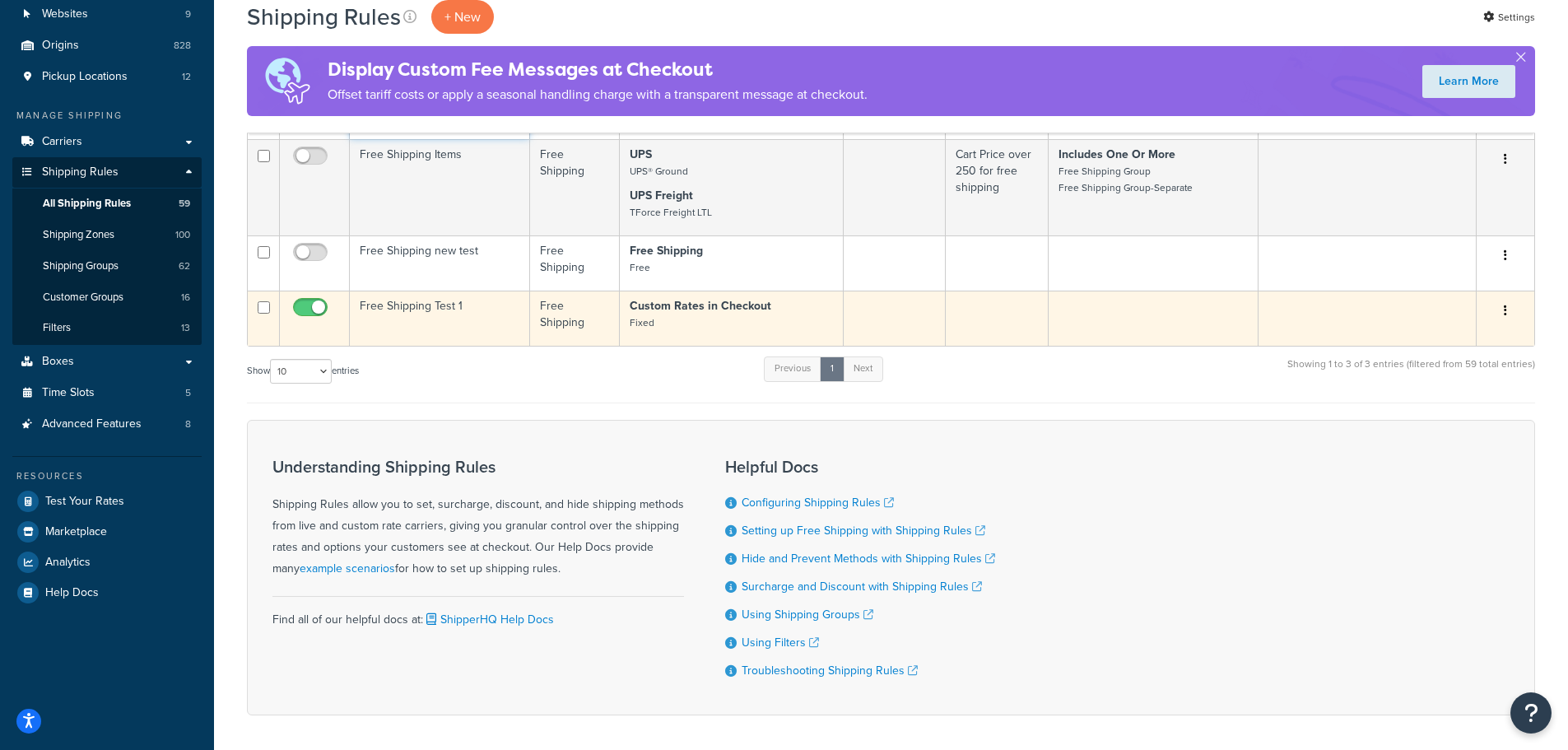
type input "free"
click at [302, 313] on input "checkbox" at bounding box center [313, 311] width 46 height 21
checkbox input "false"
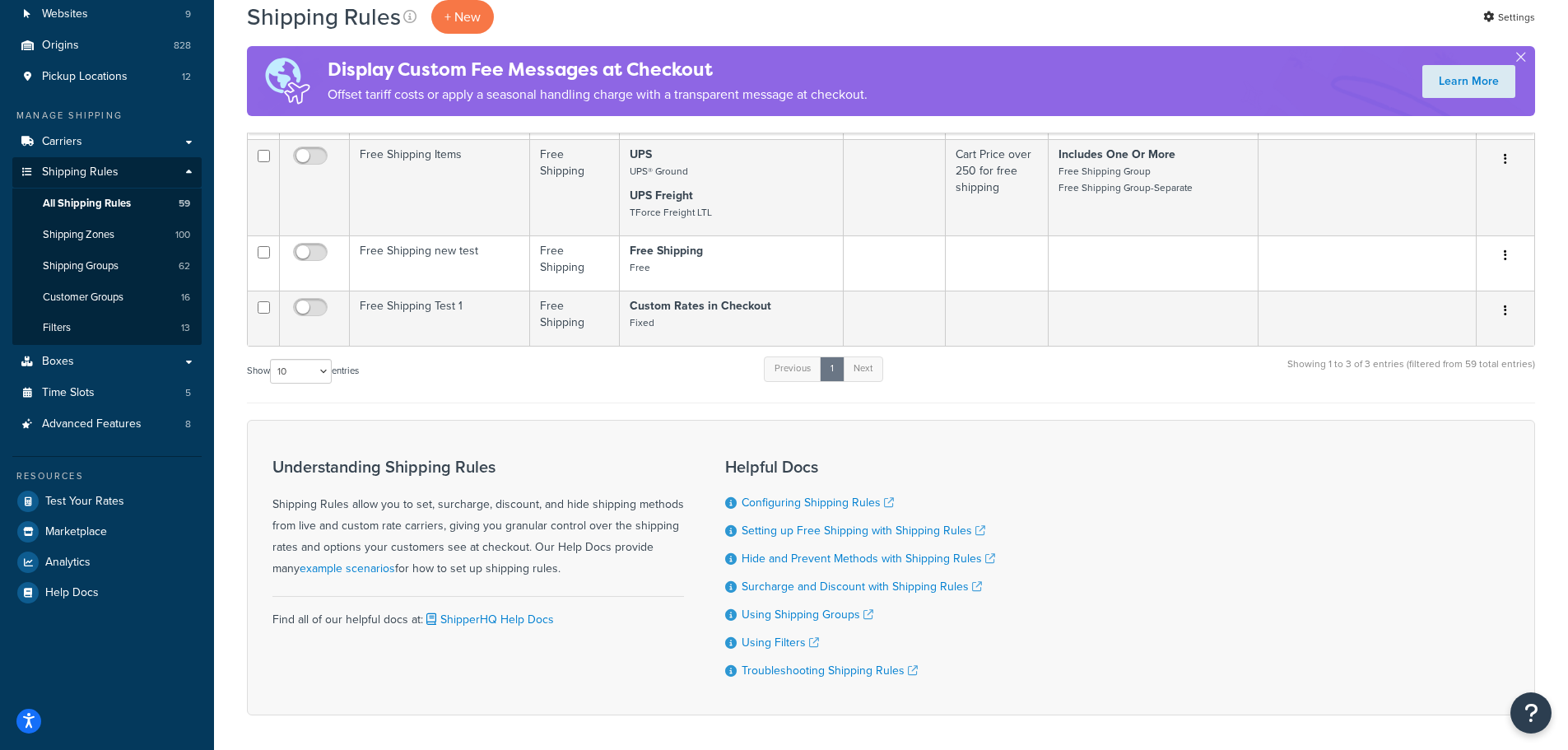
click at [1136, 432] on div "Understanding Shipping Rules Shipping Rules allow you to set, surcharge, discou…" at bounding box center [890, 568] width 1289 height 295
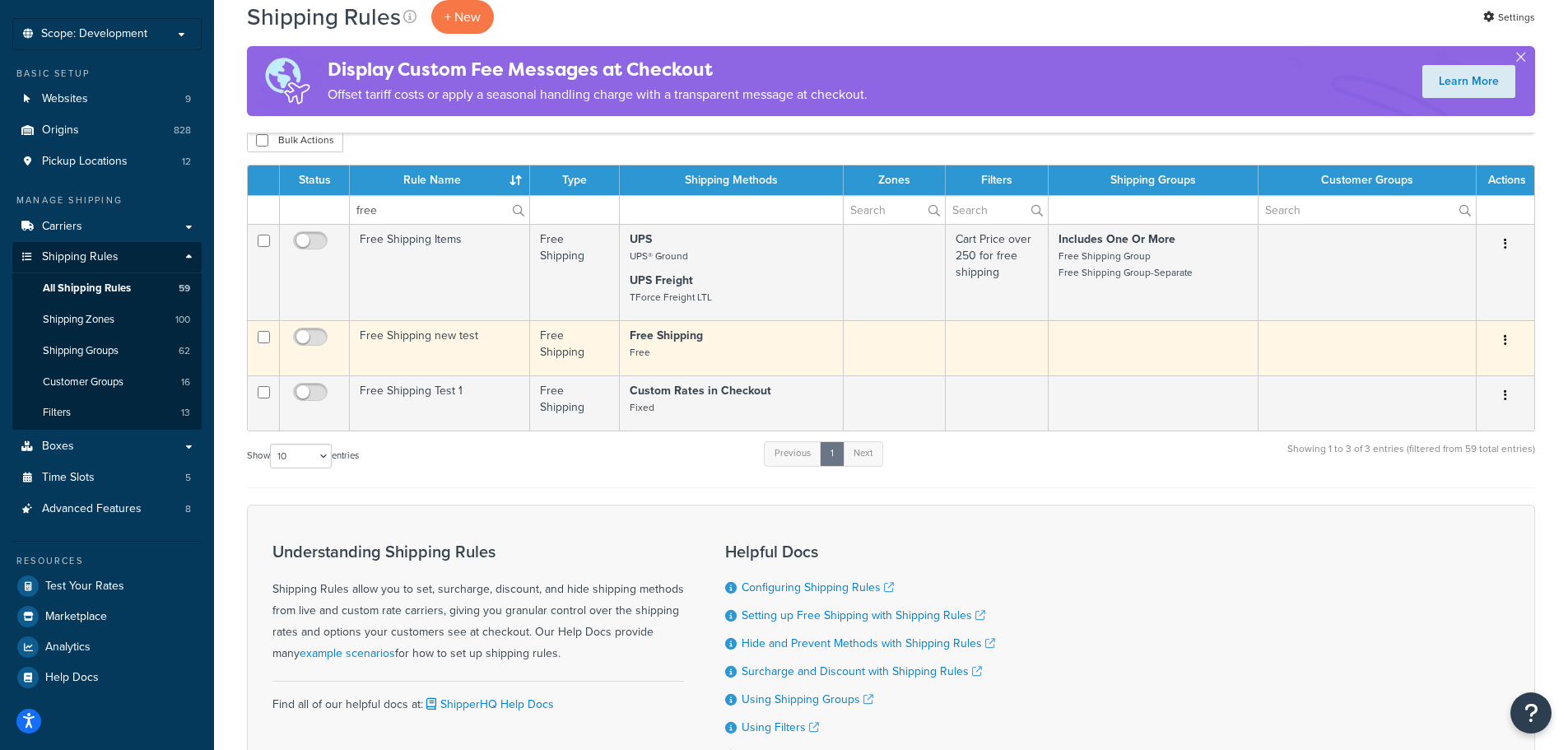
scroll to position [0, 0]
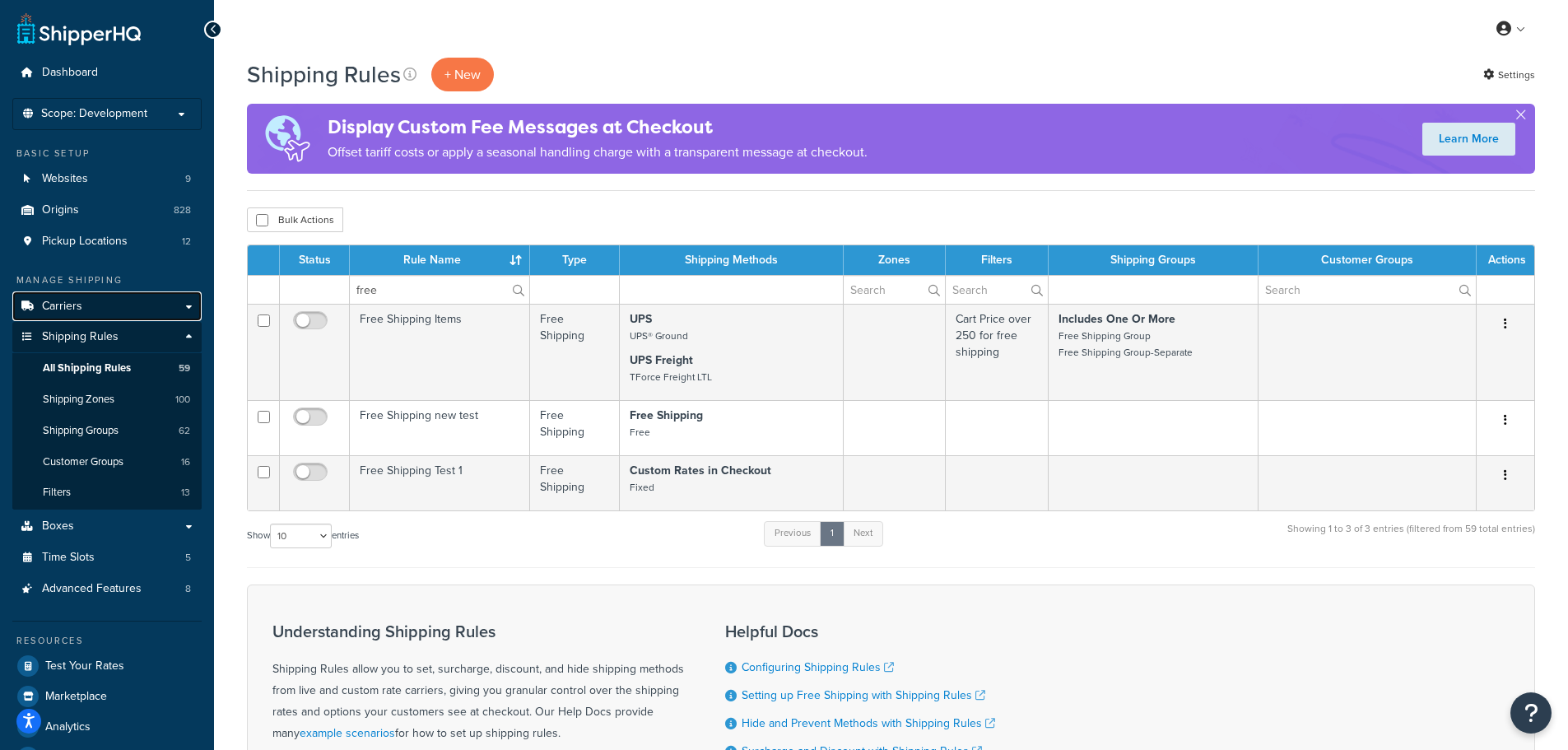
click at [66, 301] on span "Carriers" at bounding box center [61, 307] width 41 height 14
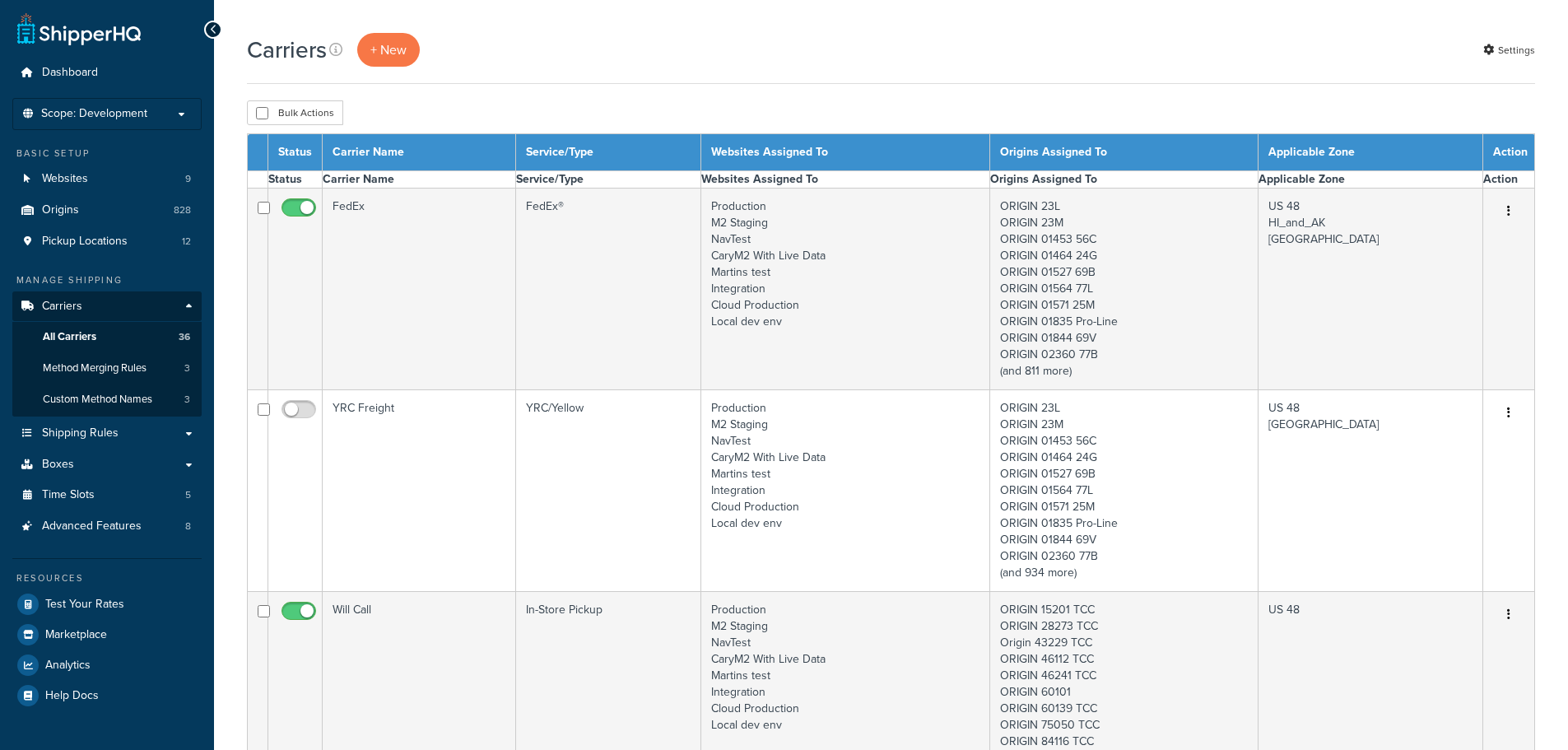
select select "15"
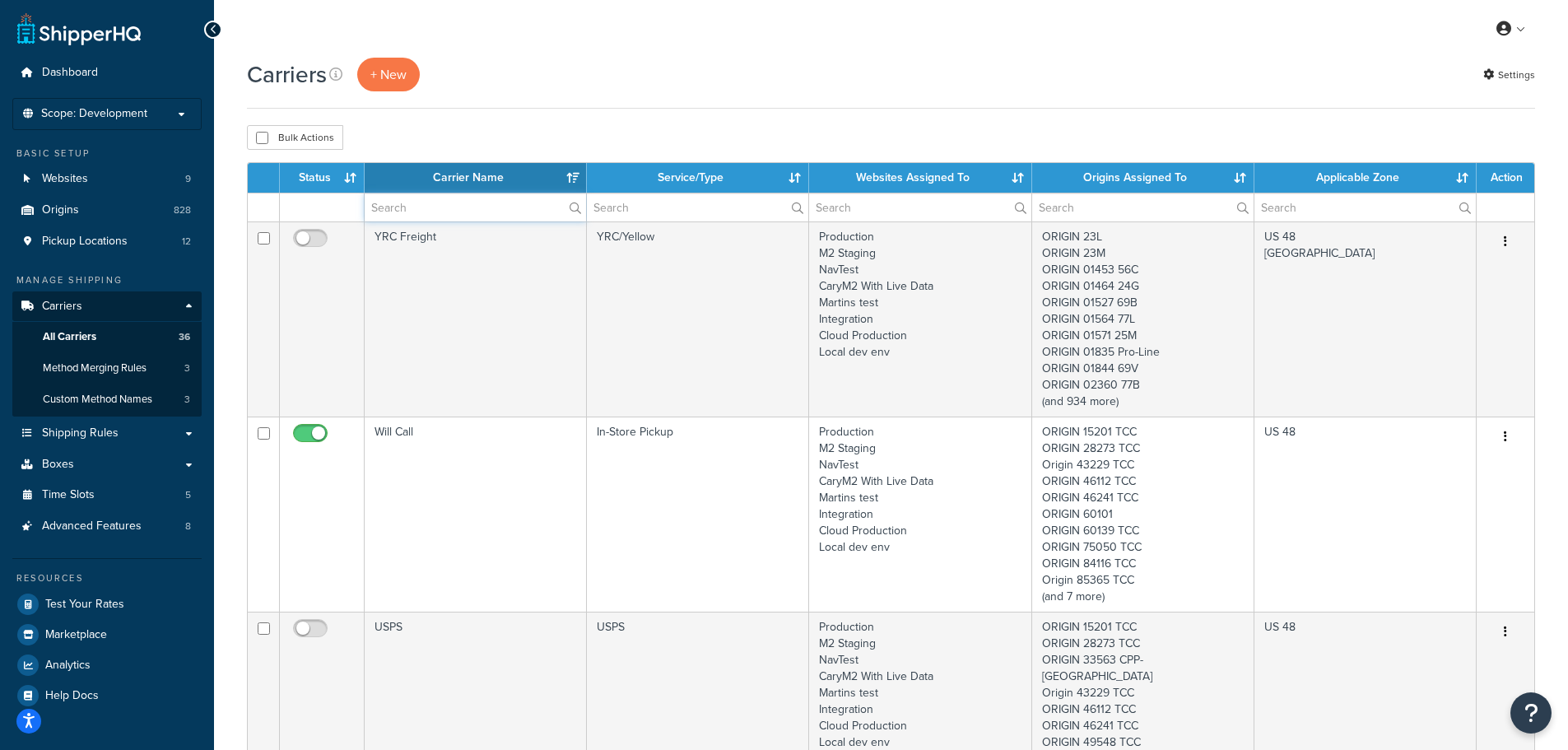
click at [411, 212] on input "text" at bounding box center [475, 207] width 222 height 28
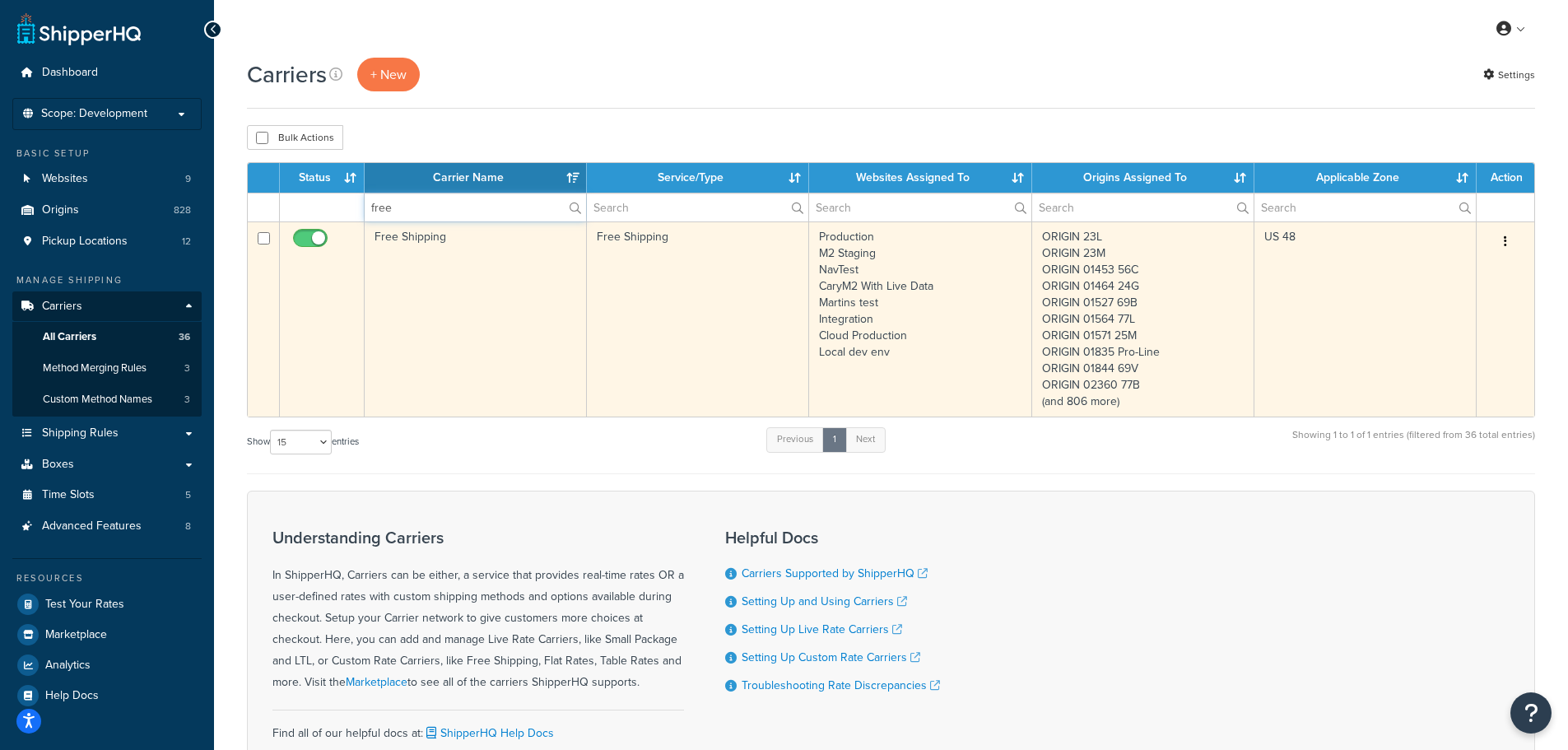
type input "free"
click at [308, 235] on input "checkbox" at bounding box center [313, 242] width 46 height 21
checkbox input "false"
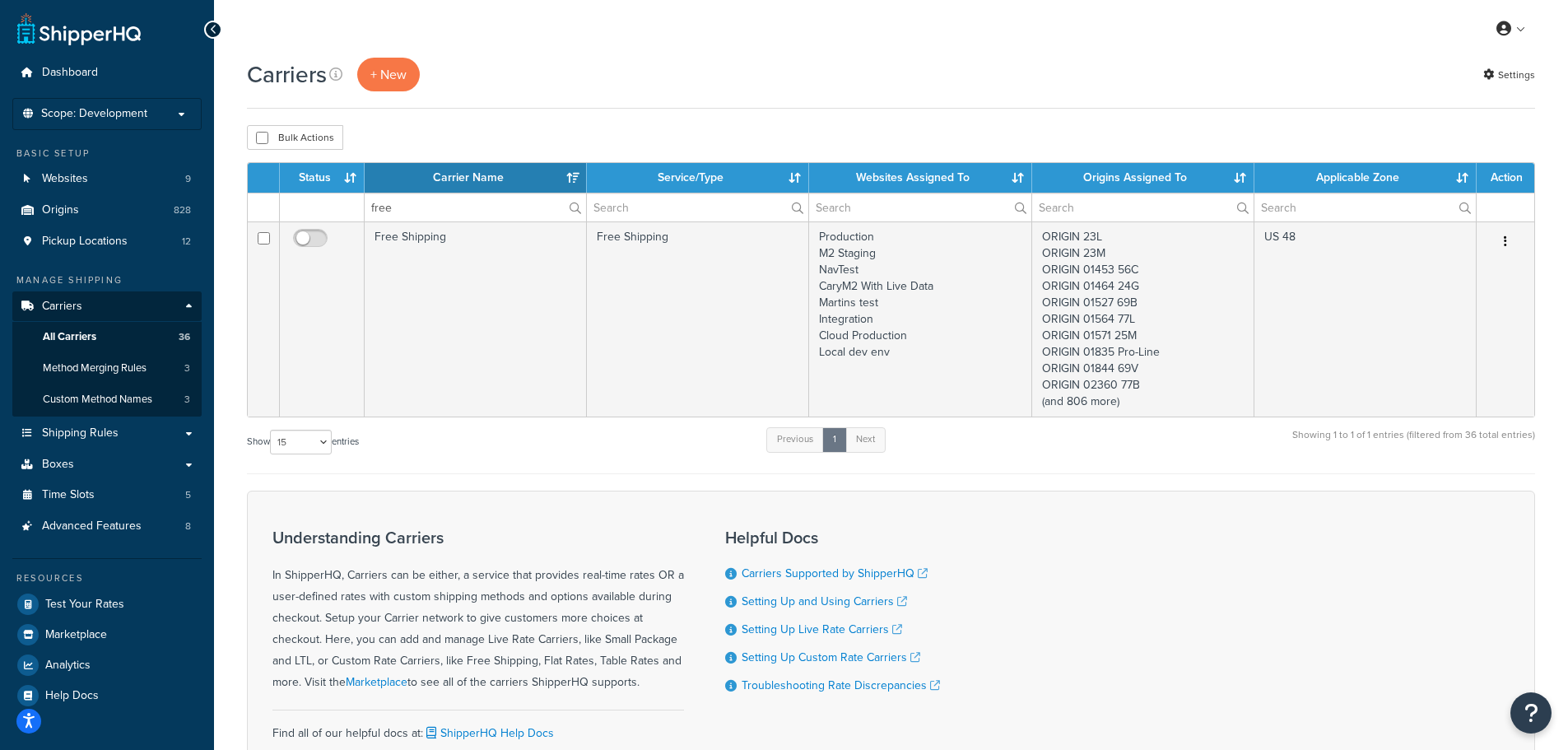
click at [512, 459] on div "Show 10 15 25 50 100 entries Previous 1 Next Showing 1 to 1 of 1 entries (filte…" at bounding box center [890, 450] width 1289 height 49
click at [377, 202] on input "free" at bounding box center [475, 207] width 222 height 28
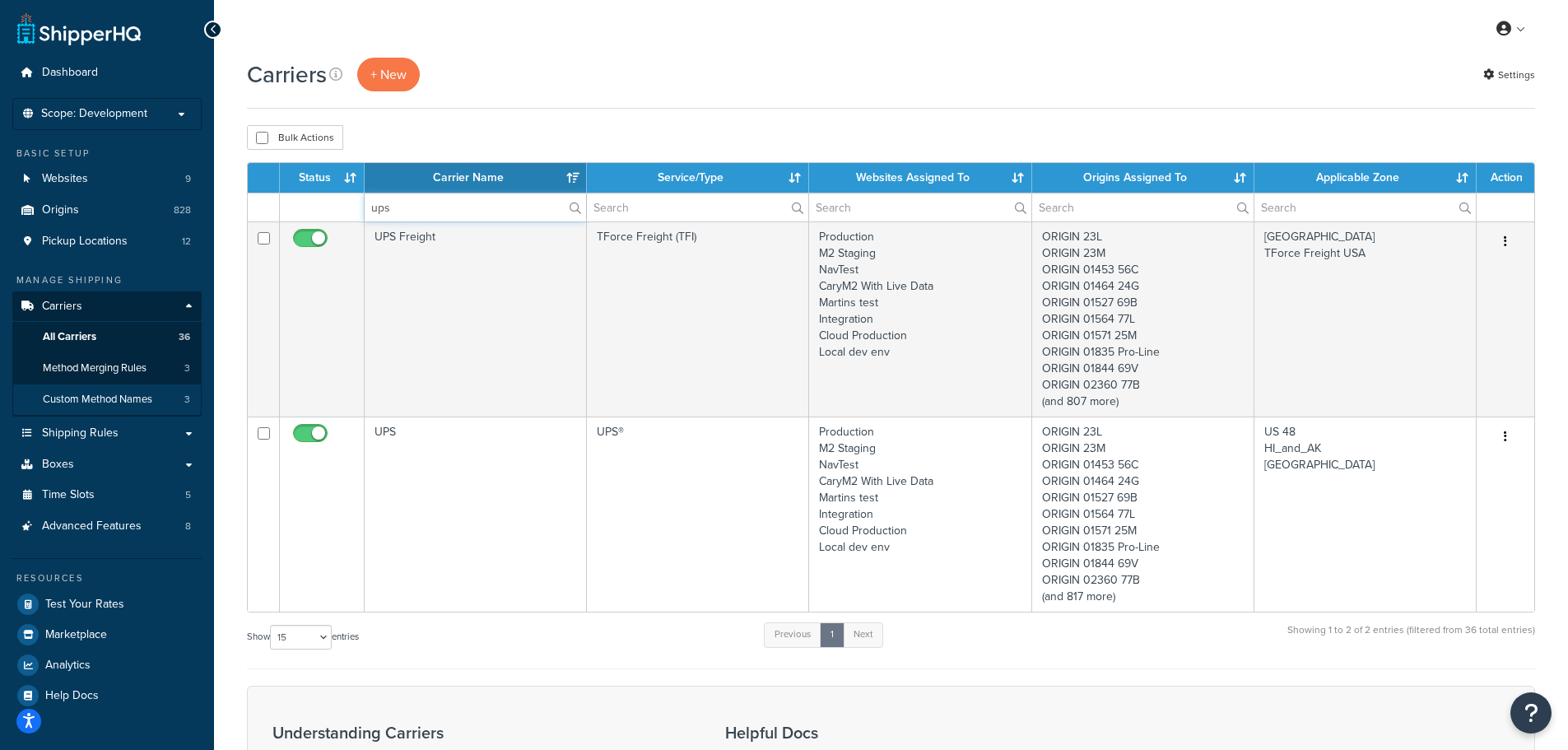
type input "ups"
click at [118, 396] on span "Custom Method Names" at bounding box center [97, 399] width 110 height 14
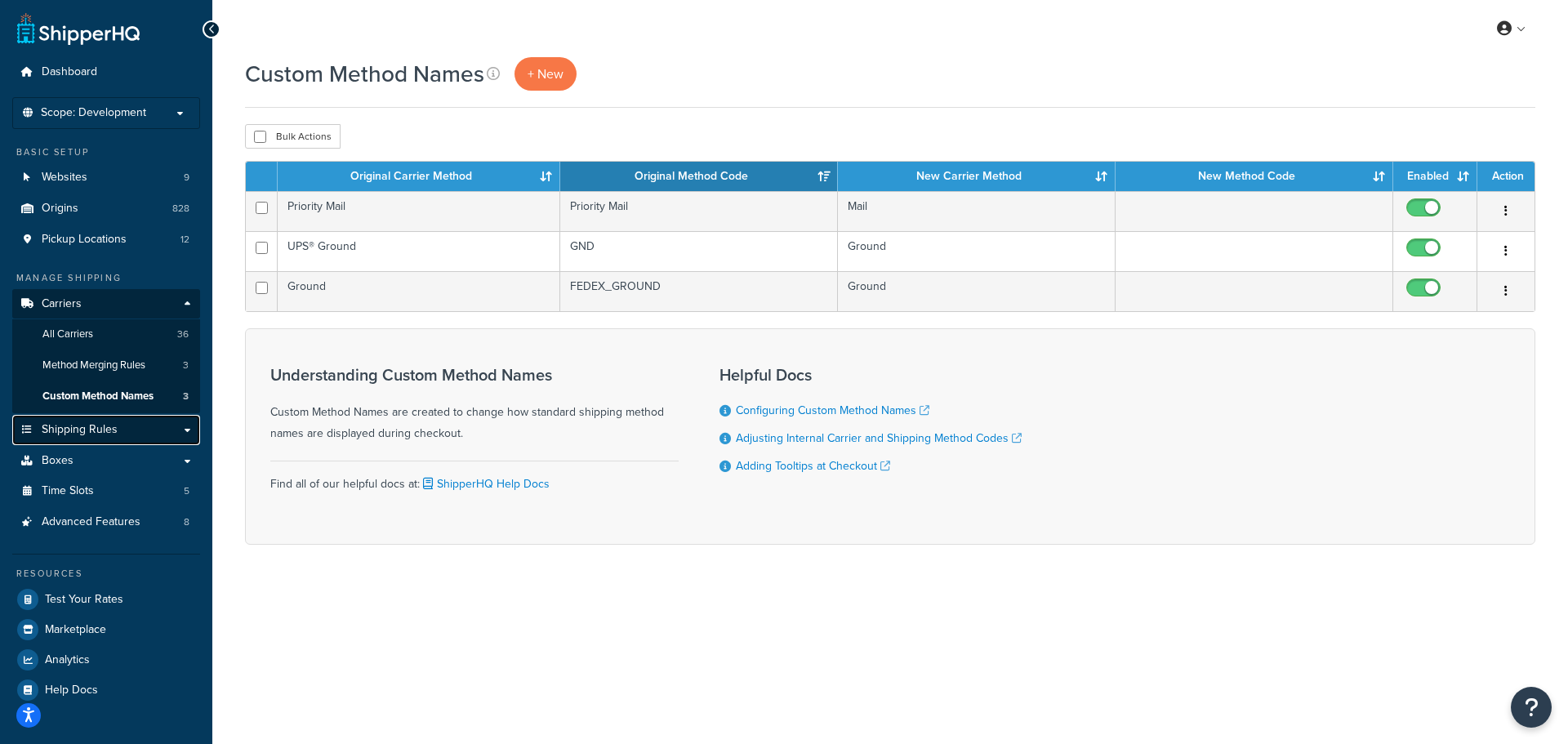
click at [98, 431] on span "Shipping Rules" at bounding box center [79, 430] width 76 height 14
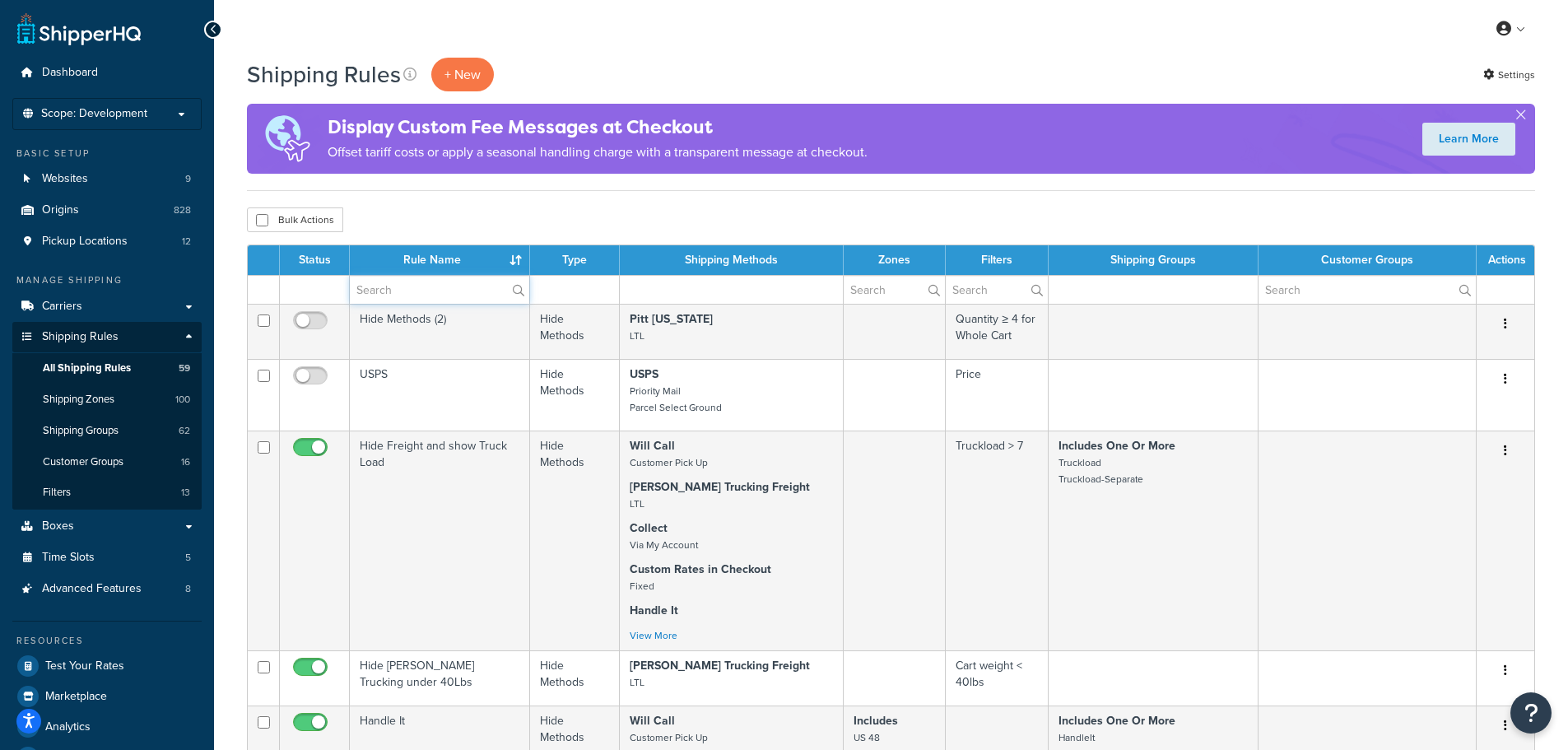
click at [414, 294] on input "text" at bounding box center [439, 289] width 179 height 28
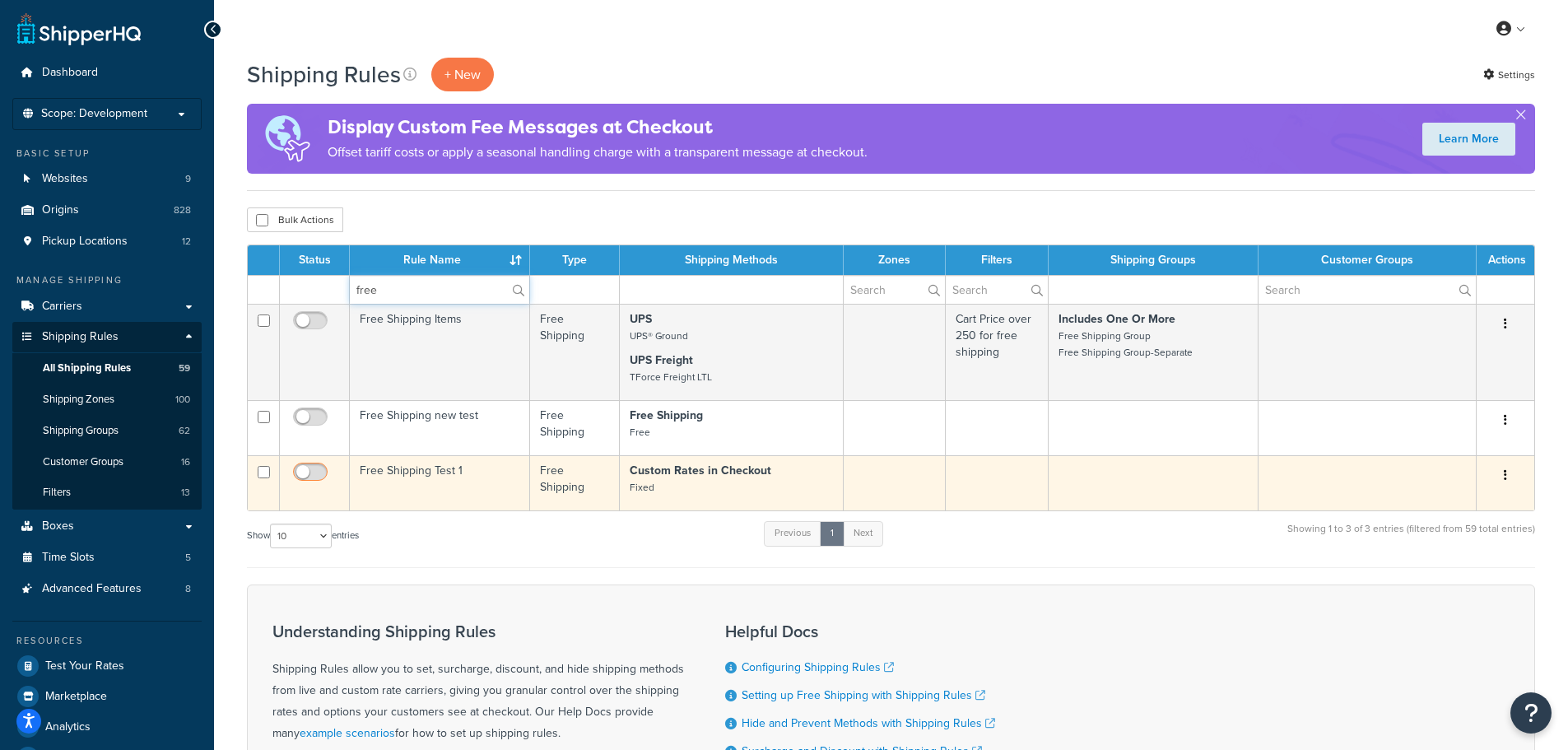
type input "free"
click at [313, 474] on input "checkbox" at bounding box center [313, 476] width 46 height 21
checkbox input "true"
click at [504, 481] on td "Free Shipping Test 1" at bounding box center [440, 483] width 180 height 55
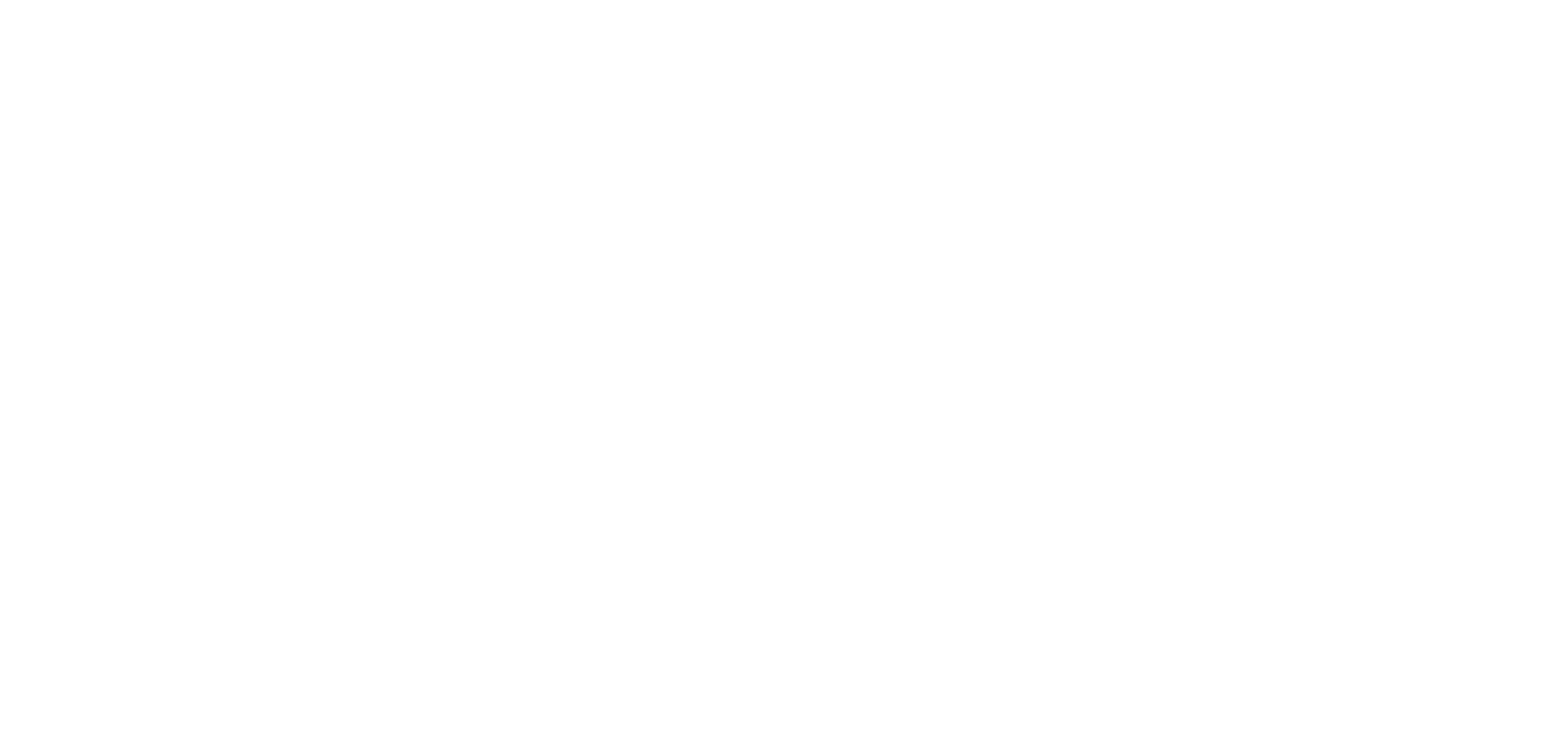
select select "SHIPPING_GROUP"
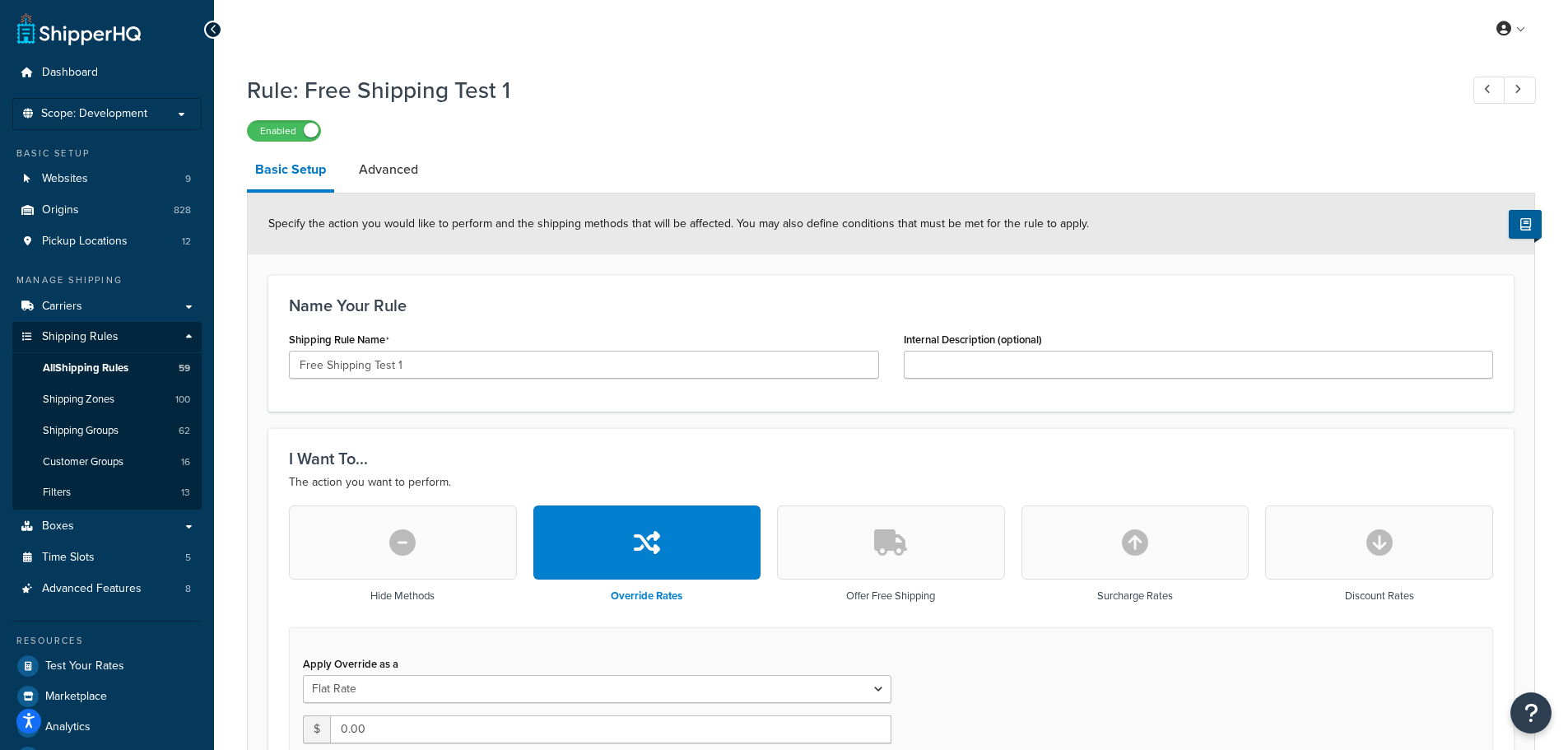
click at [906, 546] on icon "button" at bounding box center [890, 542] width 33 height 27
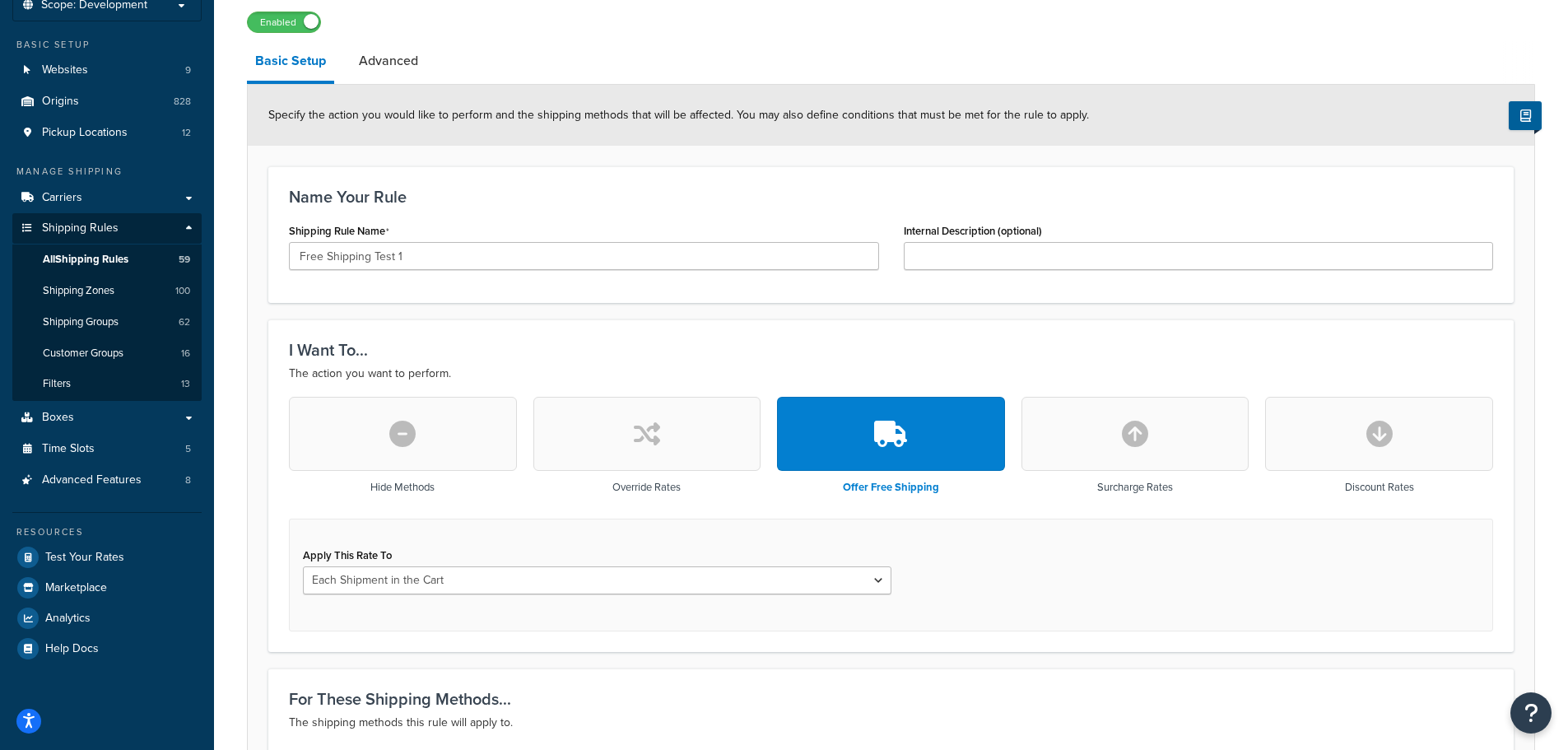
scroll to position [329, 0]
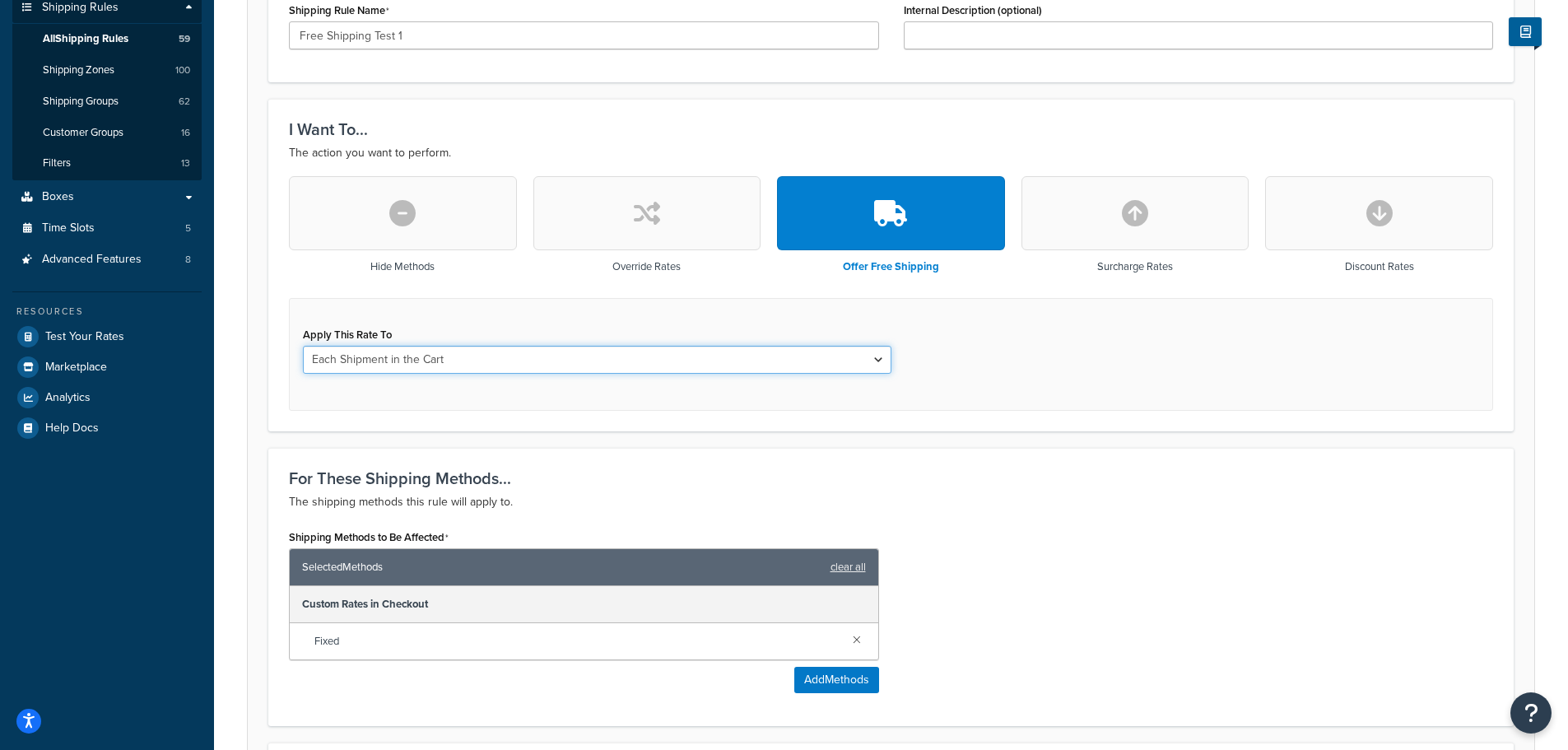
click at [570, 363] on select "Each Shipment in the Cart Each Origin in the Cart Each Shipping Group in the Ca…" at bounding box center [597, 360] width 588 height 28
select select "SHIPPING_GROUP"
click at [303, 346] on select "Each Shipment in the Cart Each Origin in the Cart Each Shipping Group in the Ca…" at bounding box center [597, 360] width 588 height 28
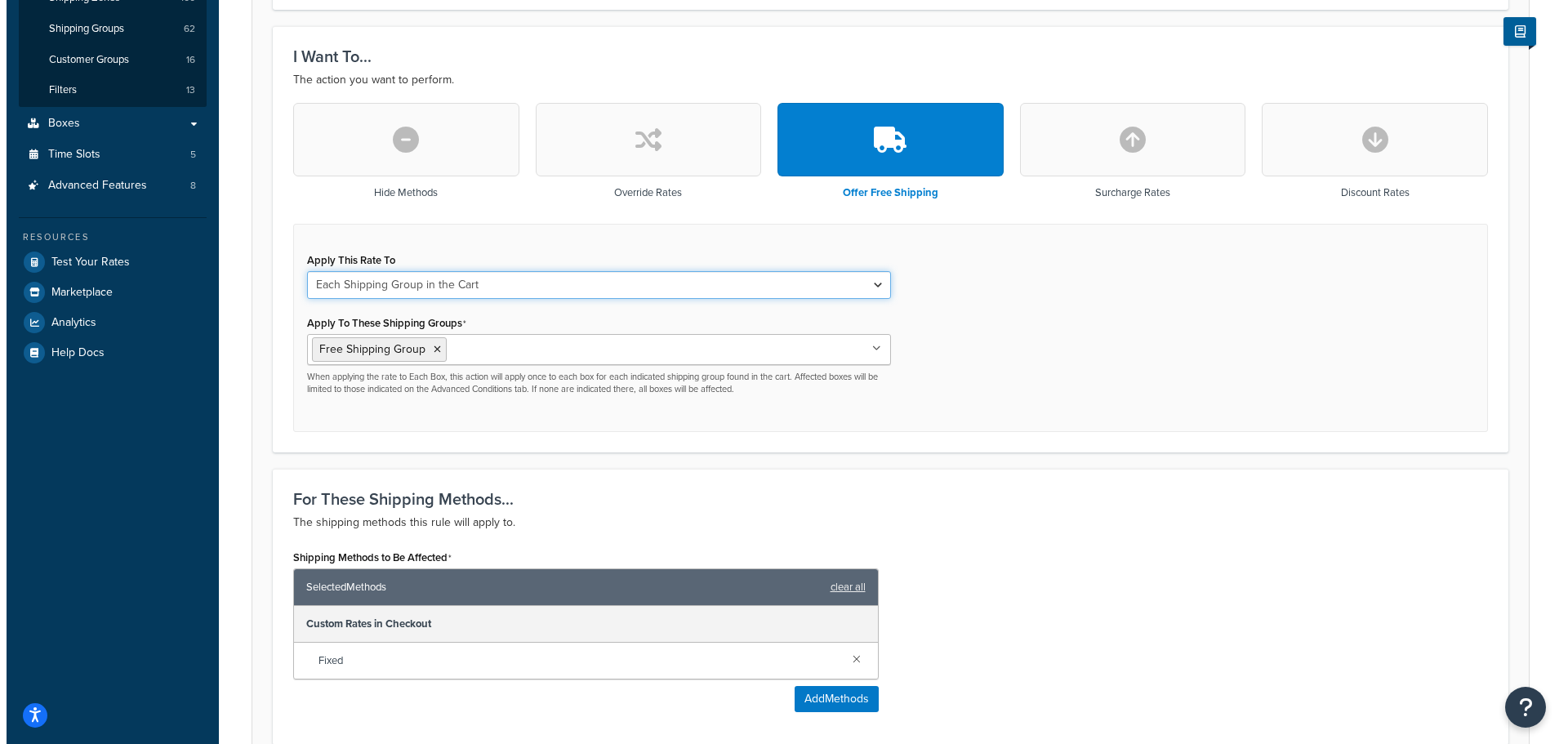
scroll to position [490, 0]
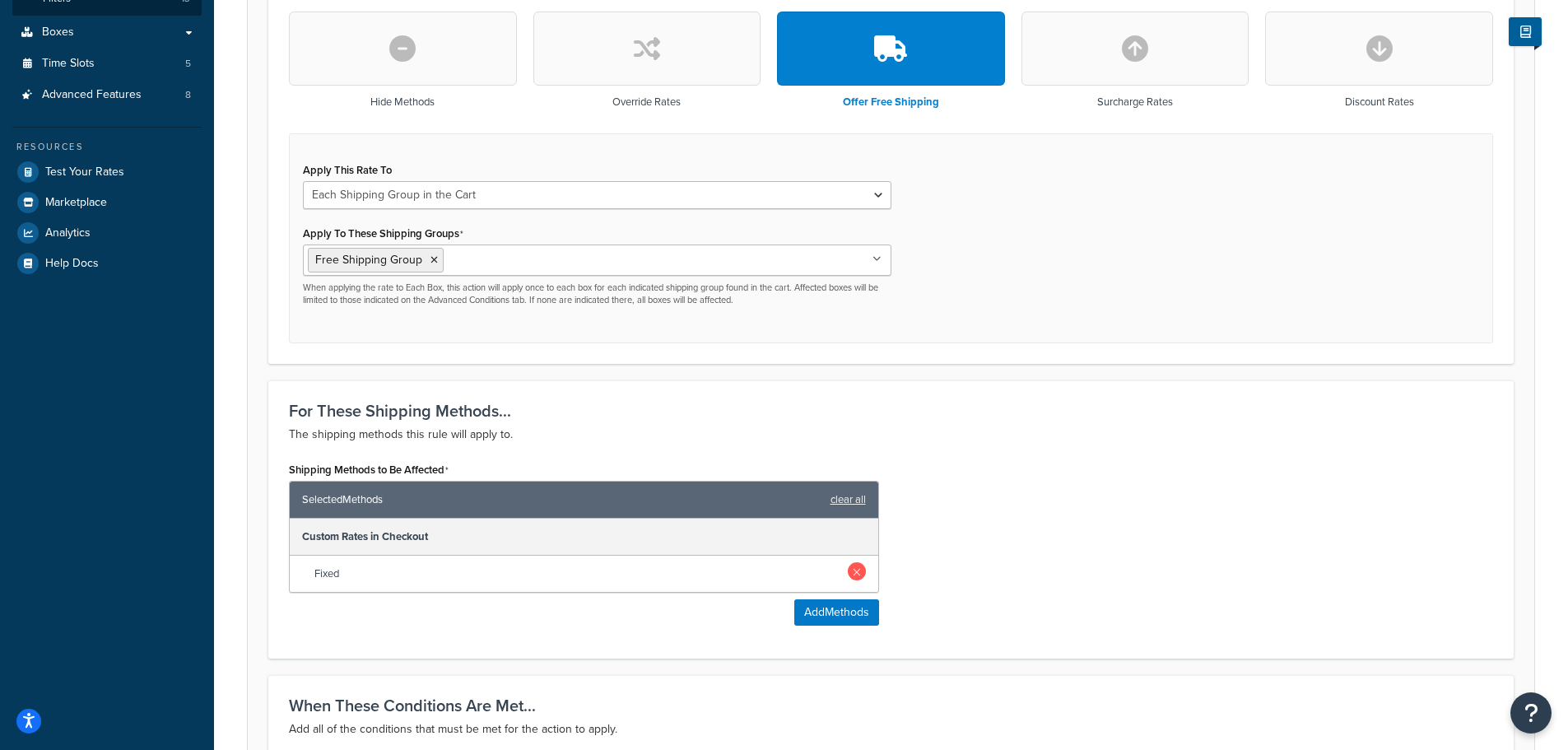
click at [855, 569] on link at bounding box center [857, 572] width 18 height 18
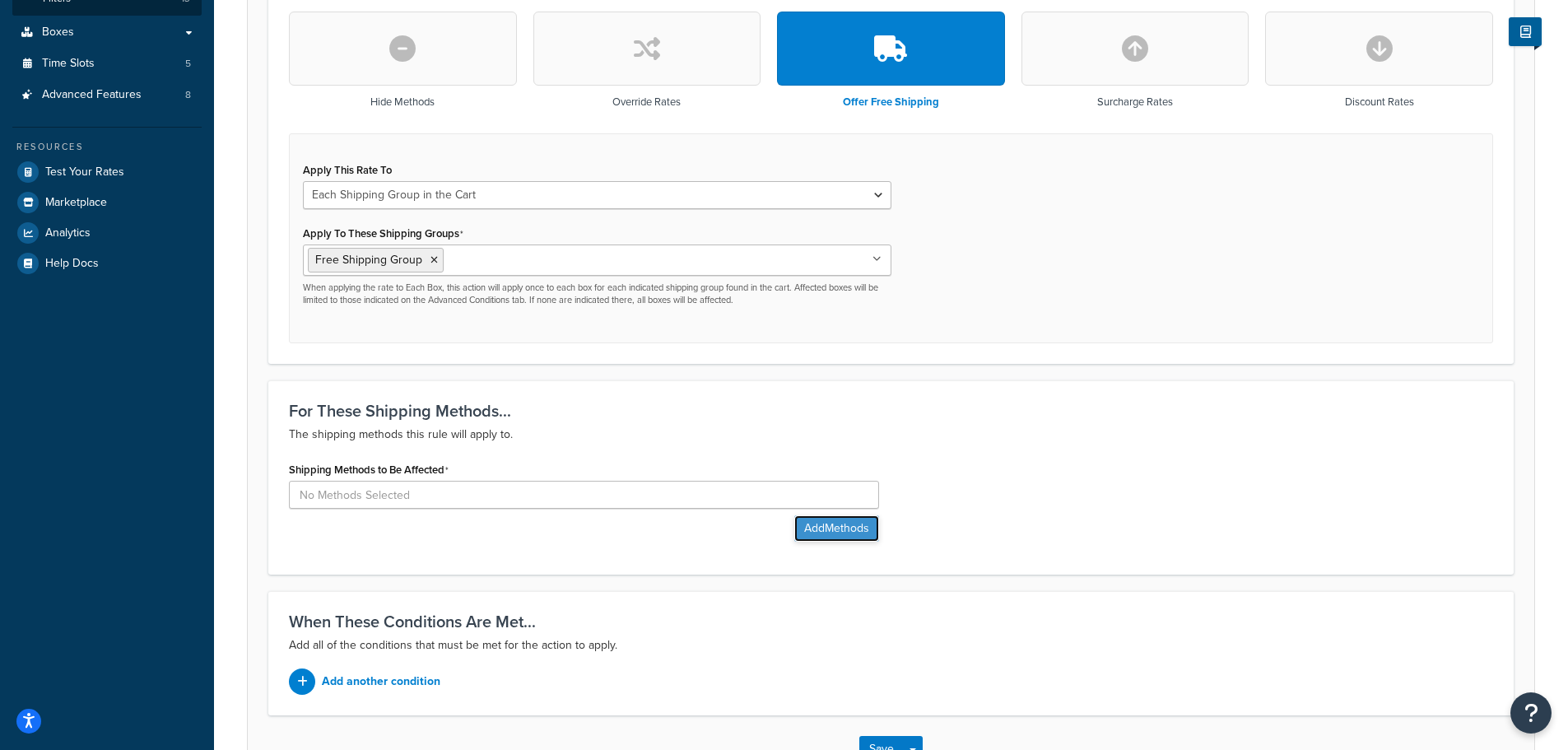
click at [843, 524] on button "Add Methods" at bounding box center [837, 528] width 85 height 27
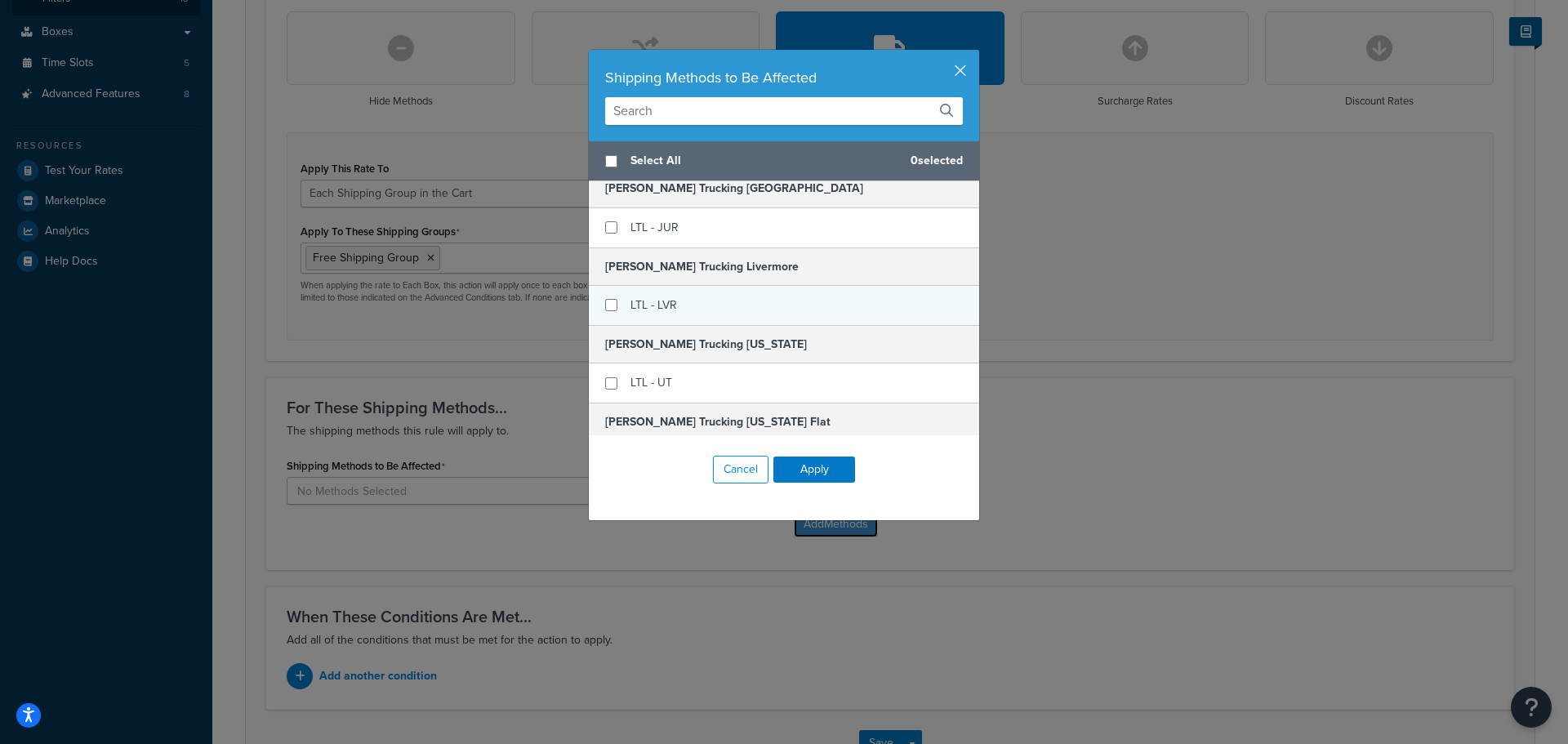
scroll to position [572, 0]
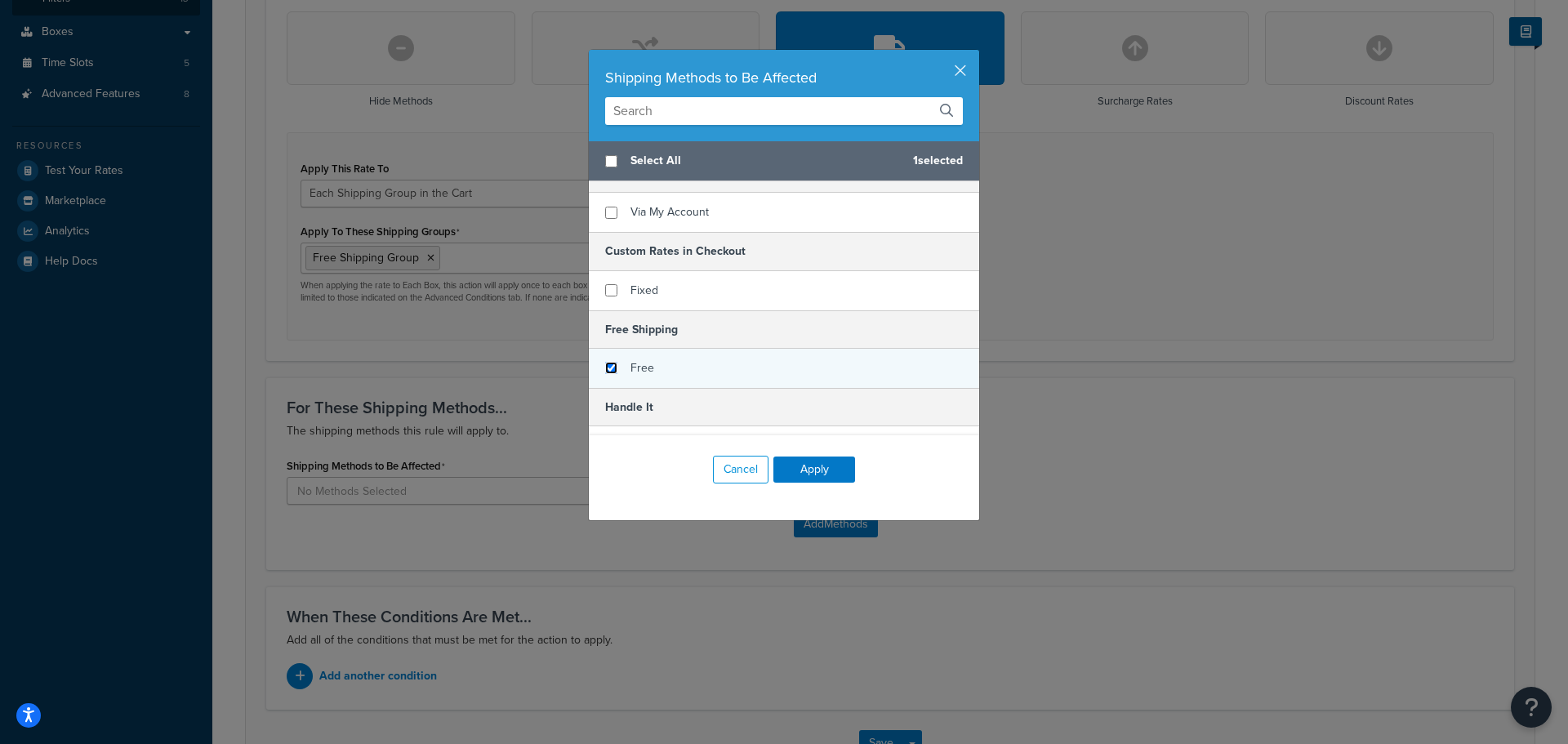
click at [605, 370] on input "checkbox" at bounding box center [611, 368] width 12 height 12
checkbox input "true"
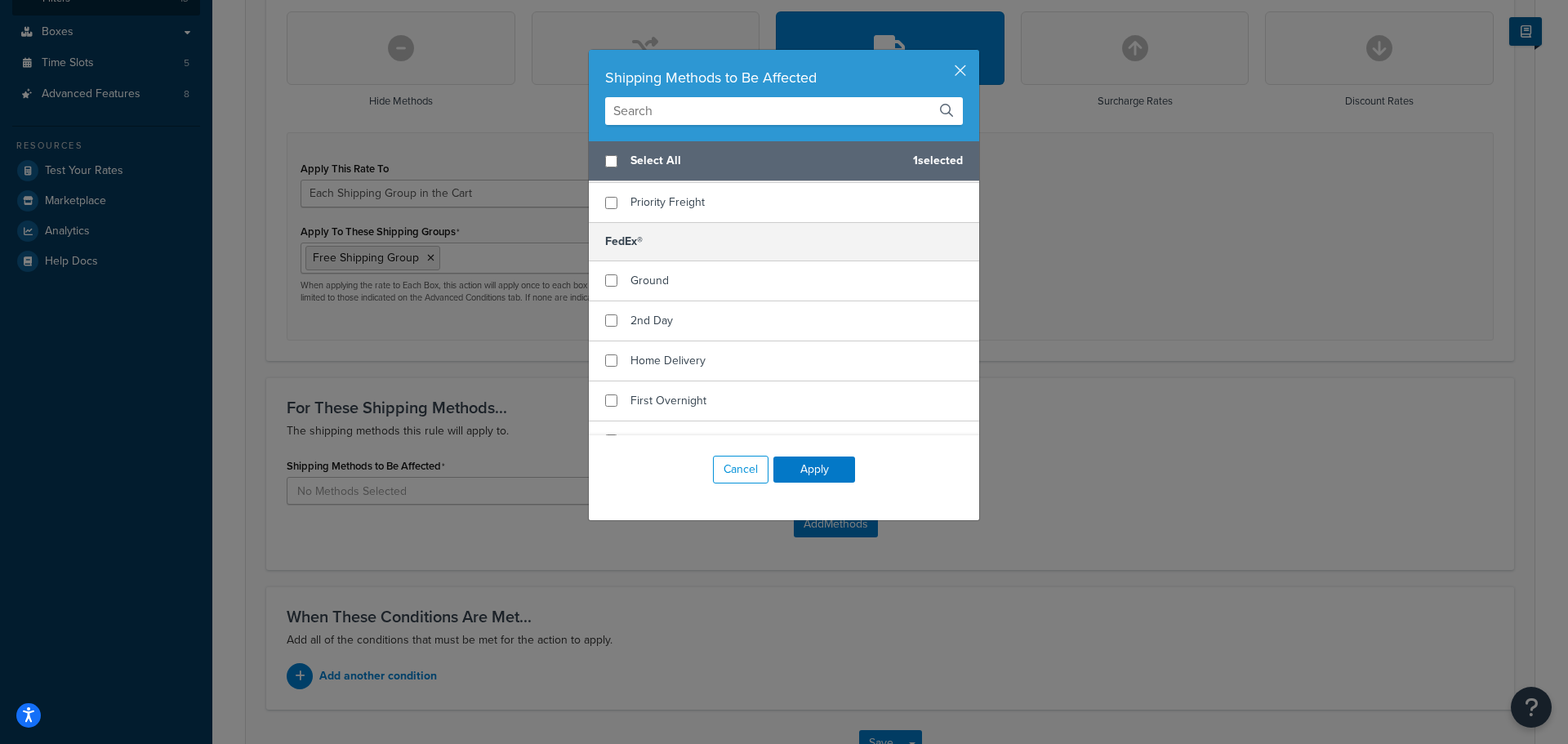
scroll to position [2450, 0]
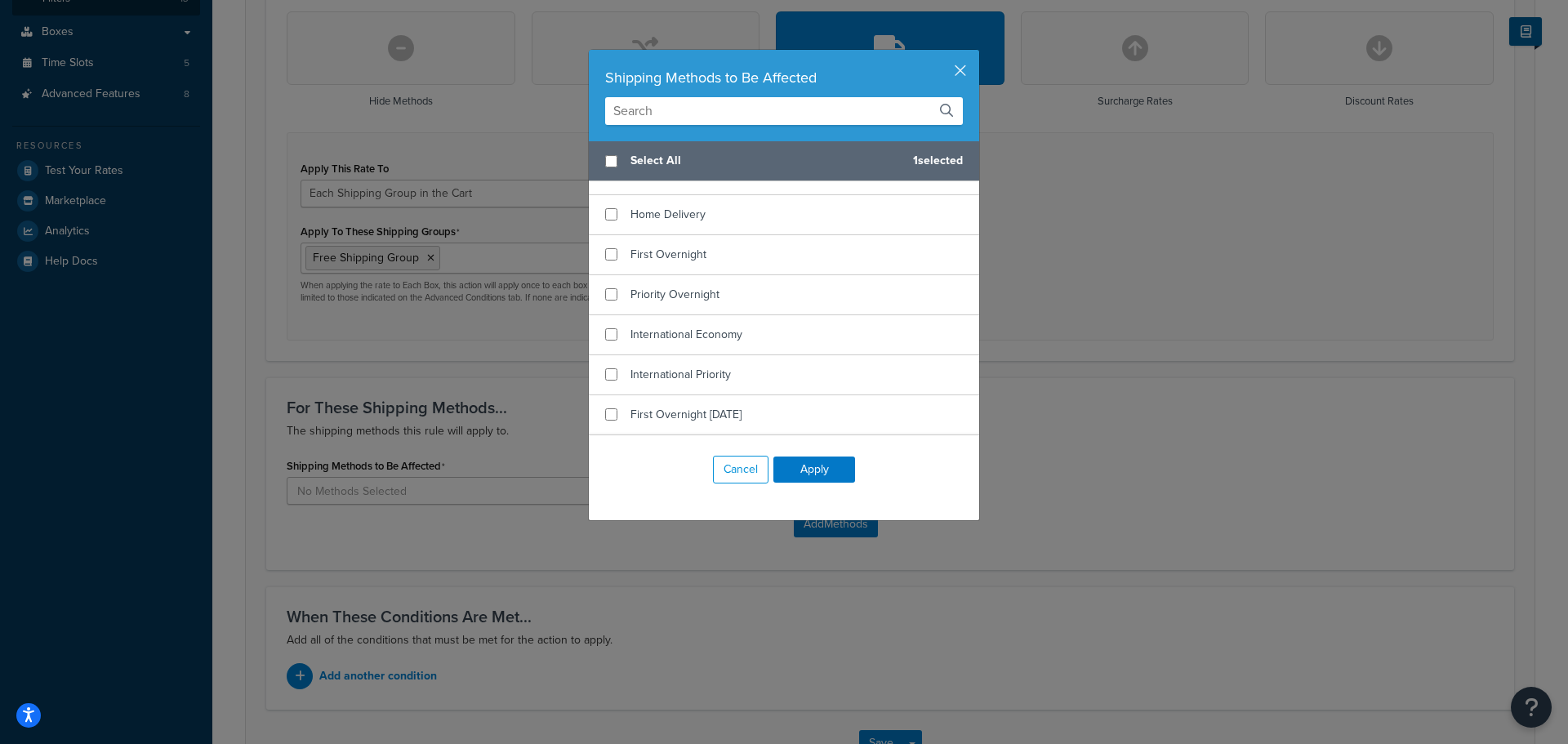
click at [677, 113] on input "text" at bounding box center [784, 111] width 358 height 28
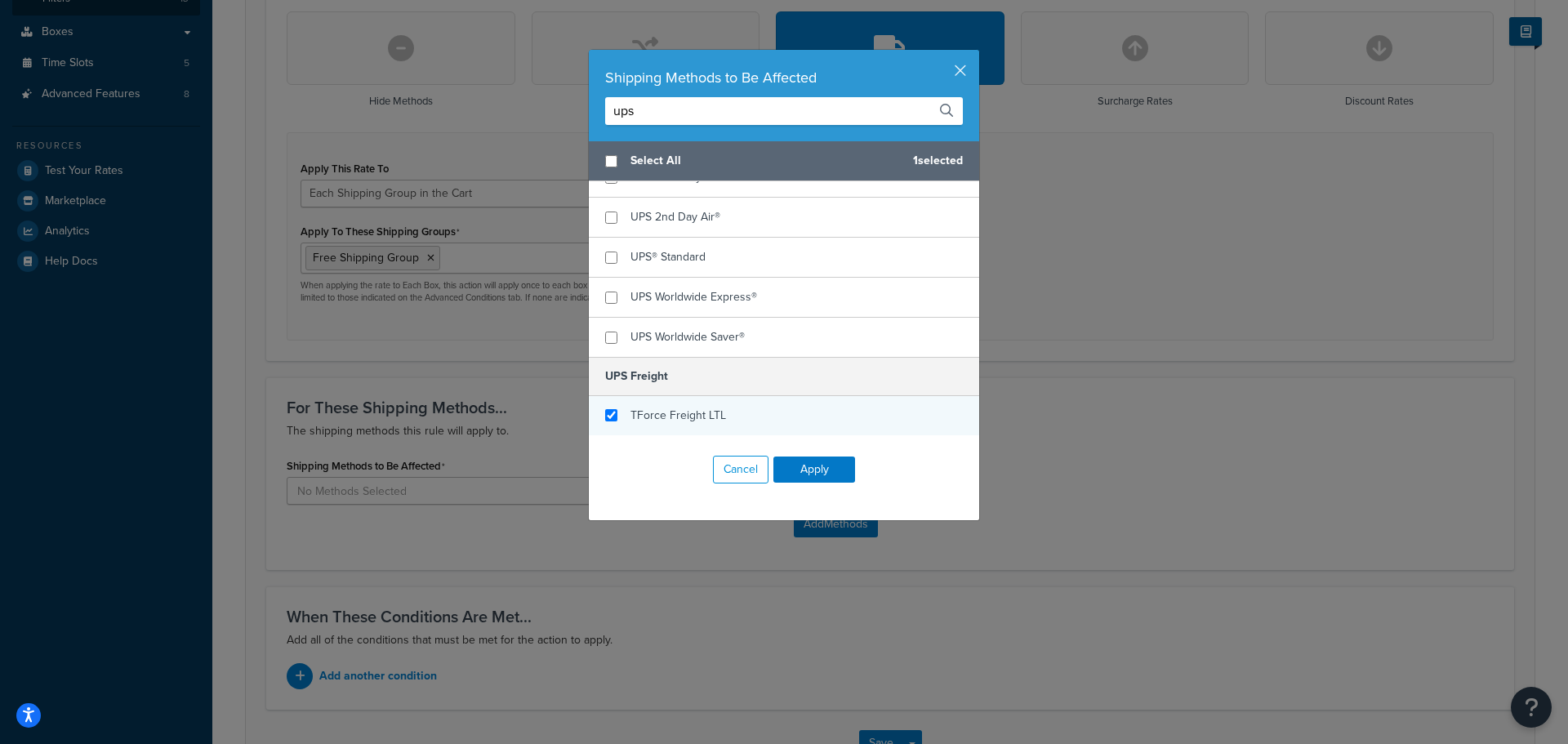
type input "ups"
click at [605, 417] on input "checkbox" at bounding box center [611, 415] width 12 height 12
checkbox input "true"
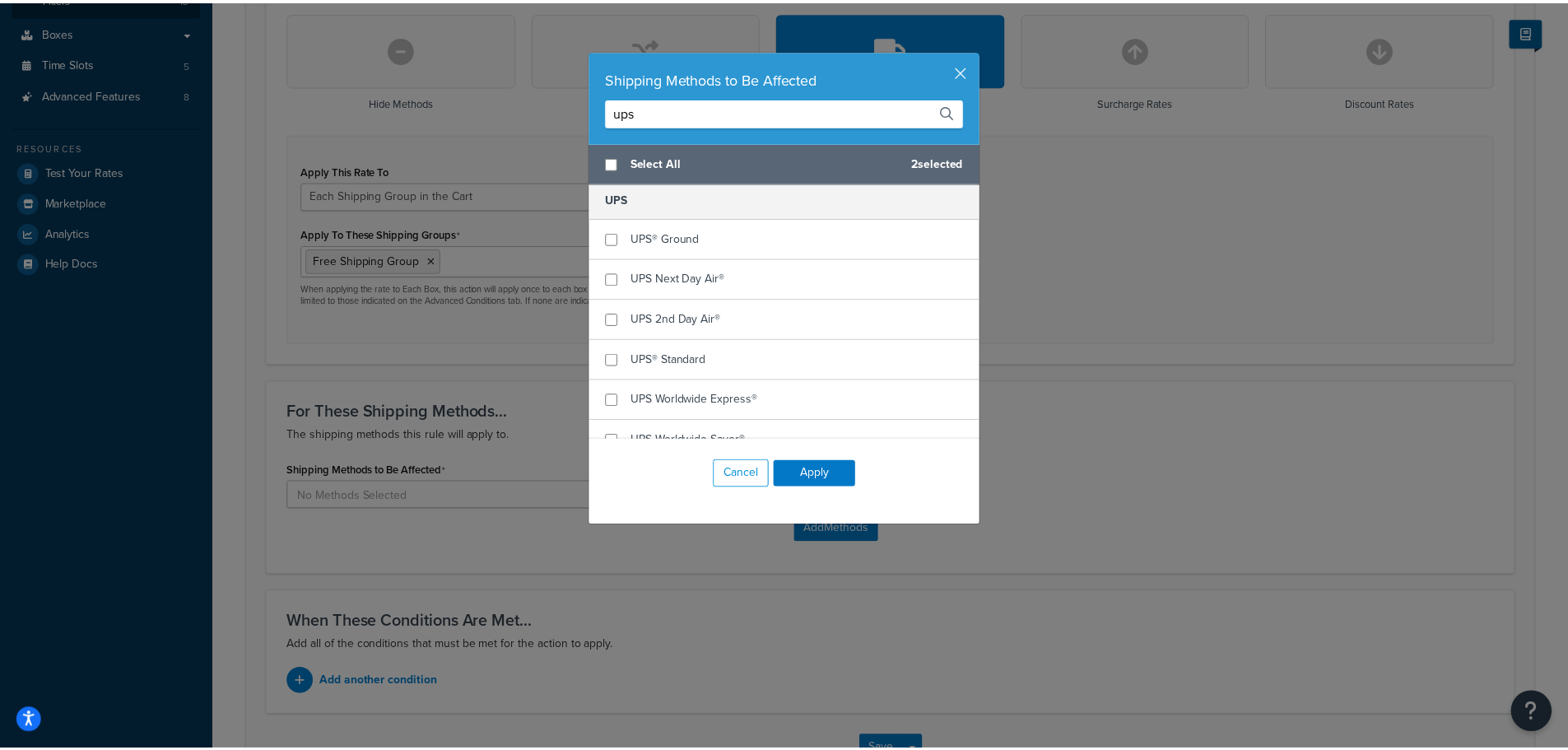
scroll to position [0, 0]
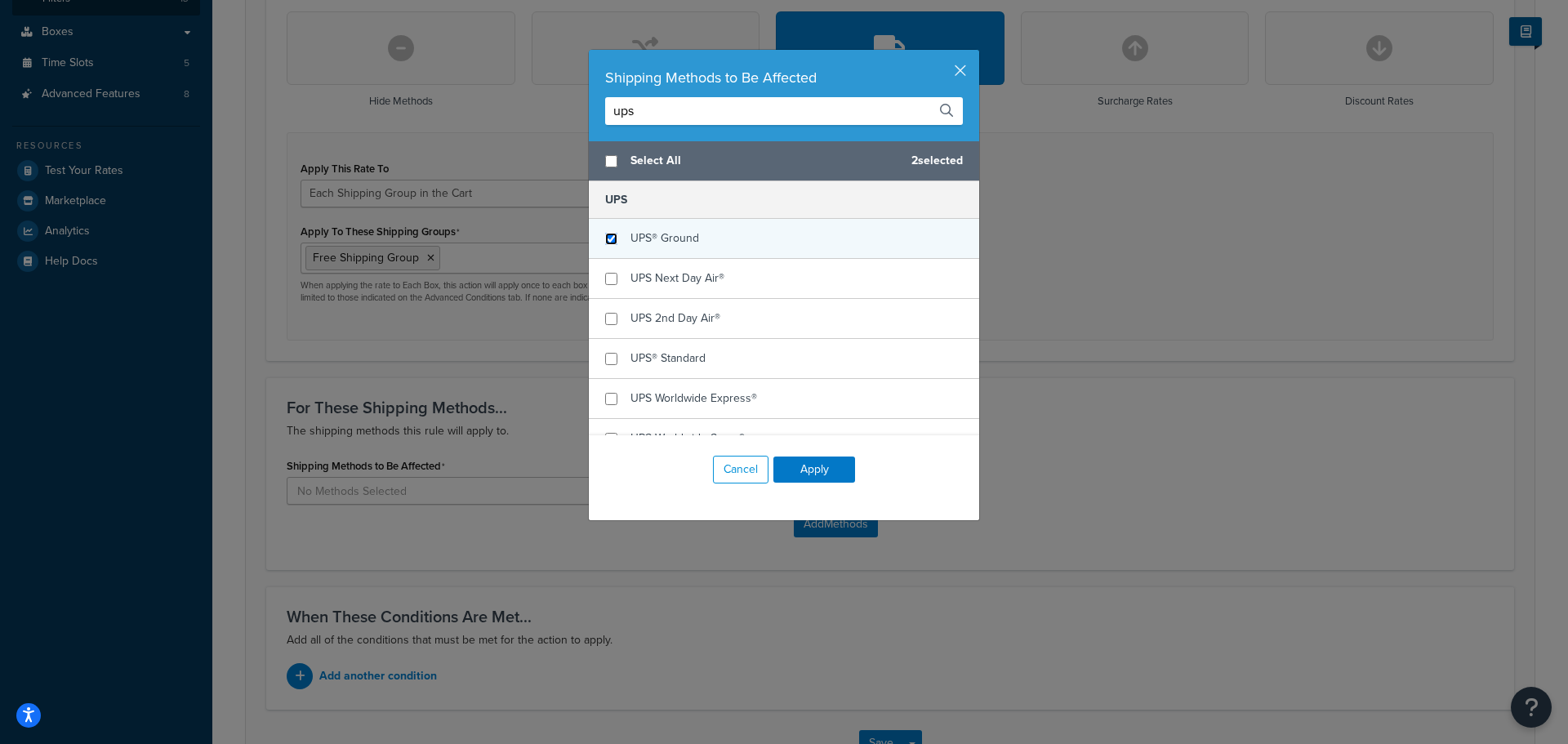
click at [608, 245] on input "checkbox" at bounding box center [611, 239] width 12 height 12
checkbox input "true"
click at [813, 473] on button "Apply" at bounding box center [813, 470] width 82 height 27
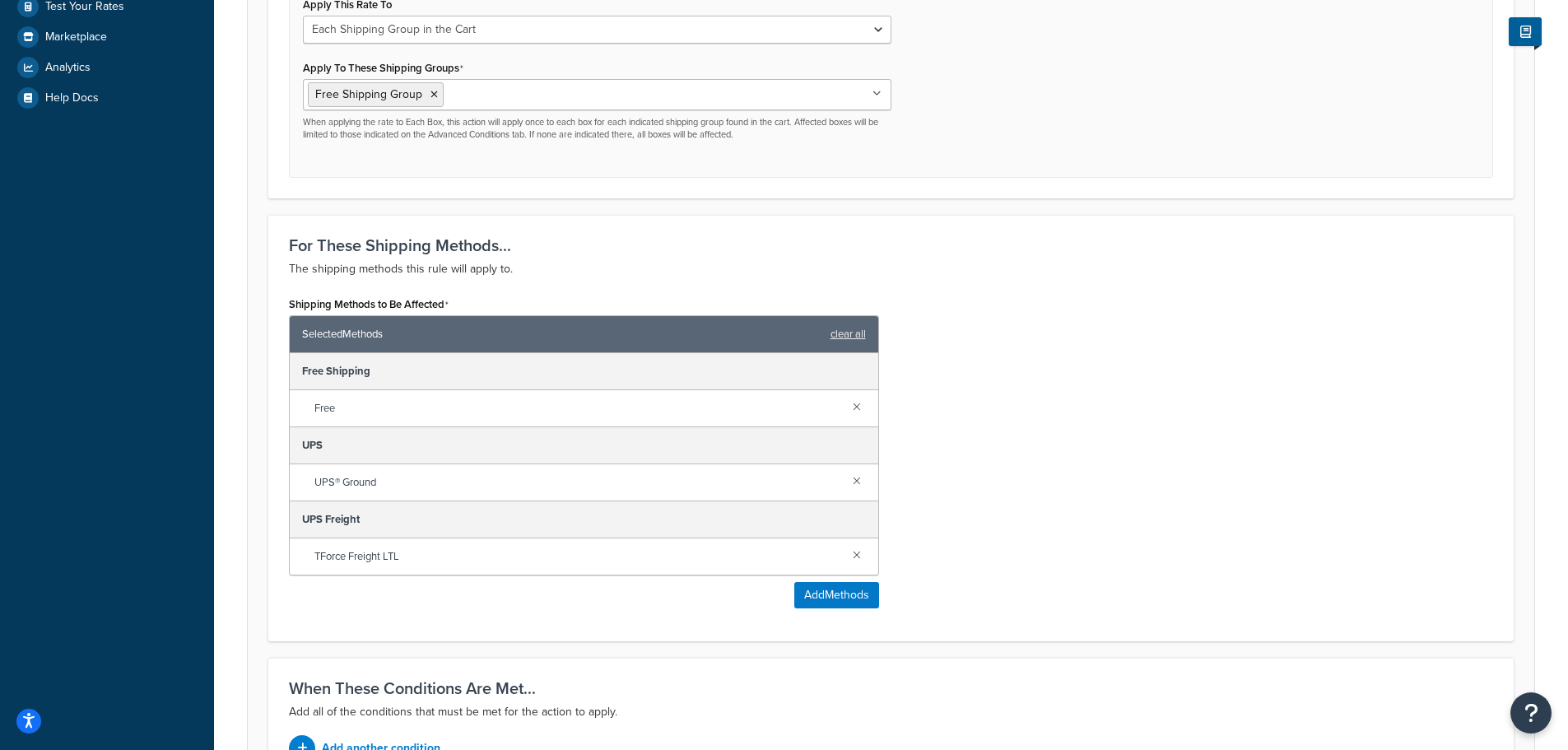
scroll to position [823, 0]
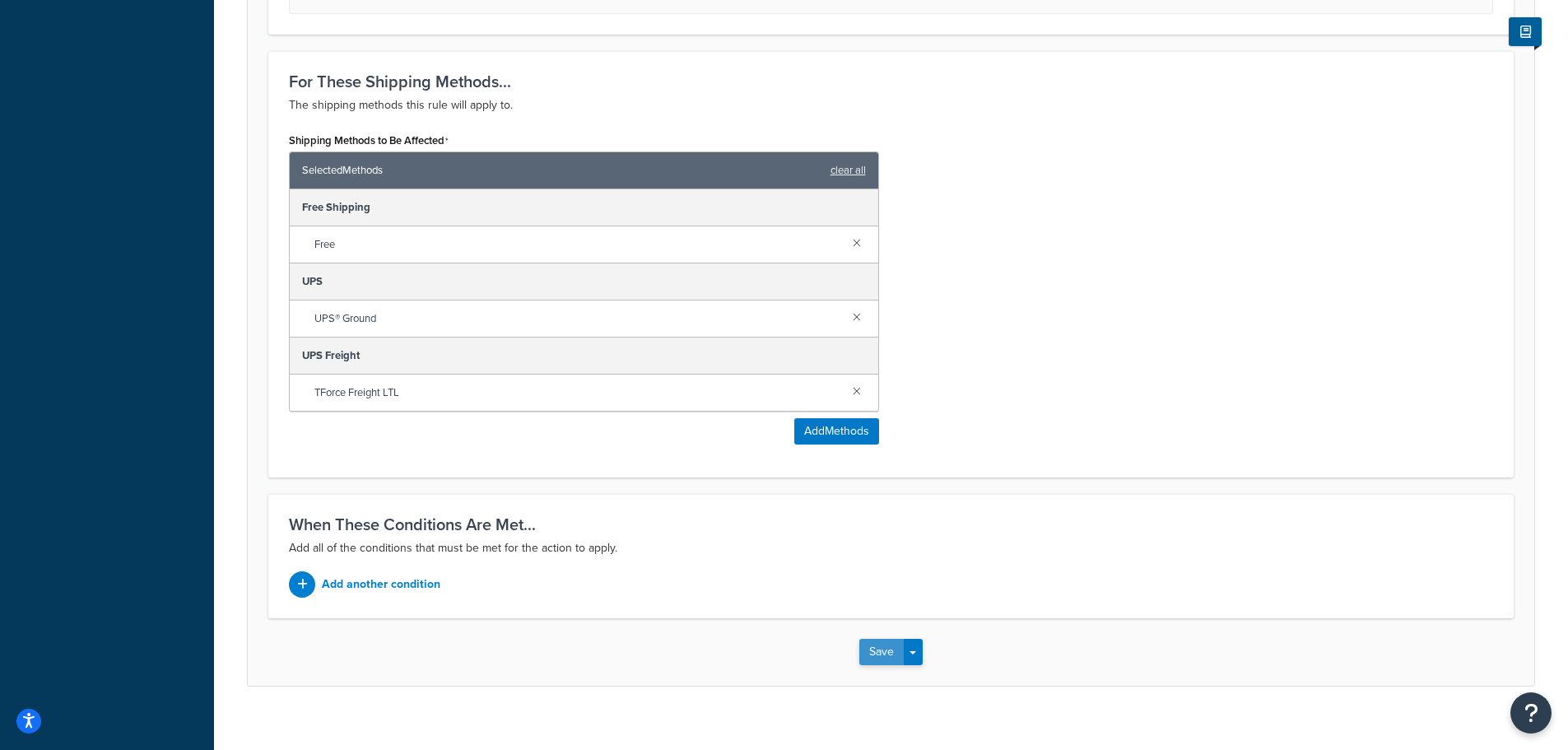
click at [885, 656] on button "Save" at bounding box center [882, 652] width 45 height 27
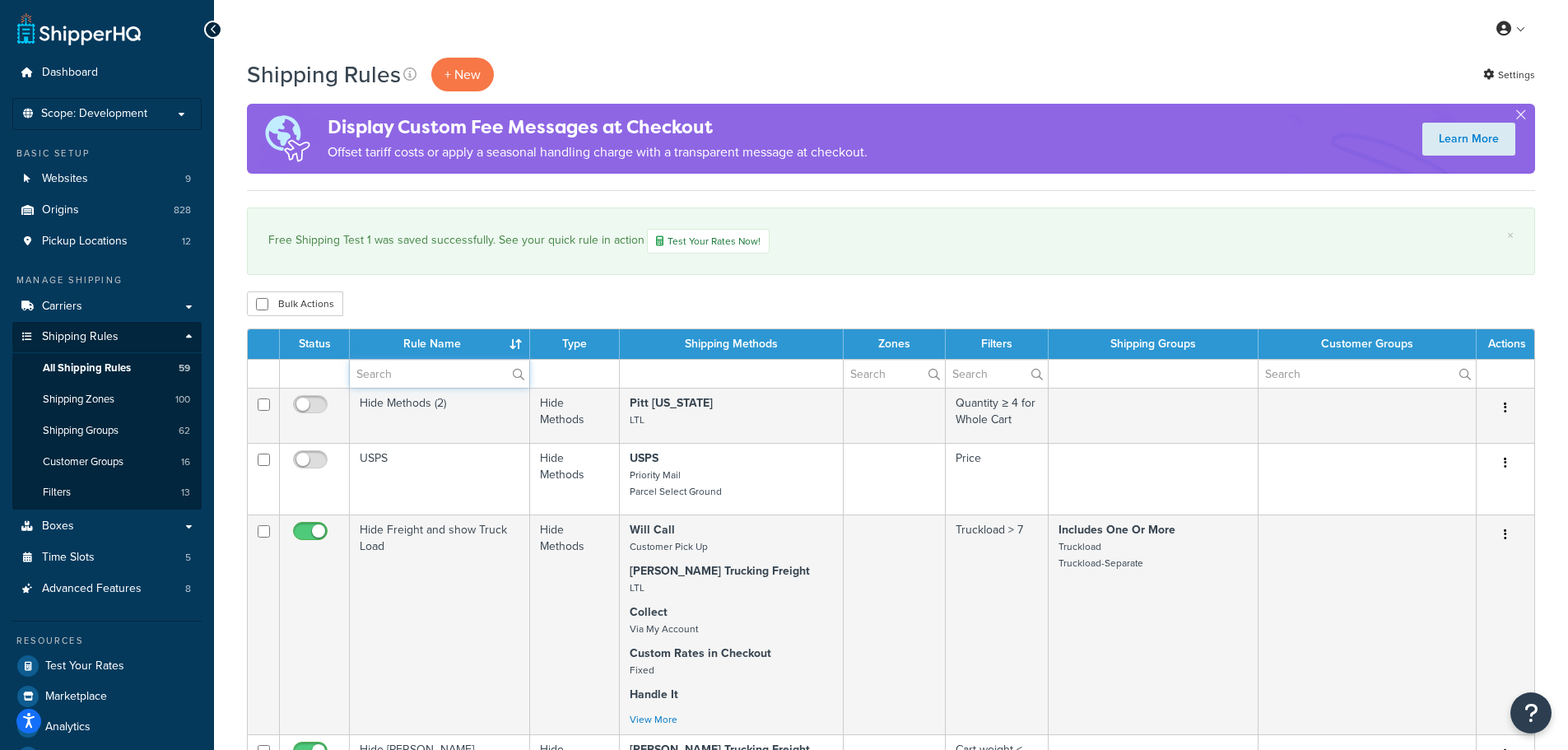
click at [473, 381] on input "text" at bounding box center [439, 374] width 179 height 28
type input "free"
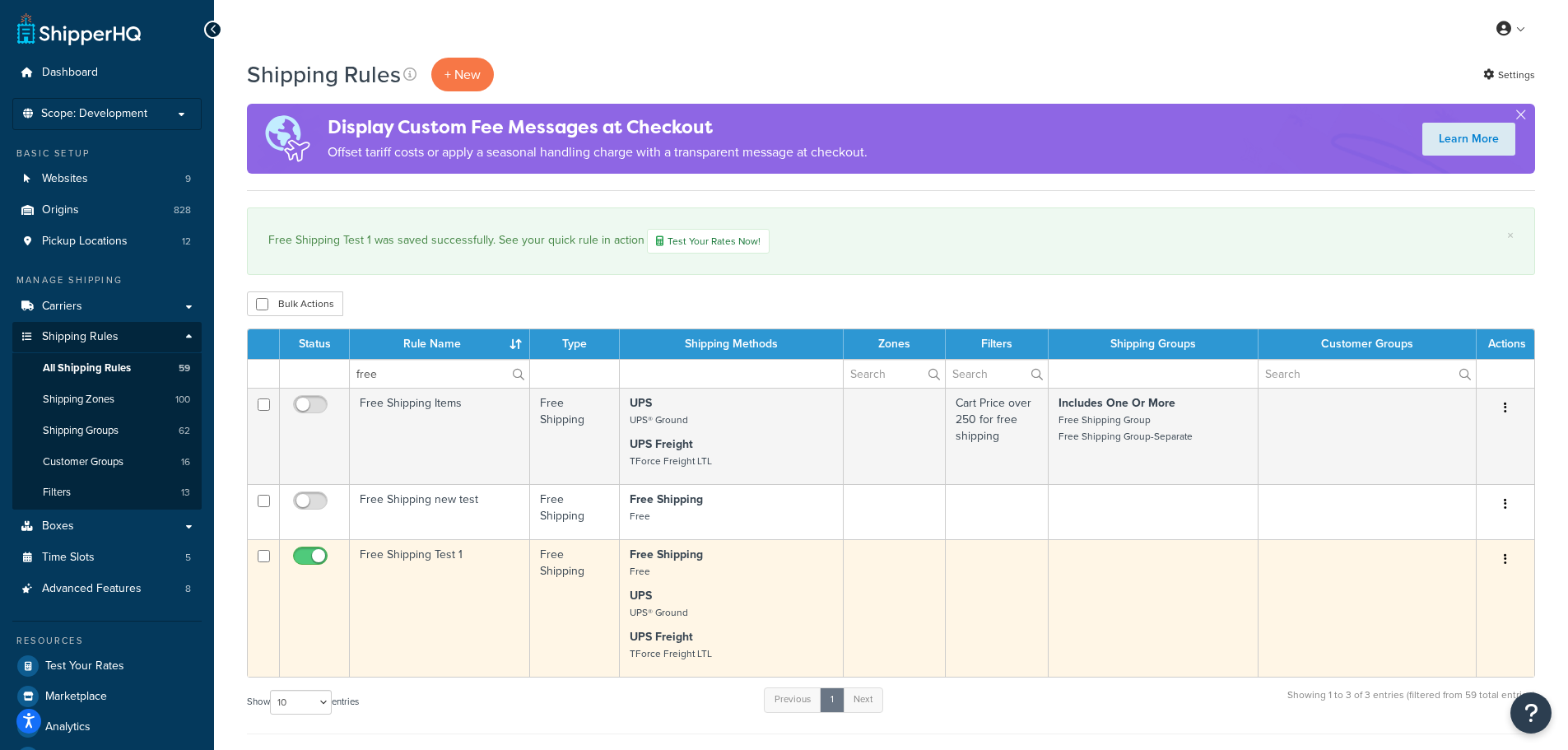
click at [455, 597] on td "Free Shipping Test 1" at bounding box center [440, 607] width 180 height 138
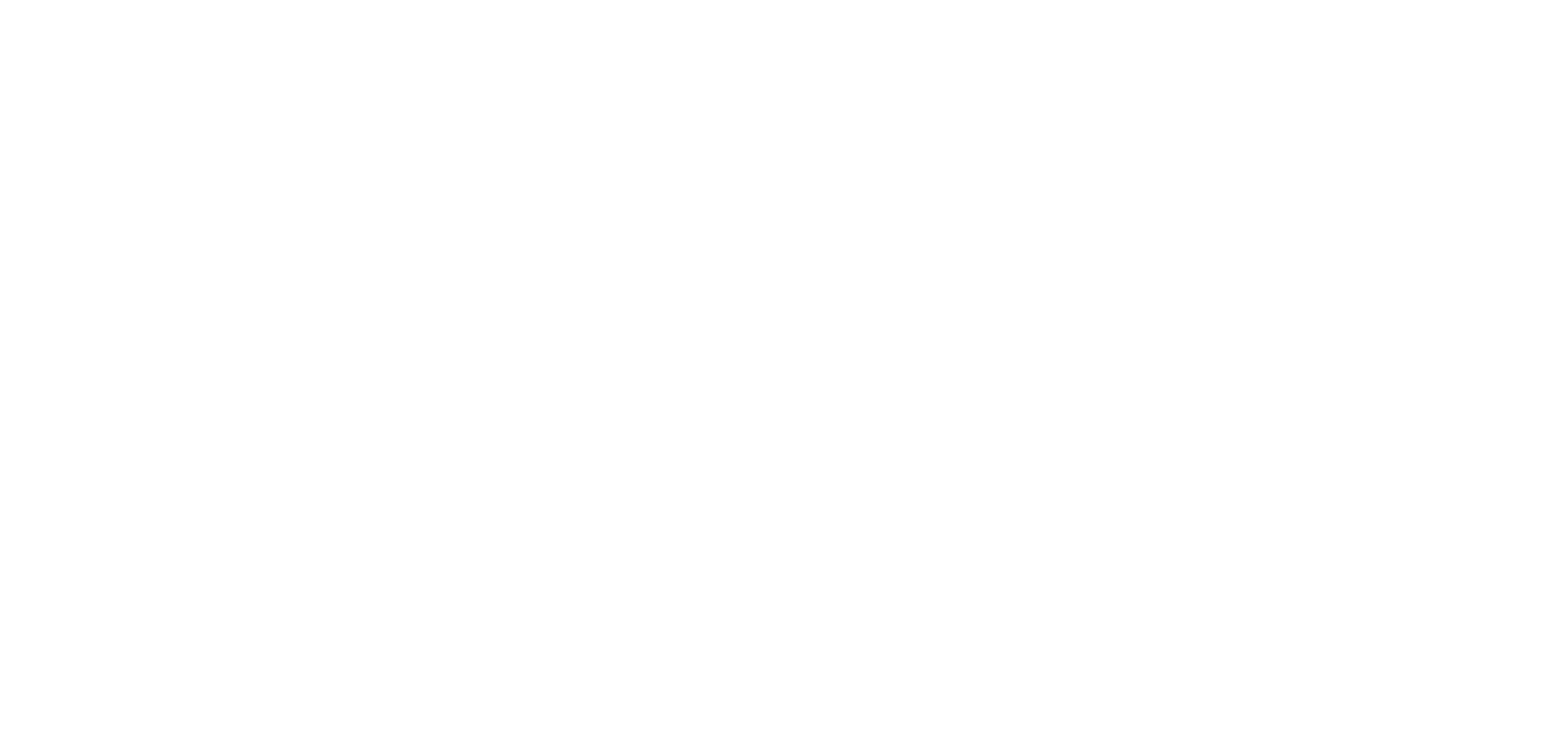
select select "SHIPPING_GROUP"
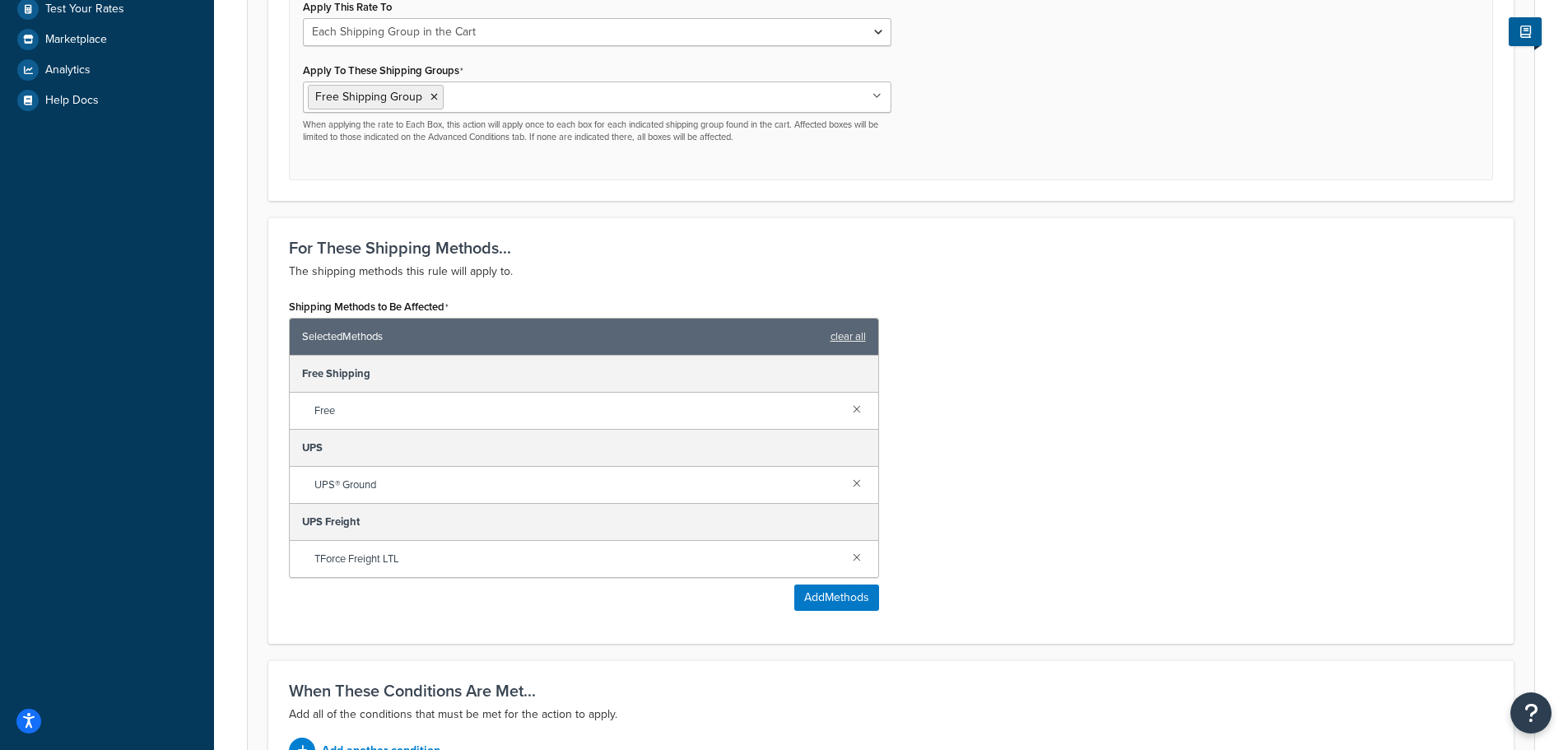
scroll to position [659, 0]
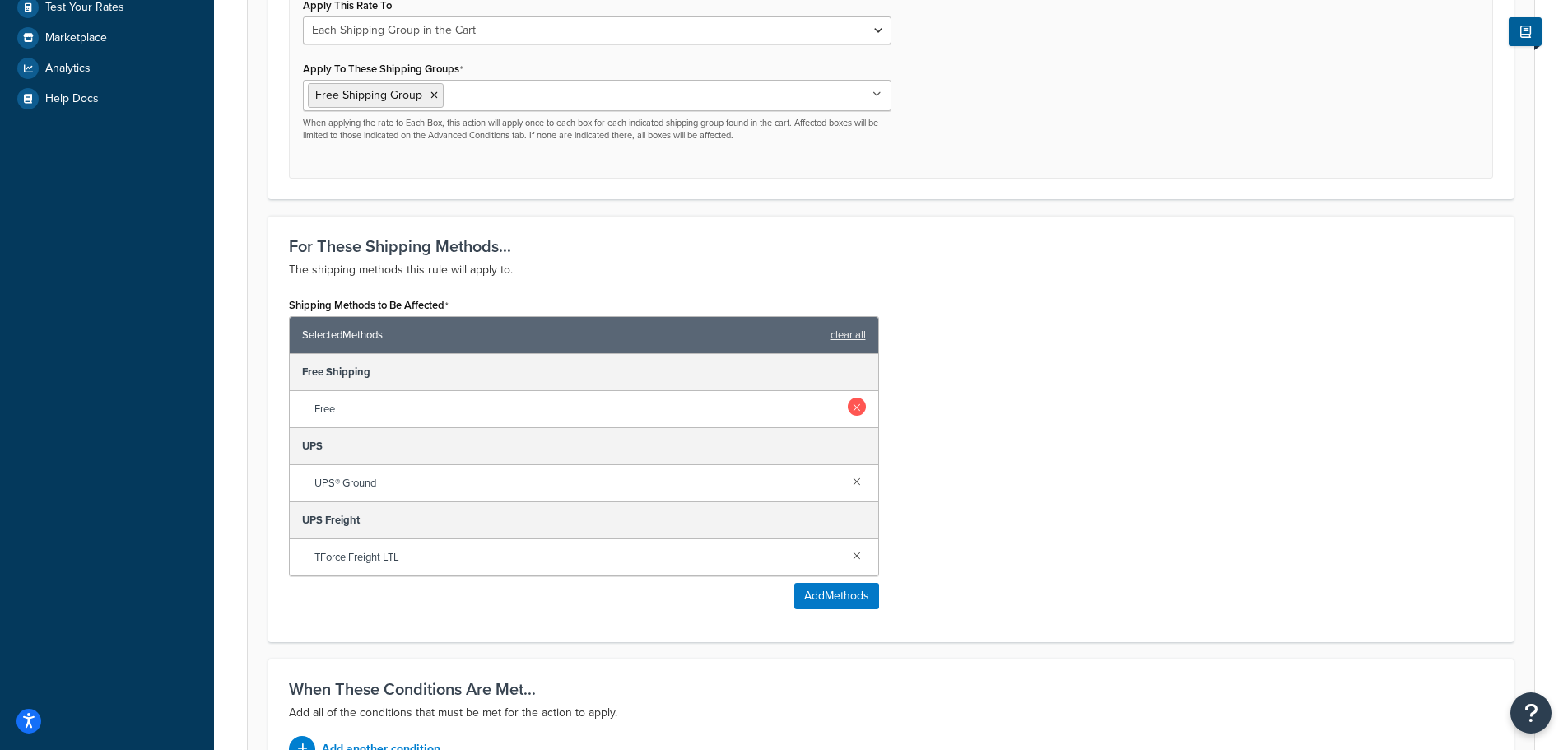
click at [854, 411] on link at bounding box center [857, 406] width 18 height 18
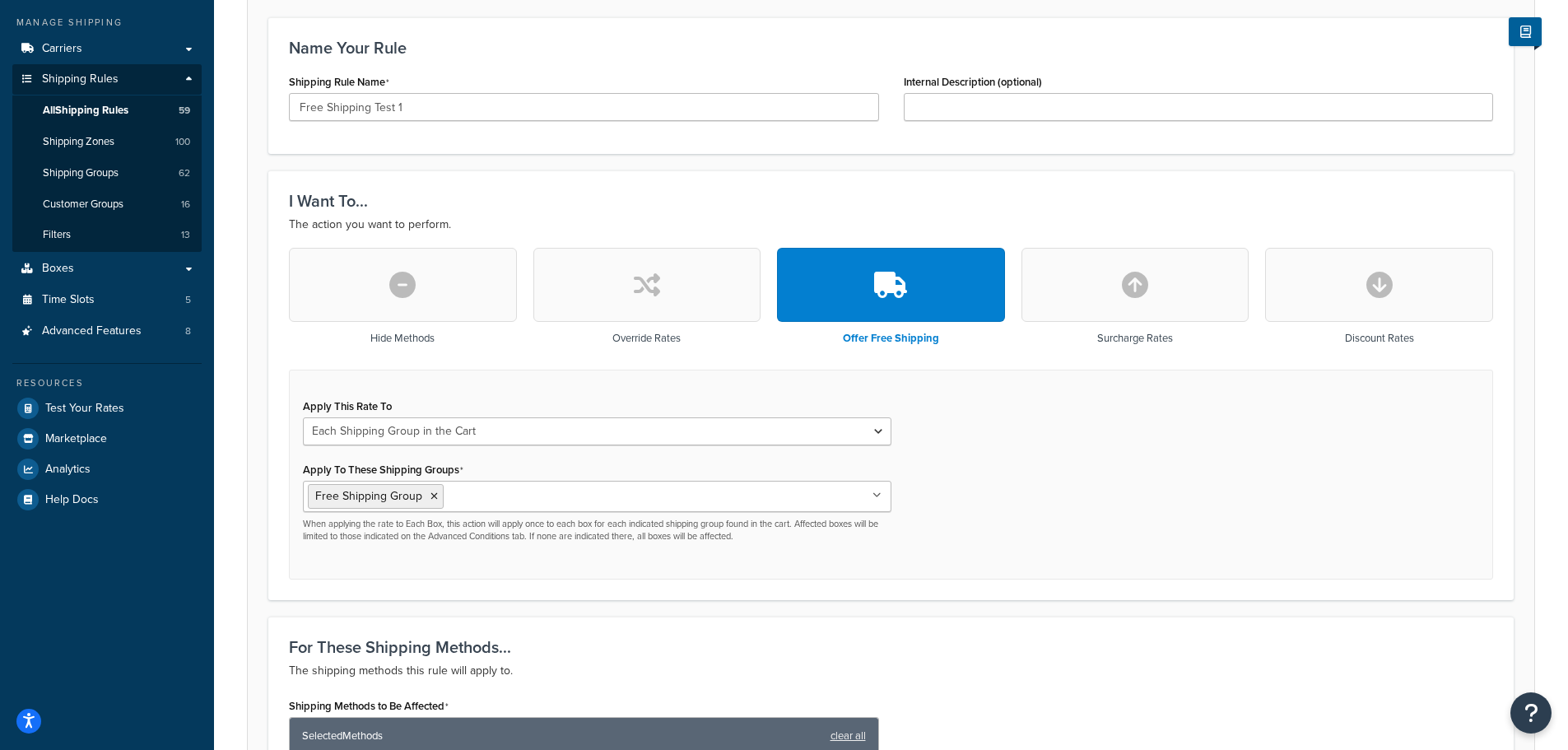
scroll to position [275, 0]
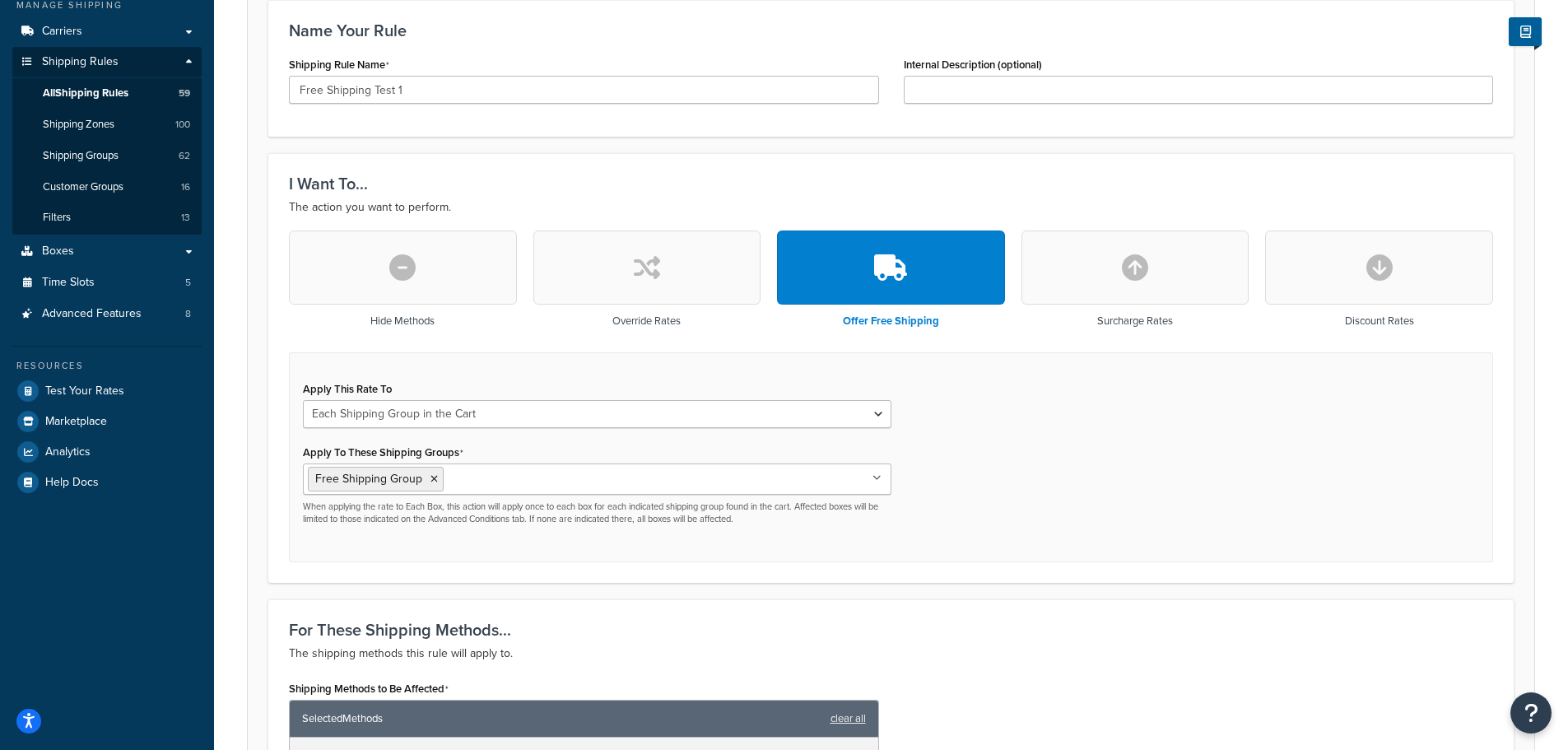
click at [617, 291] on button "button" at bounding box center [648, 268] width 228 height 74
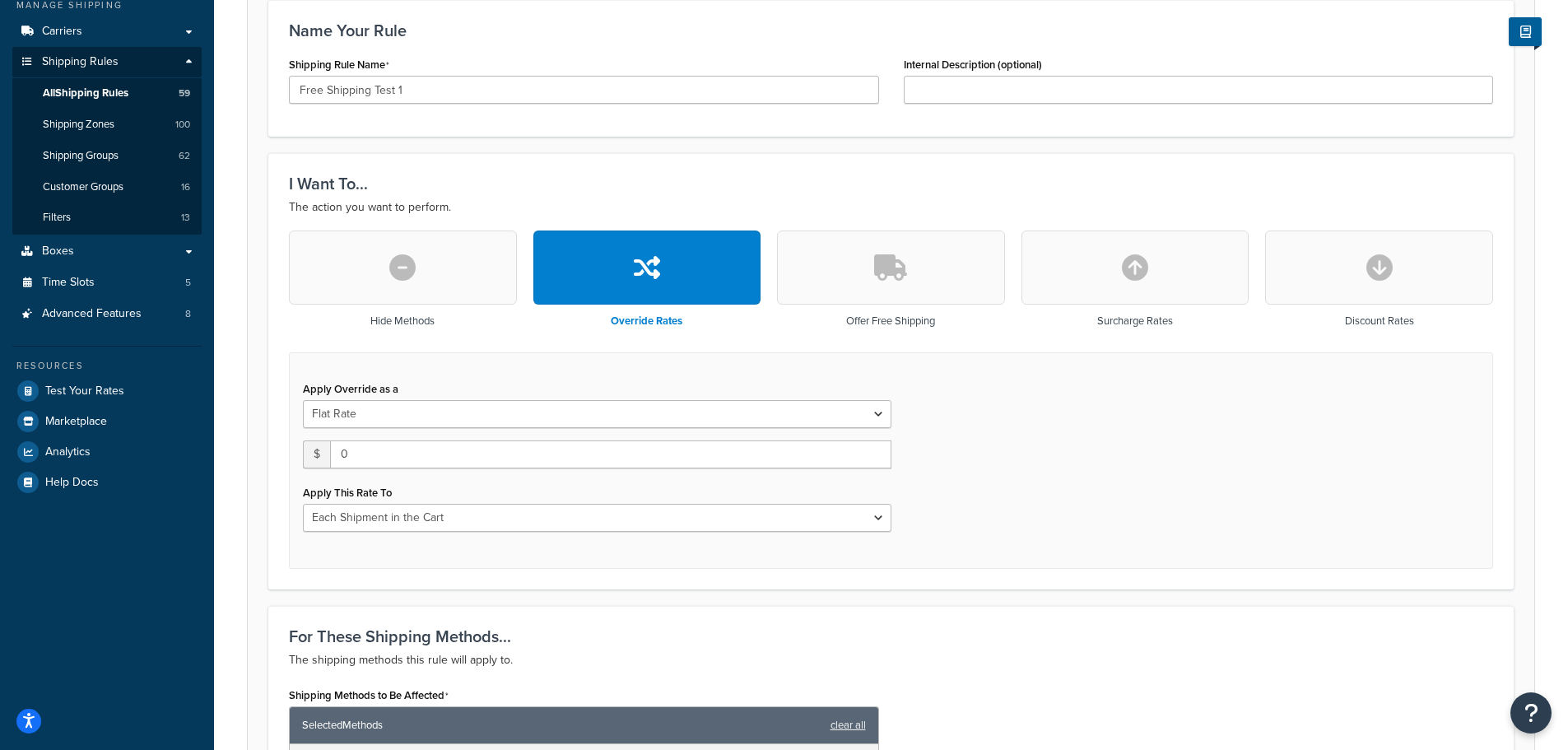
click at [555, 432] on div "Apply Override as a Flat Rate Percentage Flat Rate & Percentage $ 0 Apply This …" at bounding box center [596, 455] width 613 height 155
click at [560, 422] on select "Flat Rate Percentage Flat Rate & Percentage" at bounding box center [597, 414] width 588 height 28
click at [303, 400] on select "Flat Rate Percentage Flat Rate & Percentage" at bounding box center [597, 414] width 588 height 28
click at [626, 507] on select "Each Shipment in the Cart Each Origin in the Cart Each Shipping Group in the Ca…" at bounding box center [597, 518] width 588 height 28
select select "SHIPPING_GROUP"
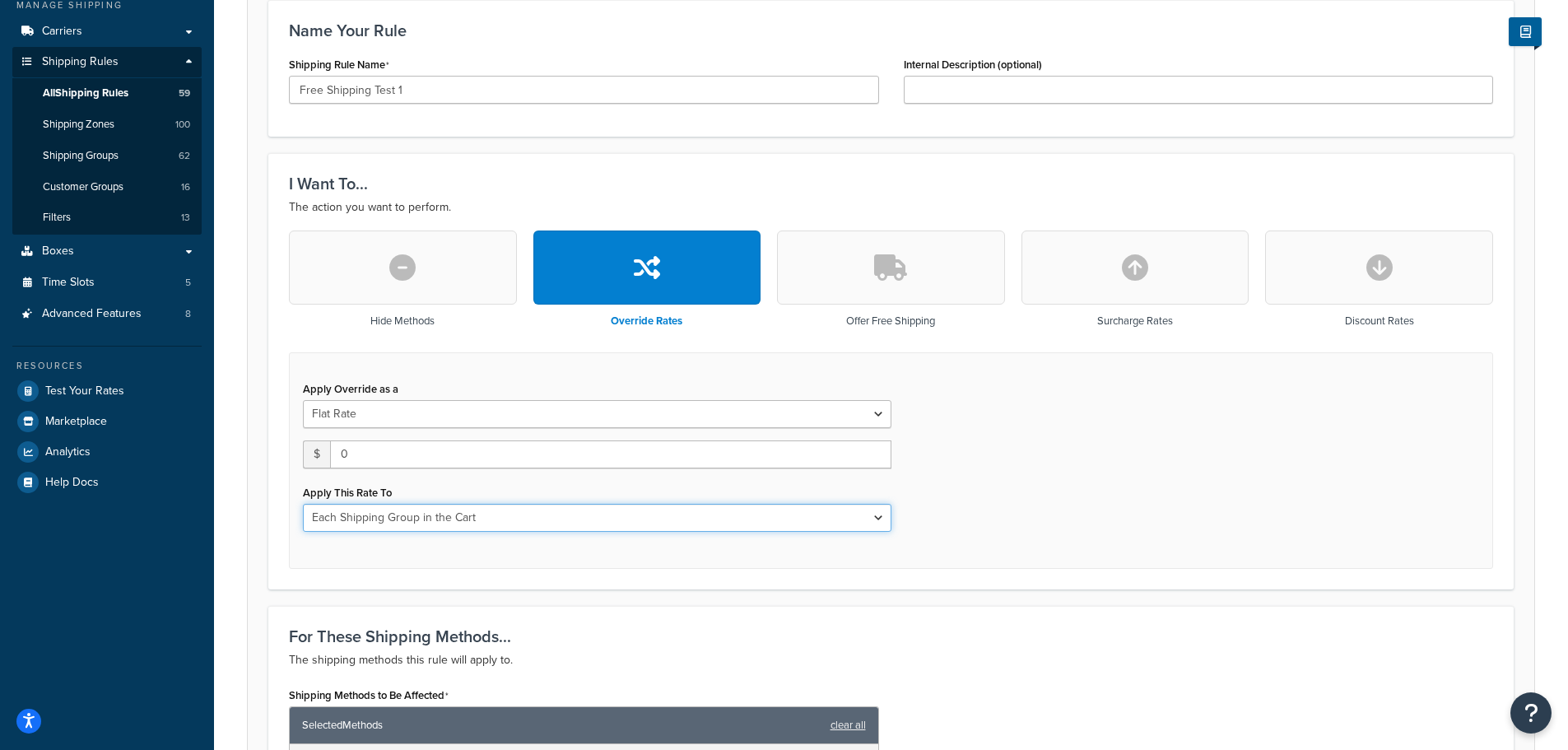
click at [303, 504] on select "Each Shipment in the Cart Each Origin in the Cart Each Shipping Group in the Ca…" at bounding box center [597, 518] width 588 height 28
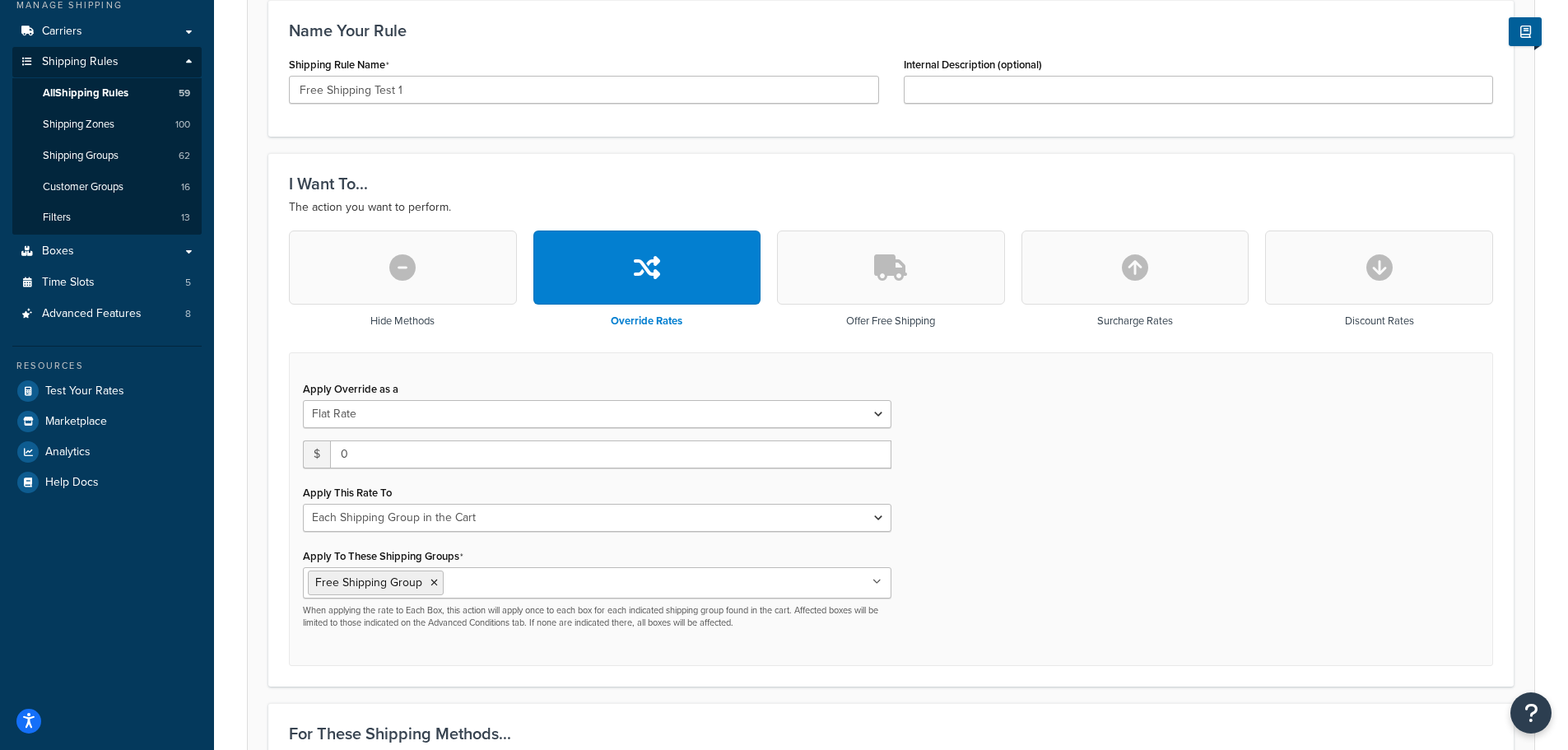
click at [1084, 562] on div "Apply Override as a Flat Rate Percentage Flat Rate & Percentage $ 0 Apply This …" at bounding box center [891, 510] width 1204 height 315
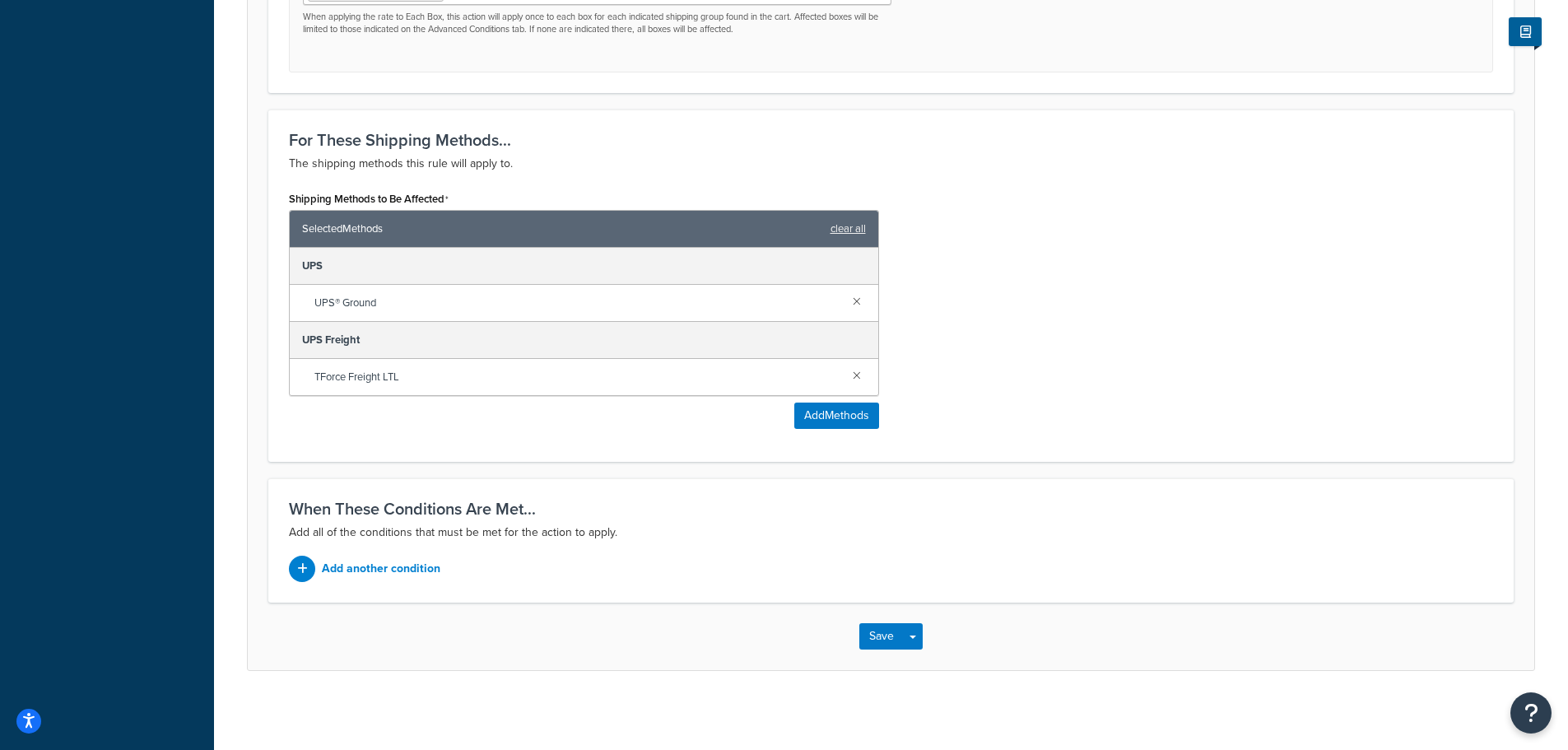
scroll to position [873, 0]
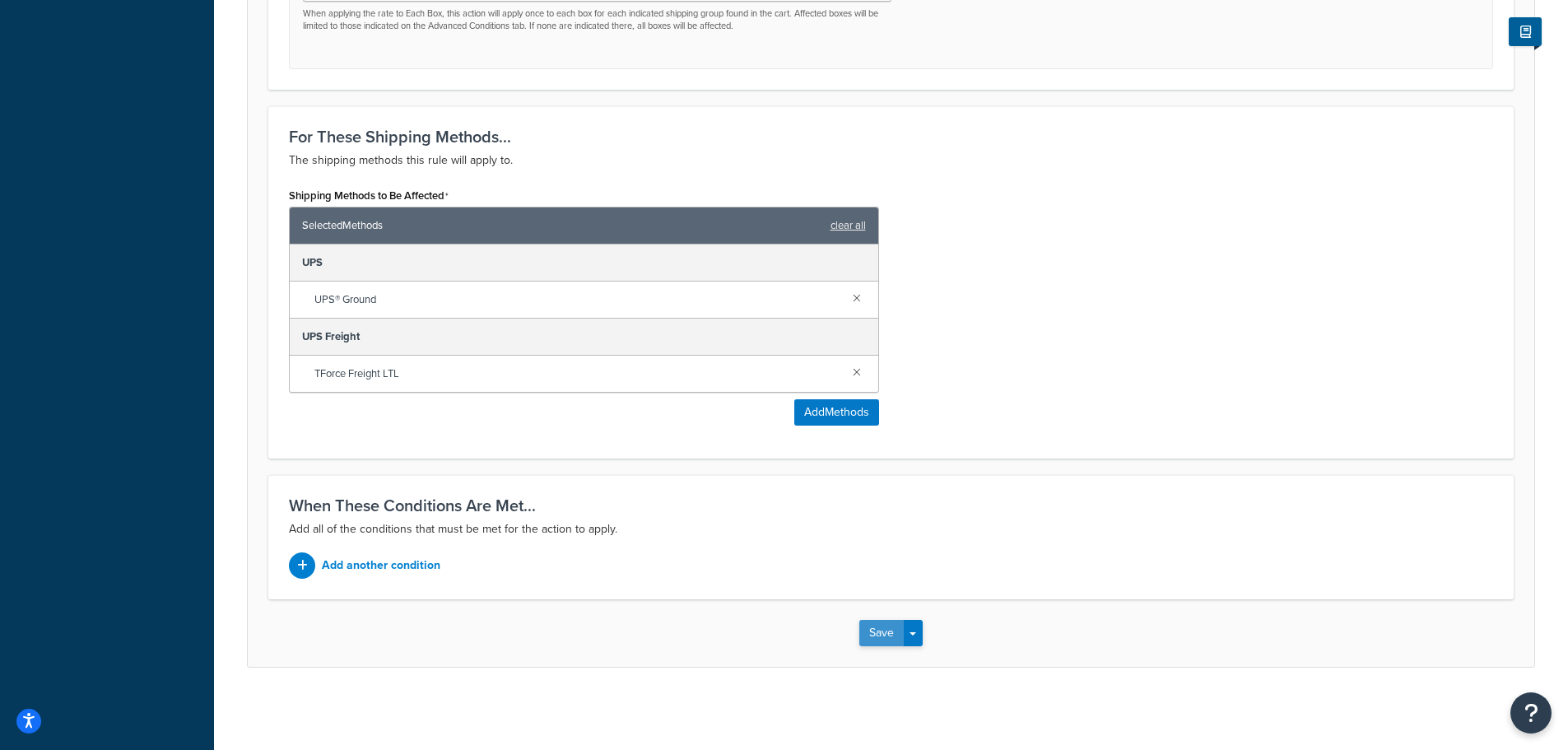
click at [883, 634] on button "Save" at bounding box center [882, 633] width 45 height 27
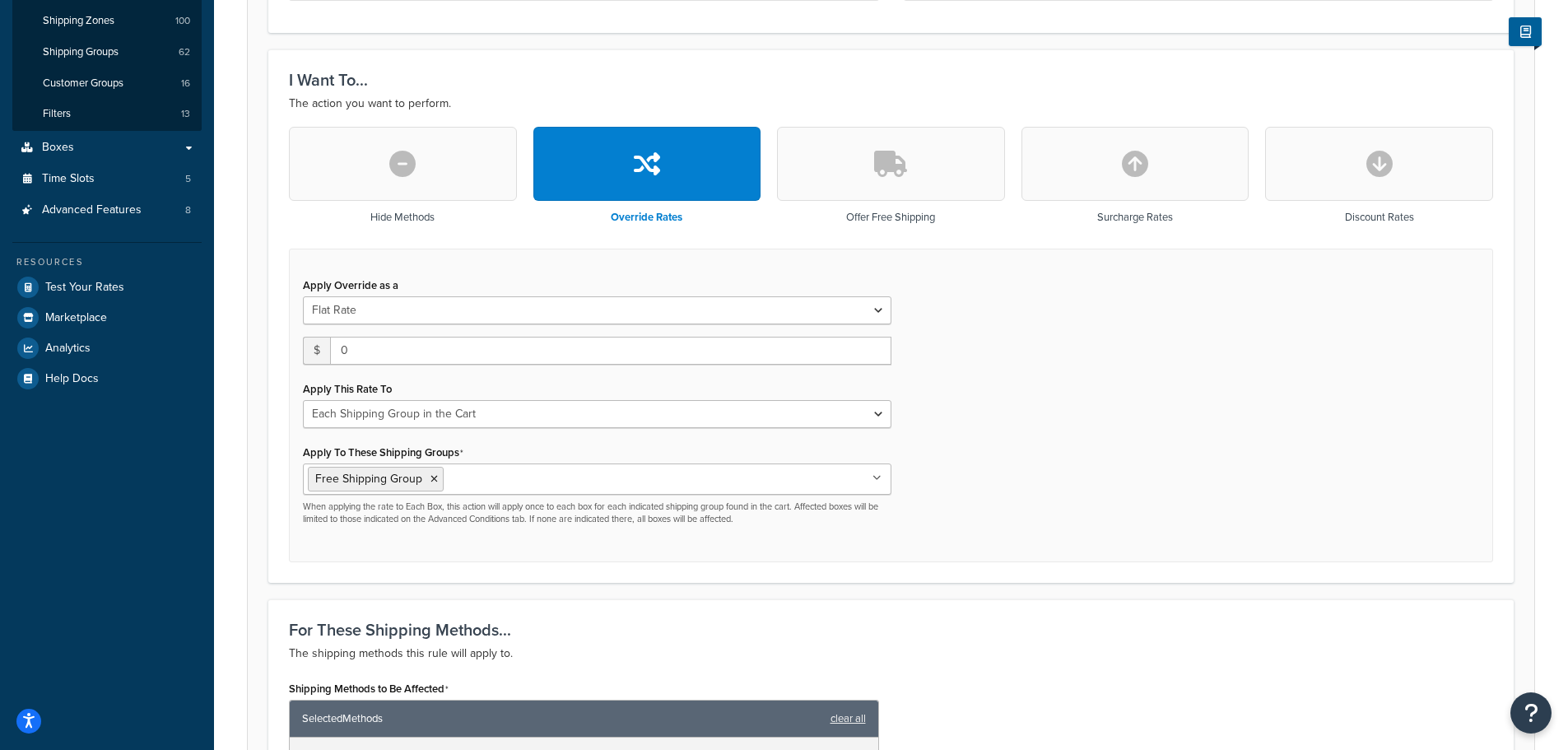
scroll to position [0, 0]
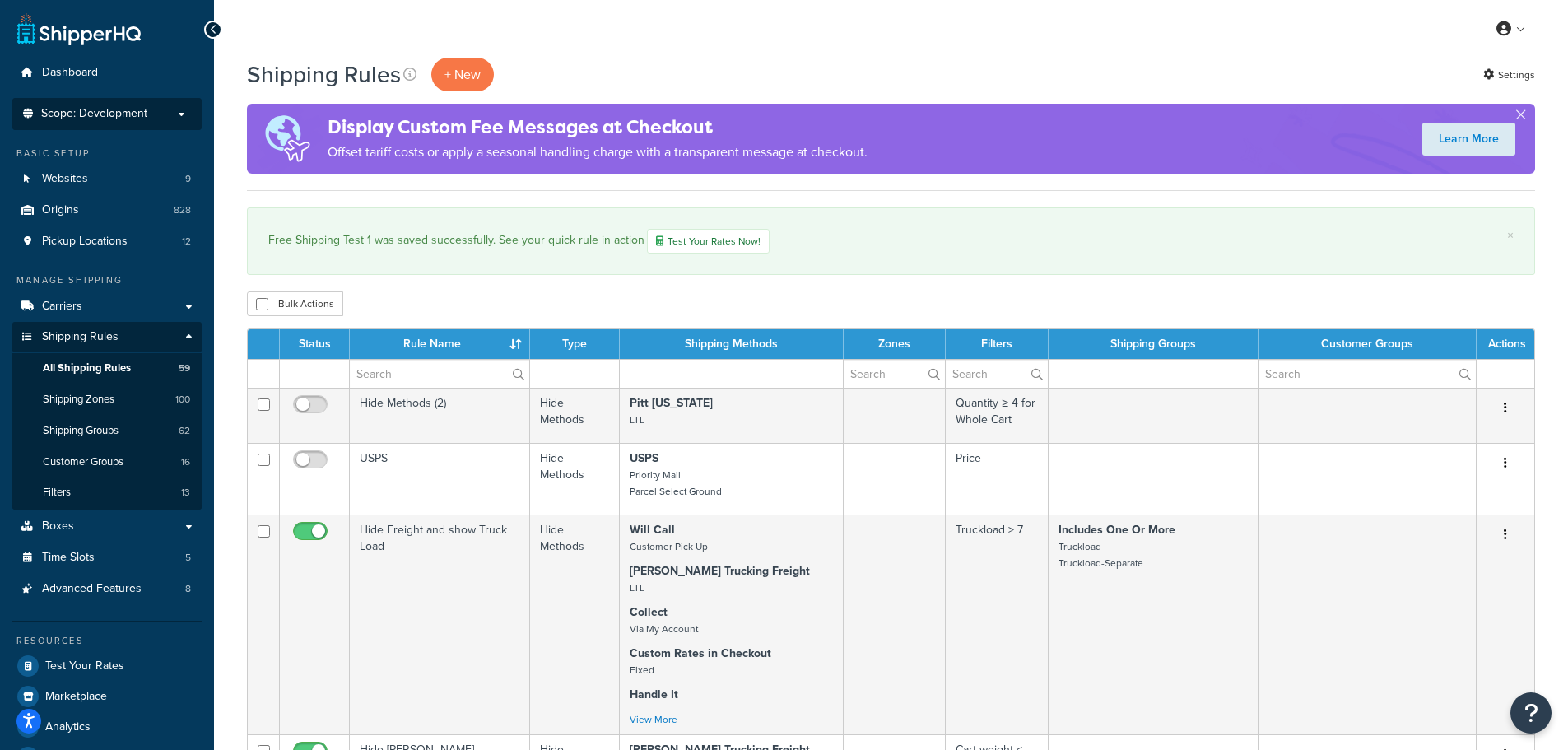
click at [122, 107] on span "Scope: Development" at bounding box center [94, 114] width 106 height 14
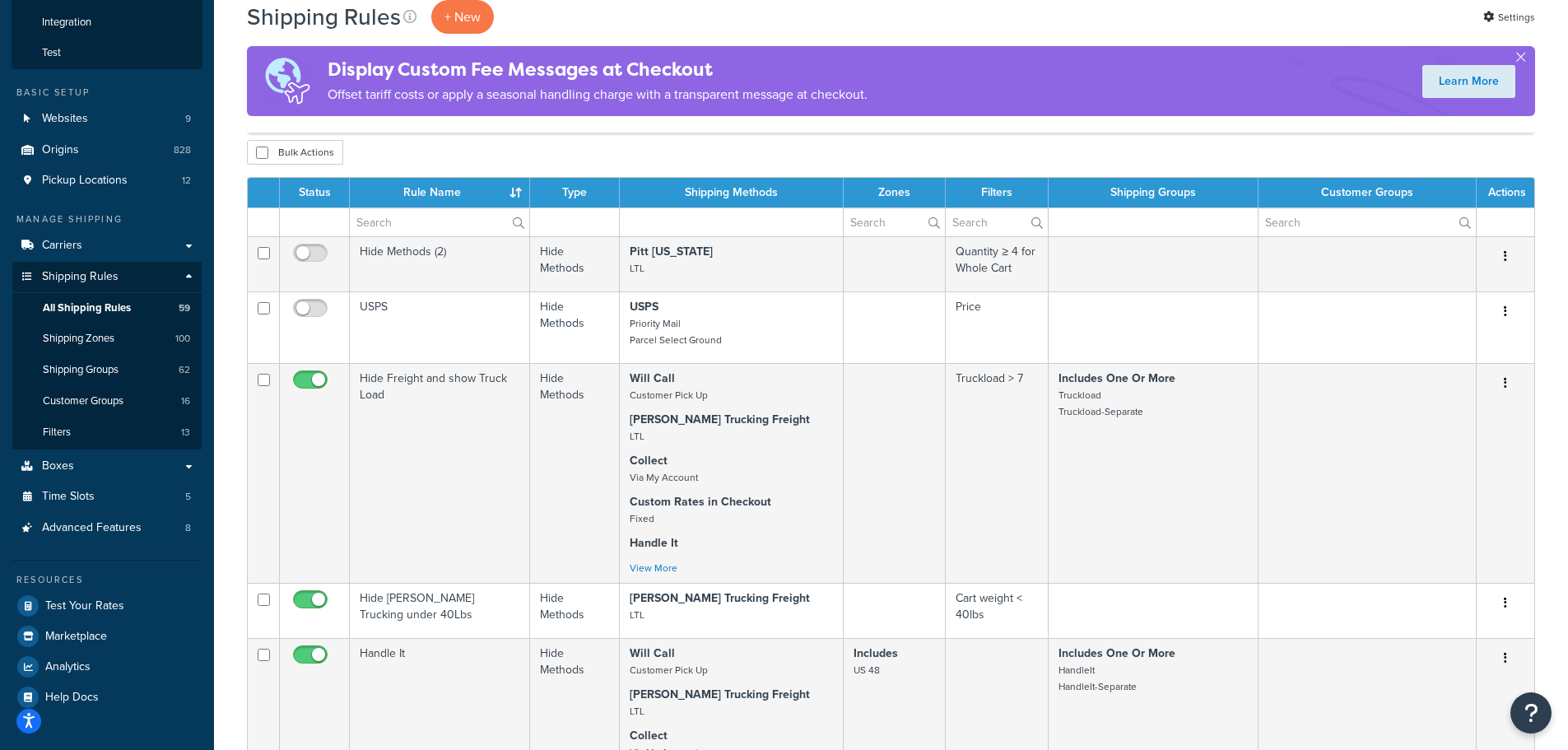
scroll to position [164, 0]
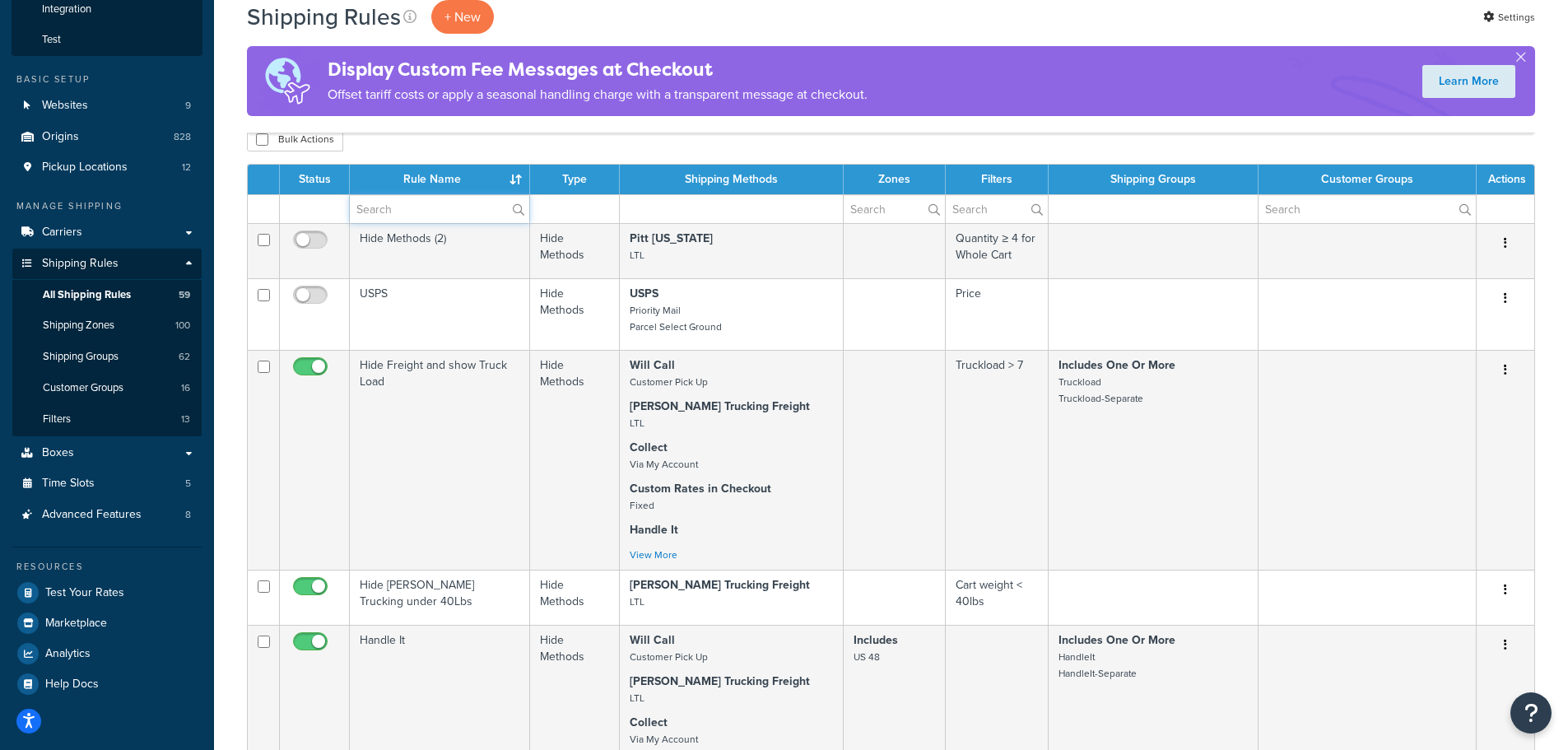
click at [443, 205] on input "text" at bounding box center [439, 209] width 179 height 28
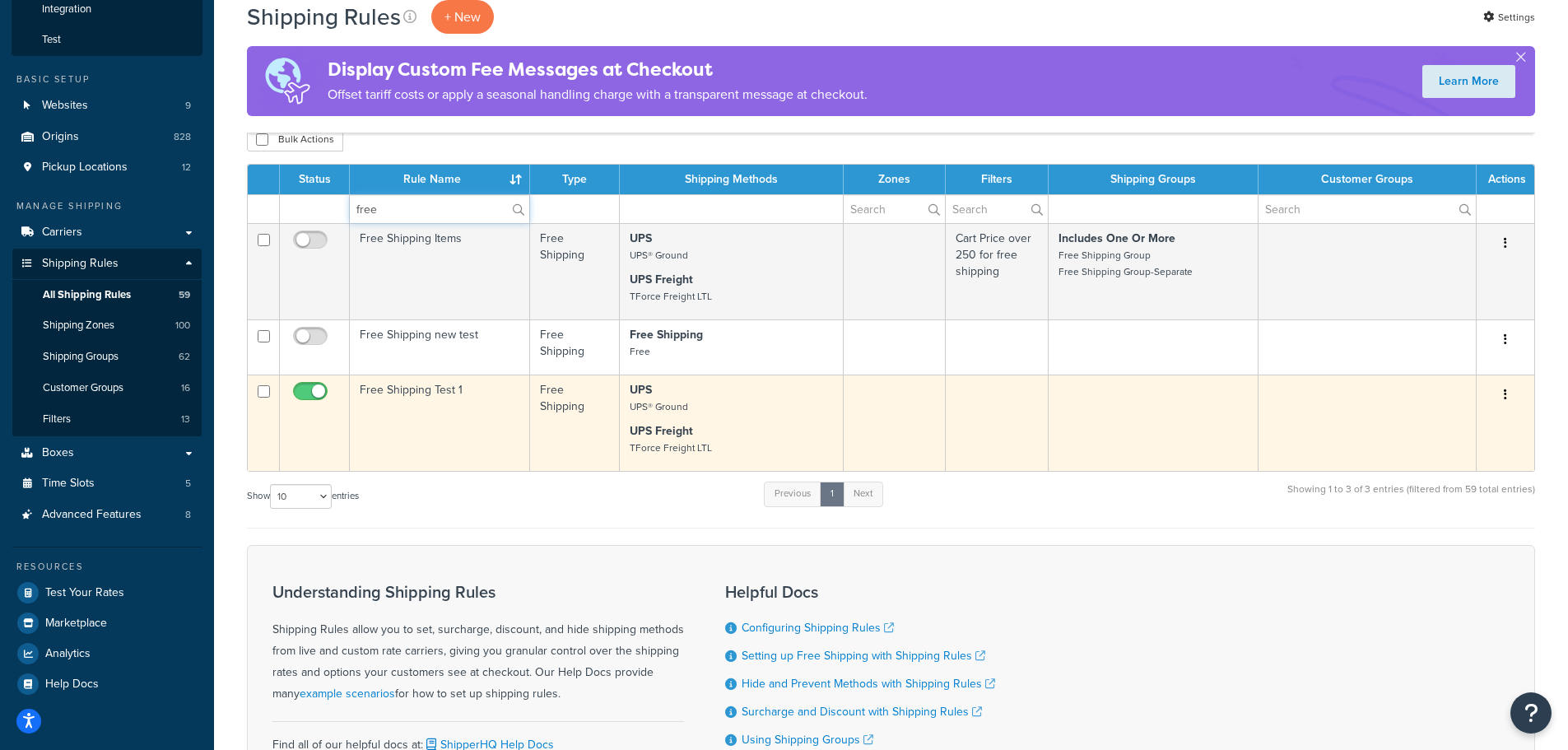
type input "free"
click at [1083, 419] on td at bounding box center [1153, 422] width 209 height 96
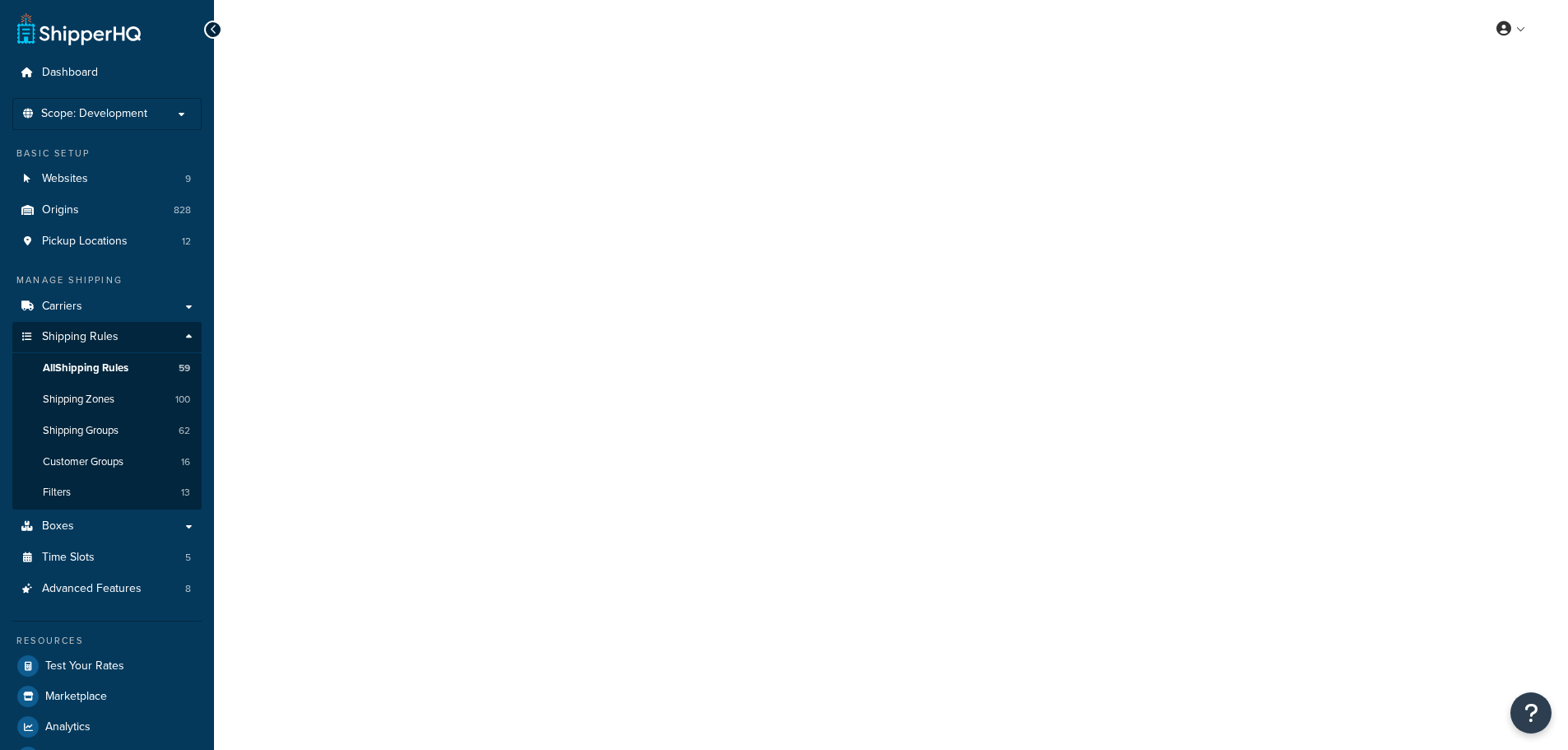
select select "SHIPPING_GROUP"
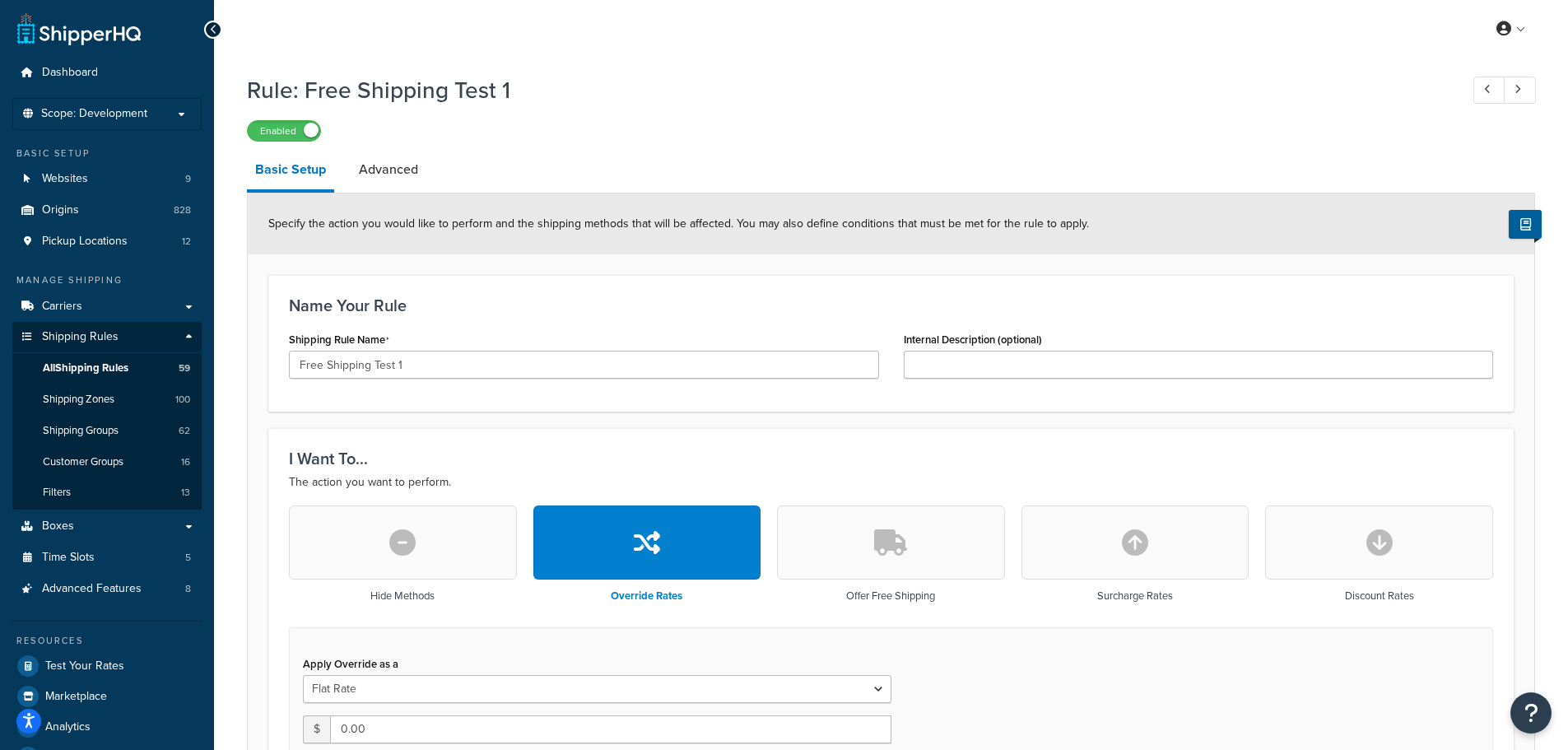
click at [212, 32] on icon at bounding box center [213, 30] width 7 height 12
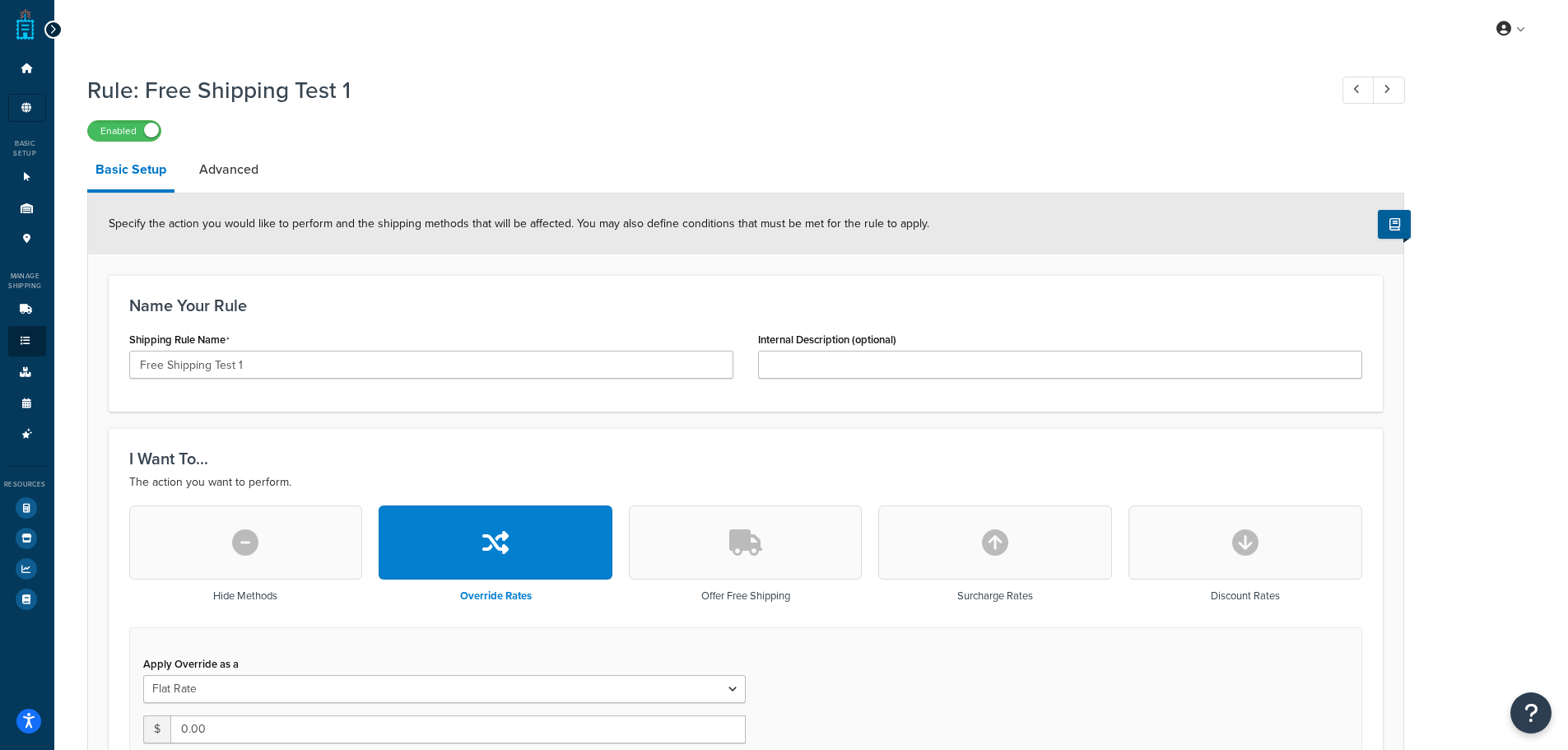
click at [45, 27] on div at bounding box center [53, 30] width 18 height 18
click at [50, 35] on icon at bounding box center [52, 30] width 7 height 12
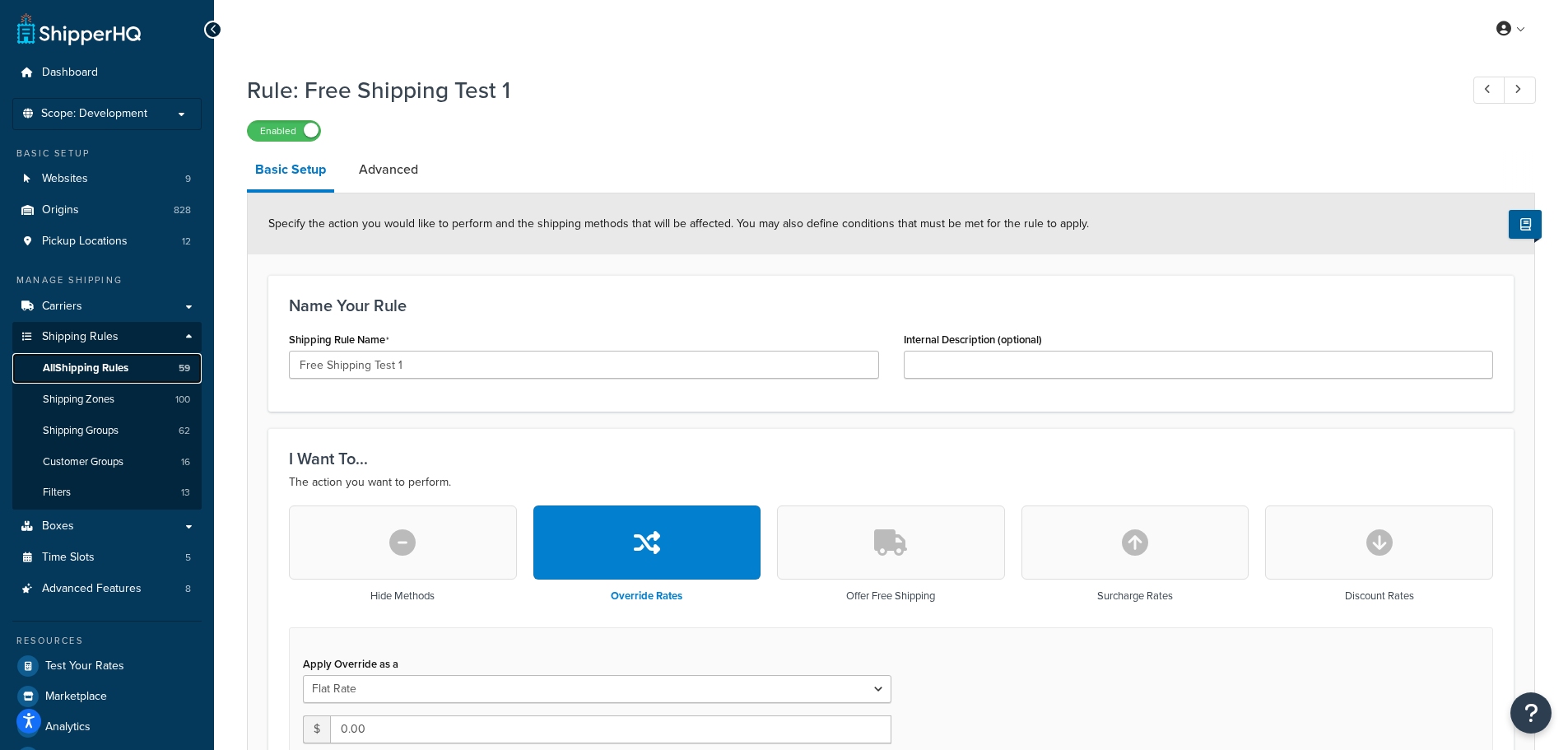
click at [85, 369] on span "All Shipping Rules" at bounding box center [85, 369] width 85 height 14
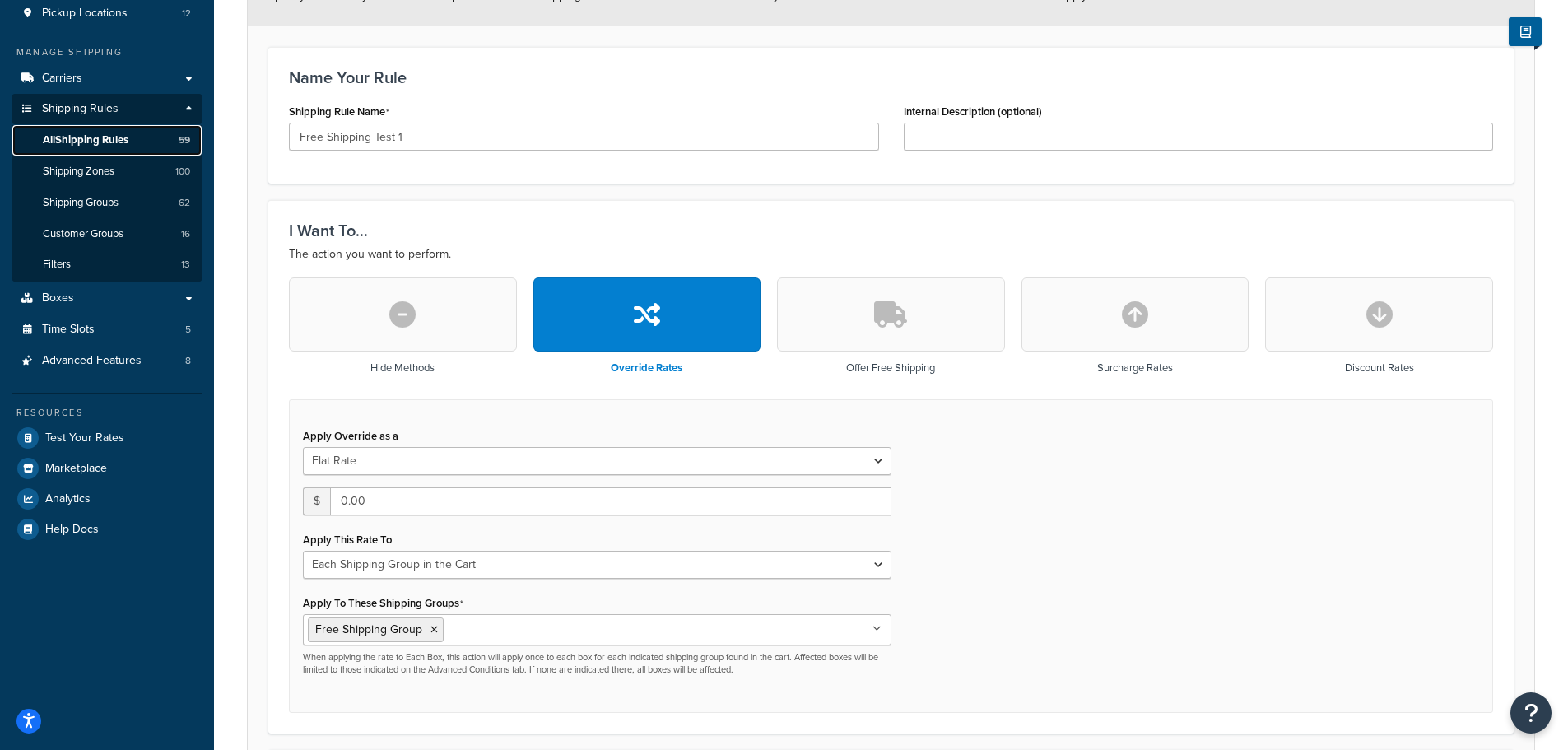
scroll to position [329, 0]
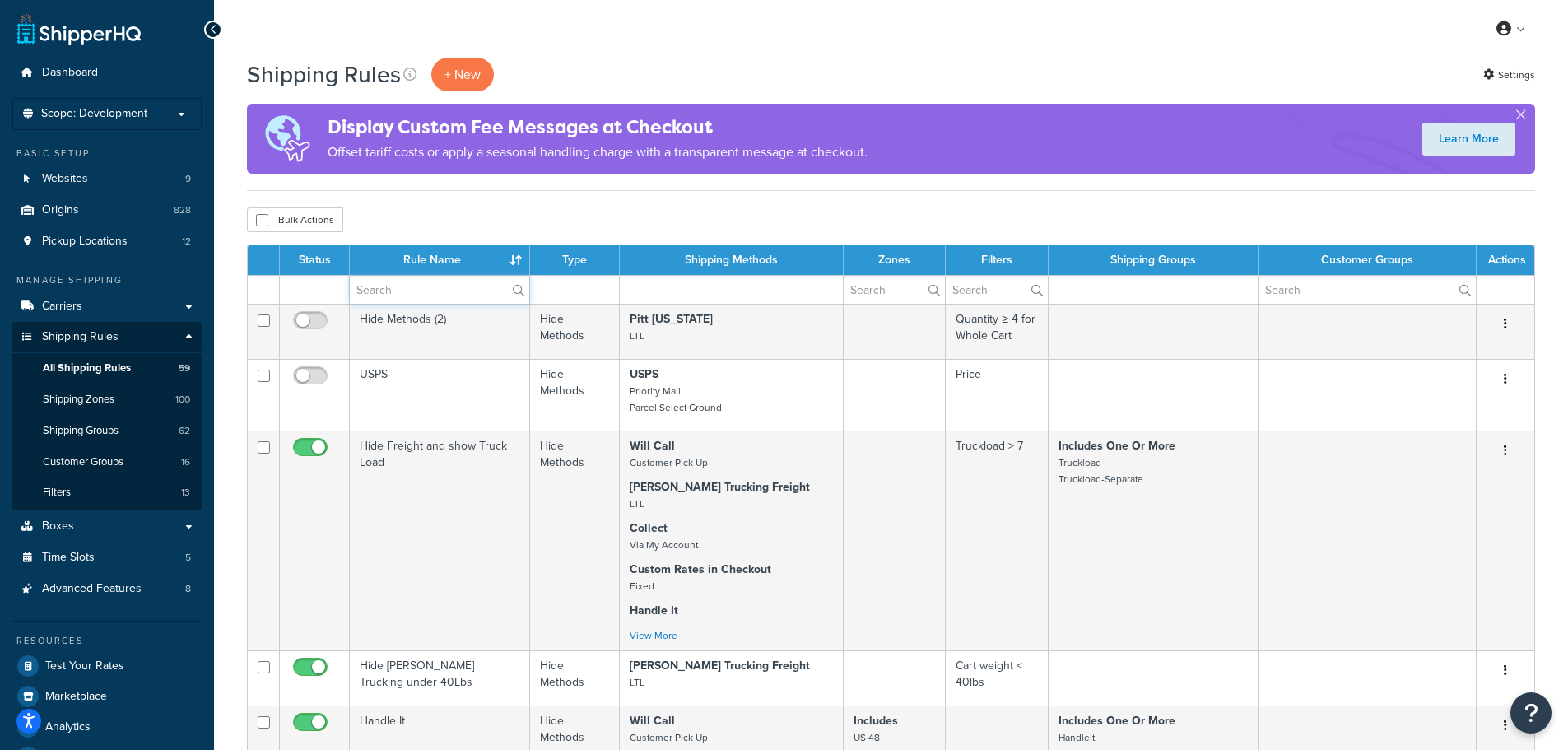
click at [404, 285] on input "text" at bounding box center [439, 289] width 179 height 28
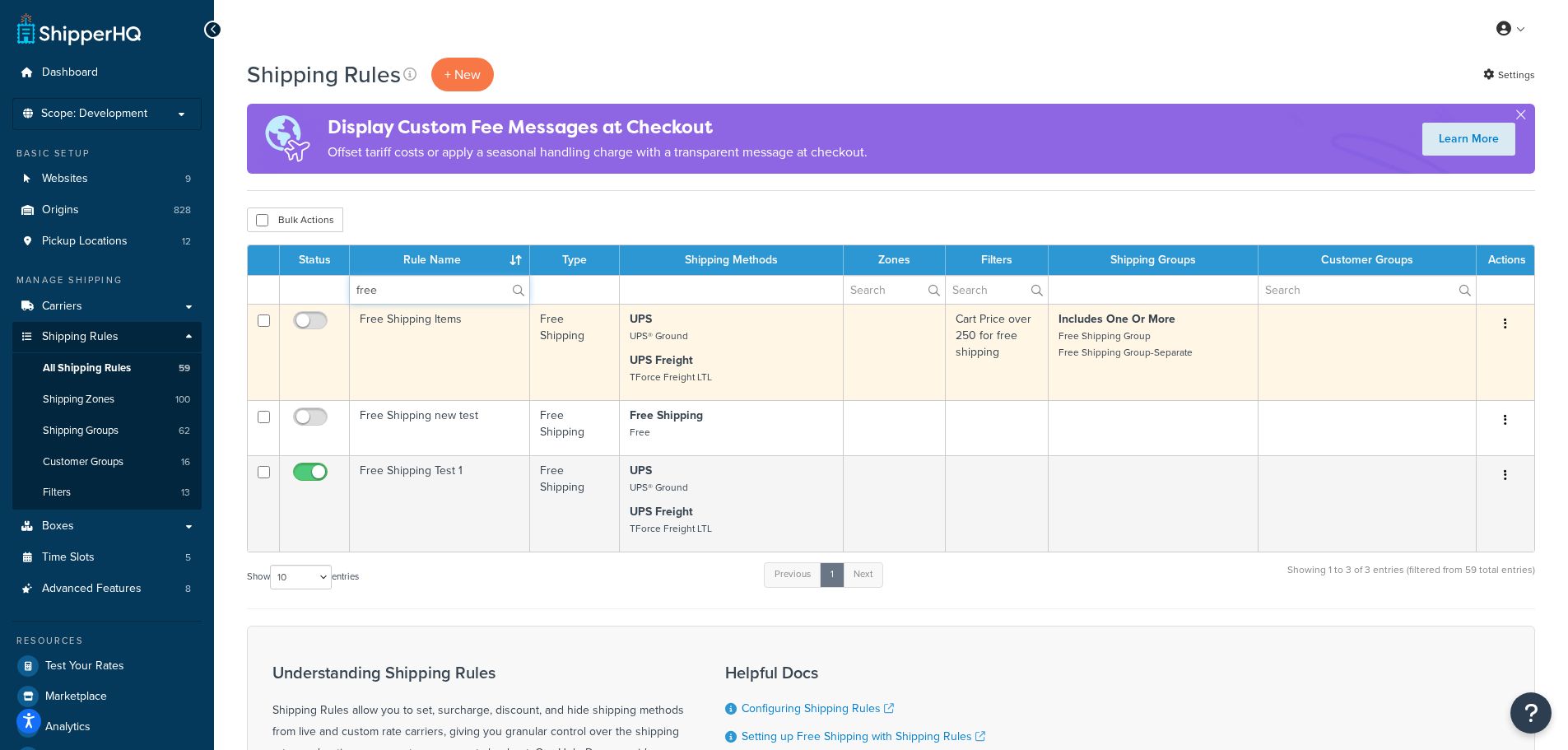
type input "free"
click at [413, 340] on td "Free Shipping Items" at bounding box center [440, 352] width 180 height 96
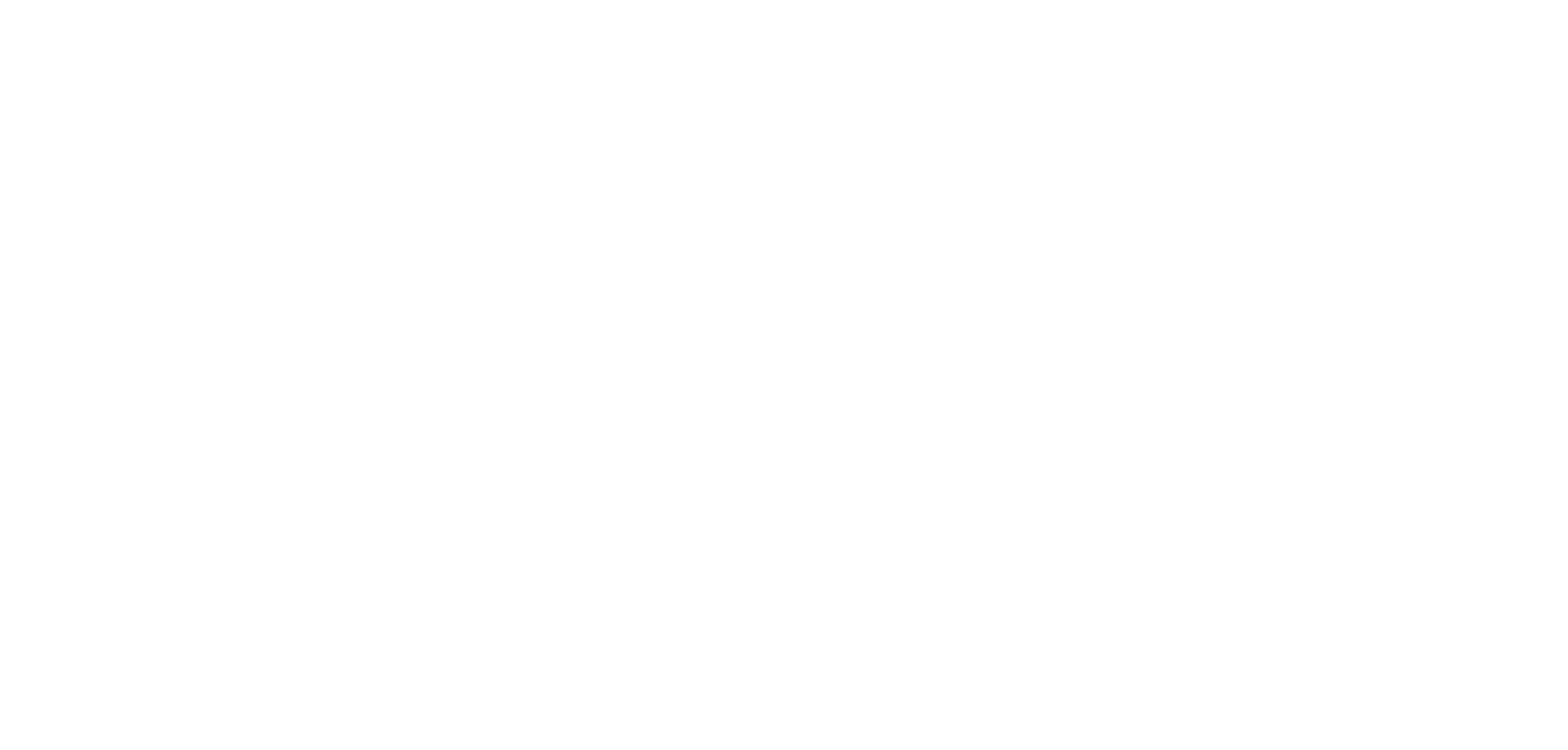
select select "OVERRIDE"
select select "SHIPPING_GROUP"
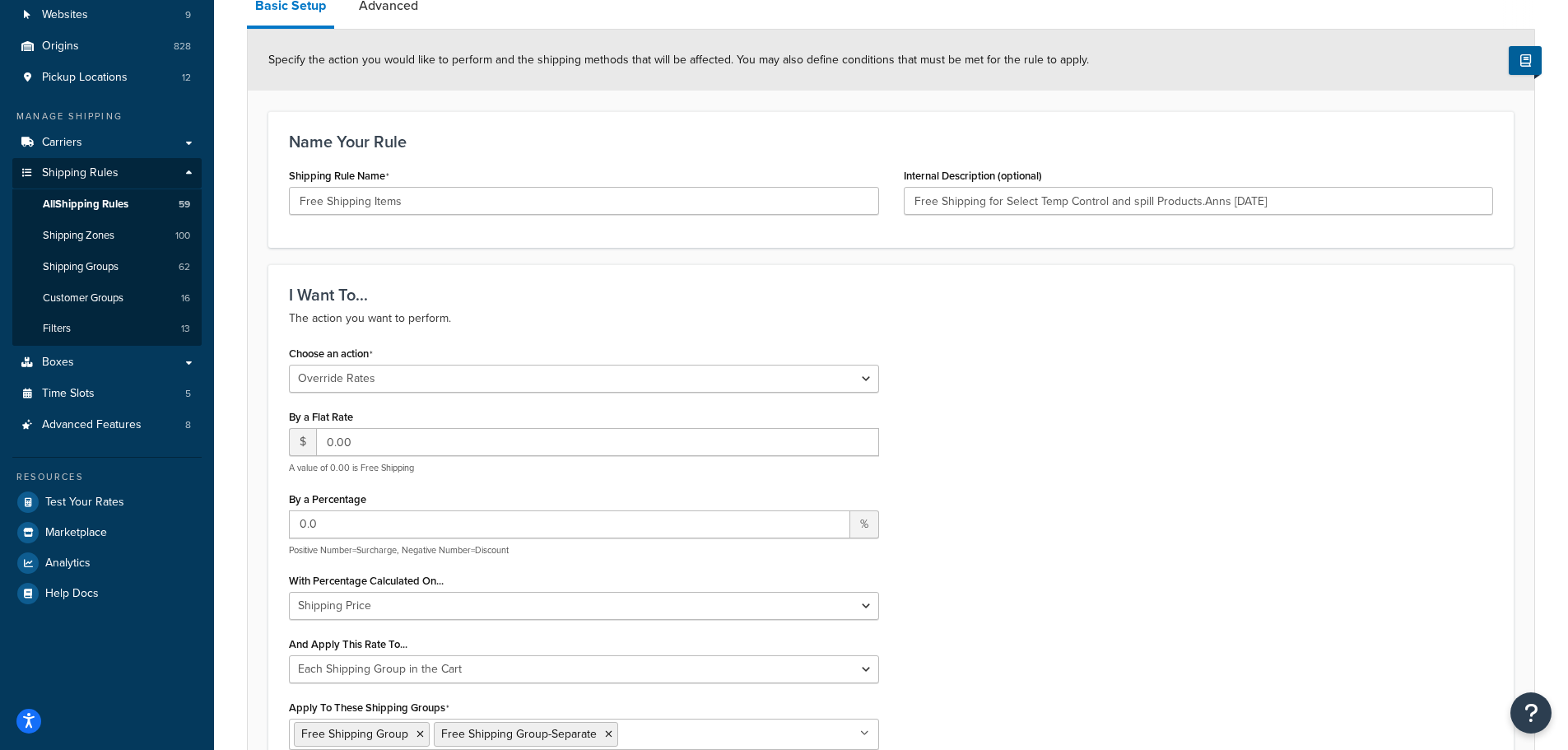
scroll to position [164, 0]
click at [575, 380] on select "Choose an action Override Rates Surcharge or discount rates Hide a shipping met…" at bounding box center [584, 377] width 590 height 28
click at [951, 397] on div "Choose an action Choose an action Override Rates Surcharge or discount rates Hi…" at bounding box center [890, 567] width 1229 height 452
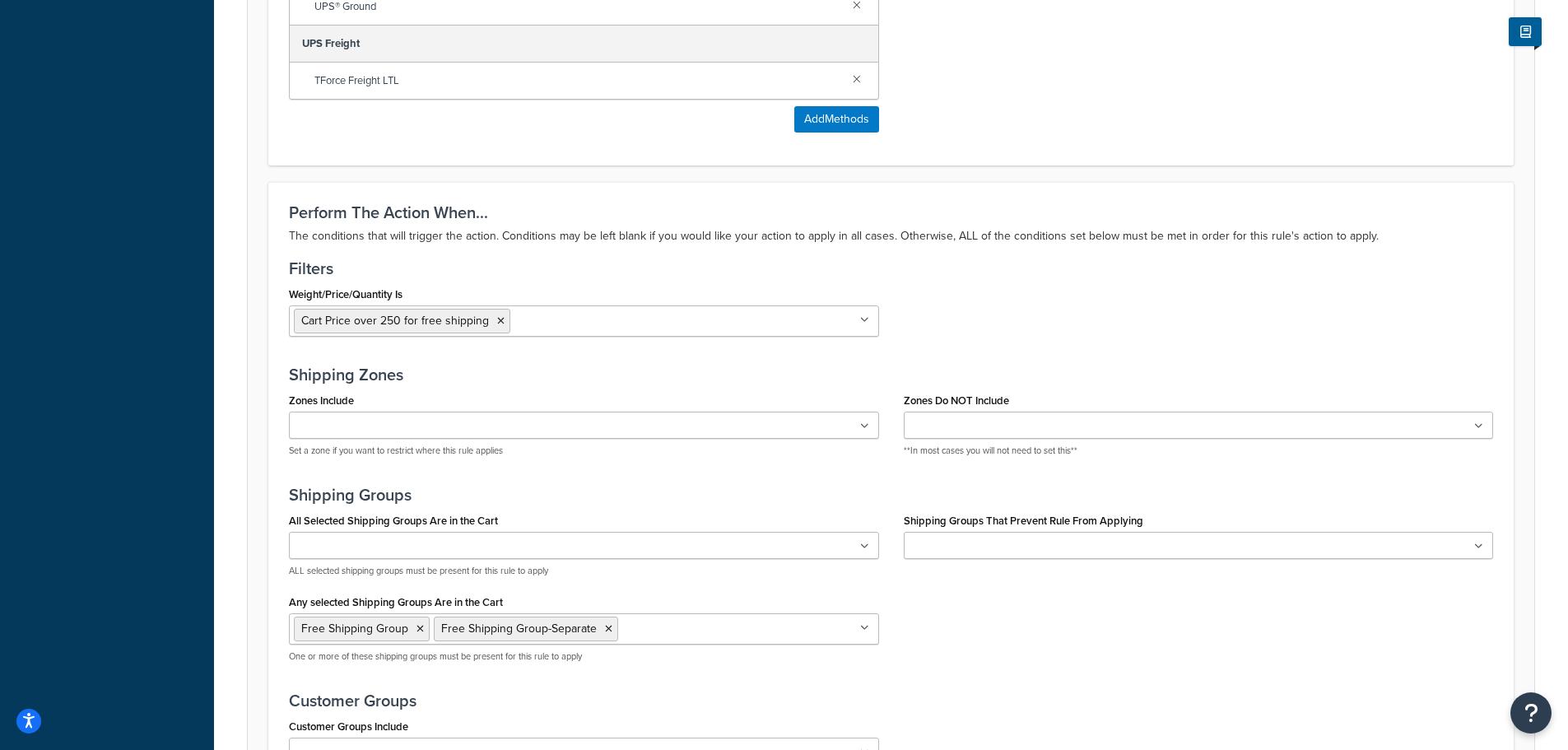
scroll to position [1397, 0]
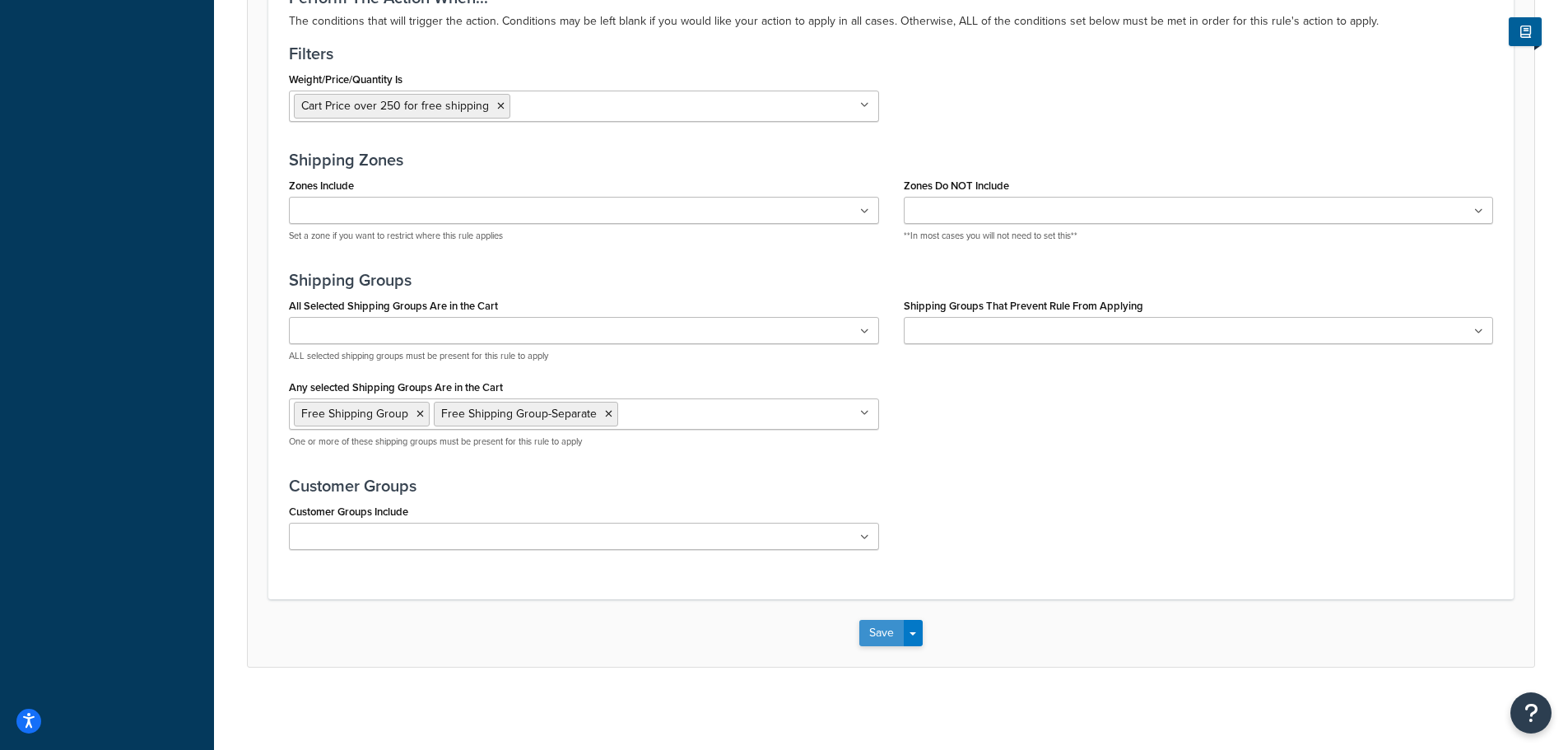
click at [889, 630] on button "Save" at bounding box center [882, 633] width 45 height 27
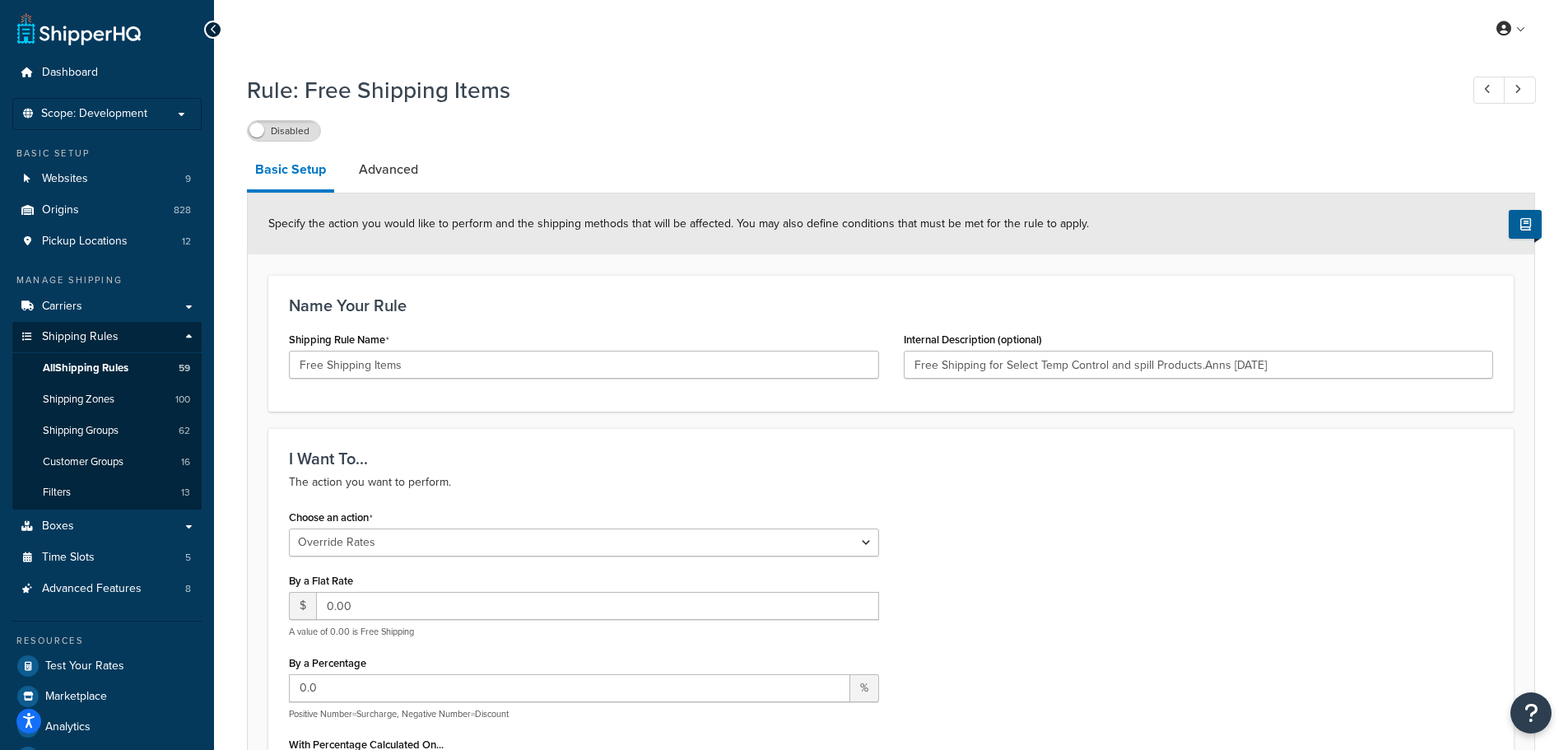
type input "Free Shipping for Select Temp Control and spill Products.Anns [DATE]"
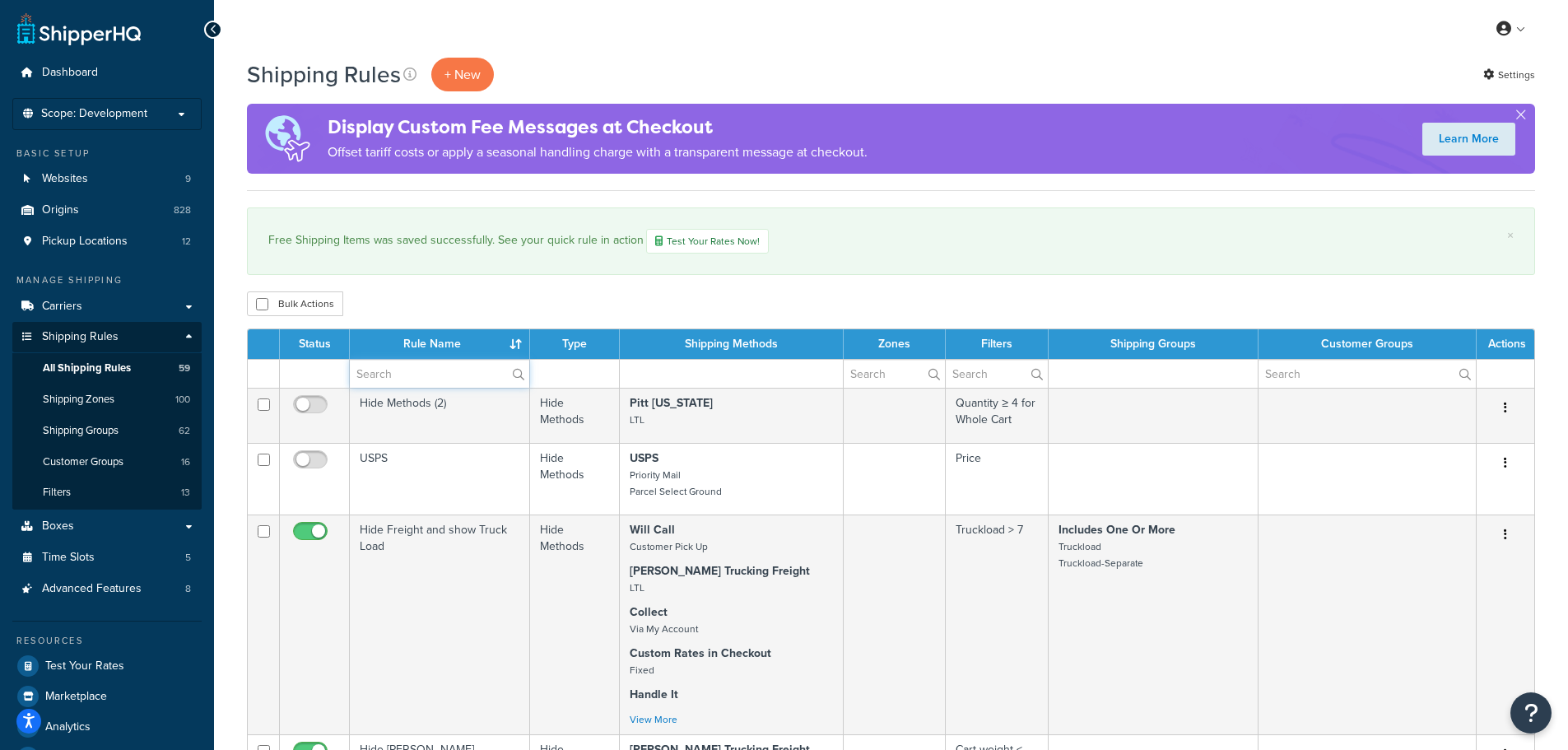
click at [418, 375] on input "text" at bounding box center [439, 374] width 179 height 28
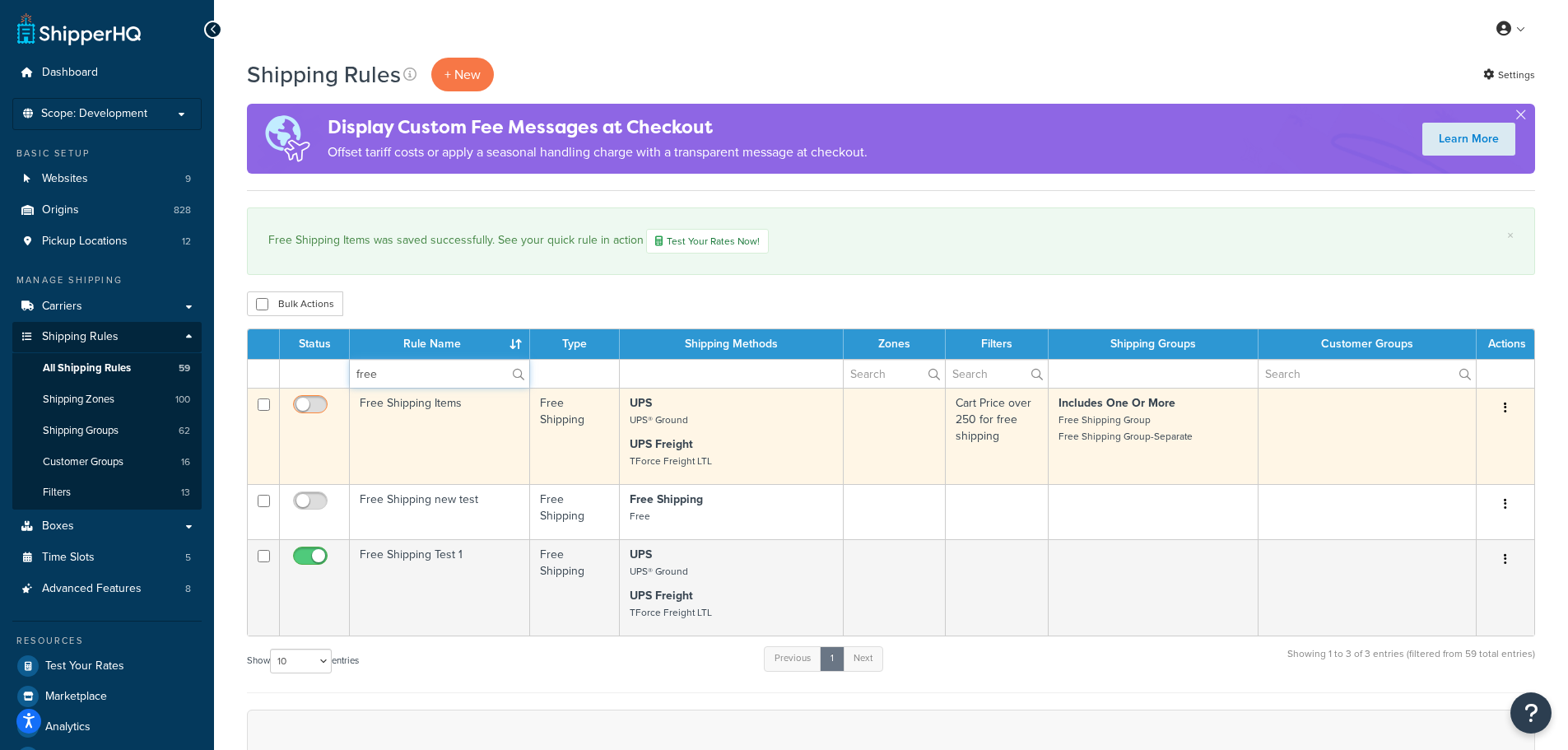
type input "free"
click at [316, 403] on input "checkbox" at bounding box center [313, 408] width 46 height 21
checkbox input "true"
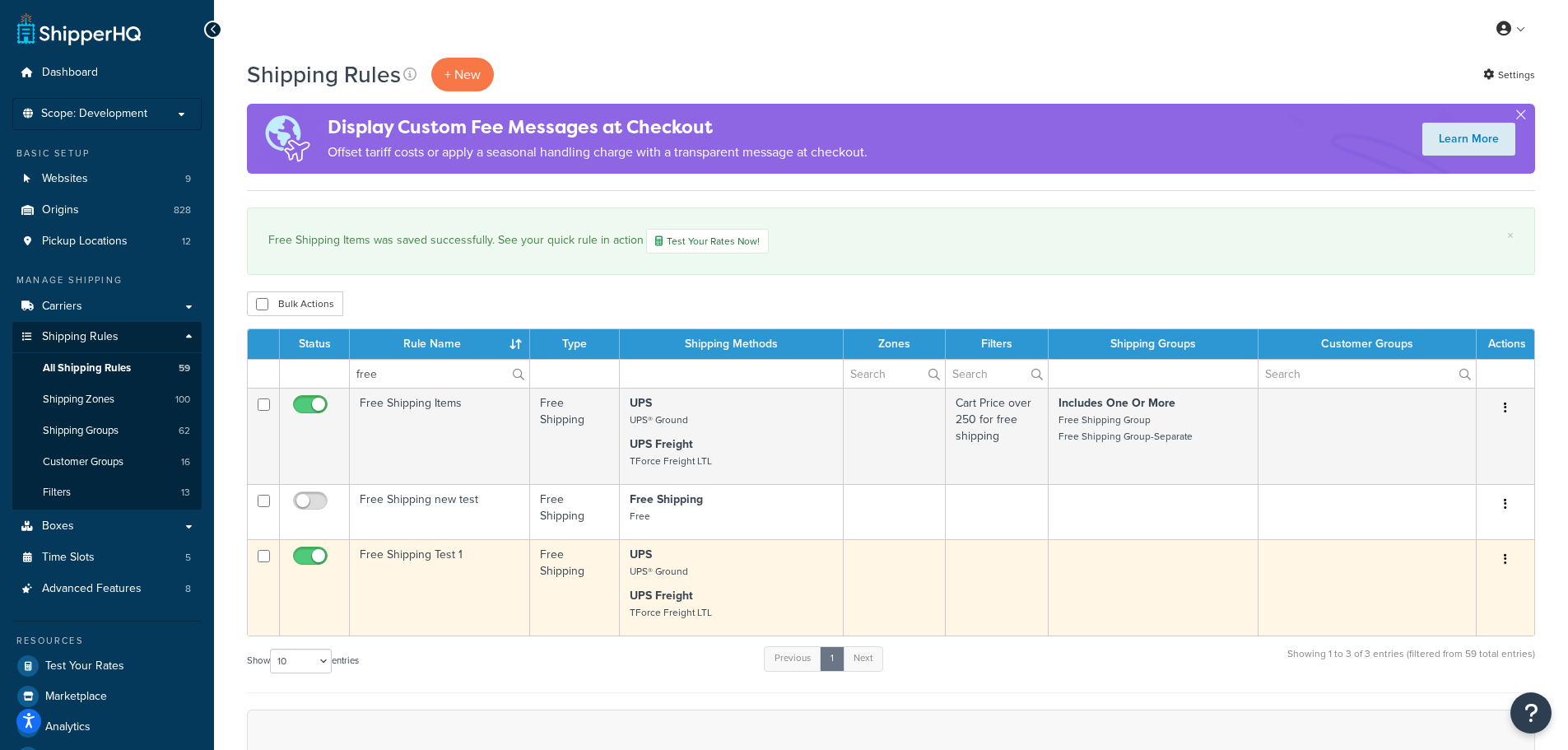
click at [319, 554] on input "checkbox" at bounding box center [313, 560] width 46 height 21
checkbox input "false"
click at [471, 576] on td "Free Shipping Test 1" at bounding box center [440, 587] width 180 height 96
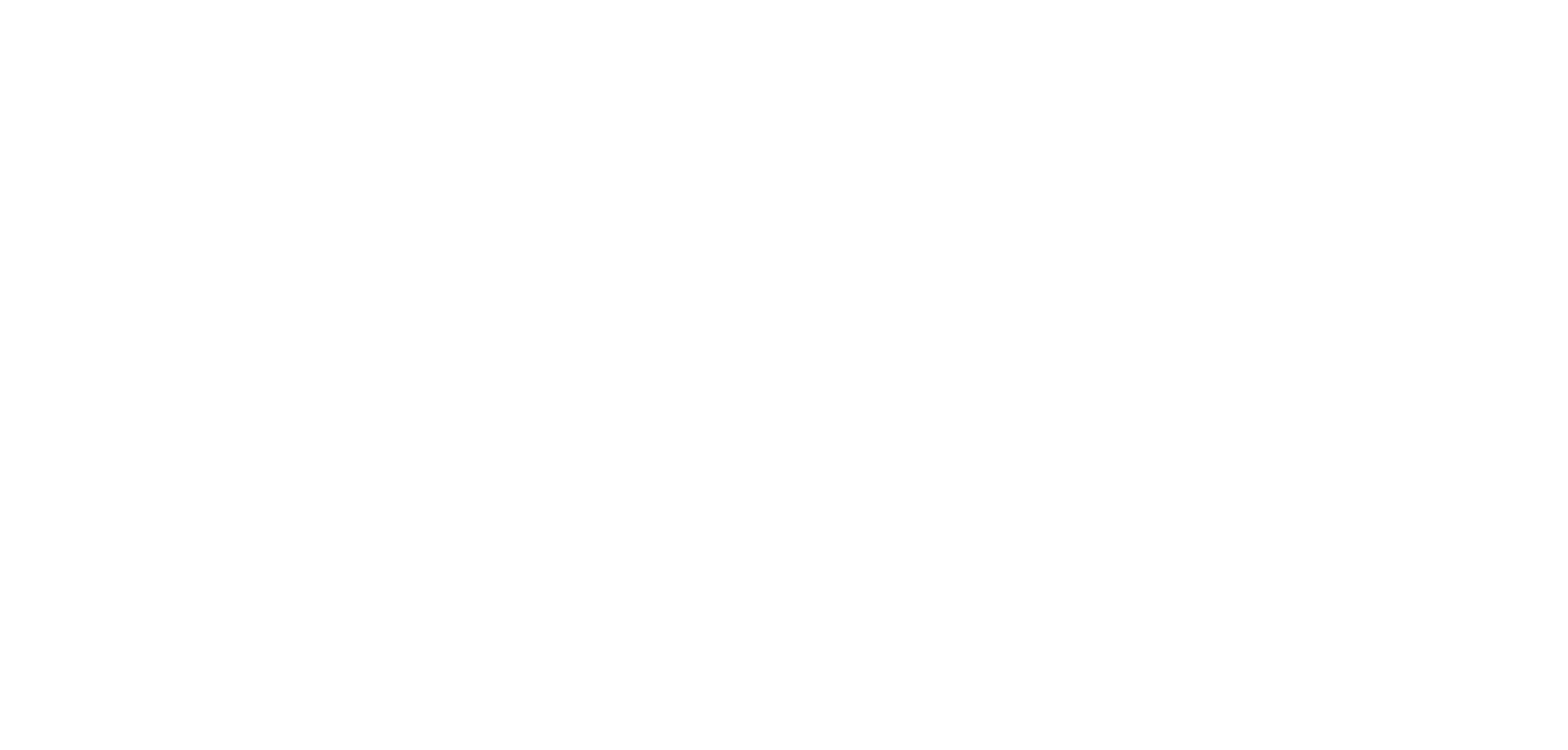
select select "SHIPPING_GROUP"
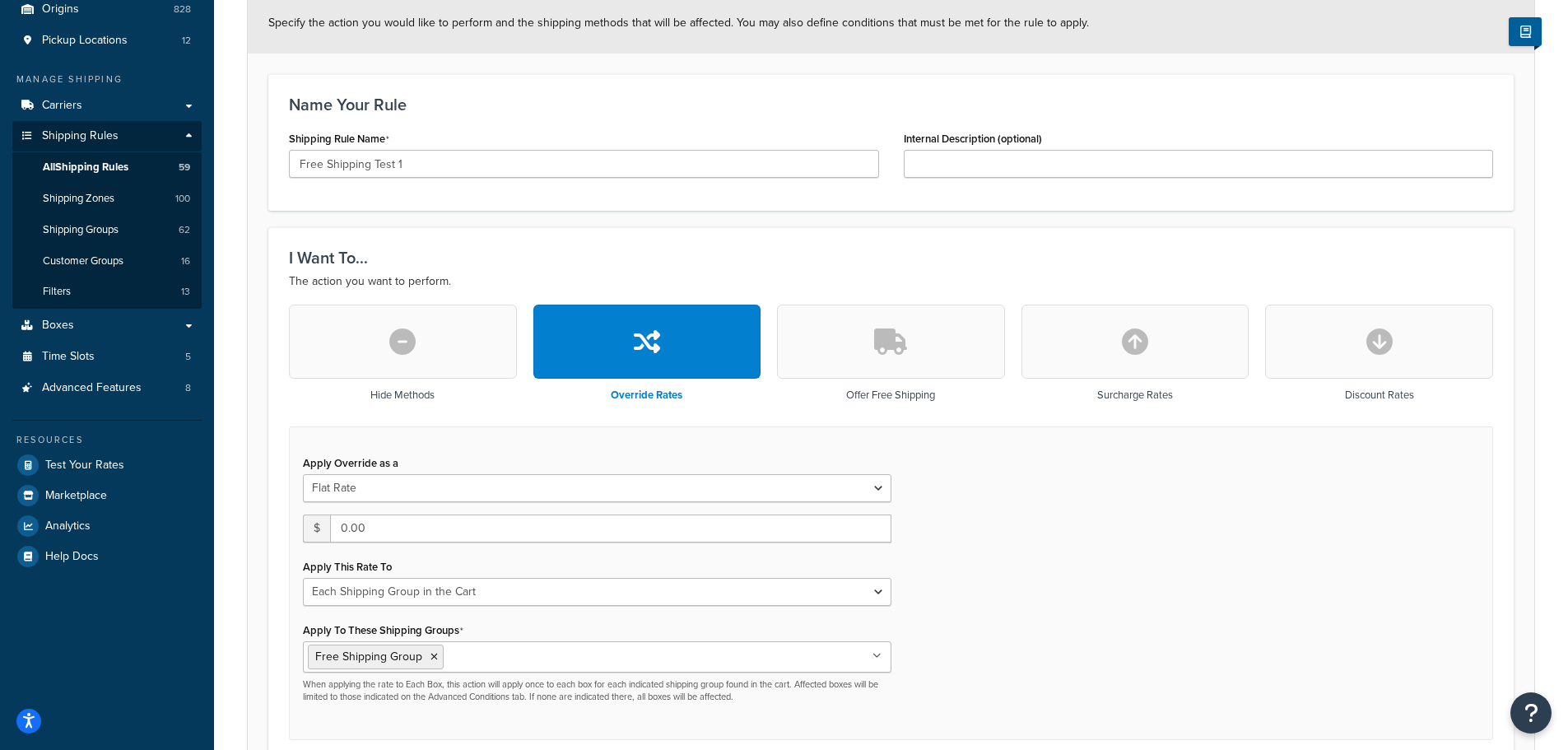
scroll to position [50, 0]
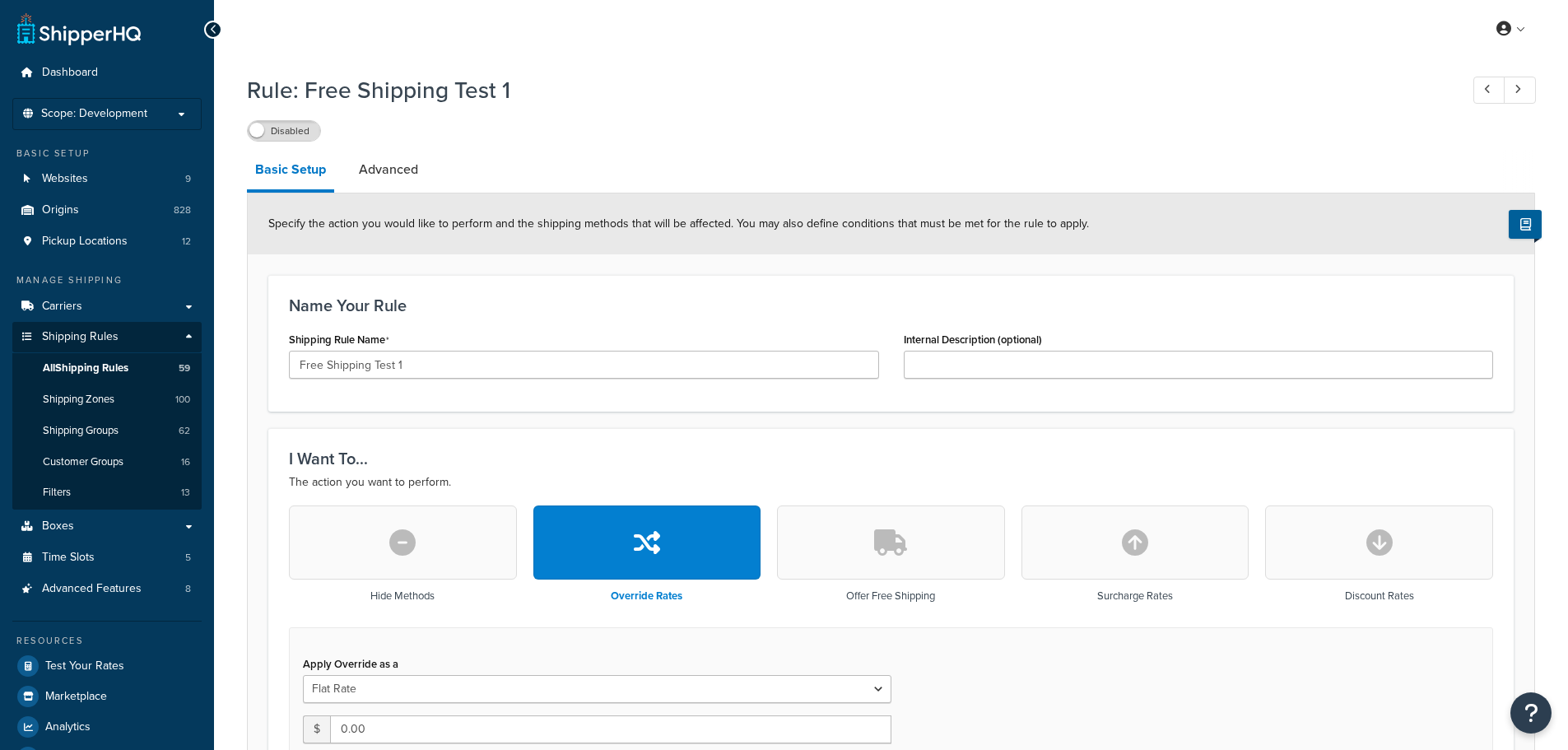
select select "SHIPPING_GROUP"
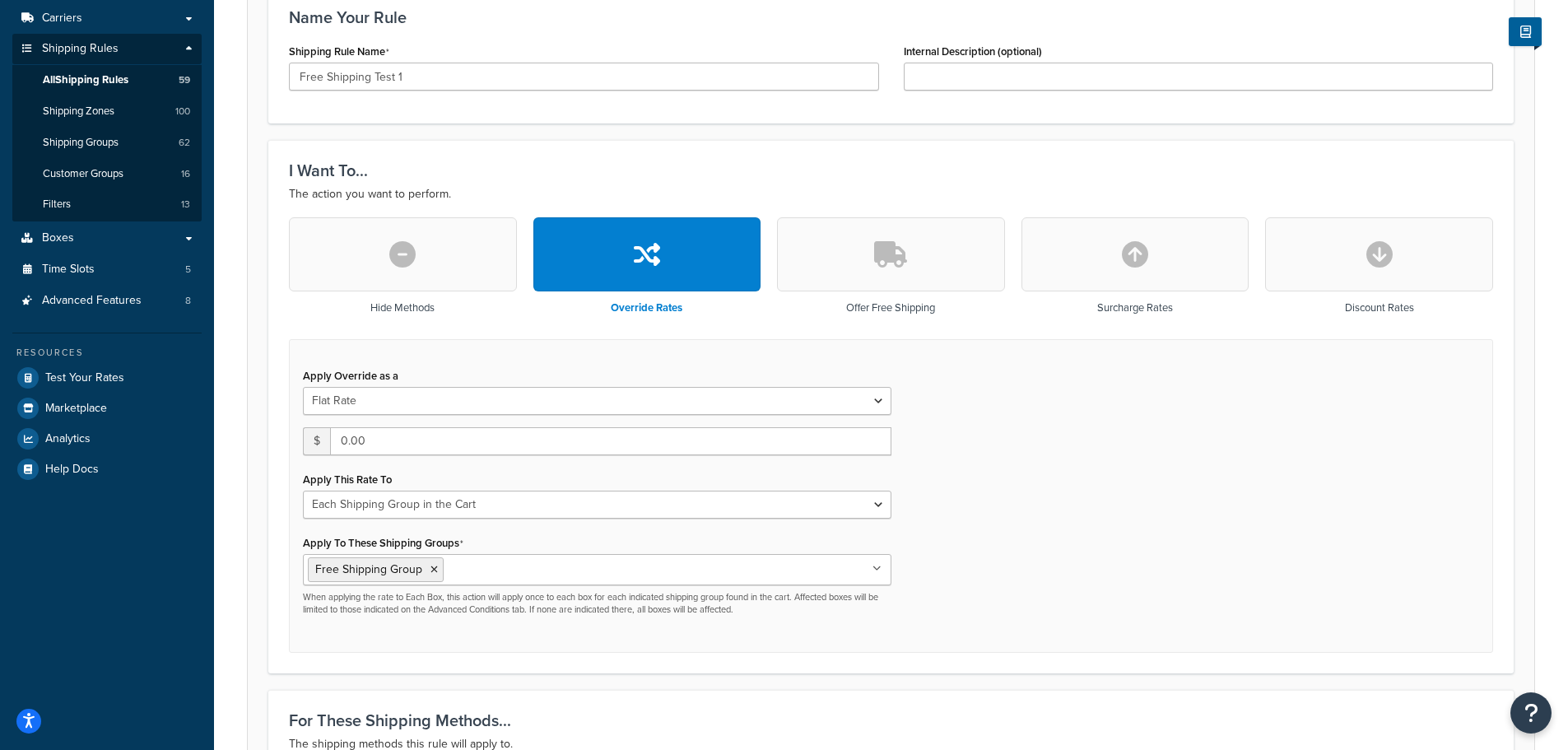
scroll to position [329, 0]
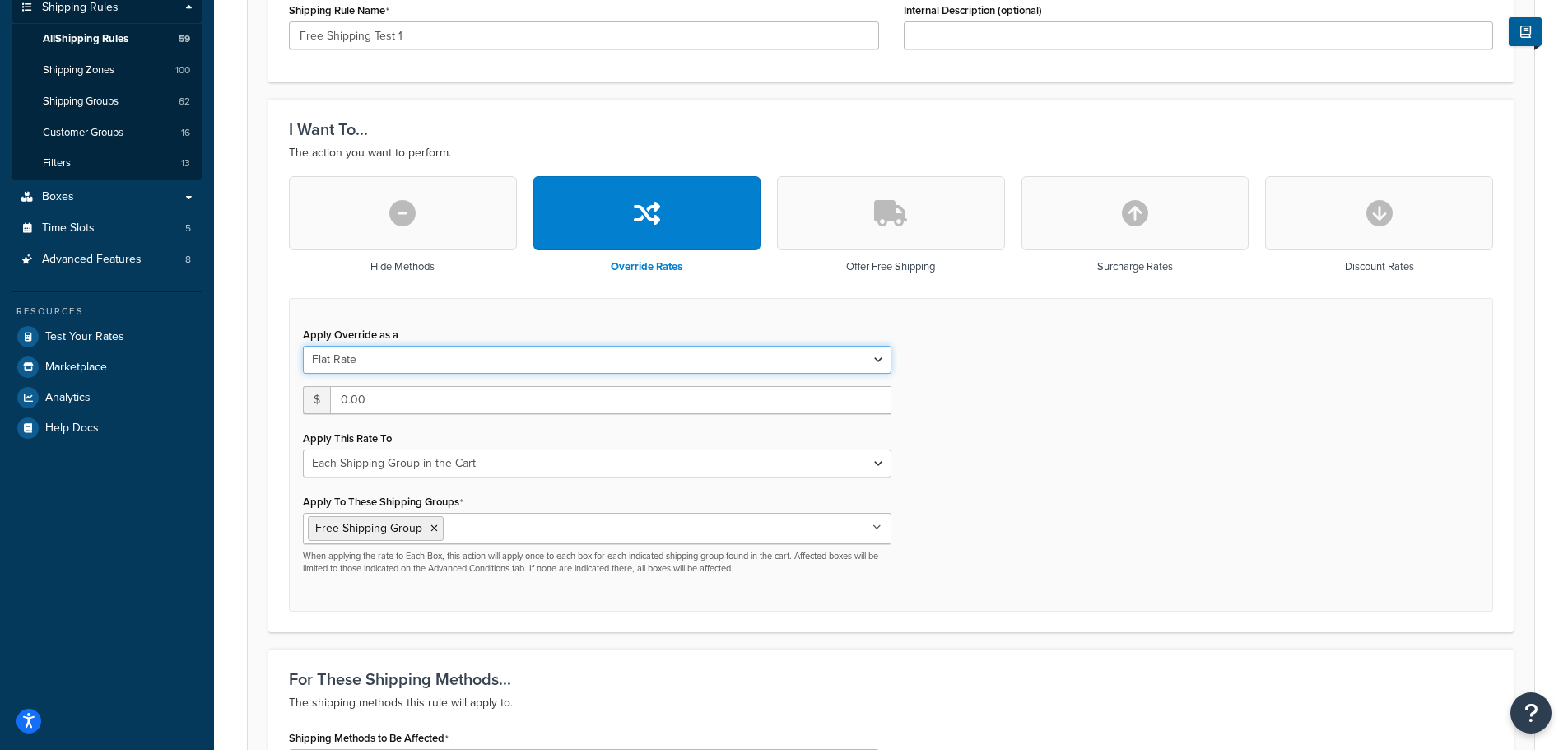
click at [422, 368] on select "Flat Rate Percentage Flat Rate & Percentage" at bounding box center [597, 360] width 588 height 28
click at [617, 369] on select "Flat Rate Percentage Flat Rate & Percentage" at bounding box center [597, 360] width 588 height 28
click at [1114, 446] on div "Apply Override as a Flat Rate Percentage Flat Rate & Percentage $ 0.00 Apply Th…" at bounding box center [891, 456] width 1204 height 315
click at [427, 360] on select "Flat Rate Percentage Flat Rate & Percentage" at bounding box center [597, 360] width 588 height 28
click at [928, 231] on button "button" at bounding box center [891, 213] width 228 height 74
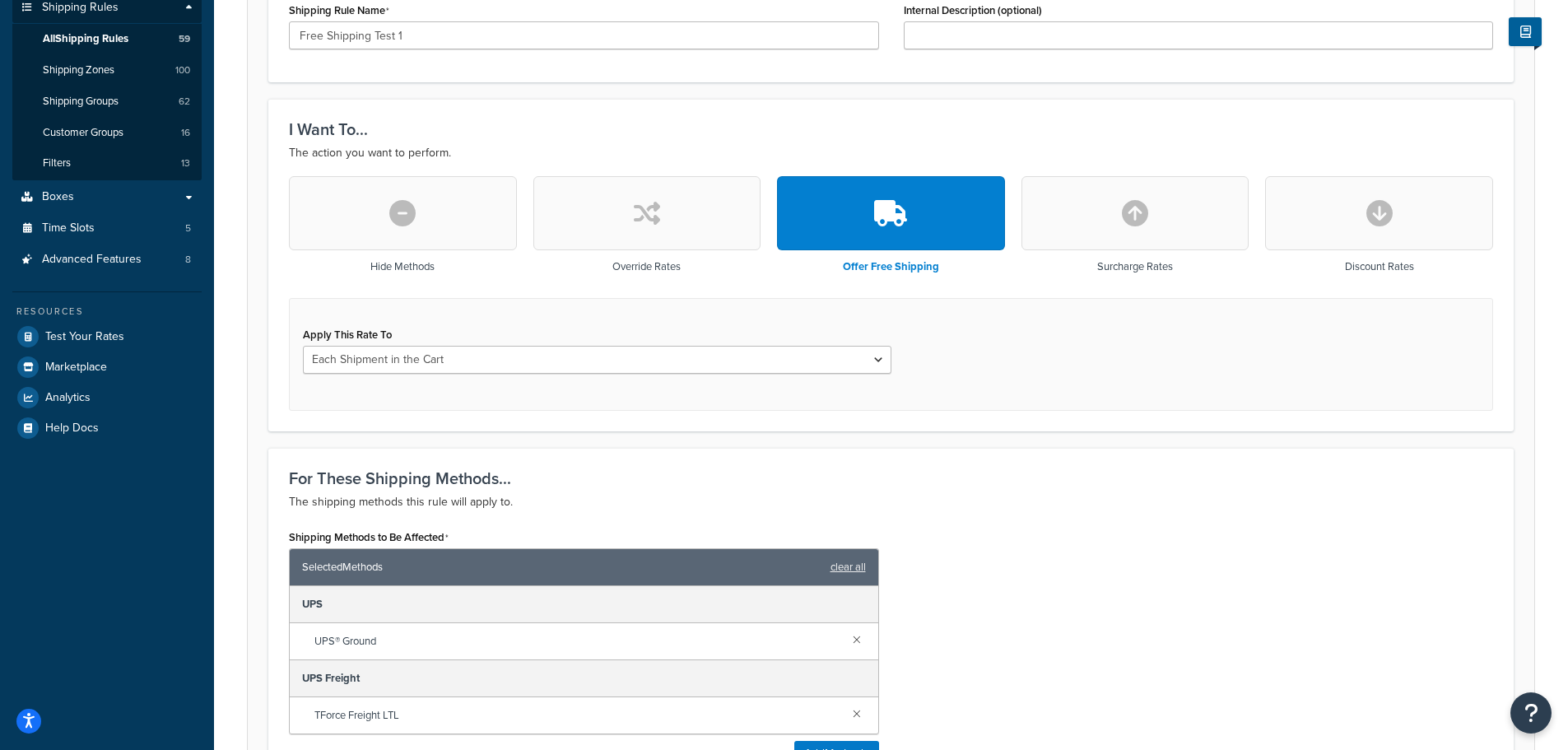
click at [709, 222] on button "button" at bounding box center [648, 213] width 228 height 74
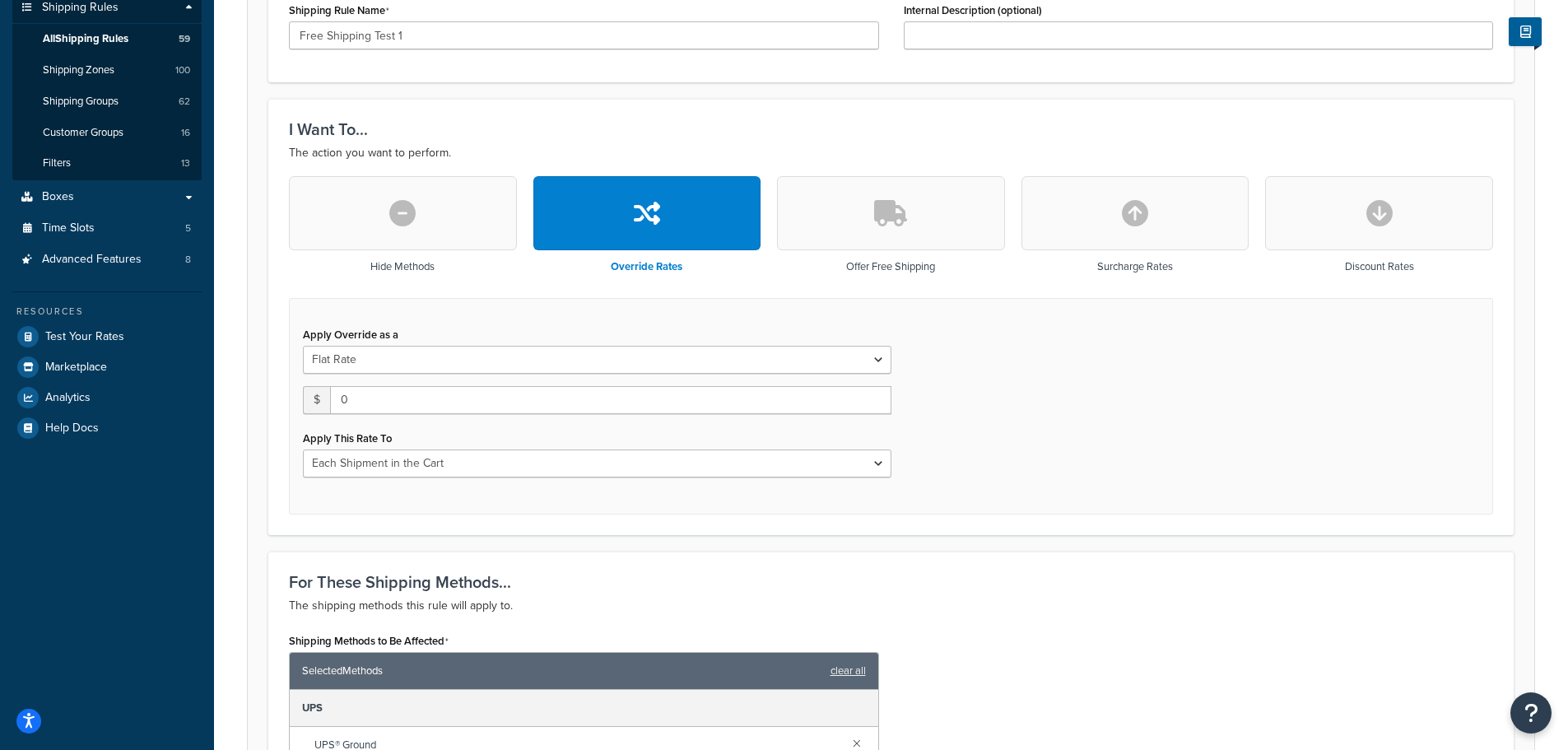
click at [1125, 226] on icon "button" at bounding box center [1135, 213] width 27 height 27
select select "CART"
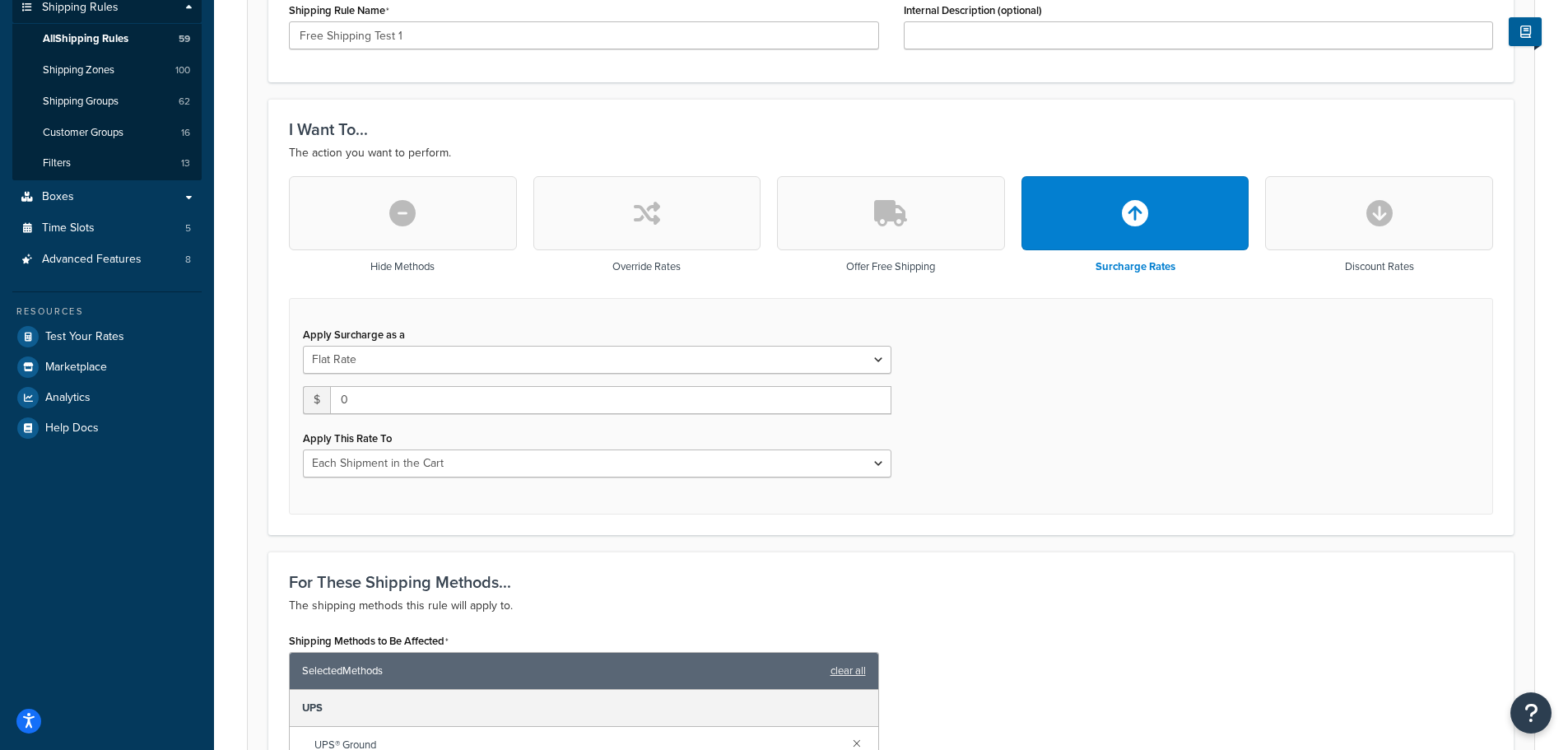
click at [659, 201] on icon "button" at bounding box center [647, 213] width 27 height 27
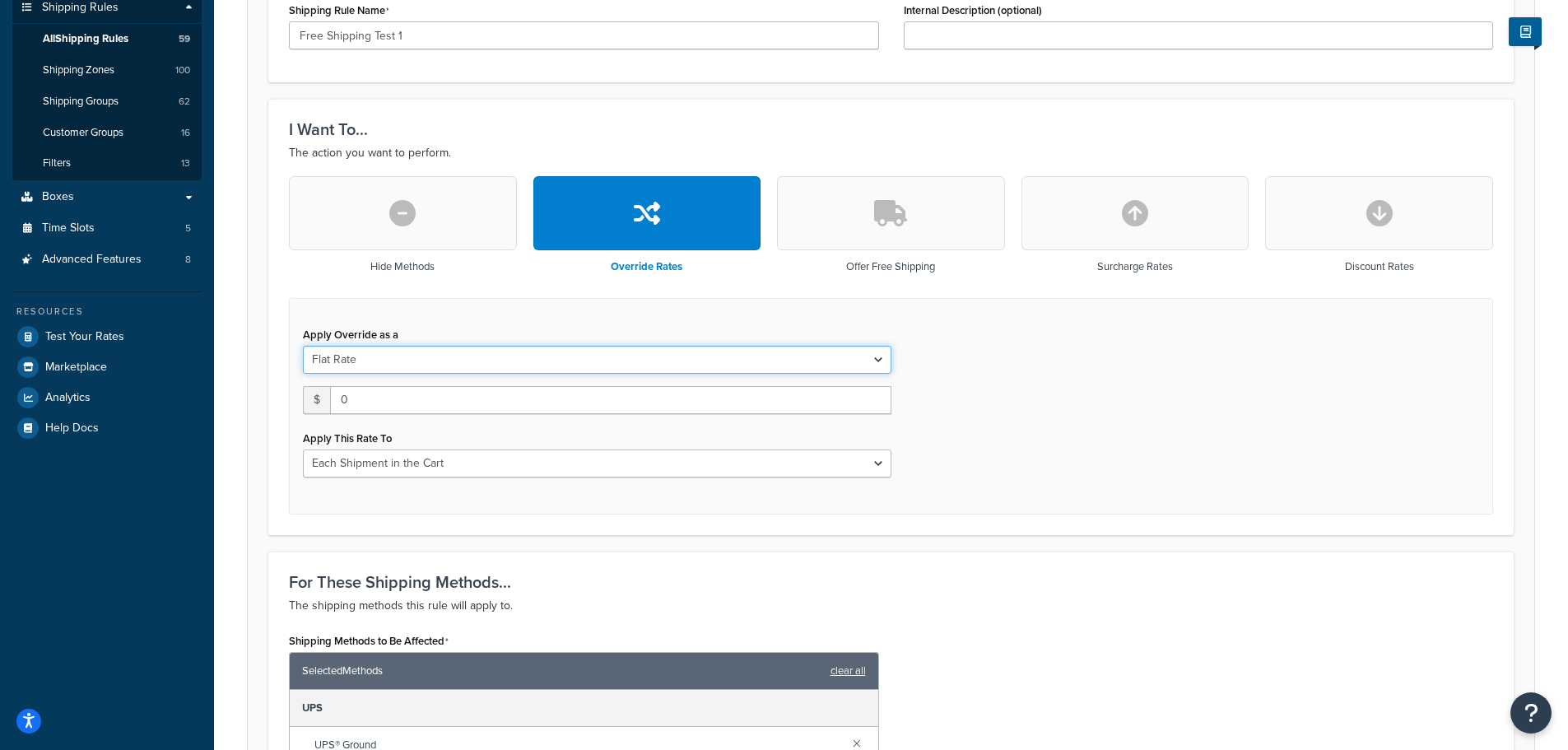
click at [661, 355] on select "Flat Rate Percentage Flat Rate & Percentage" at bounding box center [597, 360] width 588 height 28
click at [303, 346] on select "Flat Rate Percentage Flat Rate & Percentage" at bounding box center [597, 360] width 588 height 28
click at [467, 410] on input "0" at bounding box center [610, 400] width 562 height 28
type input "0"
click at [483, 474] on select "Each Shipment in the Cart Each Origin in the Cart Each Shipping Group in the Ca…" at bounding box center [597, 464] width 588 height 28
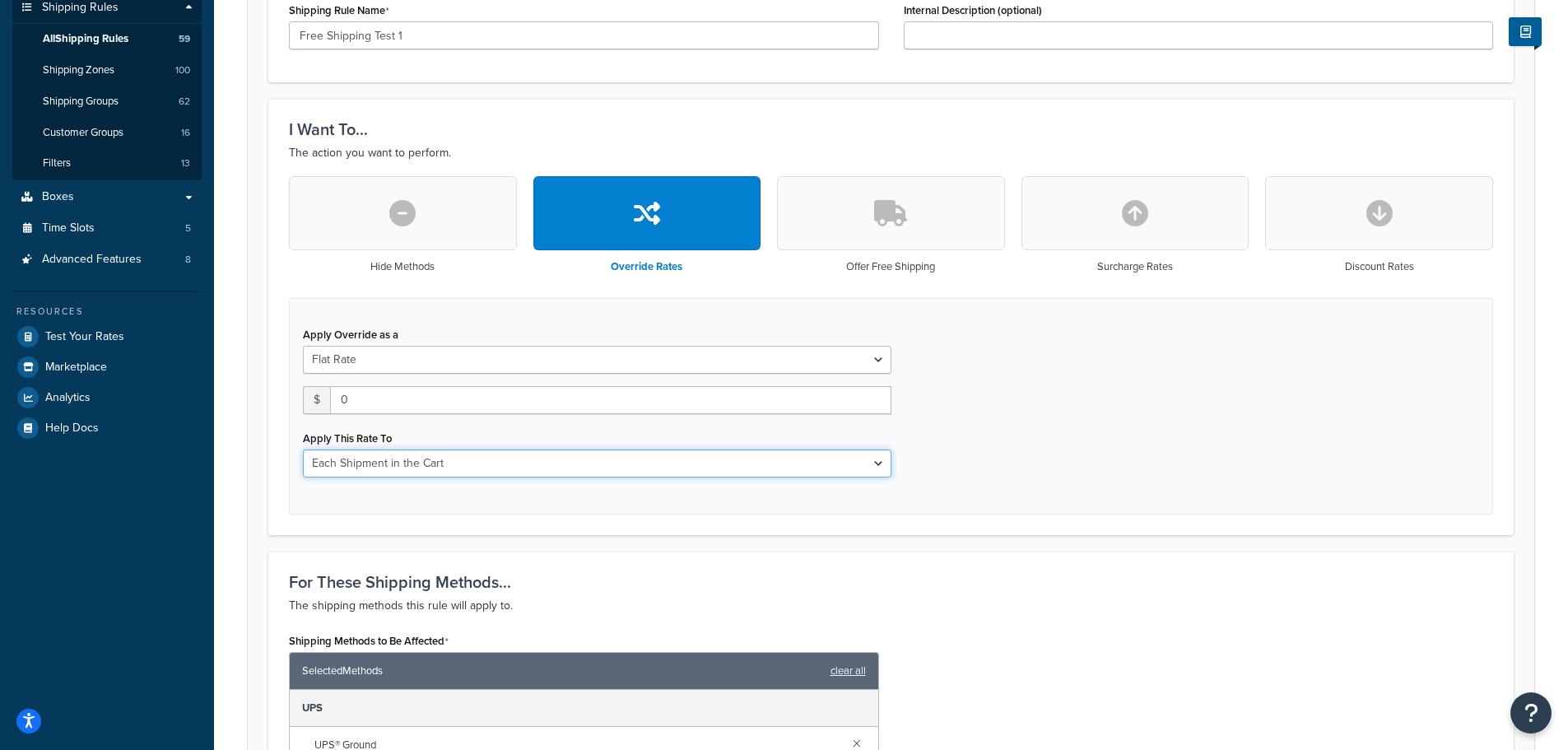
select select "SHIPPING_GROUP"
click at [303, 450] on select "Each Shipment in the Cart Each Origin in the Cart Each Shipping Group in the Ca…" at bounding box center [597, 464] width 588 height 28
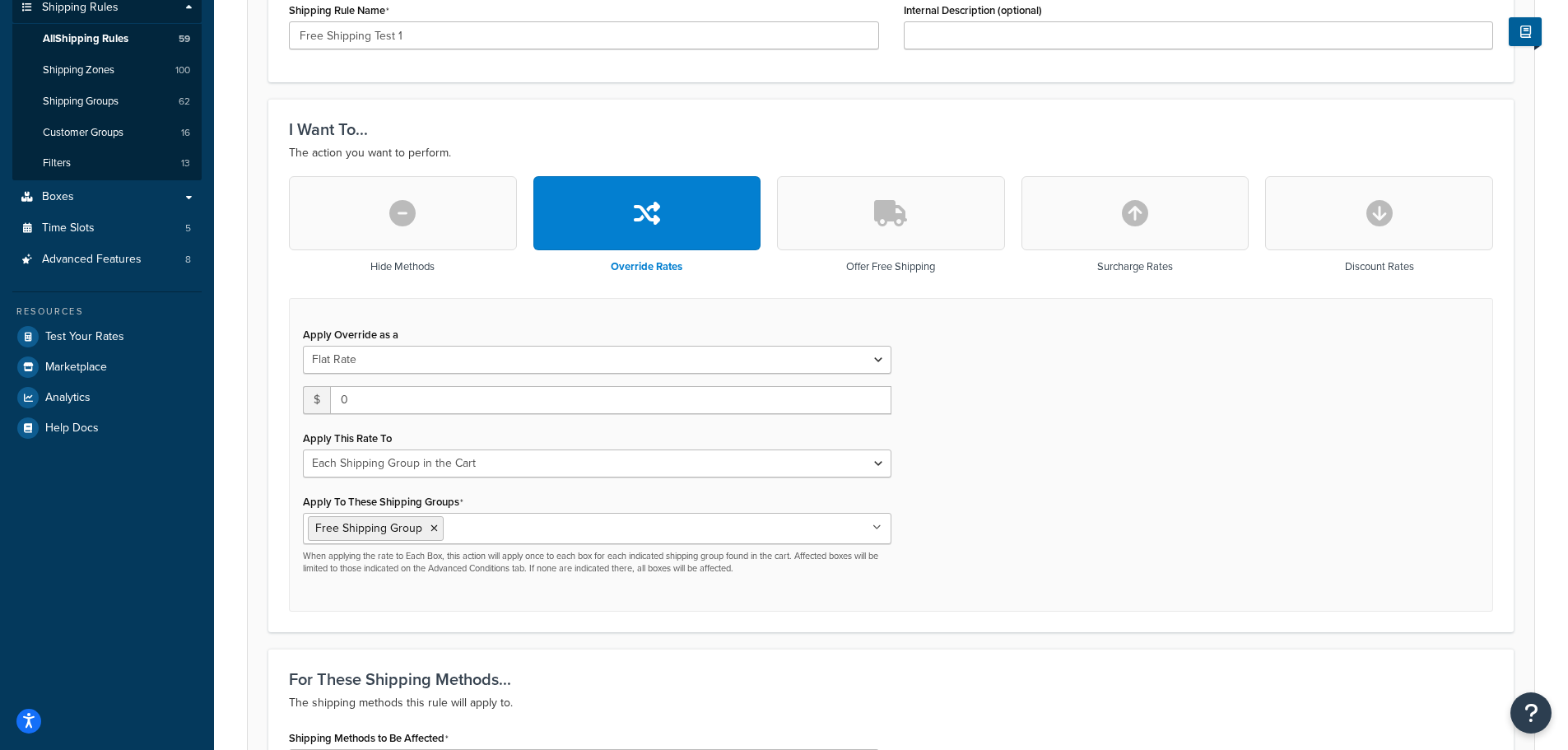
click at [945, 539] on div "Apply Override as a Flat Rate Percentage Flat Rate & Percentage $ 0 Apply This …" at bounding box center [891, 456] width 1204 height 315
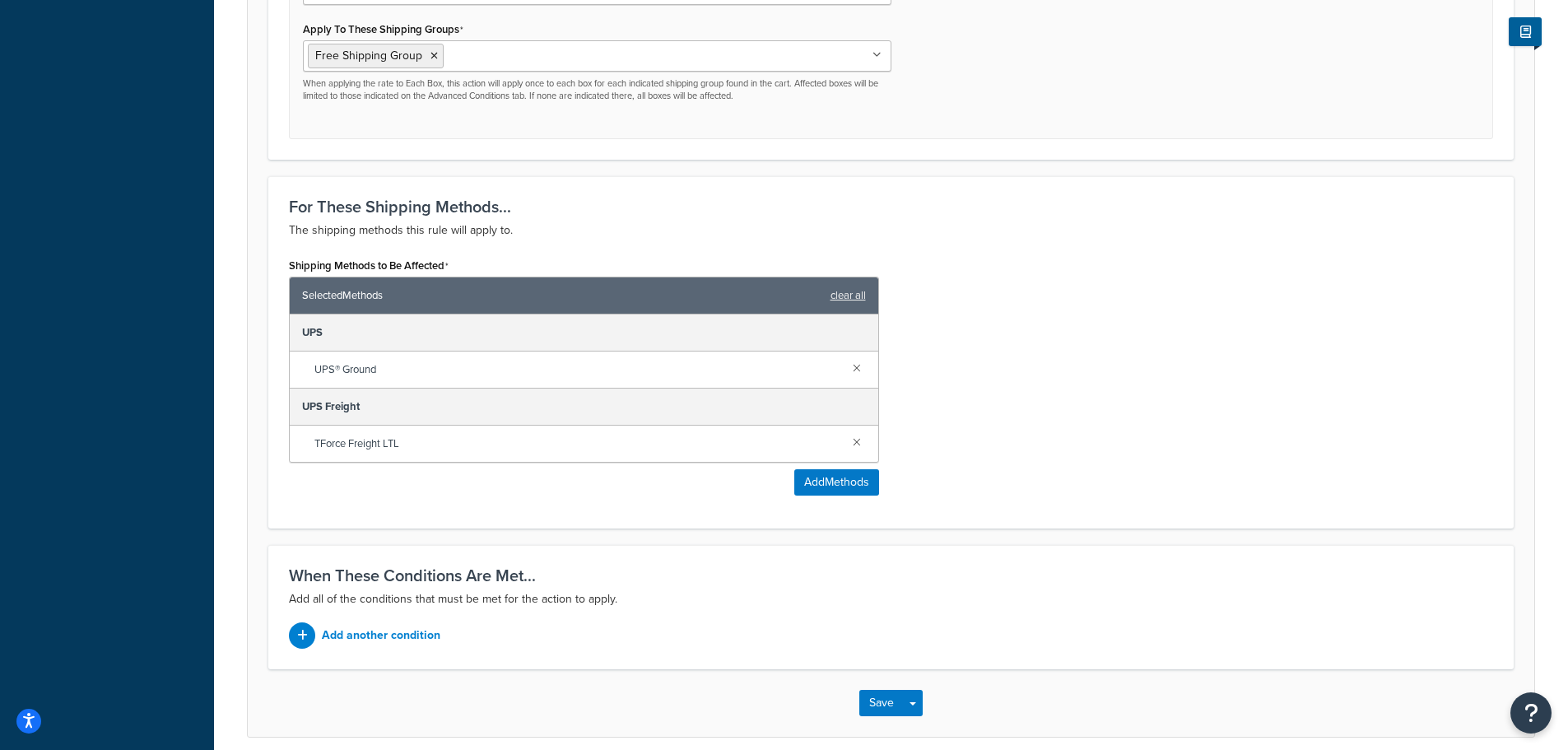
scroll to position [873, 0]
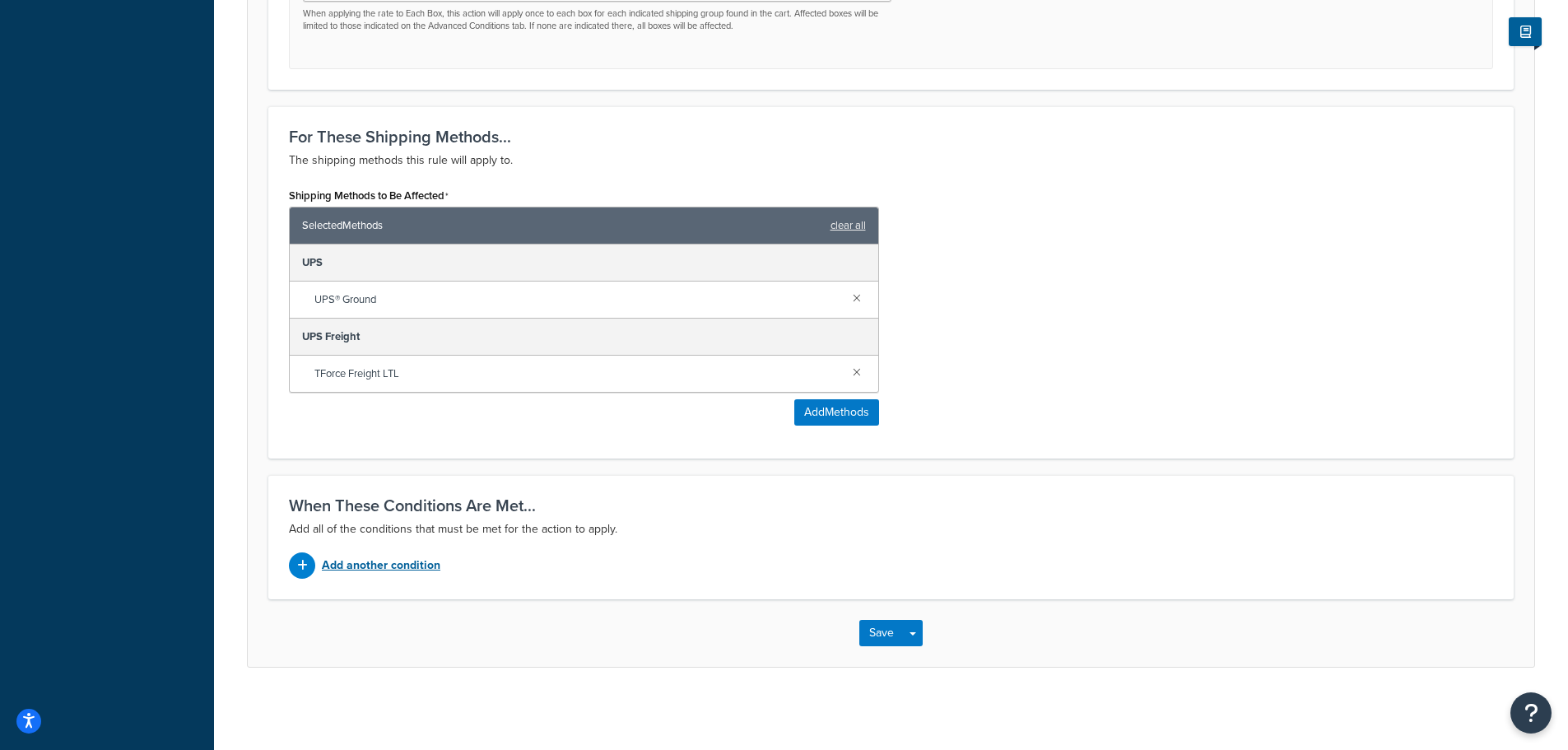
click at [378, 569] on p "Add another condition" at bounding box center [381, 565] width 119 height 23
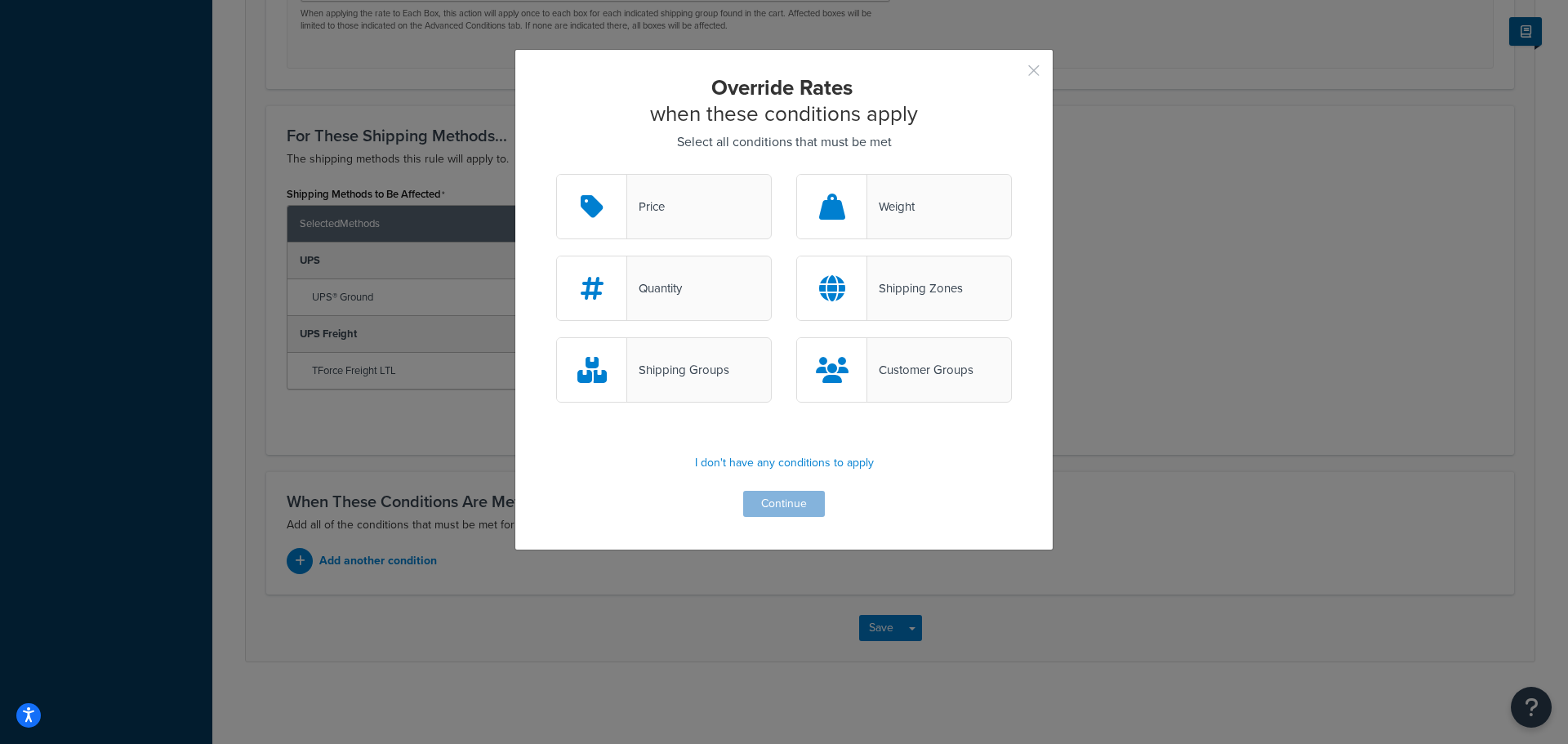
click at [1012, 75] on button "button" at bounding box center [1010, 77] width 4 height 4
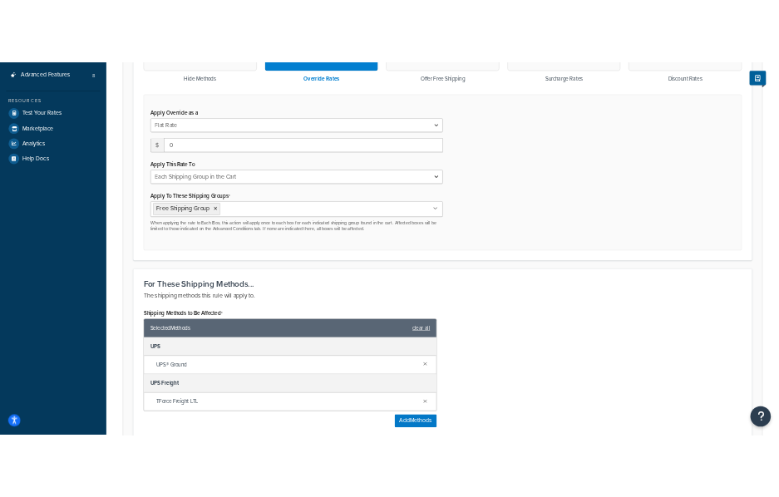
scroll to position [465, 0]
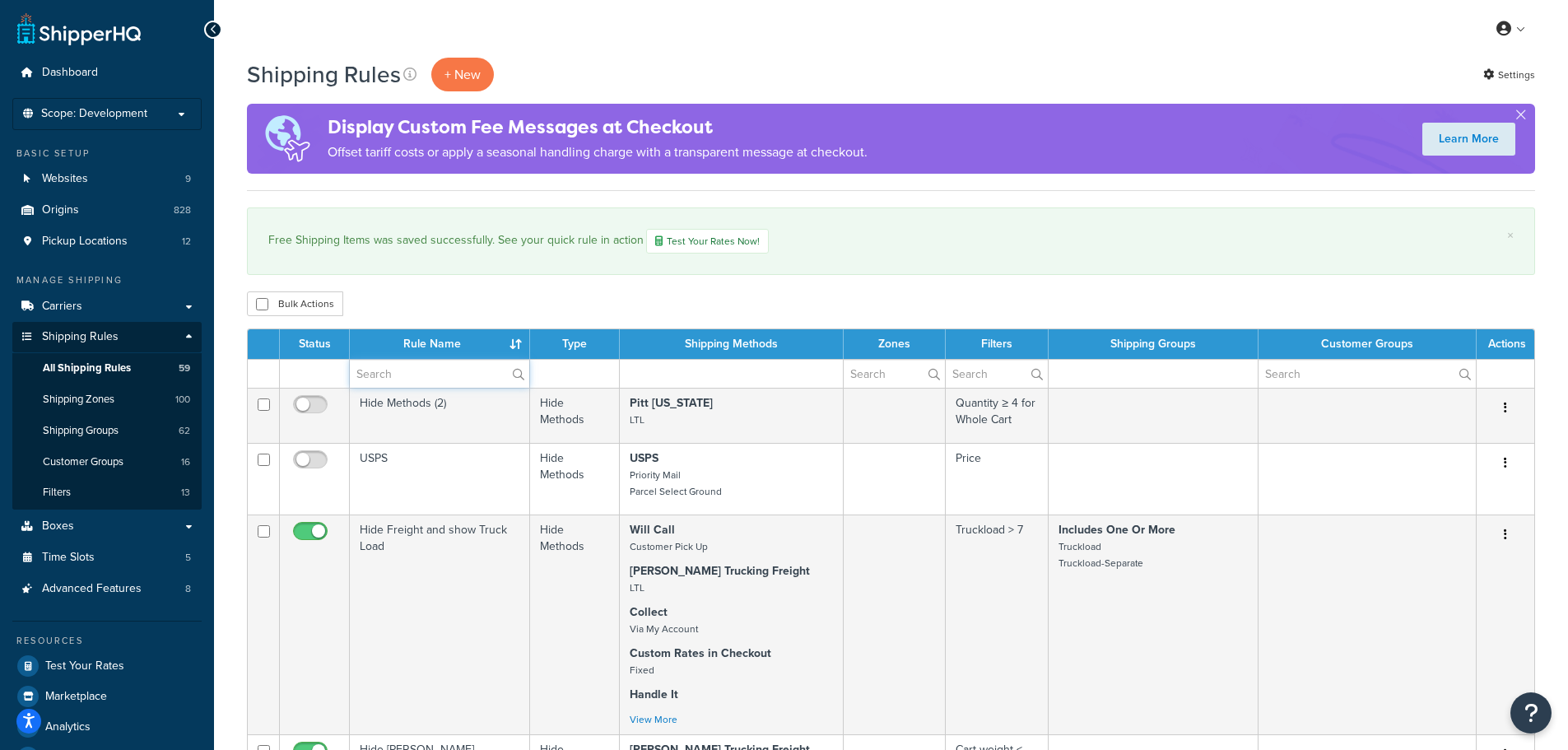
click at [382, 379] on input "text" at bounding box center [439, 374] width 179 height 28
type input "free"
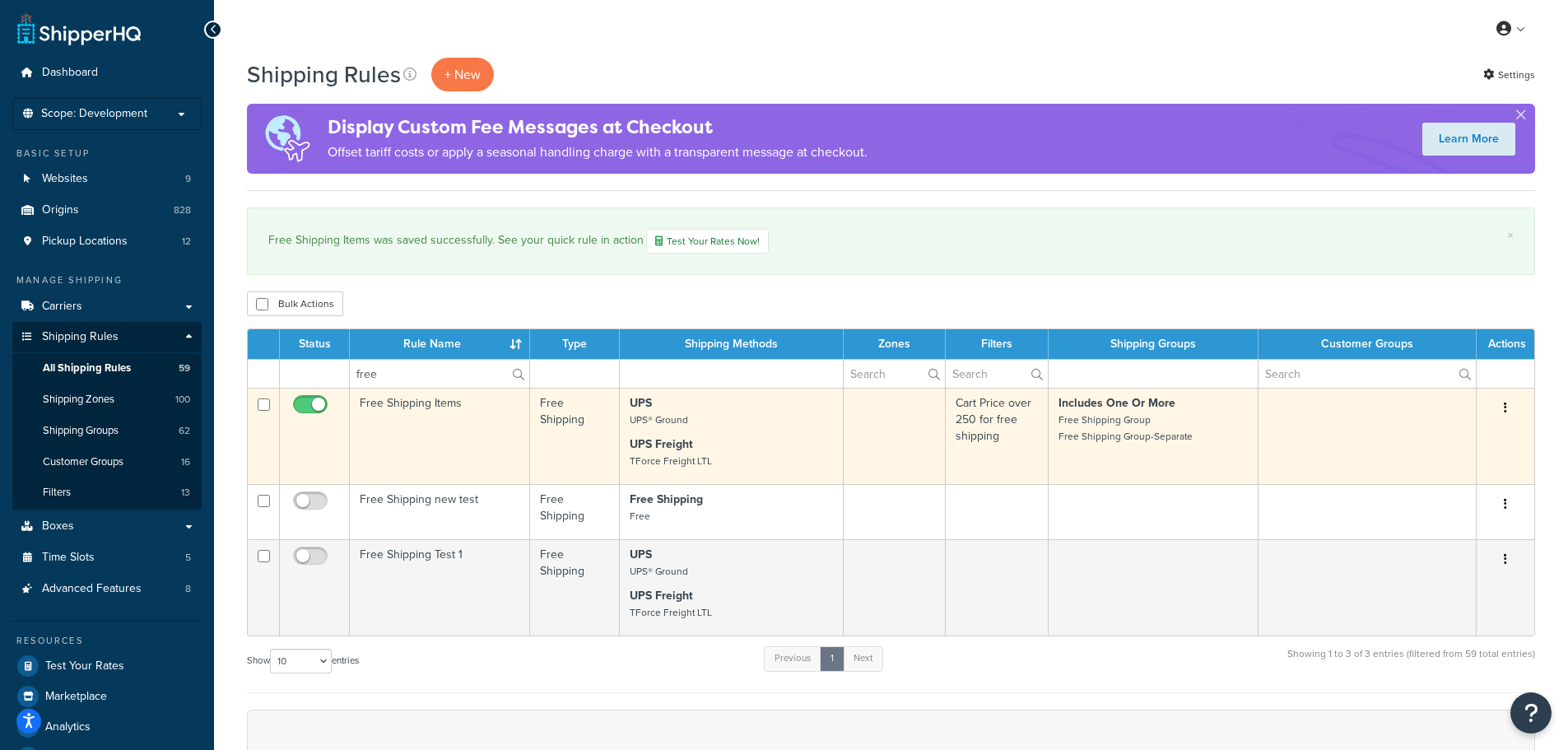
click at [419, 434] on td "Free Shipping Items" at bounding box center [440, 435] width 180 height 96
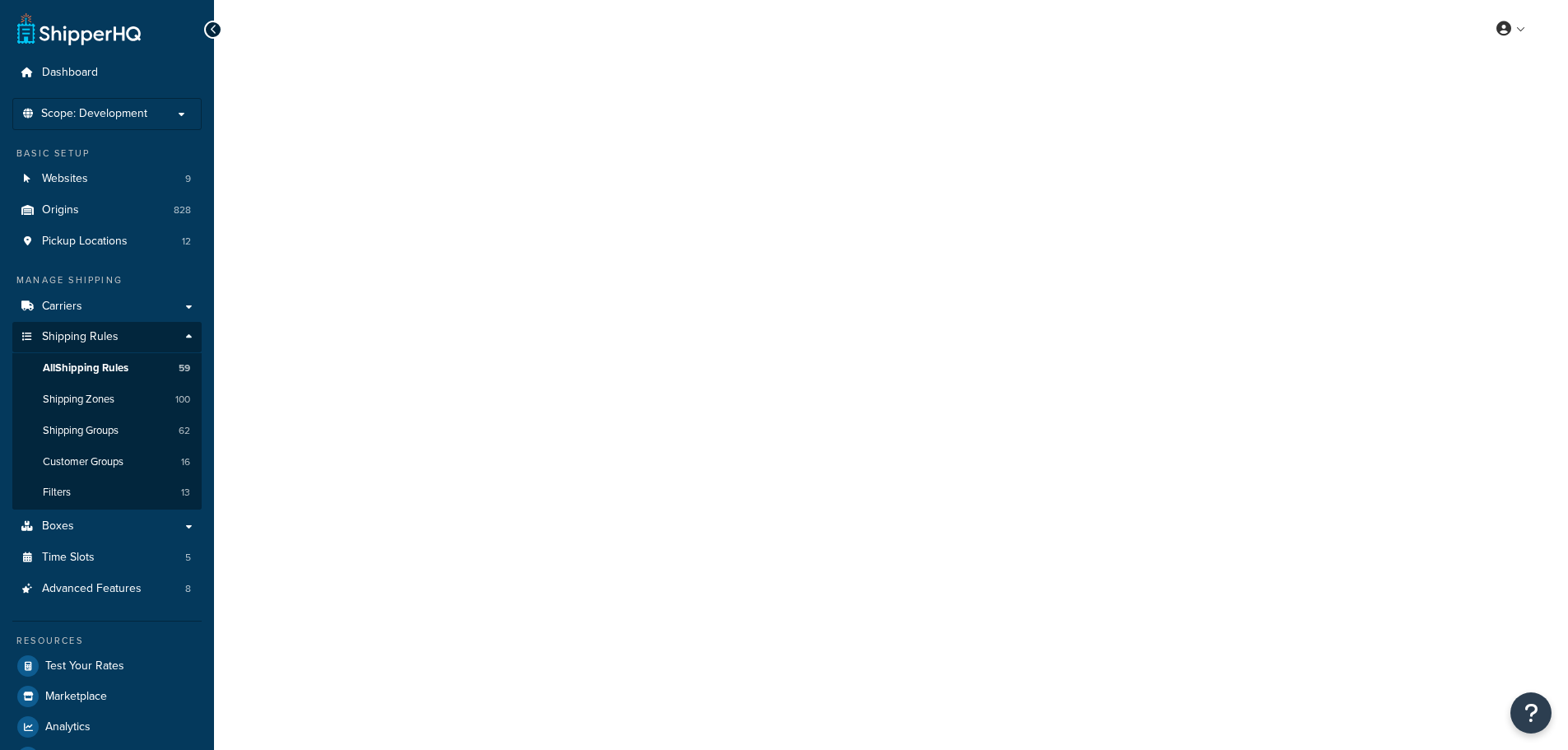
select select "OVERRIDE"
select select "SHIPPING_GROUP"
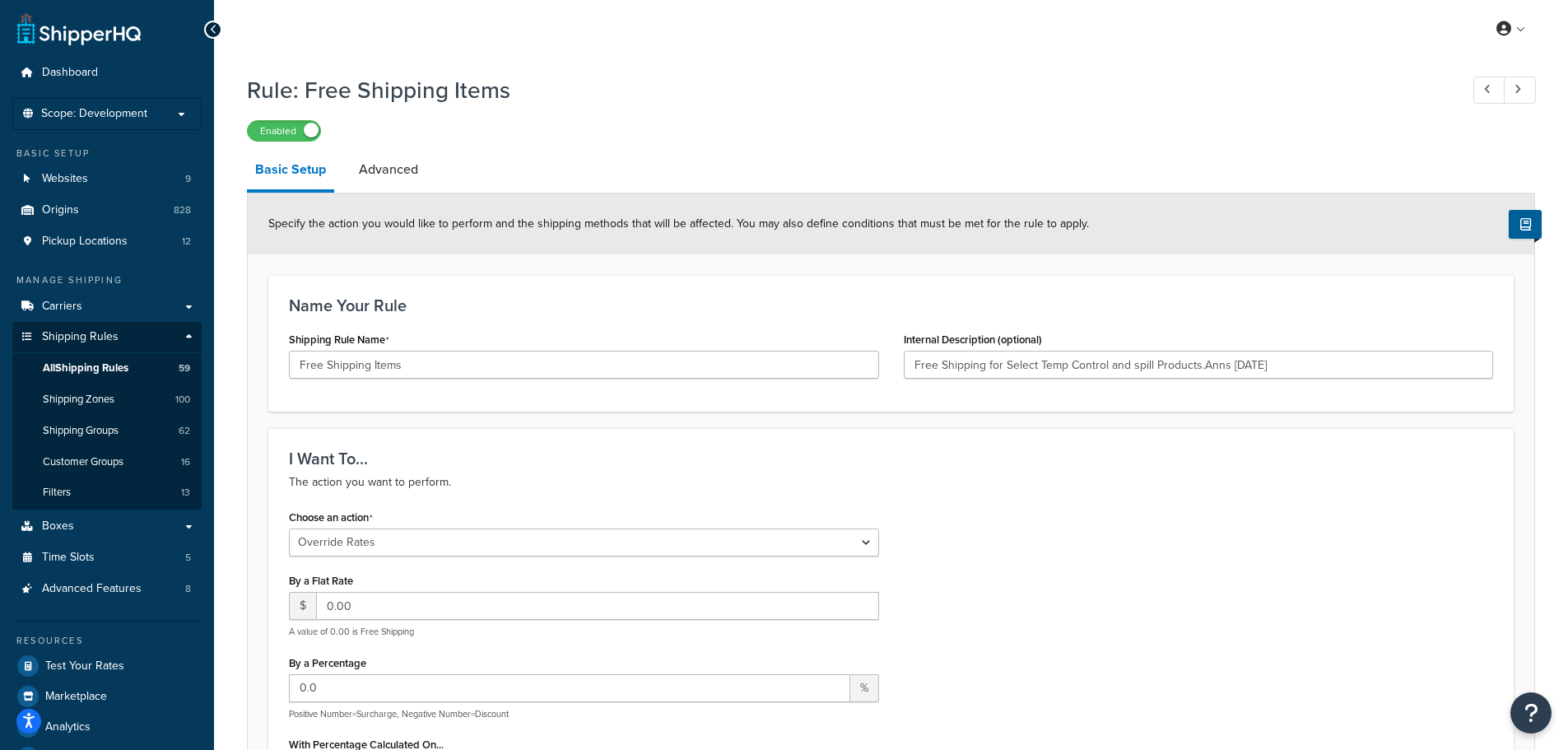
type input "Free Shipping for Select Temp Control and spill Products.Anns [DATE]"
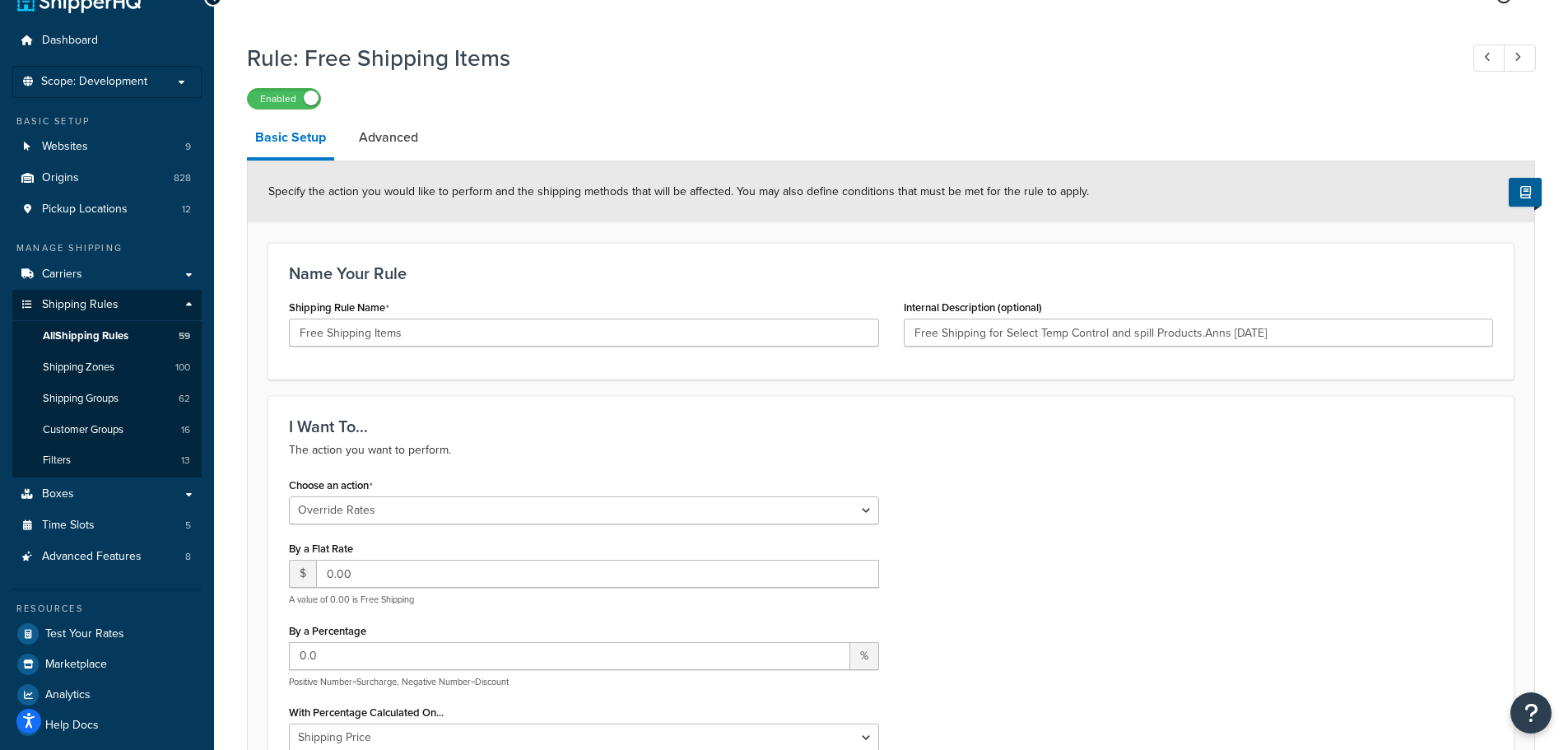
scroll to position [82, 0]
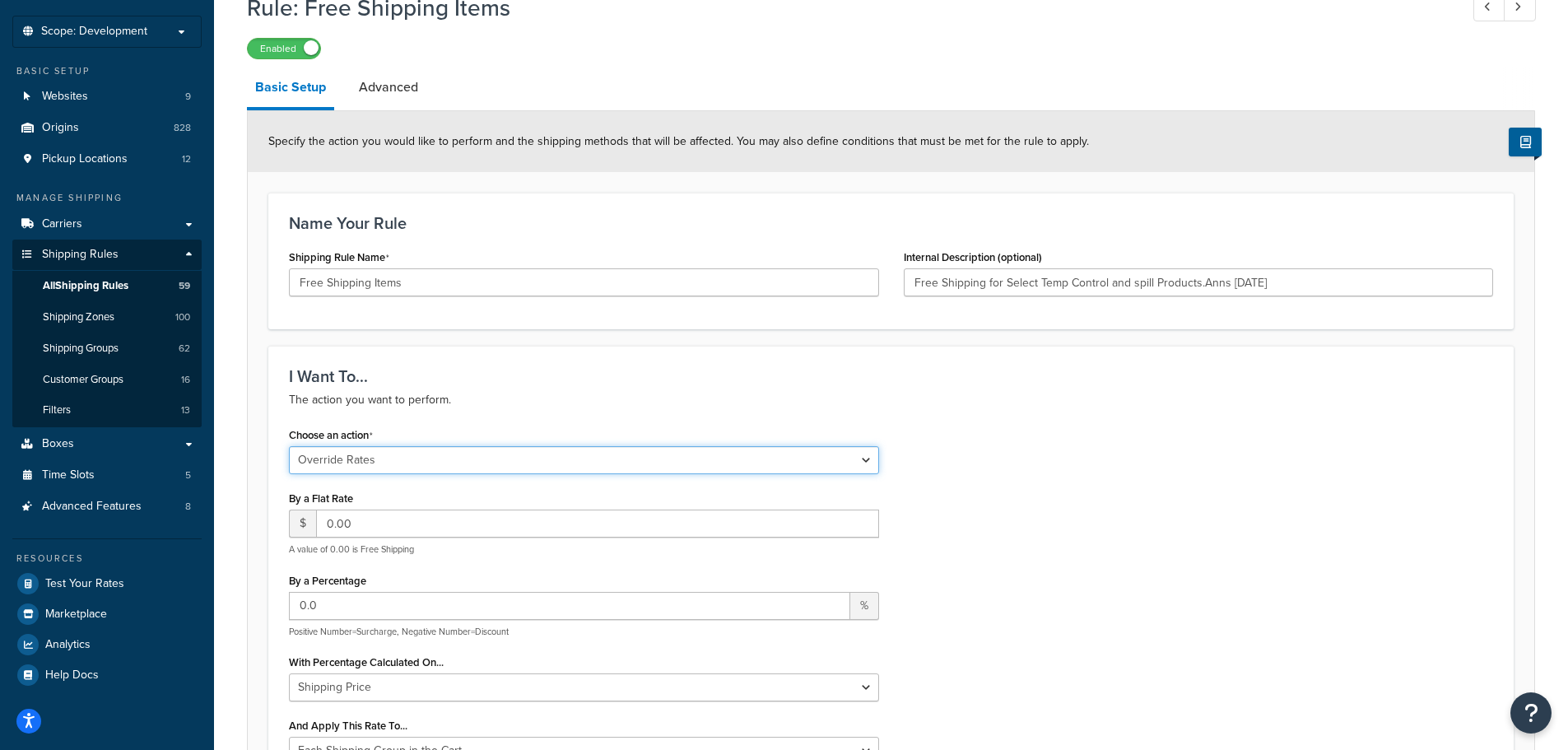
click at [828, 459] on select "Choose an action Override Rates Surcharge or discount rates Hide a shipping met…" at bounding box center [584, 460] width 590 height 28
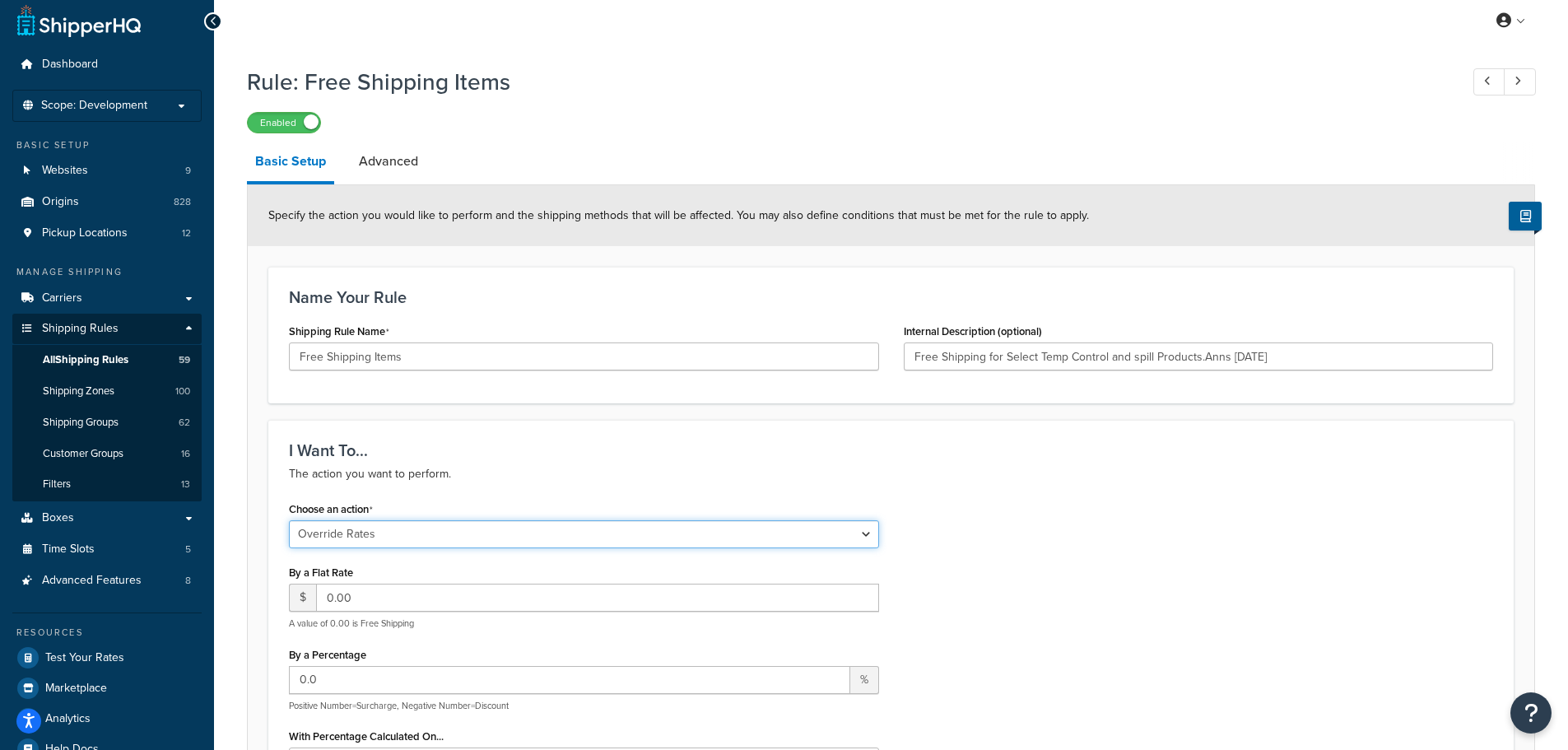
scroll to position [0, 0]
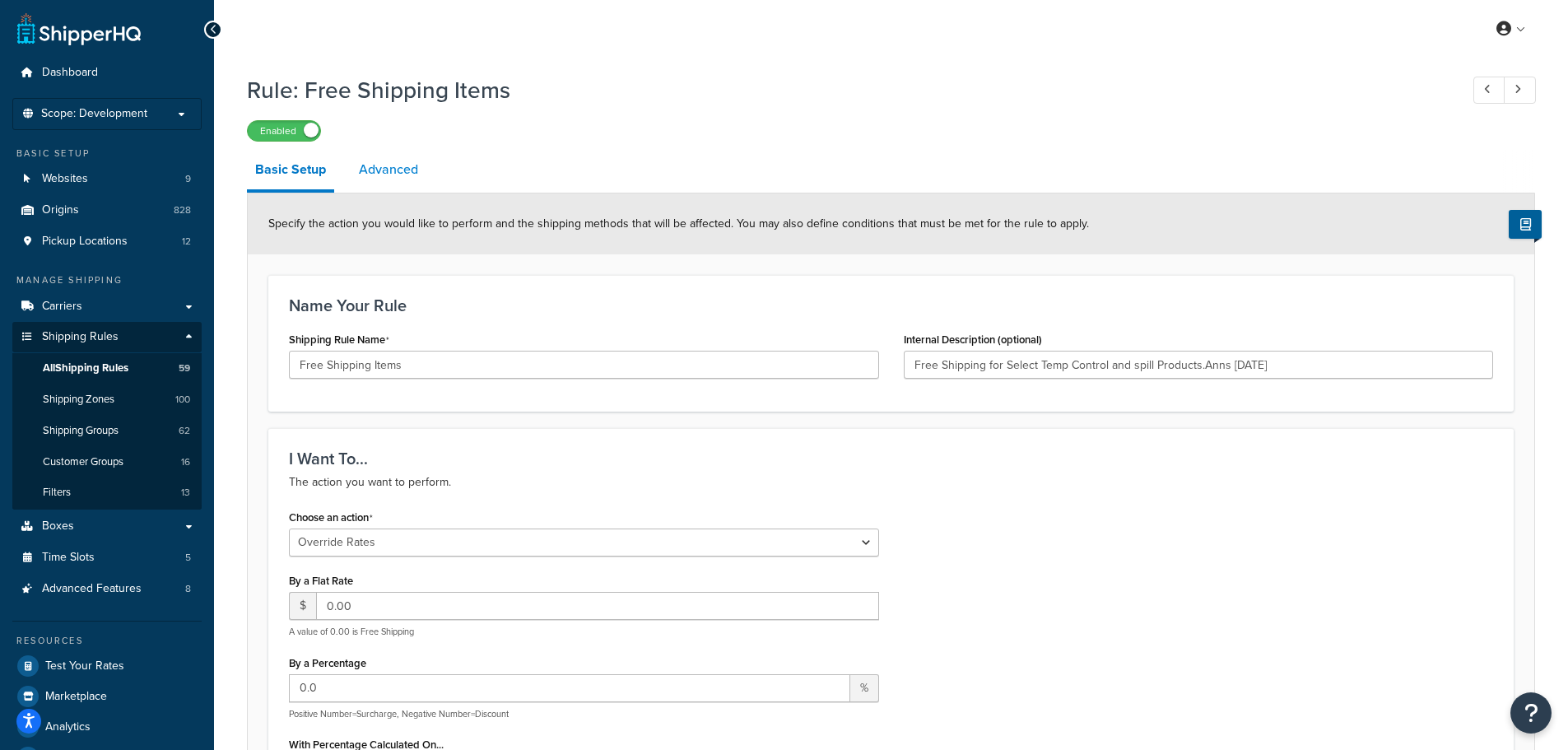
click at [402, 182] on link "Advanced" at bounding box center [388, 169] width 75 height 40
click at [392, 167] on link "Advanced" at bounding box center [388, 169] width 75 height 40
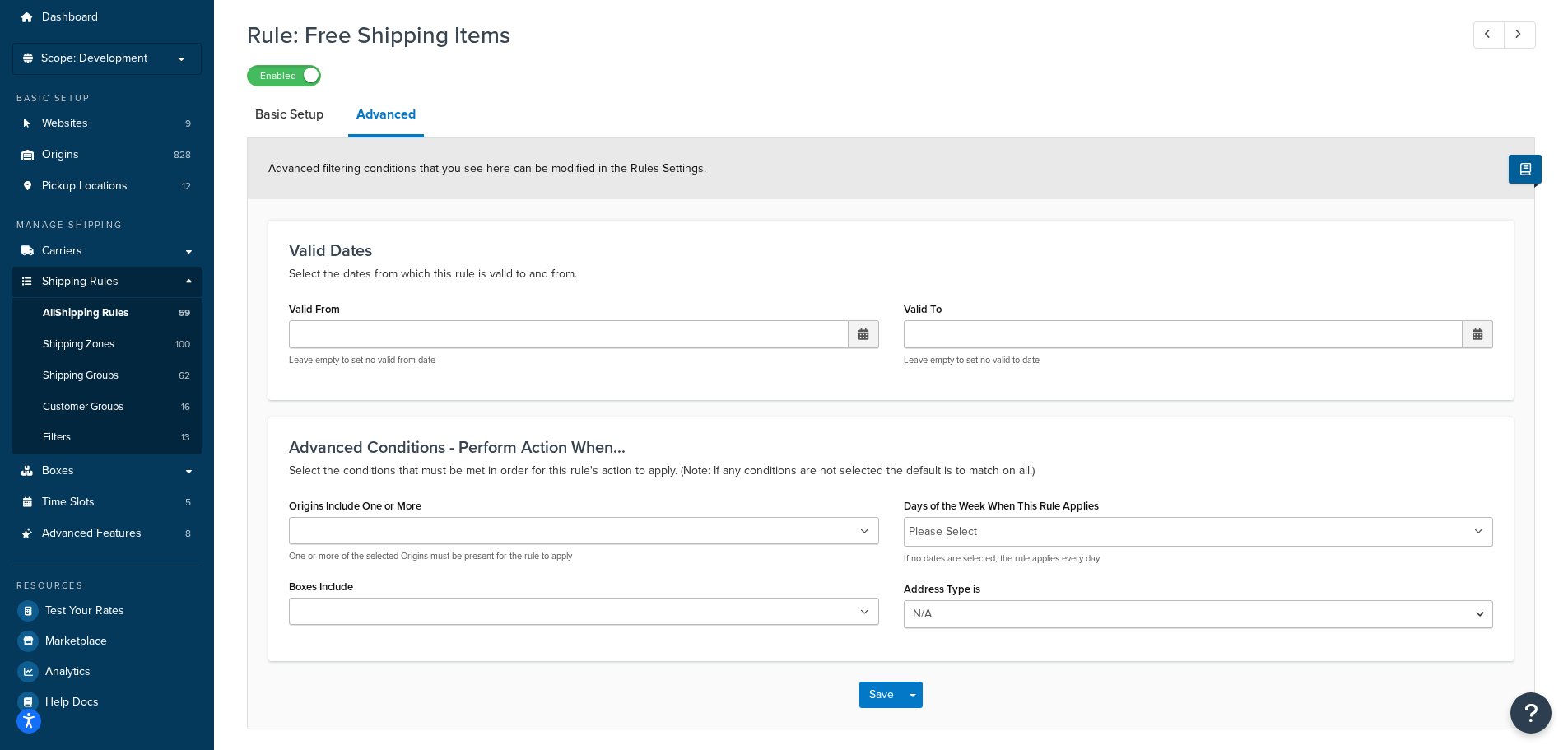
scroll to position [118, 0]
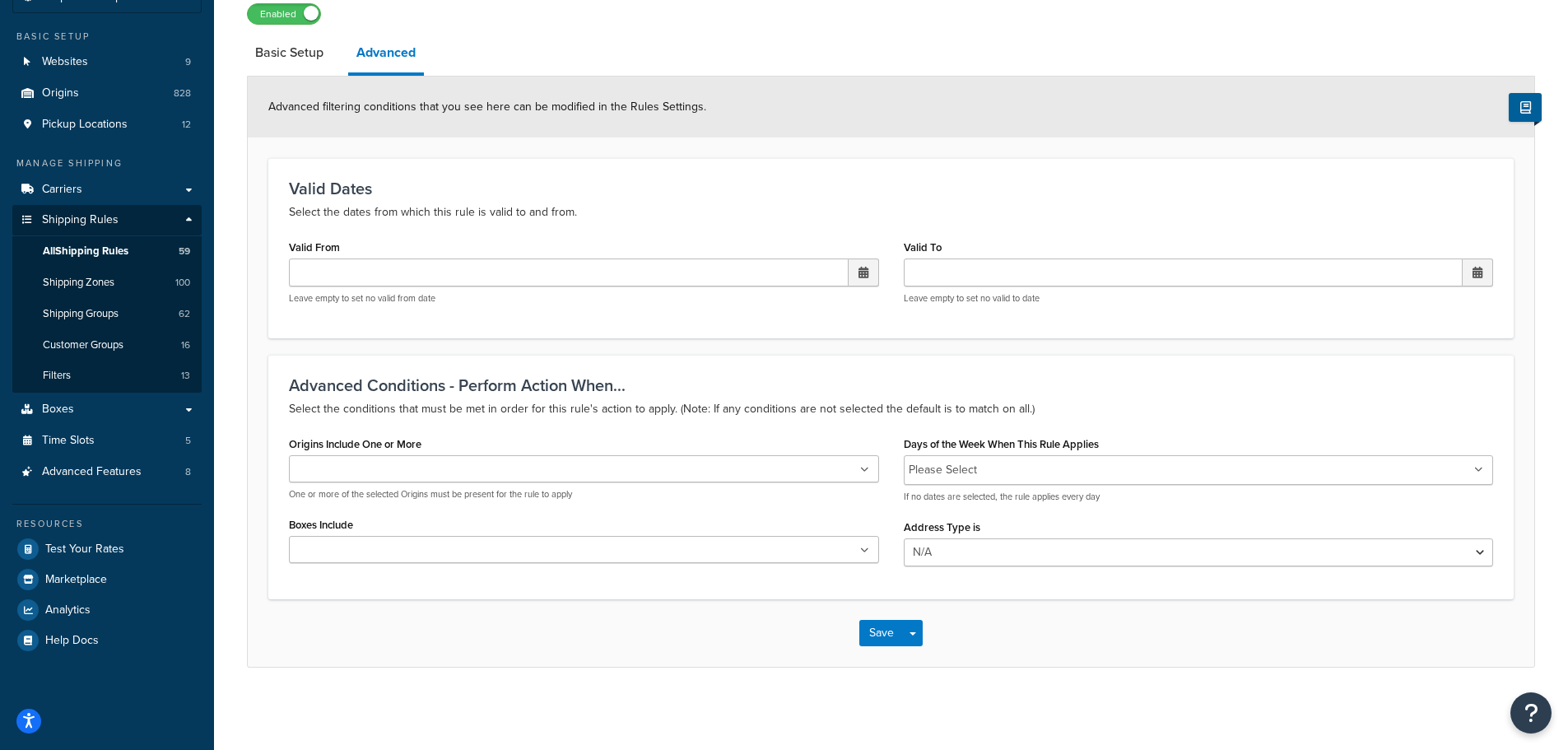
click at [652, 543] on ul at bounding box center [584, 549] width 590 height 27
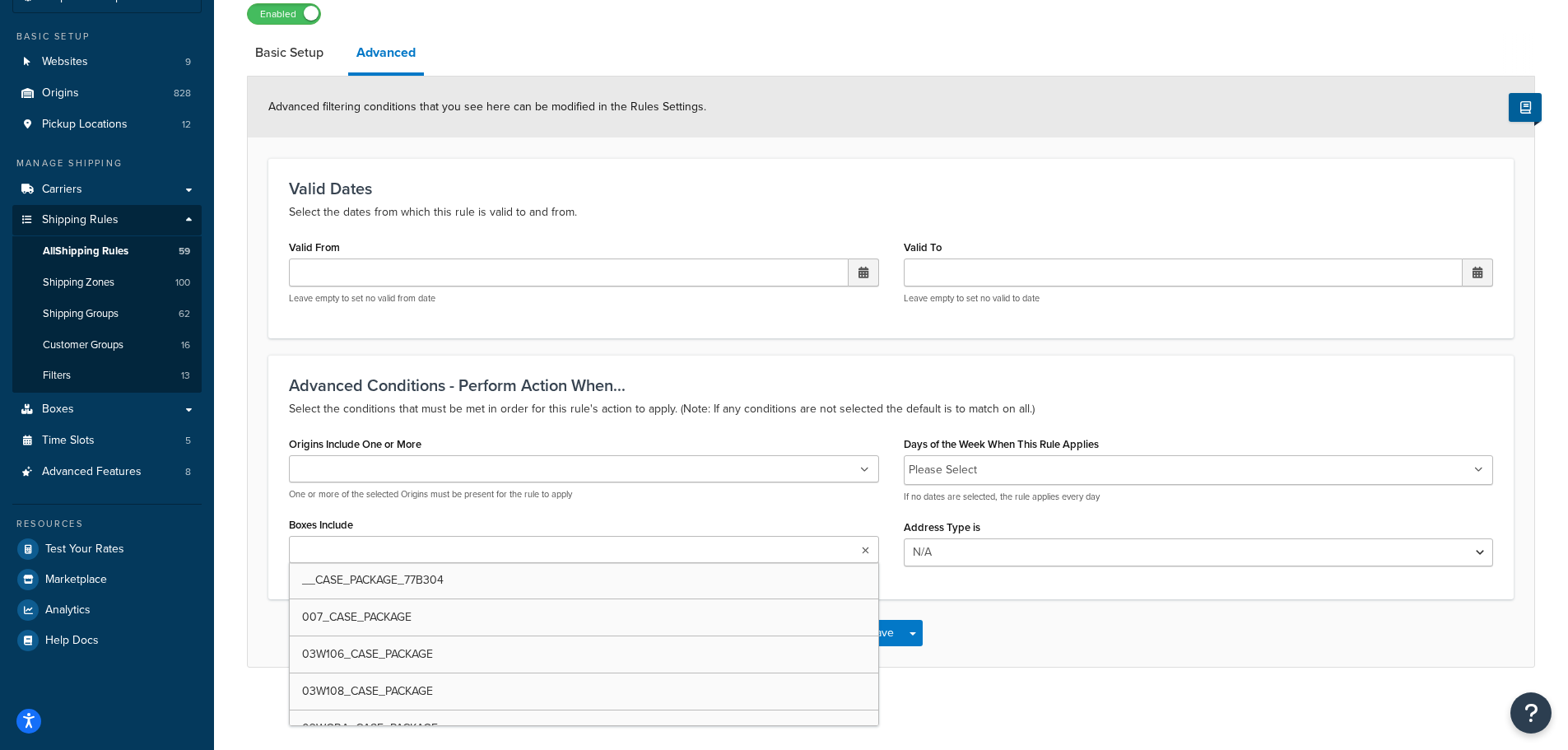
click at [1088, 645] on div "Save Save Dropdown Save and Edit Save and Duplicate Save and Create New" at bounding box center [890, 633] width 1287 height 67
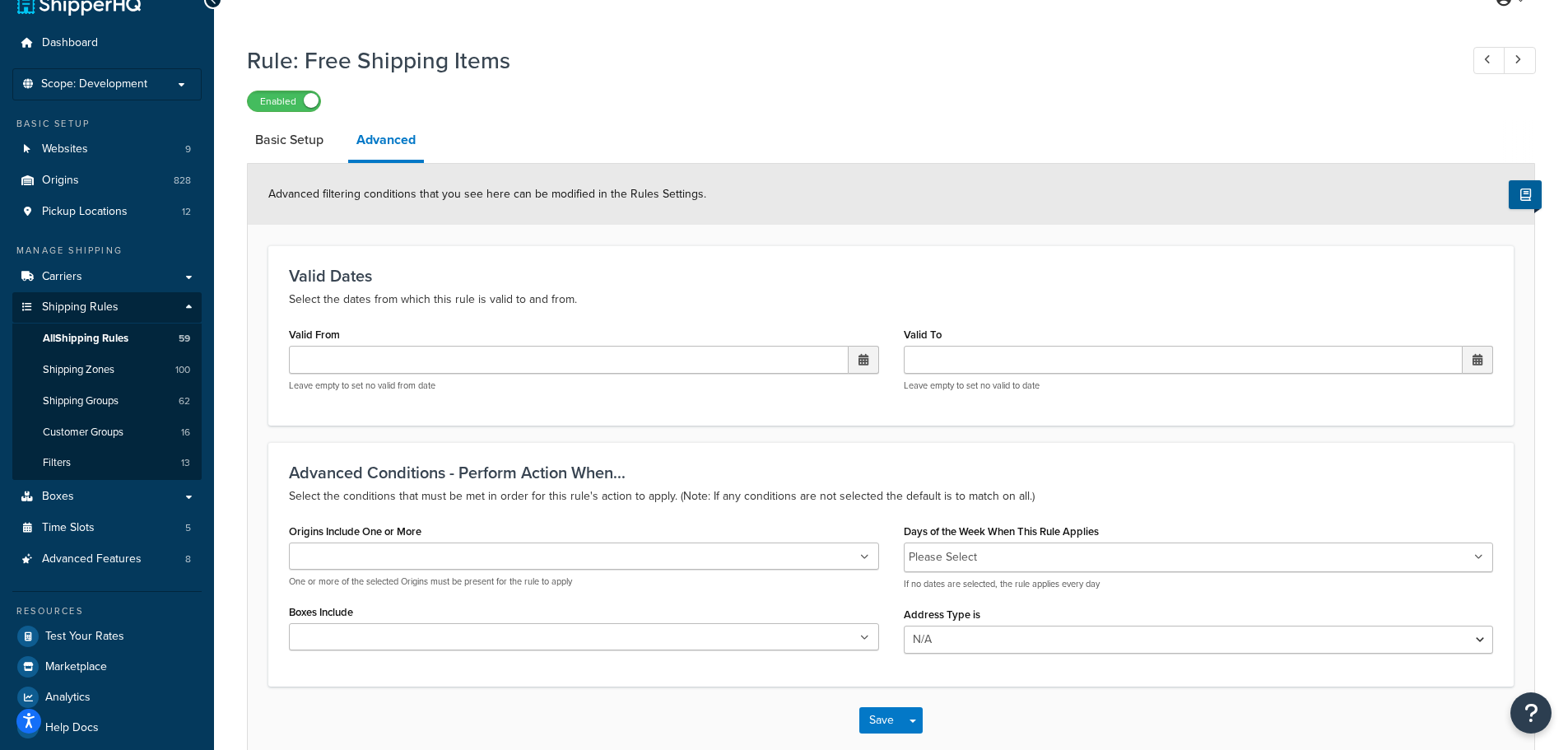
scroll to position [0, 0]
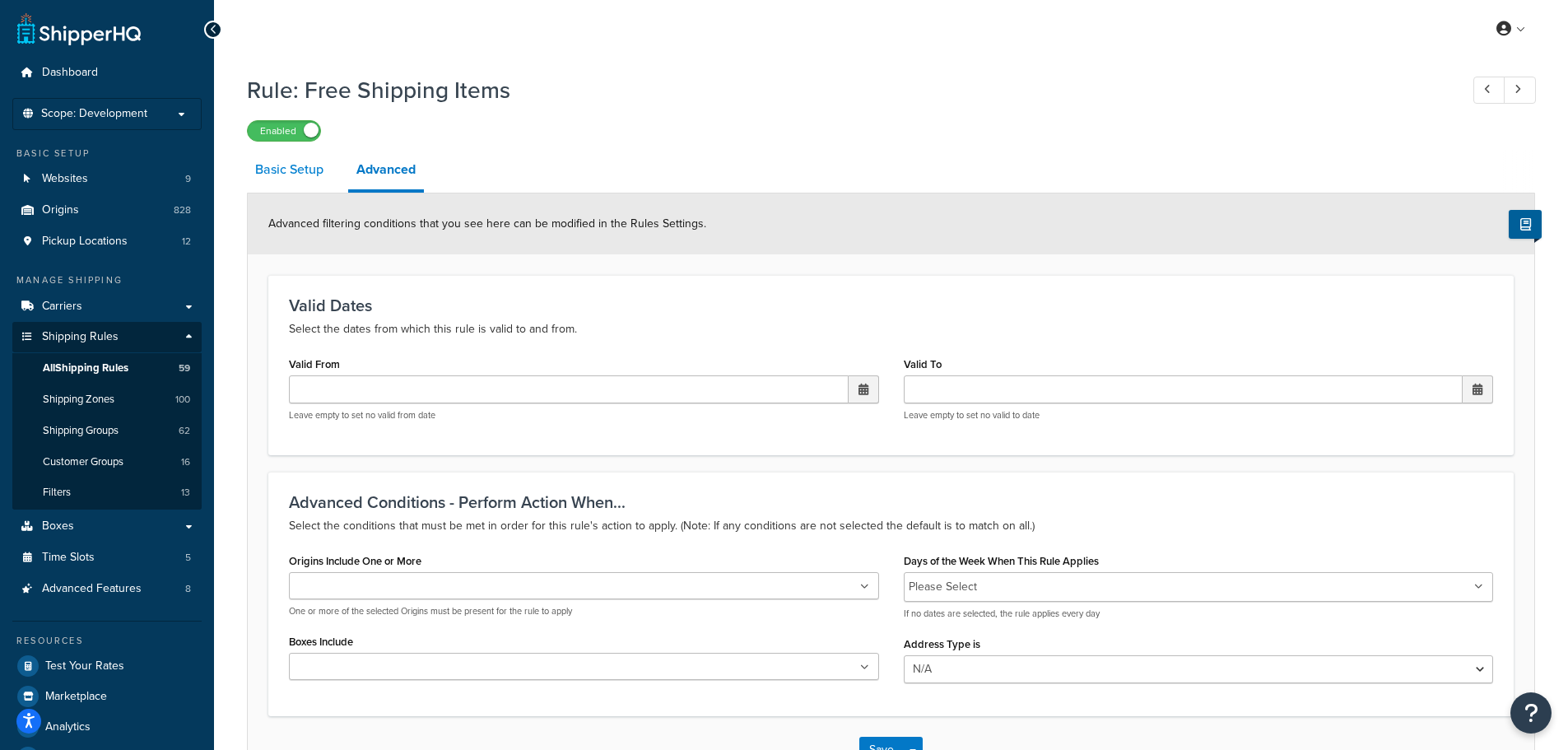
click at [291, 171] on link "Basic Setup" at bounding box center [289, 169] width 85 height 40
select select "OVERRIDE"
select select "SHIPPING_GROUP"
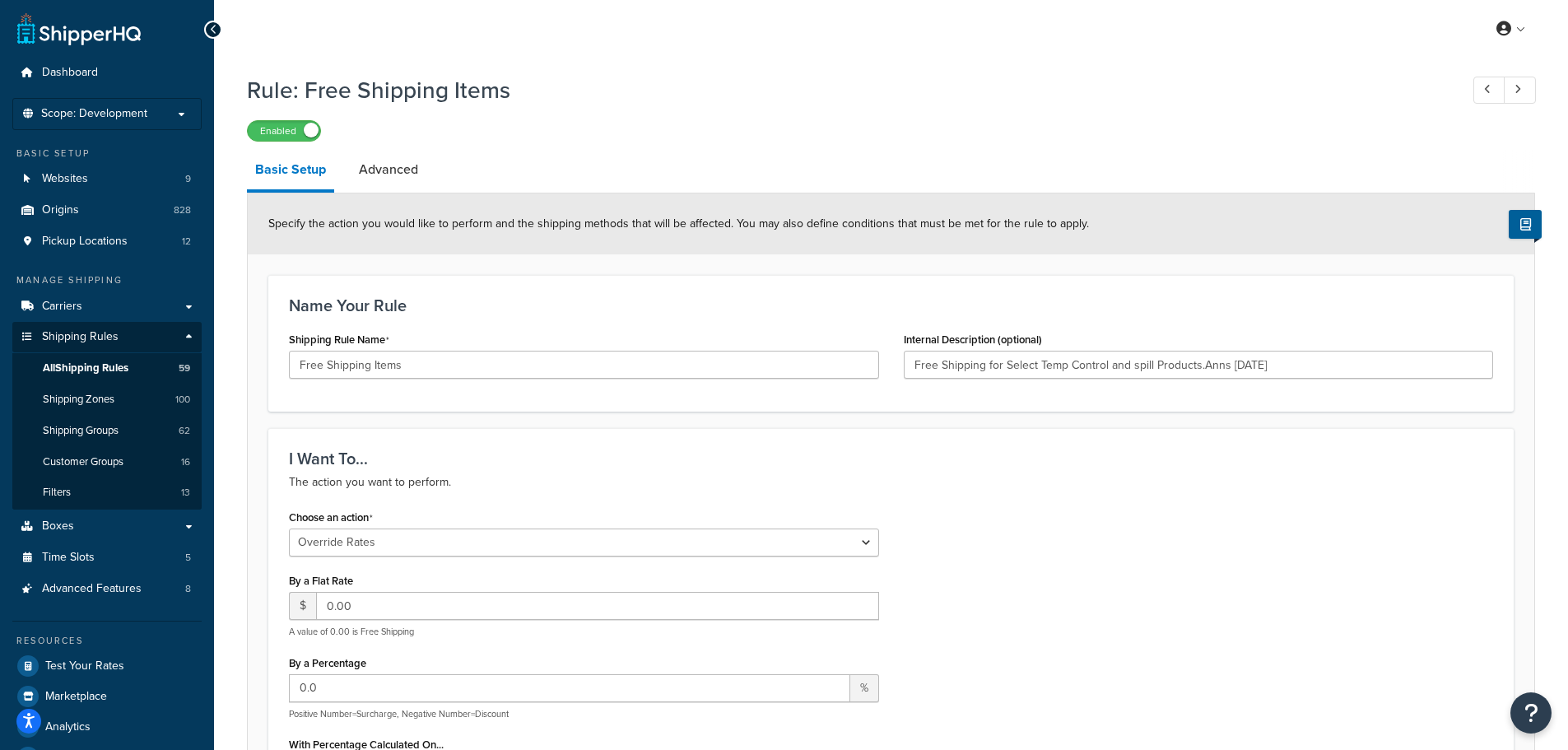
type input "Free Shipping for Select Temp Control and spill Products.Anns [DATE]"
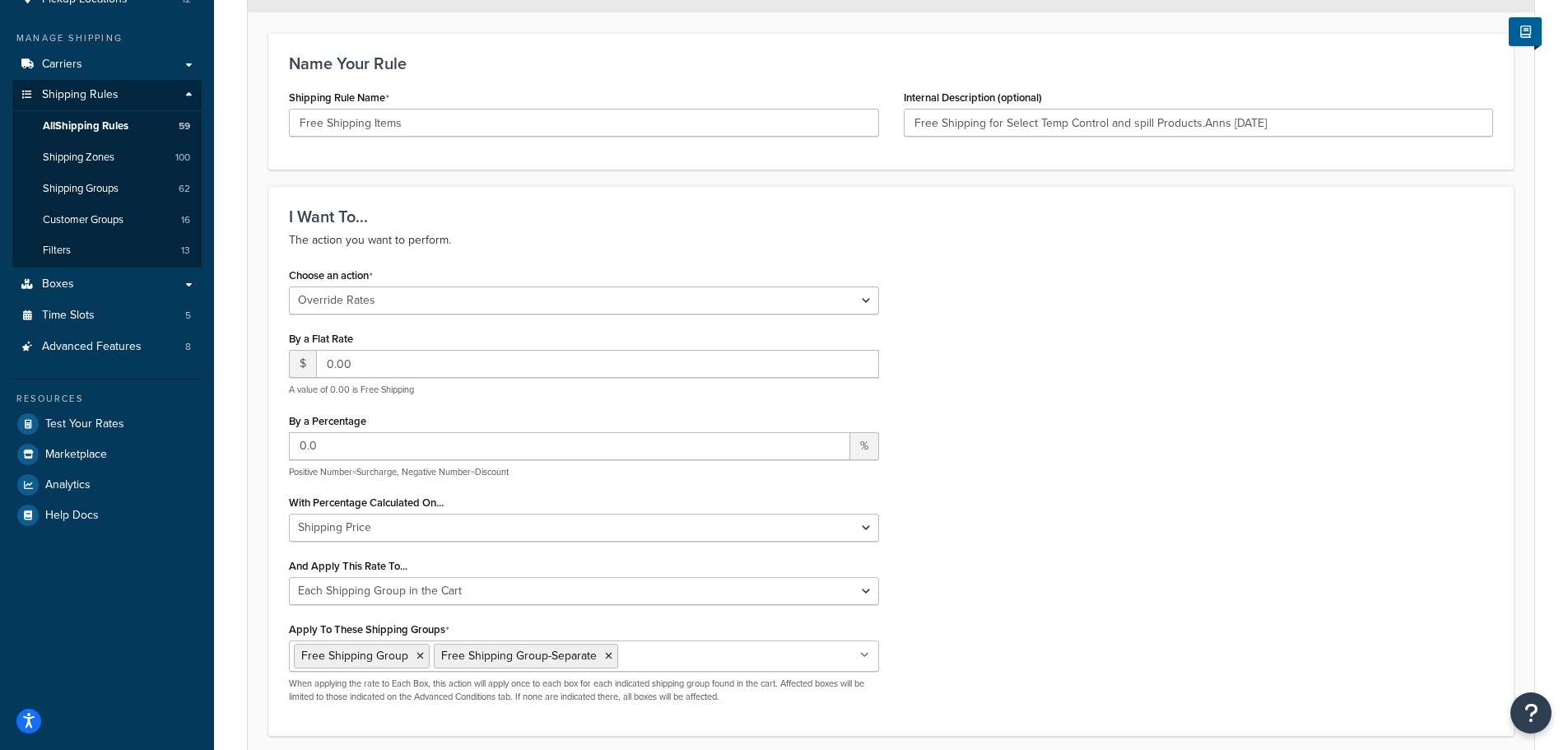
scroll to position [247, 0]
